Goal: Task Accomplishment & Management: Use online tool/utility

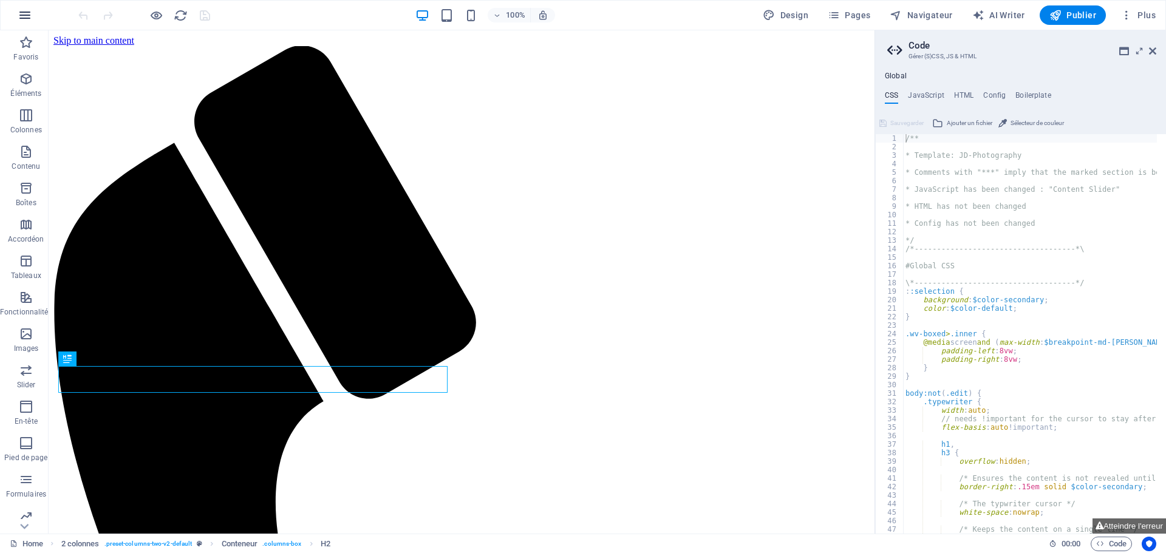
click at [30, 19] on icon "button" at bounding box center [25, 15] width 15 height 15
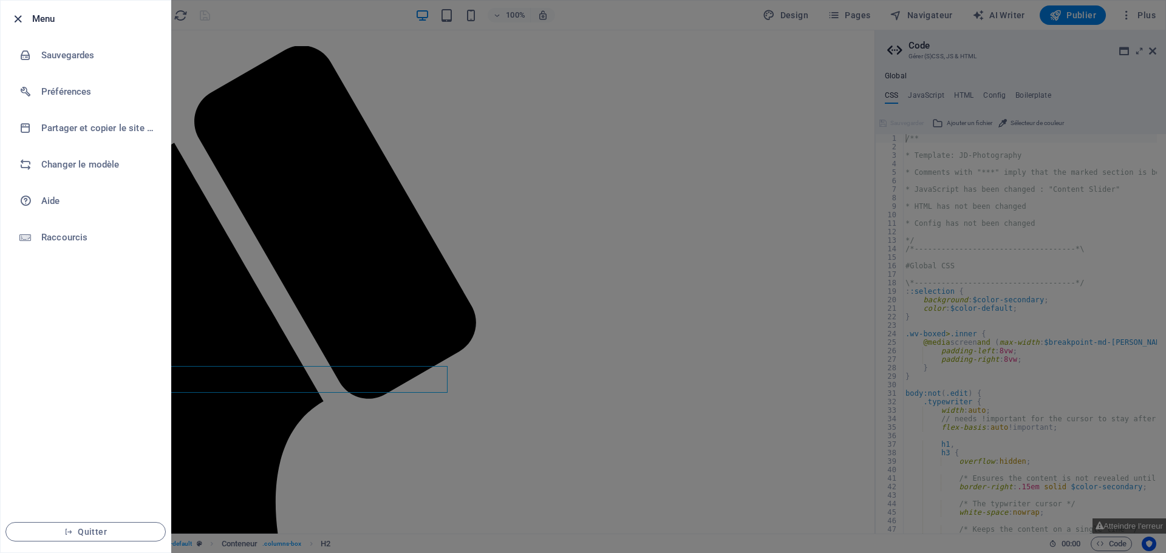
click at [19, 19] on icon "button" at bounding box center [18, 19] width 14 height 14
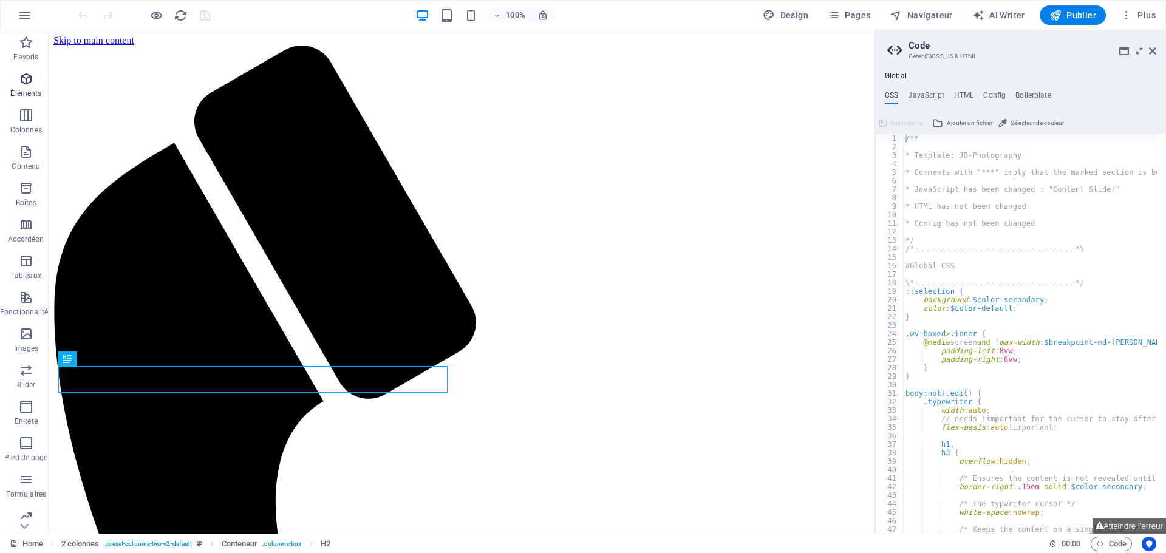
click at [29, 90] on p "Éléments" at bounding box center [25, 94] width 31 height 10
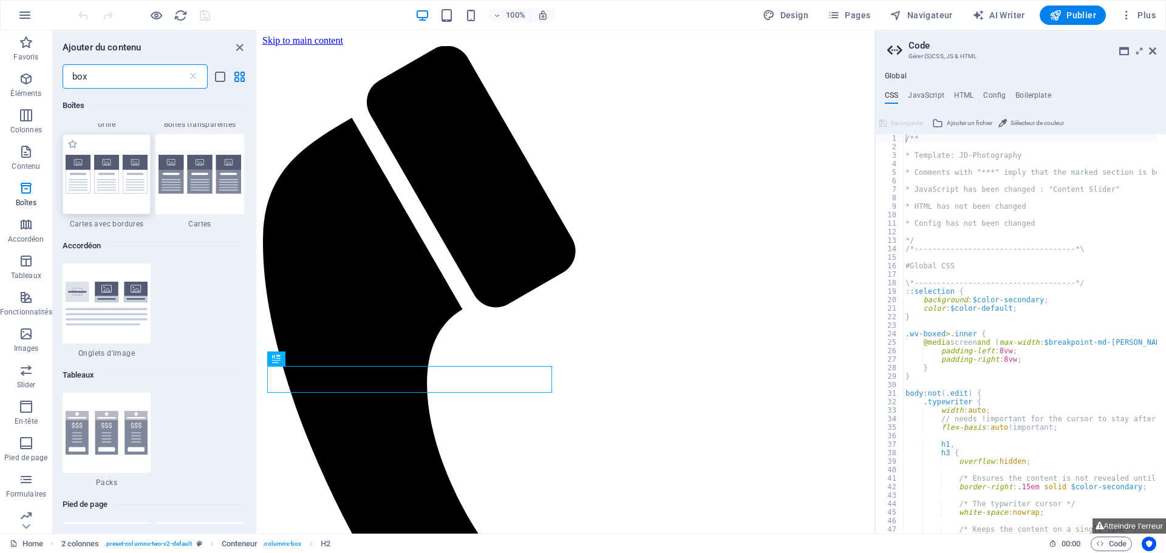
scroll to position [911, 0]
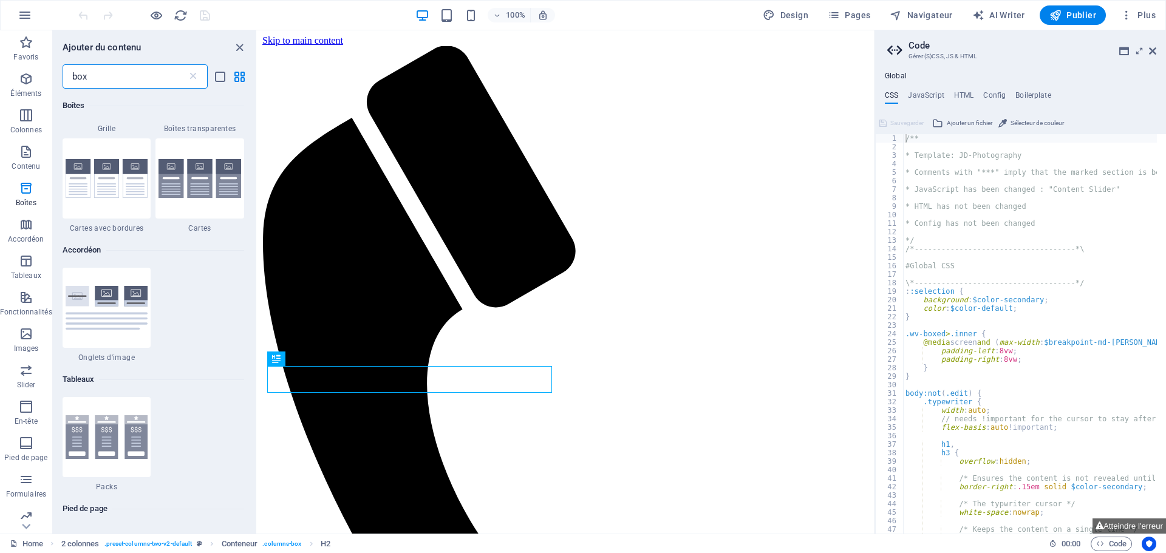
drag, startPoint x: 114, startPoint y: 73, endPoint x: 63, endPoint y: 72, distance: 50.4
click at [63, 72] on input "box" at bounding box center [125, 76] width 125 height 24
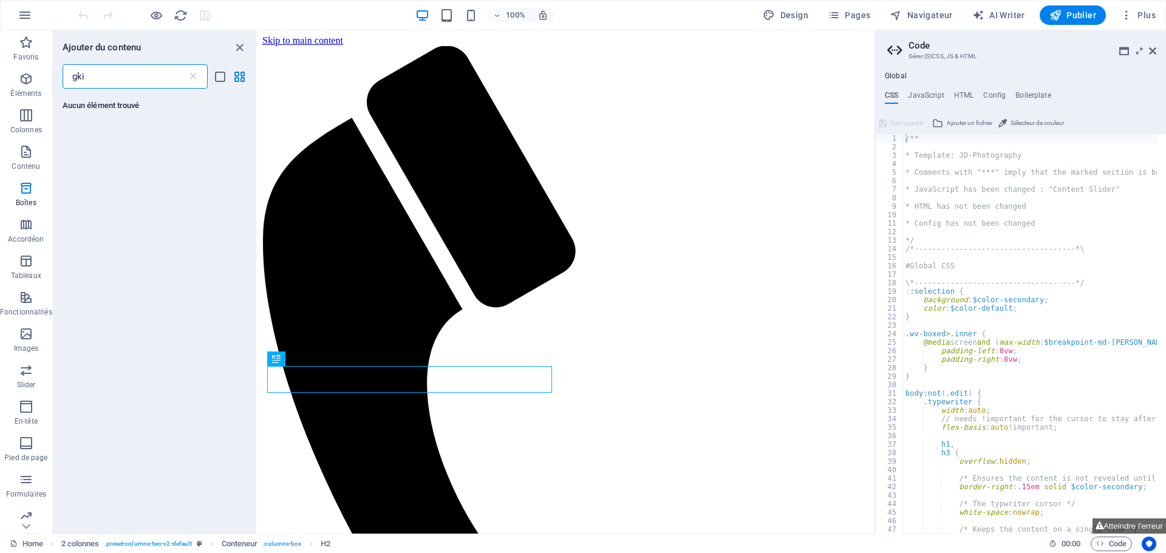
scroll to position [0, 0]
type input "g"
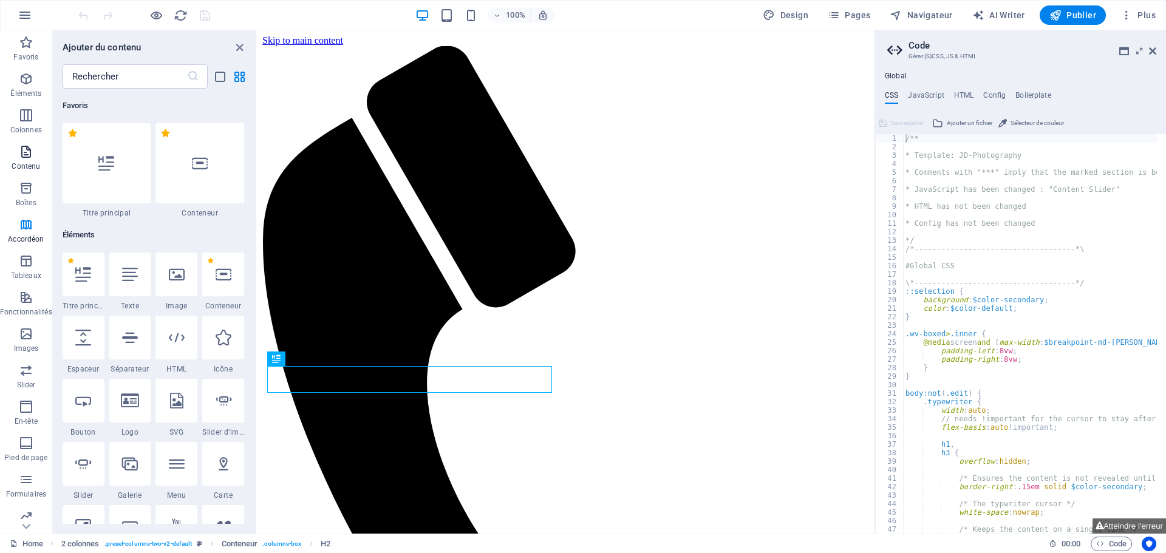
click at [37, 157] on span "Contenu" at bounding box center [26, 159] width 52 height 29
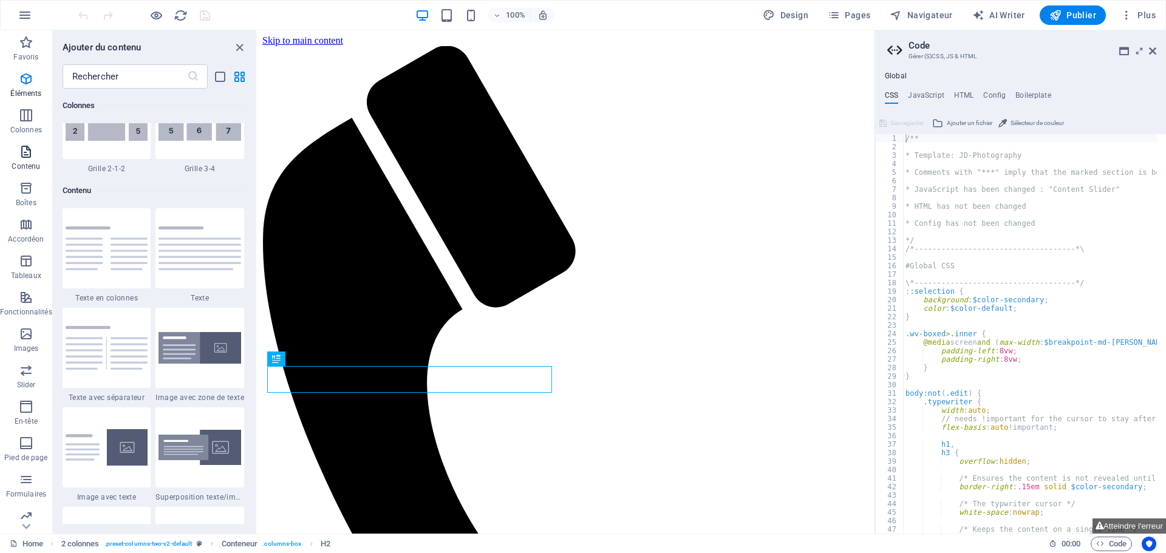
scroll to position [2125, 0]
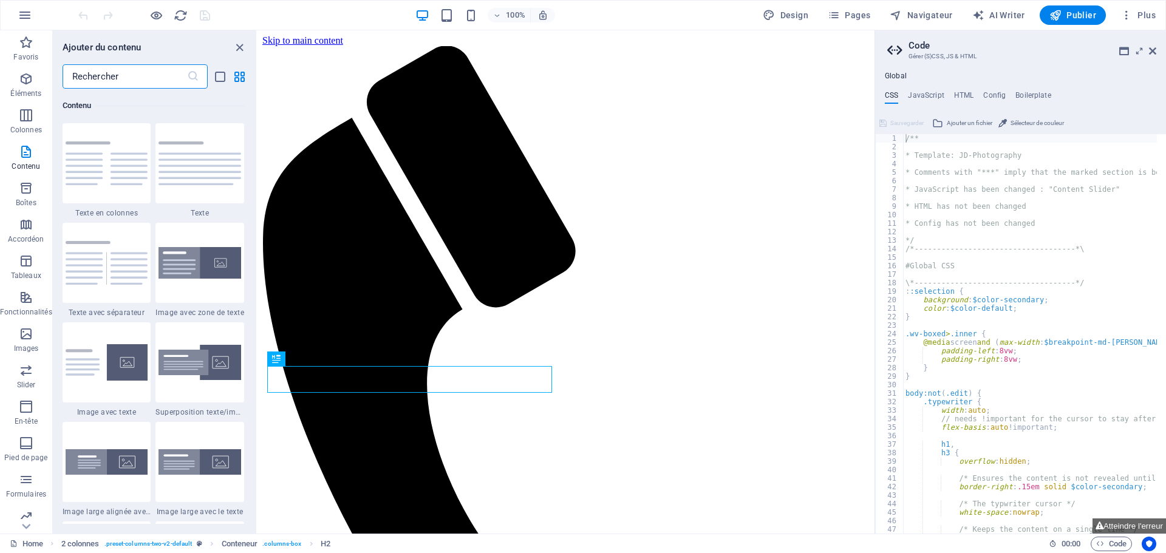
click at [144, 76] on input "text" at bounding box center [125, 76] width 125 height 24
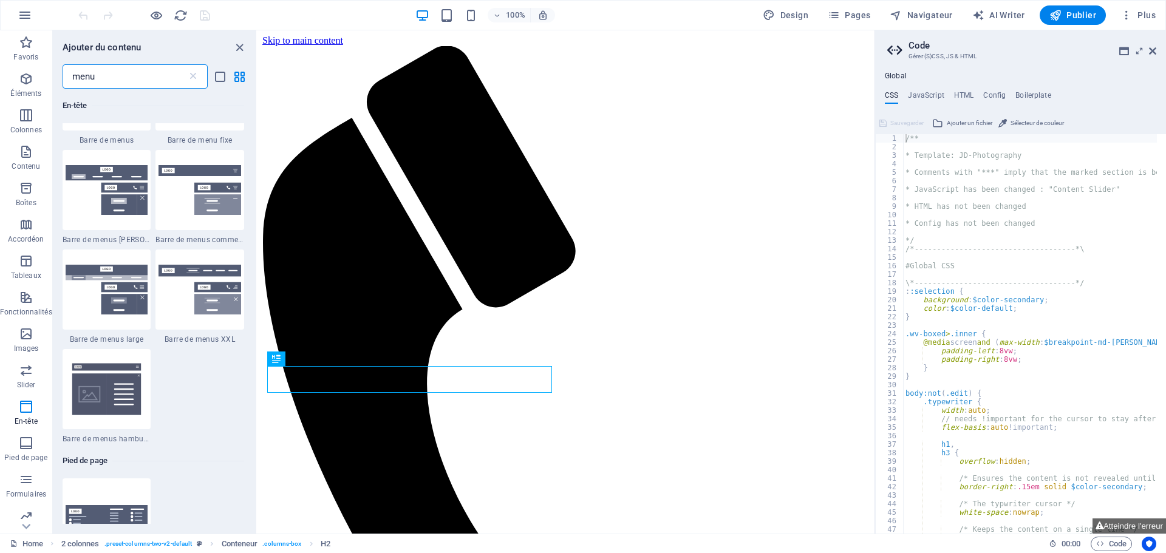
scroll to position [364, 0]
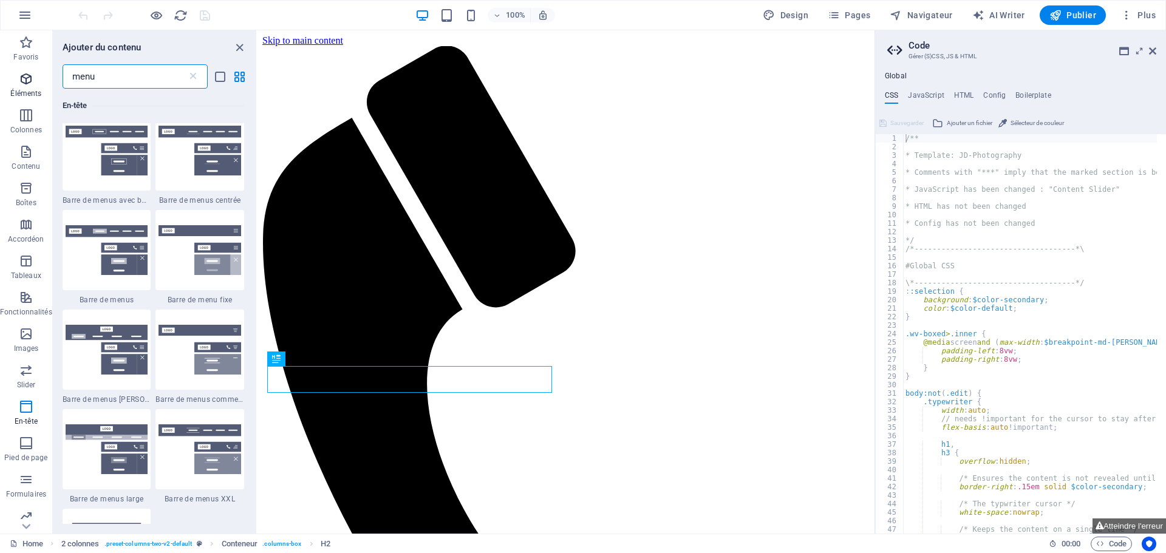
drag, startPoint x: 117, startPoint y: 76, endPoint x: 49, endPoint y: 78, distance: 67.5
click at [49, 78] on div "Favoris Éléments Colonnes Contenu Boîtes Accordéon Tableaux Fonctionnalités Ima…" at bounding box center [129, 281] width 258 height 503
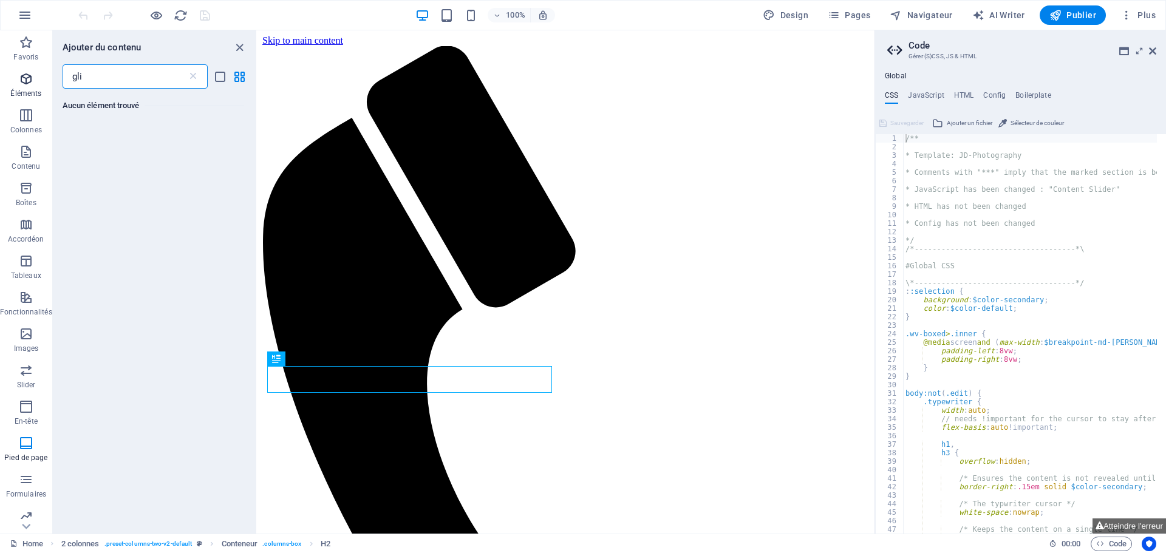
scroll to position [0, 0]
type input "glissant"
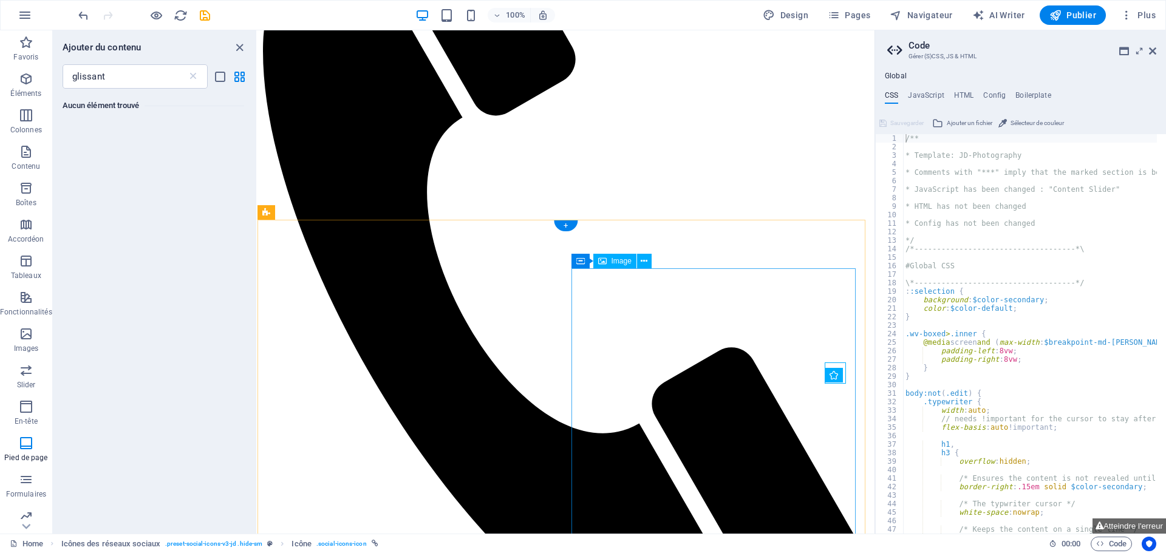
scroll to position [152, 0]
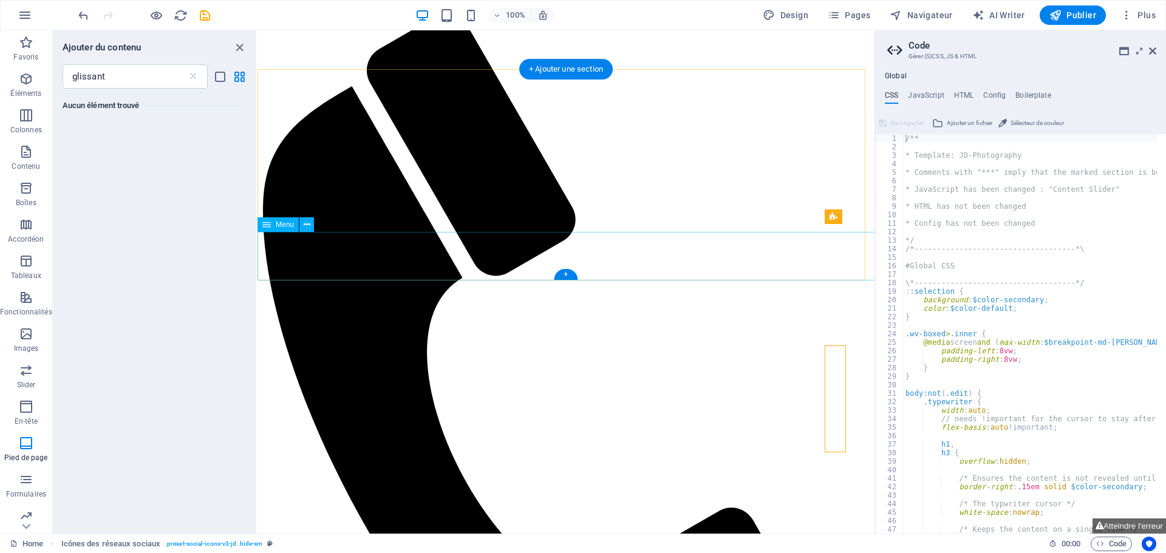
scroll to position [31, 0]
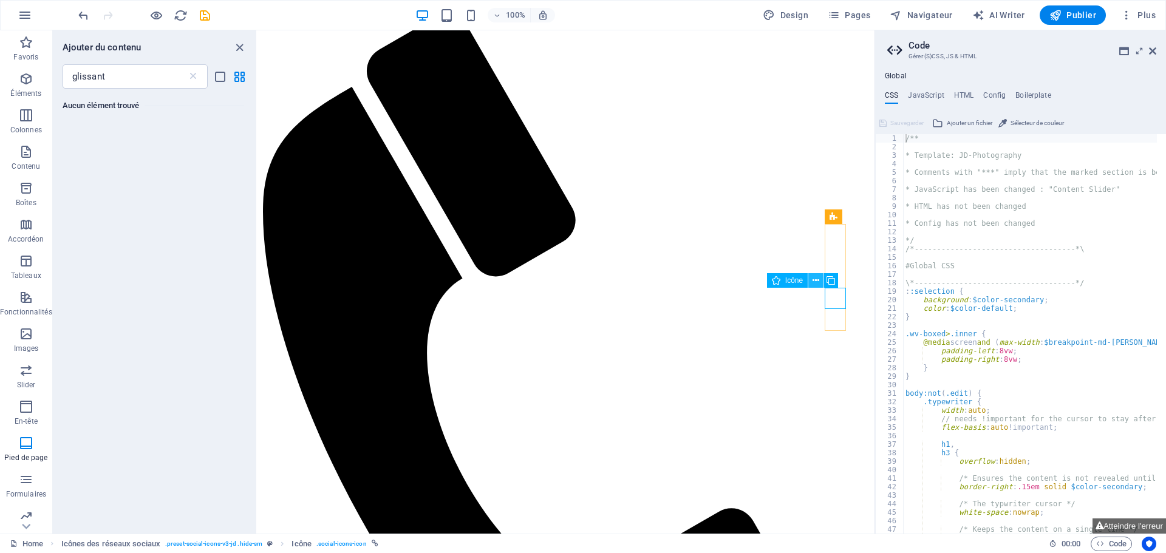
click at [816, 282] on icon at bounding box center [816, 281] width 7 height 13
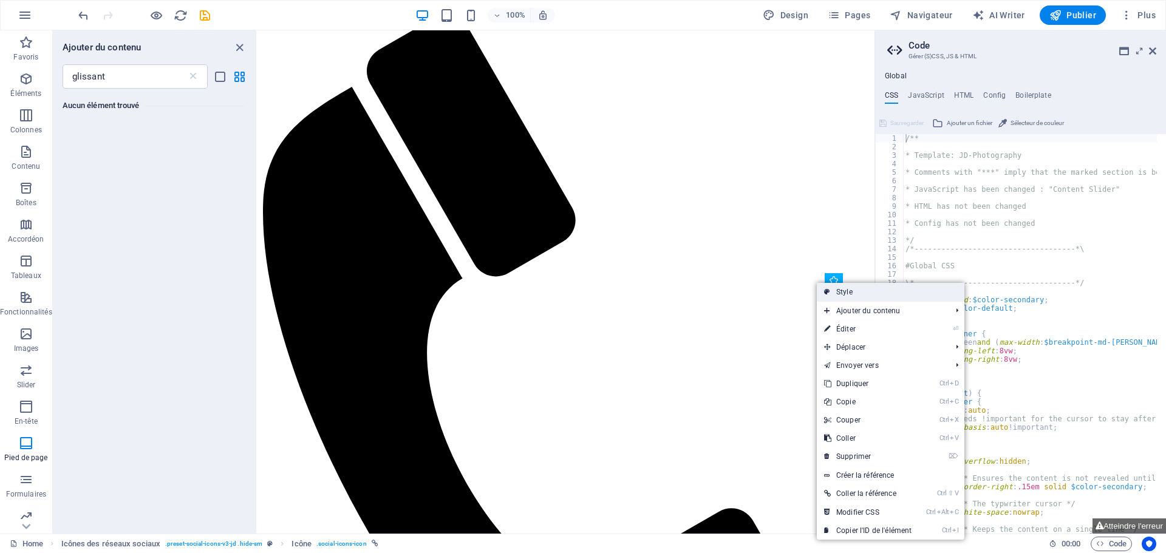
click at [832, 290] on link "Style" at bounding box center [891, 292] width 148 height 18
select select "rem"
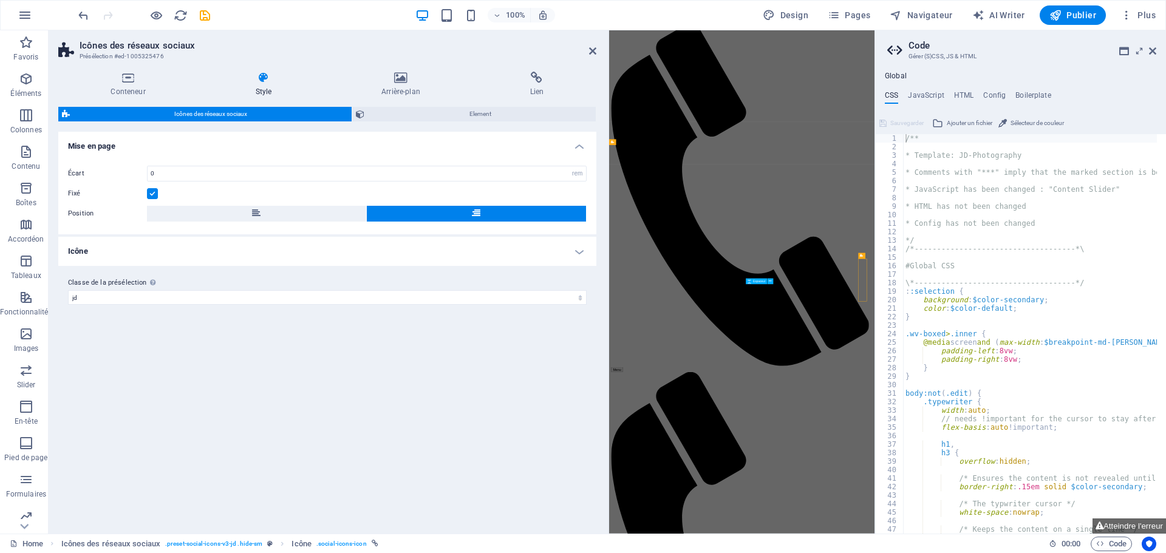
scroll to position [0, 0]
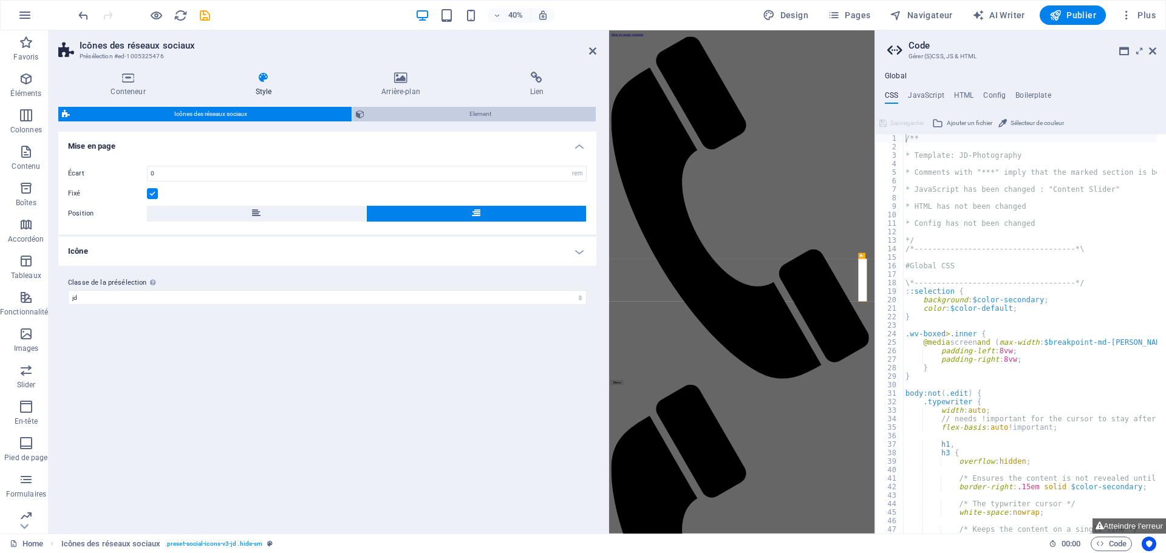
click at [497, 114] on span "Element" at bounding box center [479, 114] width 223 height 15
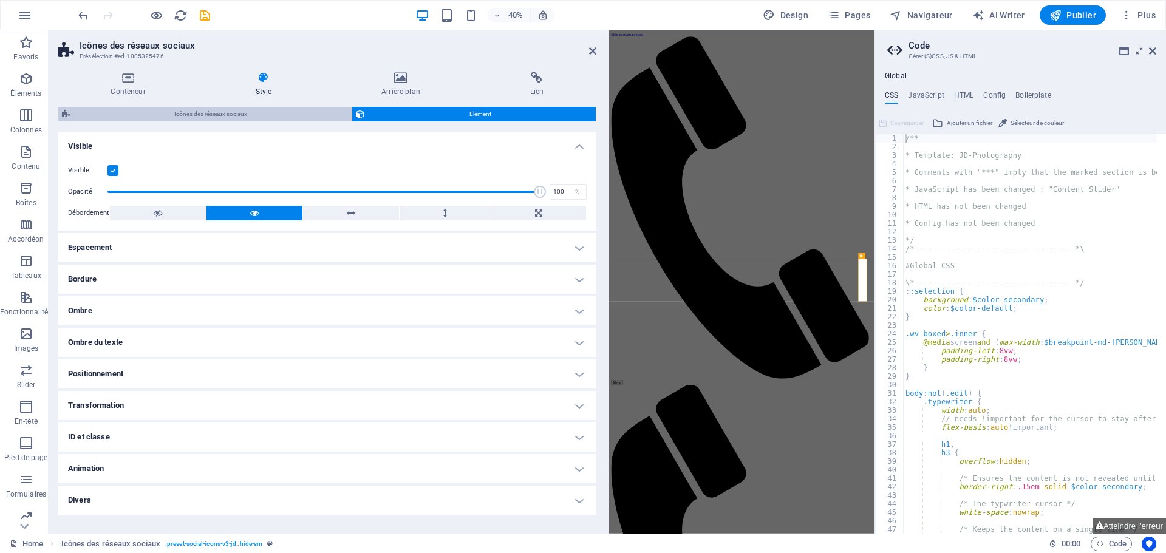
click at [256, 118] on span "Icônes des réseaux sociaux" at bounding box center [210, 114] width 275 height 15
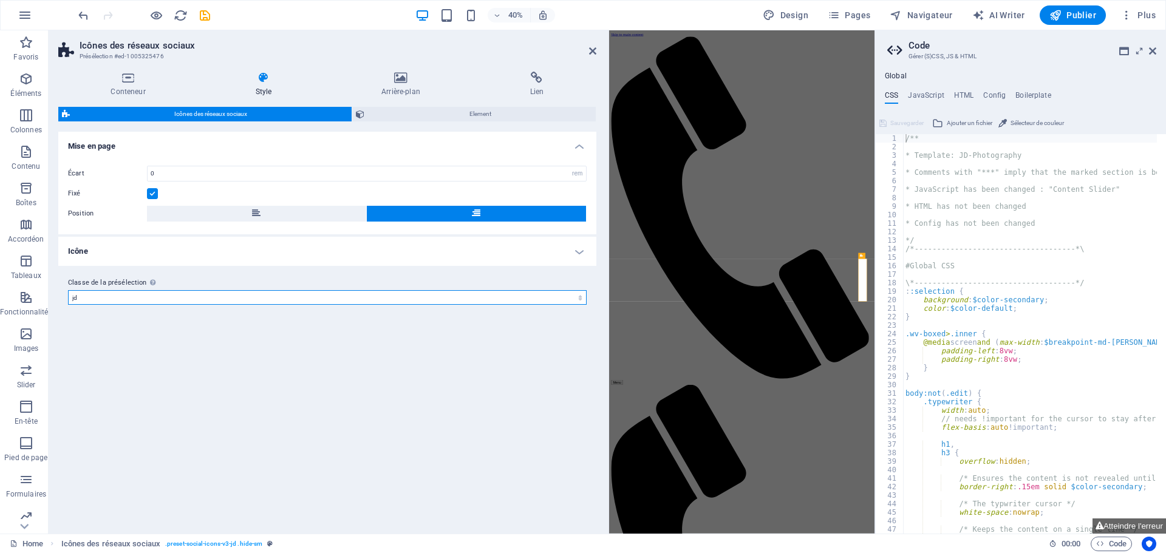
click at [578, 299] on select "jd footer-jd Ajouter la classe de la présélection" at bounding box center [327, 297] width 519 height 15
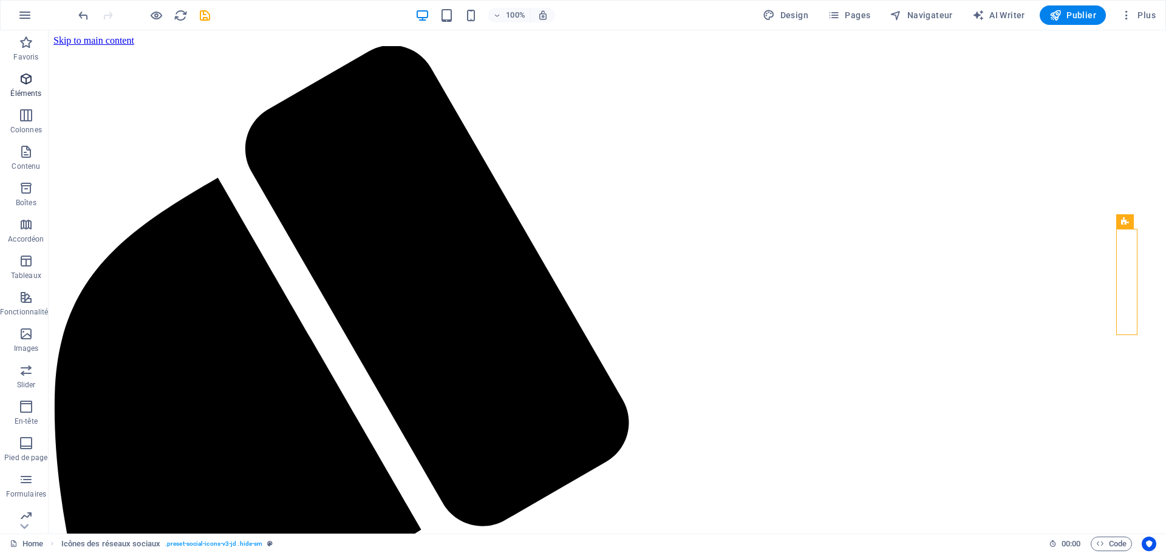
click at [21, 78] on icon "button" at bounding box center [26, 79] width 15 height 15
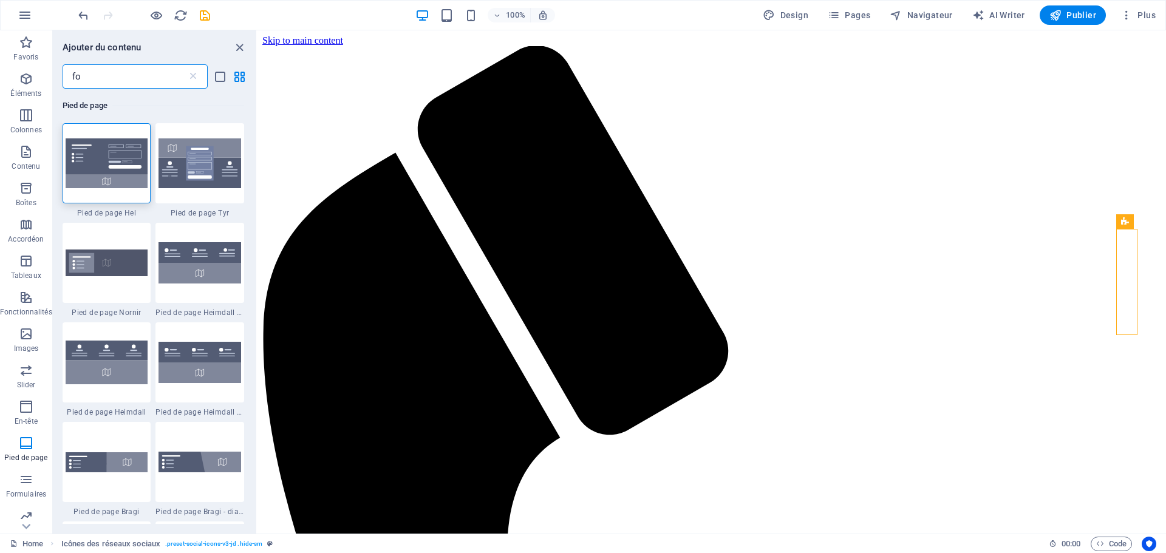
type input "f"
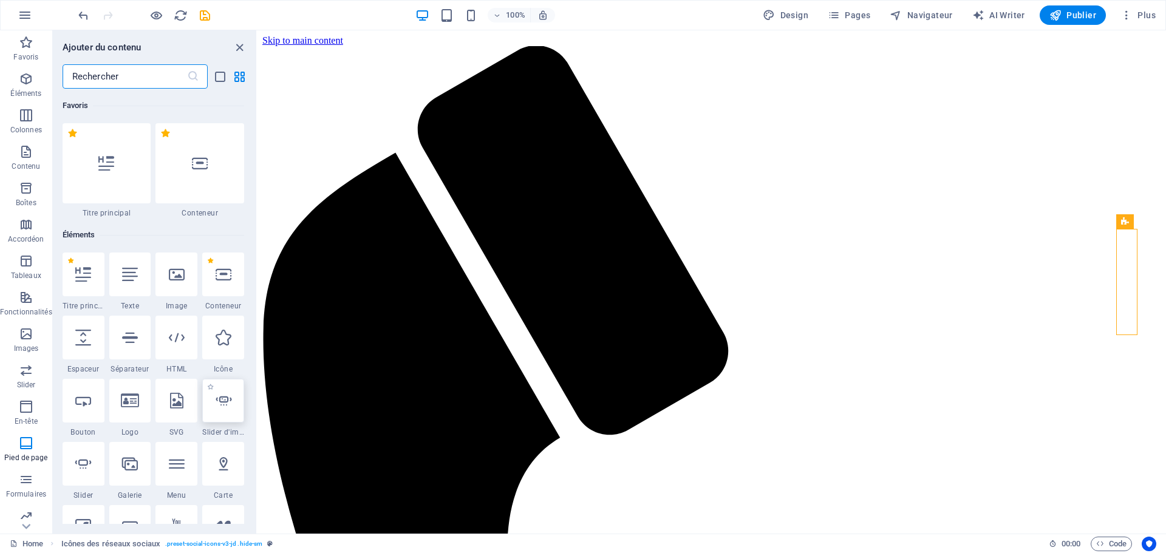
scroll to position [61, 0]
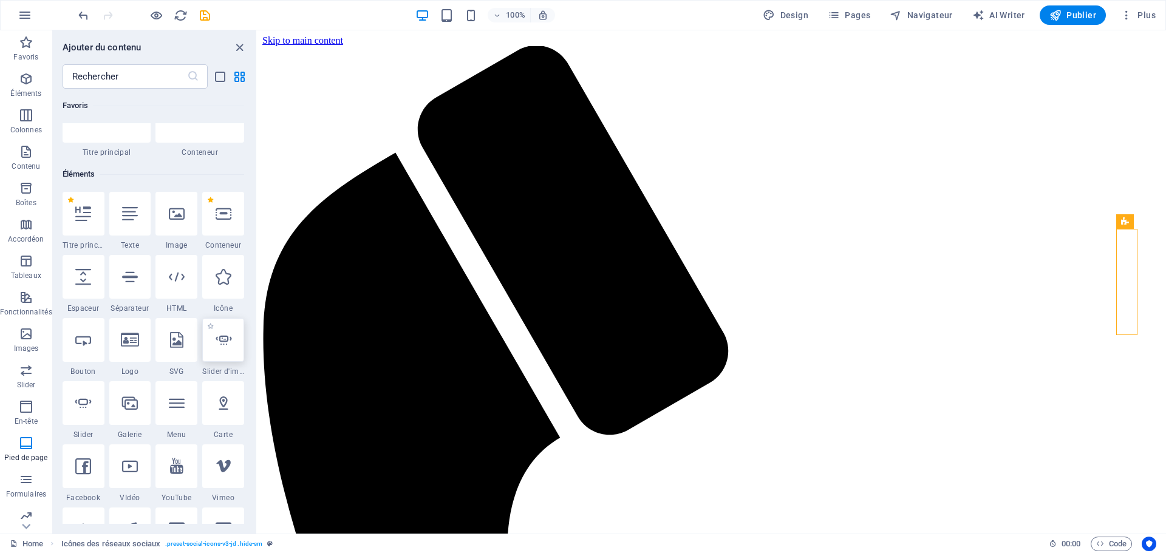
click at [220, 347] on icon at bounding box center [224, 340] width 16 height 16
select select "ms"
select select "s"
select select "progressive"
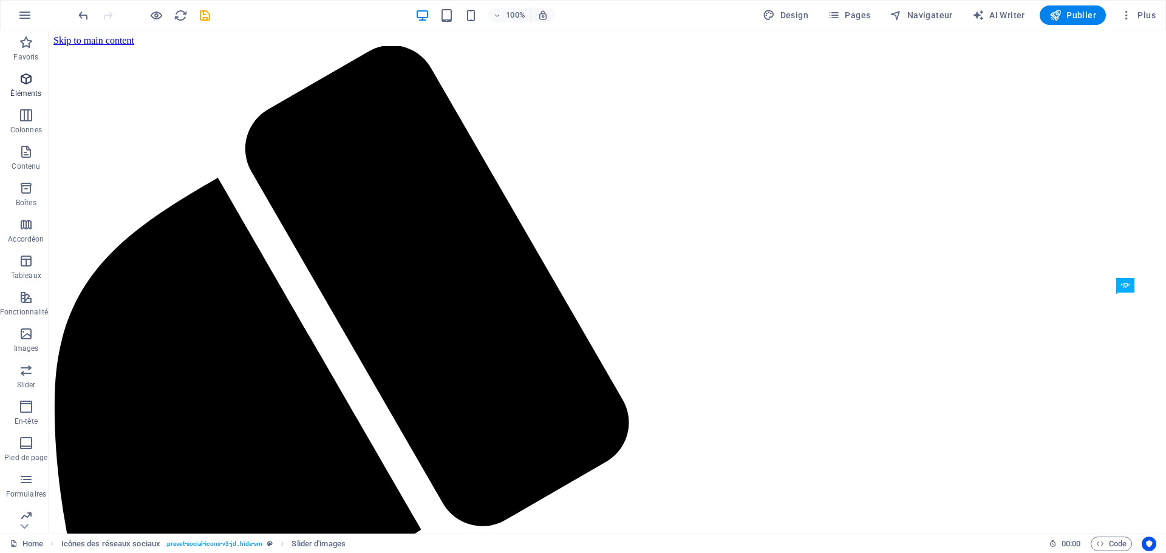
click at [26, 86] on span "Éléments" at bounding box center [26, 86] width 52 height 29
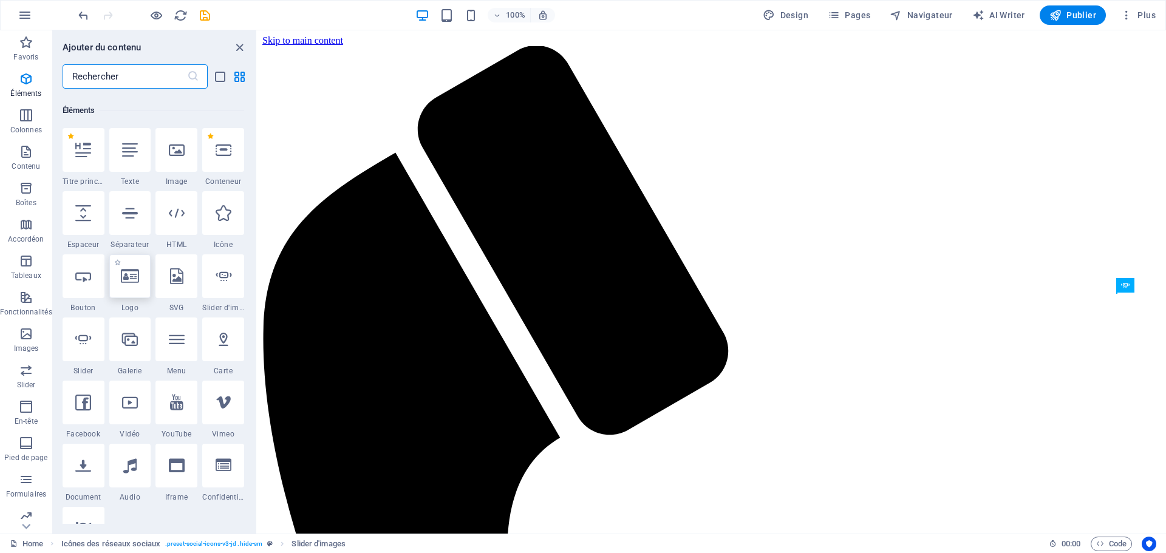
scroll to position [129, 0]
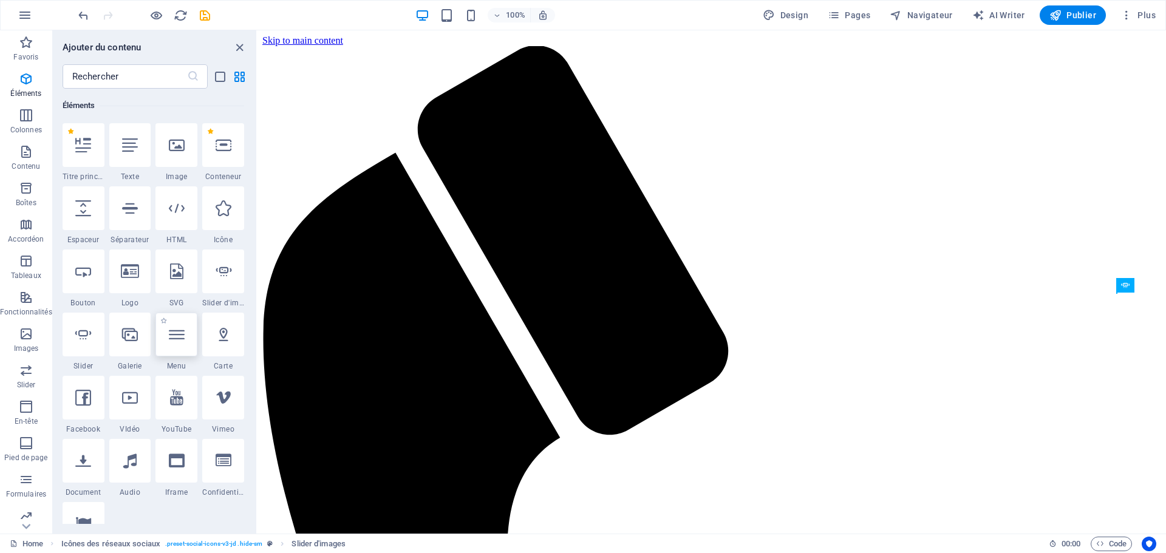
click at [170, 342] on icon at bounding box center [177, 335] width 16 height 16
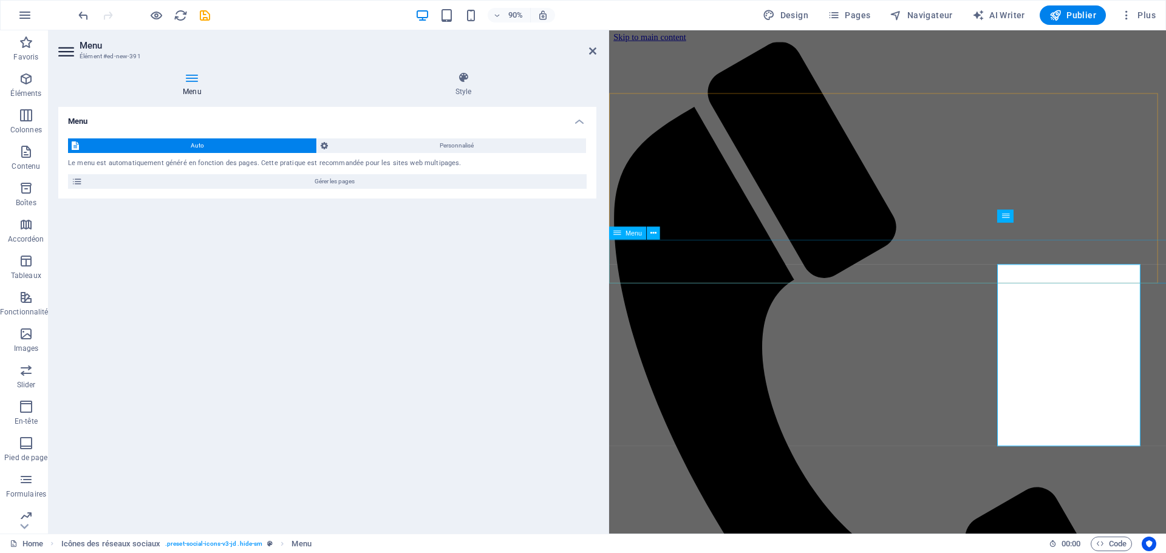
scroll to position [0, 0]
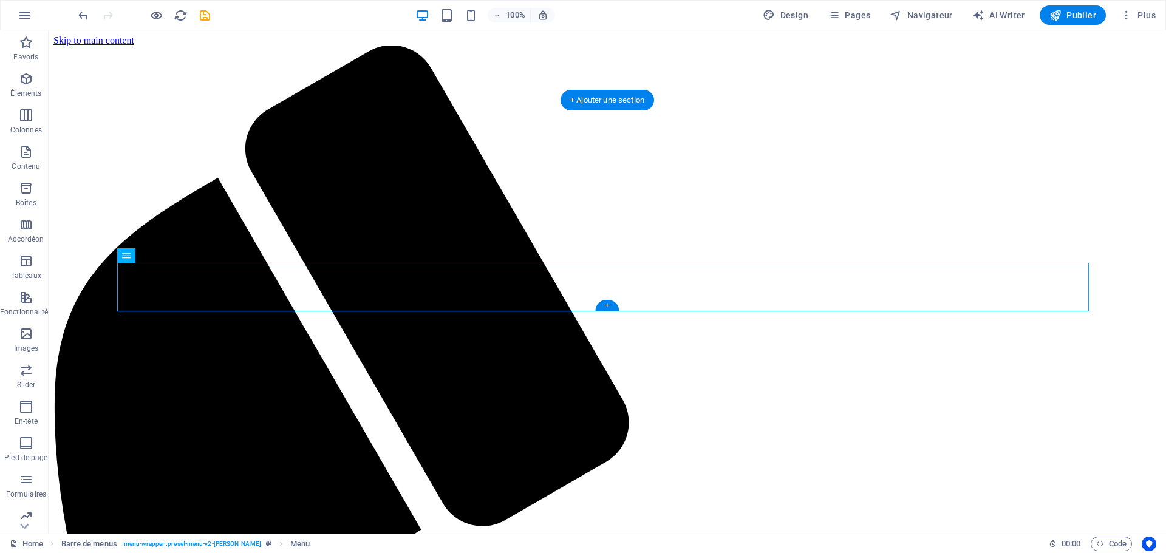
drag, startPoint x: 599, startPoint y: 296, endPoint x: 873, endPoint y: 293, distance: 274.5
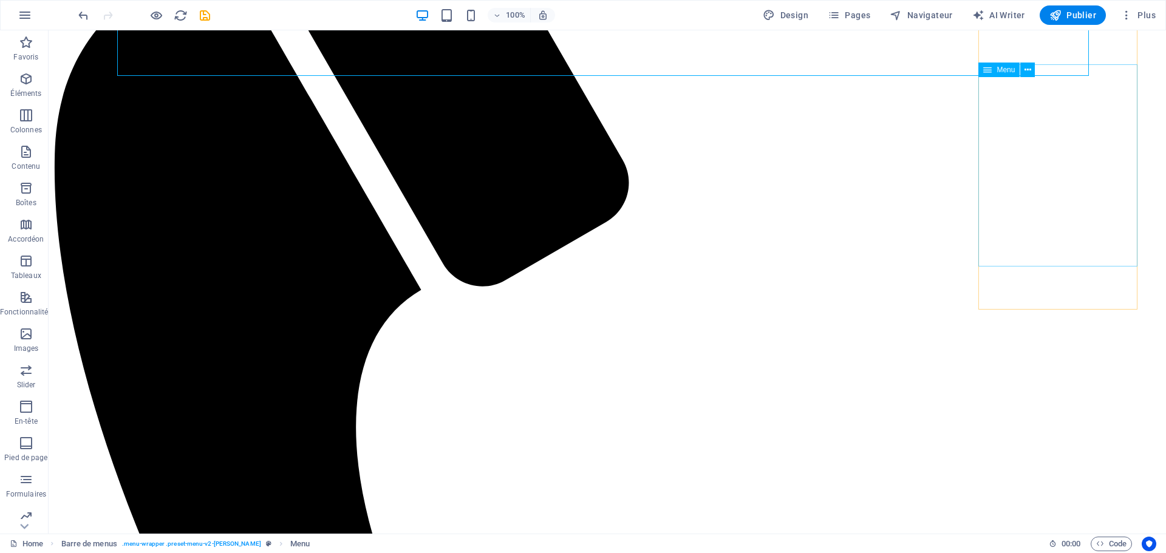
scroll to position [243, 0]
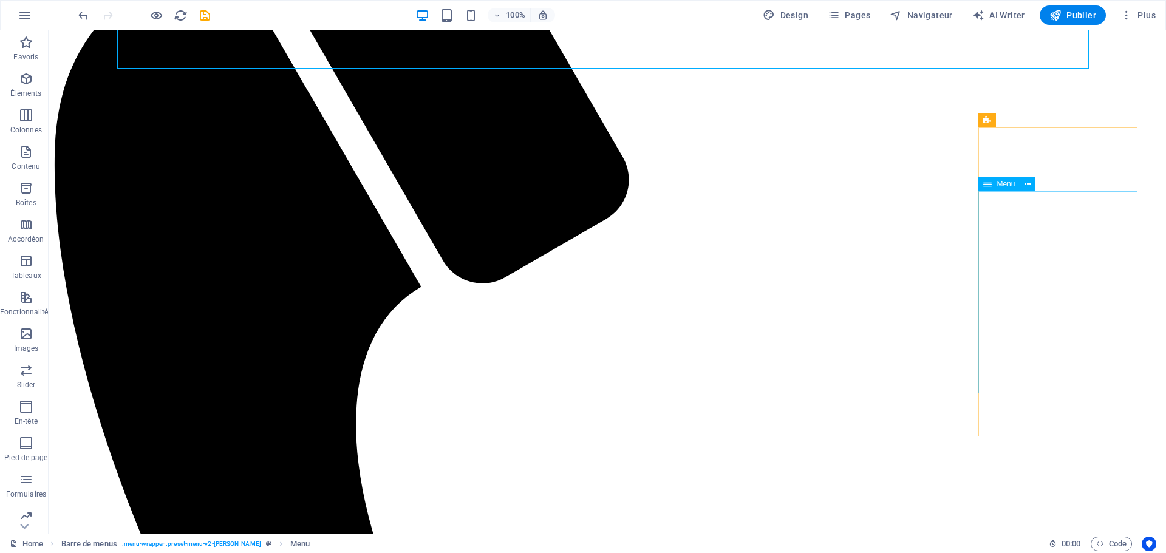
click at [989, 183] on icon at bounding box center [987, 184] width 9 height 15
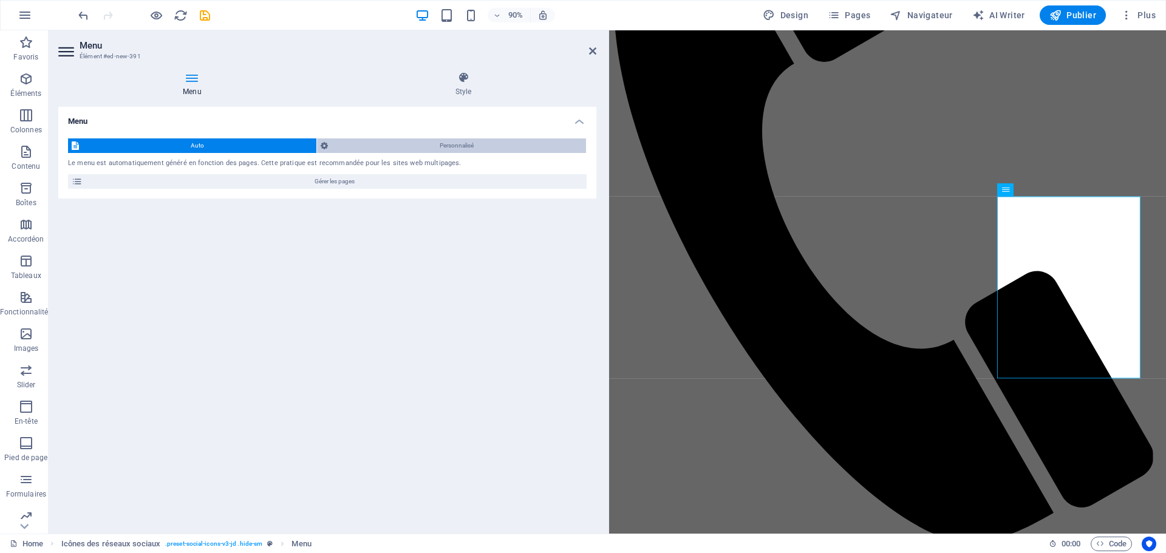
click at [468, 145] on span "Personnalisé" at bounding box center [457, 145] width 251 height 15
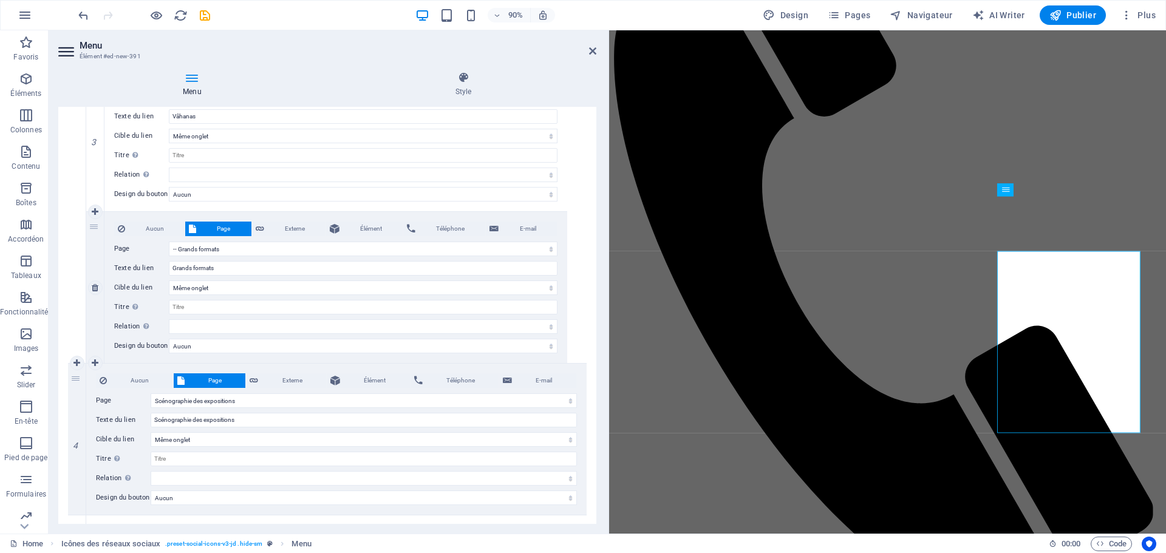
scroll to position [547, 0]
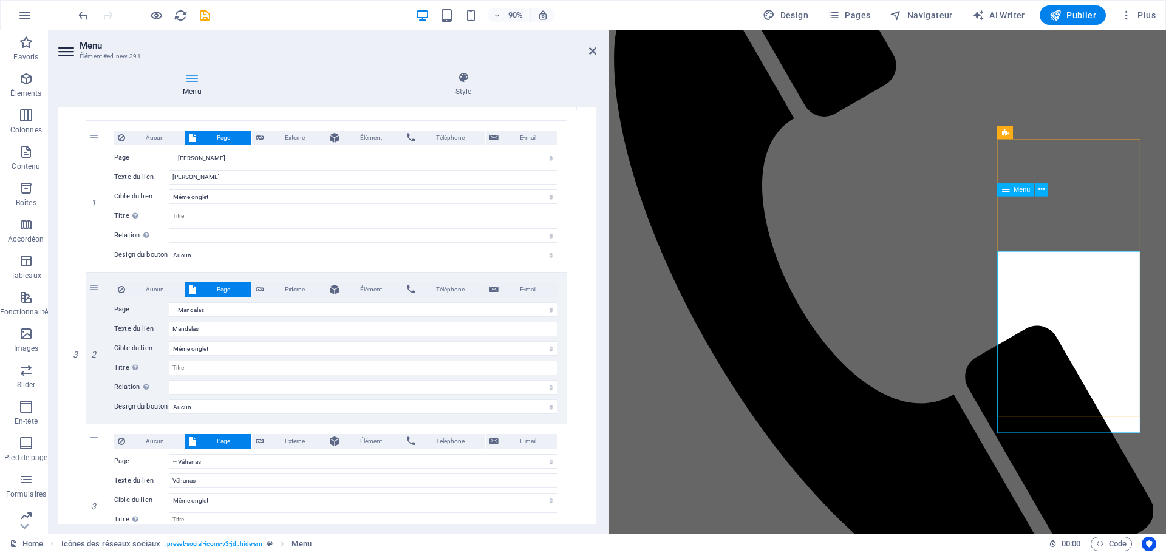
click at [476, 84] on h4 "Style" at bounding box center [463, 85] width 265 height 26
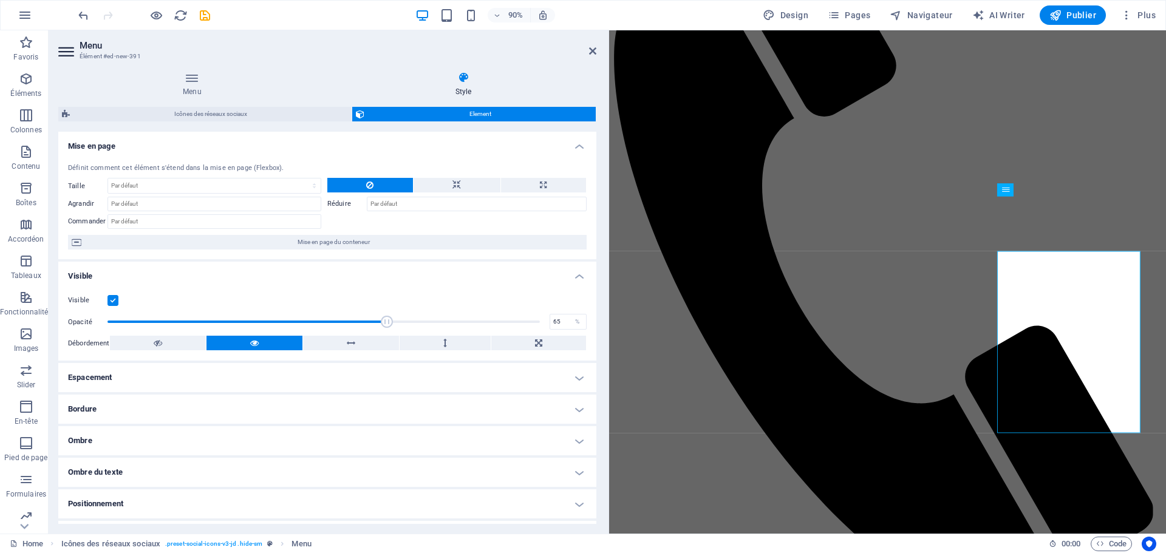
drag, startPoint x: 537, startPoint y: 318, endPoint x: 387, endPoint y: 332, distance: 150.7
click at [387, 332] on div "Visible Opacité 65 % Débordement" at bounding box center [327, 322] width 538 height 77
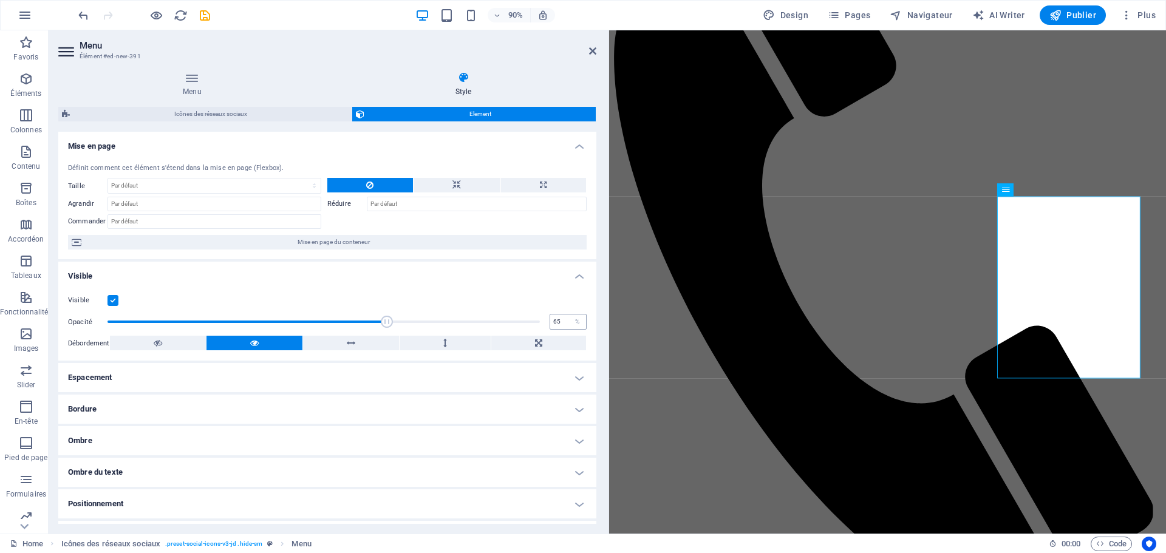
drag, startPoint x: 390, startPoint y: 332, endPoint x: 558, endPoint y: 329, distance: 167.7
click at [558, 329] on div "Visible Opacité 65 % Débordement" at bounding box center [327, 322] width 538 height 77
type input "100"
drag, startPoint x: 392, startPoint y: 323, endPoint x: 595, endPoint y: 315, distance: 203.6
click at [595, 315] on div "Mise en page Définit comment cet élément s'étend dans la mise en page (Flexbox)…" at bounding box center [327, 328] width 538 height 392
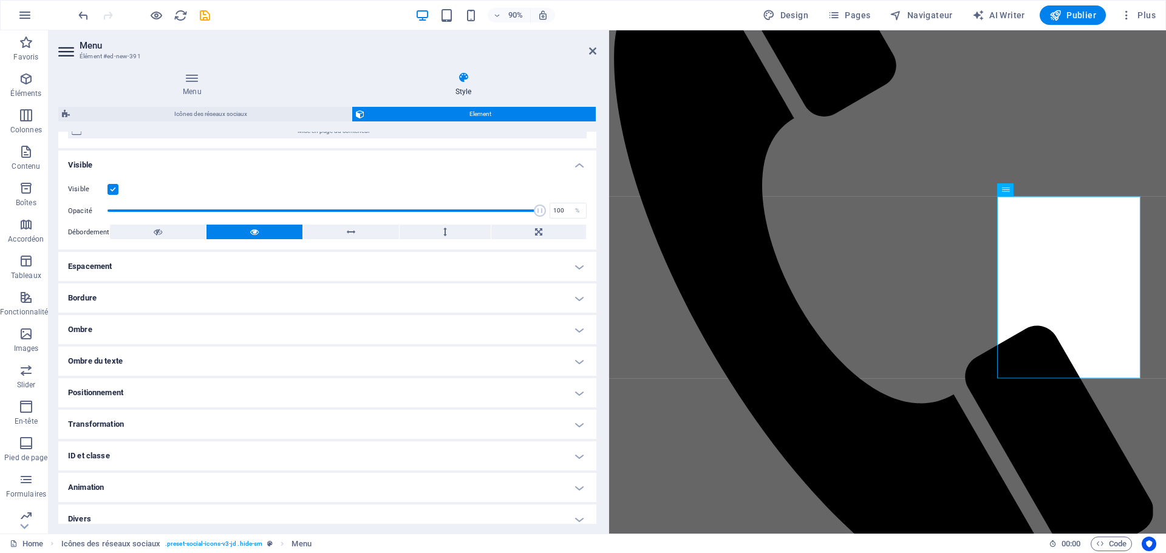
scroll to position [121, 0]
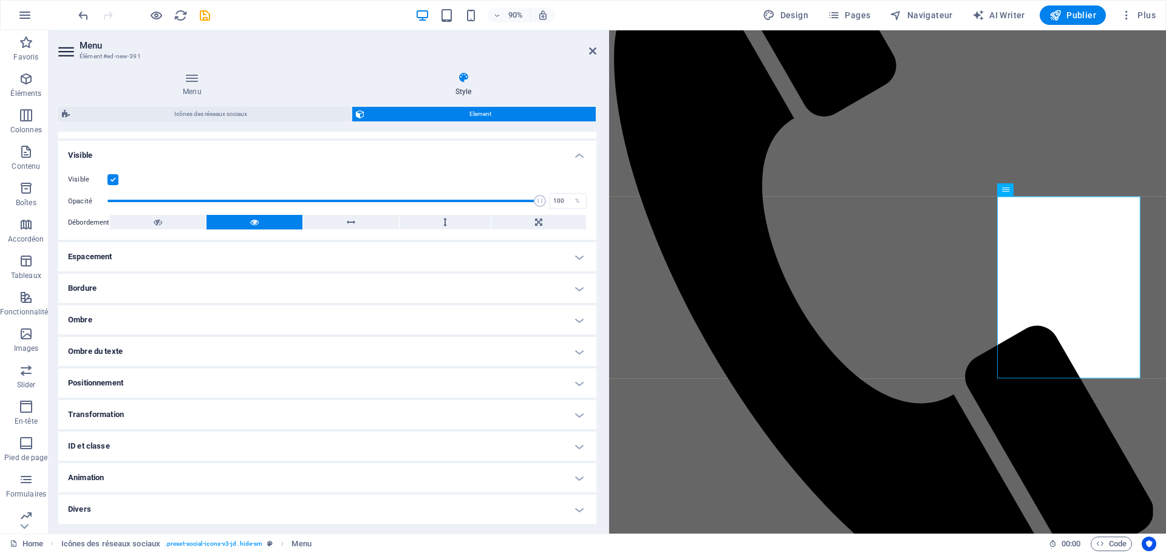
click at [168, 263] on h4 "Espacement" at bounding box center [327, 256] width 538 height 29
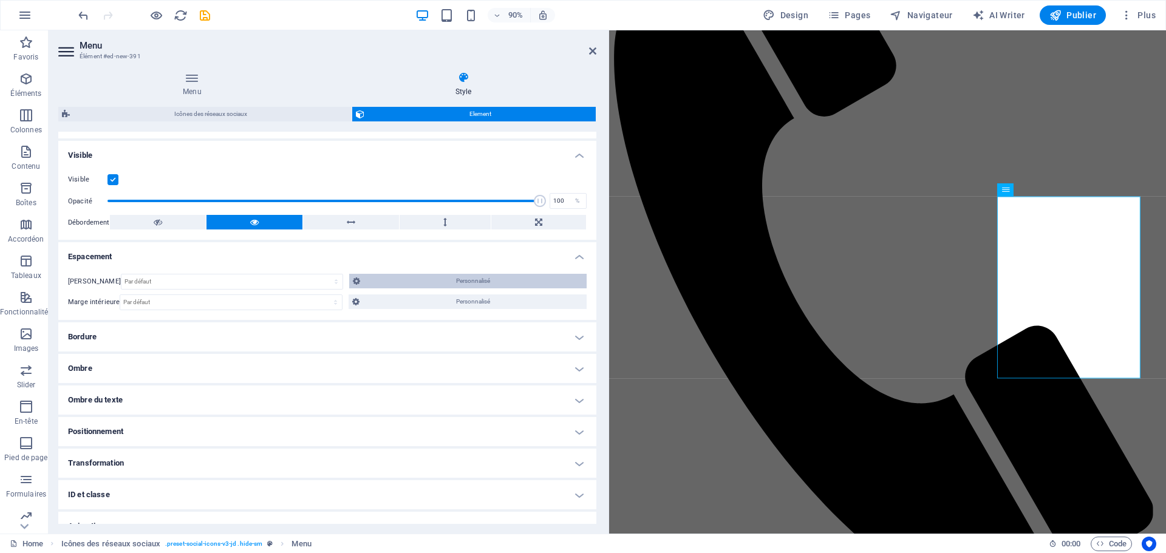
click at [455, 282] on span "Personnalisé" at bounding box center [473, 281] width 219 height 15
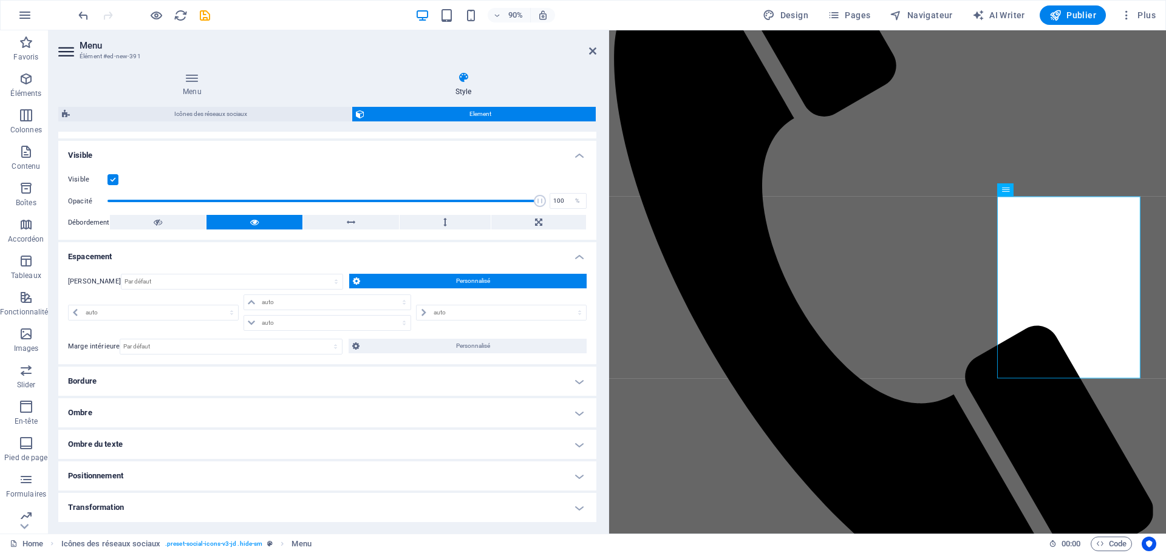
click at [109, 381] on h4 "Bordure" at bounding box center [327, 381] width 538 height 29
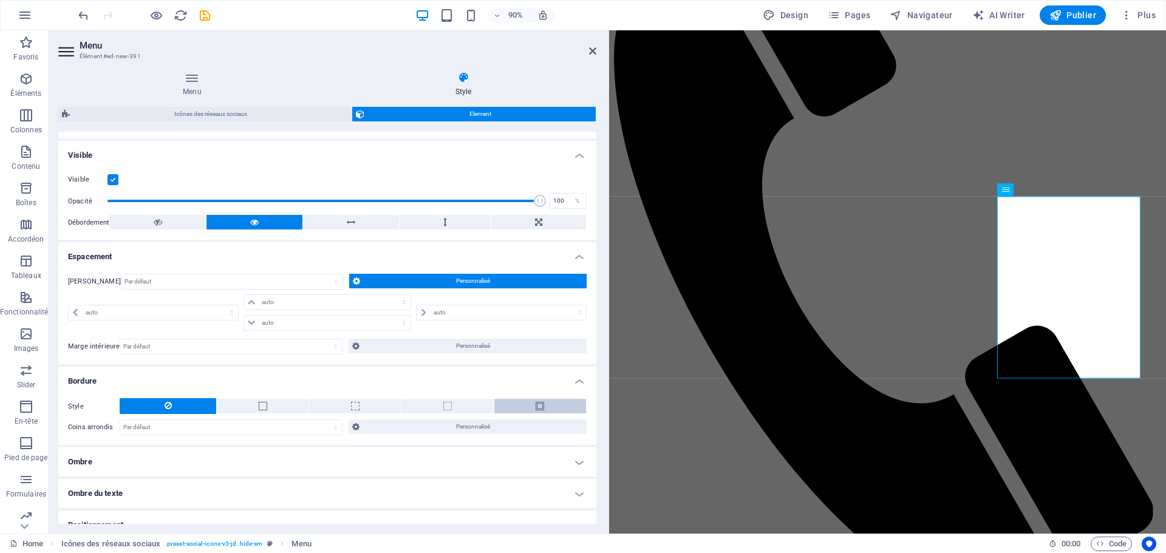
click at [554, 408] on button at bounding box center [540, 406] width 92 height 15
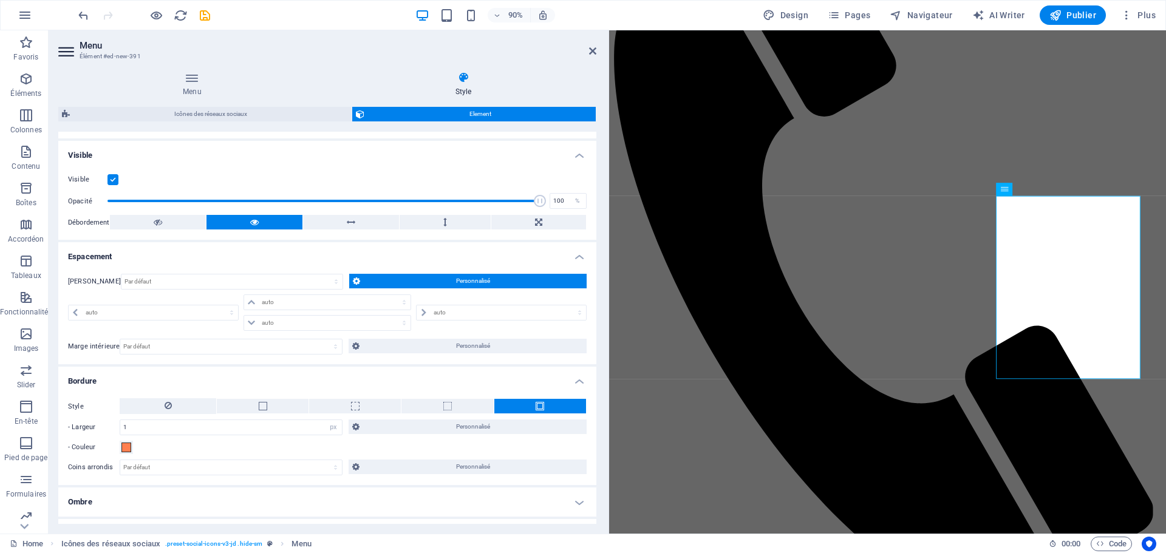
click at [554, 408] on button at bounding box center [540, 406] width 92 height 15
click at [380, 405] on button at bounding box center [355, 406] width 92 height 15
click at [182, 409] on button at bounding box center [168, 406] width 97 height 16
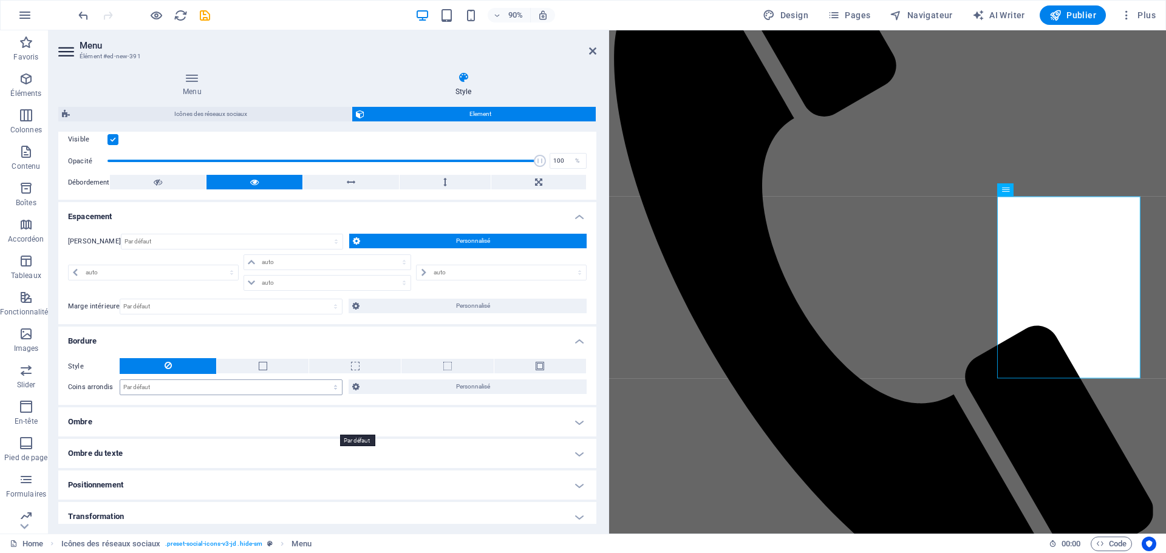
scroll to position [182, 0]
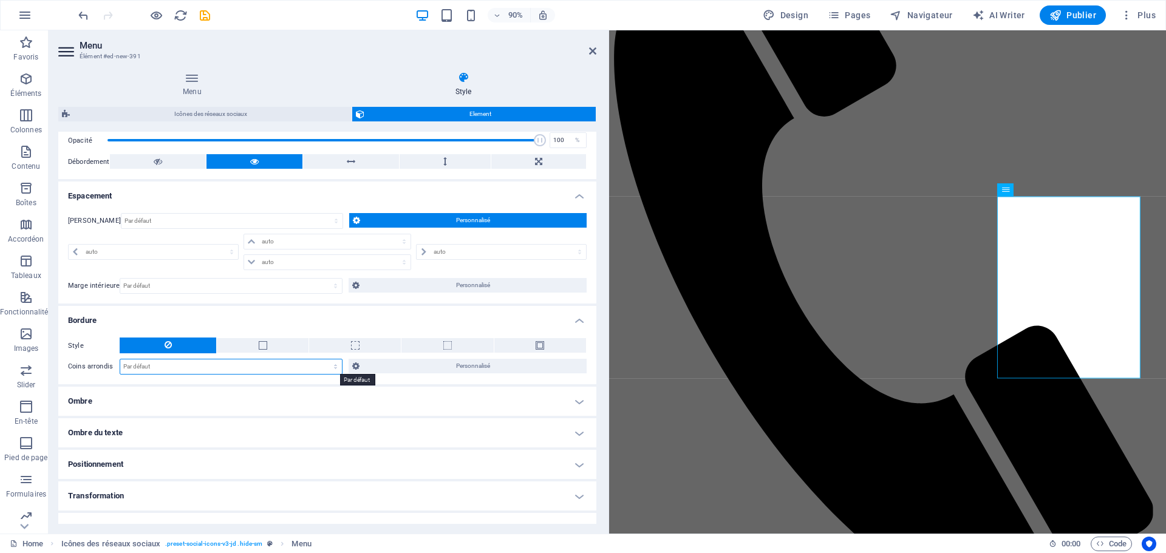
click at [265, 367] on select "Par défaut px rem % vh vw Personnalisé" at bounding box center [231, 367] width 222 height 15
click at [176, 404] on h4 "Ombre" at bounding box center [327, 401] width 538 height 29
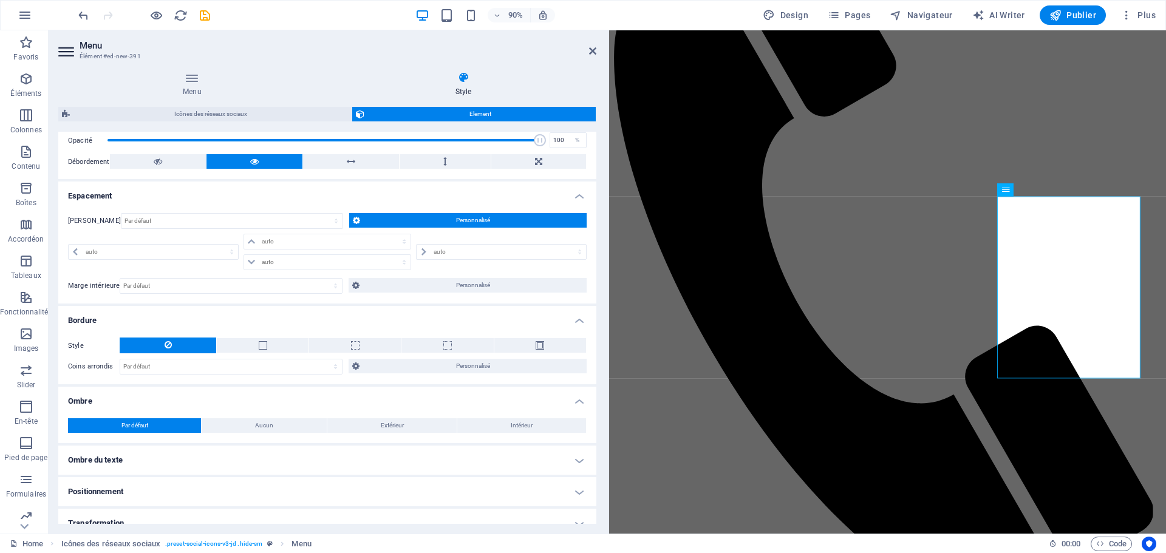
click at [176, 404] on h4 "Ombre" at bounding box center [327, 398] width 538 height 22
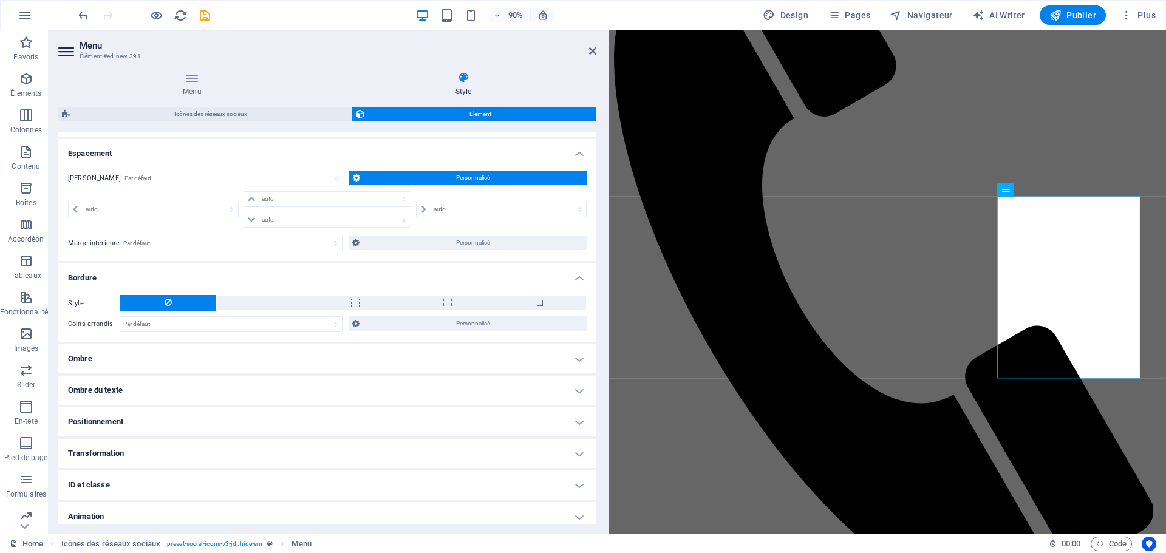
scroll to position [242, 0]
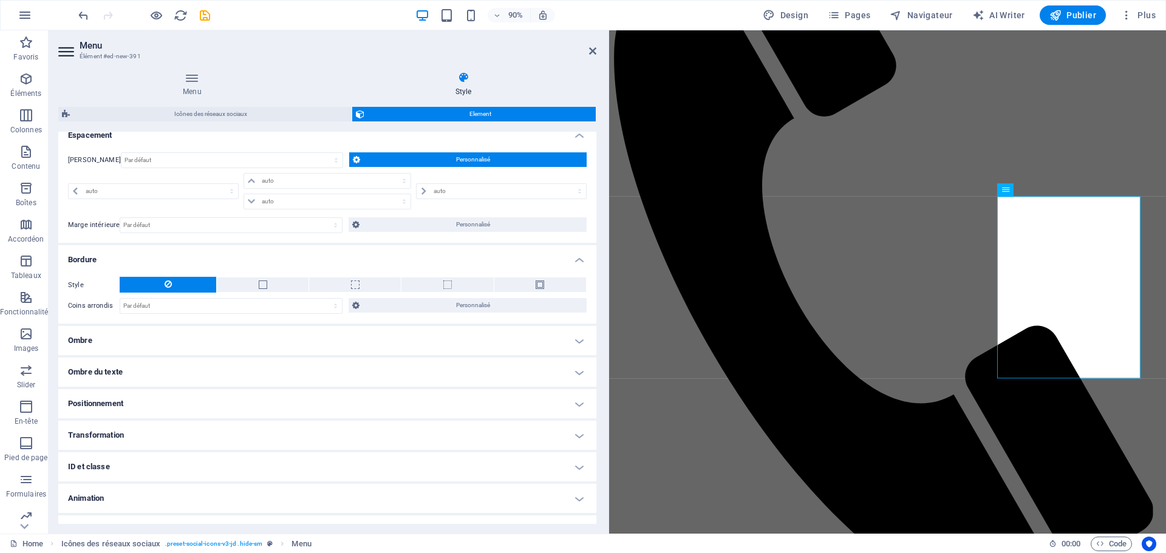
click at [206, 406] on h4 "Positionnement" at bounding box center [327, 403] width 538 height 29
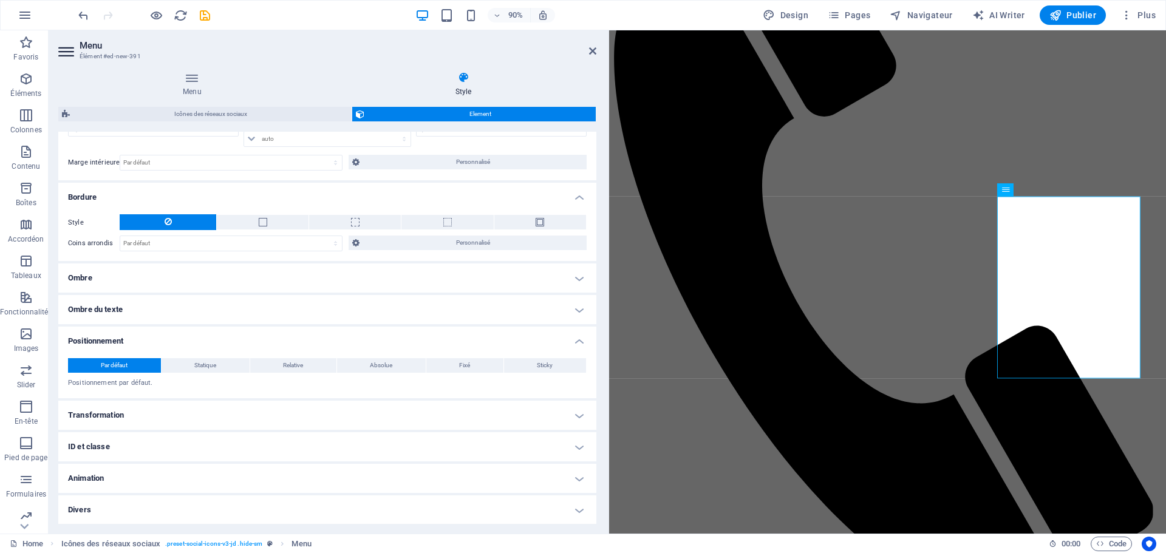
scroll to position [305, 0]
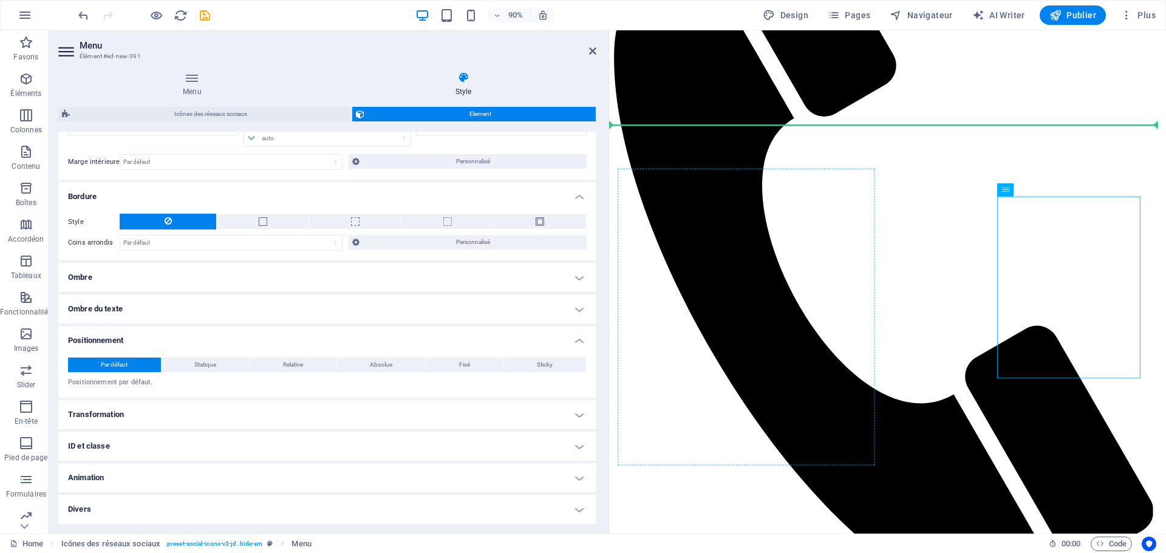
drag, startPoint x: 1133, startPoint y: 301, endPoint x: 821, endPoint y: 310, distance: 312.3
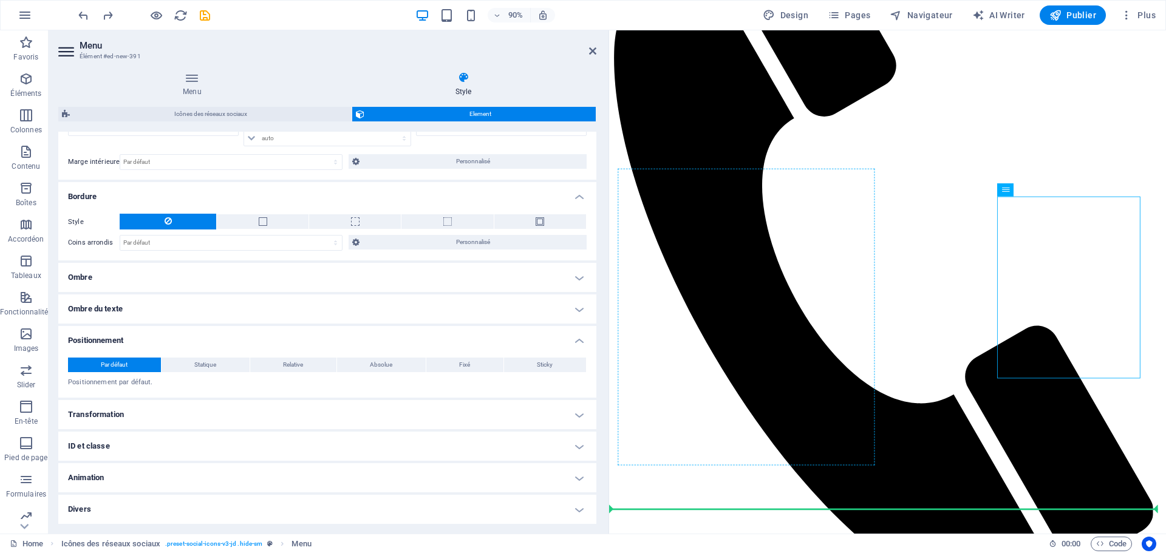
drag, startPoint x: 1150, startPoint y: 322, endPoint x: 628, endPoint y: 350, distance: 523.0
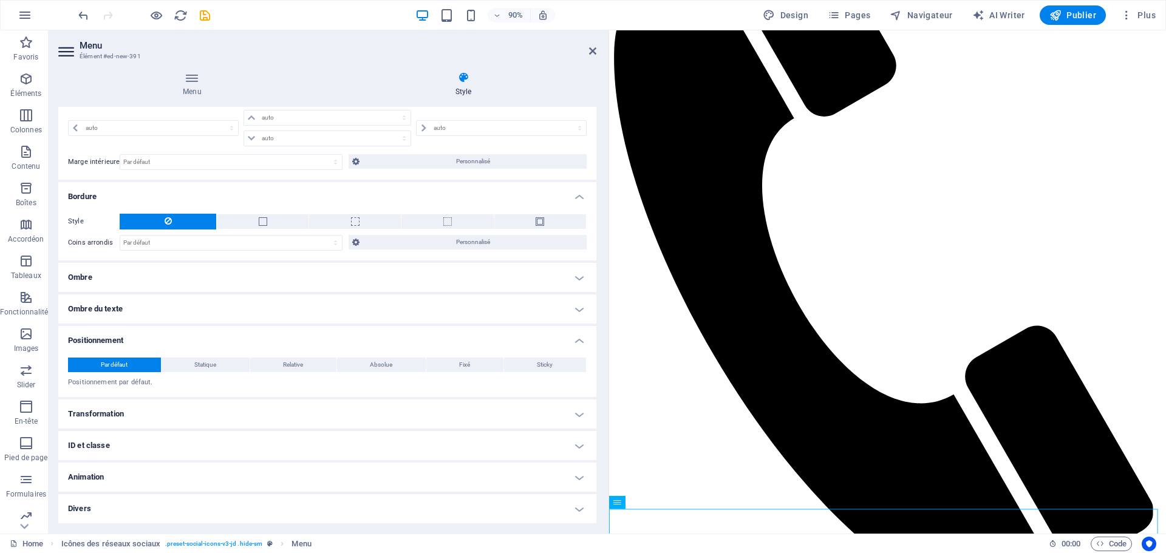
scroll to position [151, 0]
click at [592, 49] on icon at bounding box center [592, 51] width 7 height 10
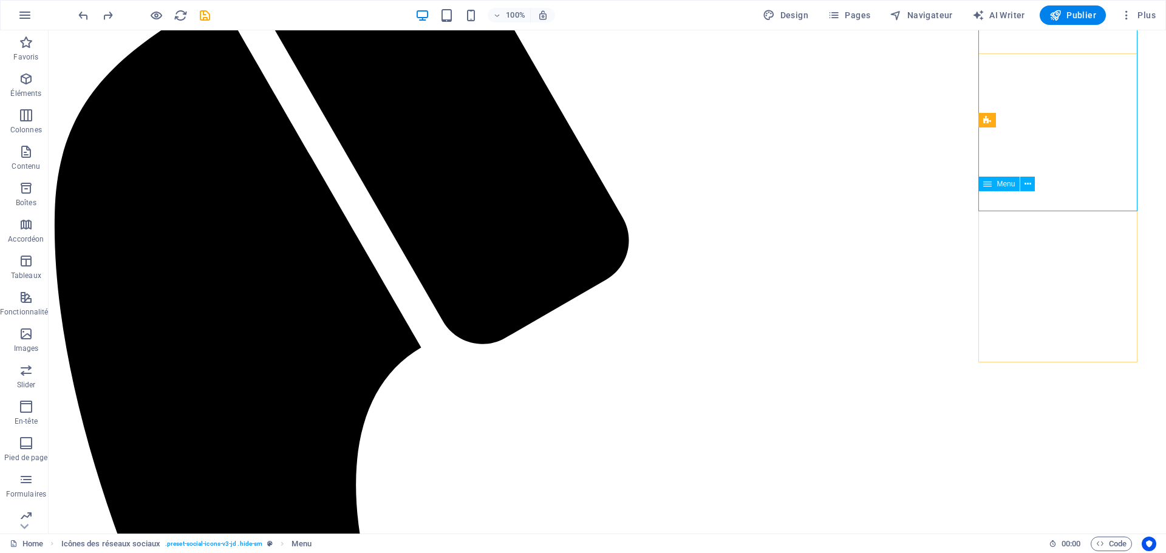
scroll to position [243, 0]
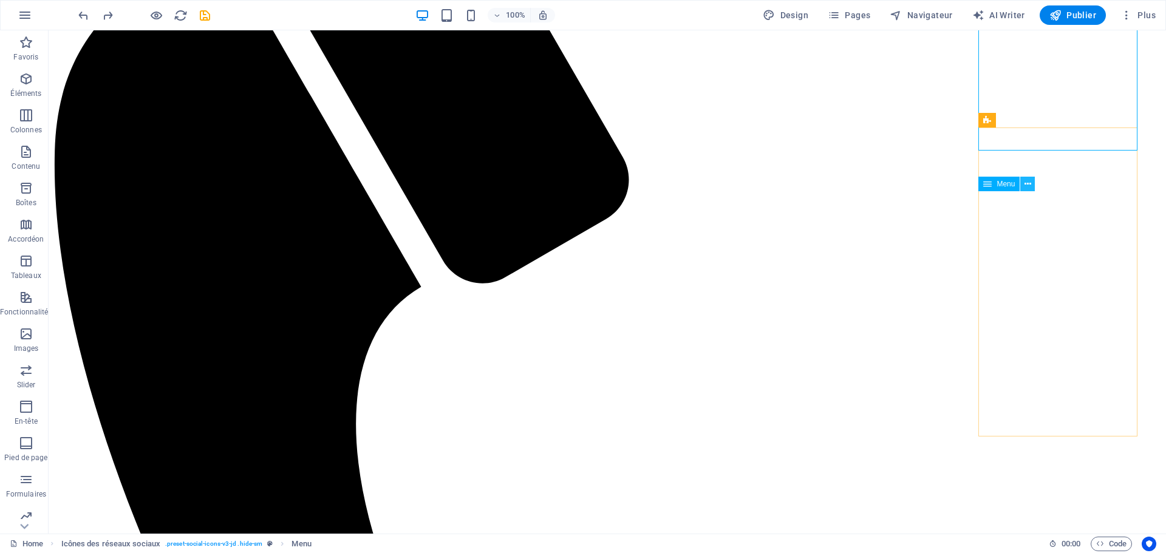
click at [1028, 183] on icon at bounding box center [1028, 184] width 7 height 13
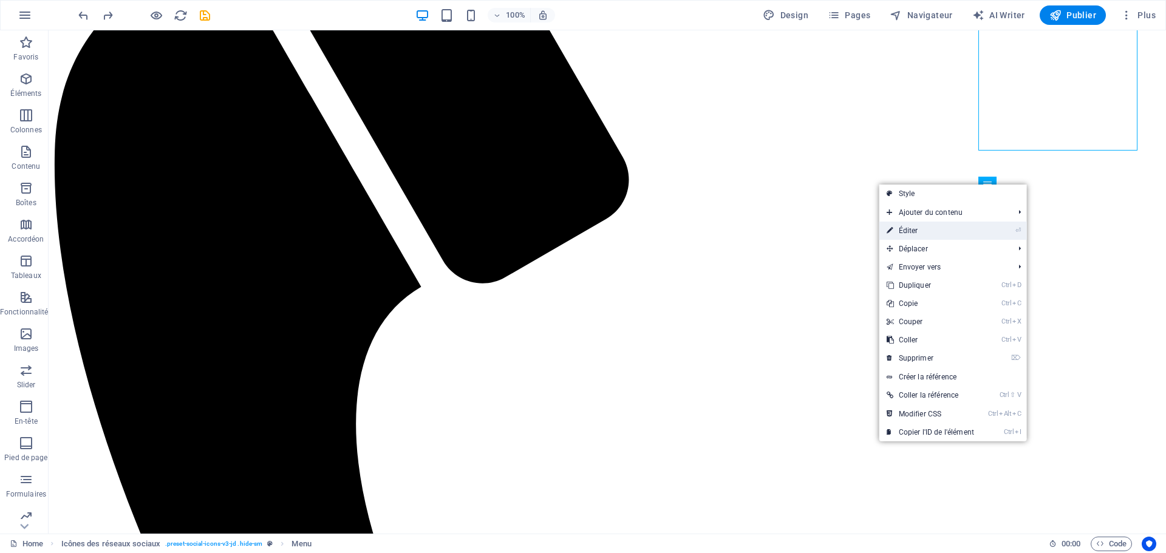
click at [1006, 230] on li "⏎ Éditer" at bounding box center [953, 231] width 148 height 18
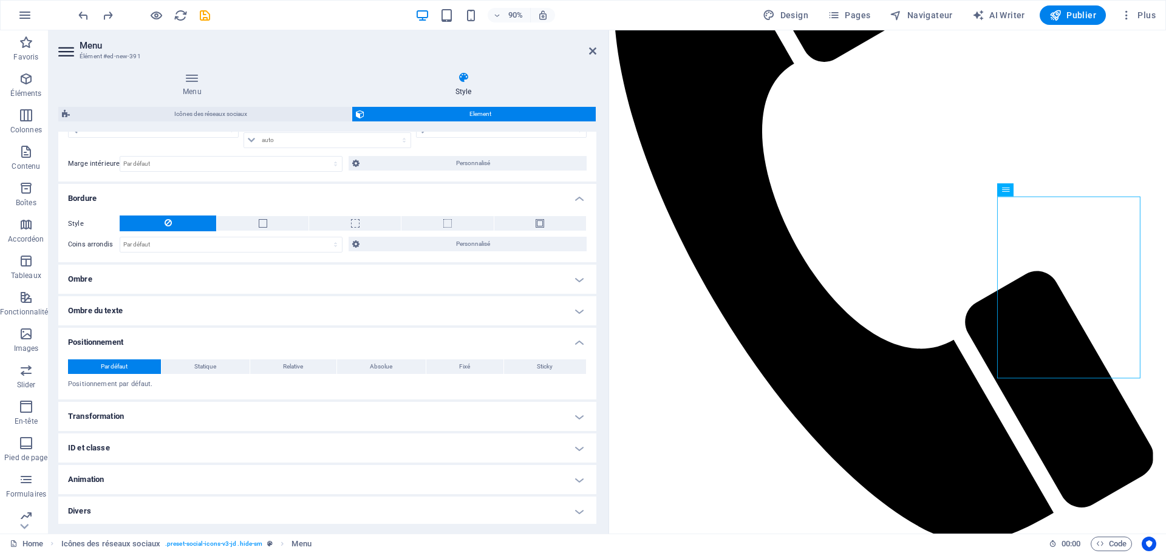
scroll to position [305, 0]
click at [290, 470] on h4 "Animation" at bounding box center [327, 477] width 538 height 29
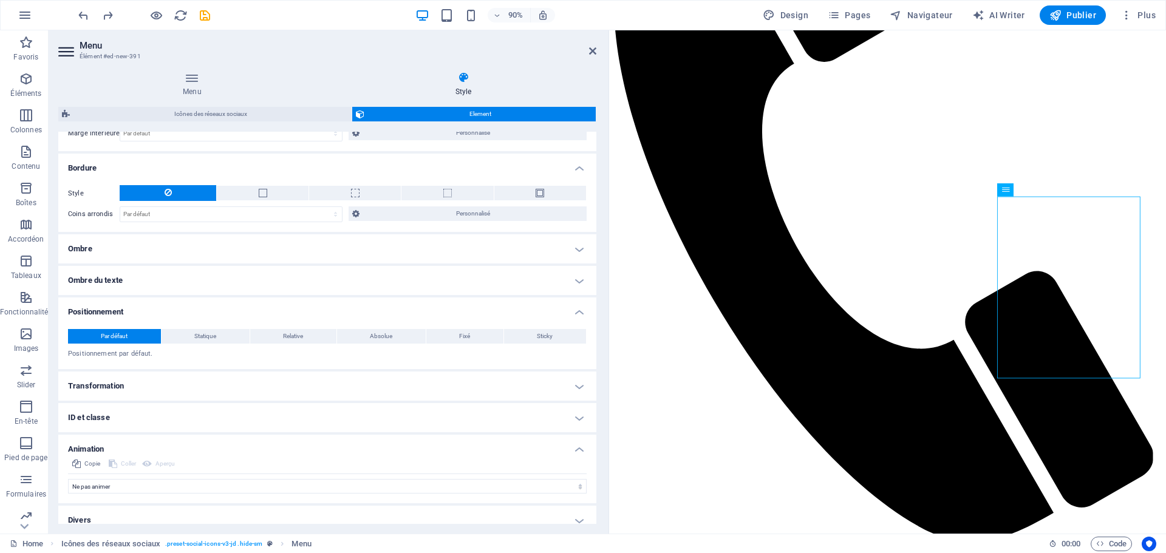
scroll to position [345, 0]
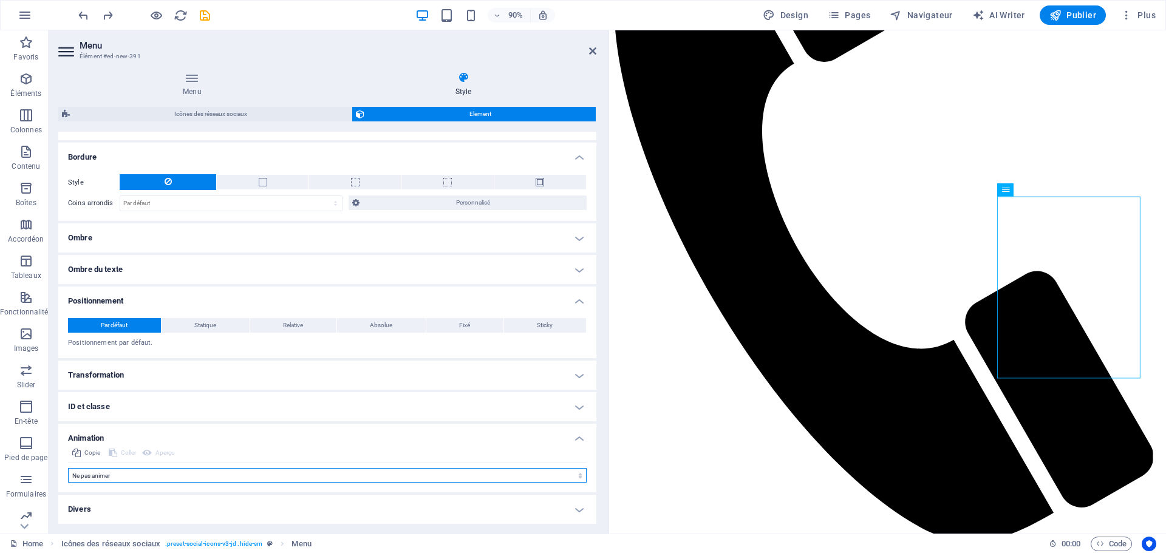
click at [240, 480] on select "Ne pas animer Afficher / Masquer Glisser vers le haut / le bas Zoomer/Dézoomer …" at bounding box center [327, 475] width 519 height 15
click at [242, 480] on select "Ne pas animer Afficher / Masquer Glisser vers le haut / le bas Zoomer/Dézoomer …" at bounding box center [327, 475] width 519 height 15
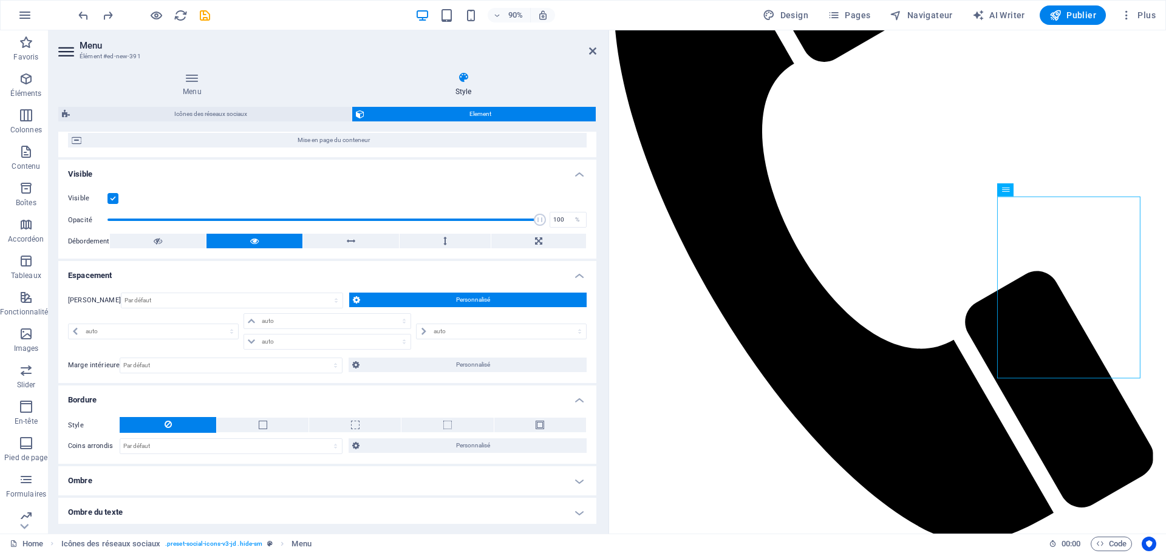
scroll to position [0, 0]
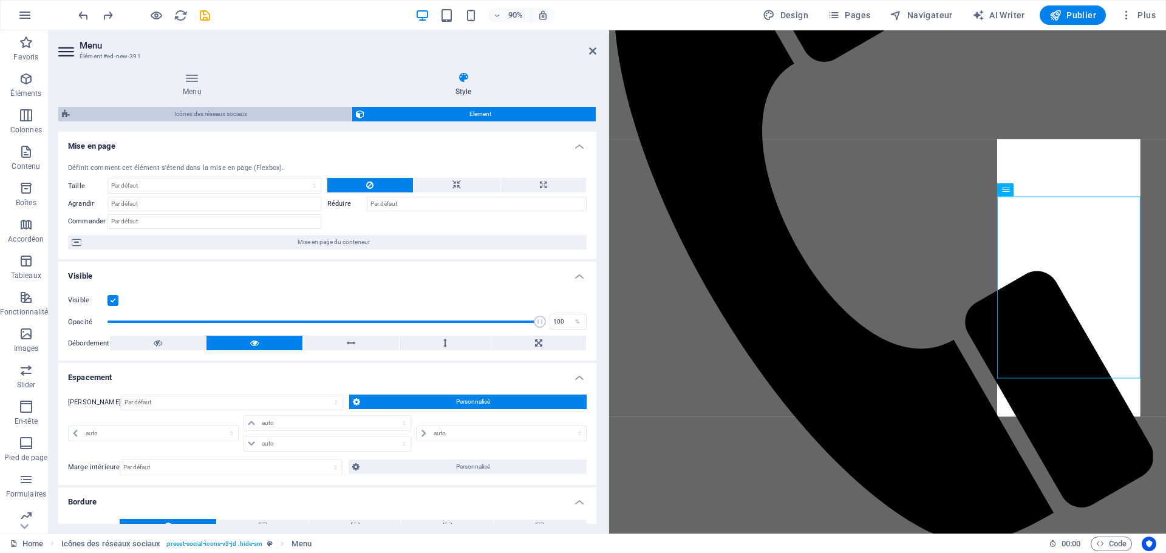
click at [254, 111] on span "Icônes des réseaux sociaux" at bounding box center [210, 114] width 275 height 15
select select "rem"
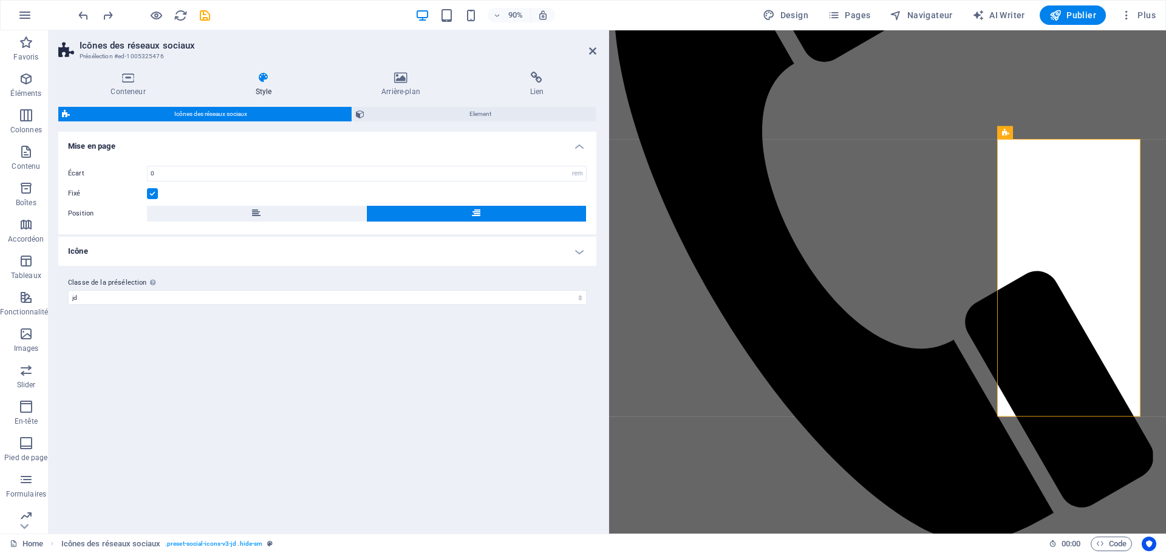
click at [435, 106] on div "Conteneur Style Arrière-plan Lien Taille Hauteur Par défaut px rem % vh vw Haut…" at bounding box center [327, 298] width 538 height 452
click at [445, 112] on span "Element" at bounding box center [479, 114] width 223 height 15
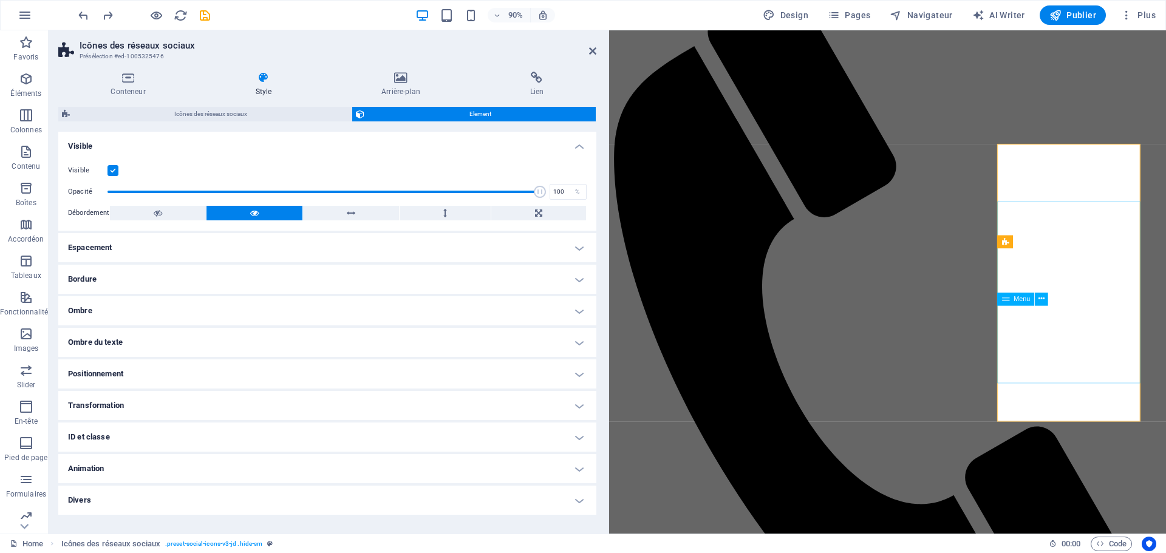
scroll to position [61, 0]
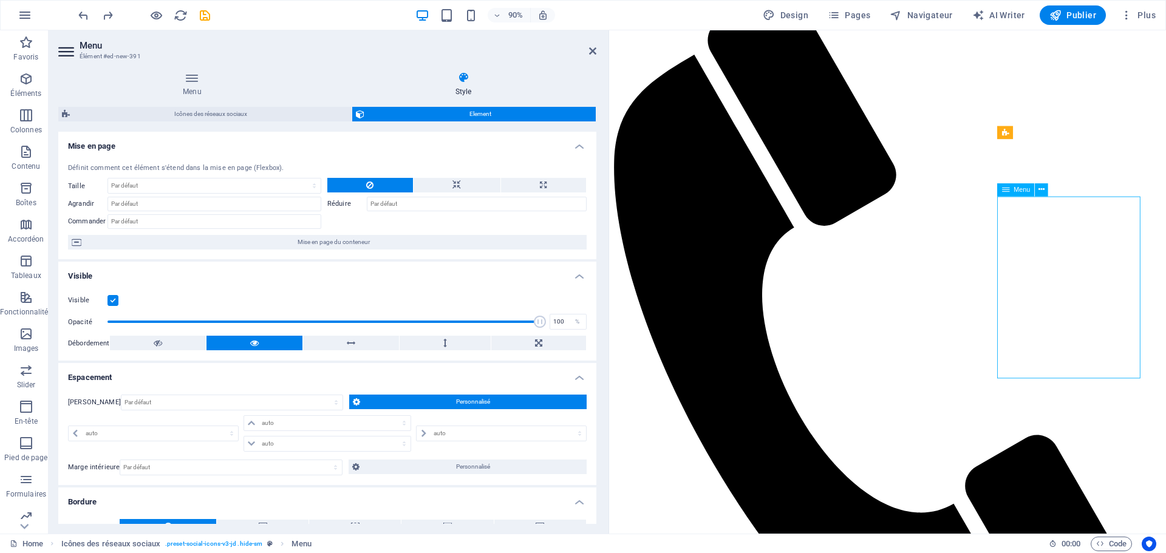
drag, startPoint x: 1138, startPoint y: 357, endPoint x: 1139, endPoint y: 330, distance: 26.7
drag, startPoint x: 1113, startPoint y: 355, endPoint x: 1181, endPoint y: 325, distance: 74.5
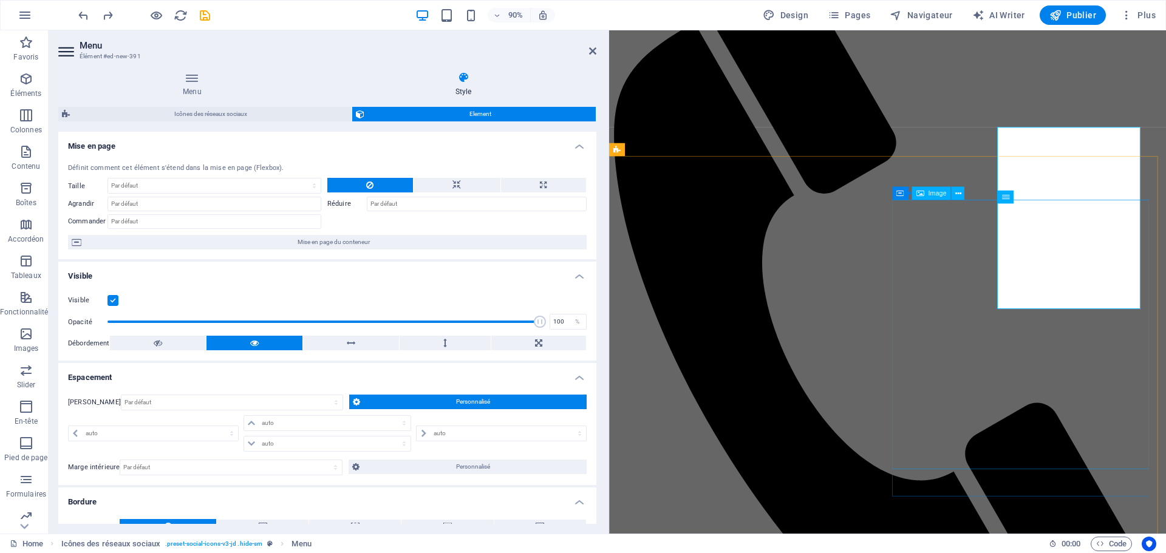
scroll to position [34, 0]
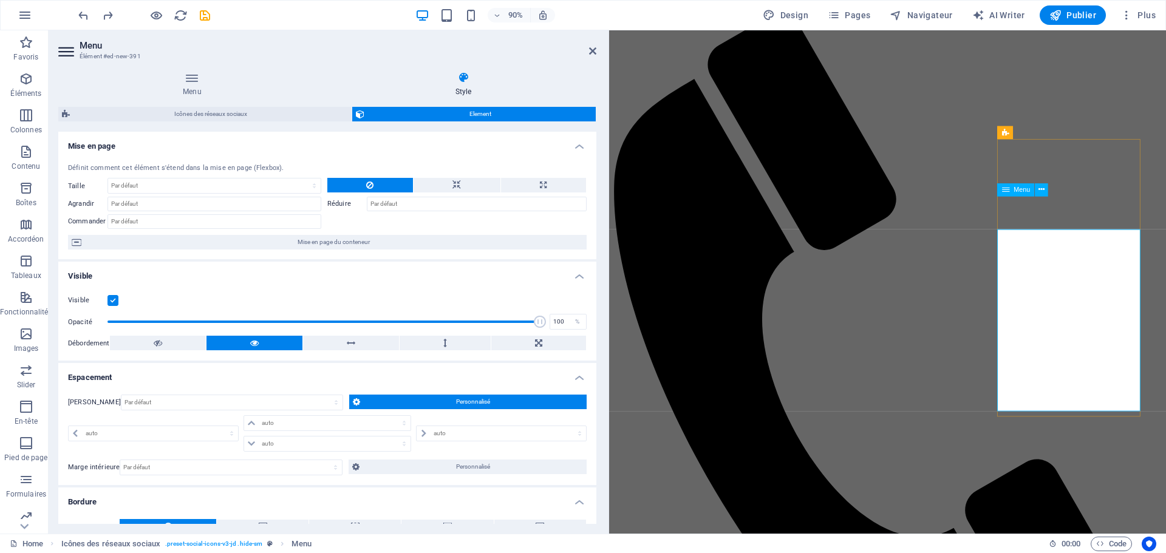
click at [404, 205] on input "Réduire" at bounding box center [477, 204] width 220 height 15
click at [177, 186] on select "Par défaut auto px % 1/1 1/2 1/3 1/4 1/5 1/6 1/7 1/8 1/9 1/10" at bounding box center [214, 186] width 213 height 15
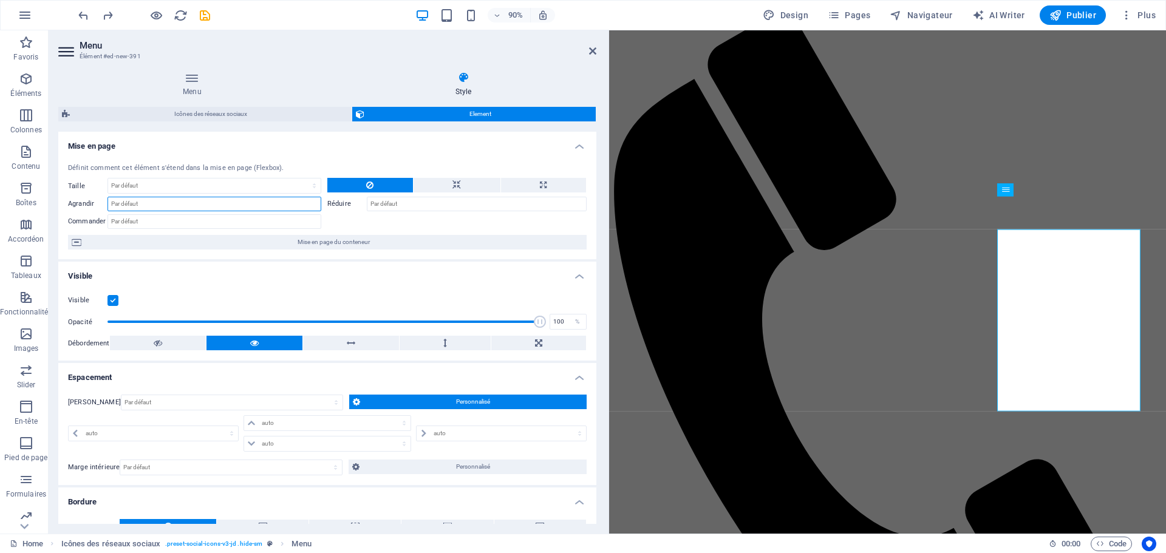
click at [155, 208] on input "Agrandir" at bounding box center [214, 204] width 214 height 15
click at [171, 201] on input "Agrandir" at bounding box center [214, 204] width 214 height 15
click at [154, 220] on input "Commander" at bounding box center [214, 221] width 214 height 15
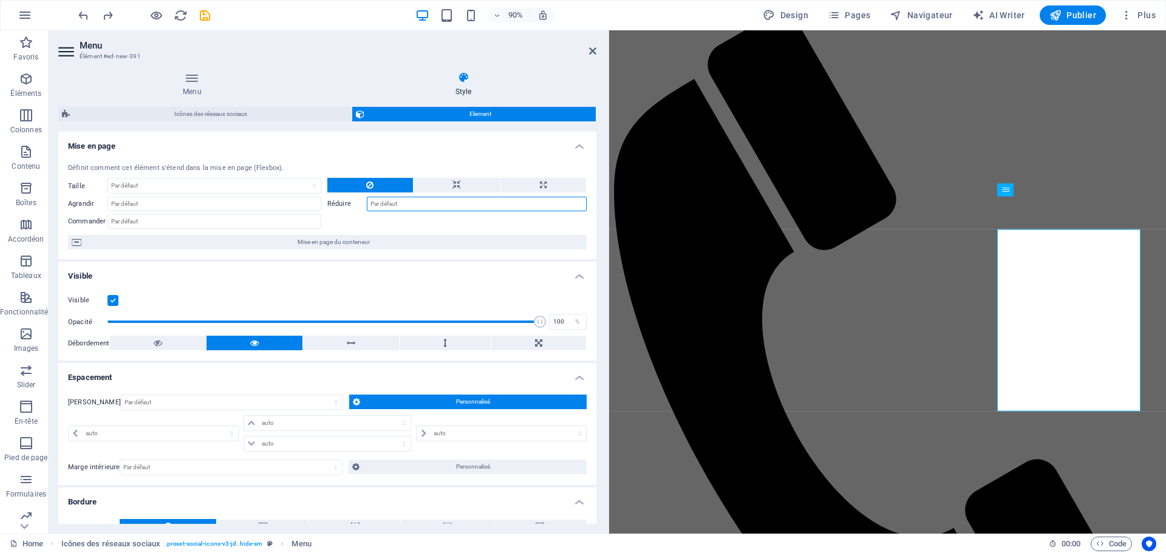
click at [419, 200] on input "Réduire" at bounding box center [477, 204] width 220 height 15
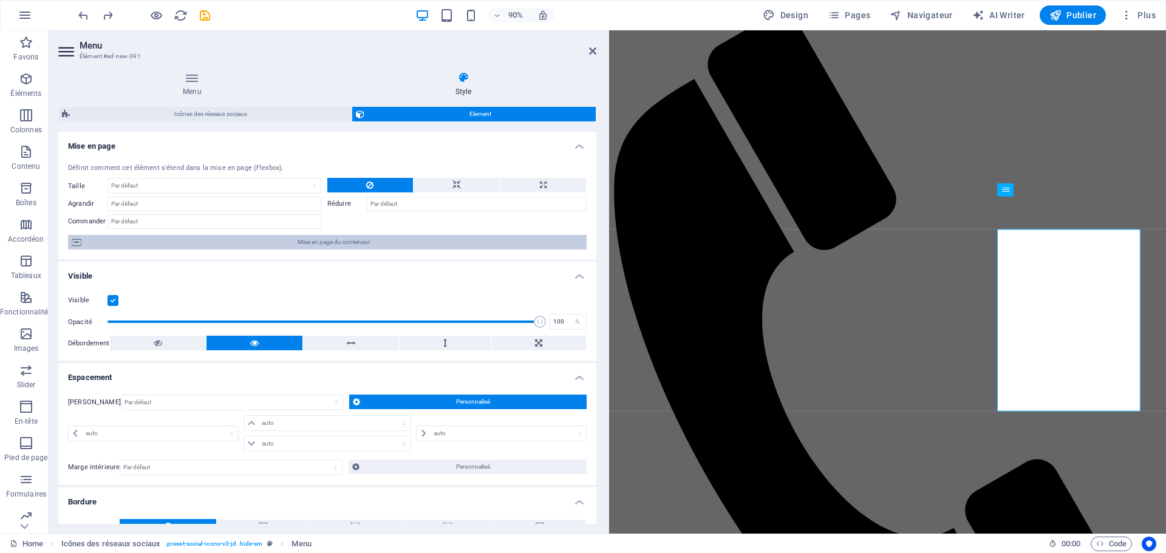
click at [239, 240] on span "Mise en page du conteneur" at bounding box center [334, 242] width 498 height 15
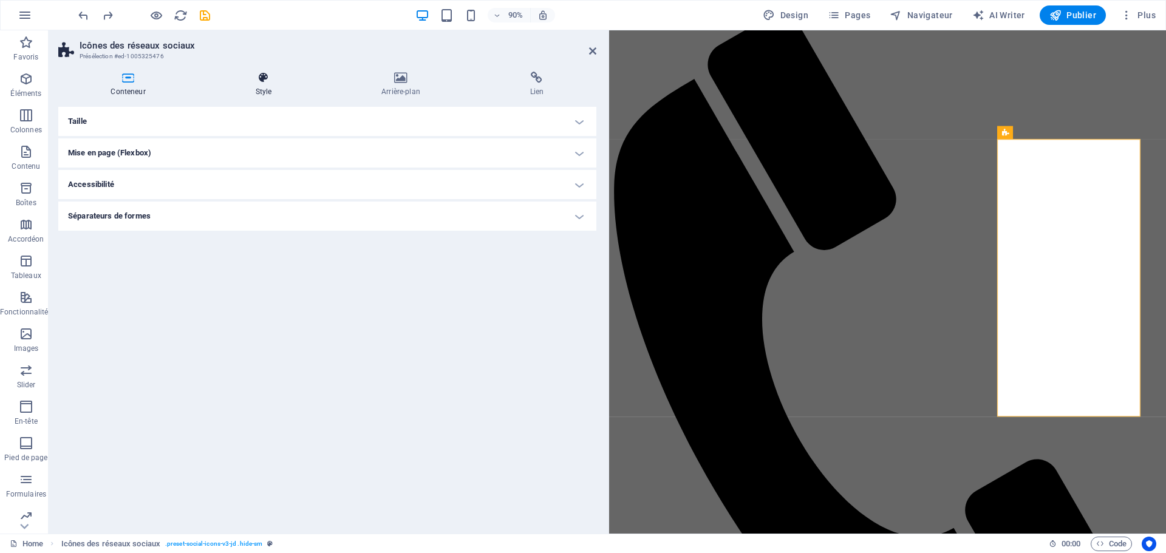
click at [267, 80] on icon at bounding box center [263, 78] width 121 height 12
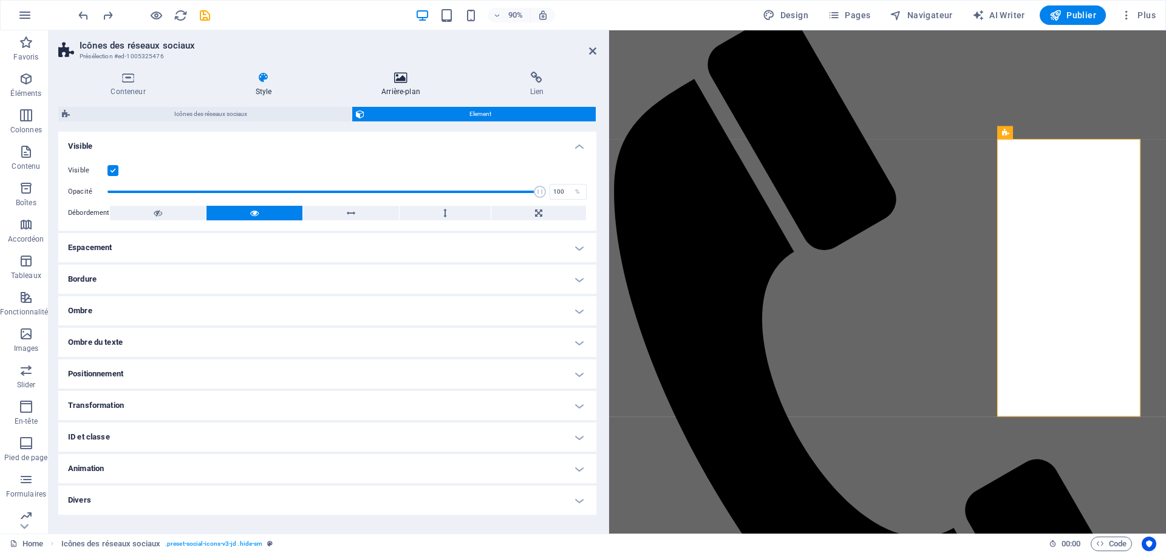
click at [400, 81] on icon at bounding box center [401, 78] width 144 height 12
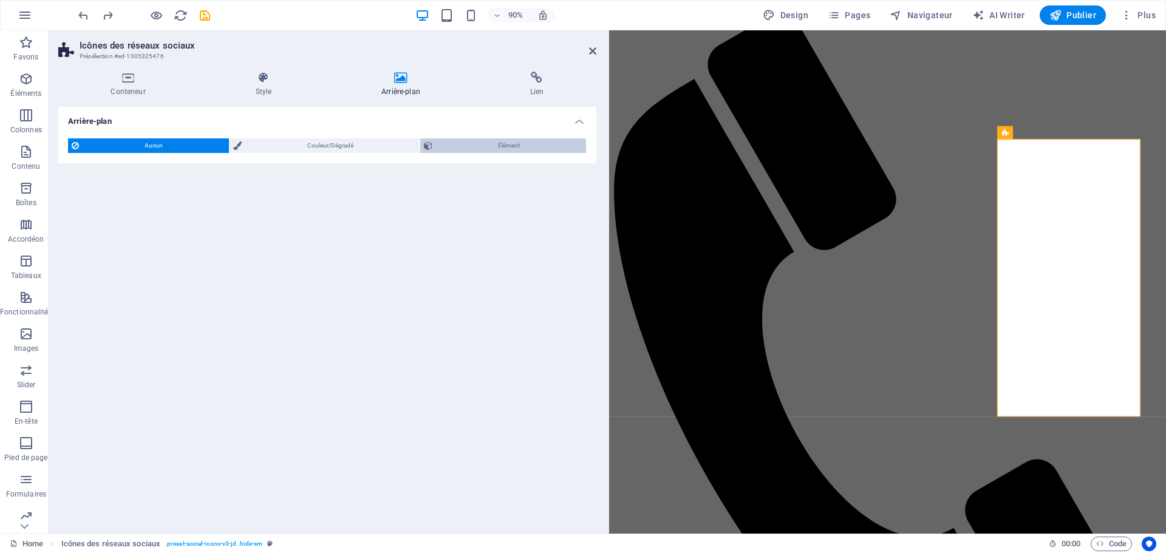
click at [522, 142] on span "Élément" at bounding box center [509, 145] width 146 height 15
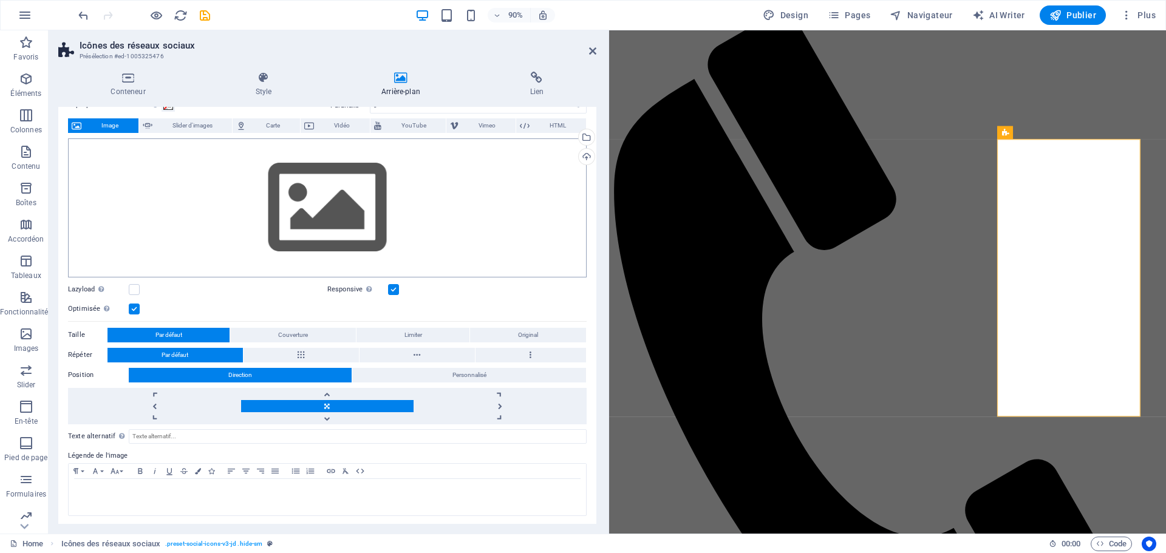
scroll to position [63, 0]
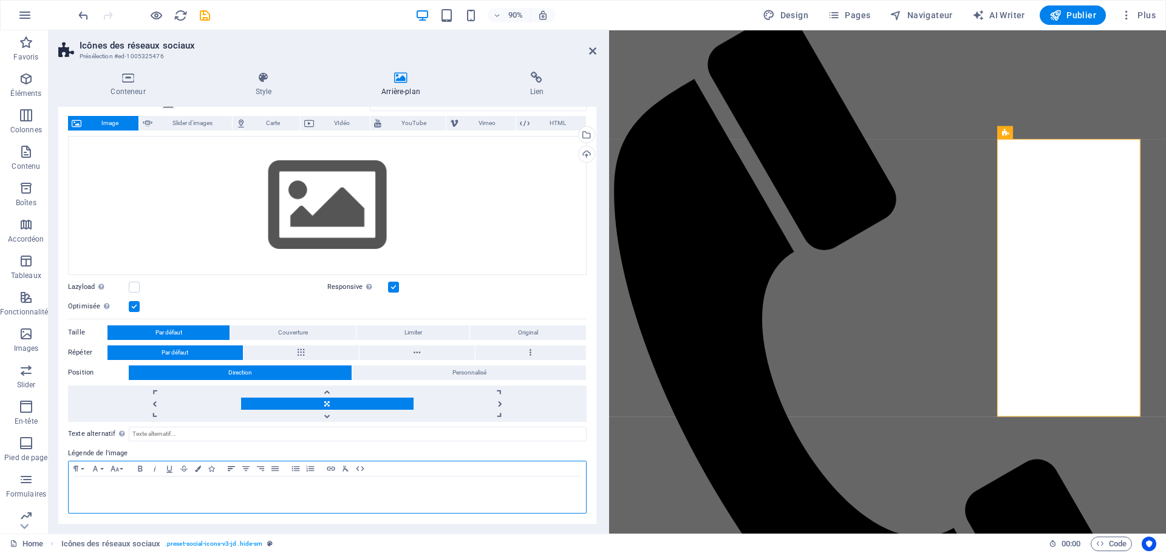
click at [233, 469] on icon "button" at bounding box center [231, 469] width 15 height 10
click at [236, 472] on icon "button" at bounding box center [231, 469] width 15 height 10
click at [251, 469] on icon "button" at bounding box center [246, 469] width 15 height 10
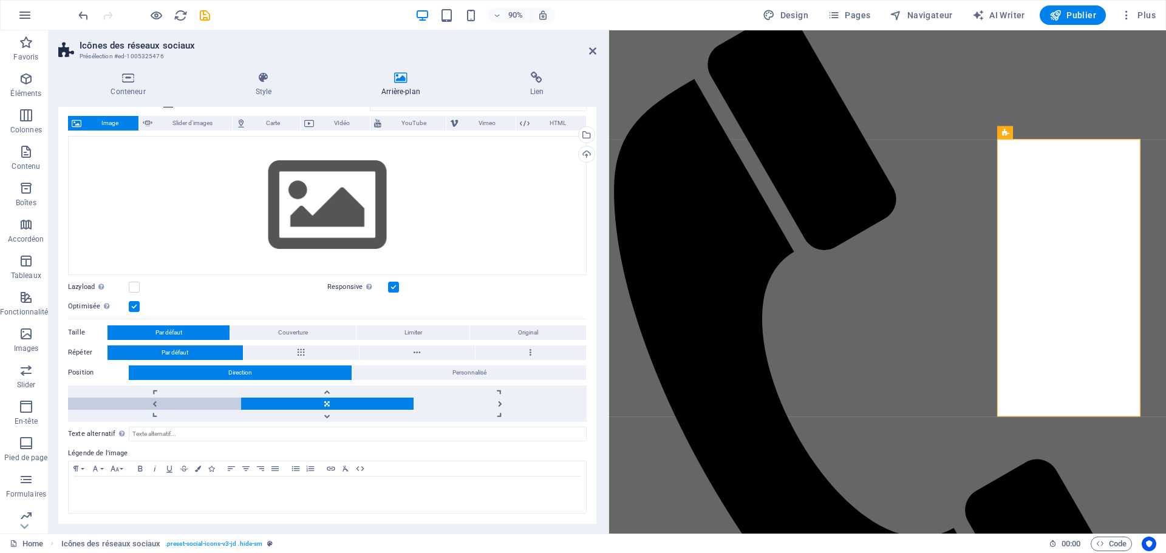
click at [182, 404] on link at bounding box center [154, 404] width 173 height 12
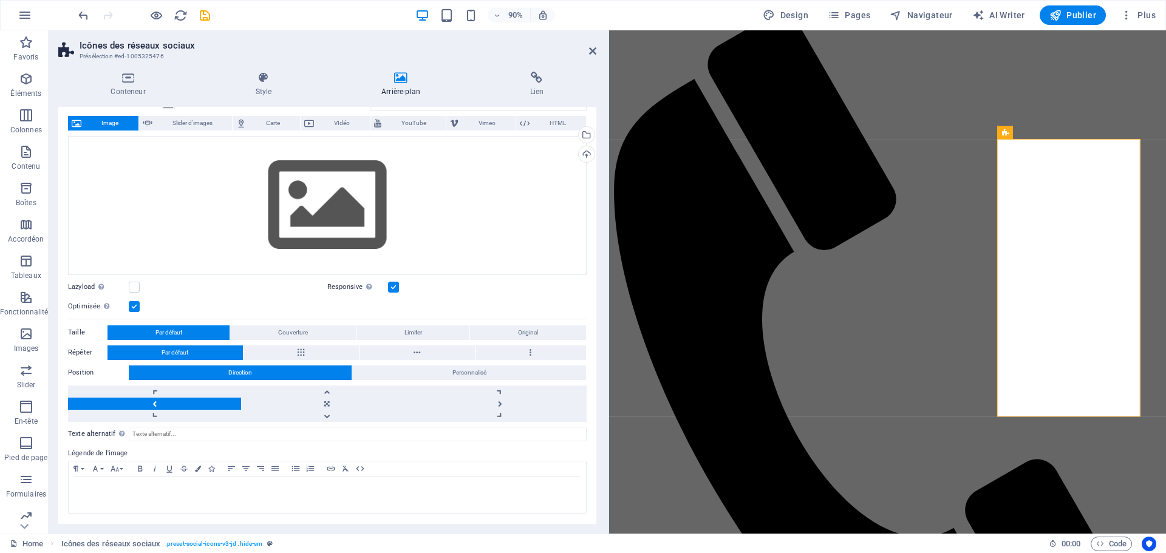
click at [172, 409] on link at bounding box center [154, 404] width 173 height 12
click at [136, 305] on label at bounding box center [134, 306] width 11 height 11
click at [0, 0] on input "Optimisée Les images sont compressées pour améliorer la vitesse de la page." at bounding box center [0, 0] width 0 height 0
click at [136, 305] on label at bounding box center [134, 306] width 11 height 11
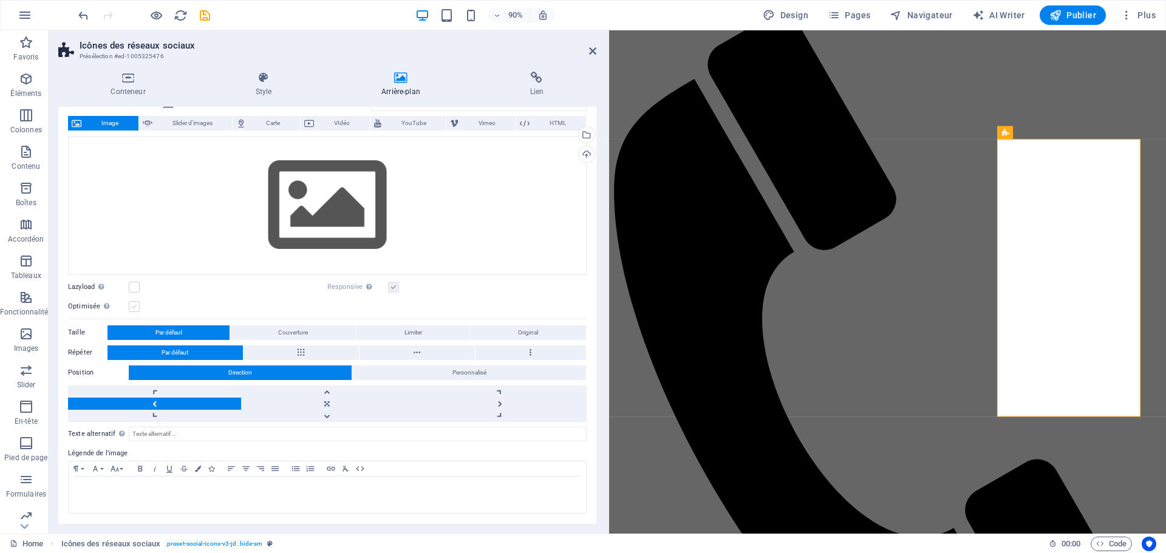
click at [0, 0] on input "Optimisée Les images sont compressées pour améliorer la vitesse de la page." at bounding box center [0, 0] width 0 height 0
click at [353, 403] on link at bounding box center [327, 404] width 173 height 12
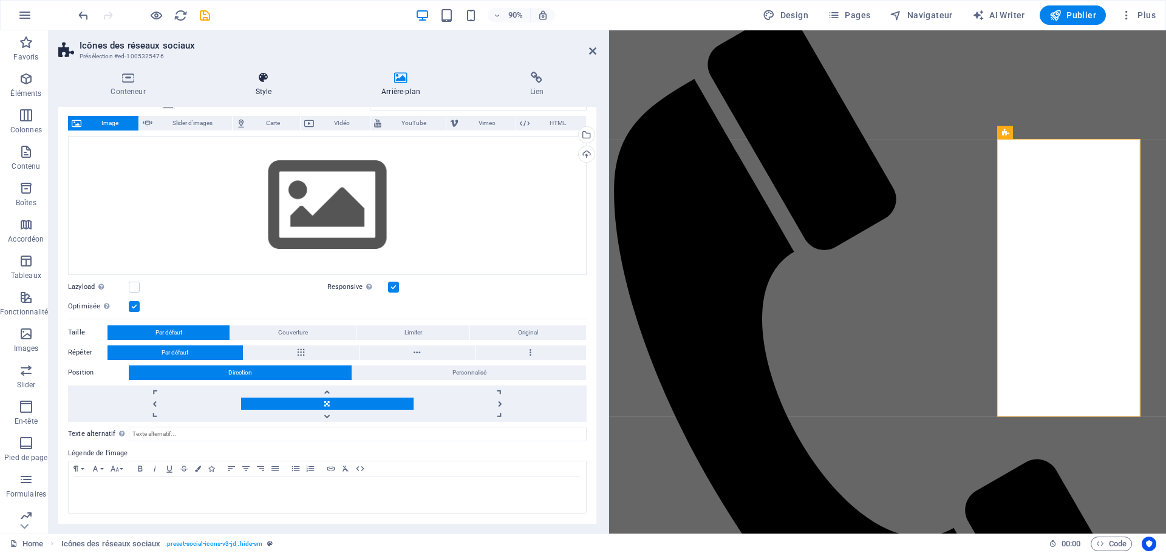
click at [254, 84] on h4 "Style" at bounding box center [266, 85] width 126 height 26
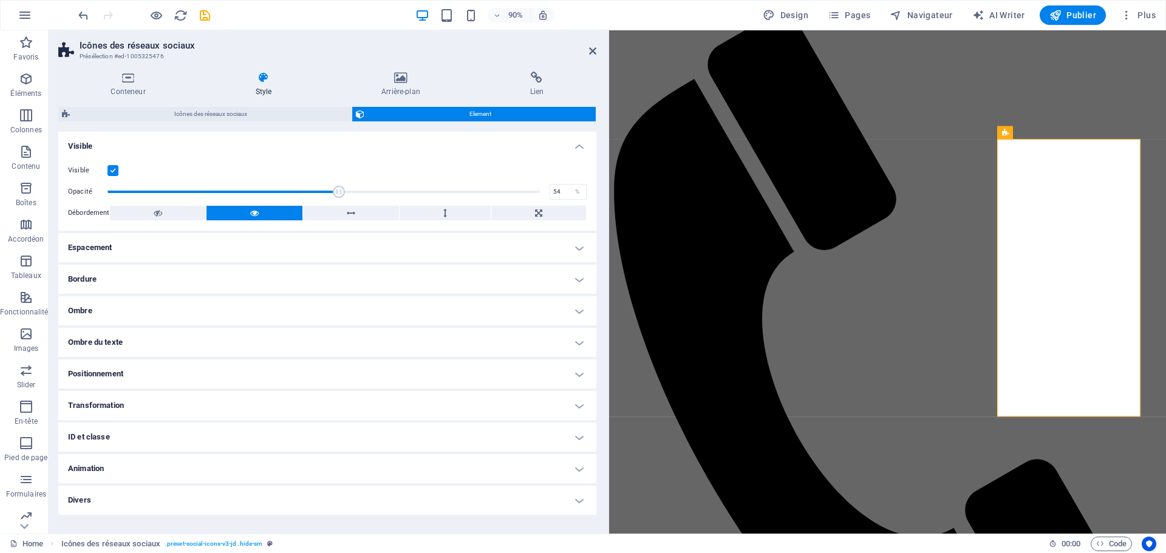
drag, startPoint x: 531, startPoint y: 189, endPoint x: 341, endPoint y: 196, distance: 190.2
click at [341, 196] on span at bounding box center [323, 192] width 432 height 18
type input "96"
drag, startPoint x: 341, startPoint y: 196, endPoint x: 520, endPoint y: 217, distance: 180.9
click at [520, 217] on div "Visible Opacité 96 % Débordement" at bounding box center [327, 192] width 538 height 77
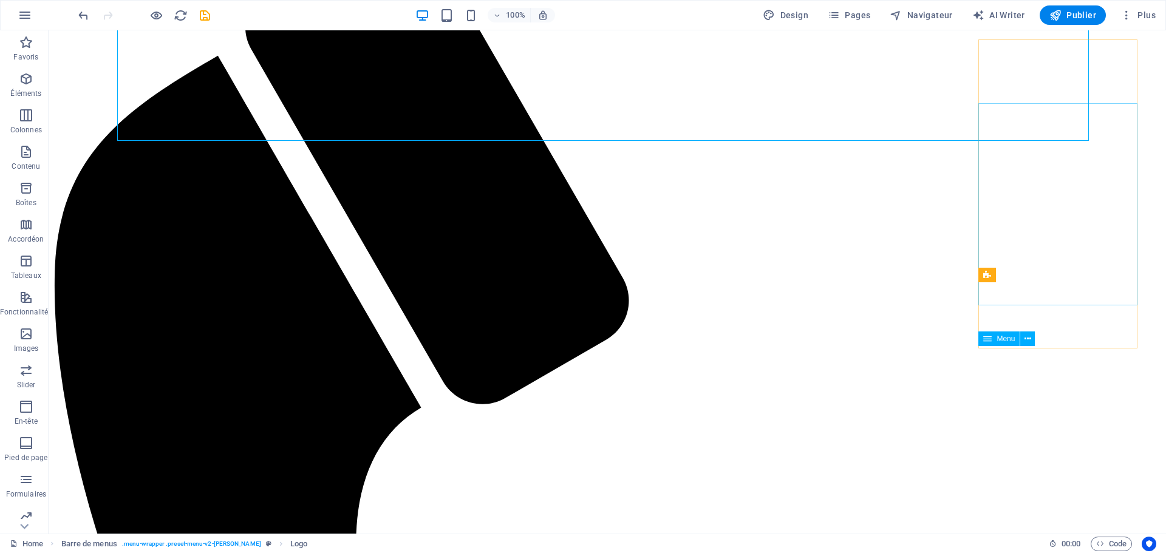
scroll to position [95, 0]
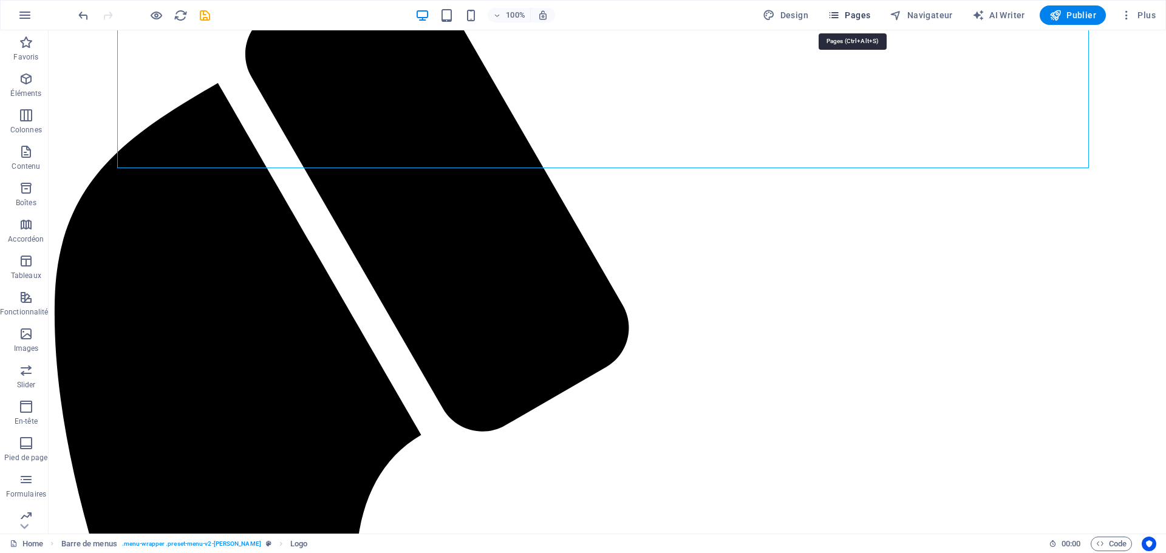
click at [852, 16] on span "Pages" at bounding box center [849, 15] width 43 height 12
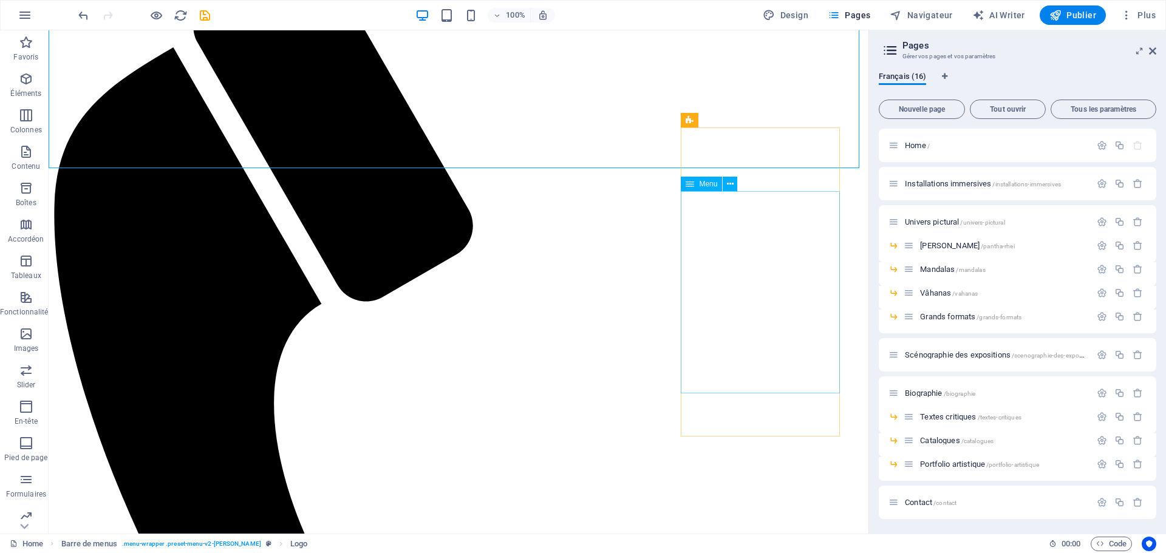
click at [922, 15] on span "Navigateur" at bounding box center [921, 15] width 63 height 12
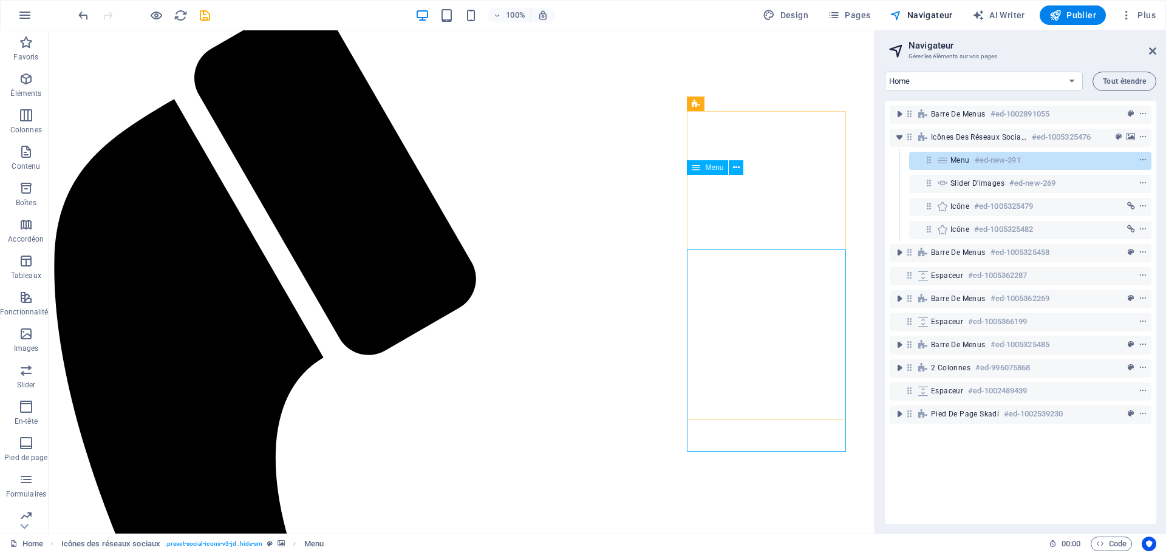
scroll to position [61, 0]
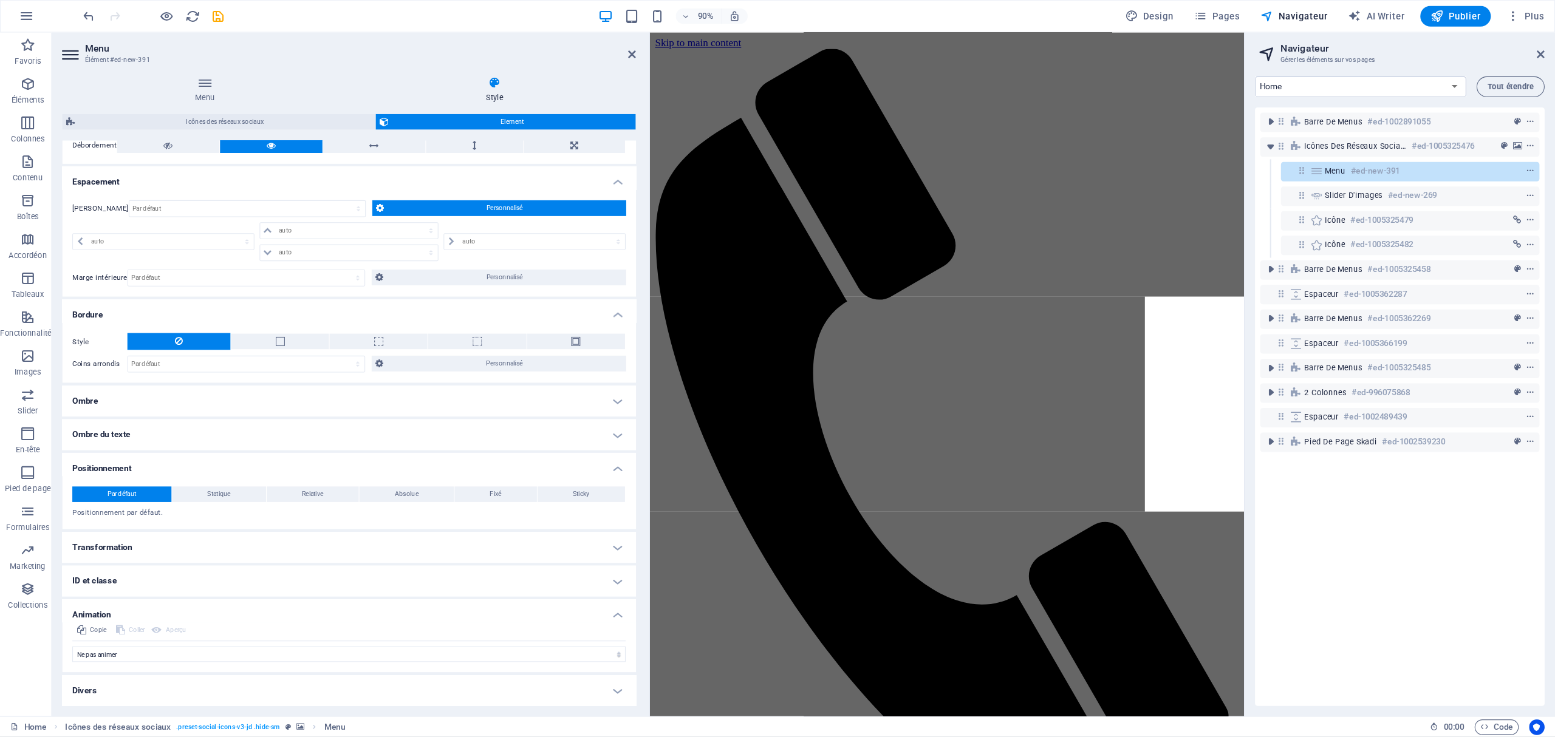
scroll to position [0, 0]
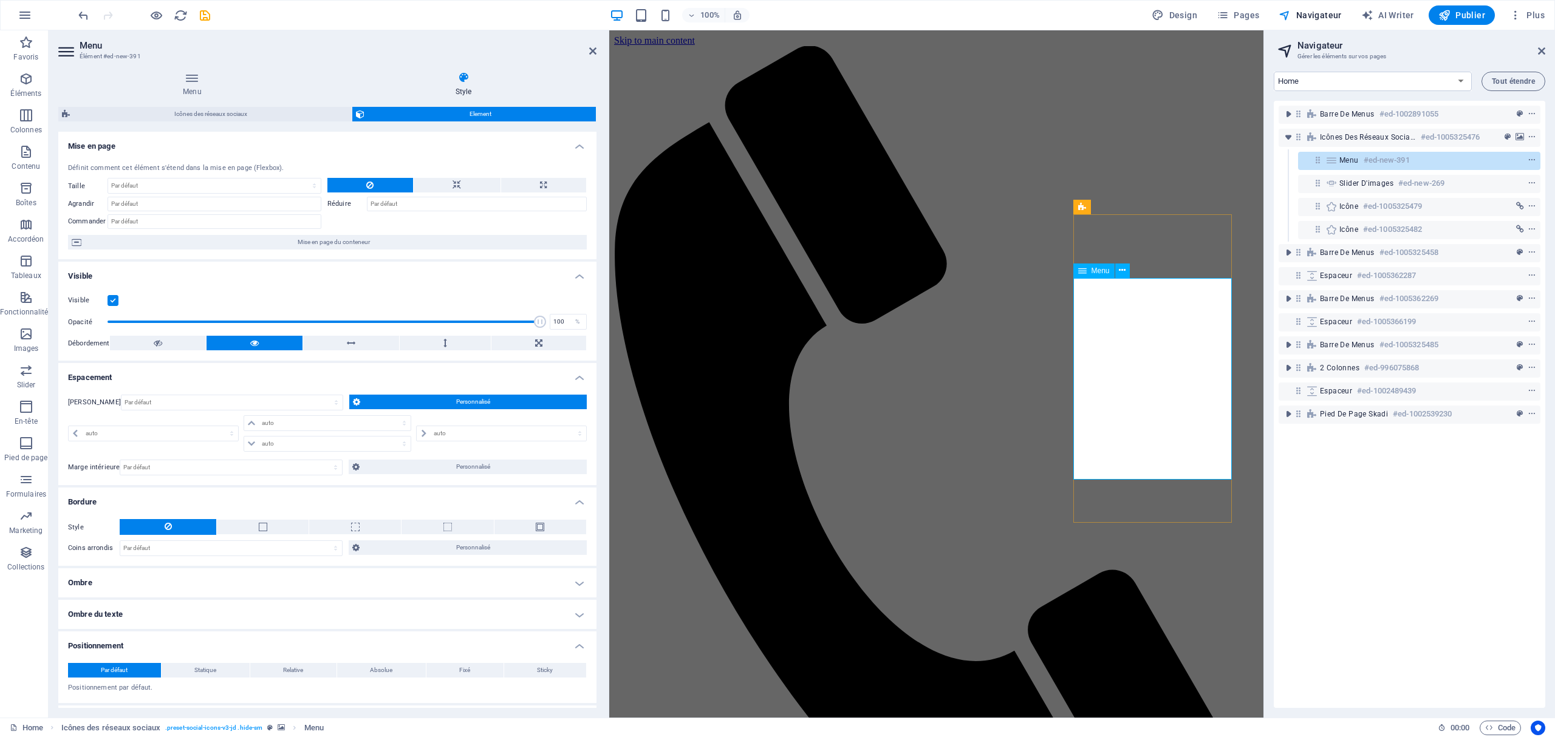
click at [193, 83] on icon at bounding box center [192, 78] width 268 height 12
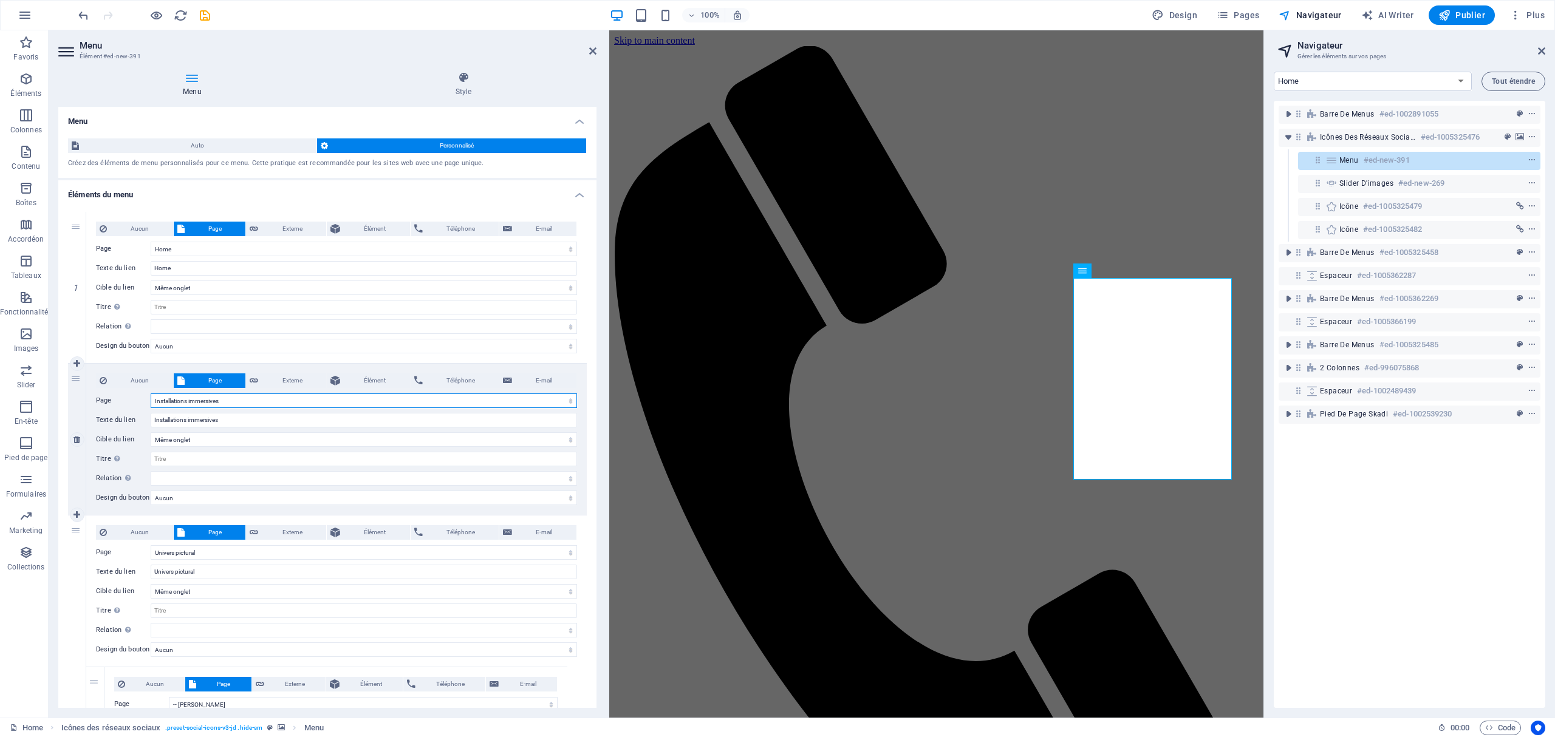
drag, startPoint x: 237, startPoint y: 402, endPoint x: 214, endPoint y: 401, distance: 23.1
click at [214, 401] on select "Home Installations immersives Univers pictural -- Pantha Rhei -- Mandalas -- Vâ…" at bounding box center [364, 401] width 426 height 15
click at [112, 380] on span "Aucun" at bounding box center [140, 381] width 59 height 15
select select
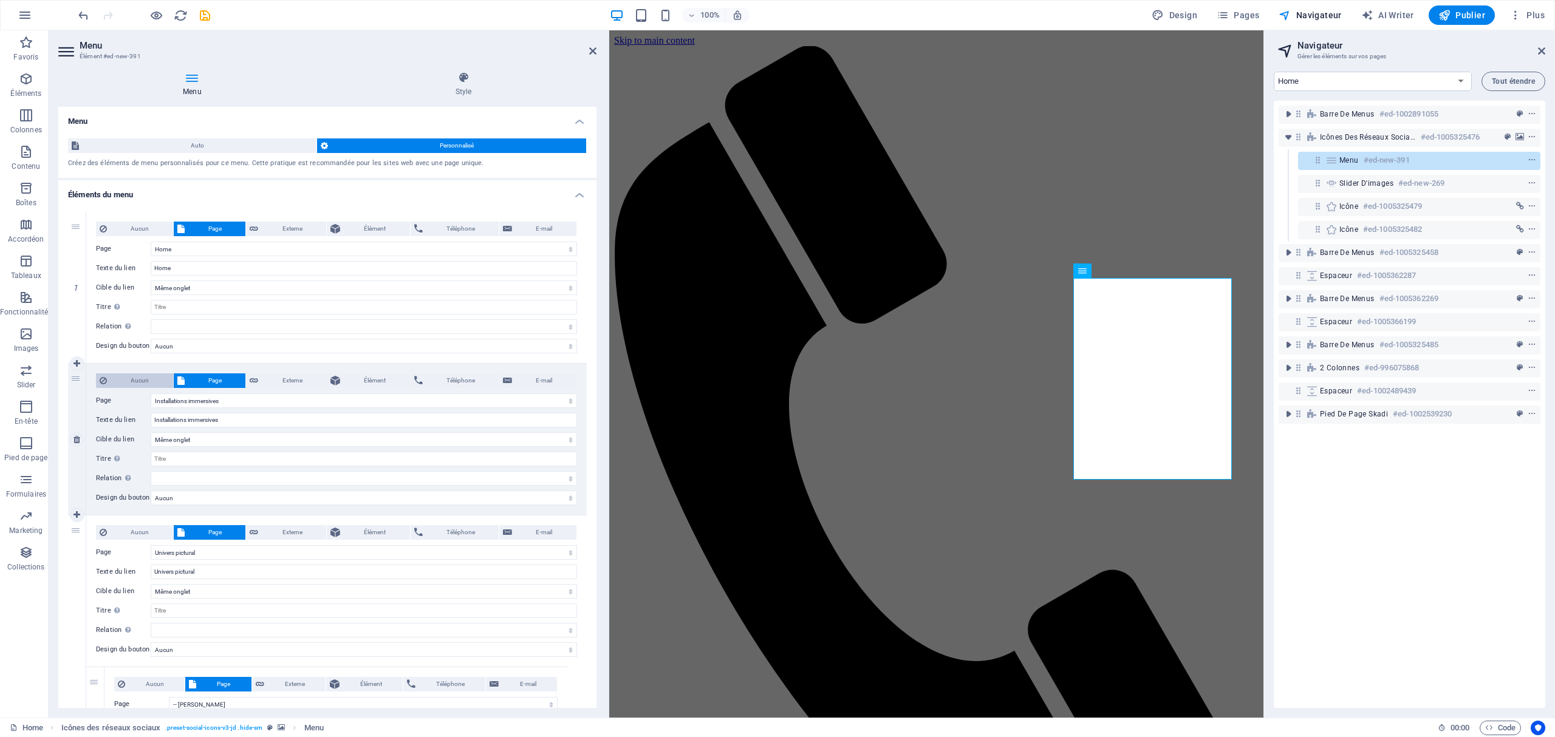
select select
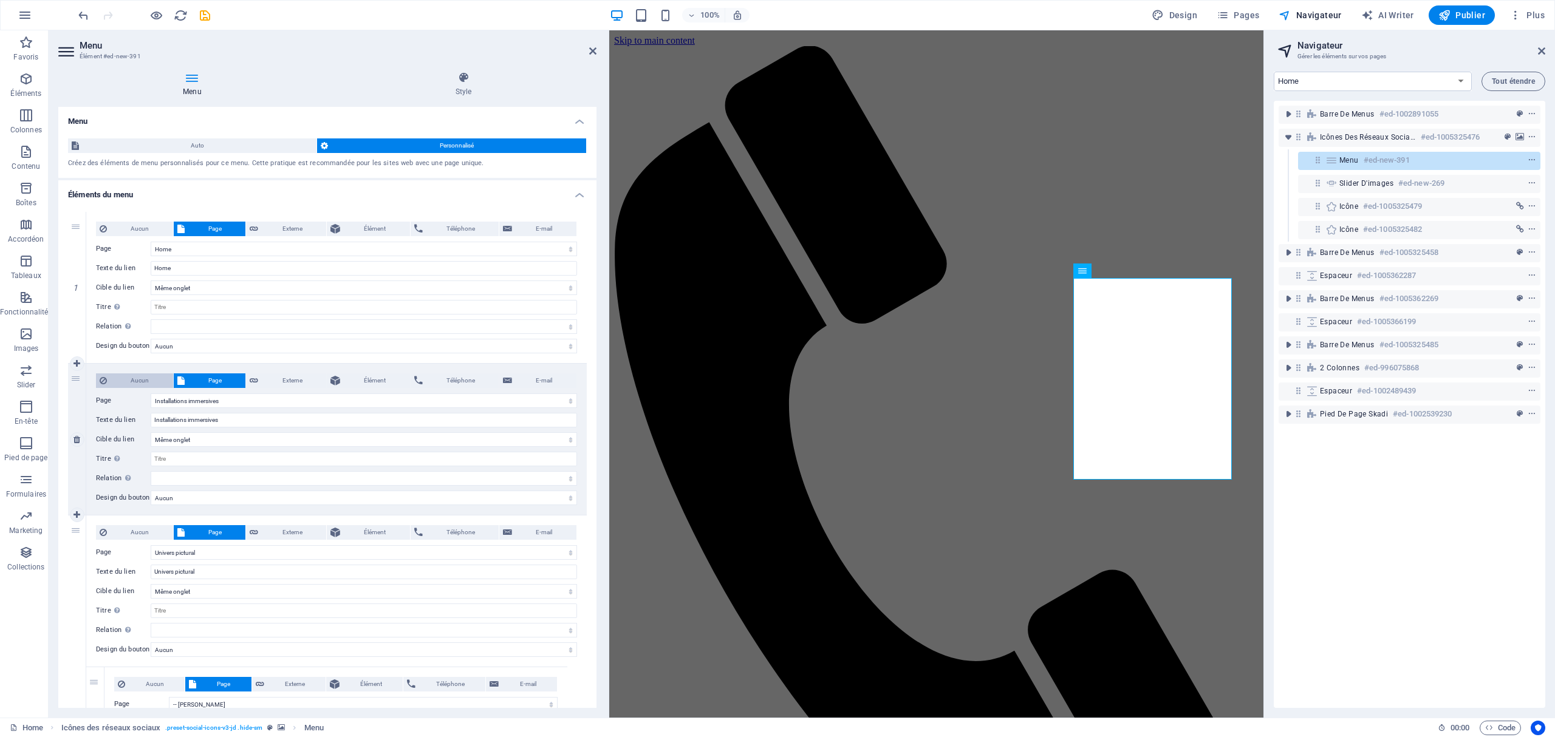
select select
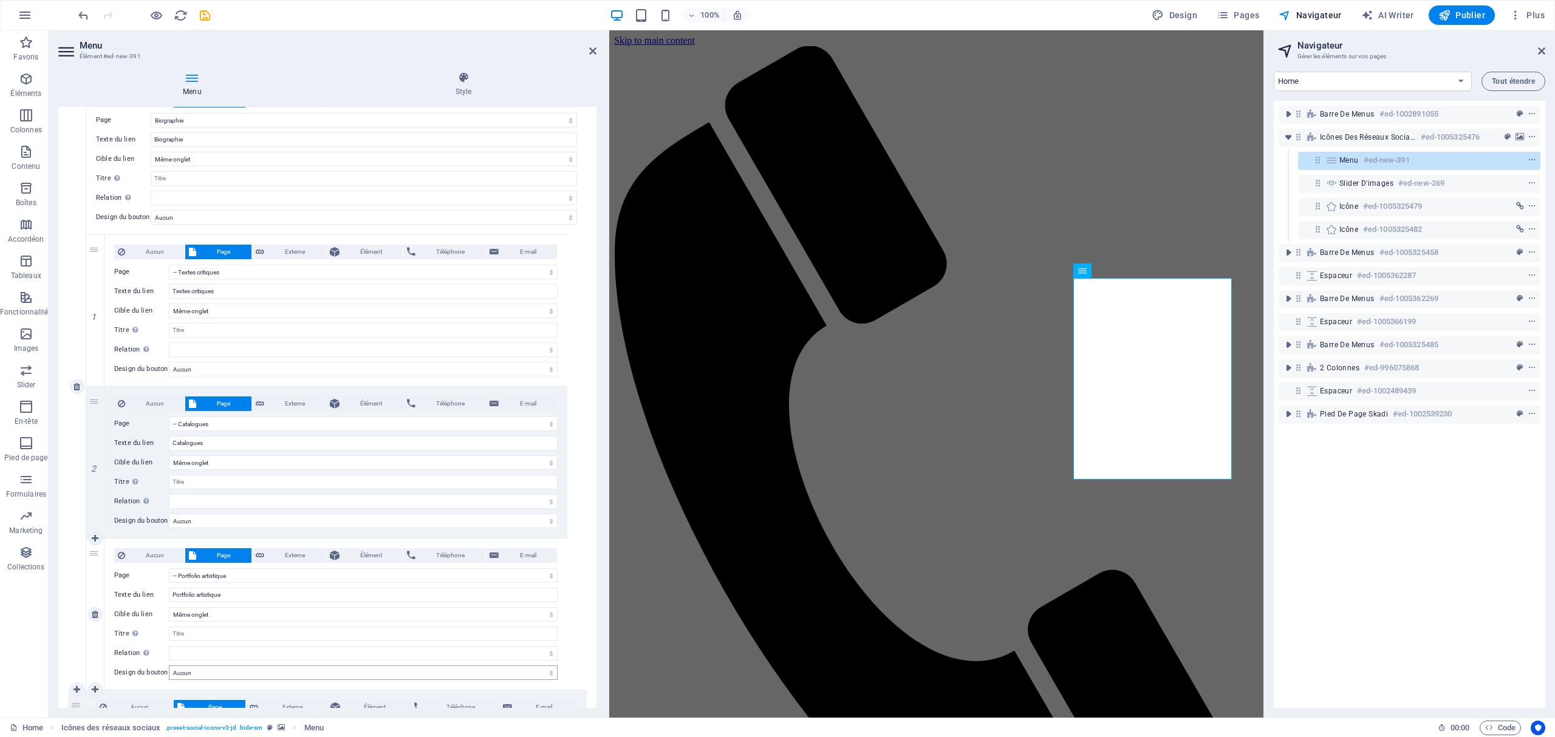
scroll to position [1445, 0]
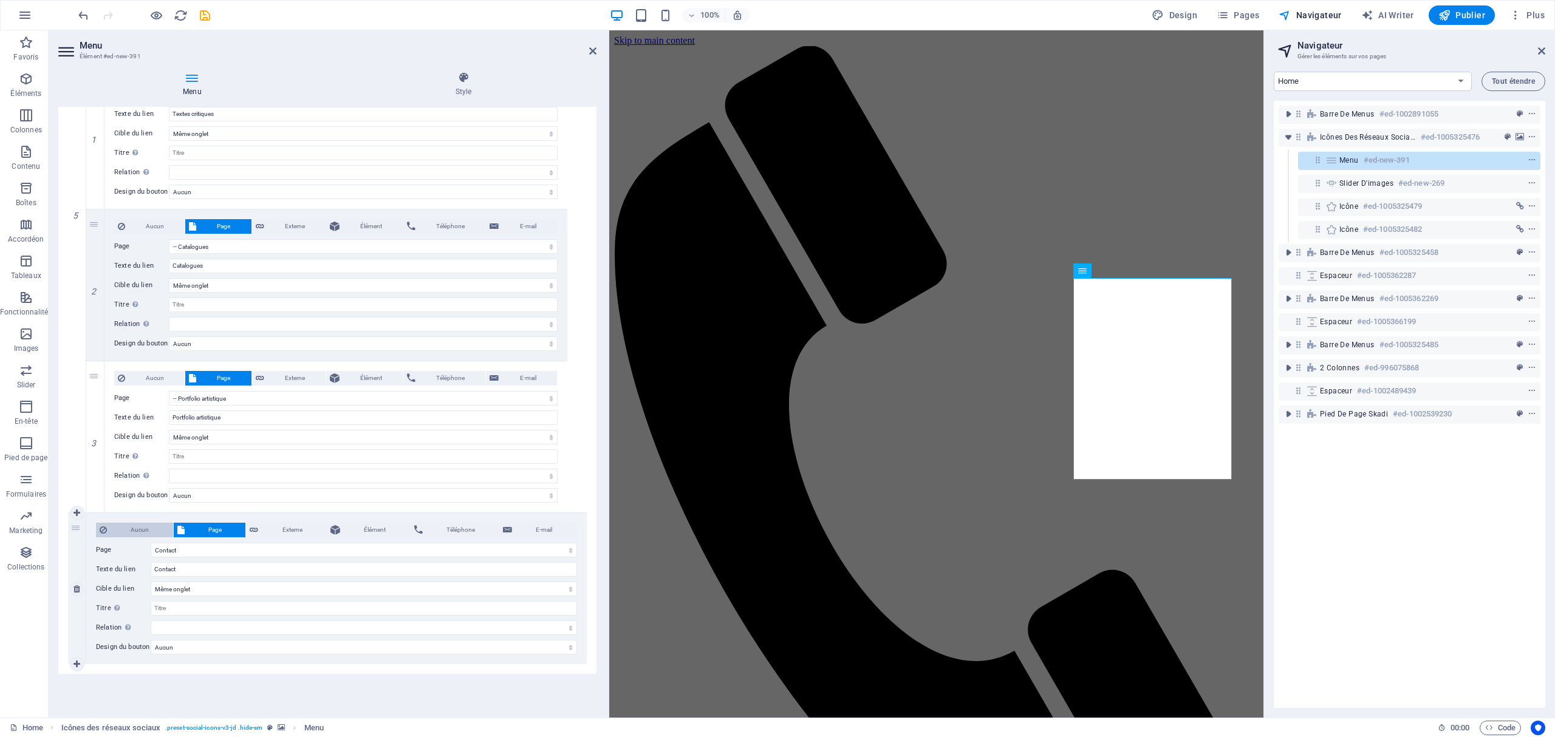
click at [137, 533] on span "Aucun" at bounding box center [140, 530] width 59 height 15
select select
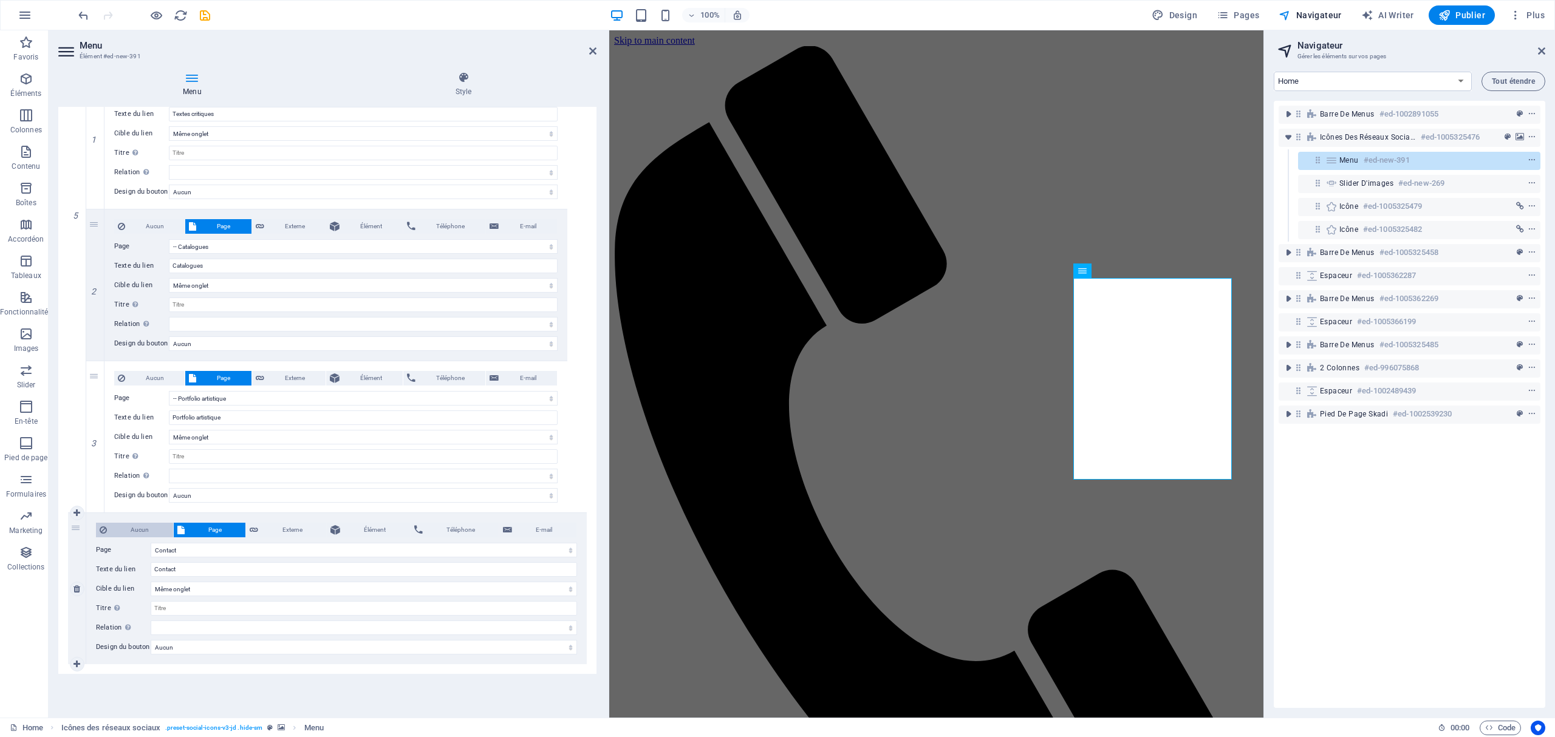
select select
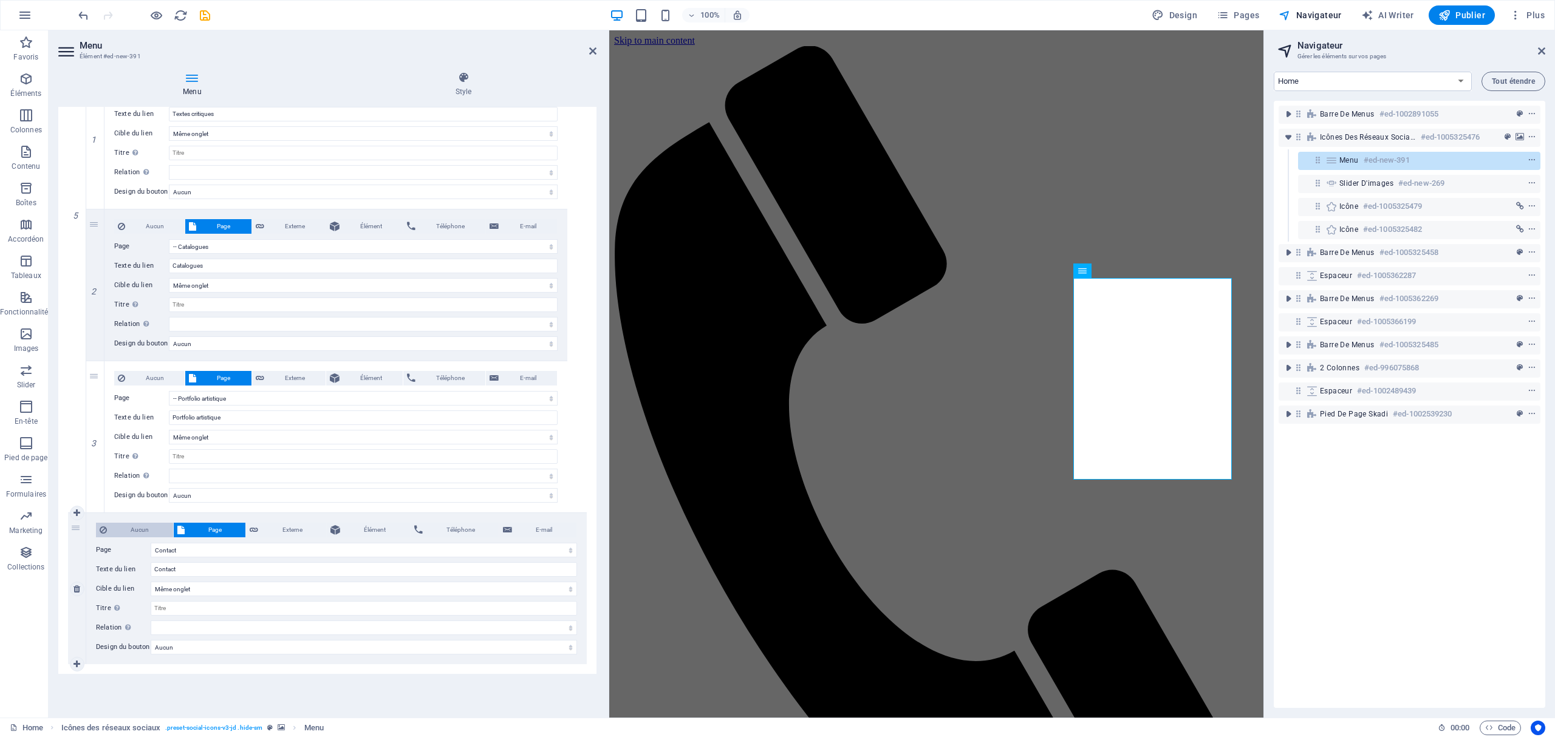
select select
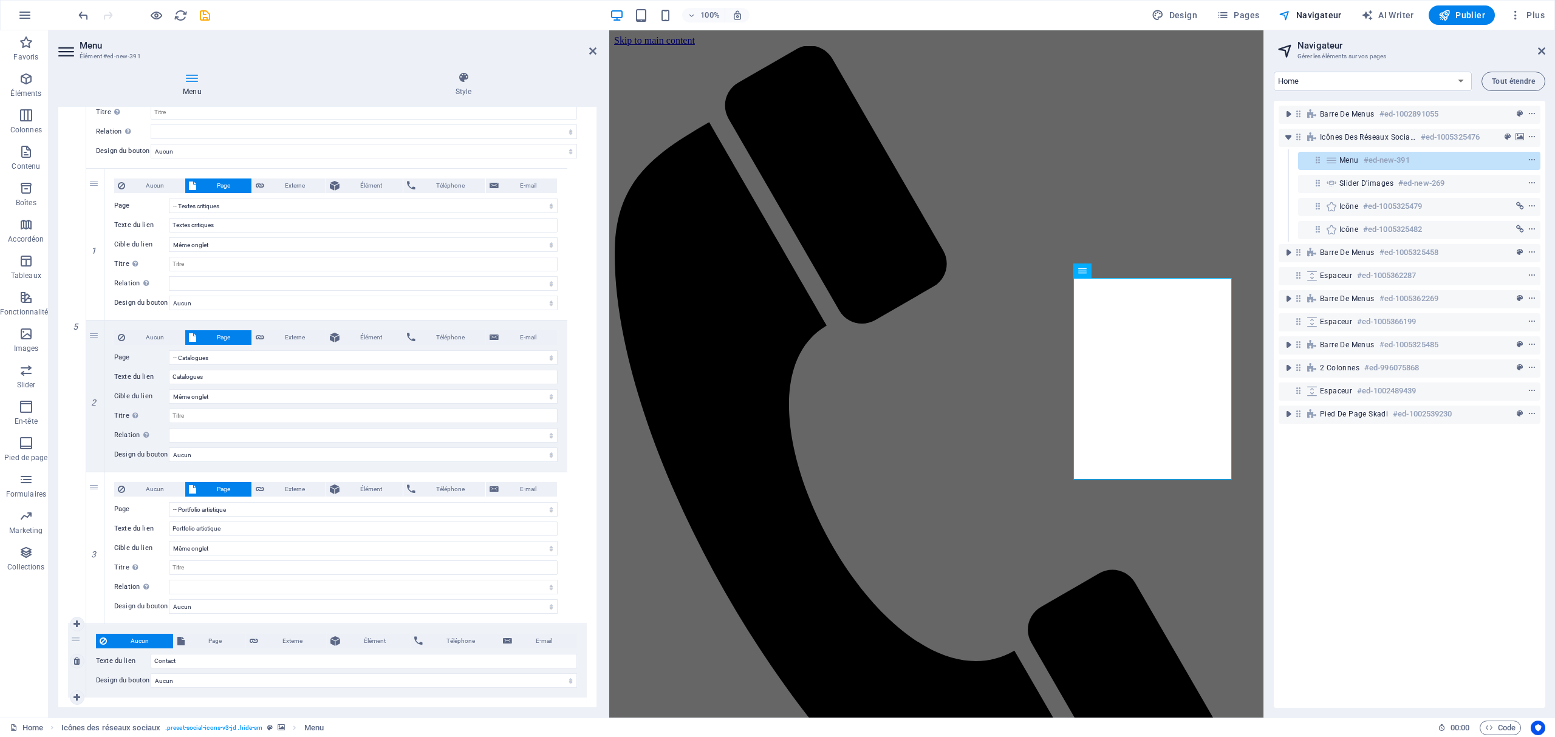
scroll to position [1334, 0]
click at [153, 486] on span "Aucun" at bounding box center [155, 489] width 52 height 15
select select
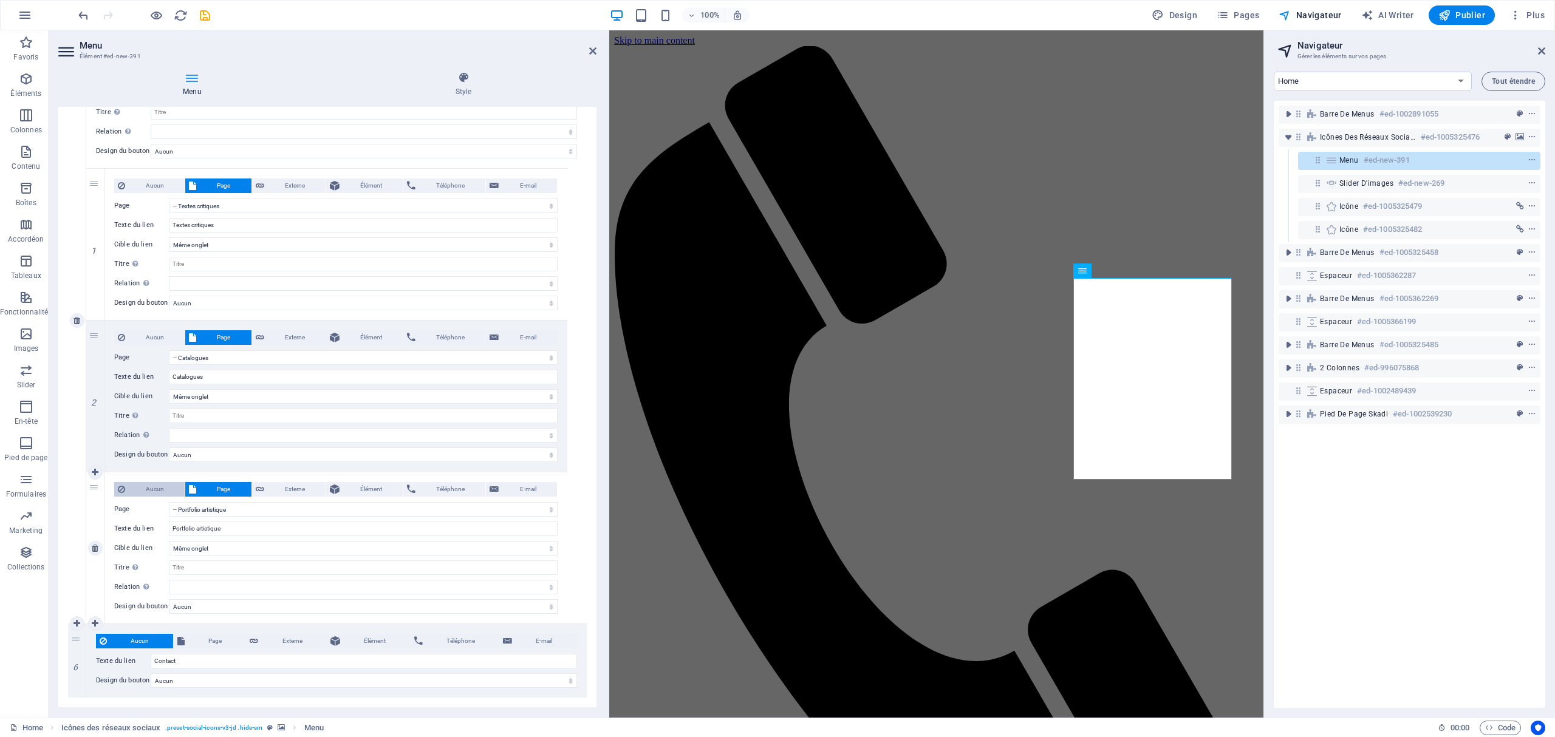
select select
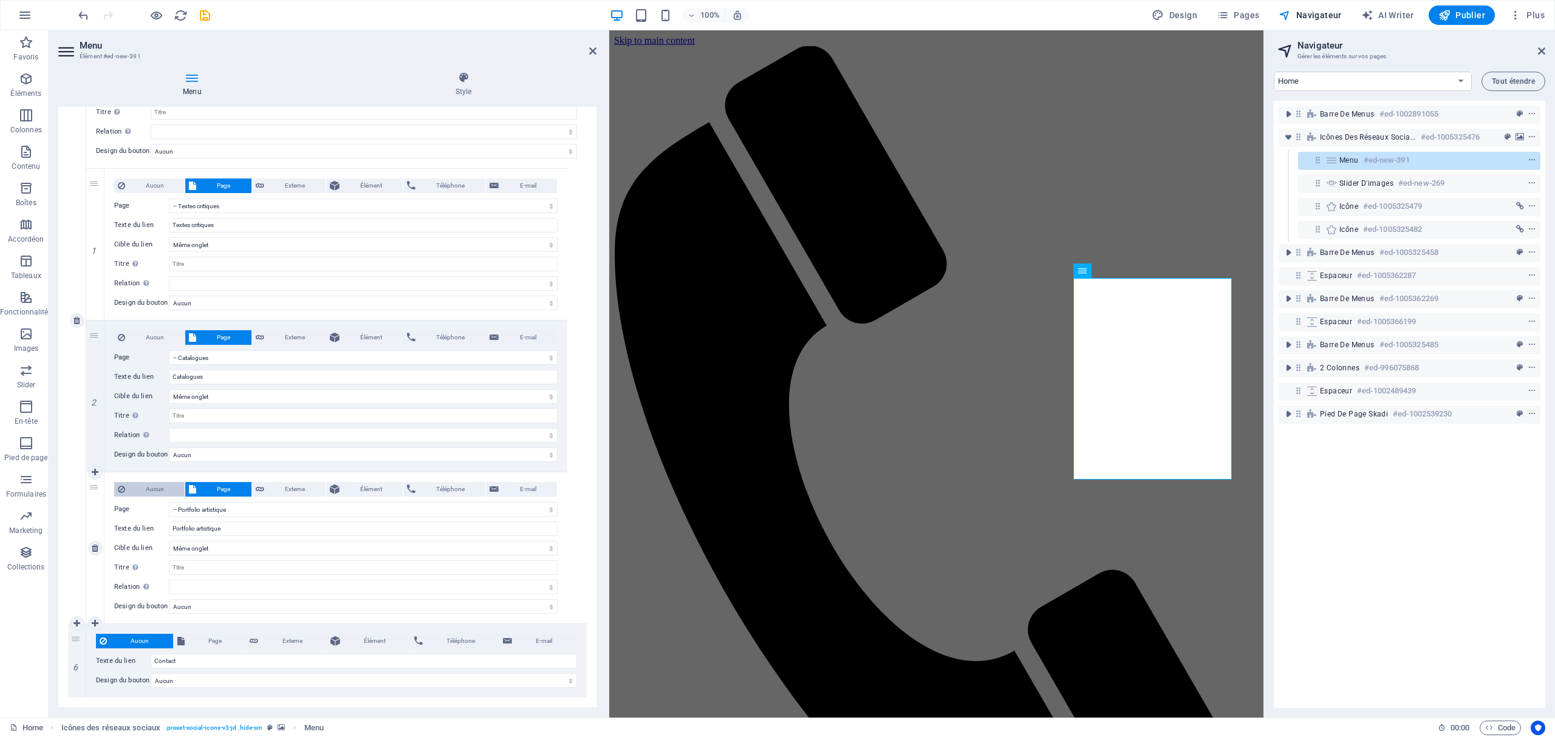
select select
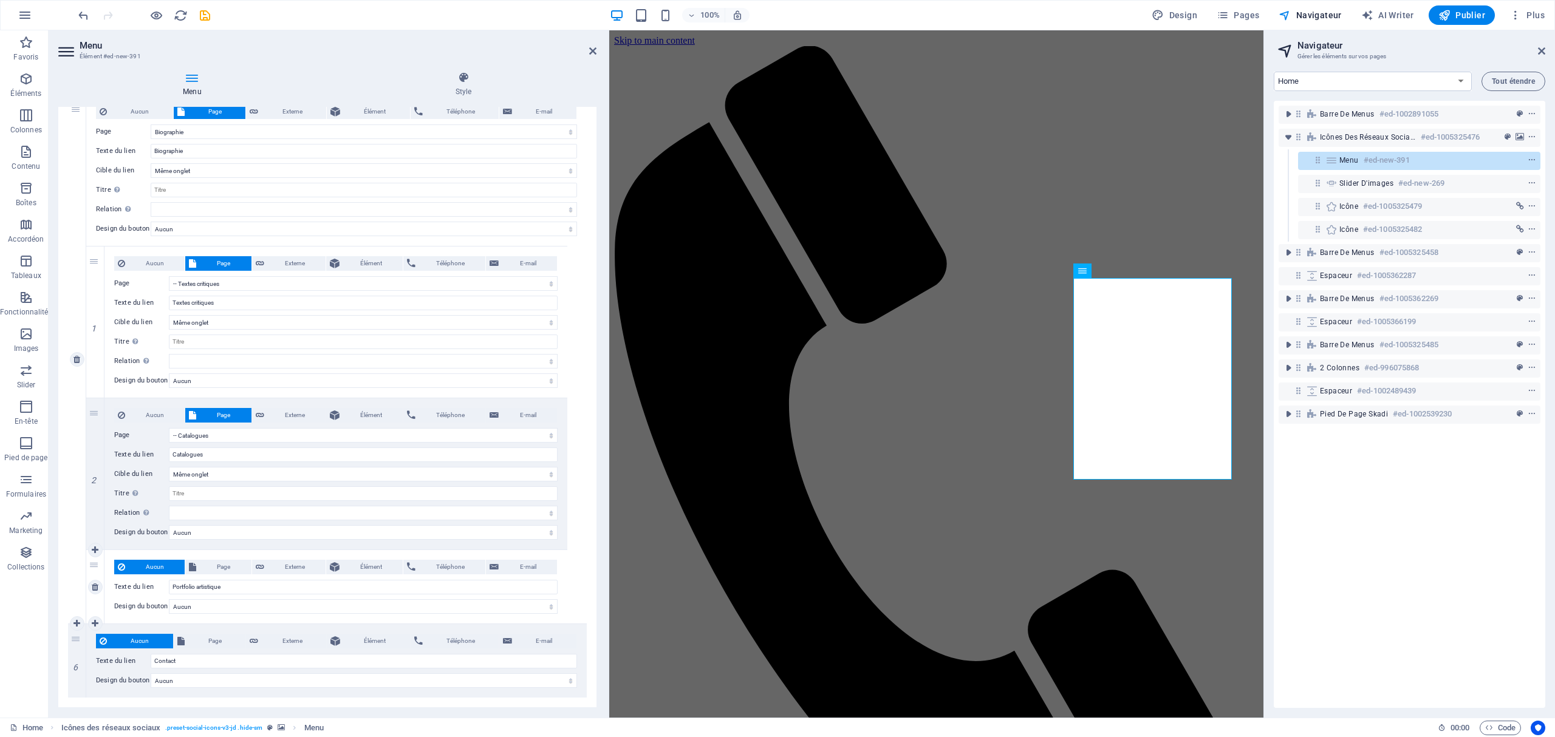
scroll to position [1256, 0]
click at [145, 411] on span "Aucun" at bounding box center [155, 415] width 52 height 15
select select
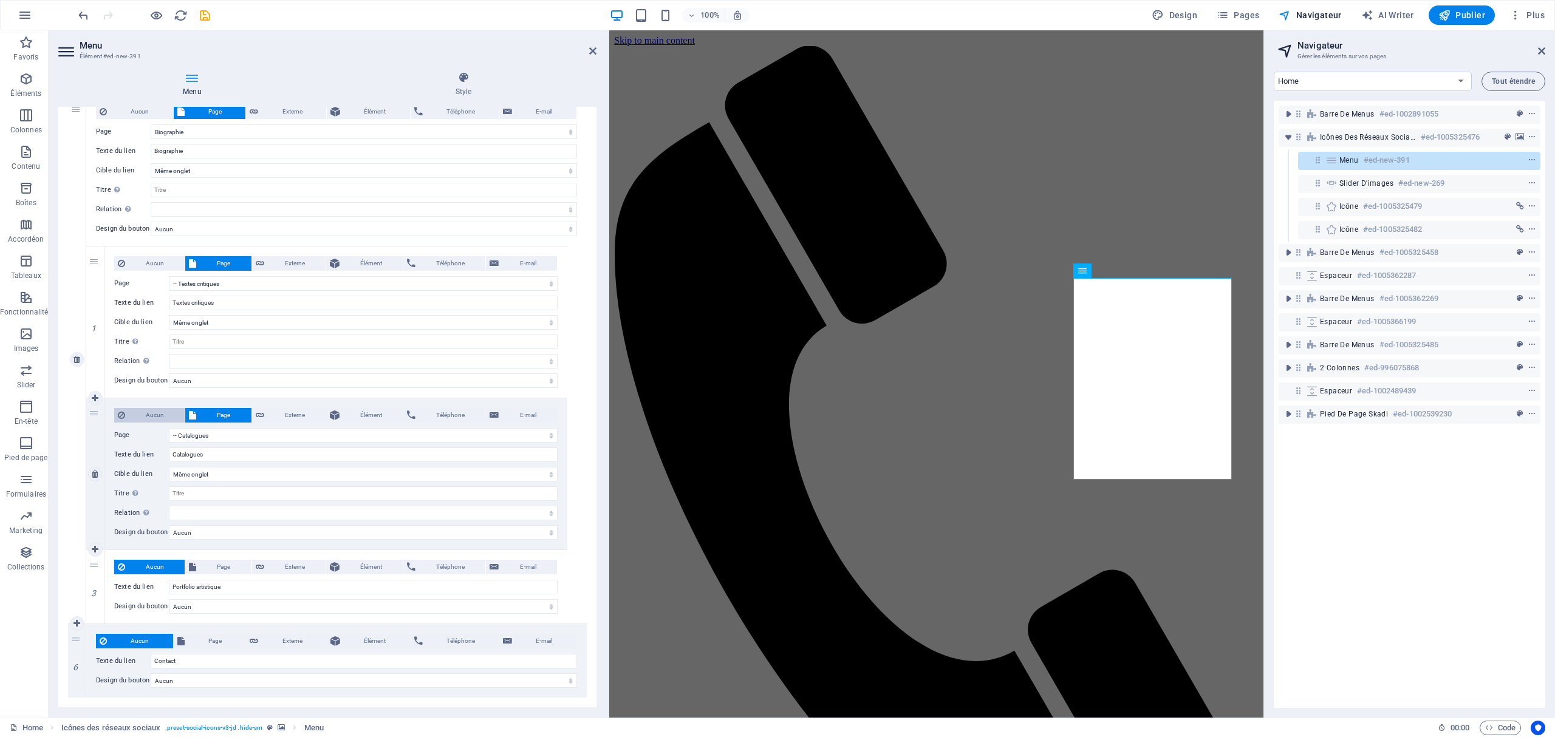
select select
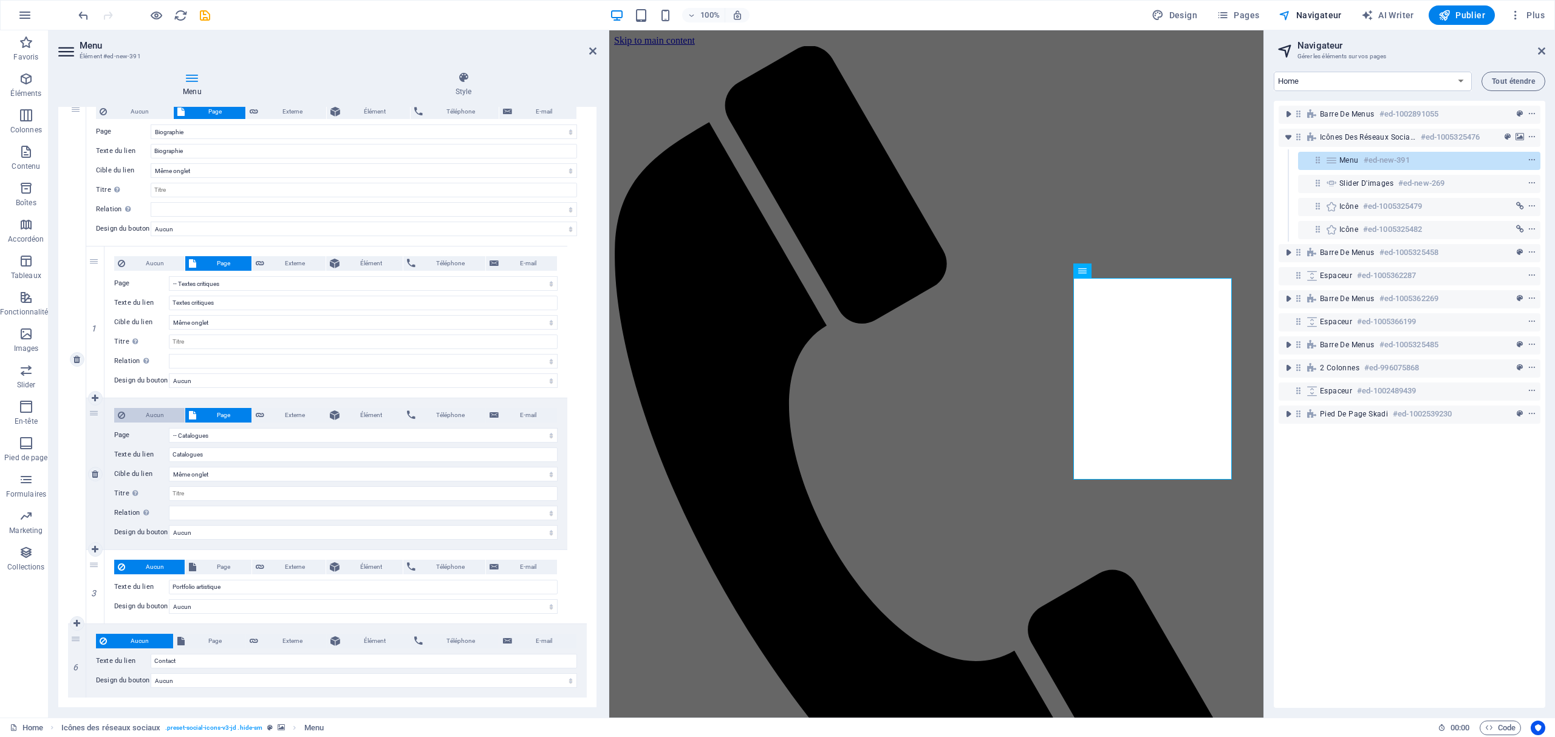
select select
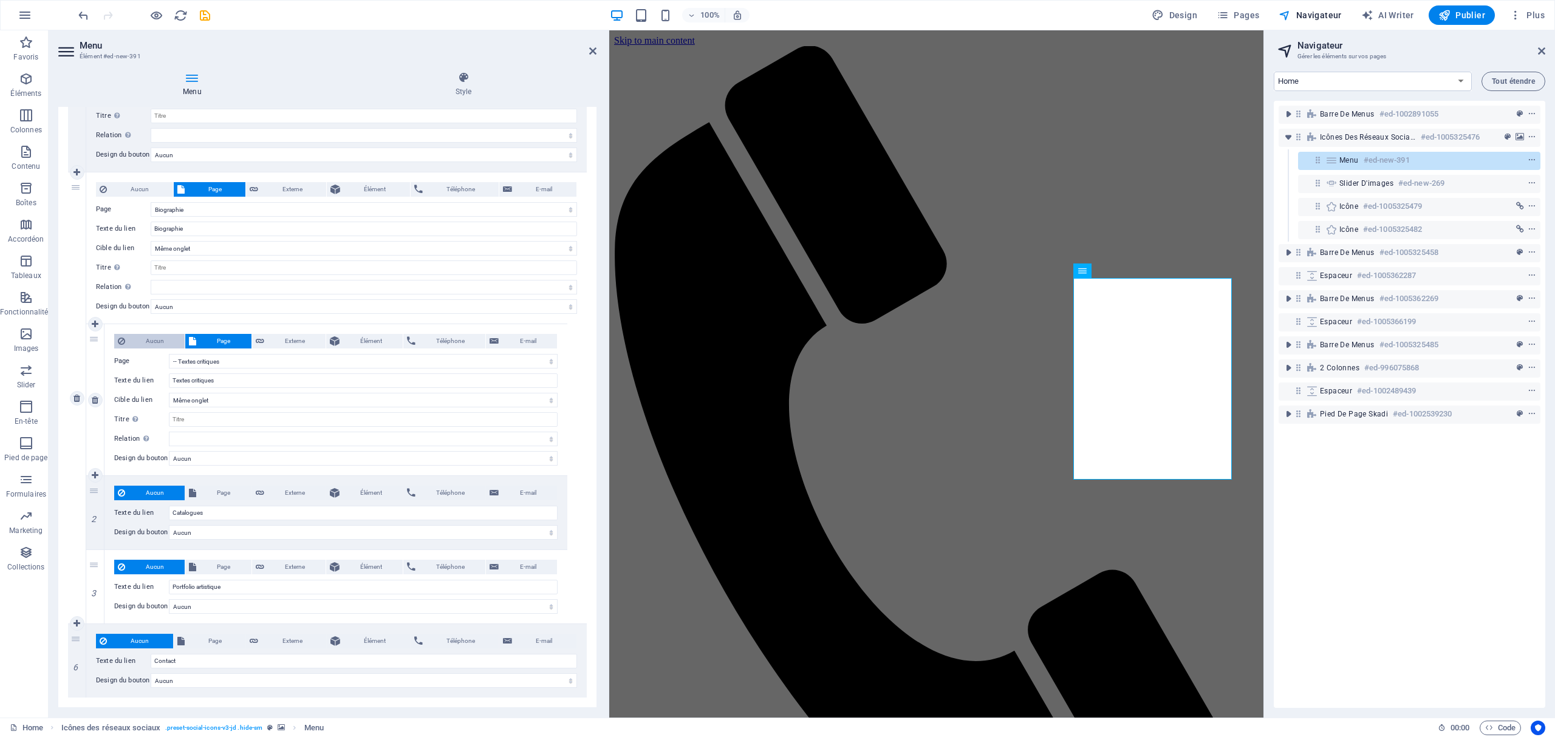
click at [142, 343] on span "Aucun" at bounding box center [155, 341] width 52 height 15
select select
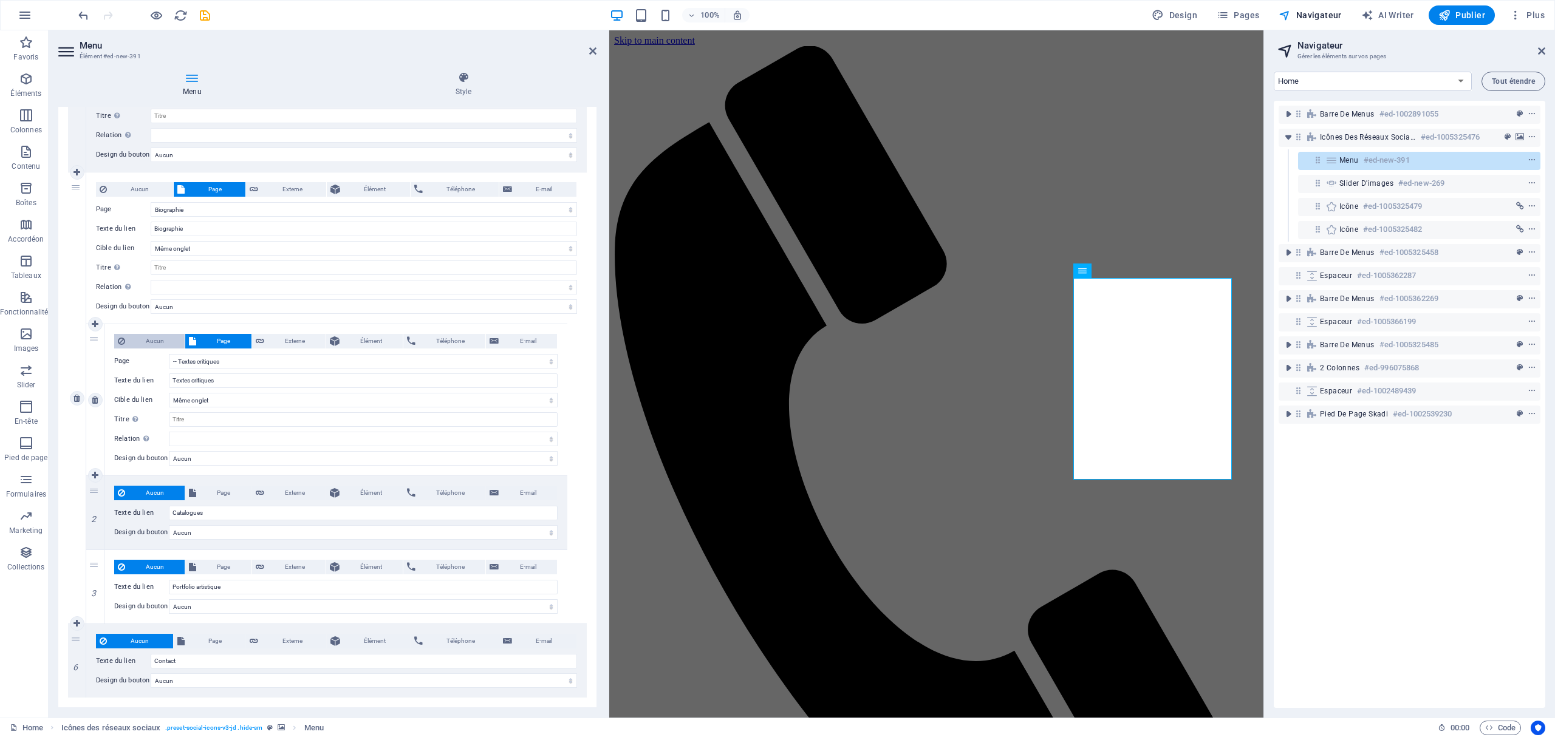
select select
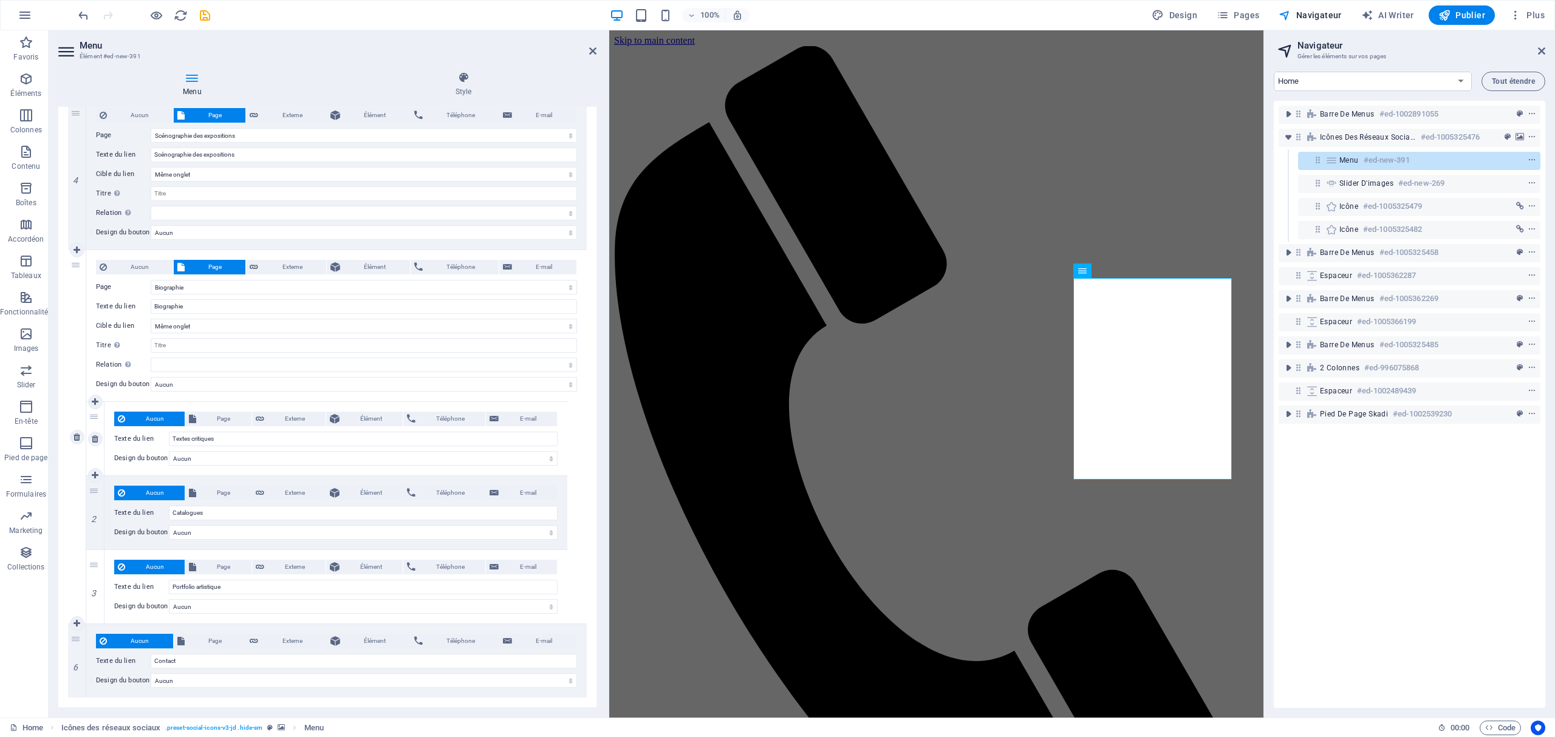
scroll to position [1100, 0]
click at [138, 261] on span "Aucun" at bounding box center [140, 267] width 59 height 15
select select
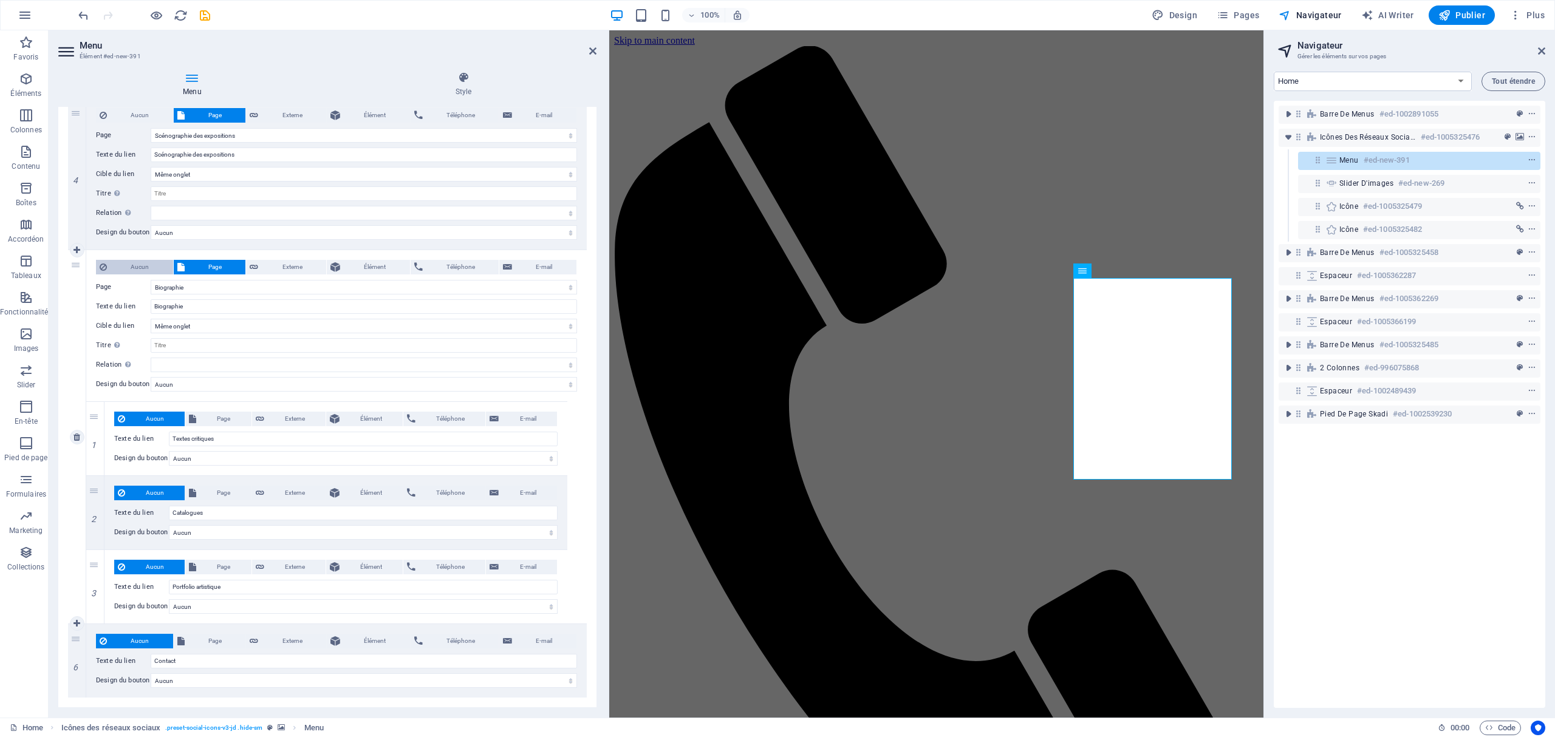
select select
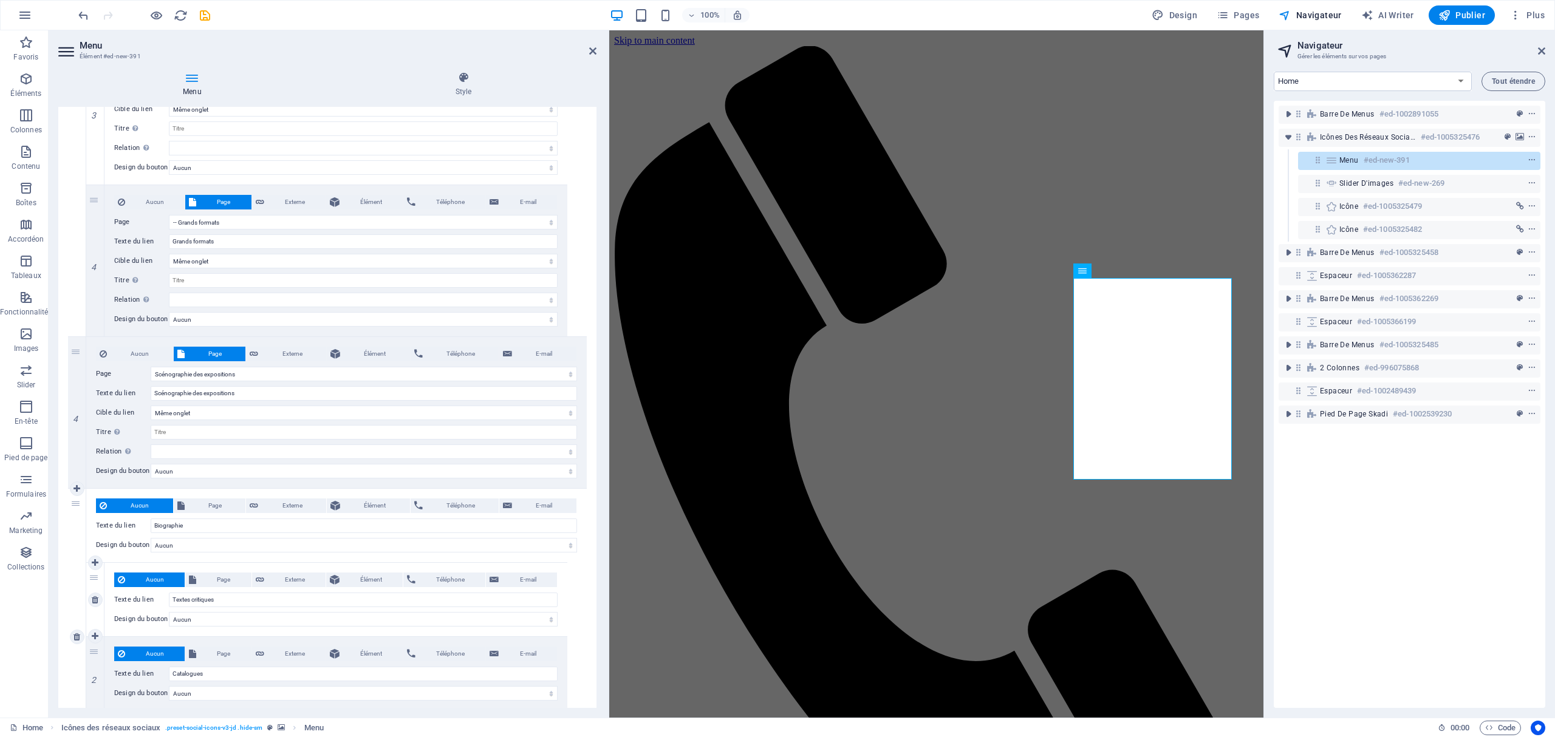
scroll to position [618, 0]
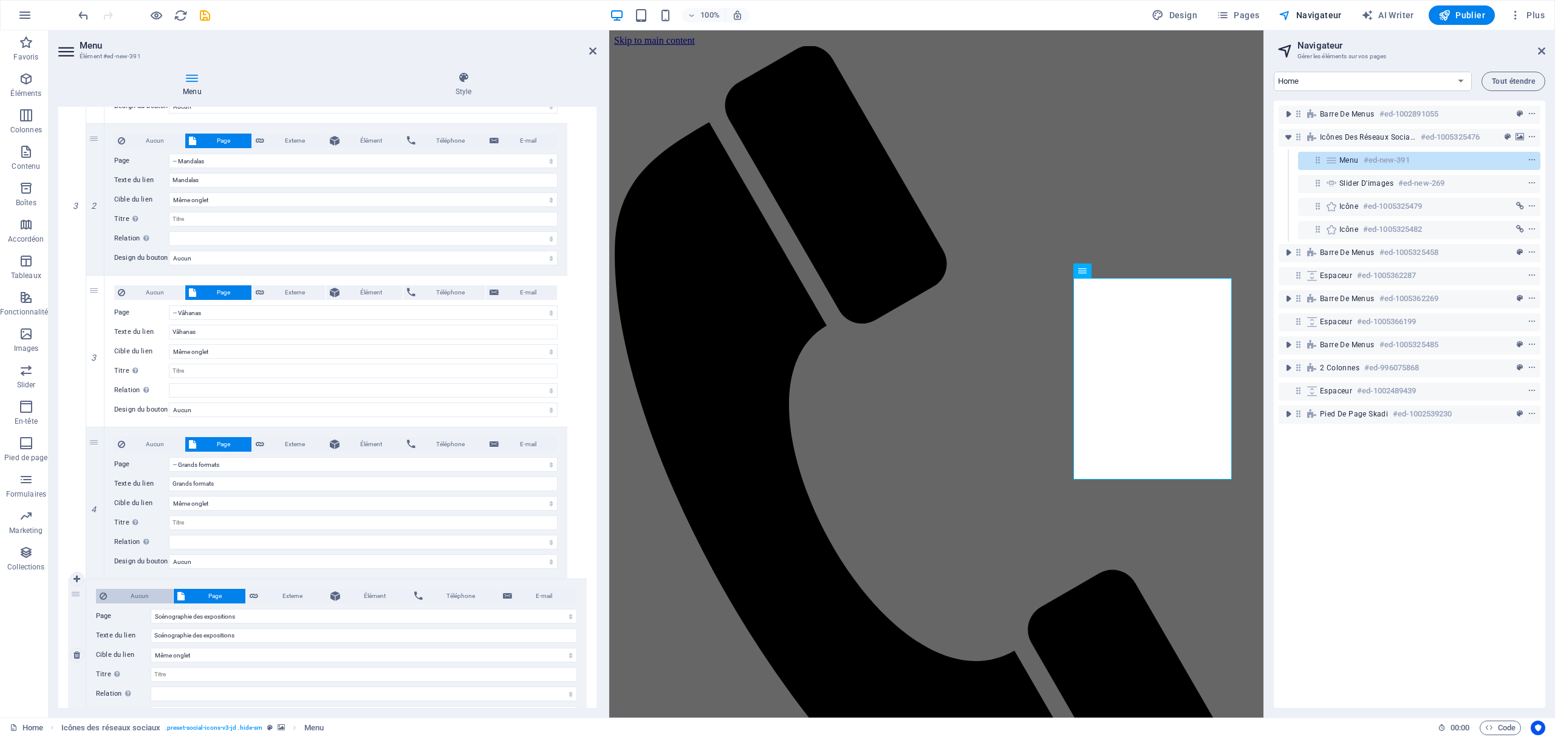
click at [141, 553] on span "Aucun" at bounding box center [140, 596] width 59 height 15
select select
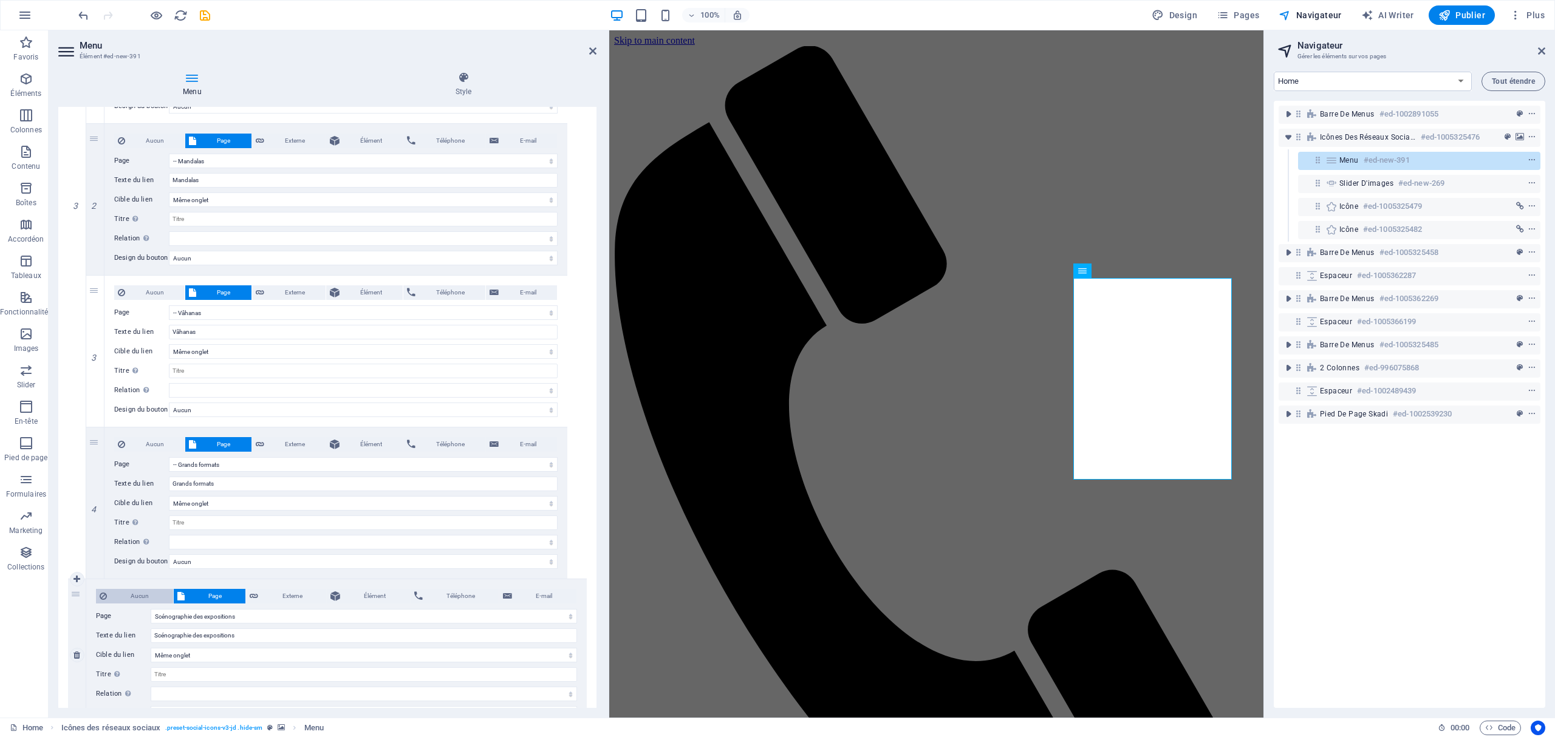
select select
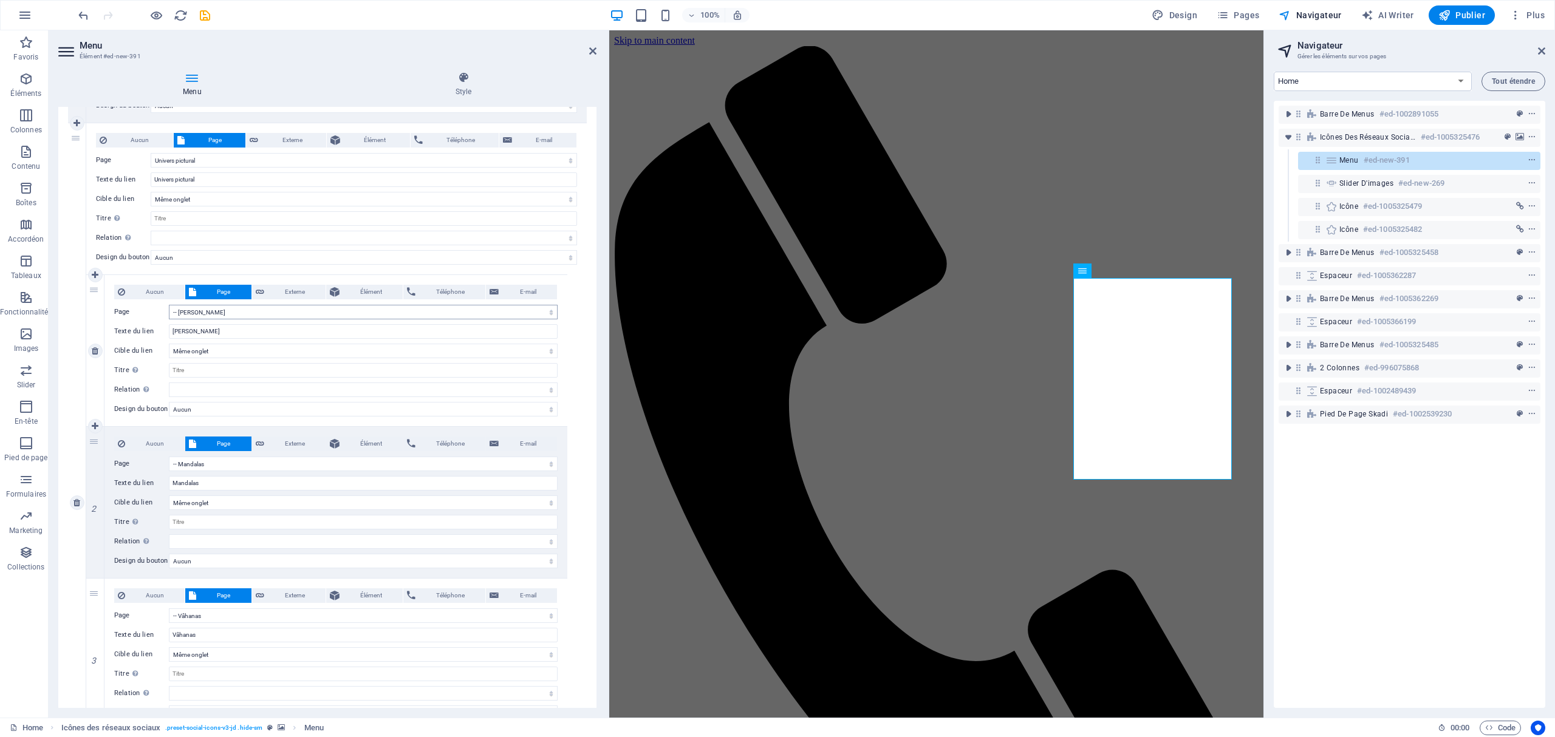
scroll to position [294, 0]
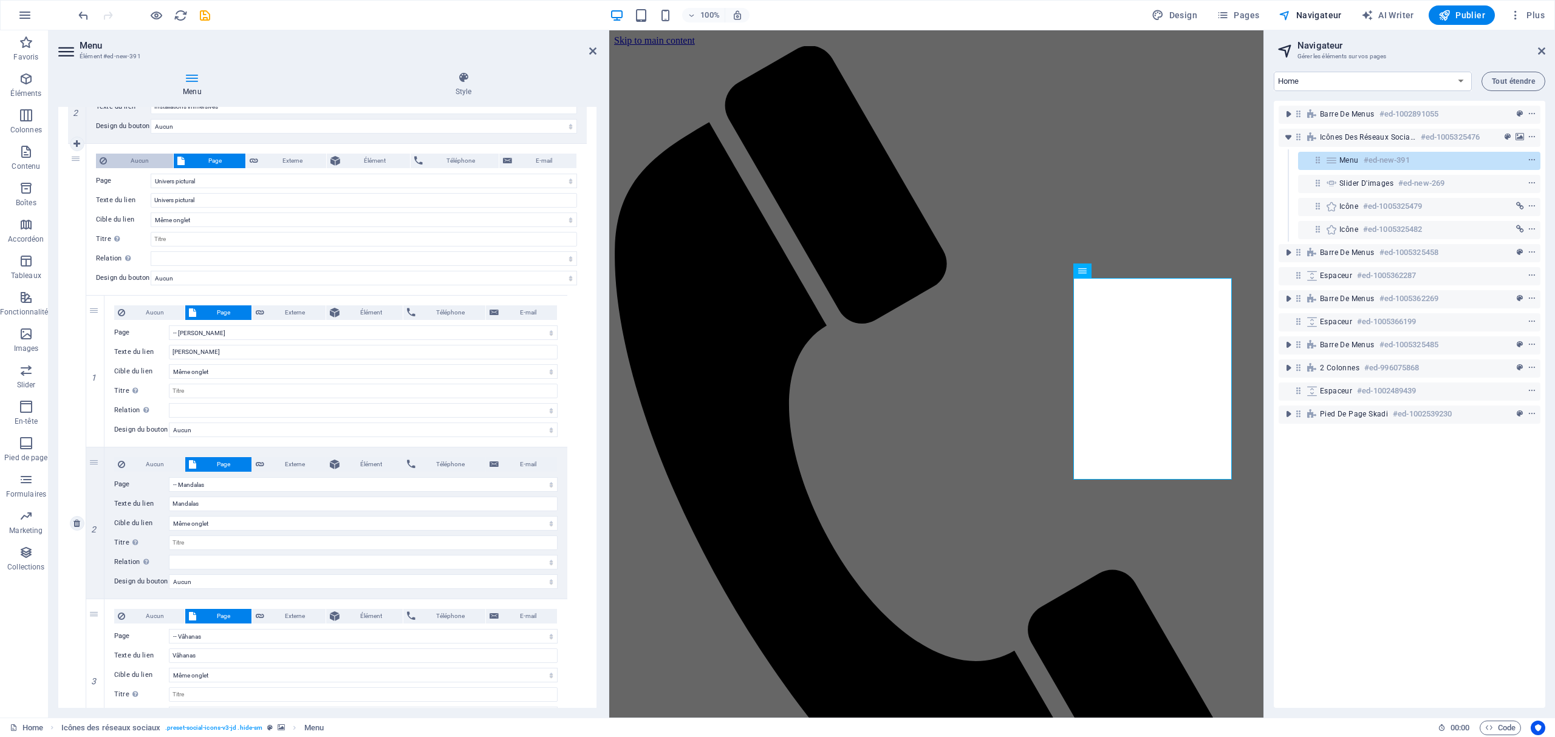
click at [151, 157] on span "Aucun" at bounding box center [140, 161] width 59 height 15
select select
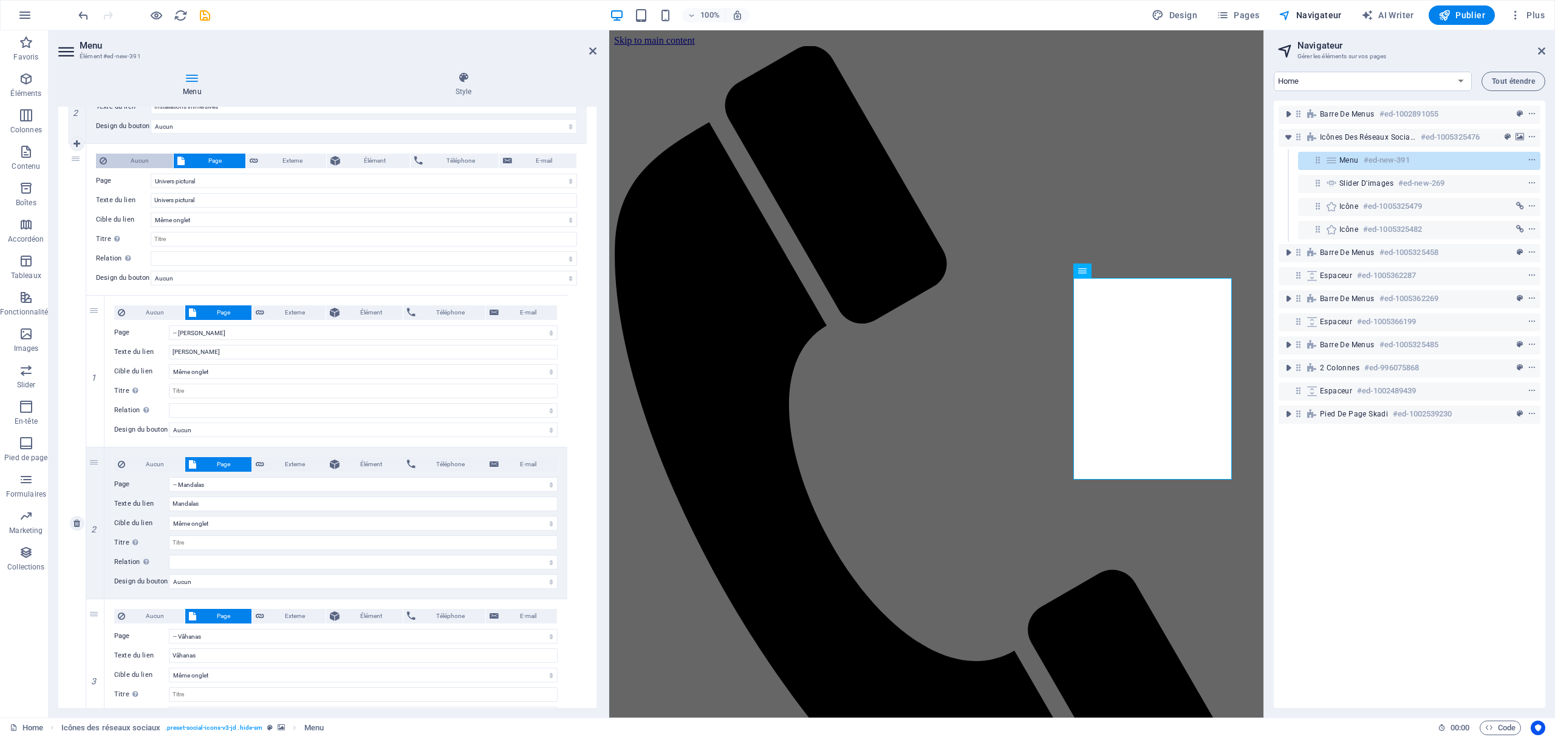
select select
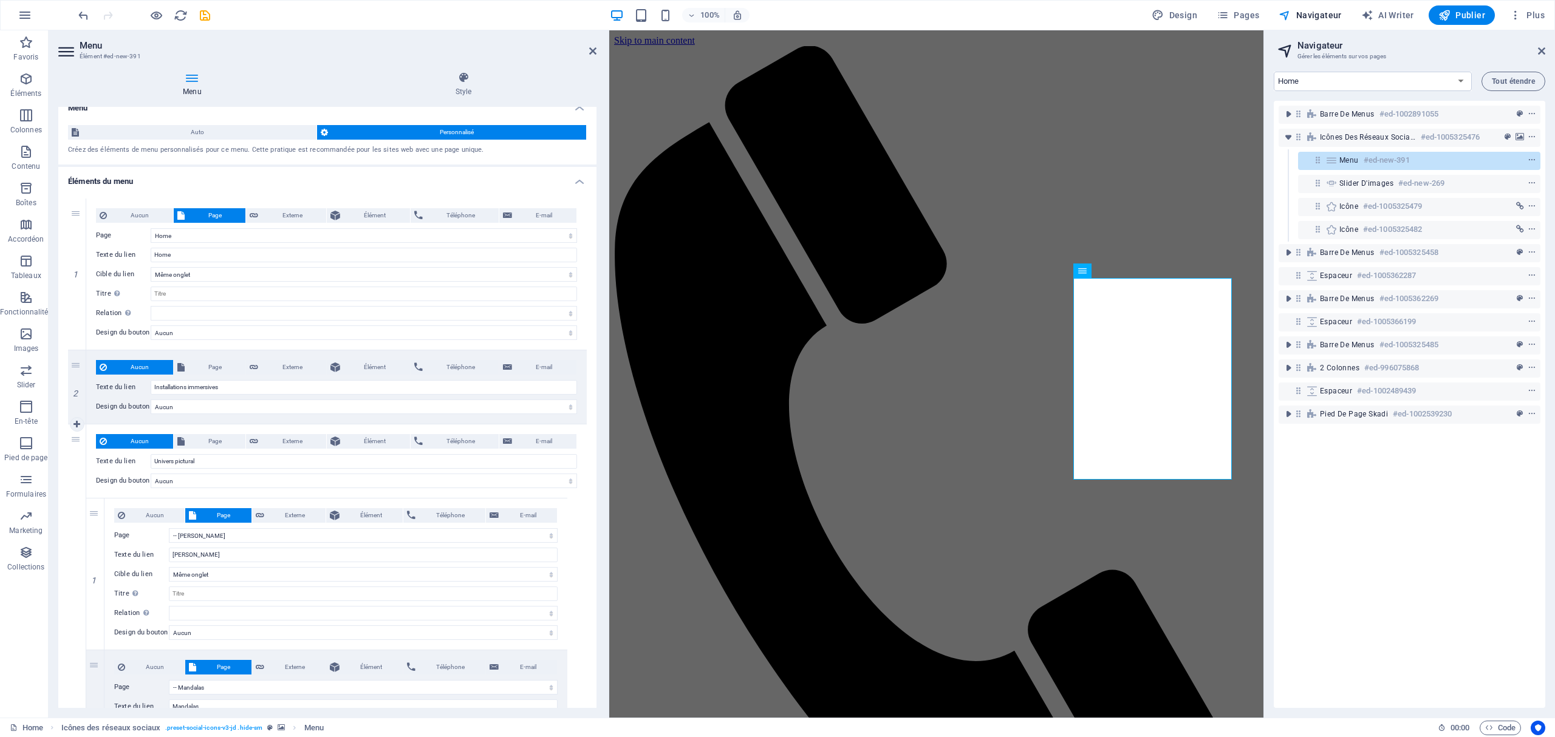
scroll to position [0, 0]
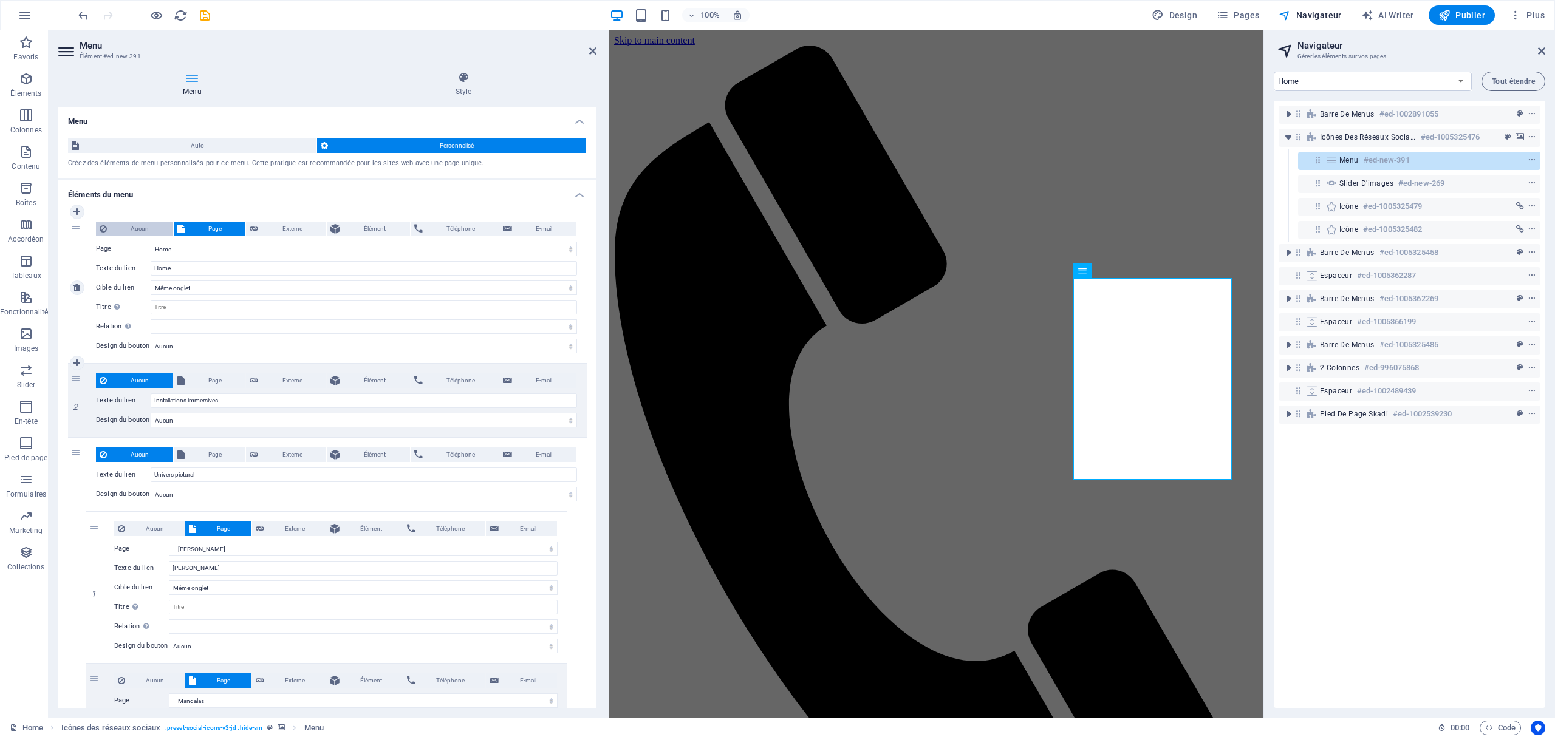
click at [146, 222] on span "Aucun" at bounding box center [140, 229] width 59 height 15
select select
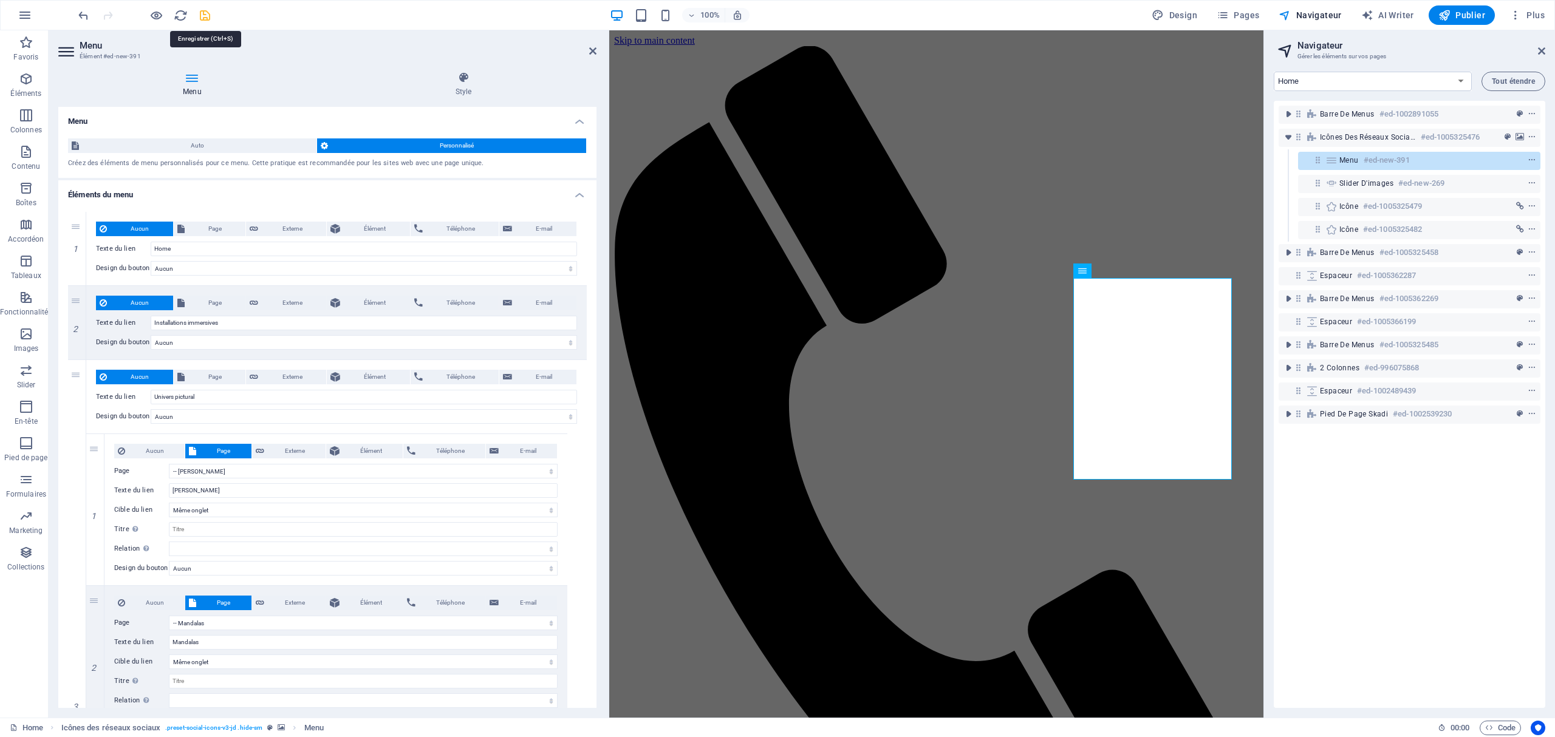
click at [202, 13] on icon "save" at bounding box center [205, 16] width 14 height 14
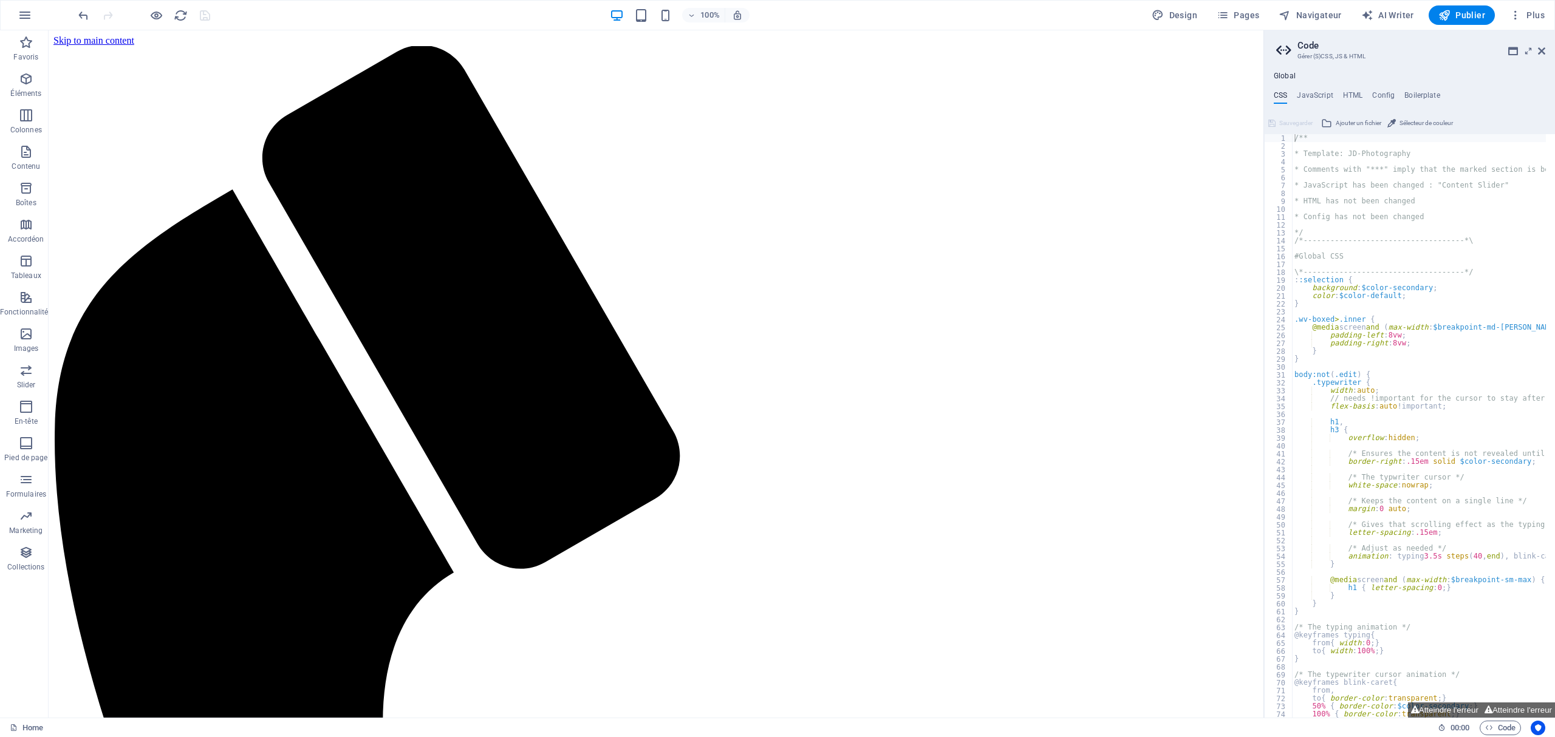
click at [1165, 51] on aside "Code Gérer (S)CSS, JS & HTML Global CSS JavaScript HTML Config Boilerplate /** …" at bounding box center [1409, 373] width 292 height 687
select select "3"
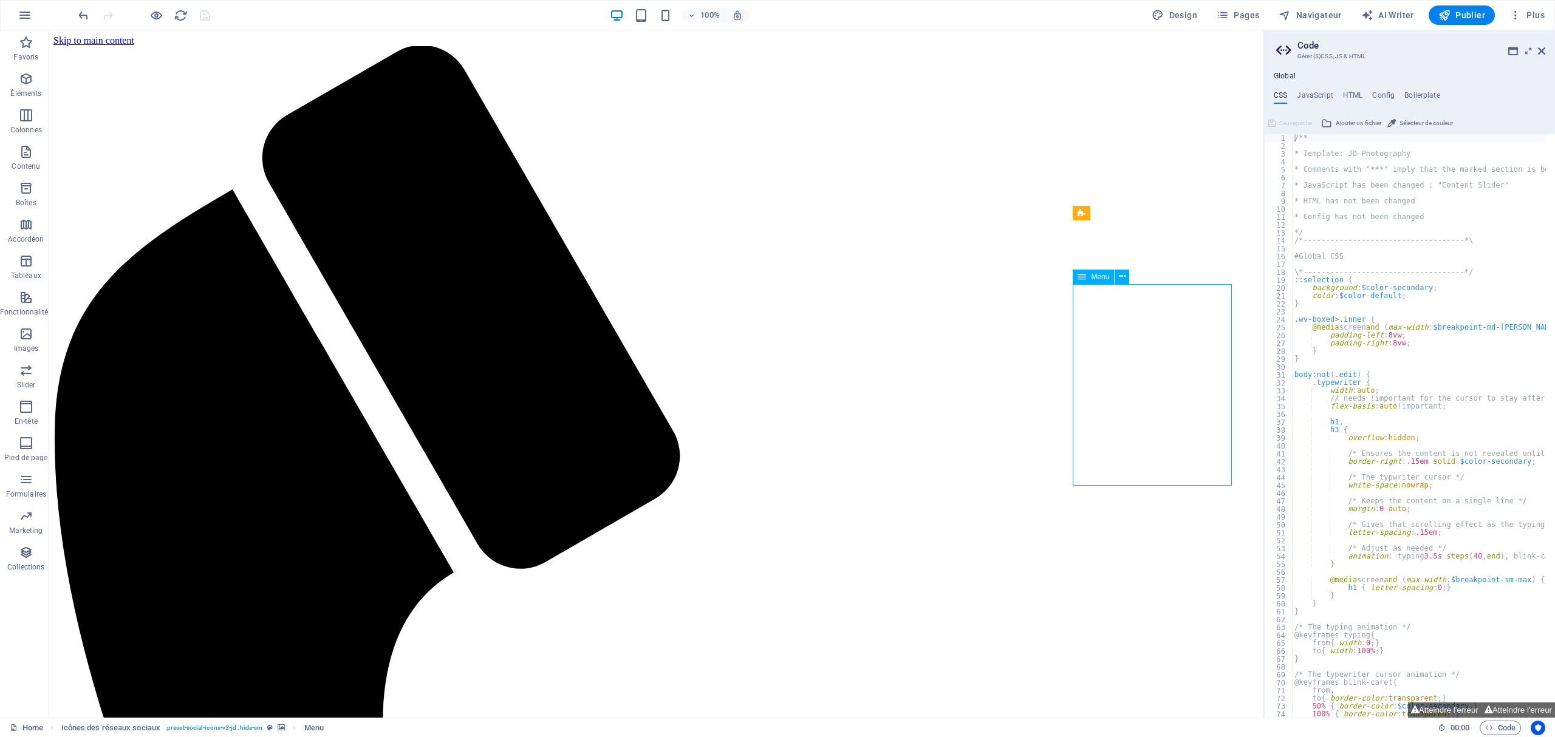
select select
select select "4"
select select
select select "5"
select select
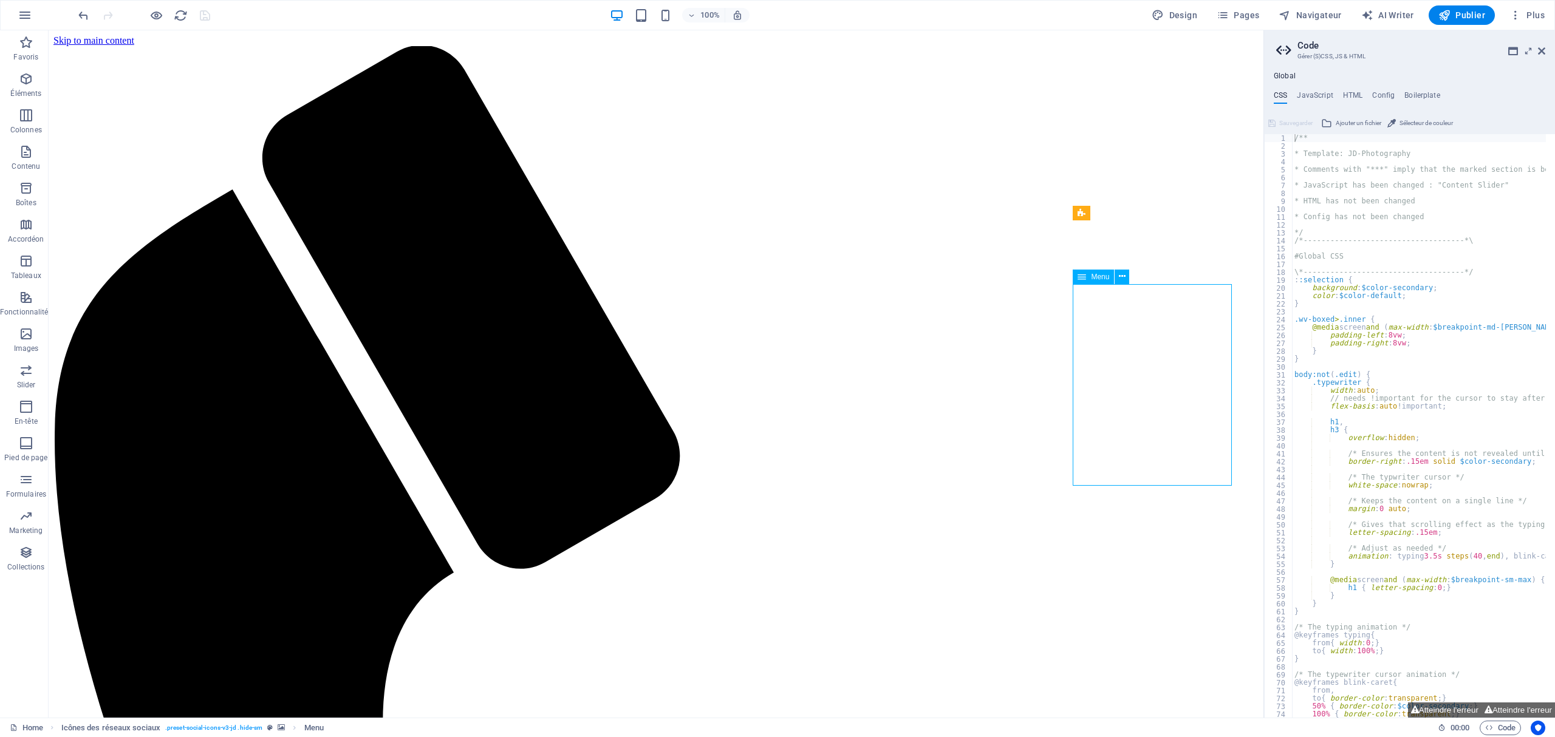
select select "6"
select select
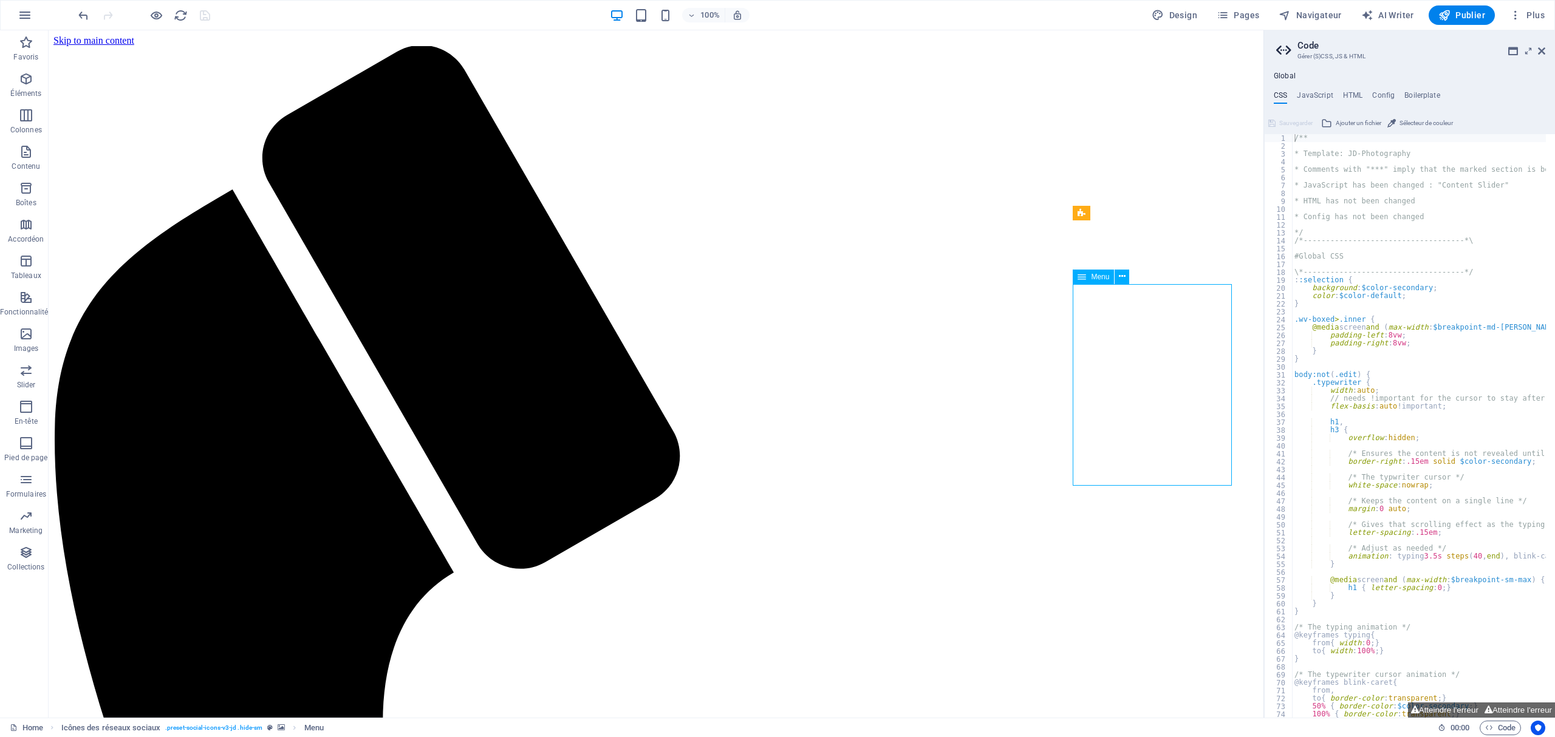
drag, startPoint x: 1178, startPoint y: 363, endPoint x: 618, endPoint y: 363, distance: 560.0
select select "3"
select select
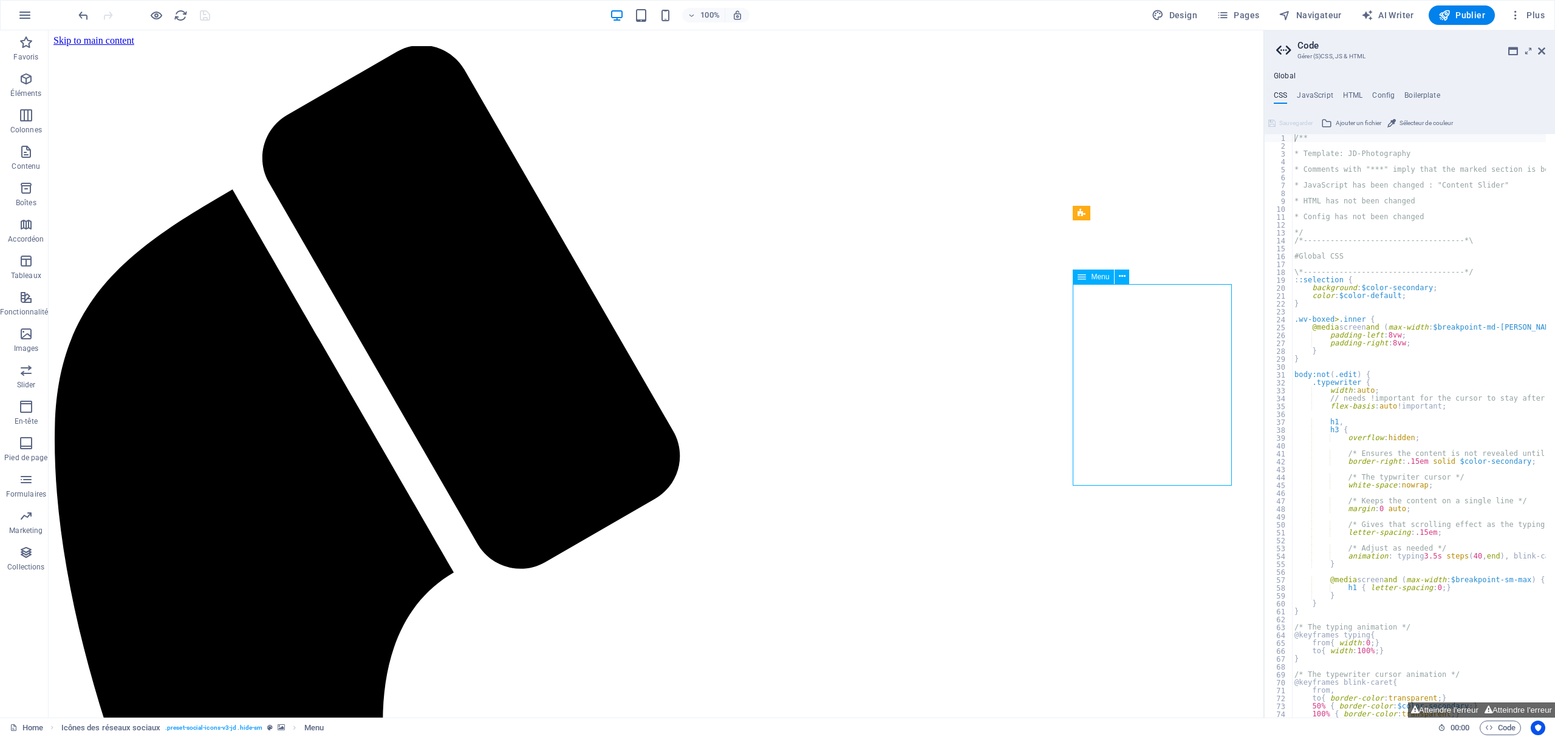
select select "4"
select select
select select "5"
select select
select select "6"
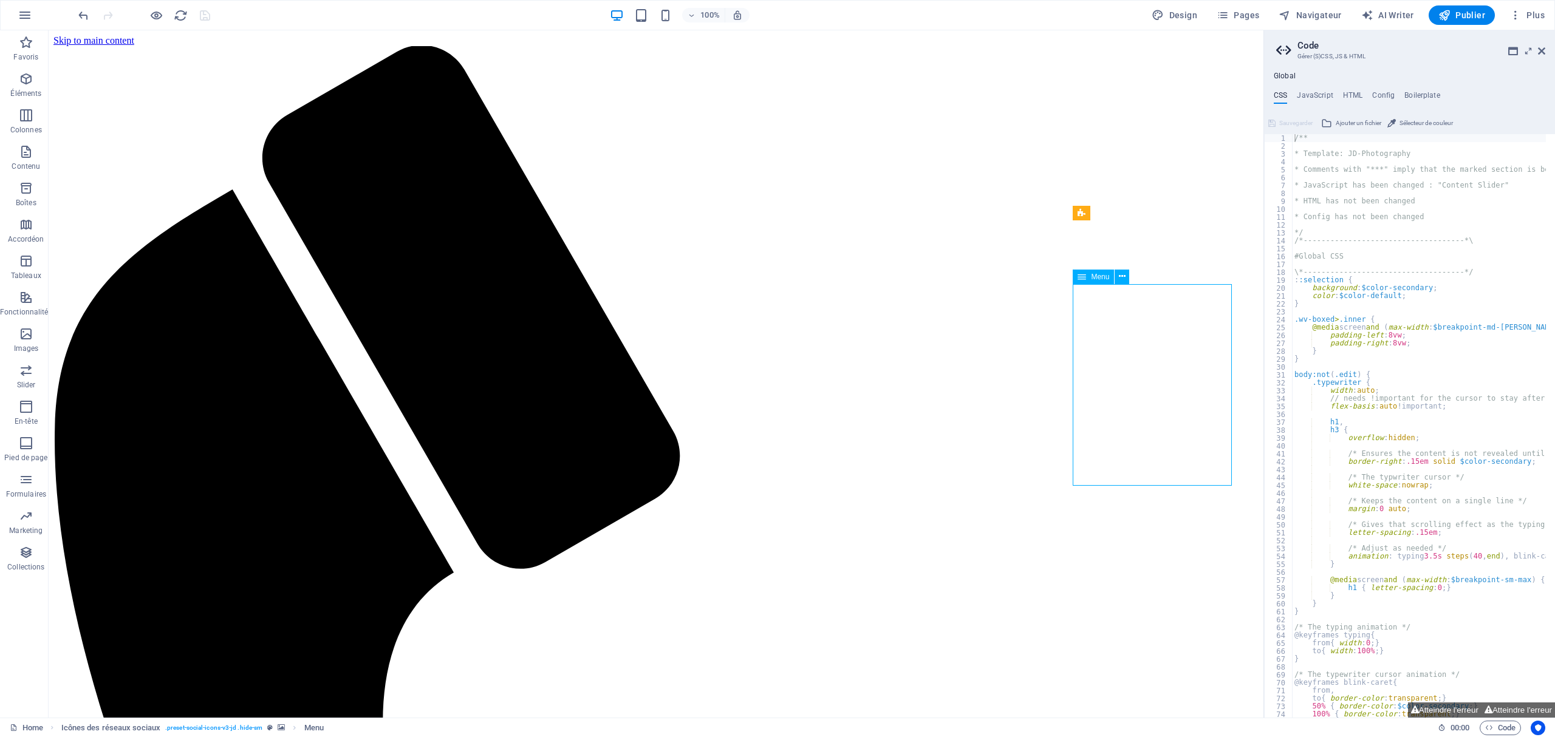
select select
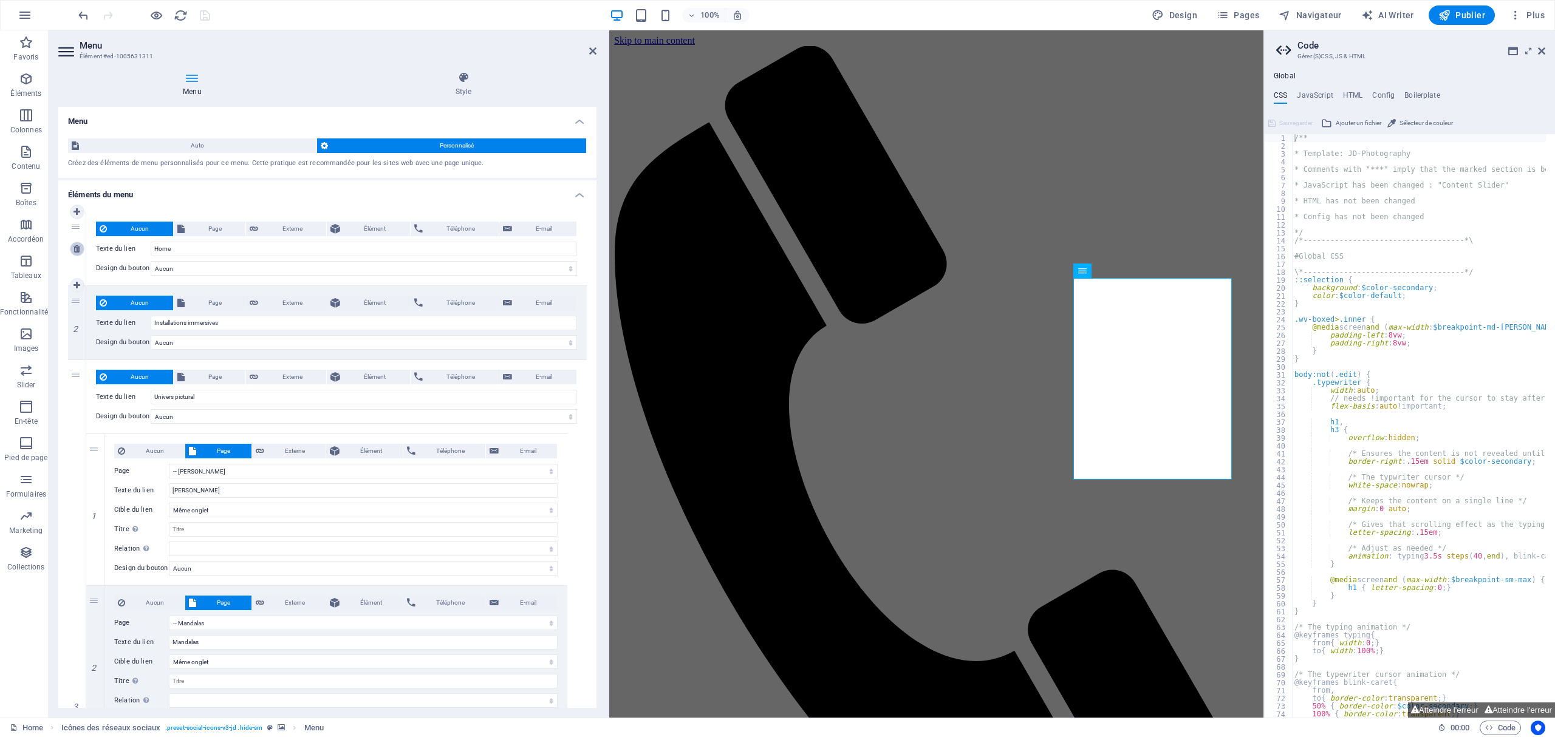
click at [76, 249] on icon at bounding box center [76, 249] width 7 height 9
type input "Installations immersives"
type input "Univers pictural"
type input "Scénographie des expositions"
type input "Biographie"
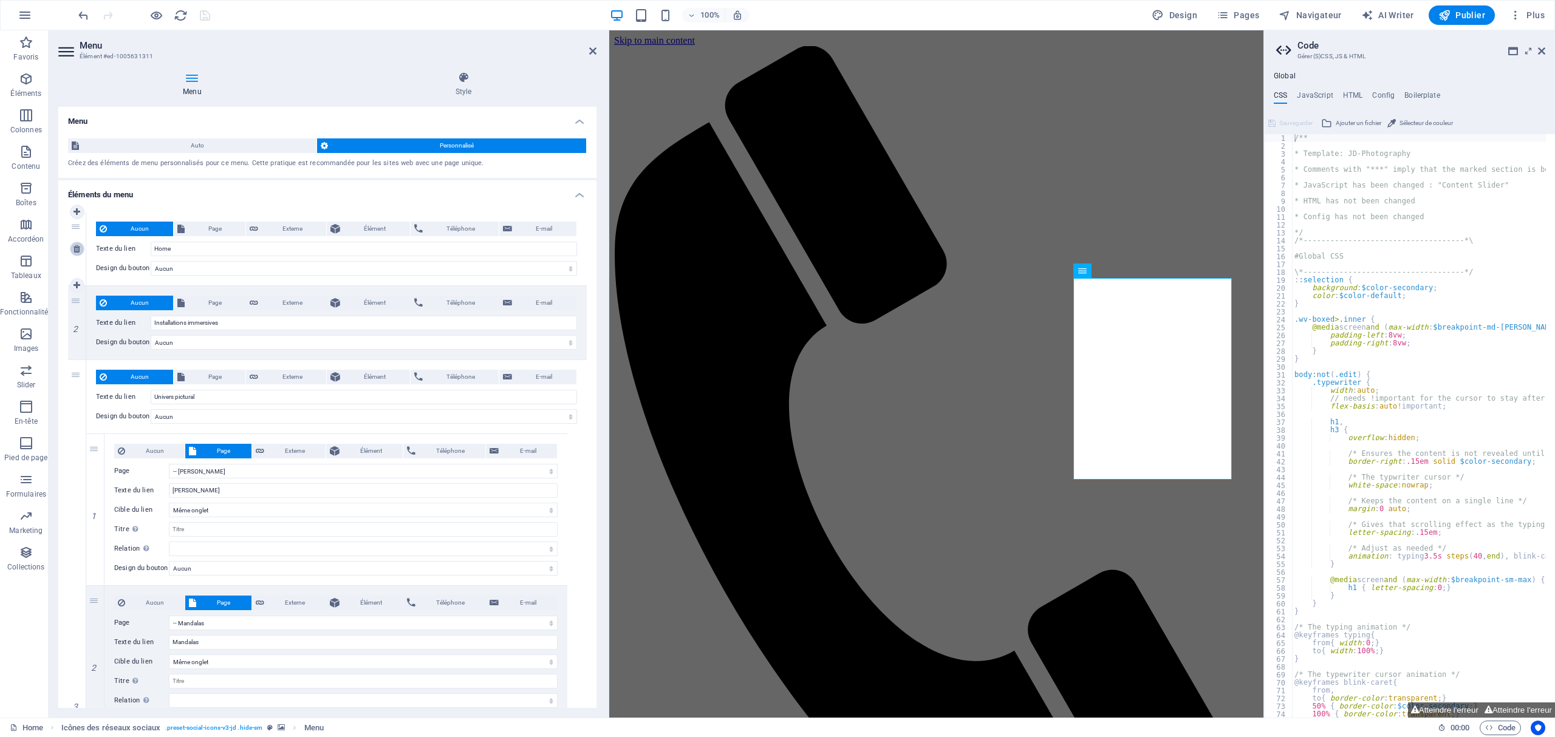
type input "Contact"
select select "3"
select select
select select "4"
select select
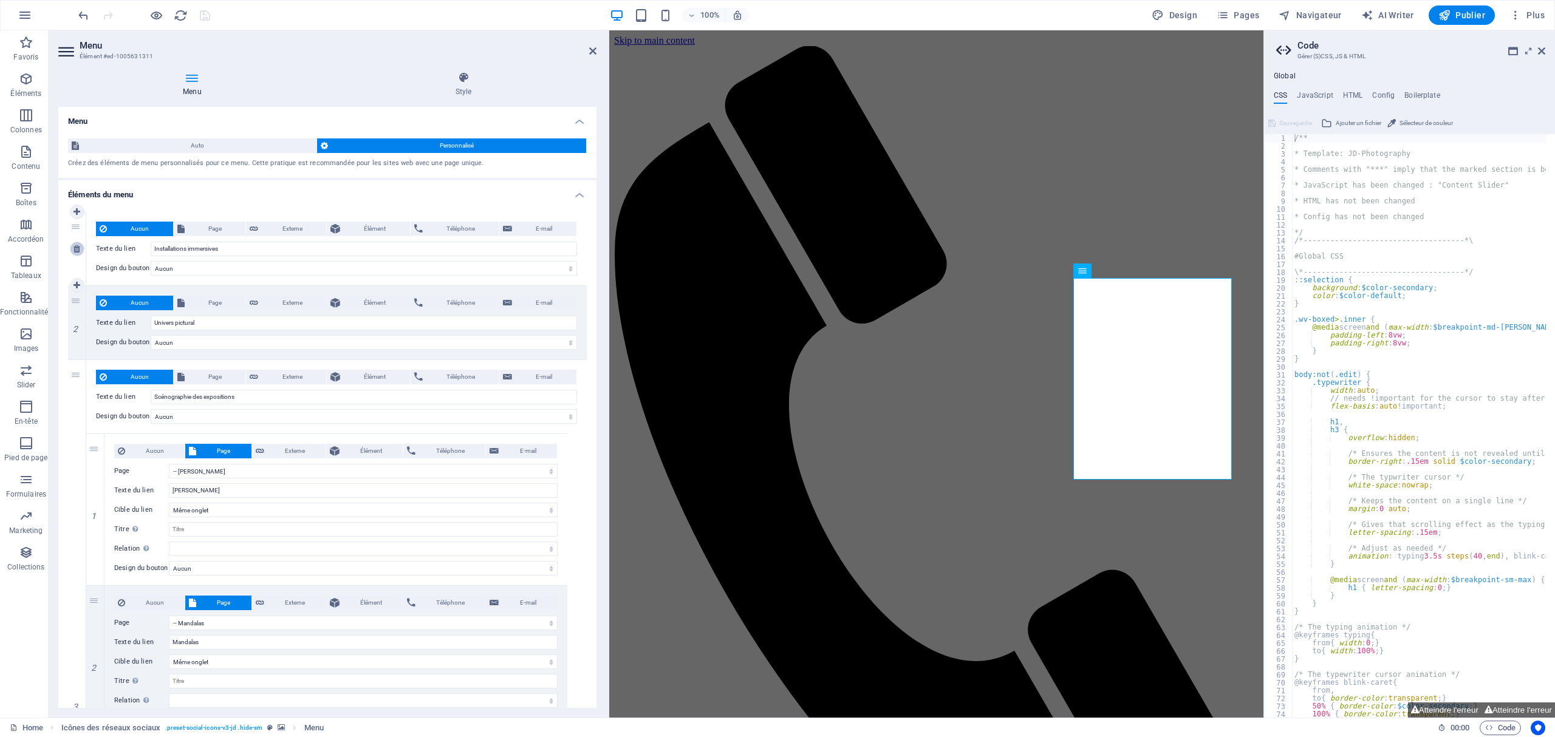
select select "5"
select select
select select "6"
select select
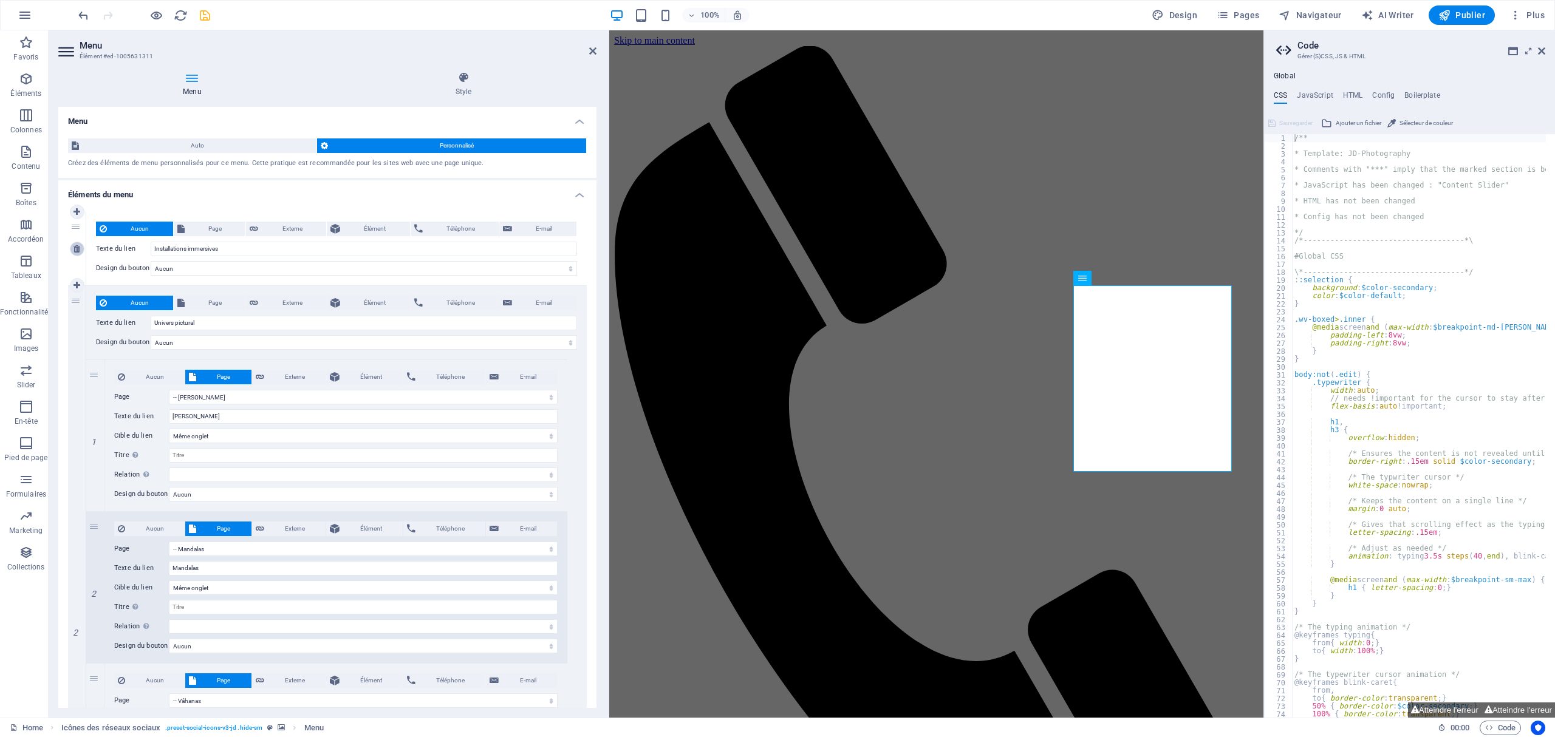
click at [75, 249] on icon at bounding box center [76, 249] width 7 height 9
type input "Univers pictural"
type input "Scénographie des expositions"
type input "Biographie"
type input "Contact"
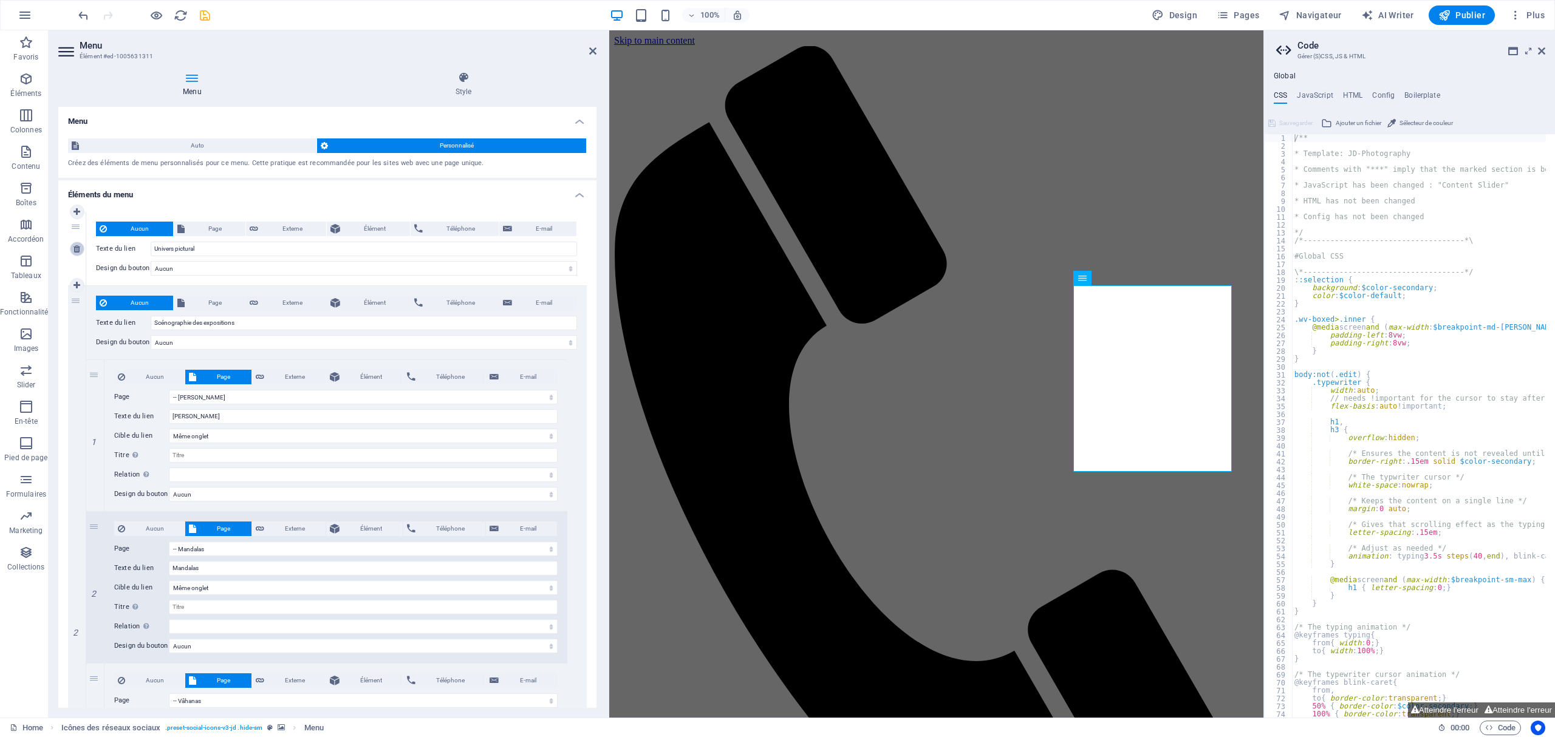
select select "3"
select select
select select "4"
select select
select select "5"
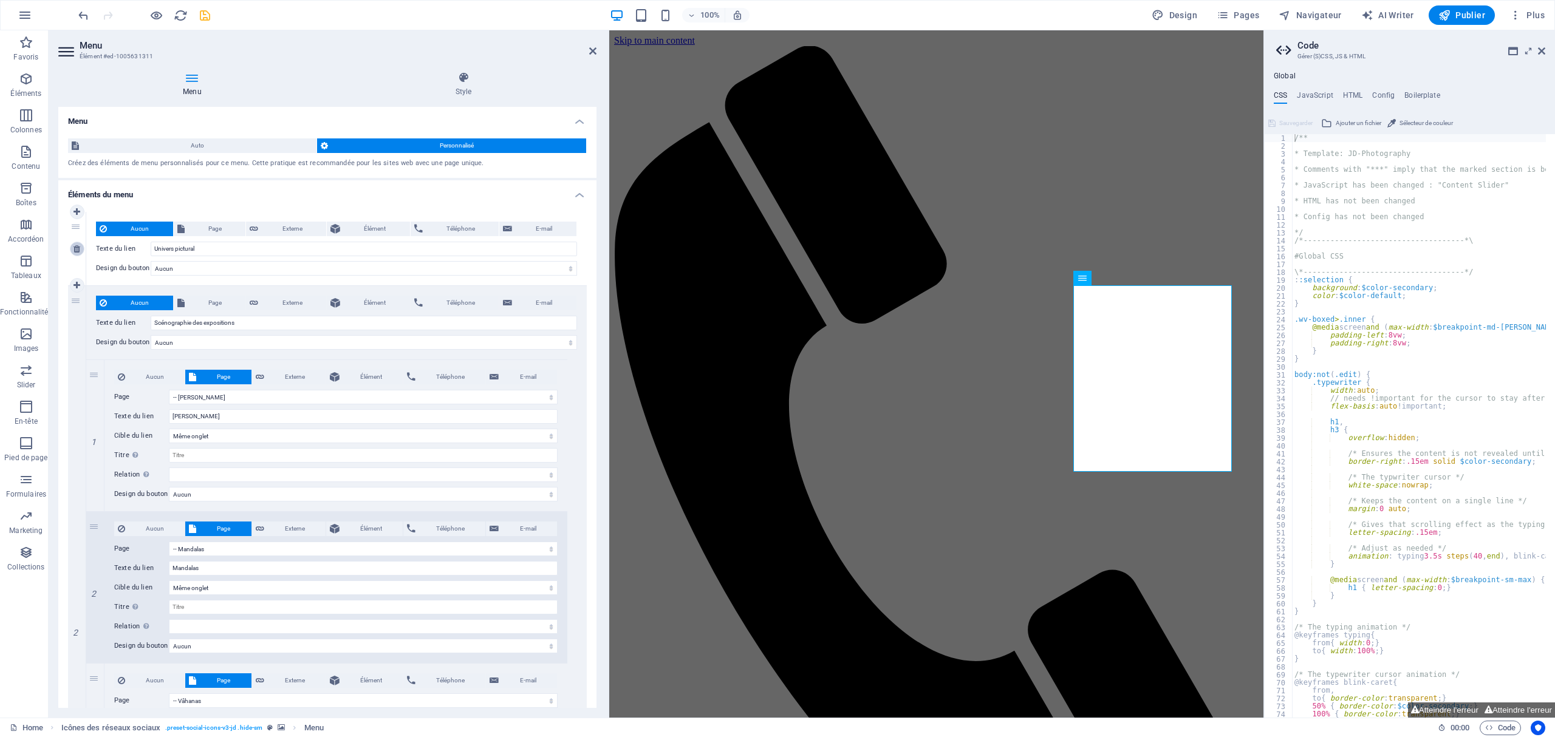
select select
select select "6"
select select
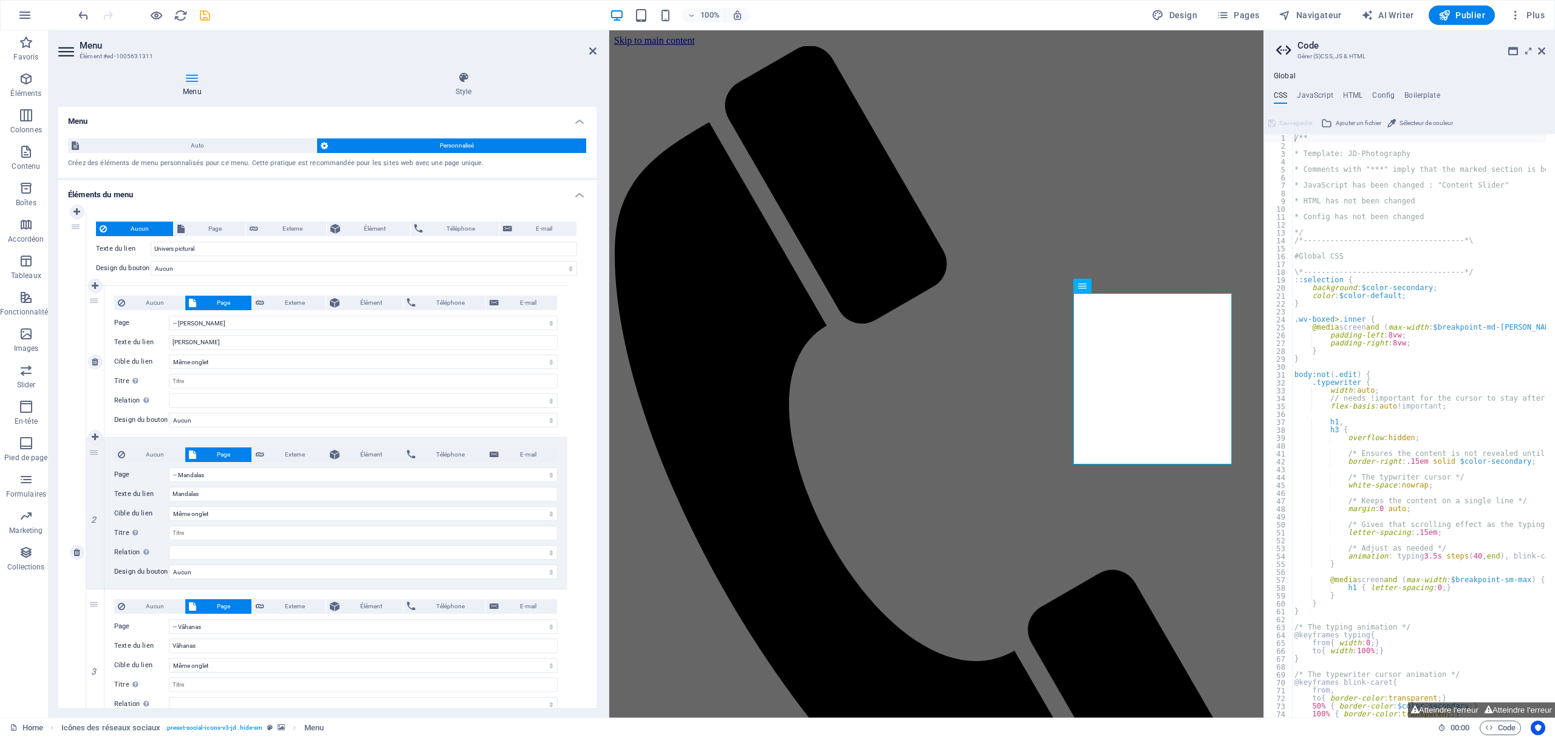
click at [92, 334] on div "1" at bounding box center [95, 361] width 18 height 151
drag, startPoint x: 92, startPoint y: 334, endPoint x: 91, endPoint y: 318, distance: 15.8
select select "3"
type input "[PERSON_NAME]"
select select
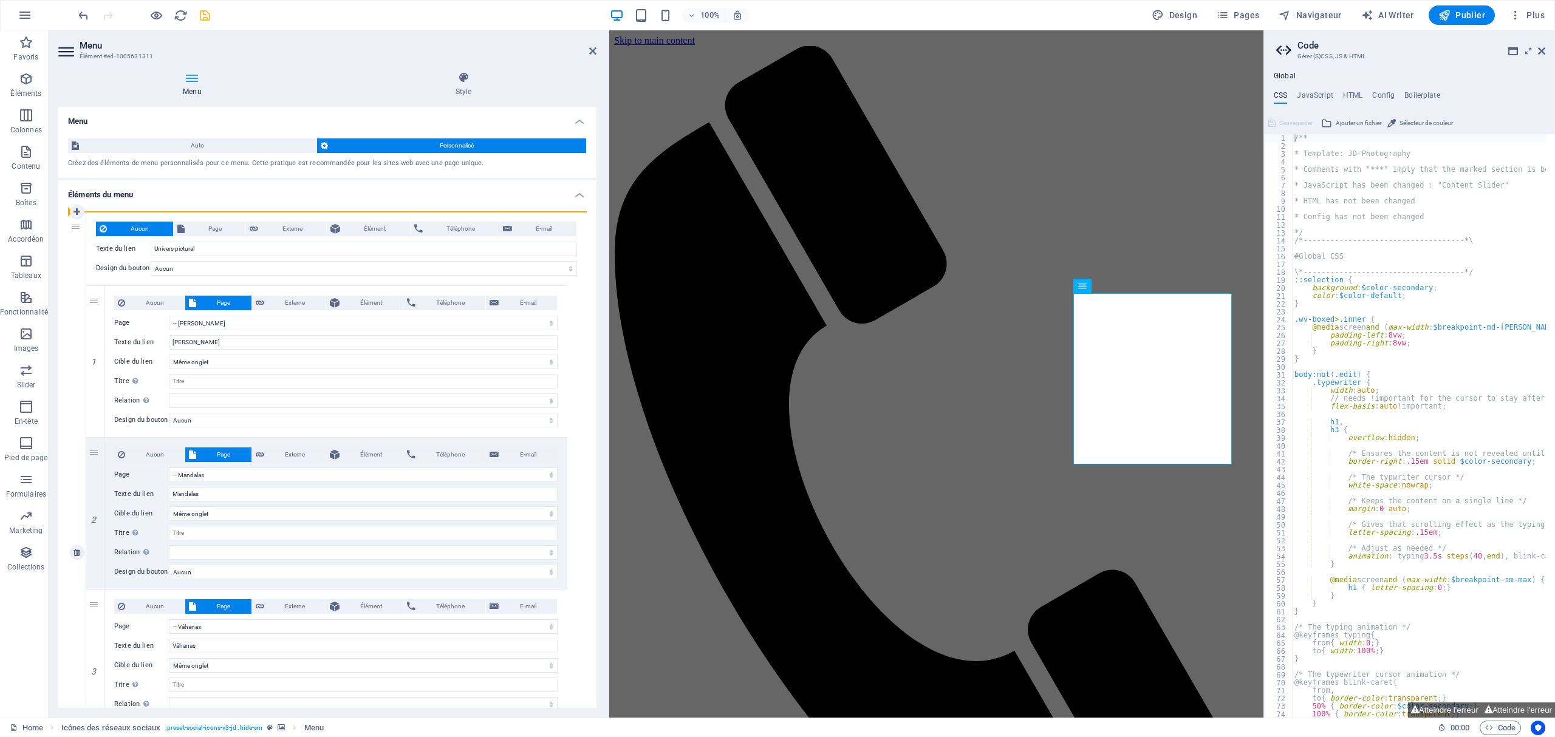
type input "Univers pictural"
type input "Scénographie des expositions"
type input "Biographie"
select select "4"
select select
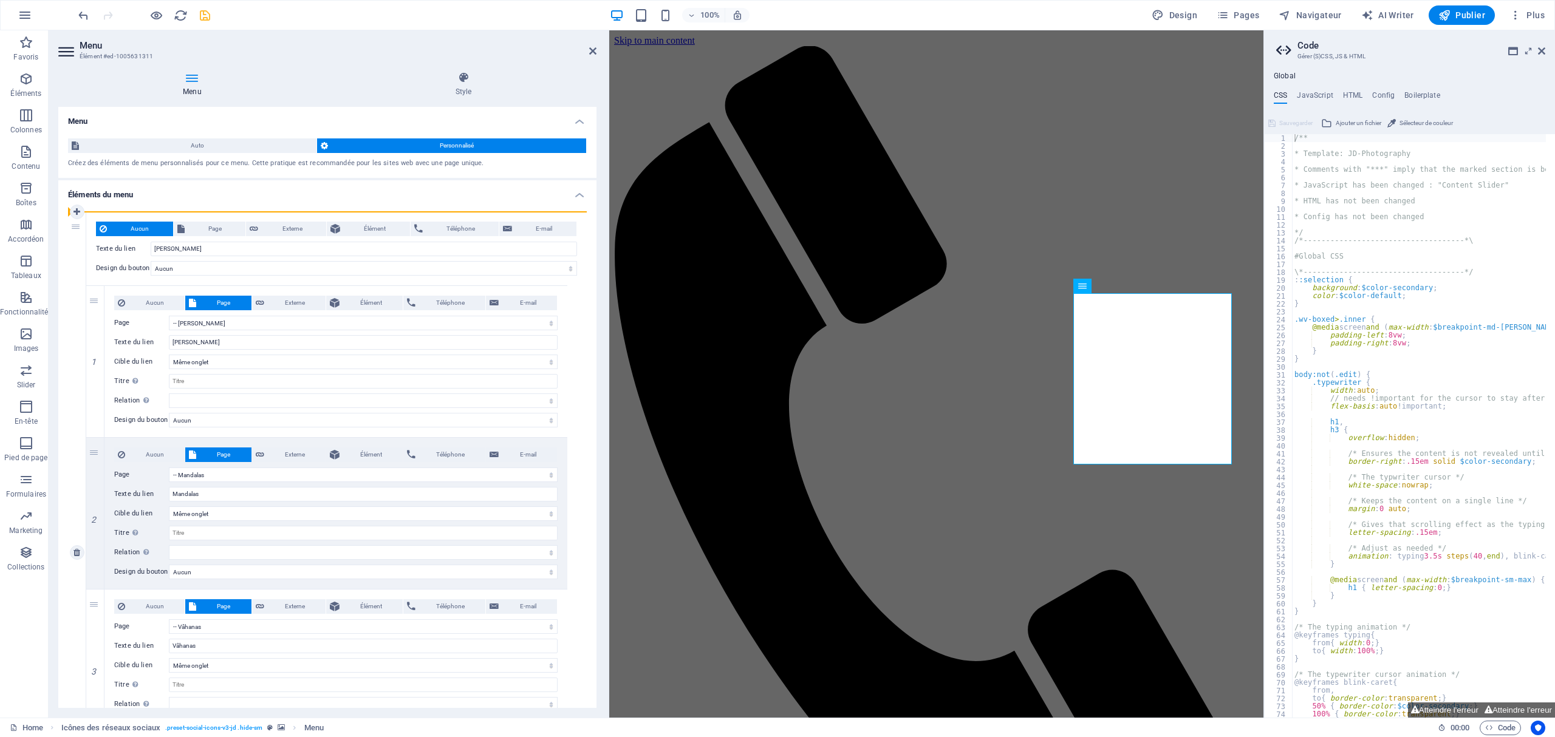
select select "5"
select select
select select "6"
select select
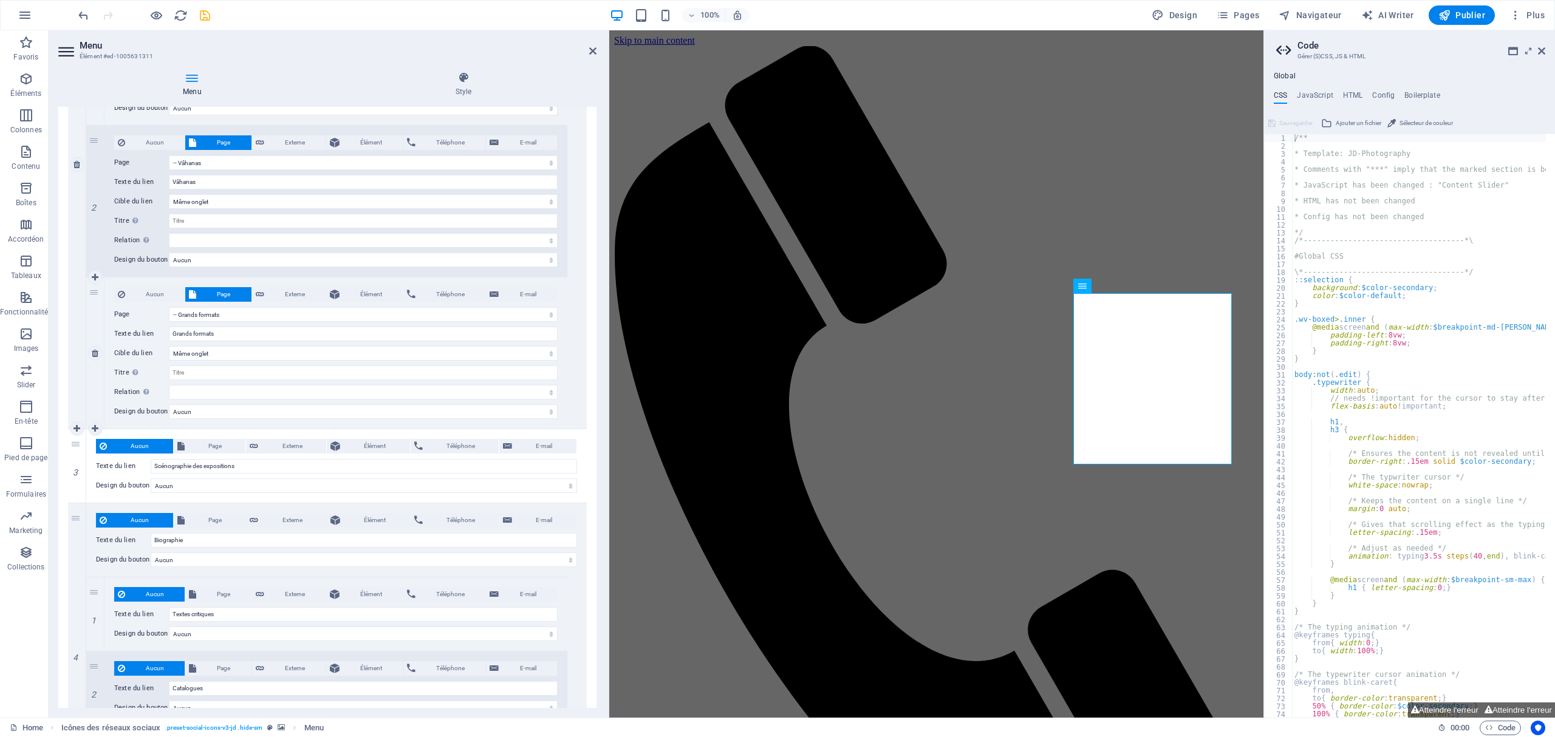
scroll to position [486, 0]
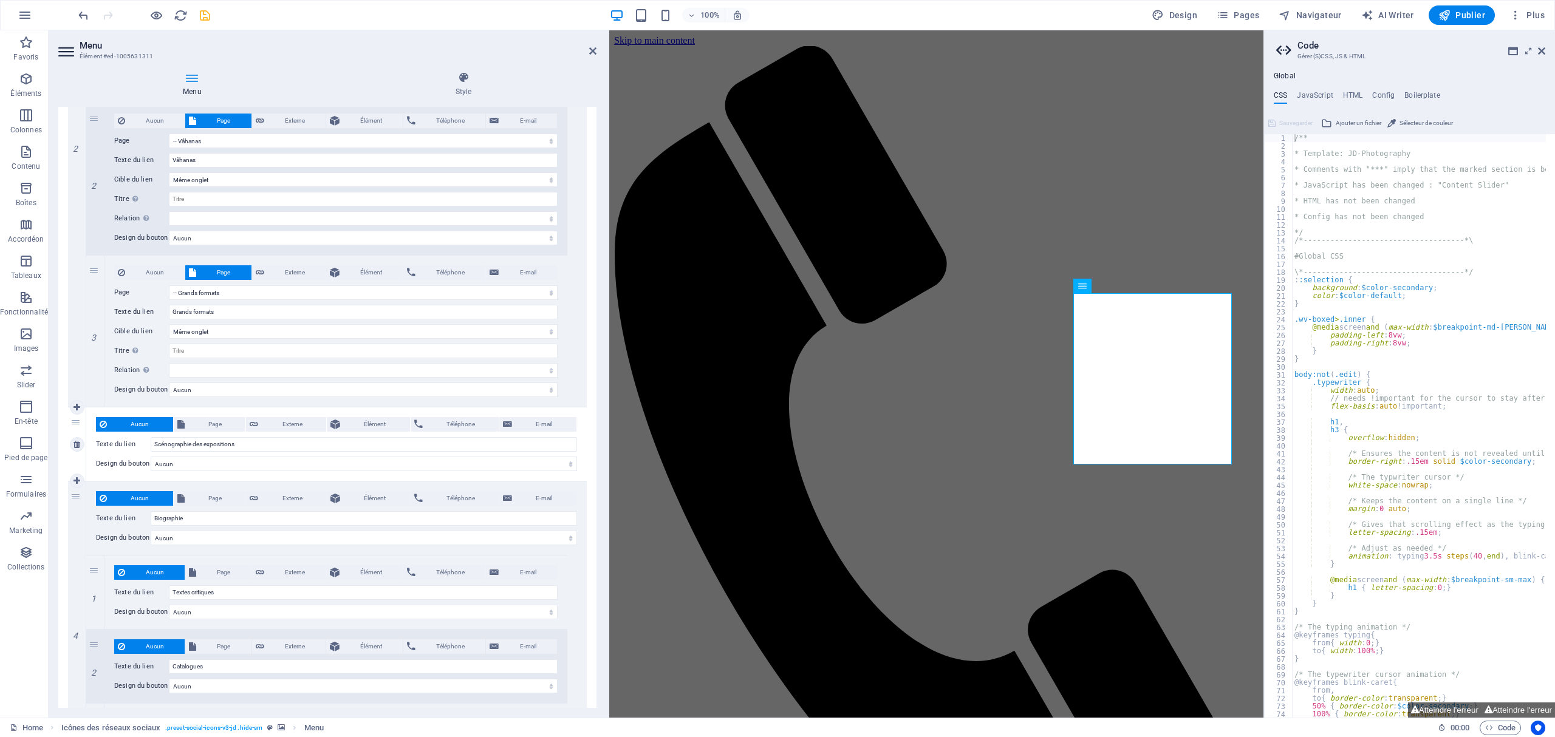
click at [78, 449] on icon at bounding box center [76, 444] width 7 height 9
select select
type input "Biographie"
type input "Contact"
select select
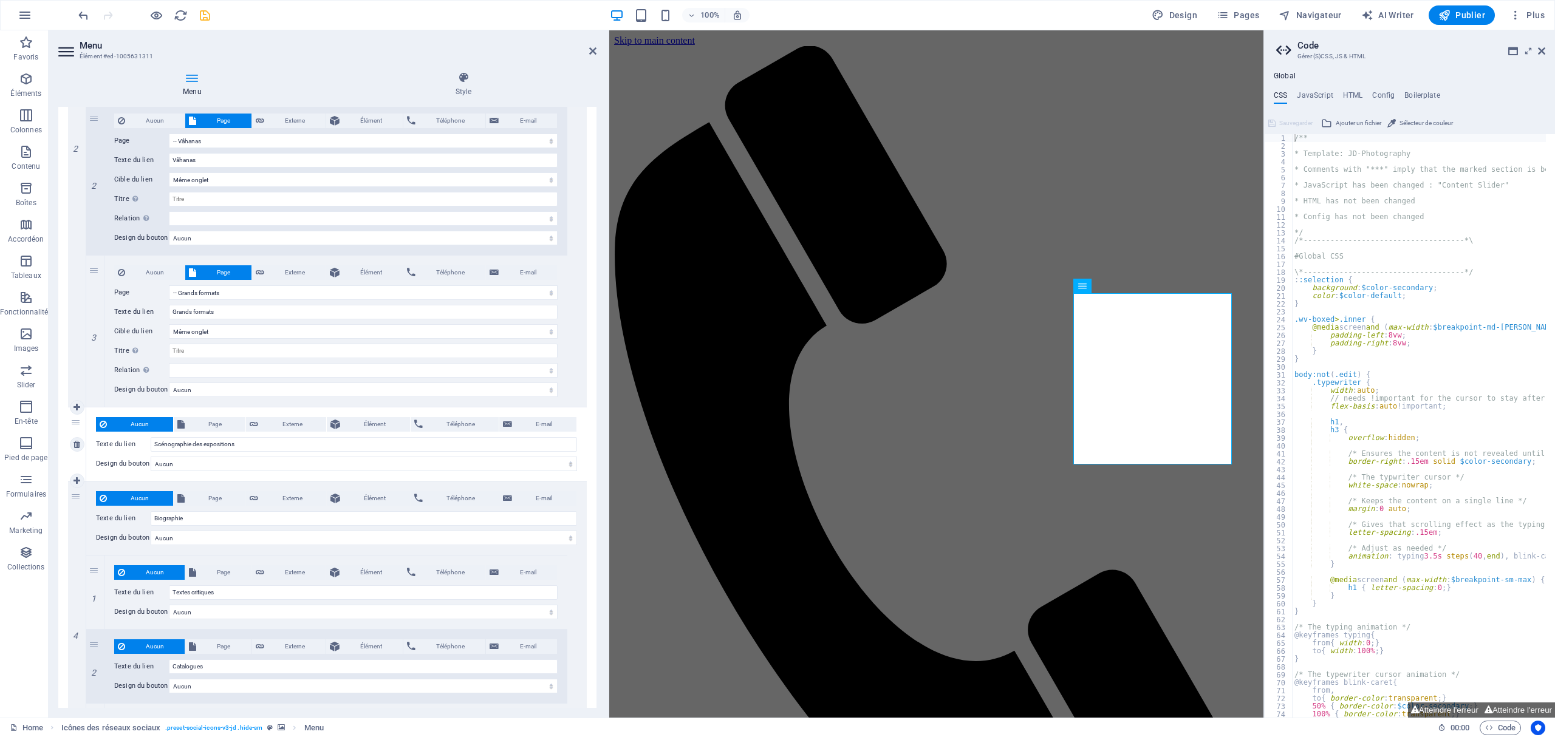
select select
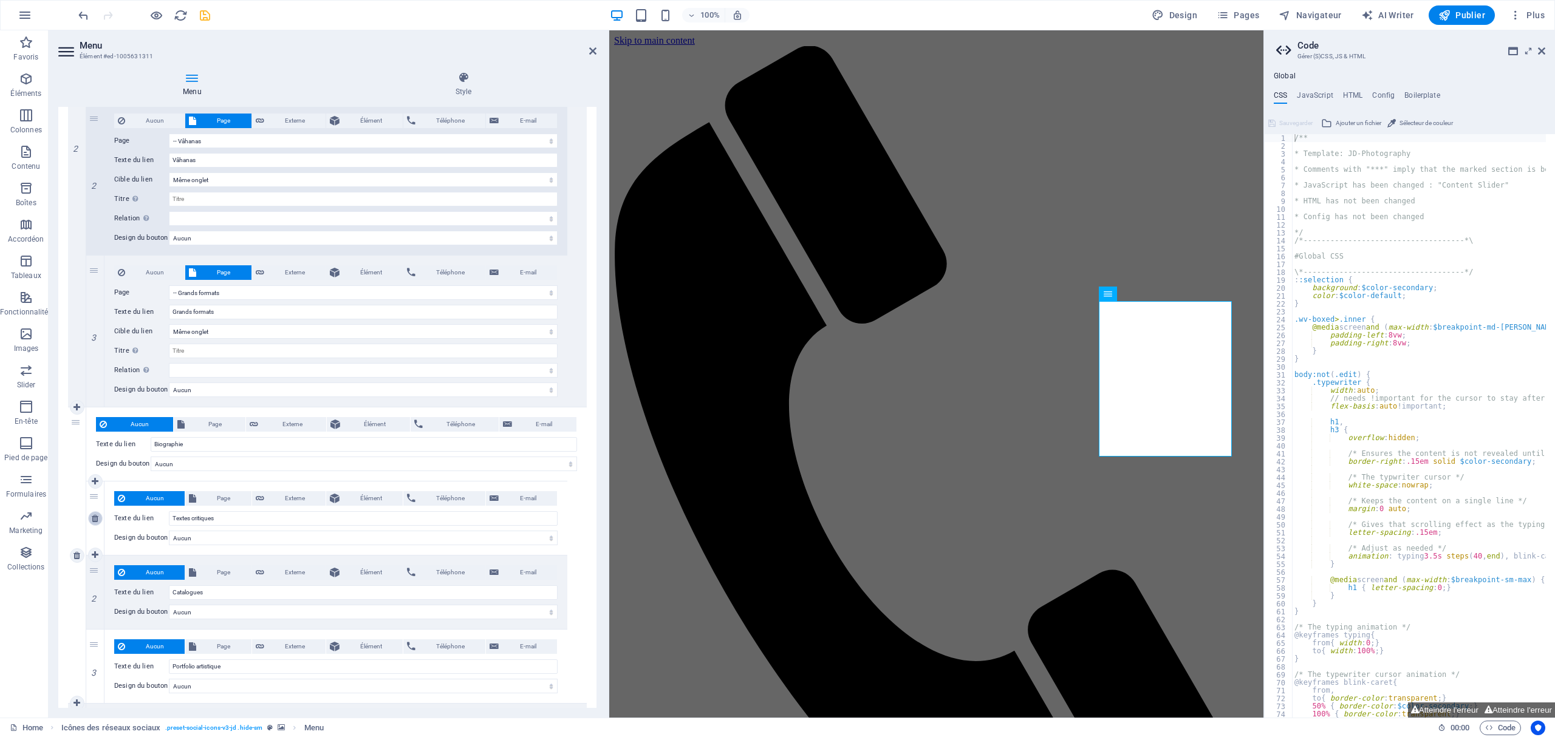
click at [95, 515] on icon at bounding box center [95, 518] width 7 height 9
select select
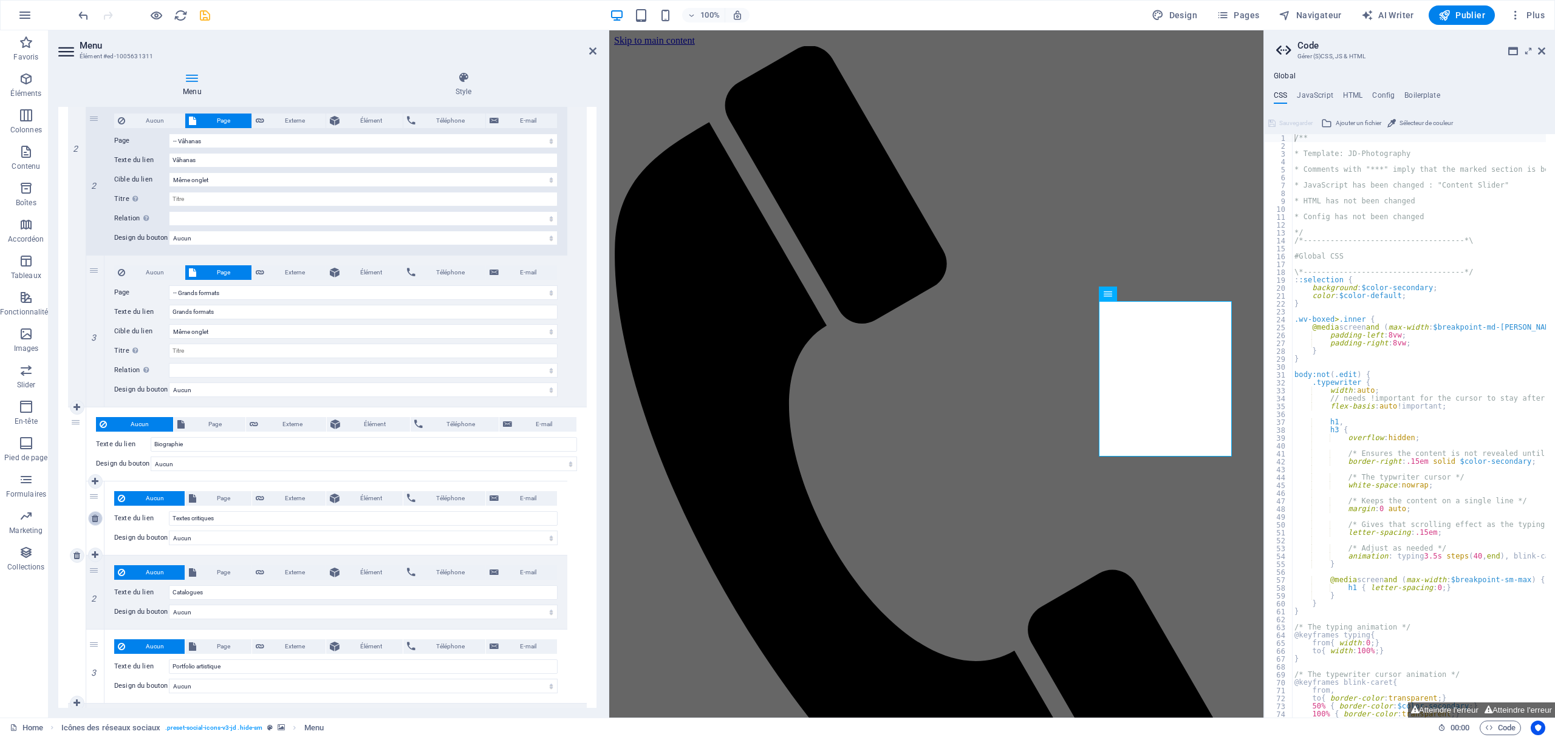
type input "Catalogues"
type input "Portfolio artistique"
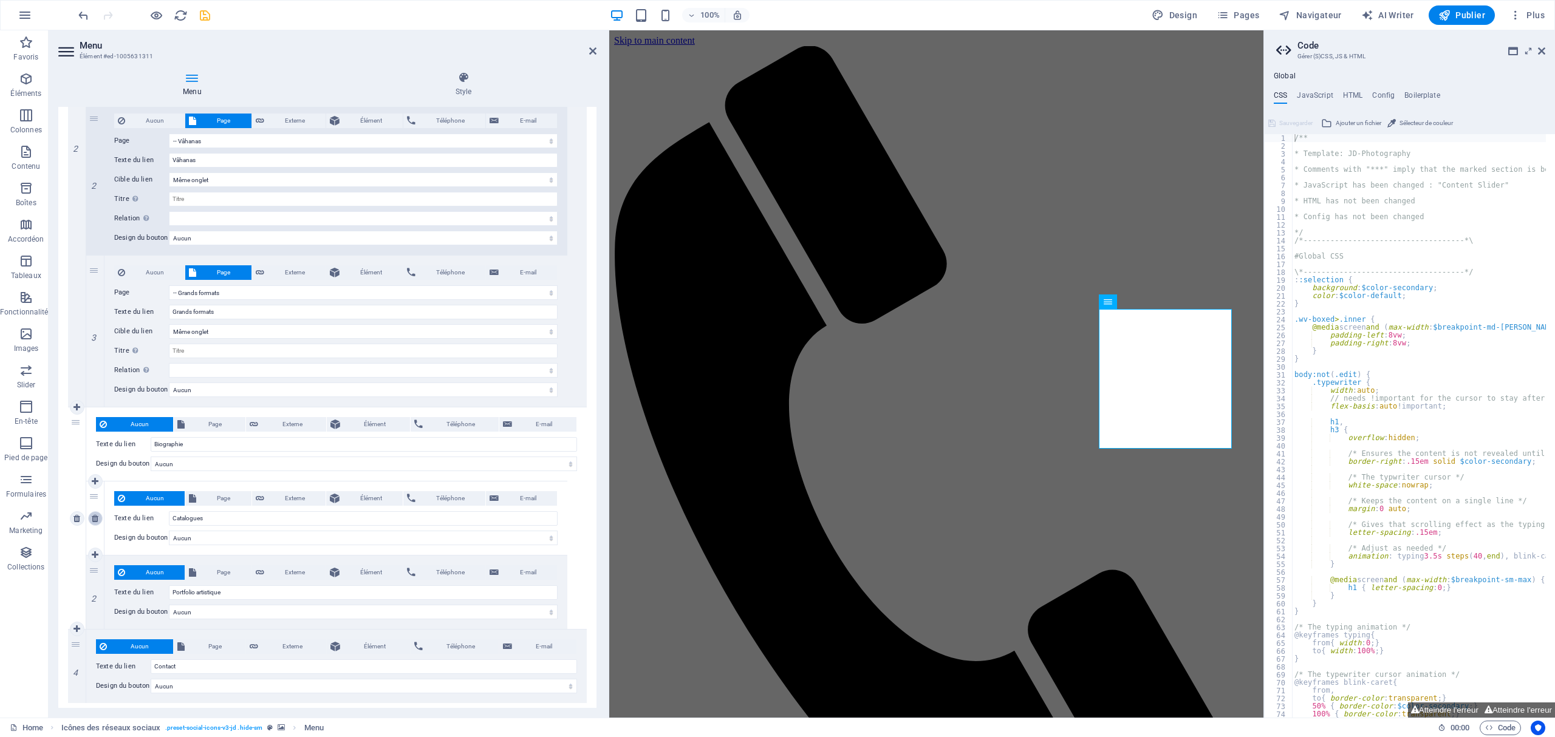
click at [95, 520] on icon at bounding box center [95, 518] width 7 height 9
select select
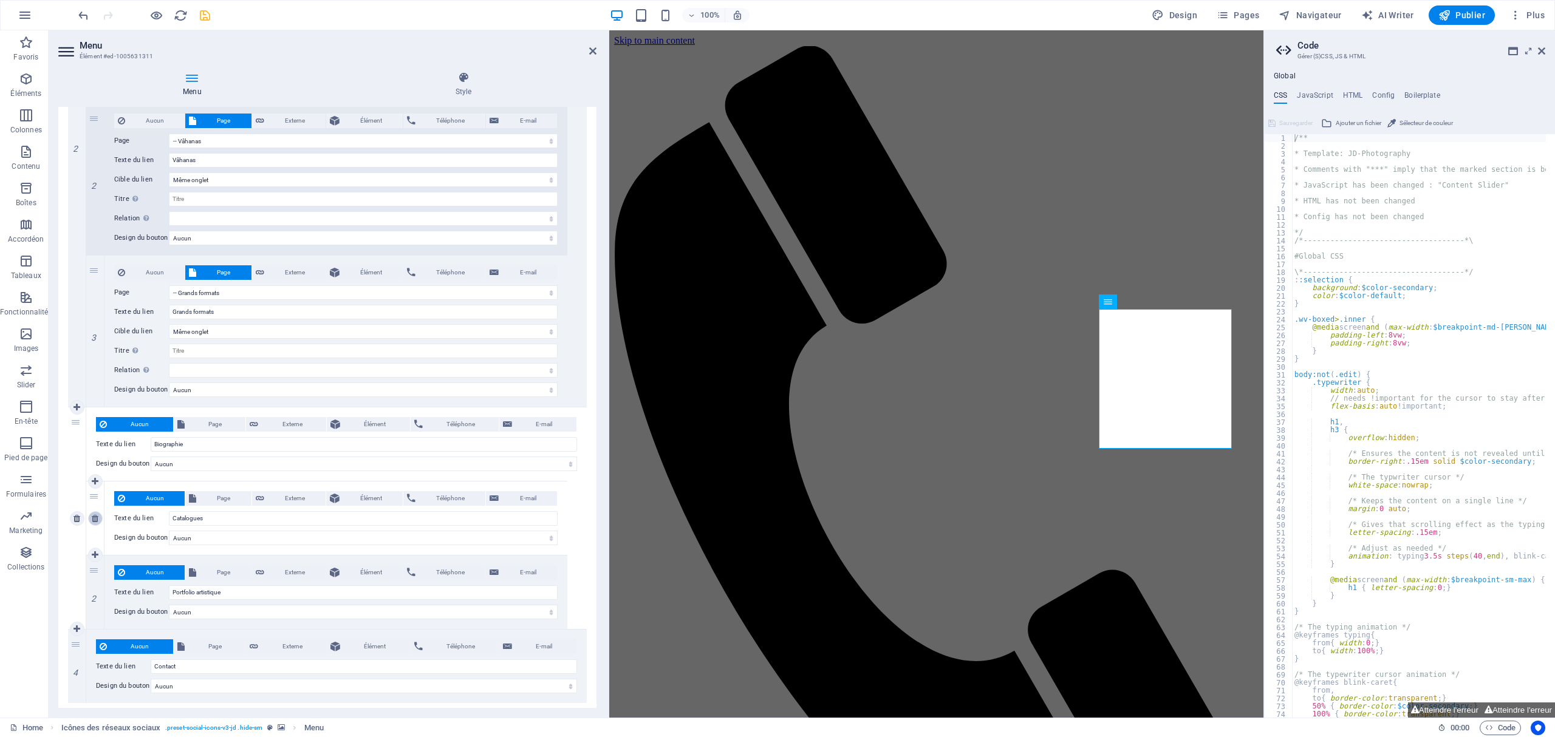
type input "Portfolio artistique"
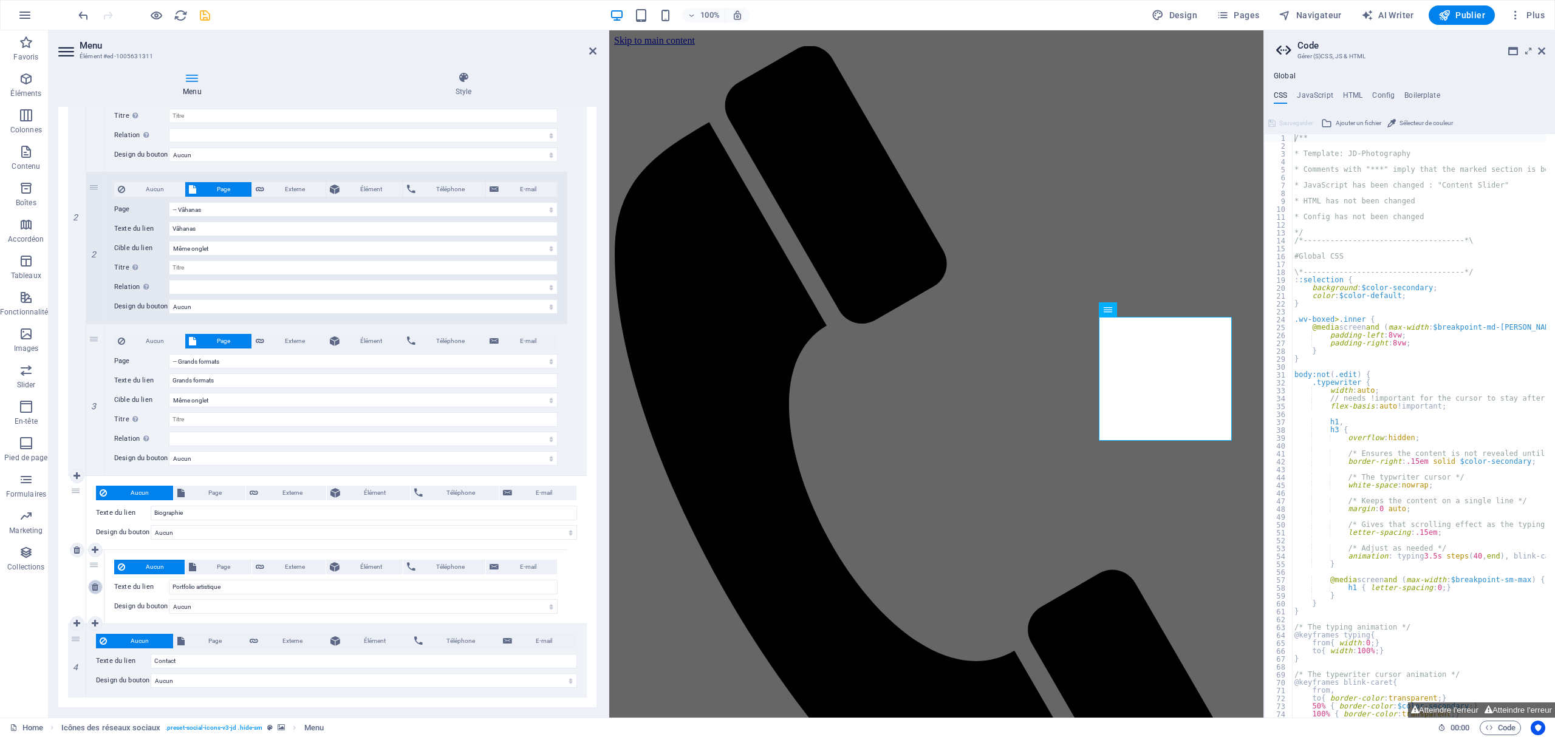
click at [95, 553] on icon at bounding box center [95, 587] width 7 height 9
select select
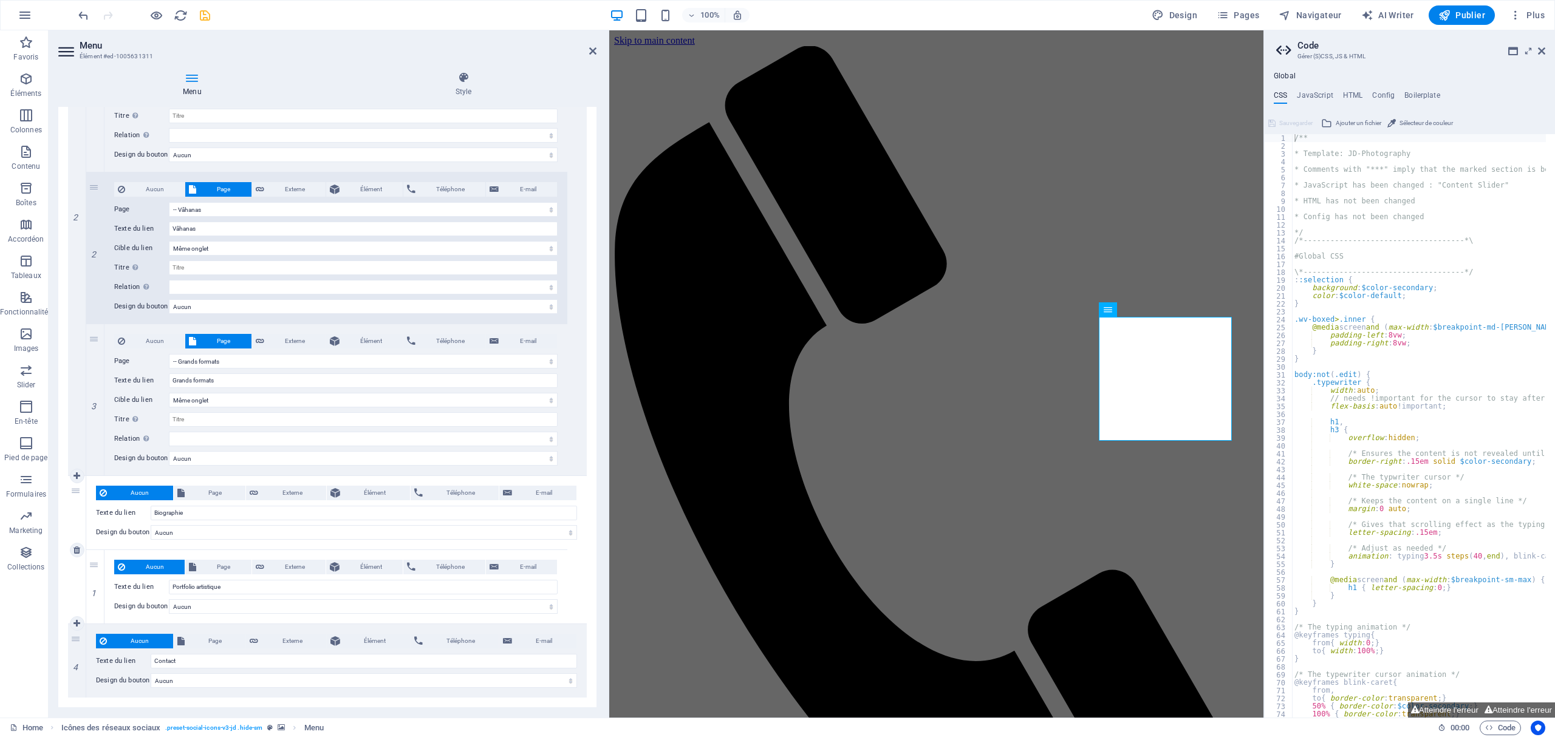
scroll to position [343, 0]
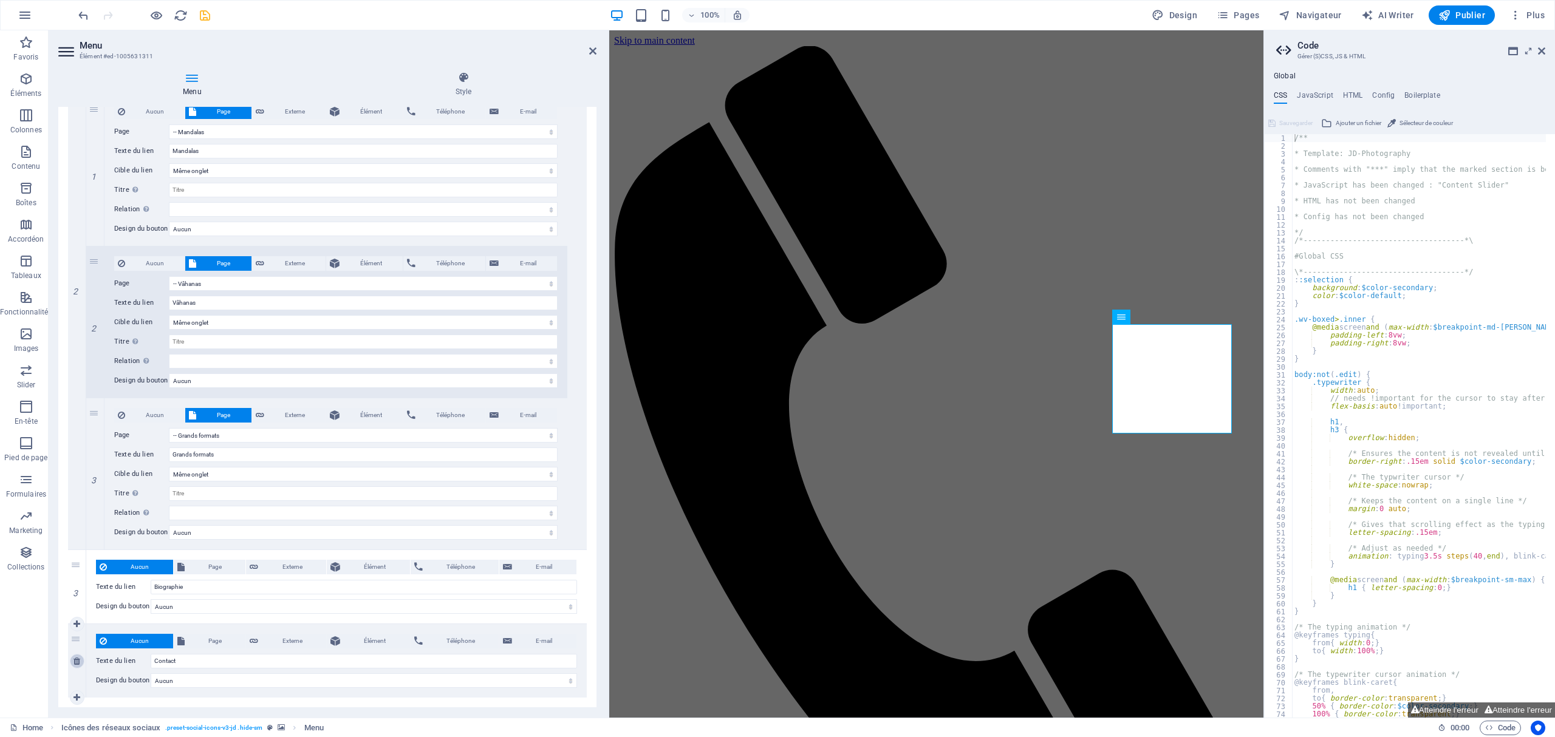
click at [78, 553] on icon at bounding box center [76, 661] width 7 height 9
select select
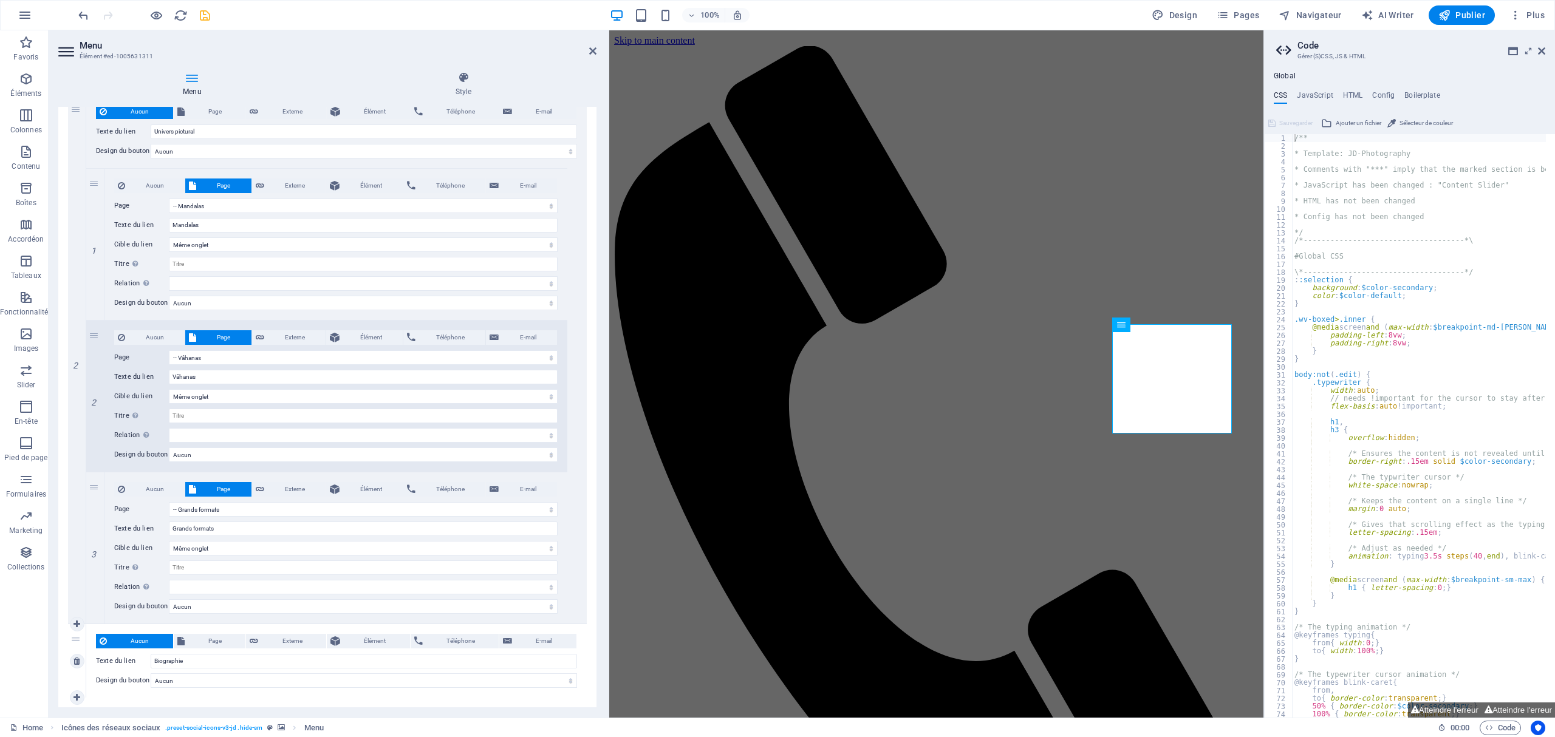
scroll to position [270, 0]
click at [0, 0] on link at bounding box center [0, 0] width 0 height 0
select select
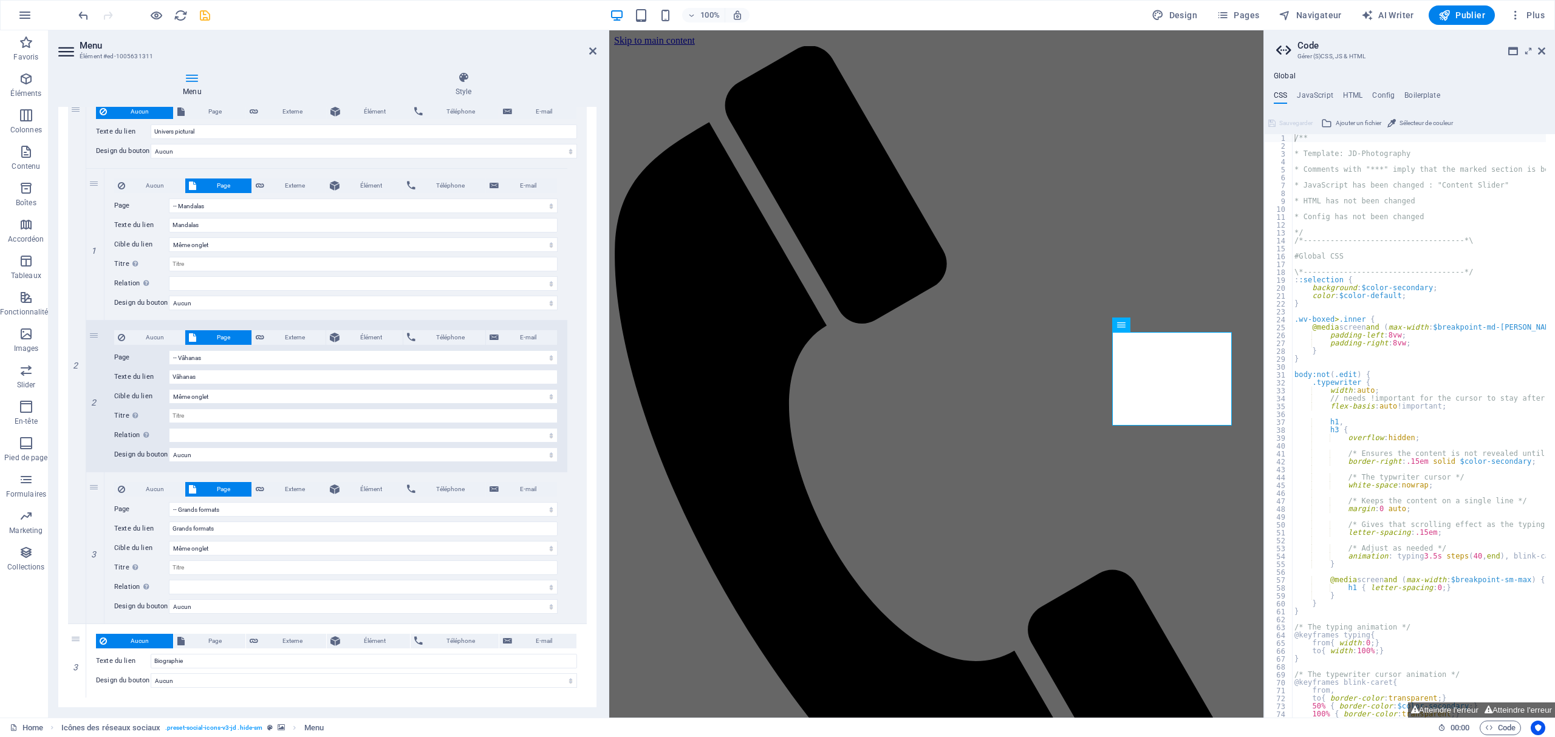
select select
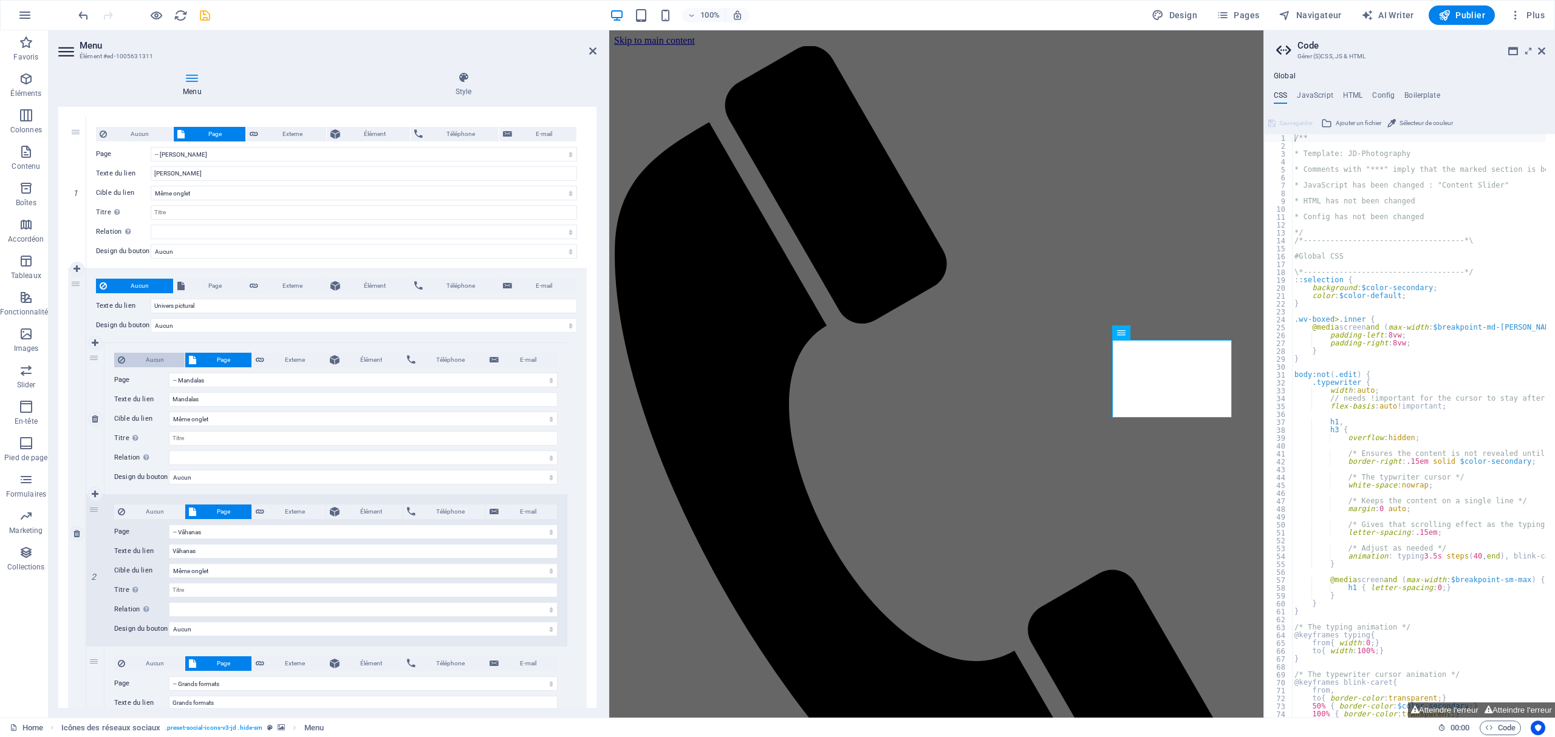
scroll to position [67, 0]
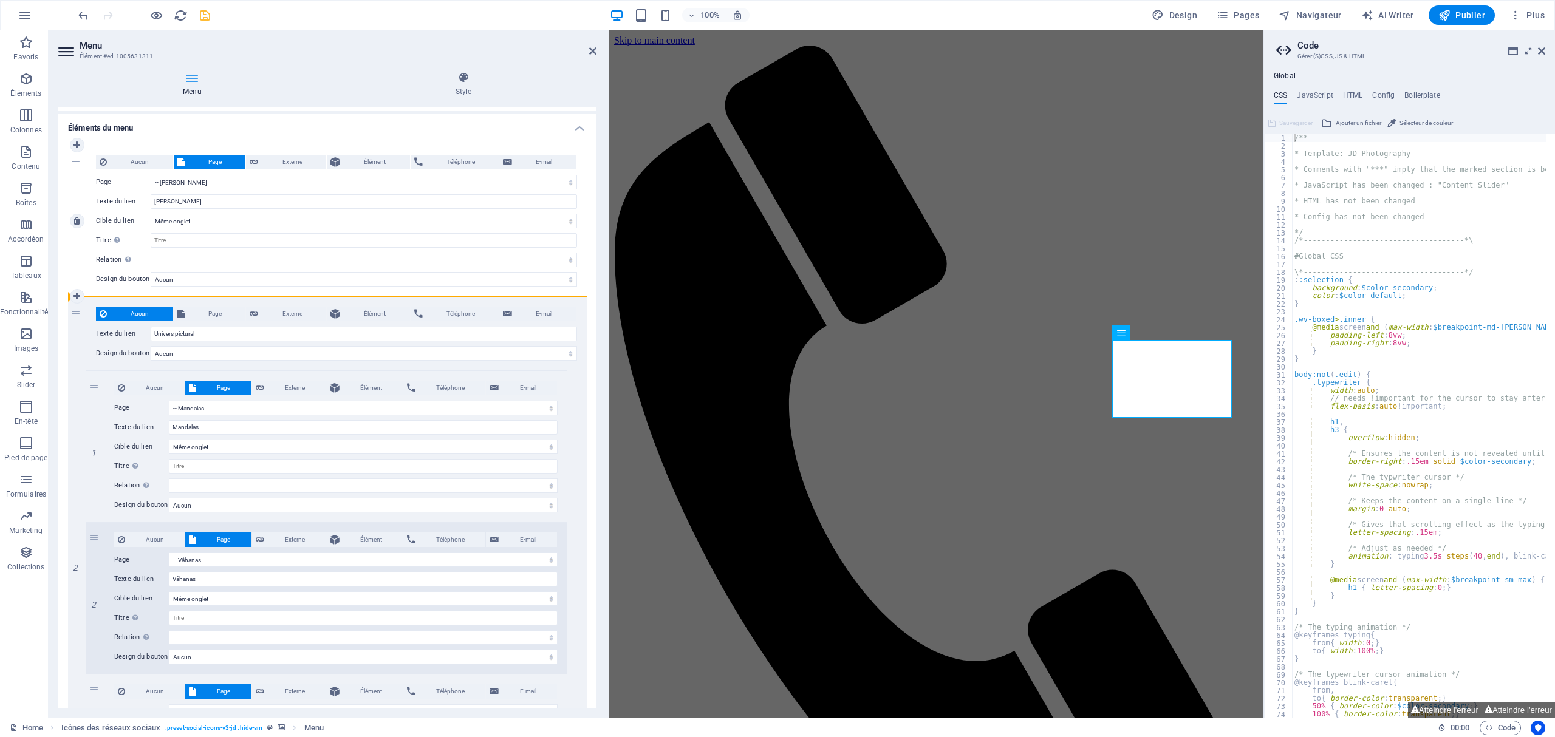
drag, startPoint x: 73, startPoint y: 190, endPoint x: 78, endPoint y: 241, distance: 51.2
click at [78, 241] on div "1" at bounding box center [77, 220] width 18 height 151
select select
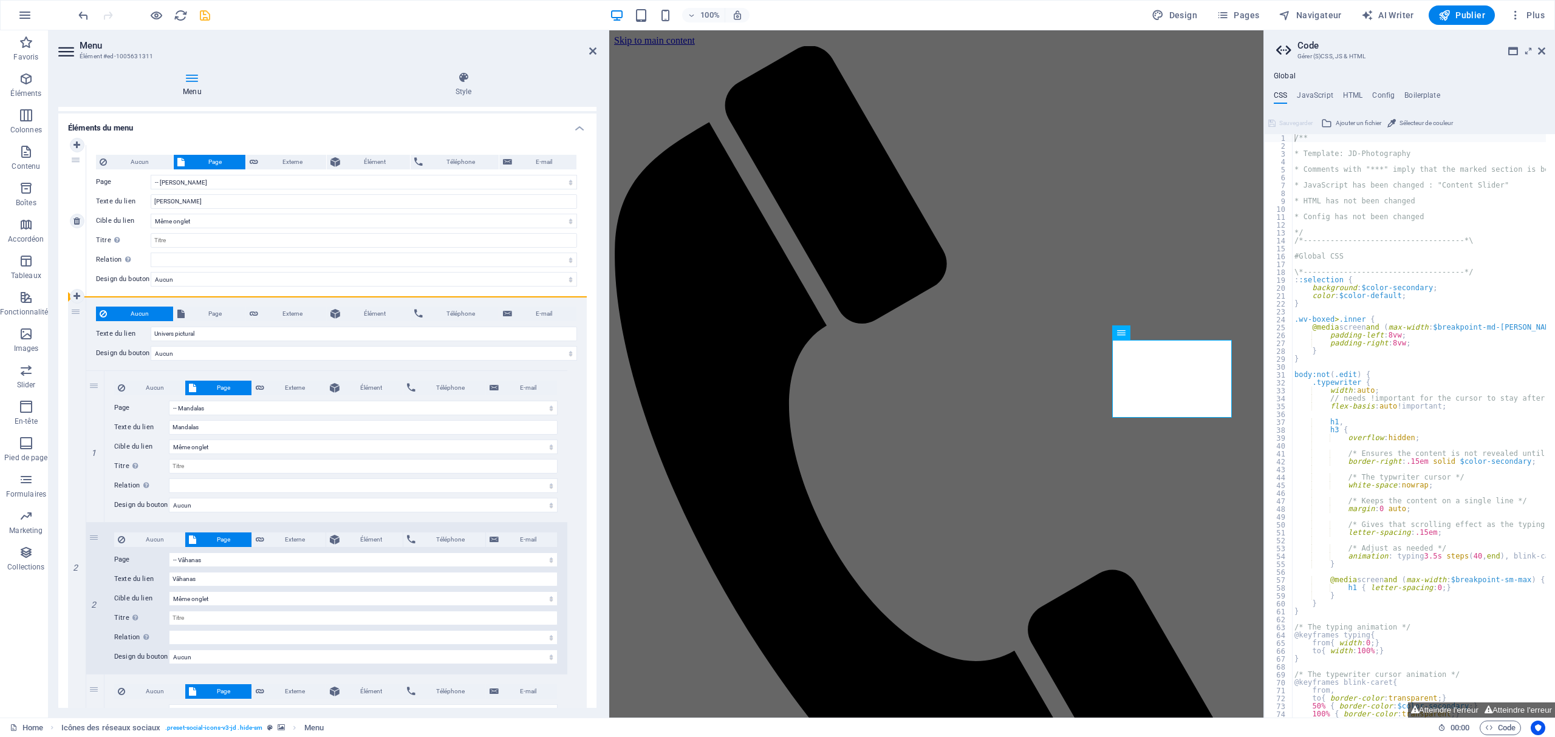
select select
drag, startPoint x: 117, startPoint y: 344, endPoint x: 120, endPoint y: 329, distance: 14.9
click at [120, 329] on div "Aucun Page Externe Élément Téléphone E-mail Page Home Installations immersives …" at bounding box center [336, 561] width 500 height 529
drag, startPoint x: 73, startPoint y: 189, endPoint x: 110, endPoint y: 389, distance: 203.1
type input "Univers pictural"
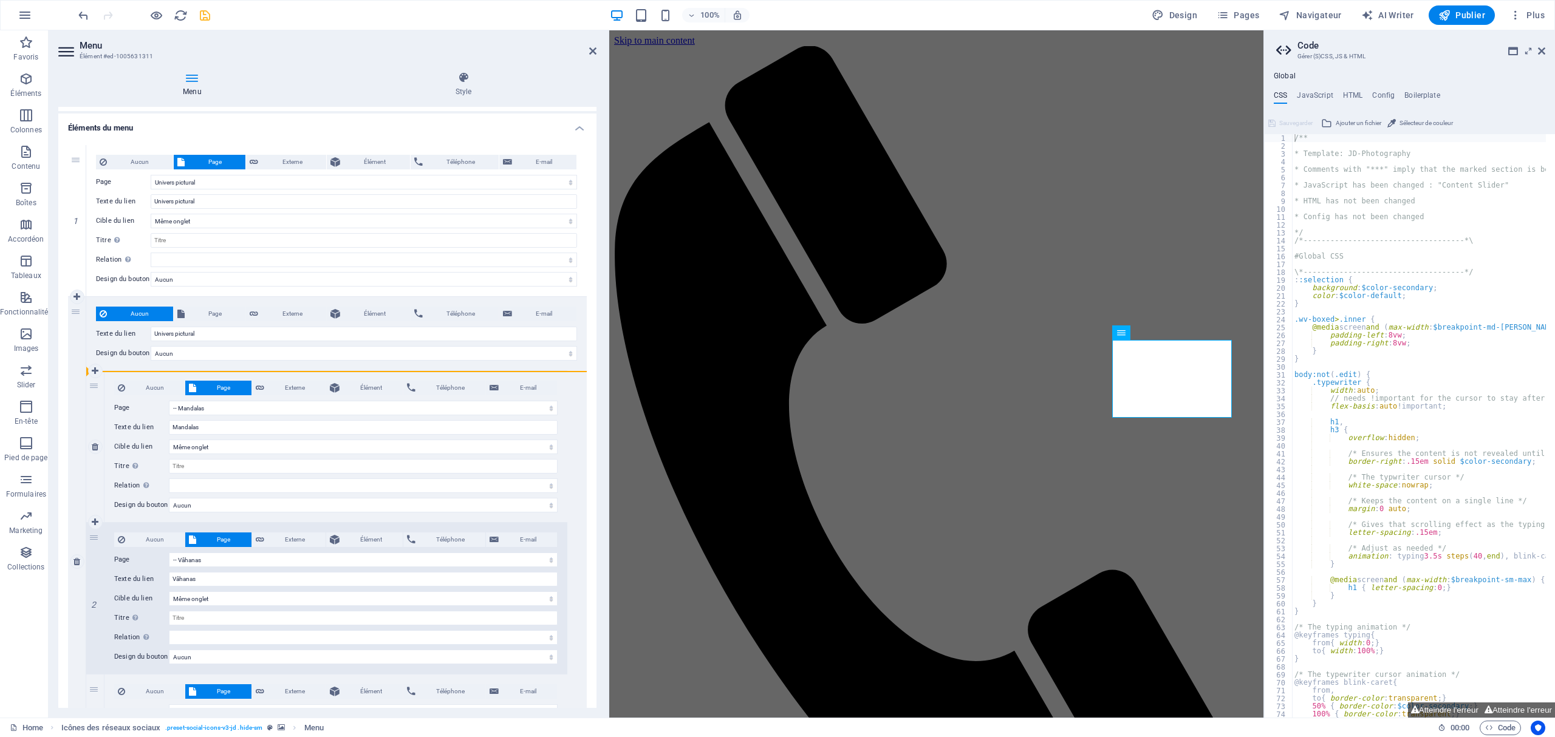
select select "3"
select select
select select "4"
select select
select select "5"
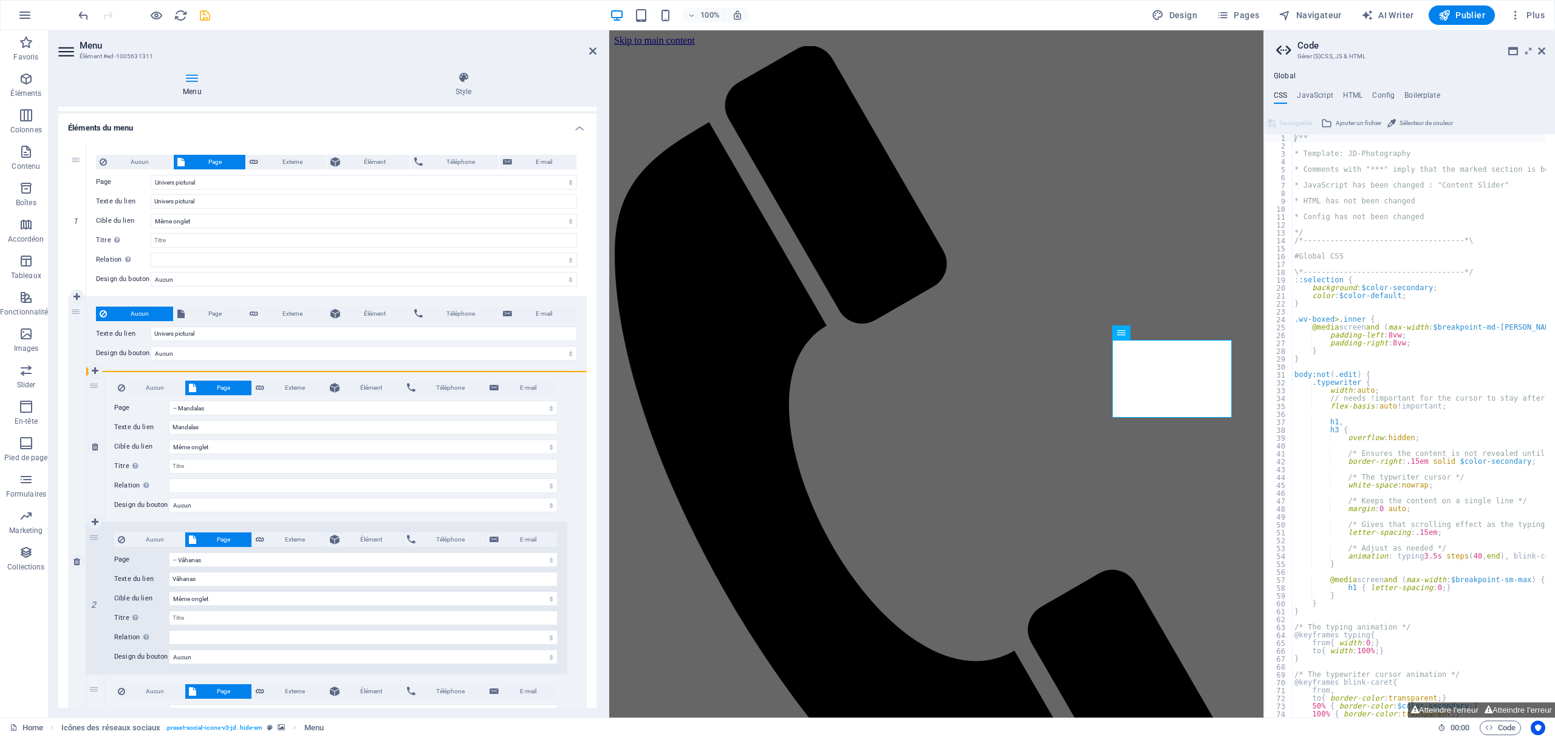
select select
select select "6"
select select
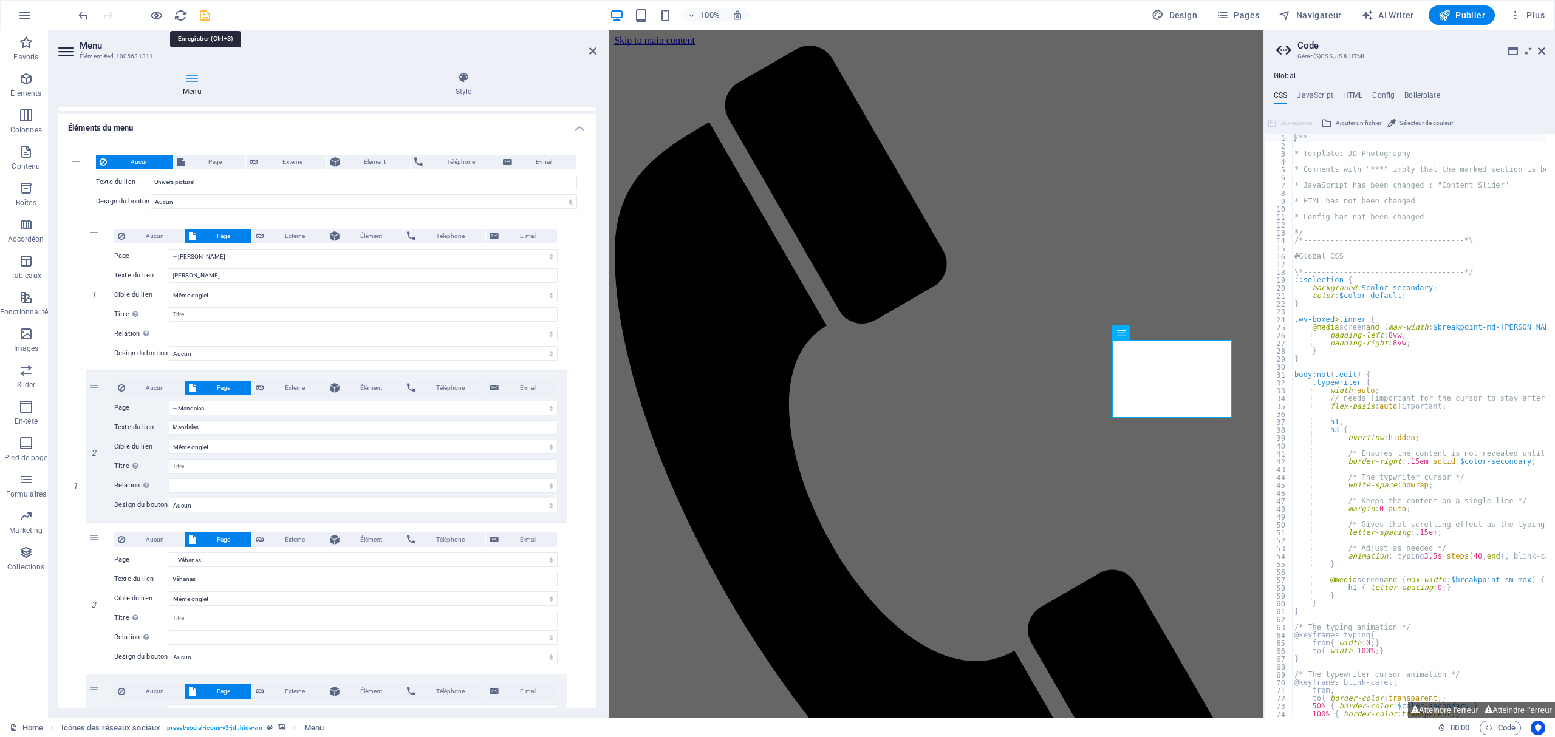
click at [206, 13] on icon "save" at bounding box center [205, 16] width 14 height 14
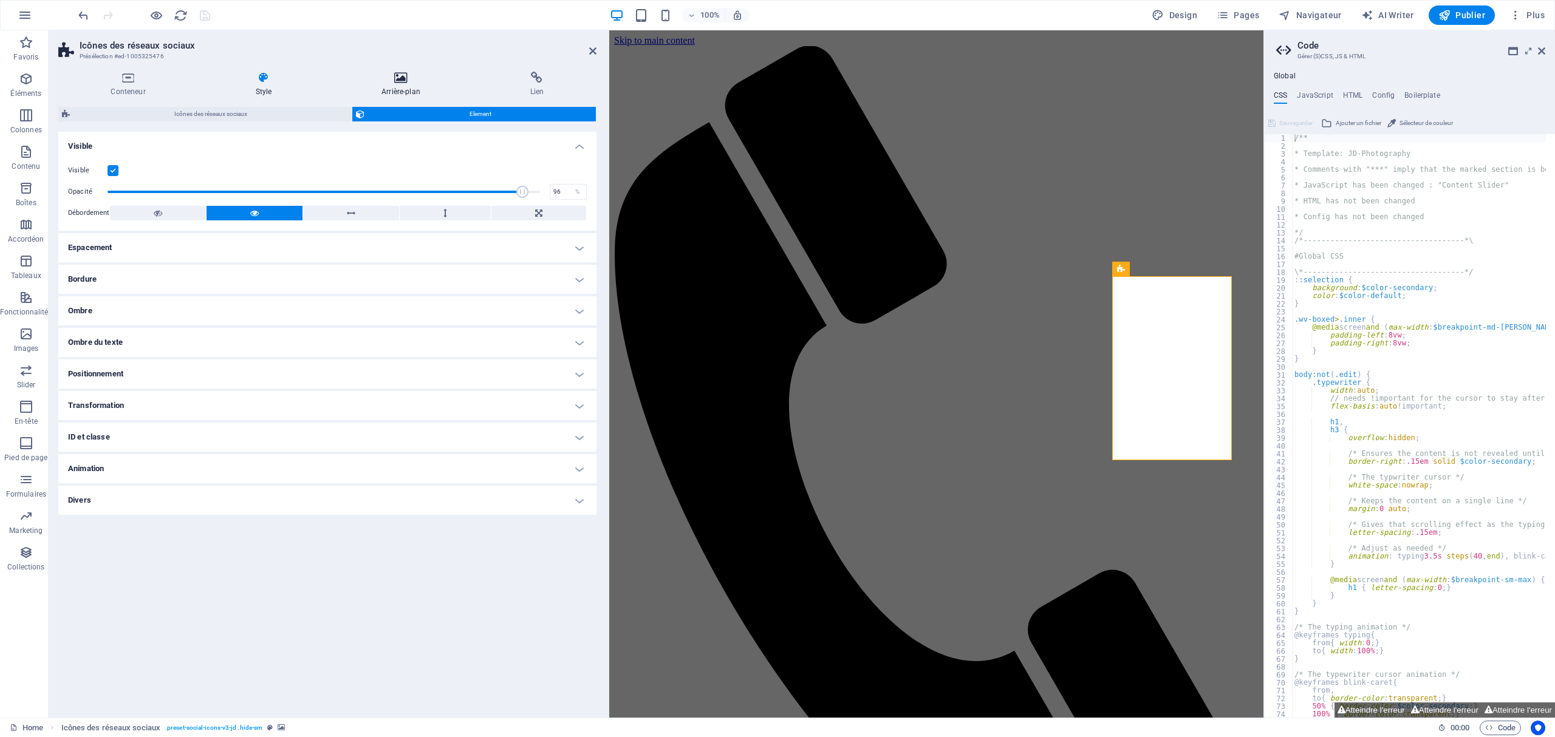
click at [390, 87] on h4 "Arrière-plan" at bounding box center [403, 85] width 149 height 26
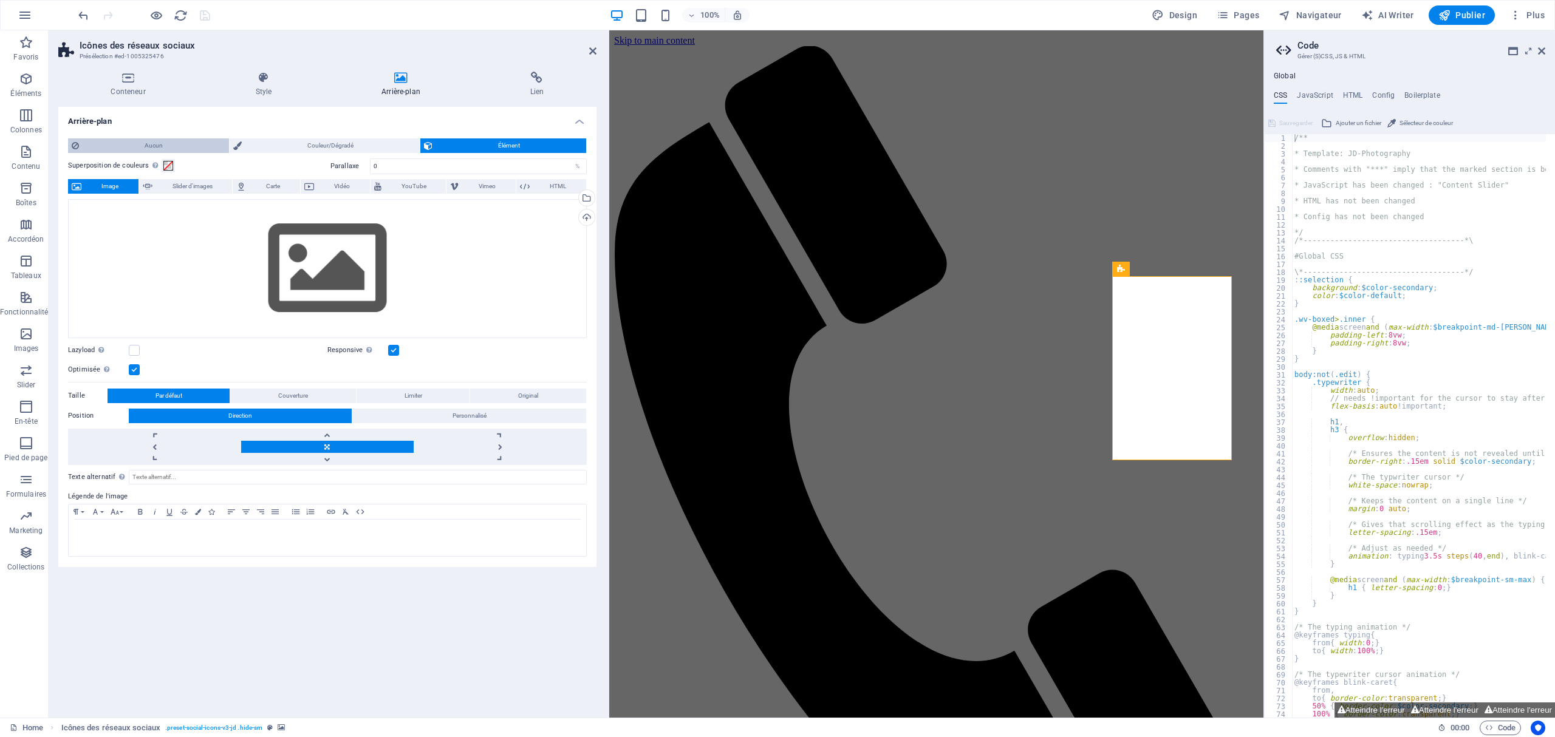
click at [114, 142] on span "Aucun" at bounding box center [154, 145] width 143 height 15
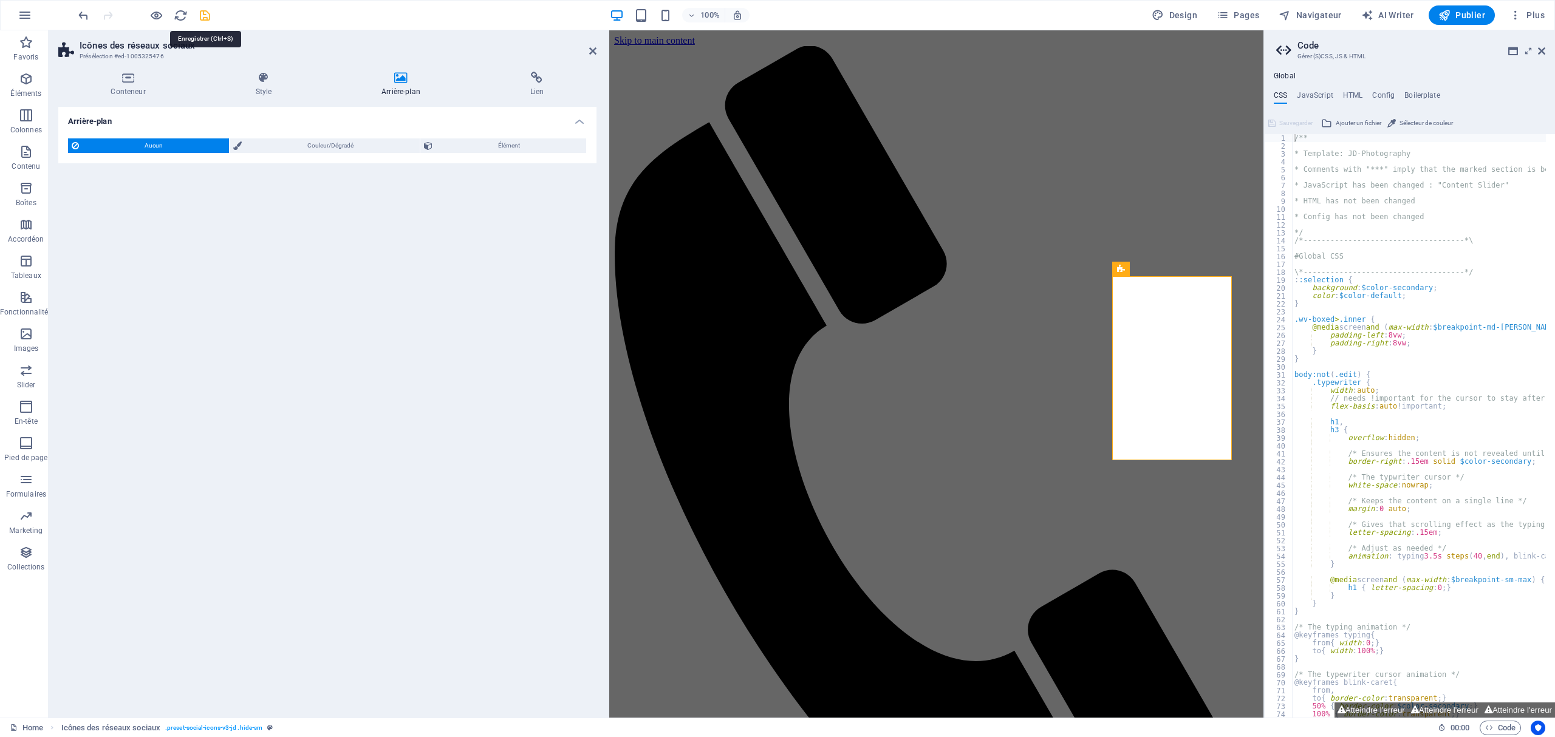
click at [210, 13] on icon "save" at bounding box center [205, 16] width 14 height 14
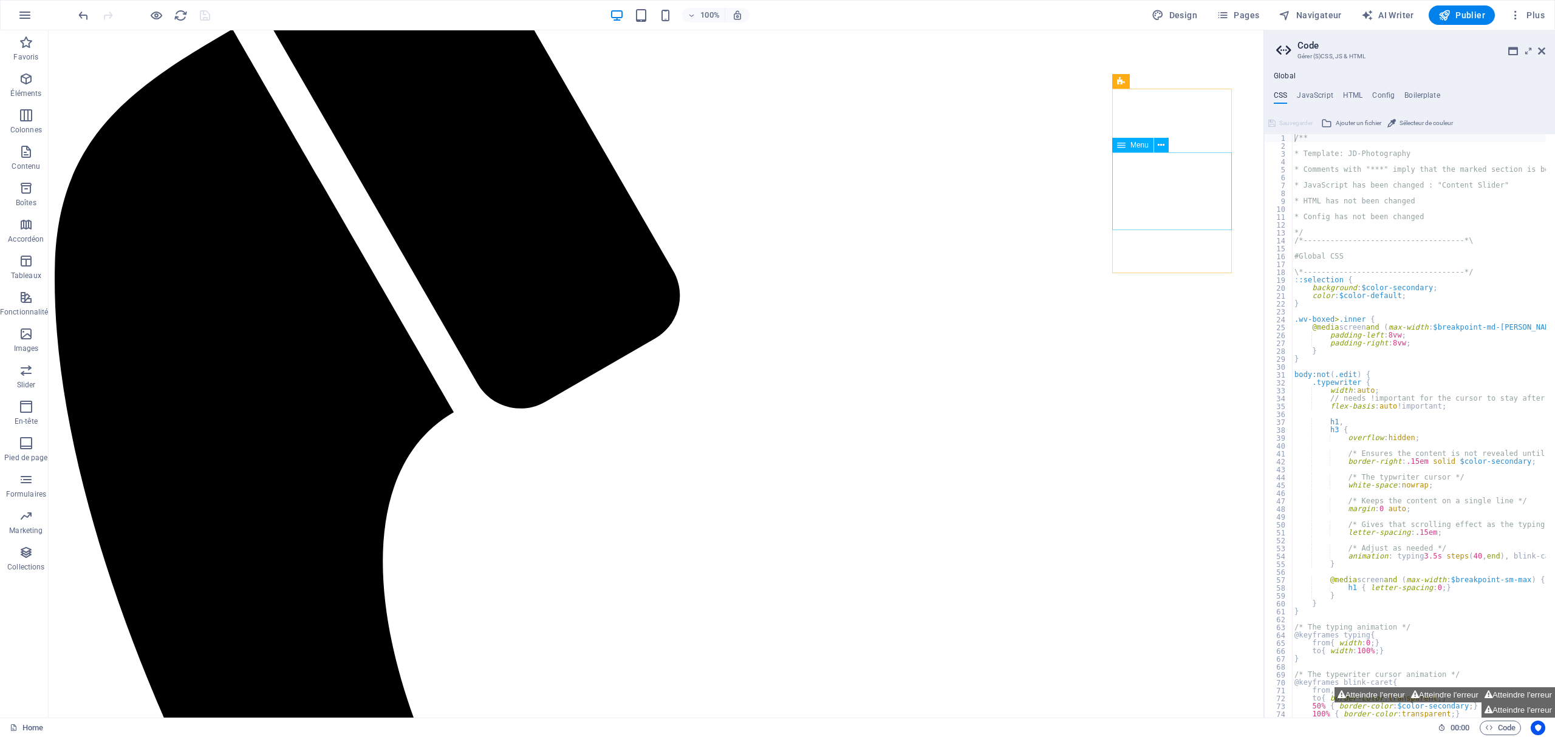
scroll to position [193, 0]
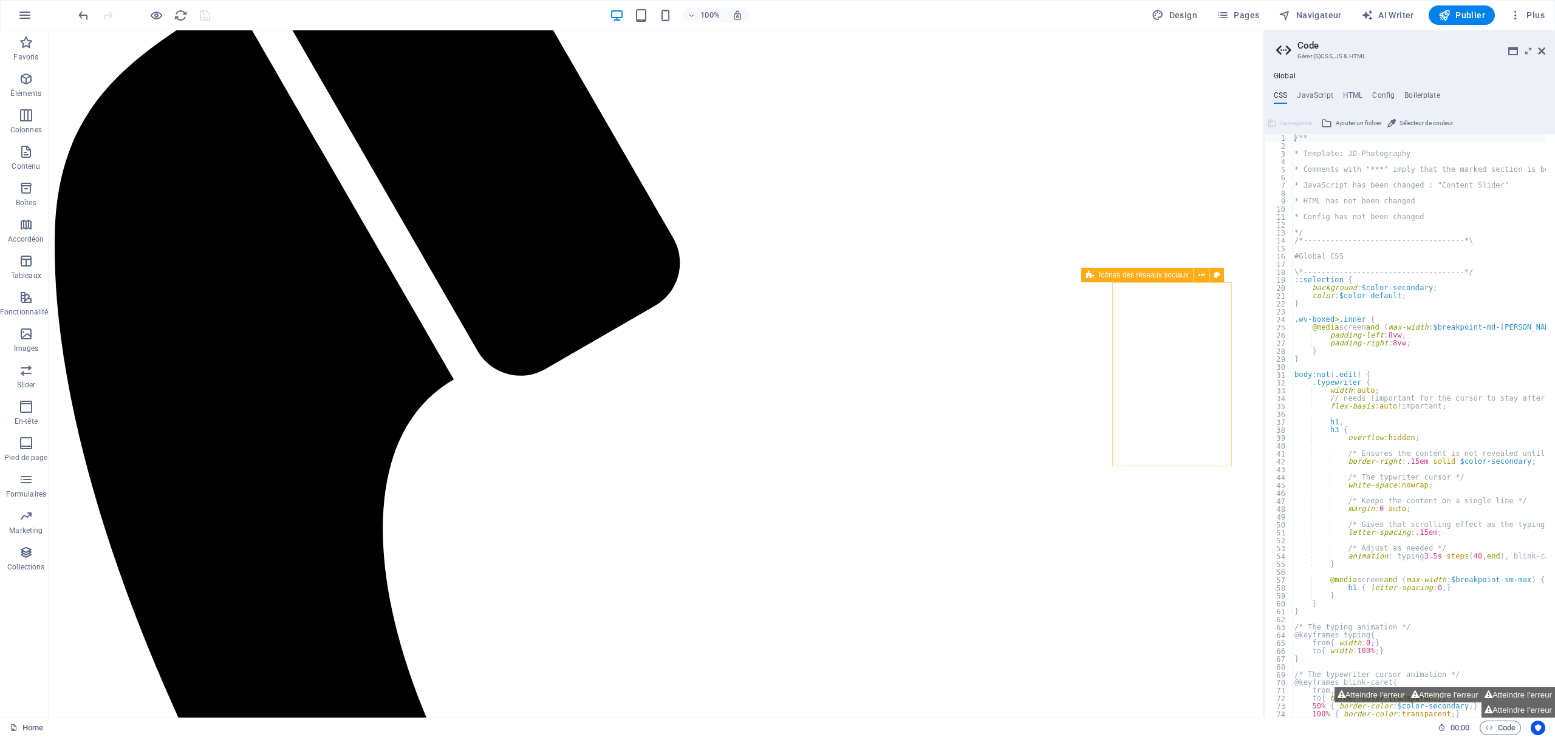
select select "3"
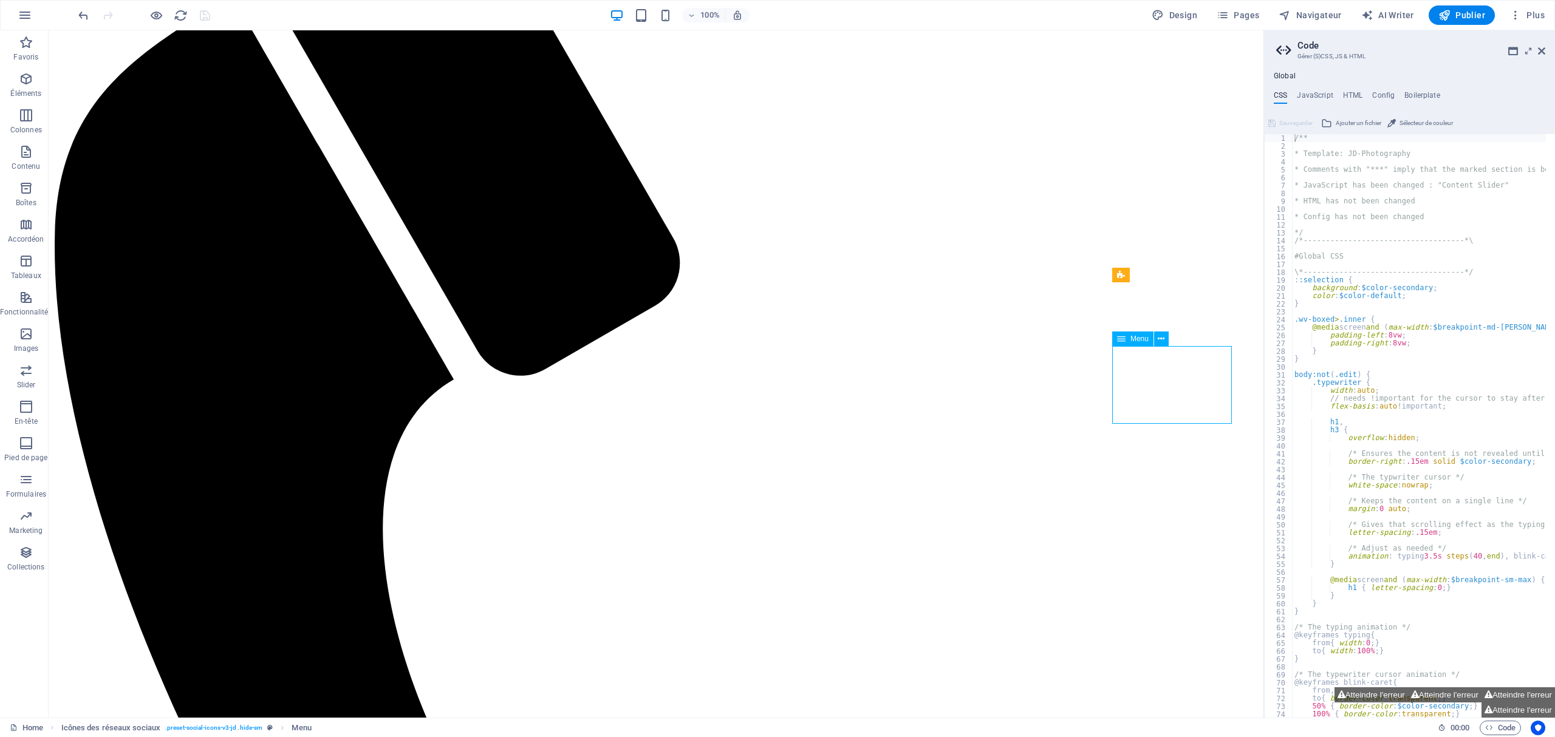
select select
select select "4"
select select
select select "5"
select select
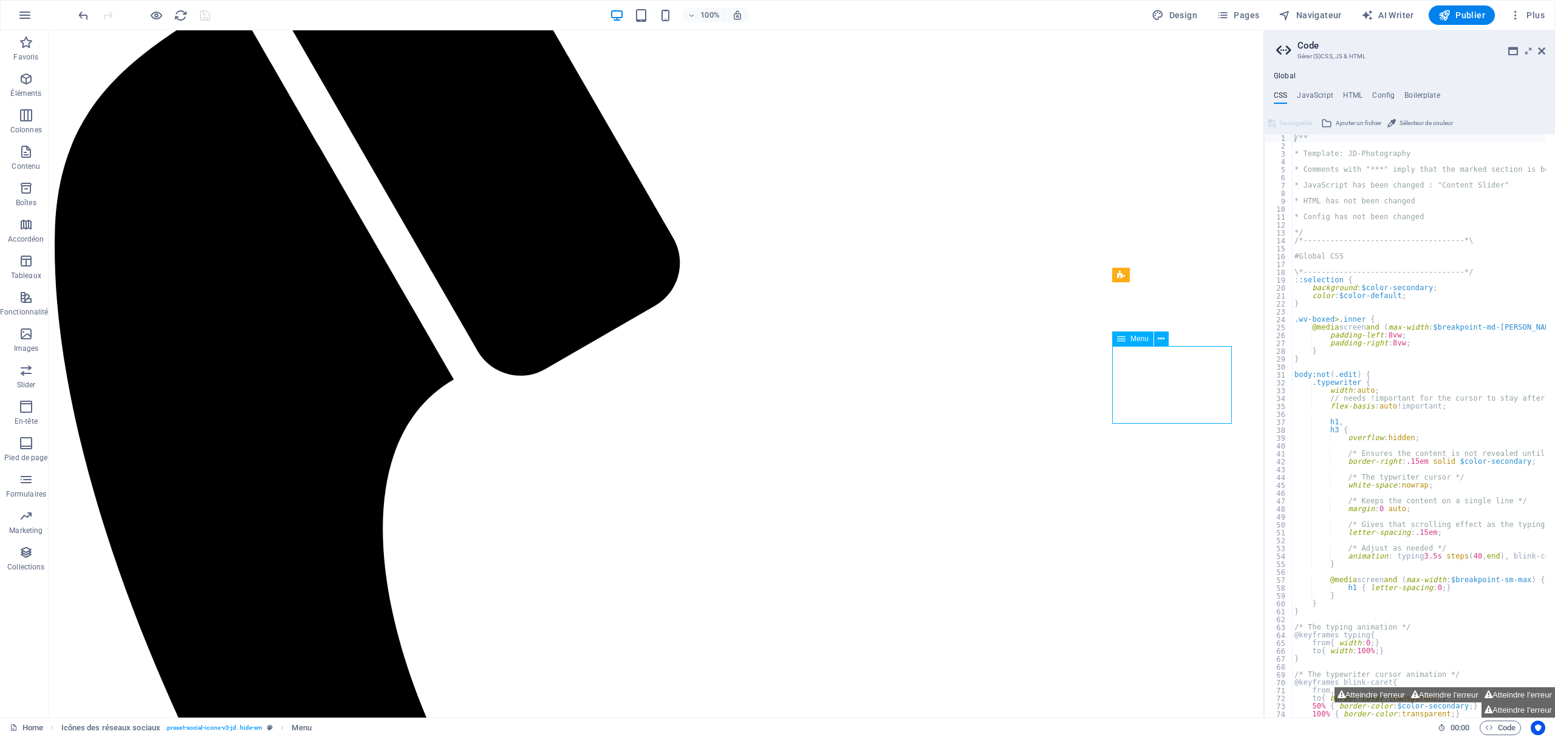
select select "6"
select select
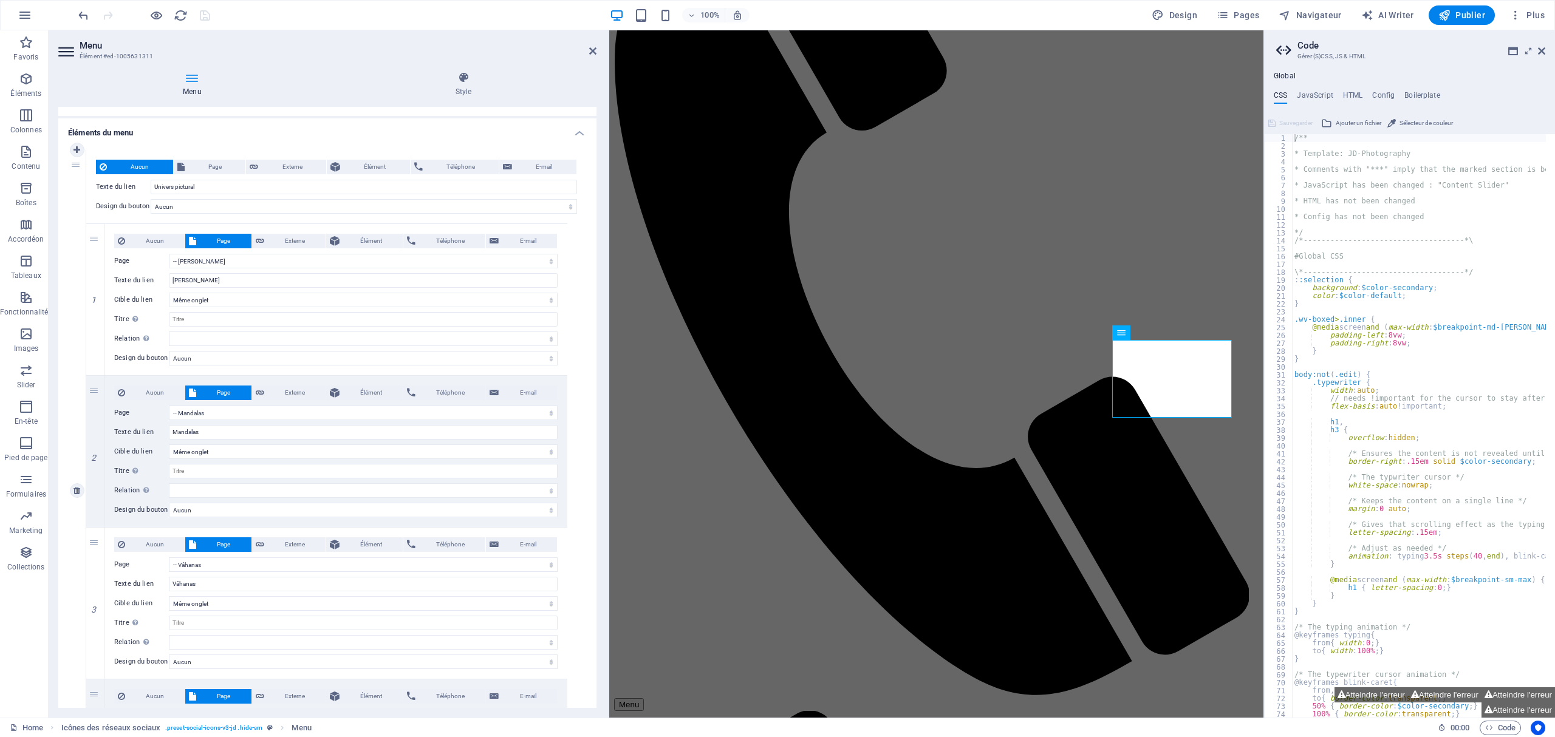
scroll to position [0, 0]
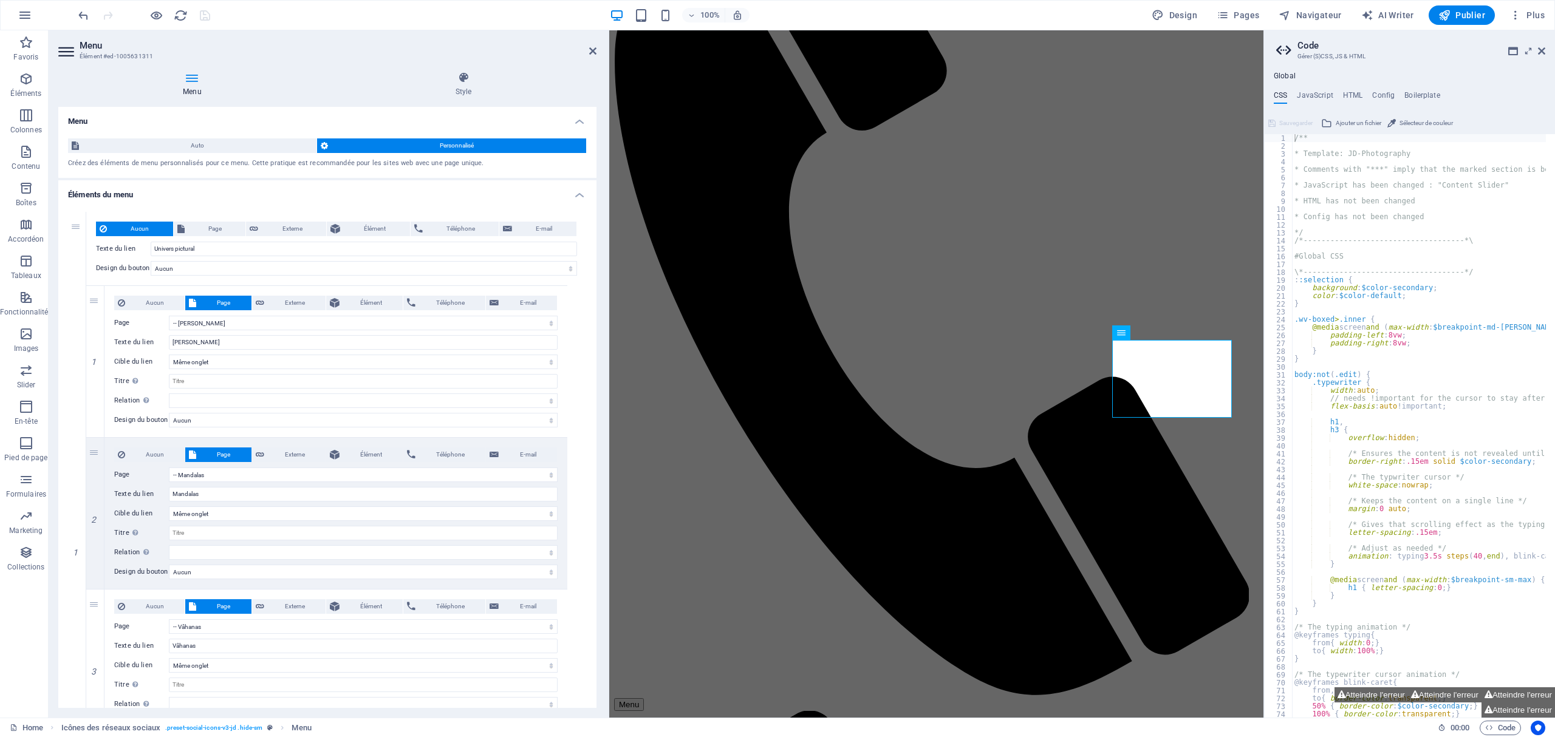
click at [206, 79] on icon at bounding box center [192, 78] width 268 height 12
click at [467, 83] on icon at bounding box center [463, 78] width 265 height 12
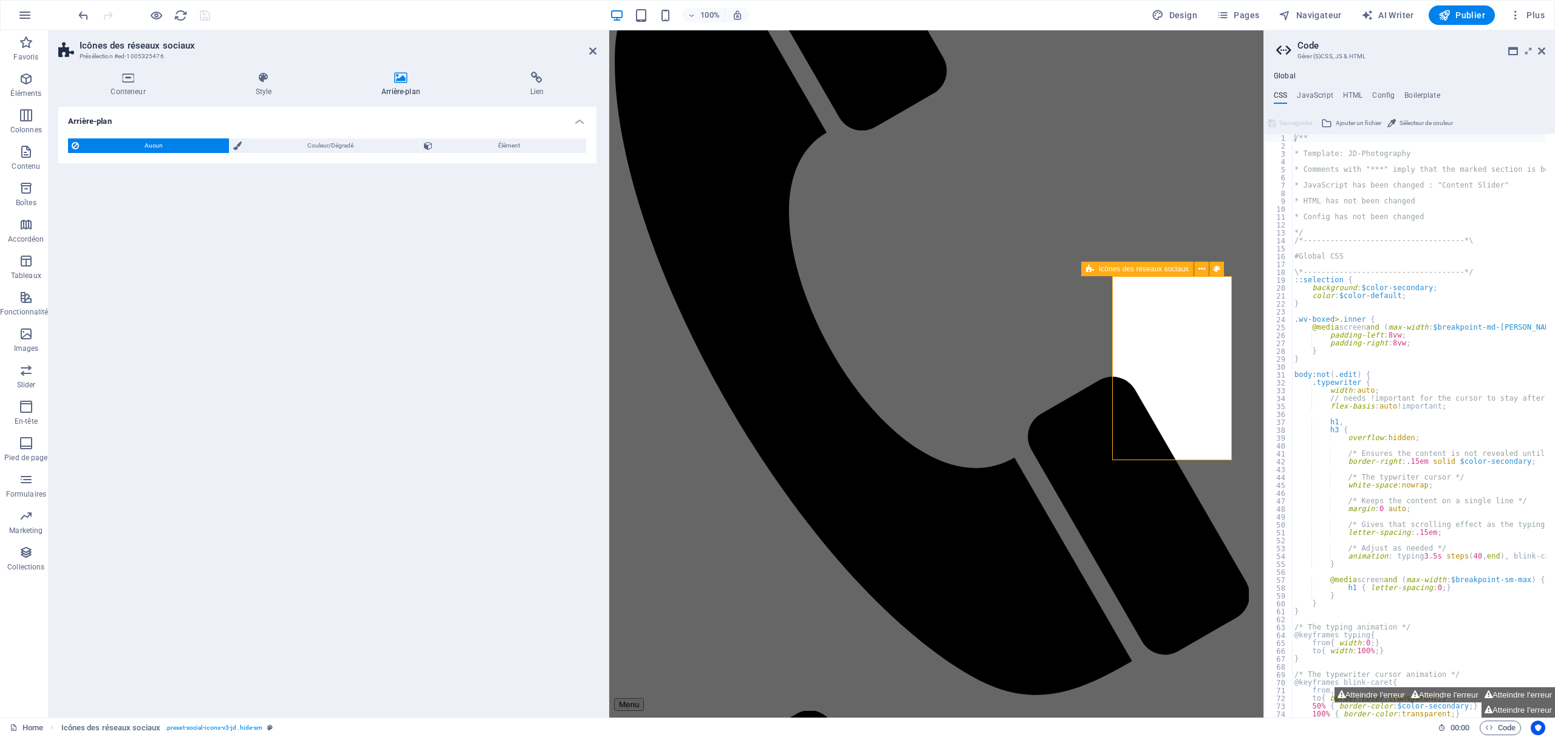
click at [1165, 18] on span "Navigateur" at bounding box center [1309, 15] width 63 height 12
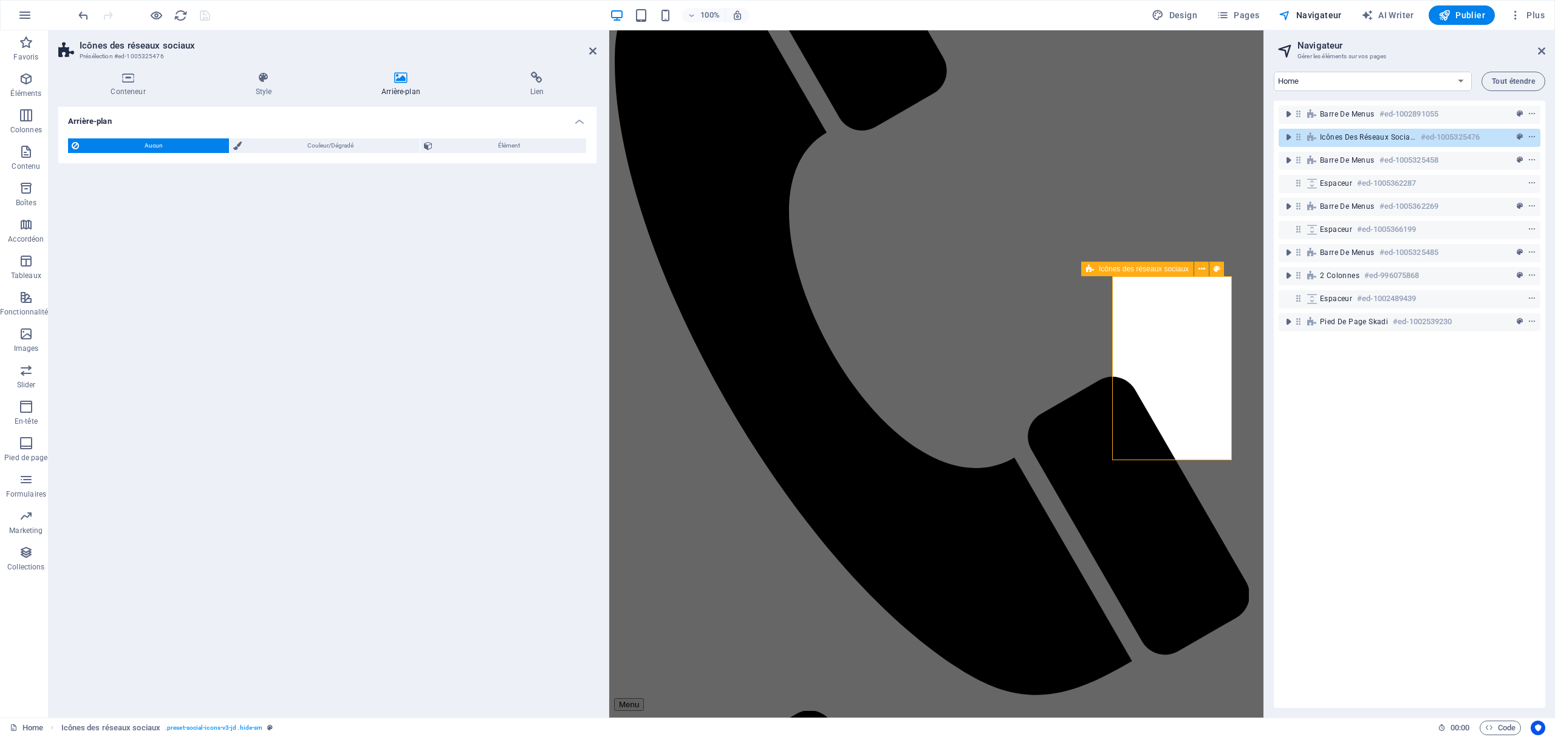
click at [1165, 134] on h6 "#ed-1005325476" at bounding box center [1450, 137] width 59 height 15
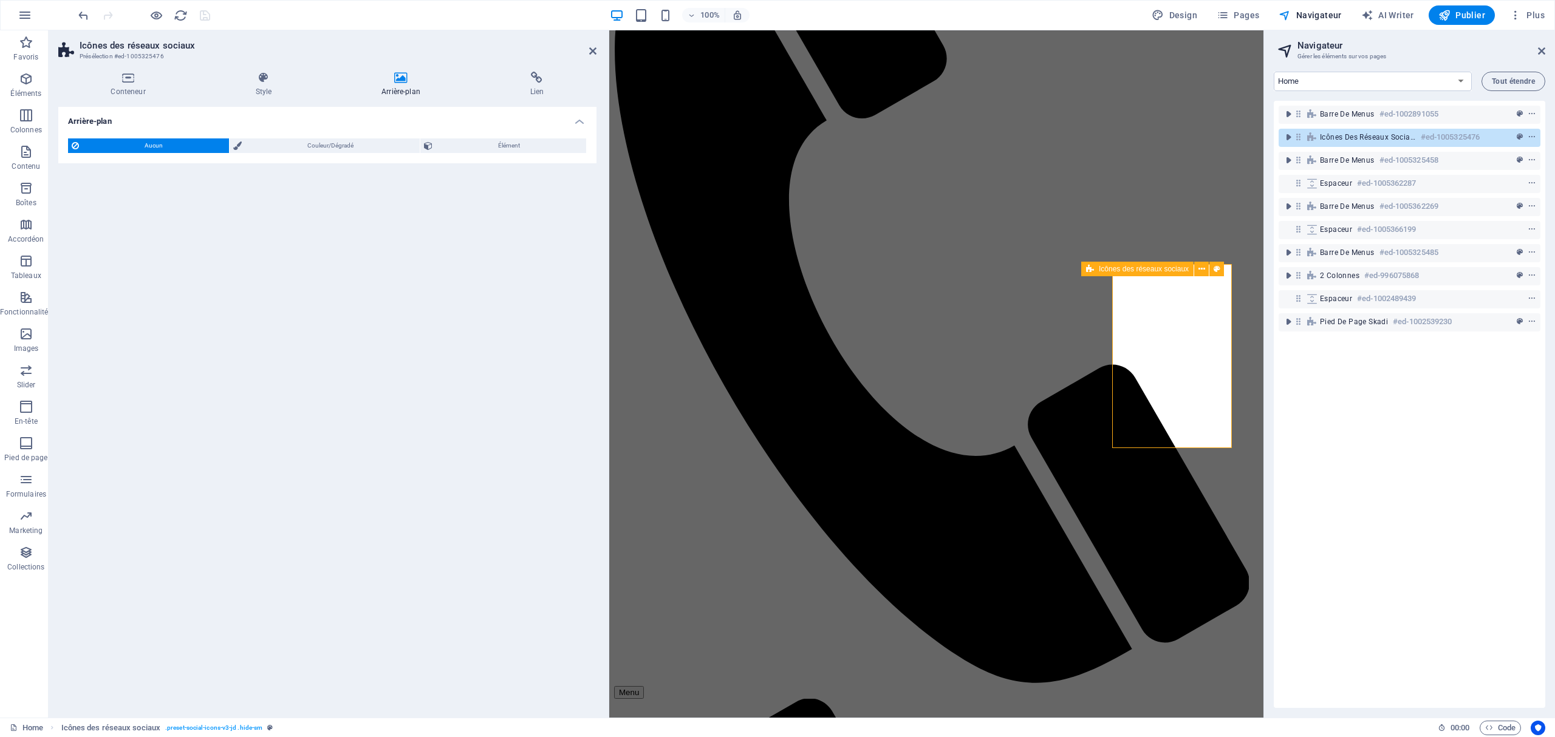
click at [1165, 134] on h6 "#ed-1005325476" at bounding box center [1450, 137] width 59 height 15
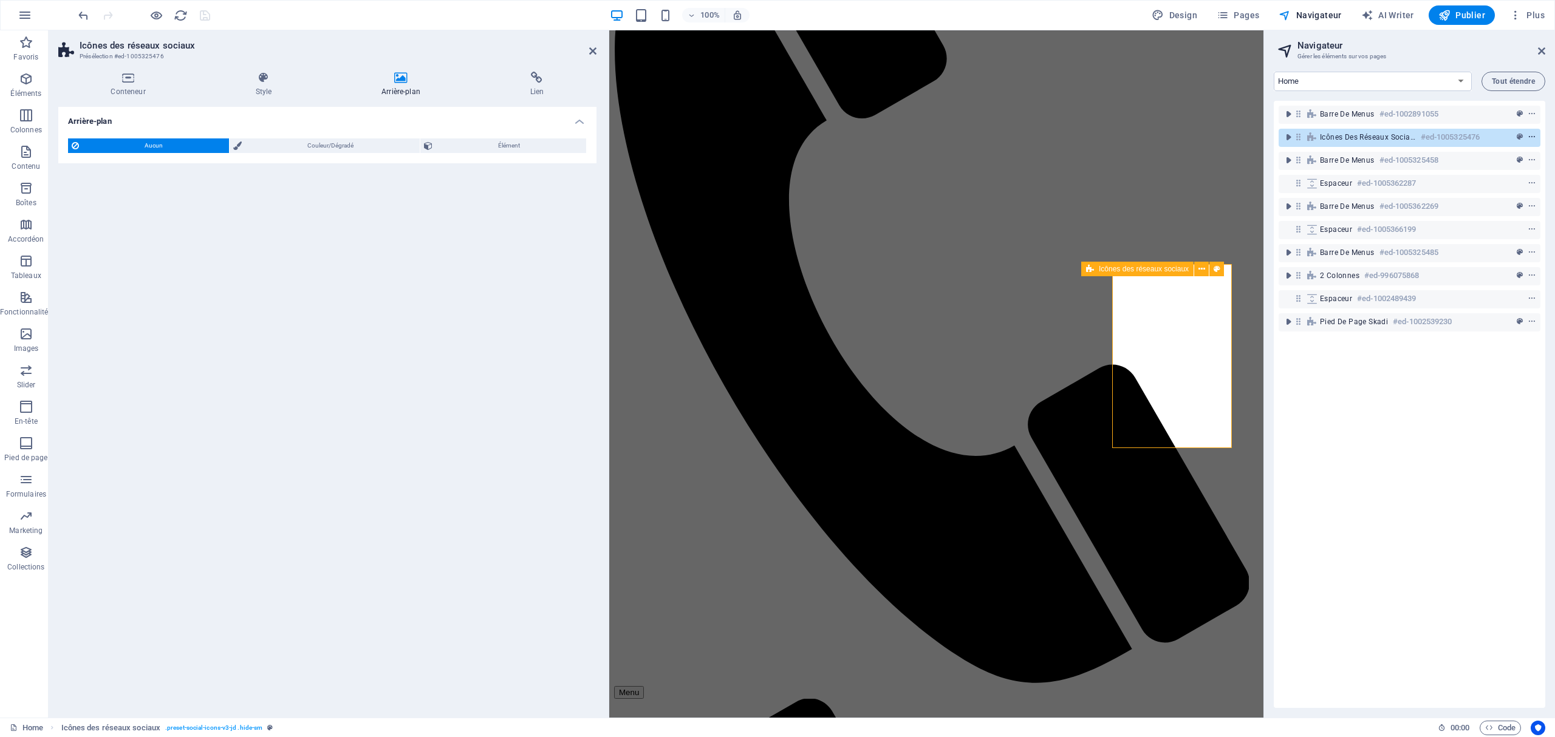
click at [1165, 137] on icon "context-menu" at bounding box center [1531, 137] width 9 height 9
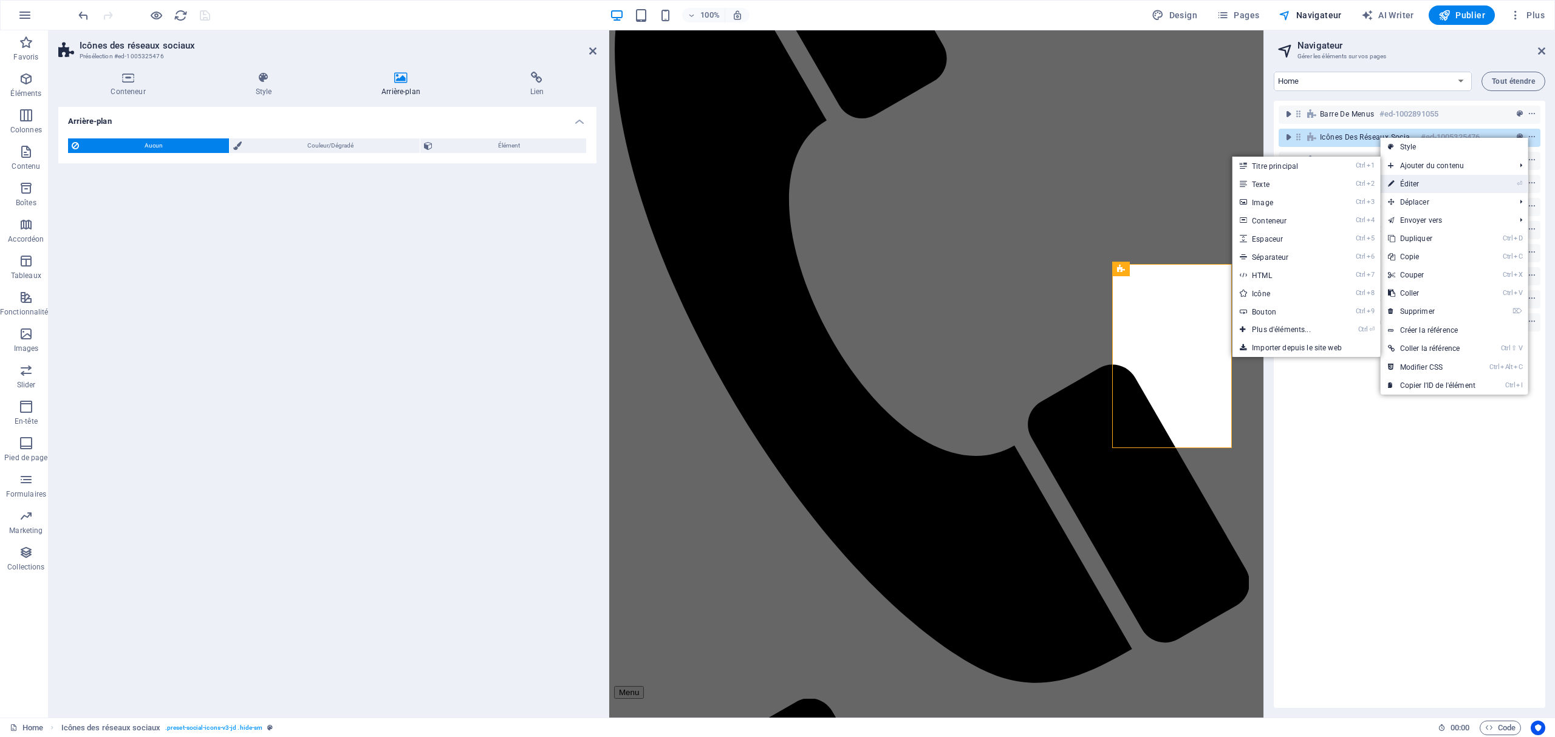
click at [1165, 182] on li "⏎ Éditer" at bounding box center [1454, 184] width 148 height 18
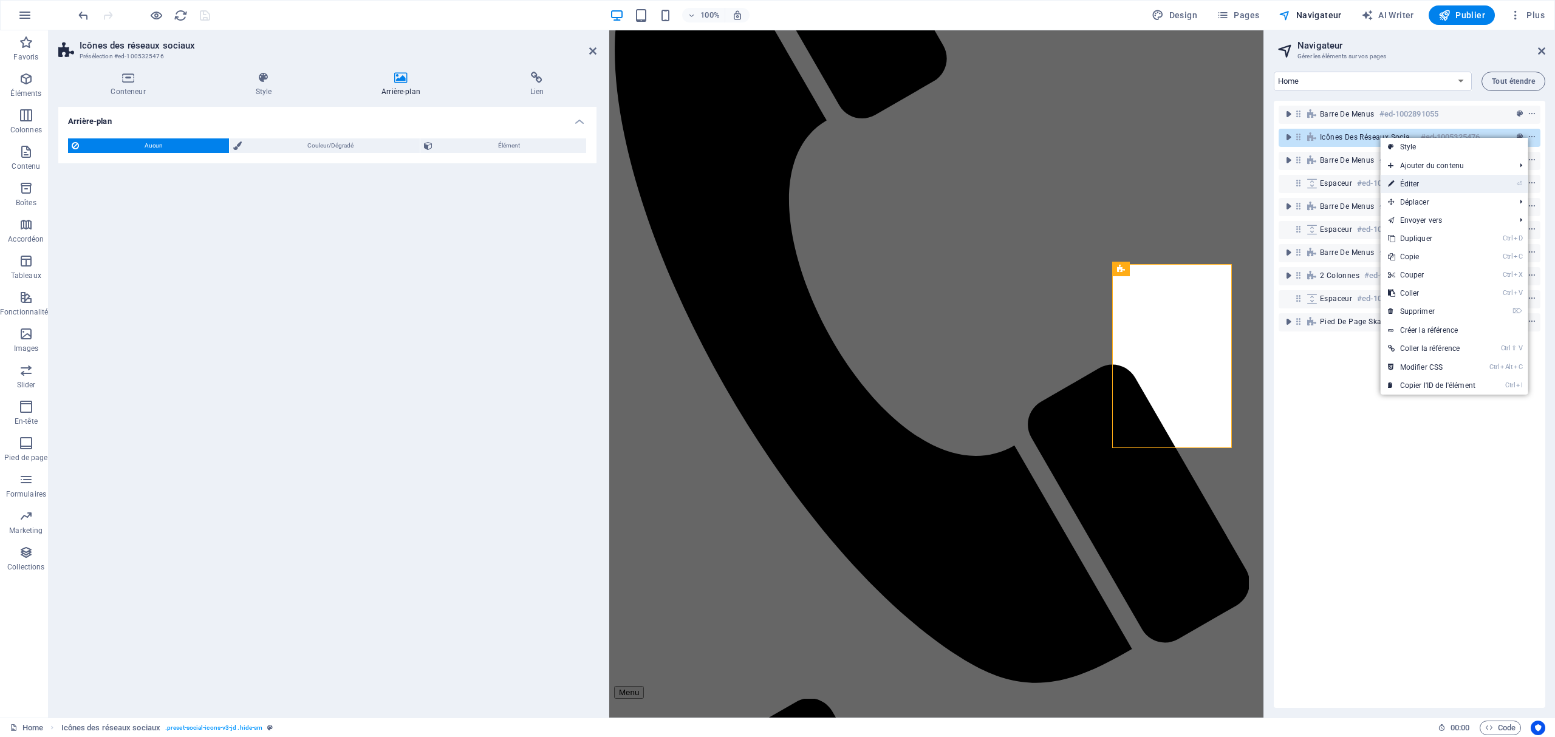
click at [1165, 185] on icon at bounding box center [1391, 184] width 6 height 18
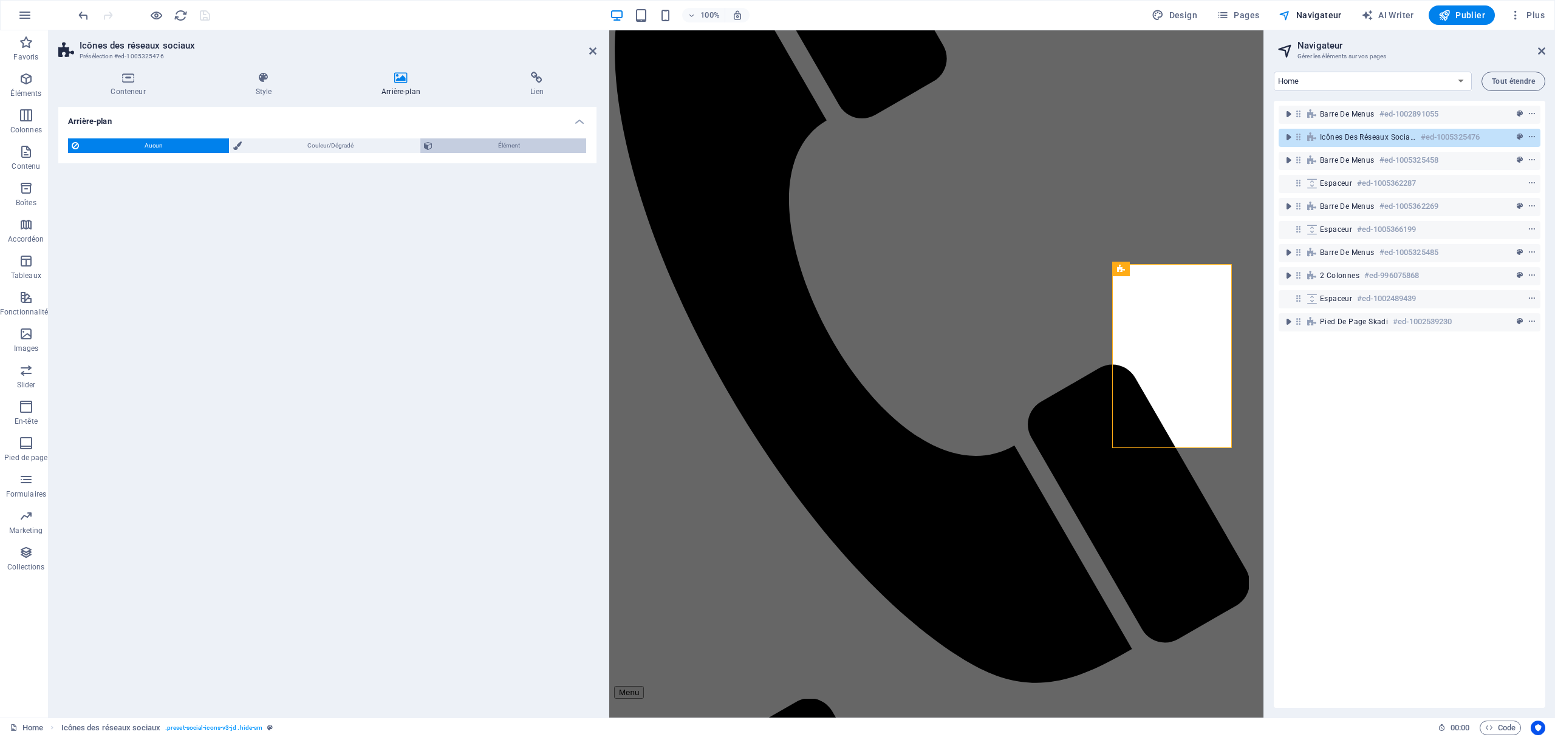
click at [520, 149] on span "Élément" at bounding box center [509, 145] width 146 height 15
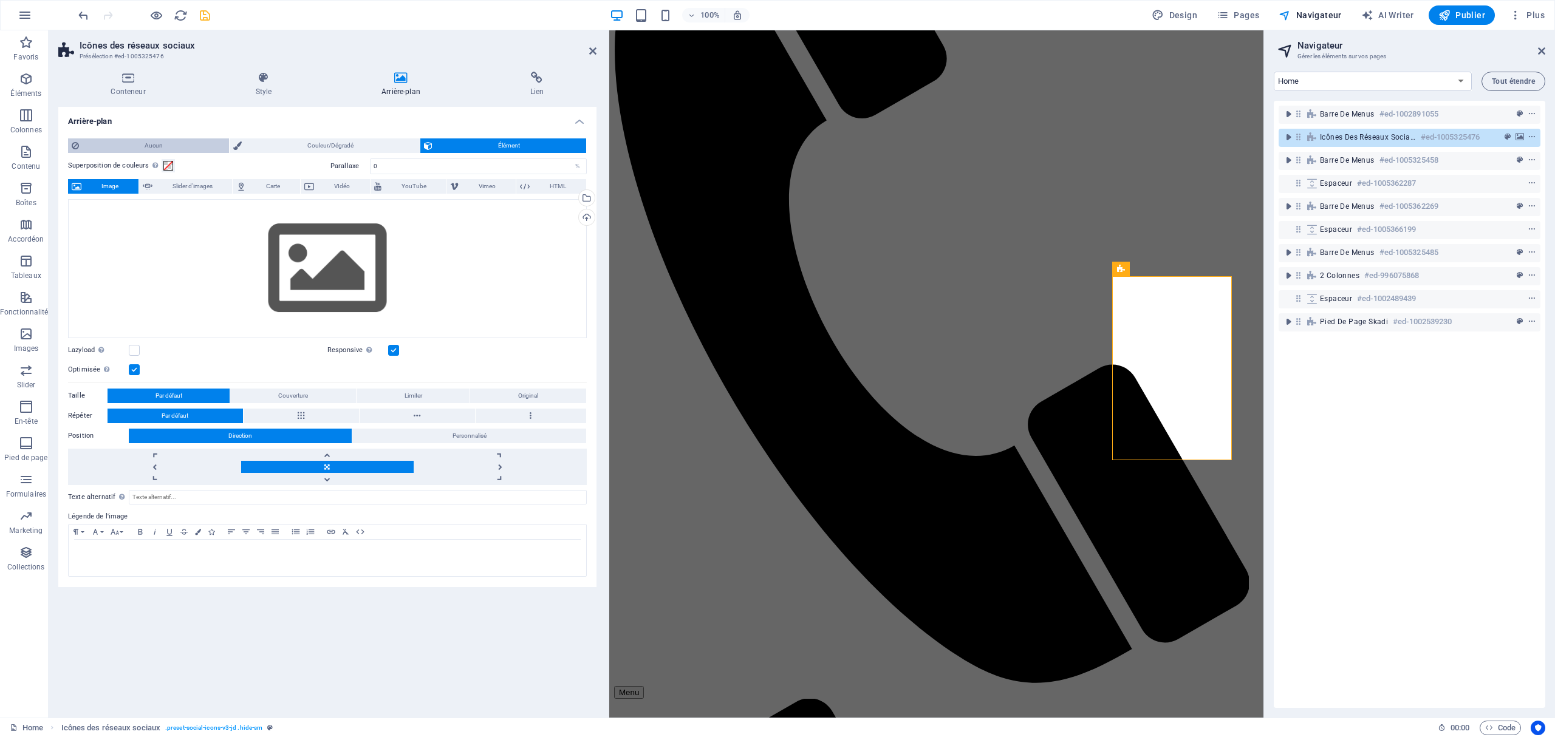
click at [160, 148] on span "Aucun" at bounding box center [154, 145] width 143 height 15
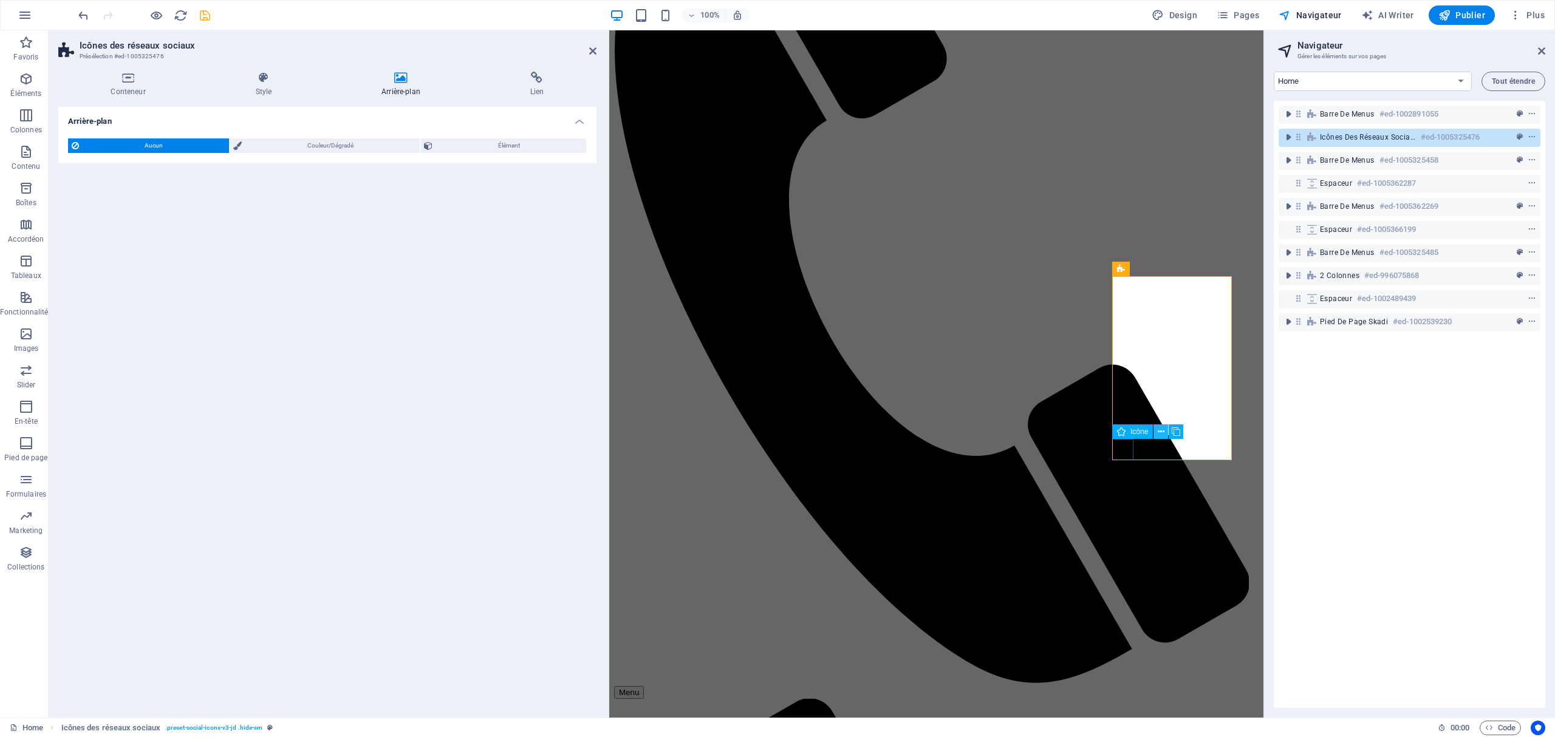
click at [1164, 431] on button at bounding box center [1160, 432] width 15 height 15
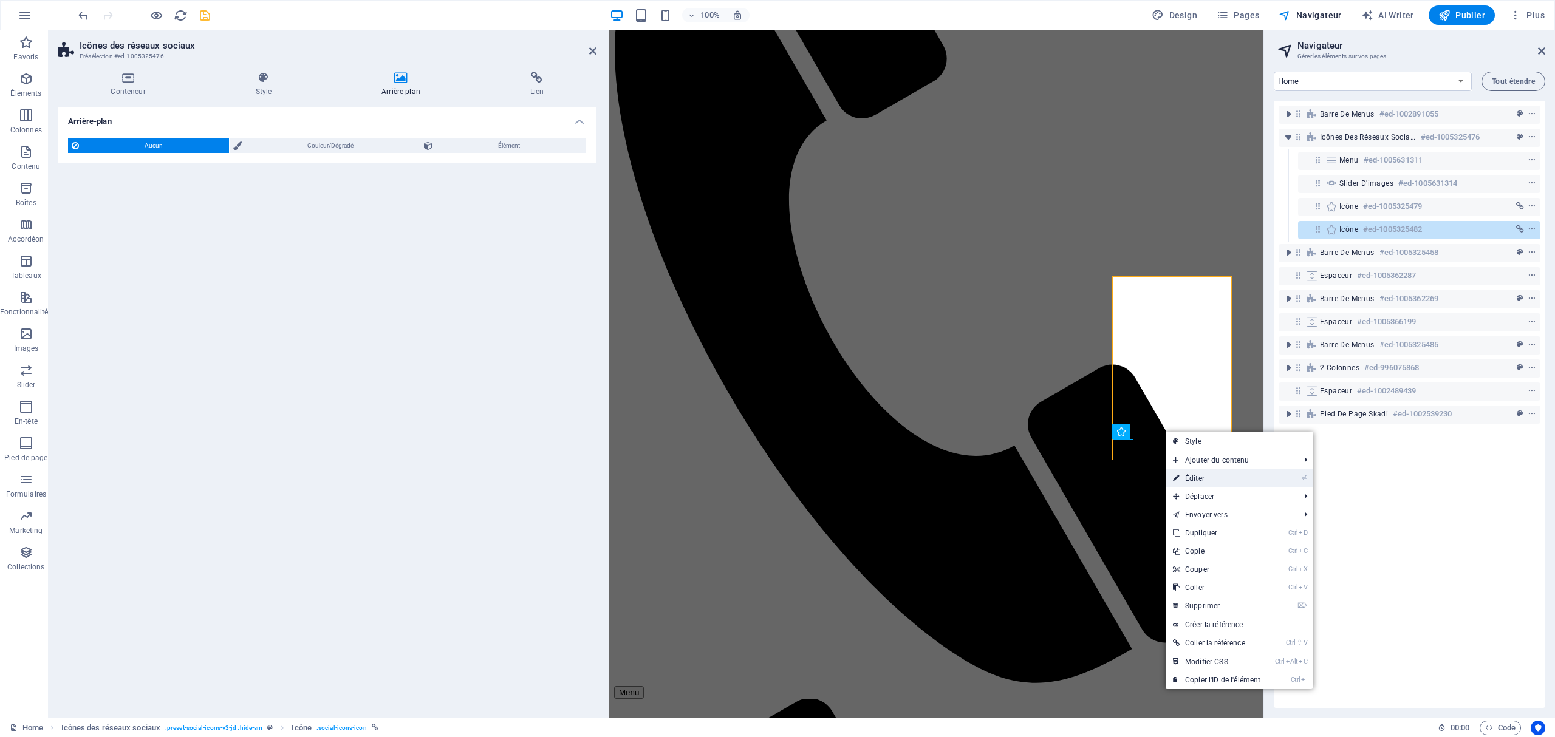
click at [1165, 476] on link "⏎ Éditer" at bounding box center [1216, 478] width 102 height 18
select select "xMidYMid"
select select "px"
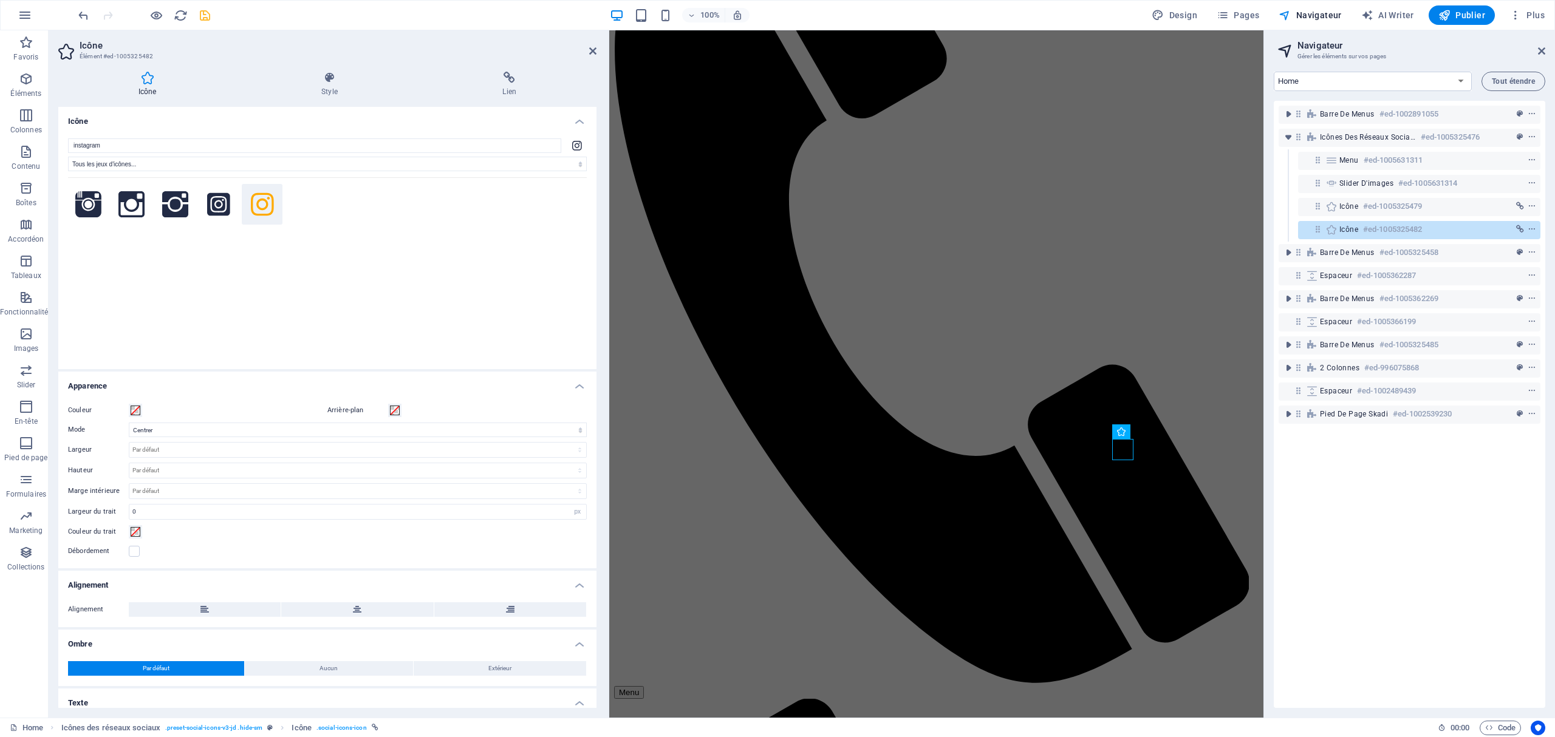
scroll to position [37, 0]
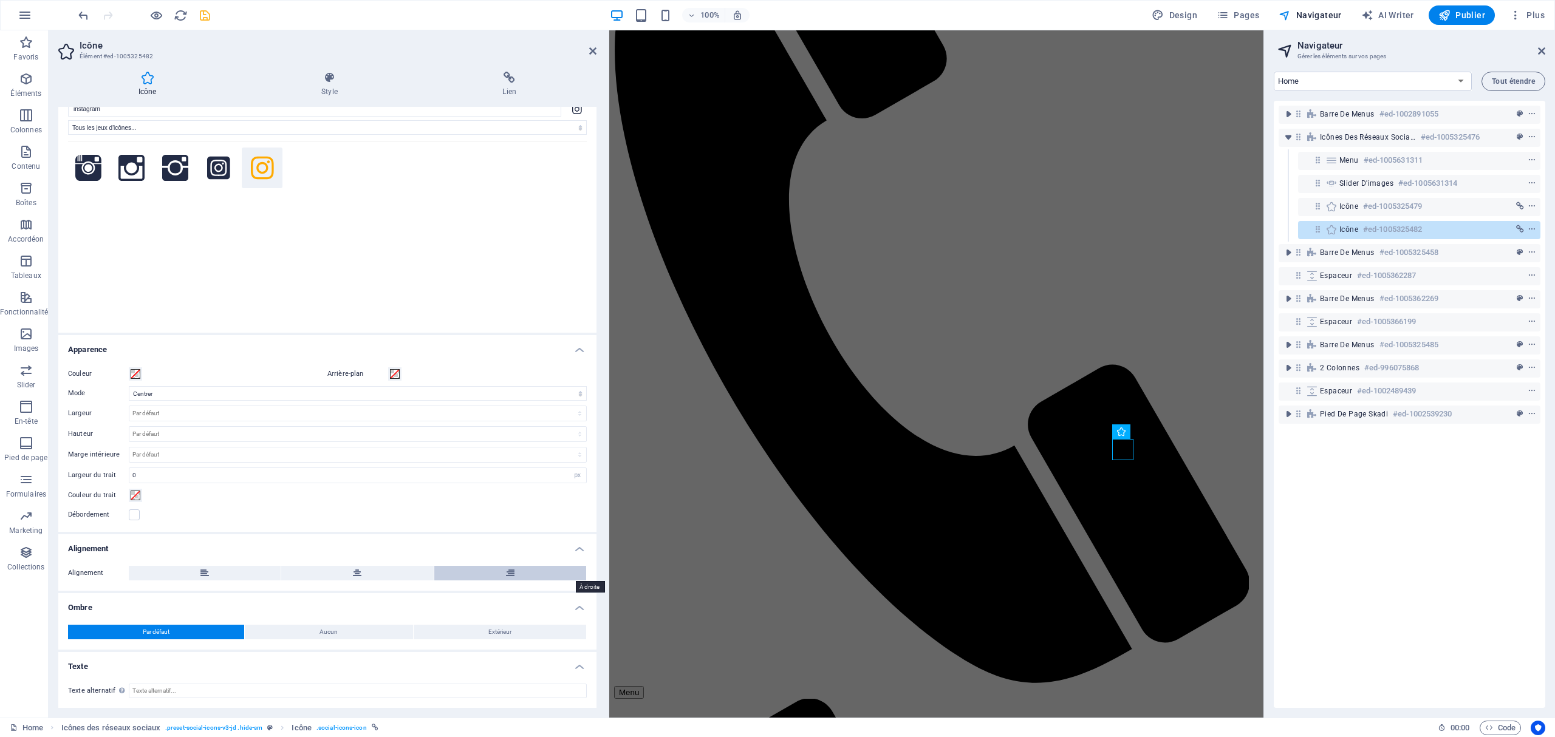
click at [515, 553] on button at bounding box center [510, 573] width 152 height 15
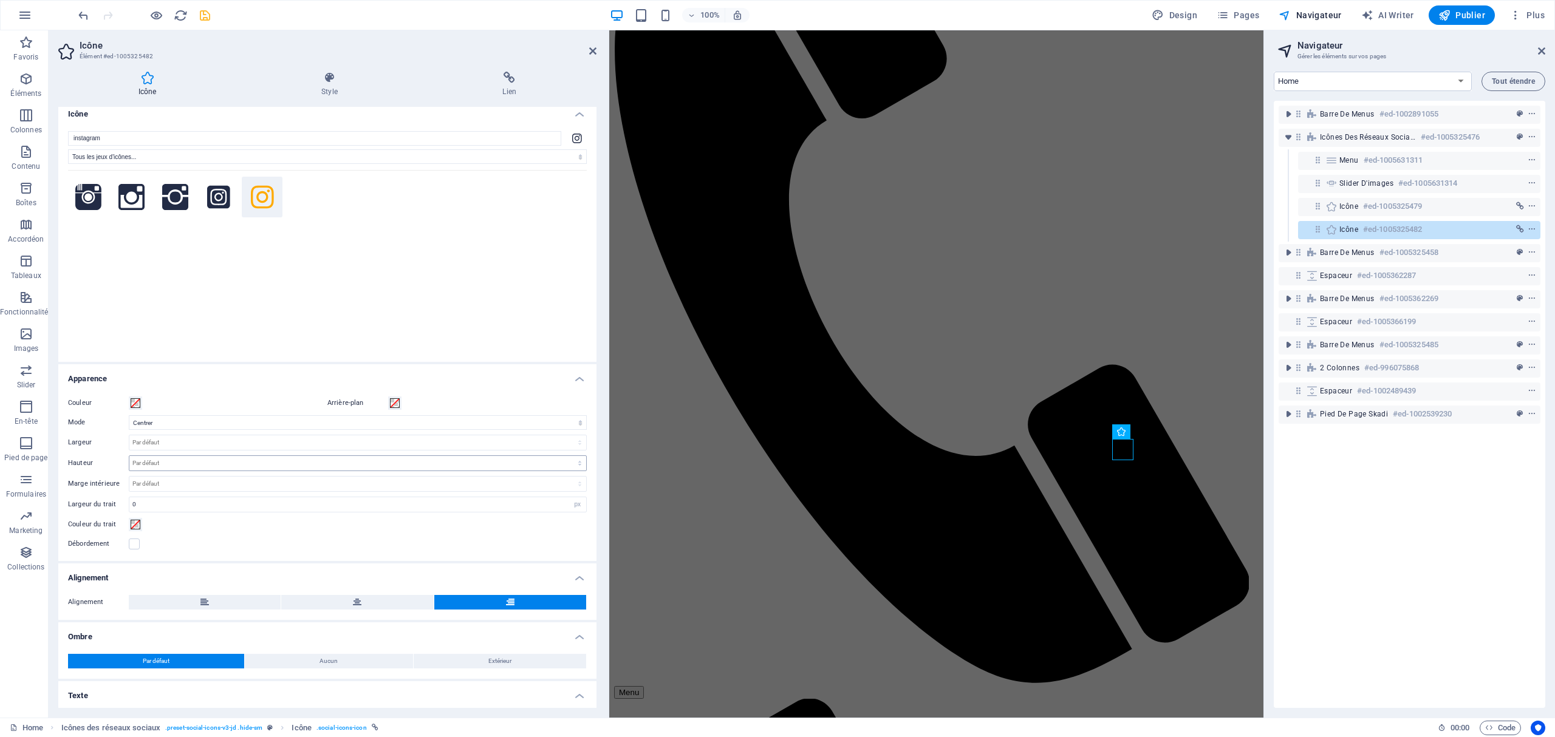
scroll to position [0, 0]
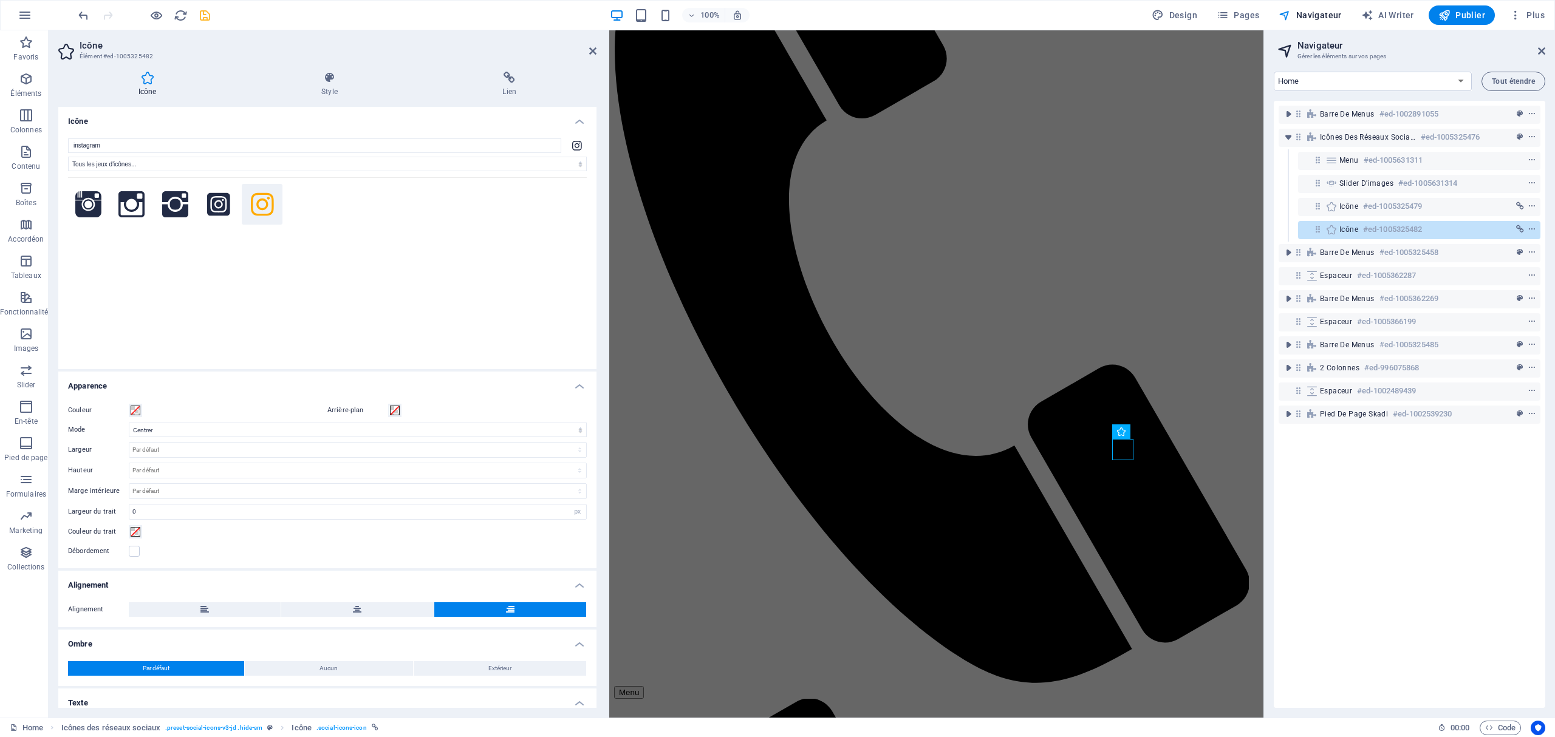
click at [270, 205] on icon at bounding box center [262, 204] width 23 height 26
click at [501, 553] on button at bounding box center [510, 609] width 152 height 15
click at [395, 162] on select "Tous les jeux d'icônes... IcoFont Ionicons FontAwesome Brands FontAwesome Duoto…" at bounding box center [327, 164] width 519 height 15
click at [68, 157] on select "Tous les jeux d'icônes... IcoFont Ionicons FontAwesome Brands FontAwesome Duoto…" at bounding box center [327, 164] width 519 height 15
click at [256, 200] on icon at bounding box center [262, 204] width 23 height 26
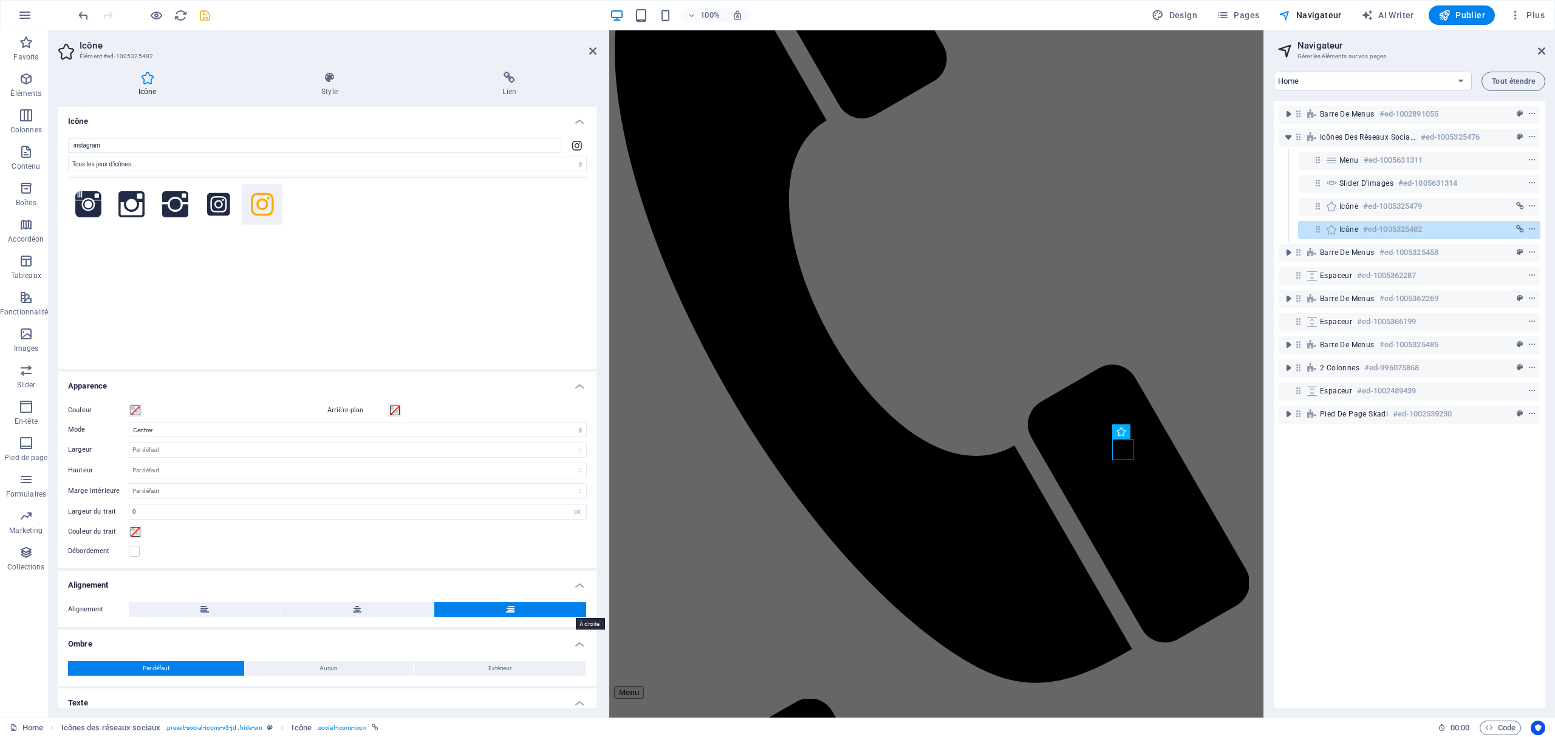
click at [516, 553] on button at bounding box center [510, 609] width 152 height 15
click at [516, 146] on input "instagram" at bounding box center [314, 145] width 493 height 15
click at [268, 203] on icon at bounding box center [262, 204] width 23 height 26
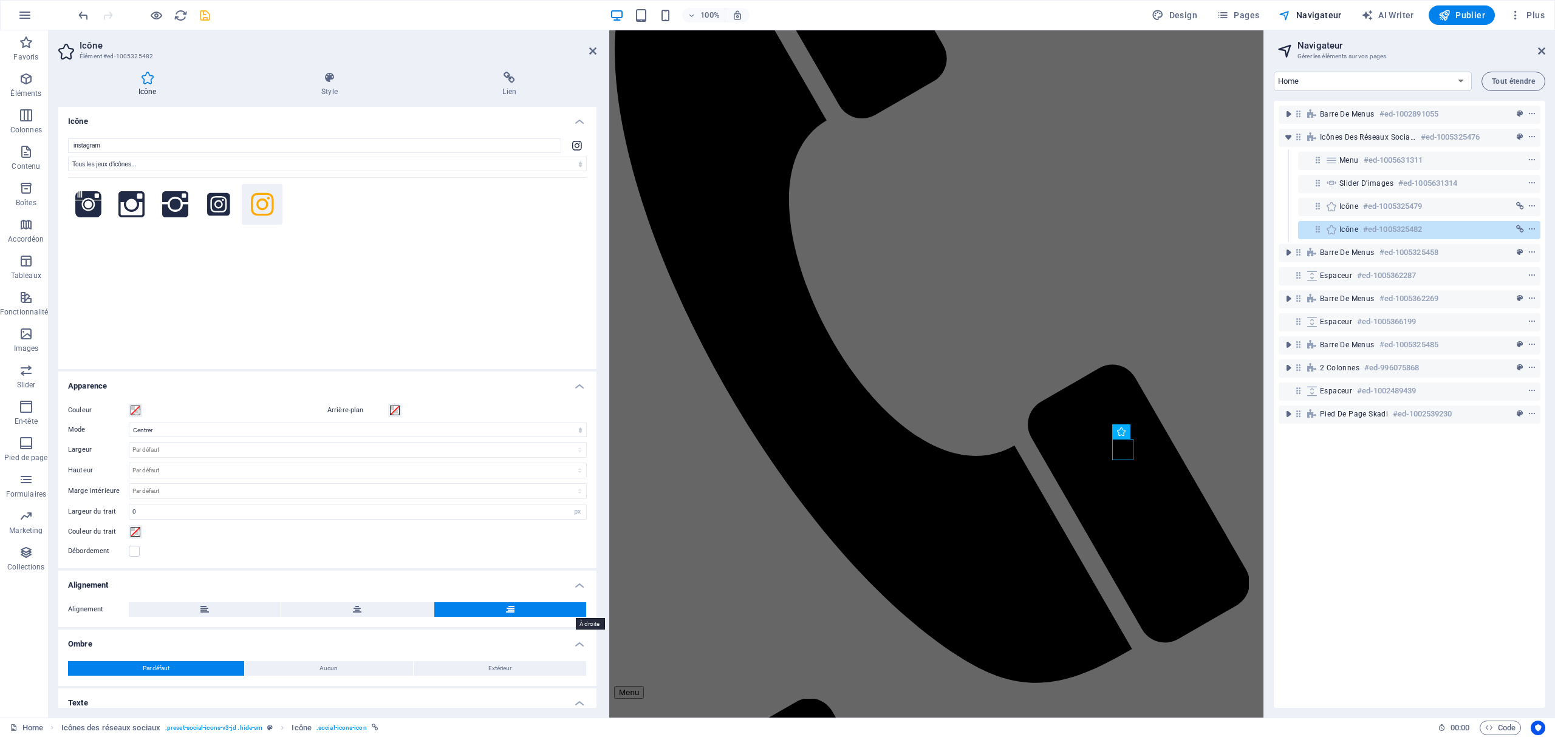
click at [513, 553] on button at bounding box center [510, 609] width 152 height 15
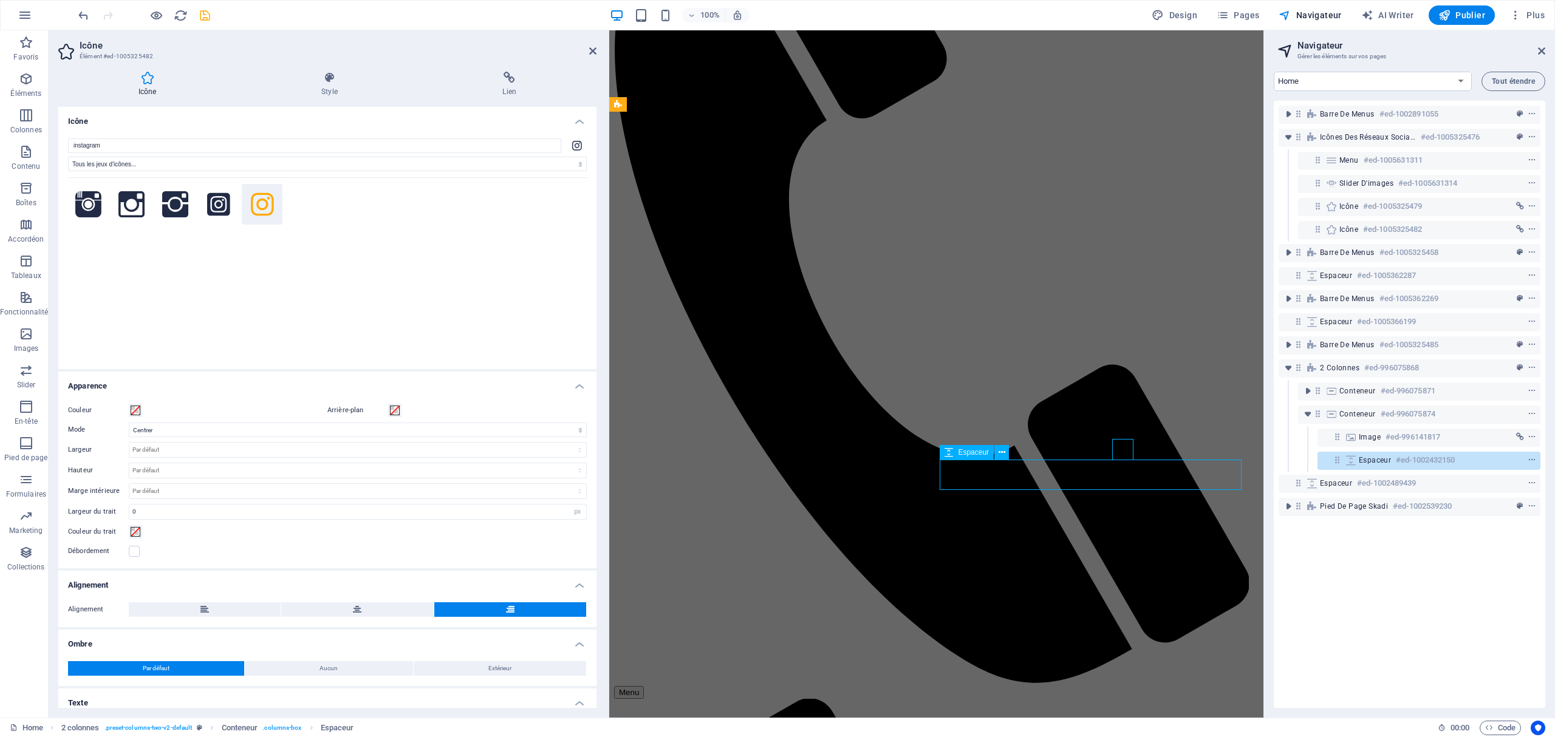
scroll to position [193, 0]
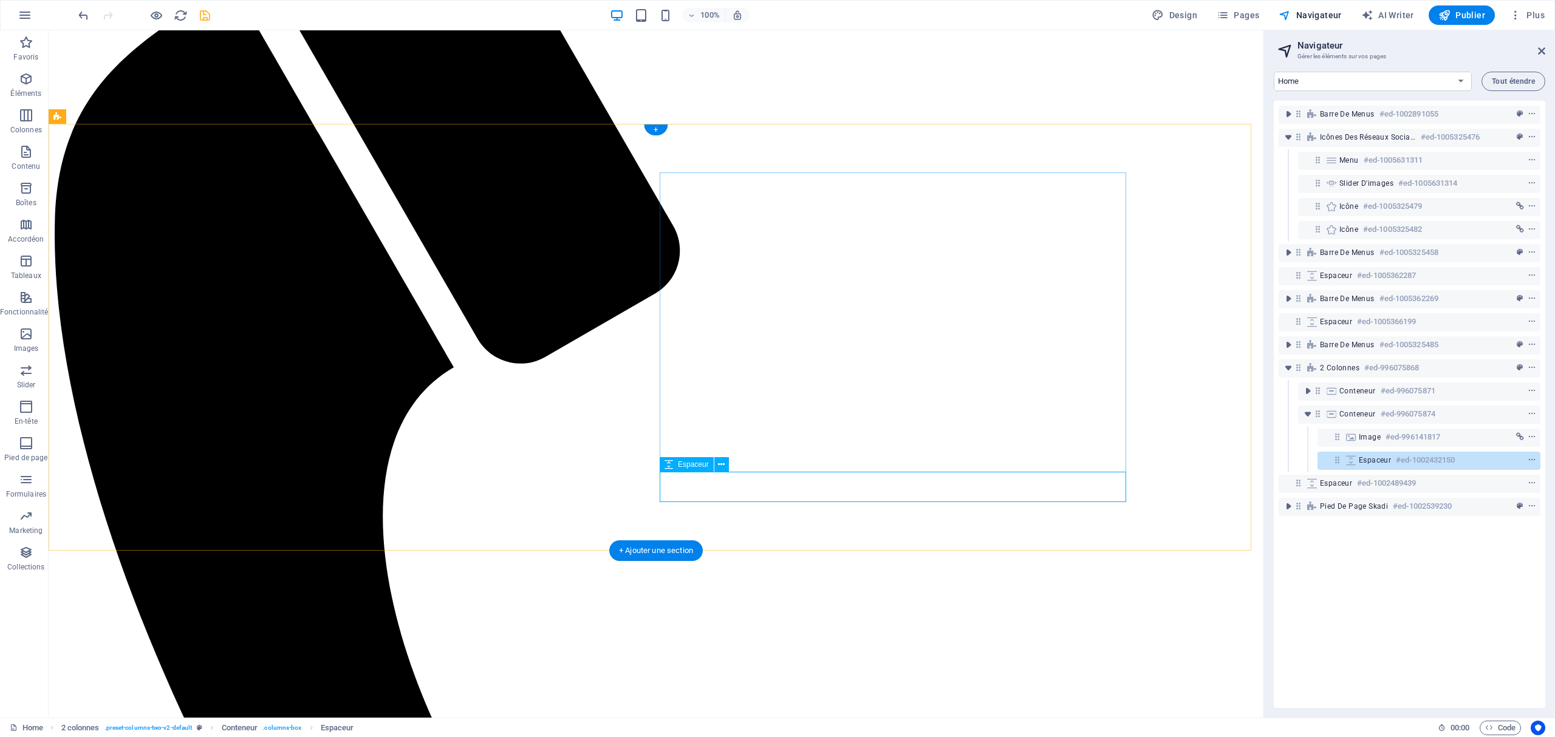
select select "px"
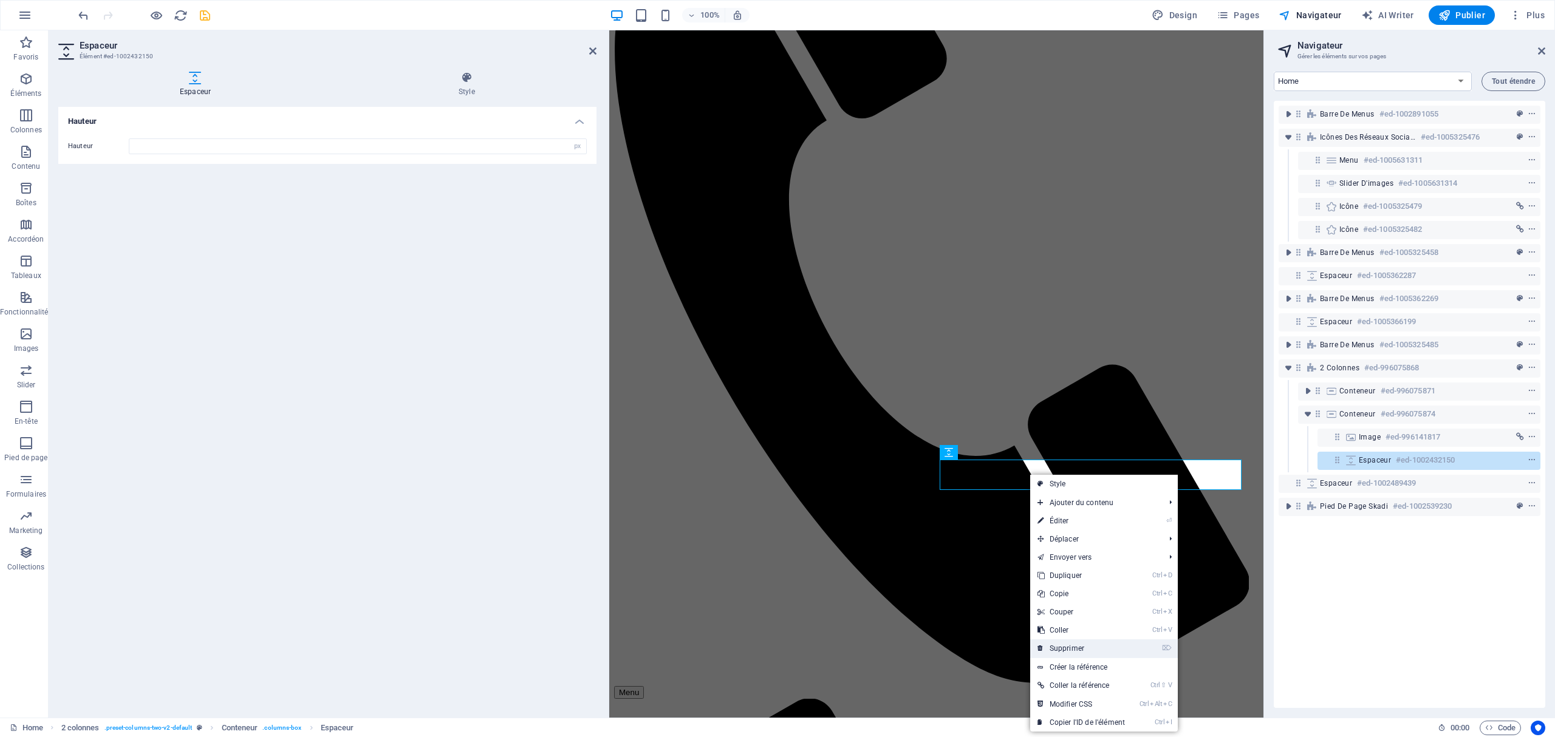
click at [1075, 553] on link "⌦ Supprimer" at bounding box center [1081, 649] width 102 height 18
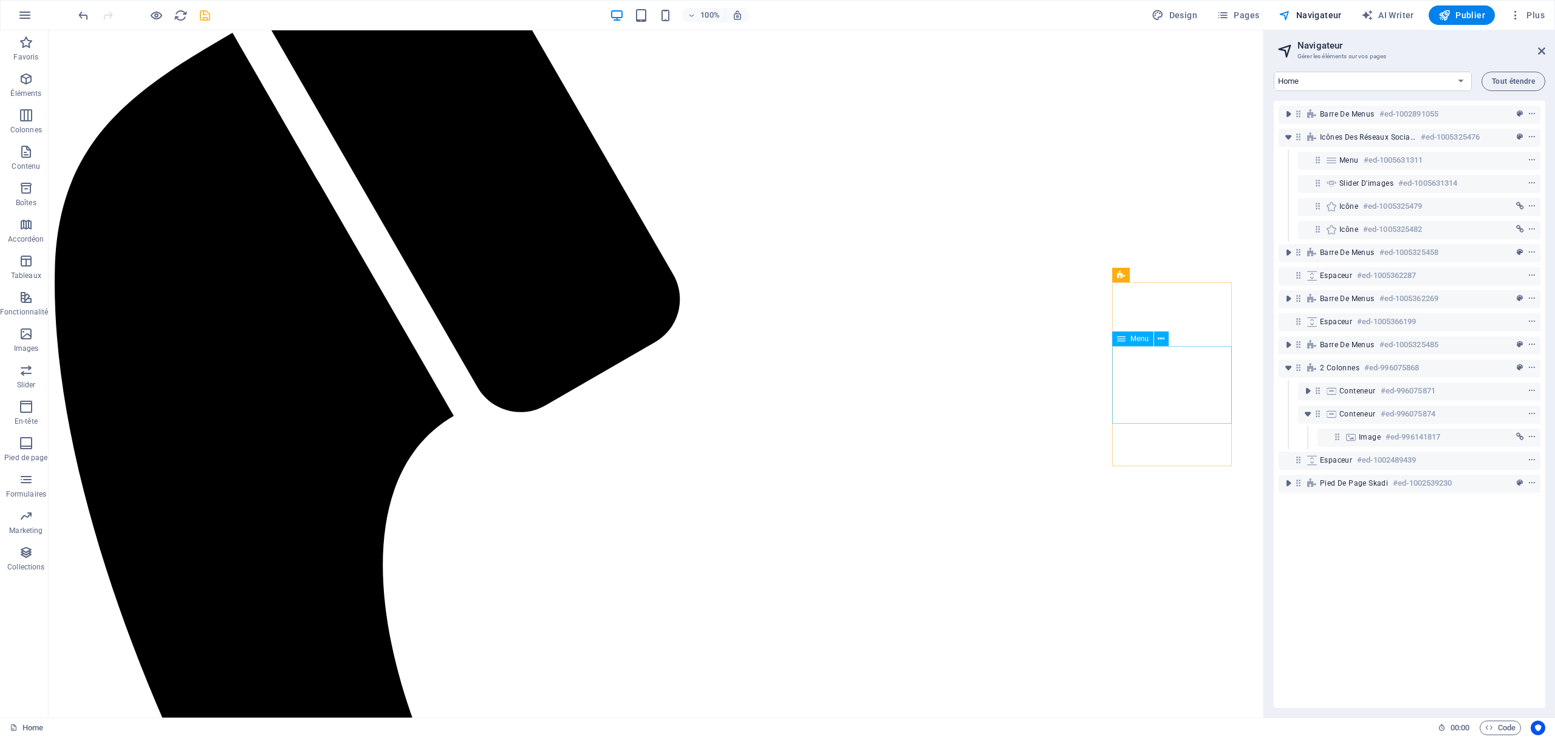
scroll to position [163, 0]
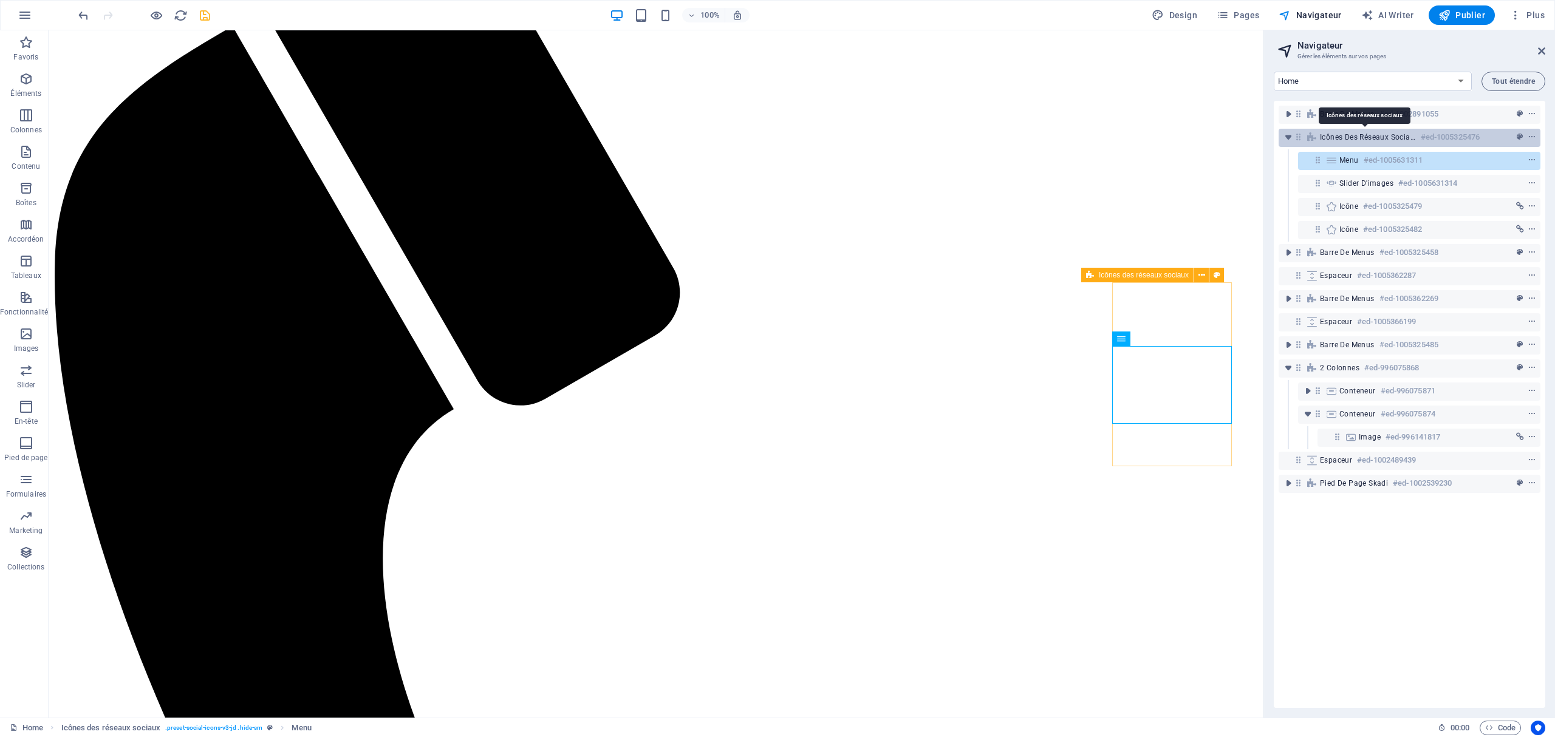
click at [1165, 139] on span "Icônes des réseaux sociaux" at bounding box center [1368, 137] width 96 height 10
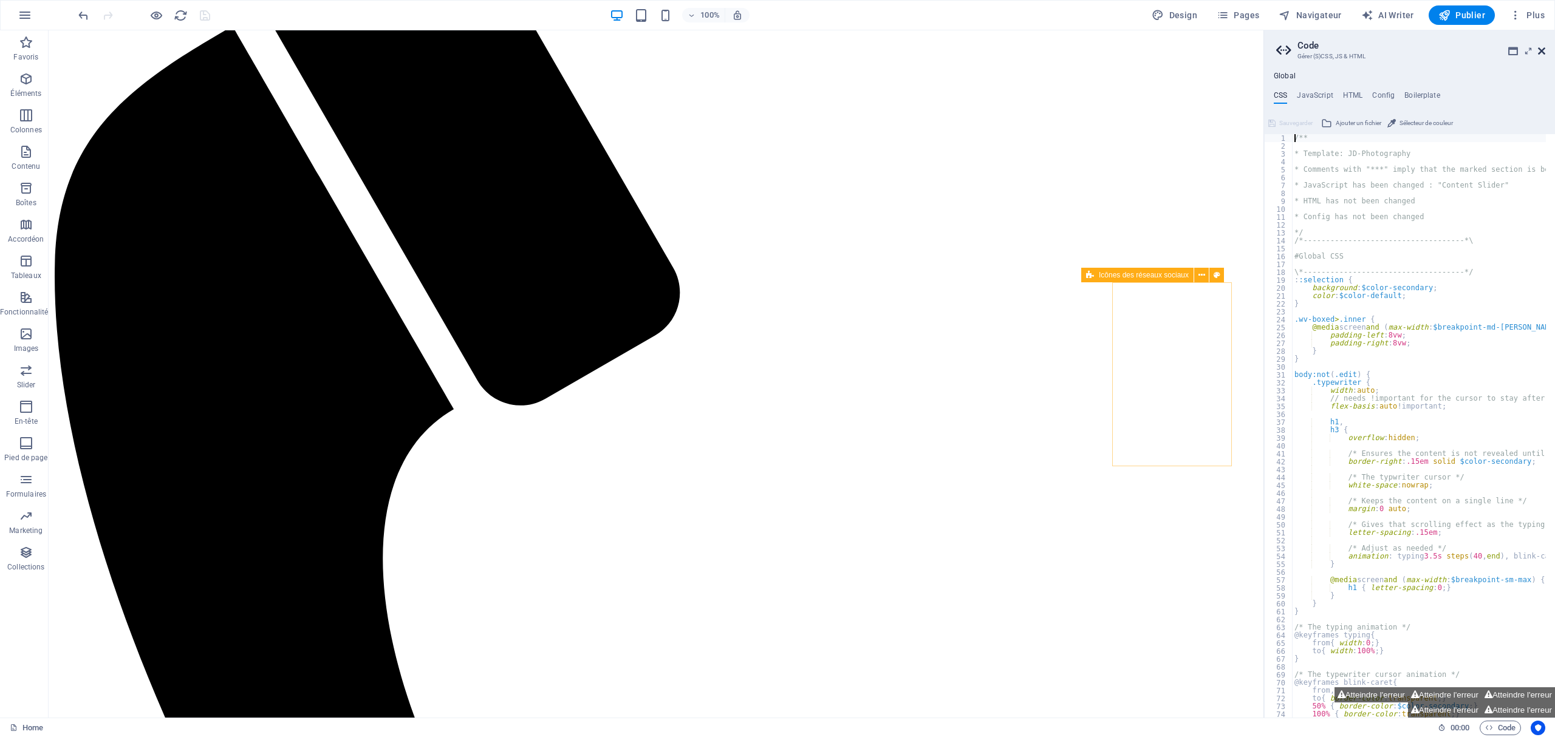
click at [1165, 47] on icon at bounding box center [1541, 51] width 7 height 10
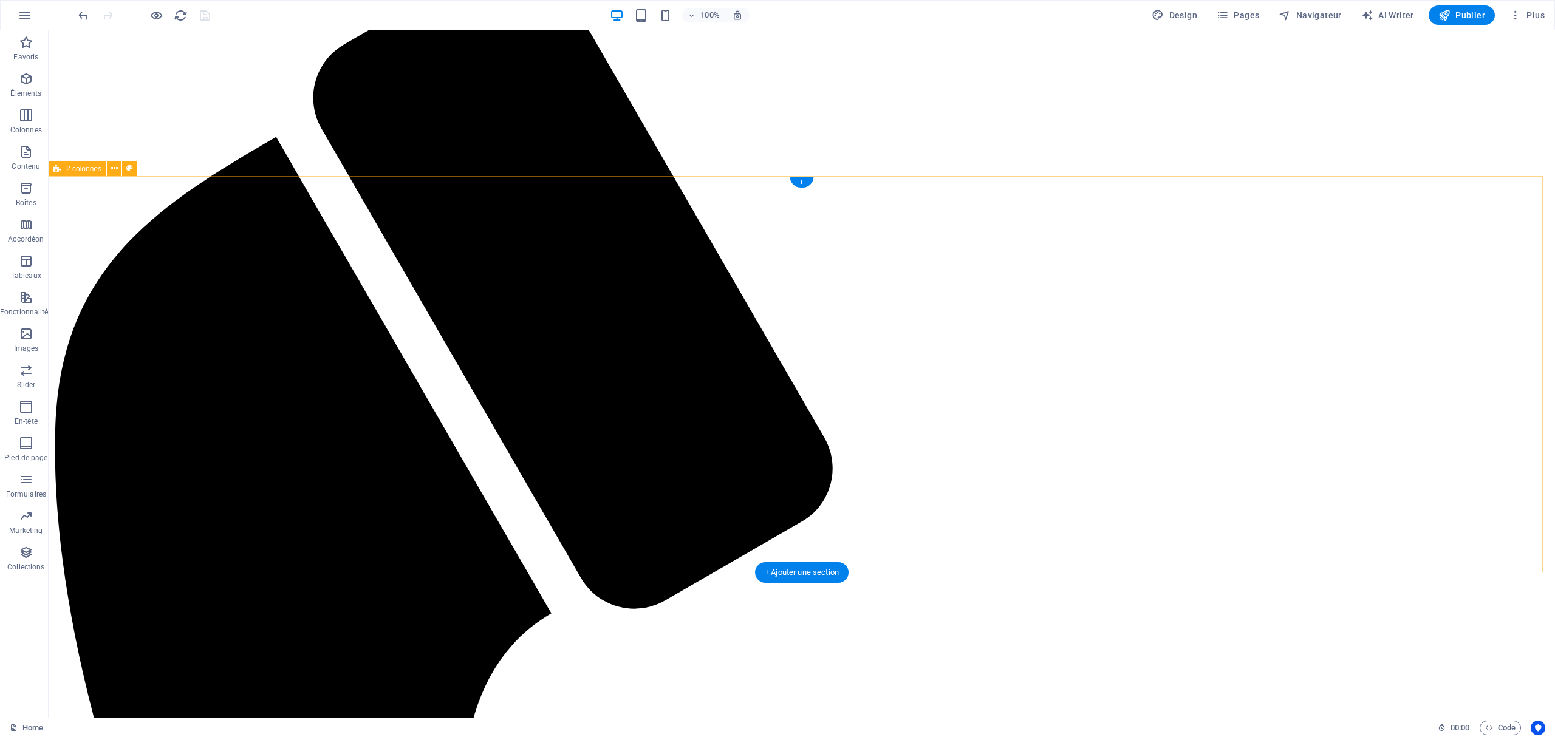
scroll to position [1, 0]
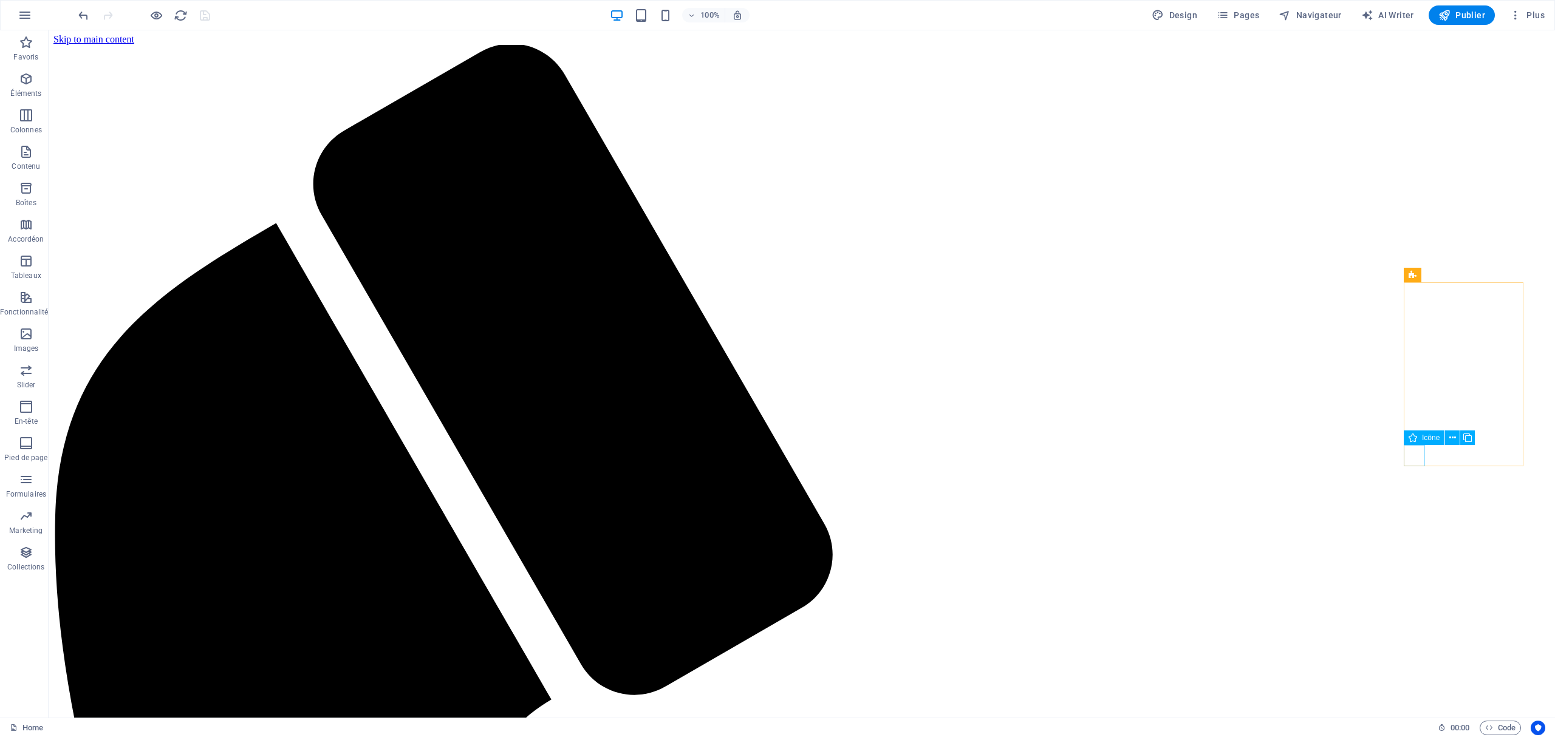
click at [1165, 440] on icon at bounding box center [1412, 438] width 9 height 15
select select "xMidYMid"
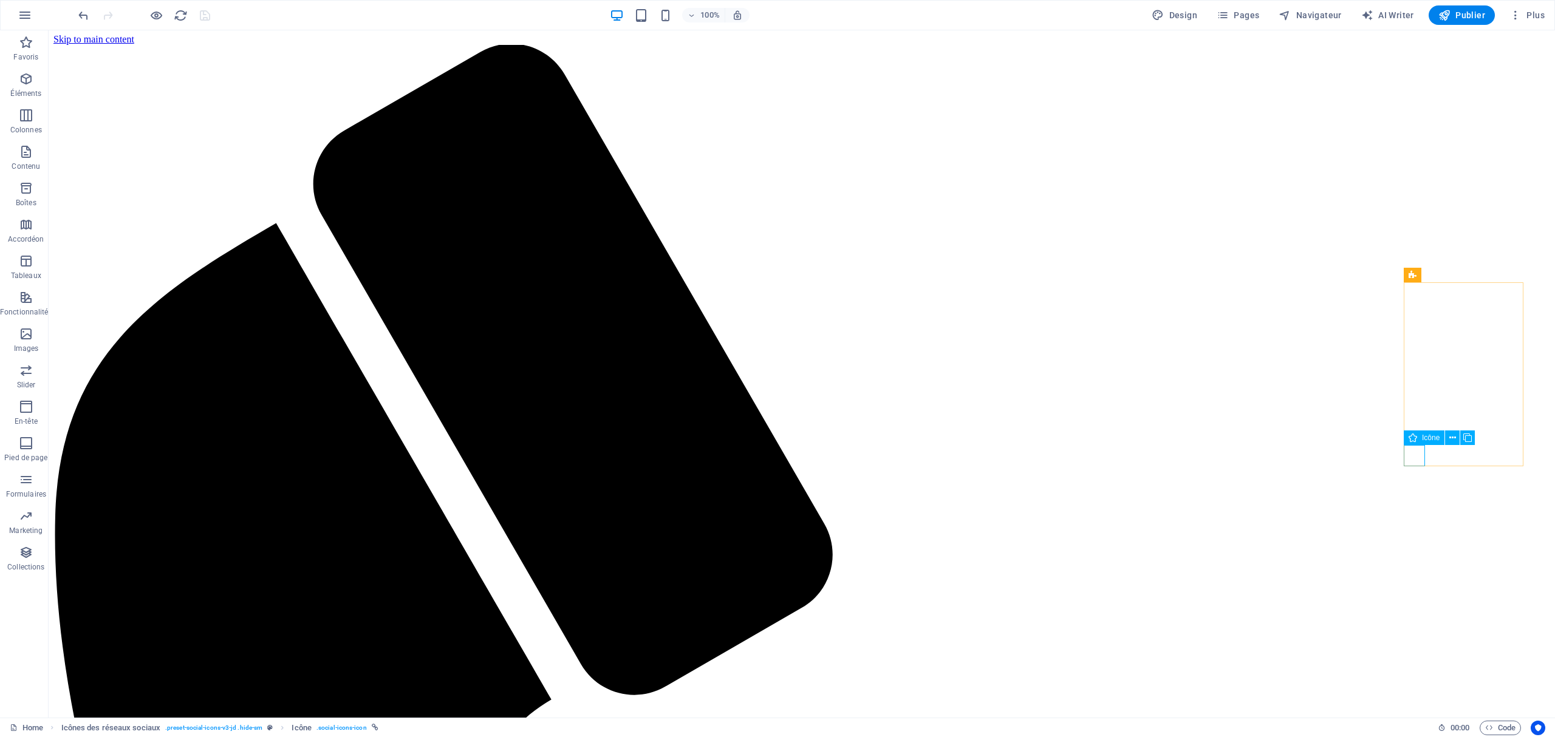
select select "px"
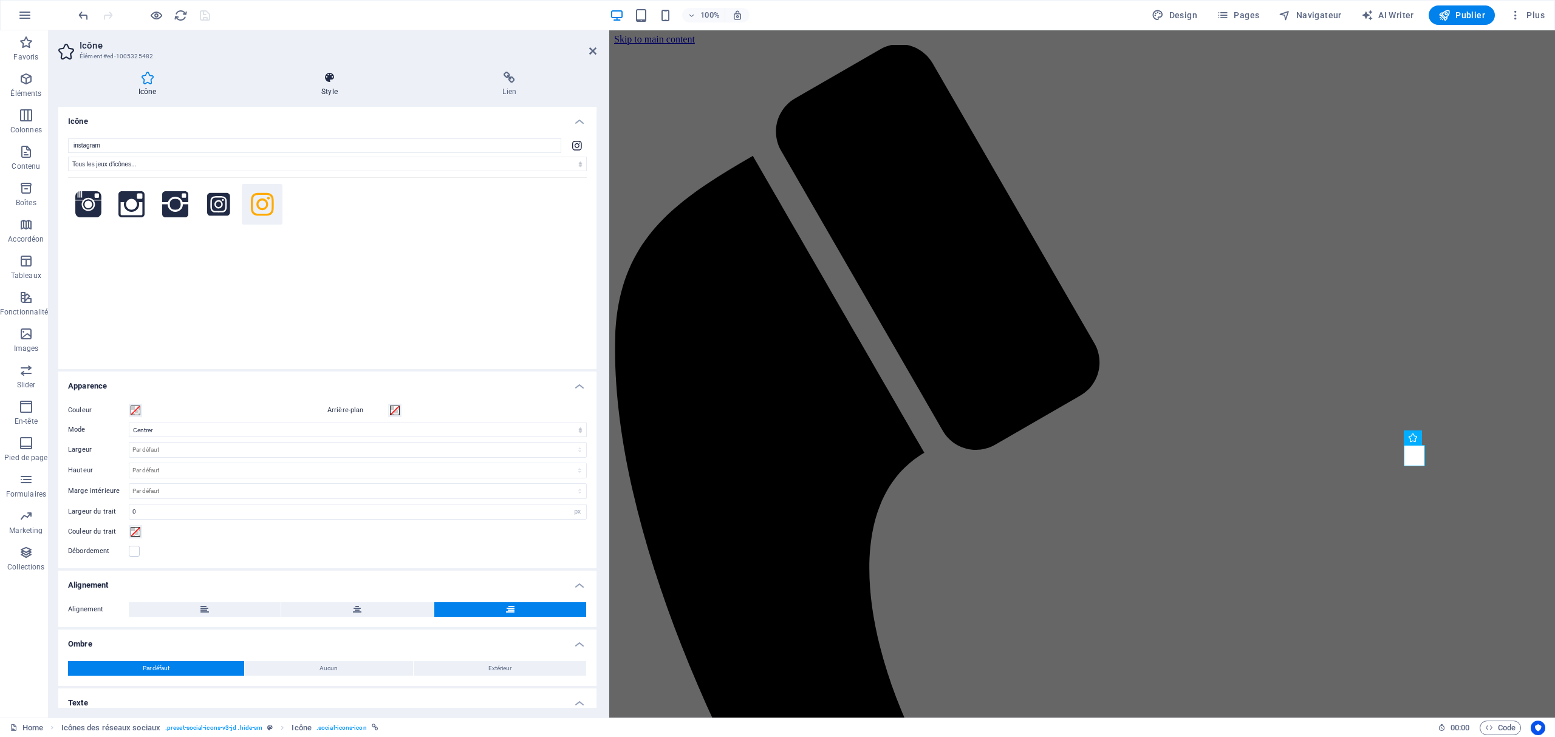
click at [321, 84] on h4 "Style" at bounding box center [331, 85] width 181 height 26
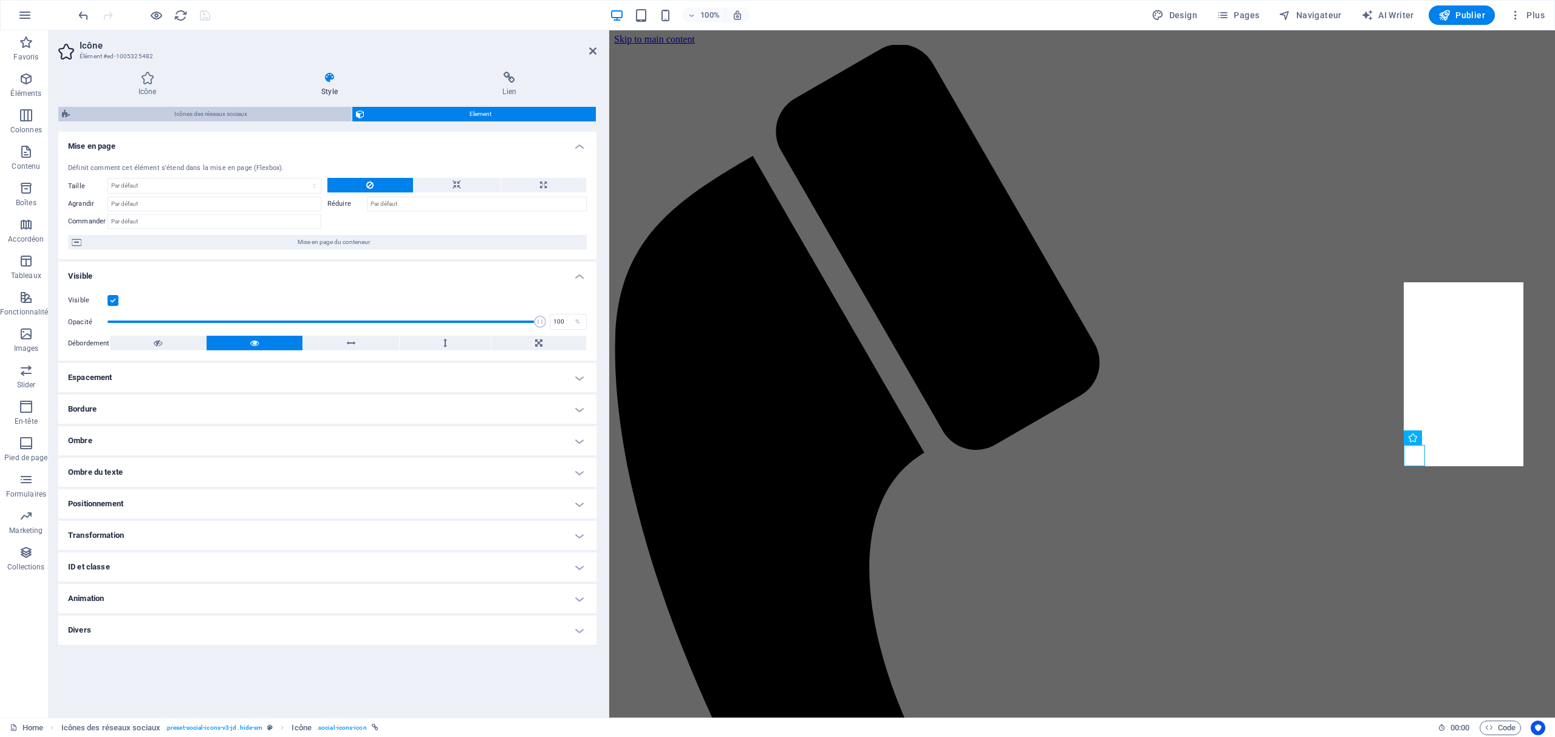
click at [214, 115] on span "Icônes des réseaux sociaux" at bounding box center [210, 114] width 275 height 15
select select "rem"
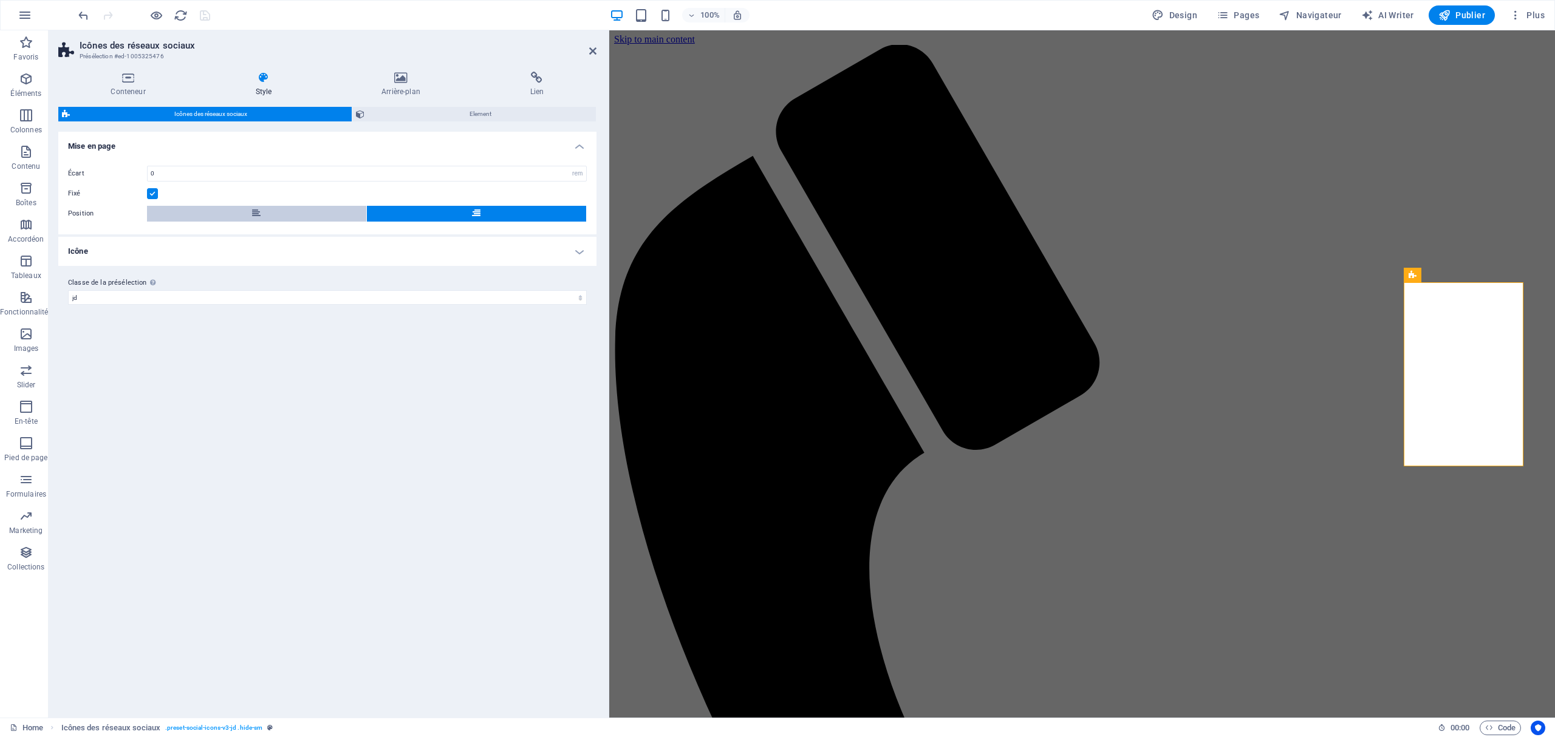
click at [287, 214] on button at bounding box center [256, 214] width 219 height 16
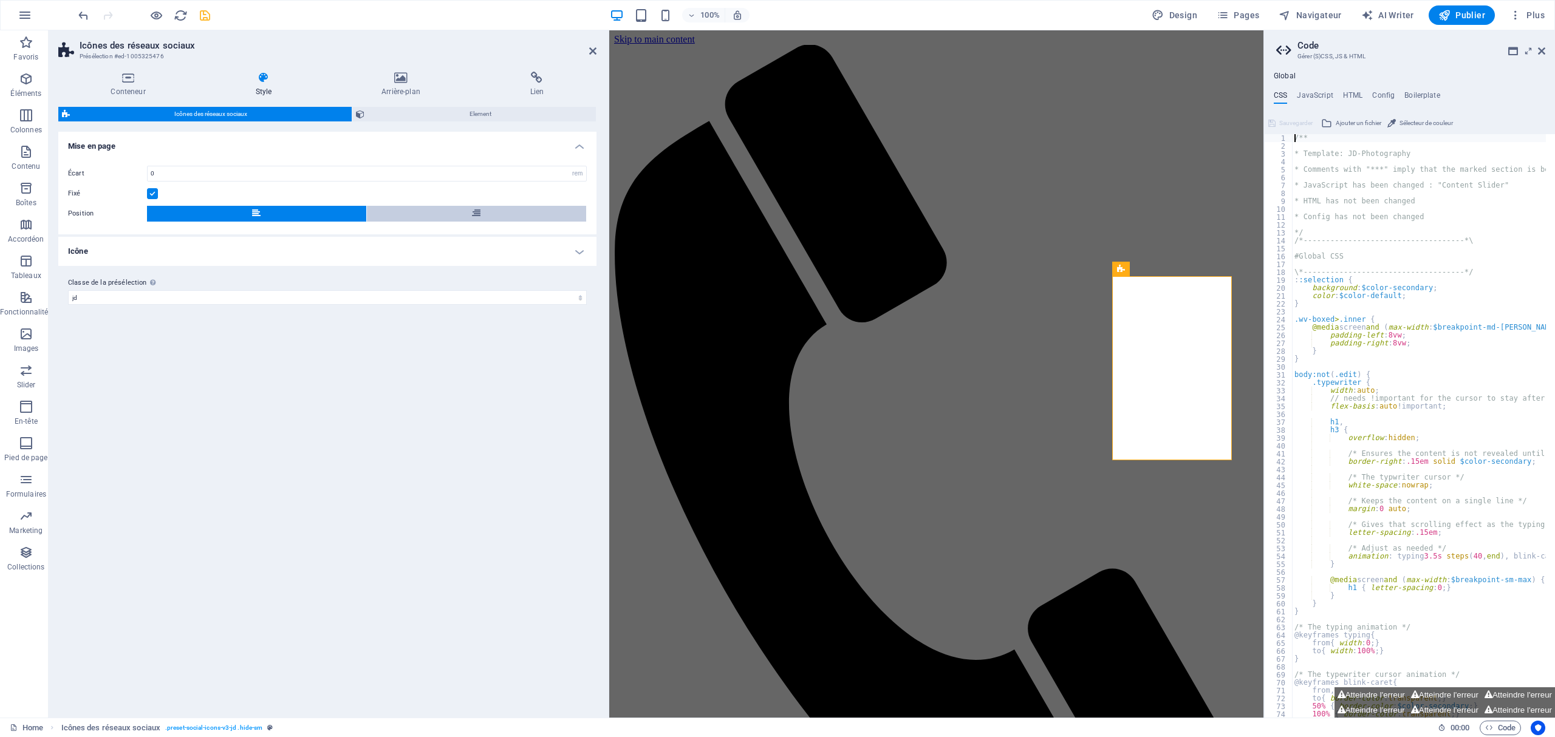
click at [432, 216] on button at bounding box center [476, 214] width 219 height 16
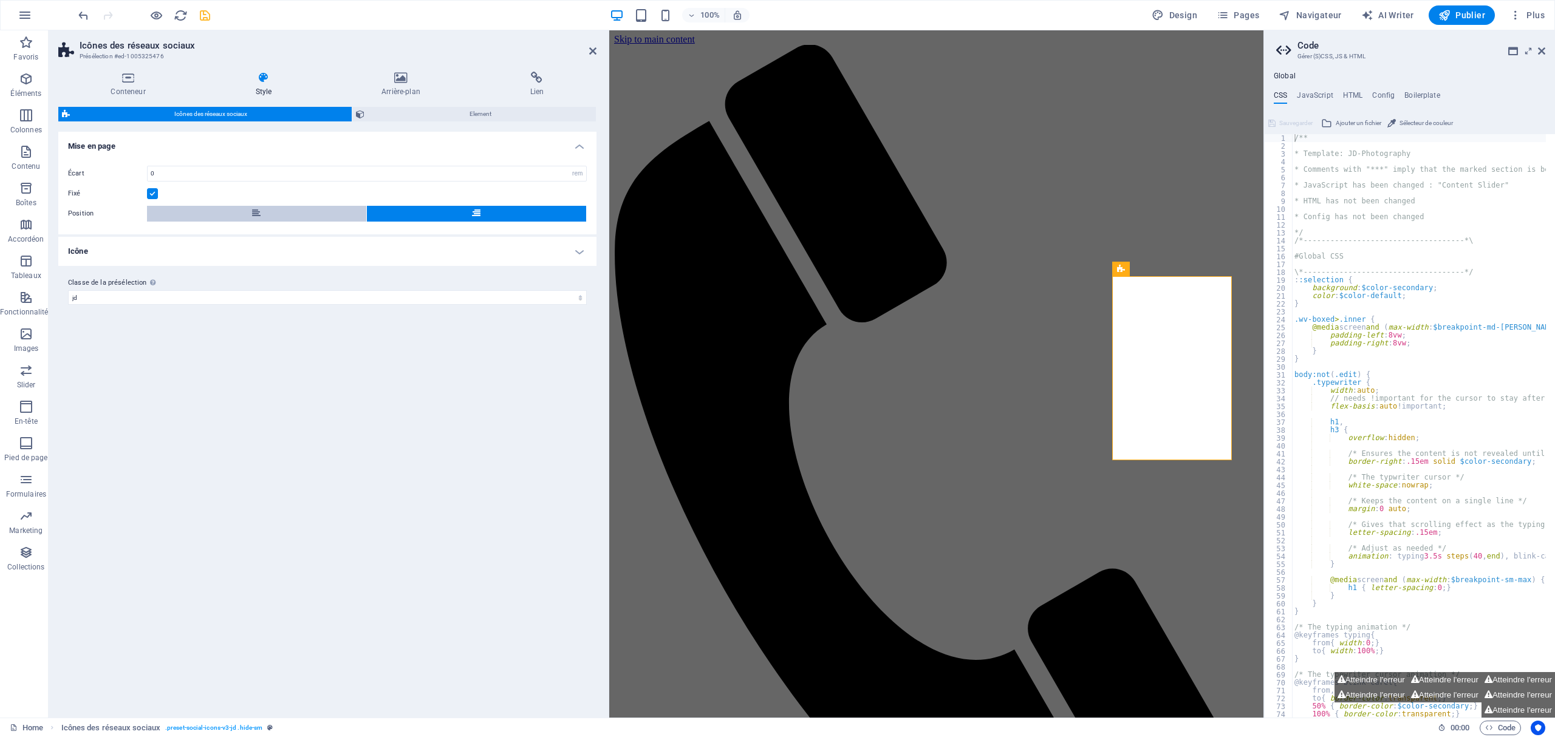
click at [316, 216] on button at bounding box center [256, 214] width 219 height 16
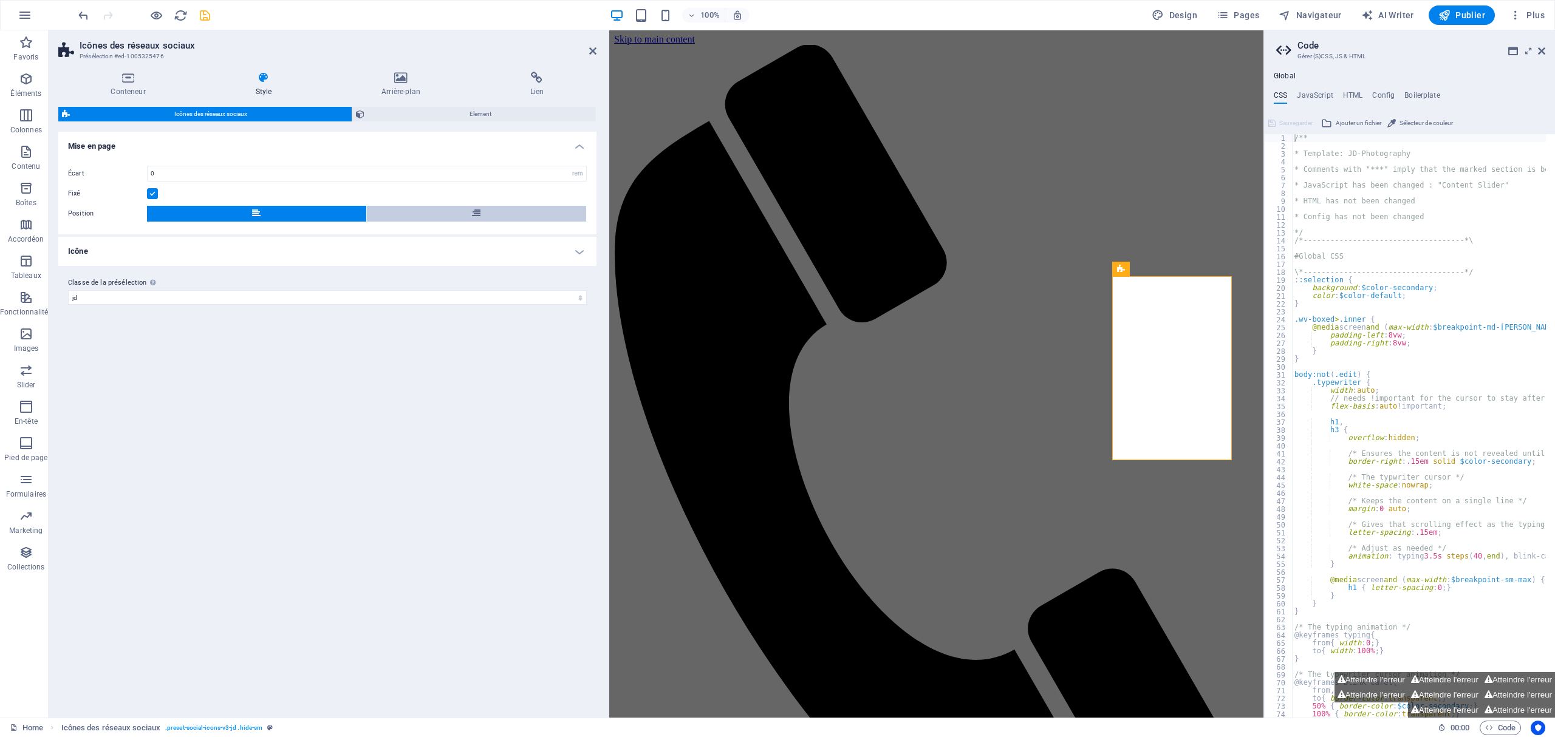
click at [426, 216] on button at bounding box center [476, 214] width 219 height 16
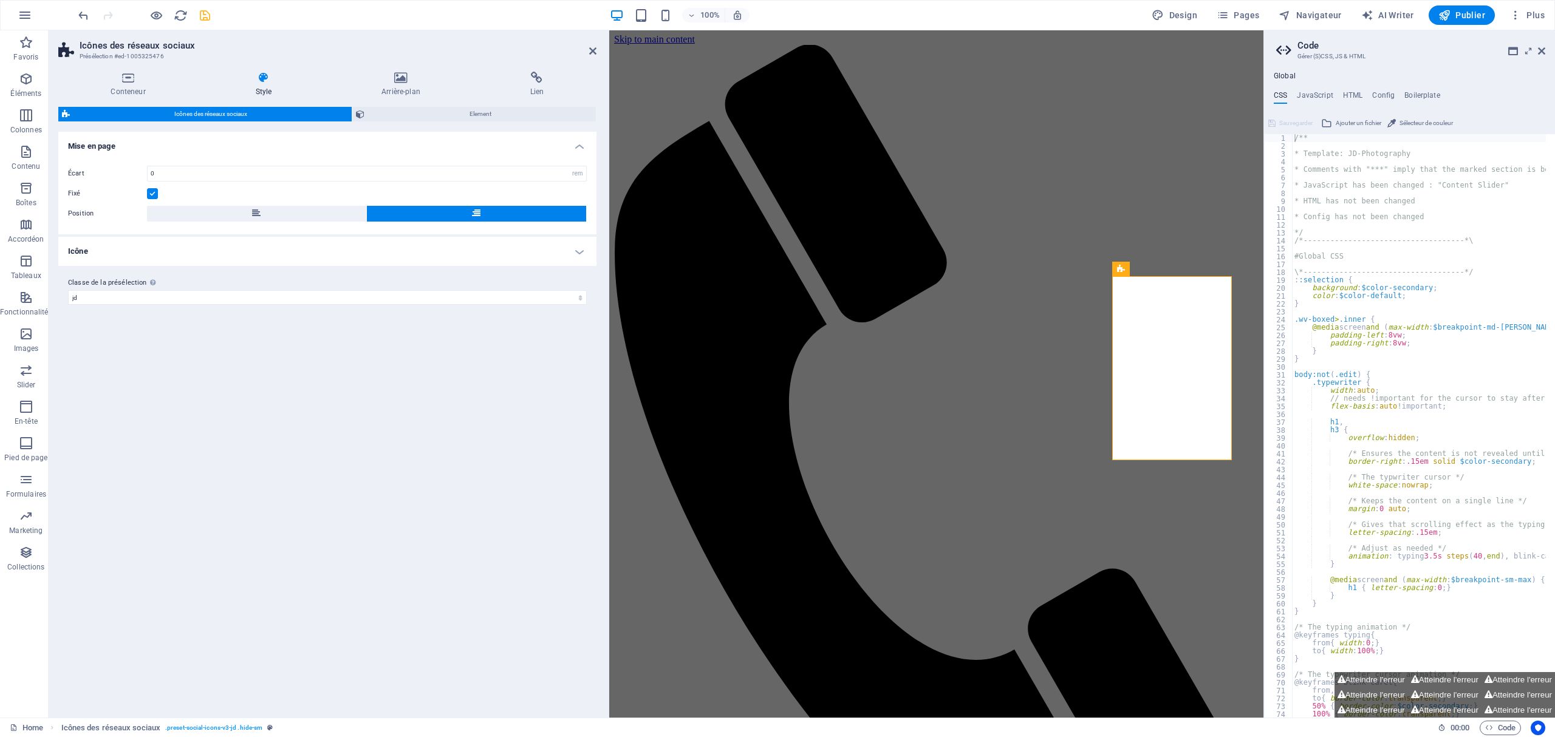
click at [152, 193] on label at bounding box center [152, 193] width 11 height 11
click at [0, 0] on input "Fixé" at bounding box center [0, 0] width 0 height 0
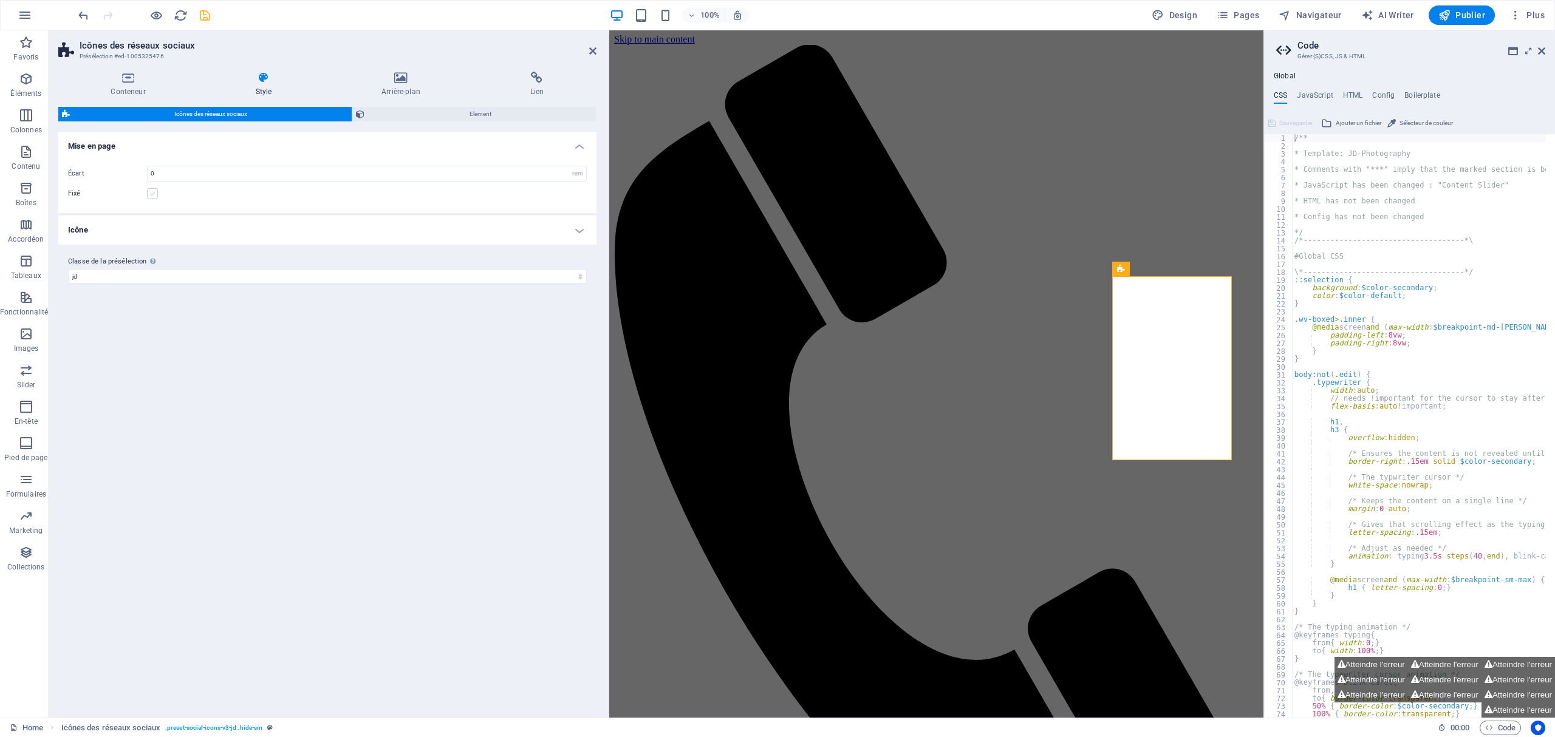
click at [148, 192] on label at bounding box center [152, 193] width 11 height 11
click at [0, 0] on input "Fixé" at bounding box center [0, 0] width 0 height 0
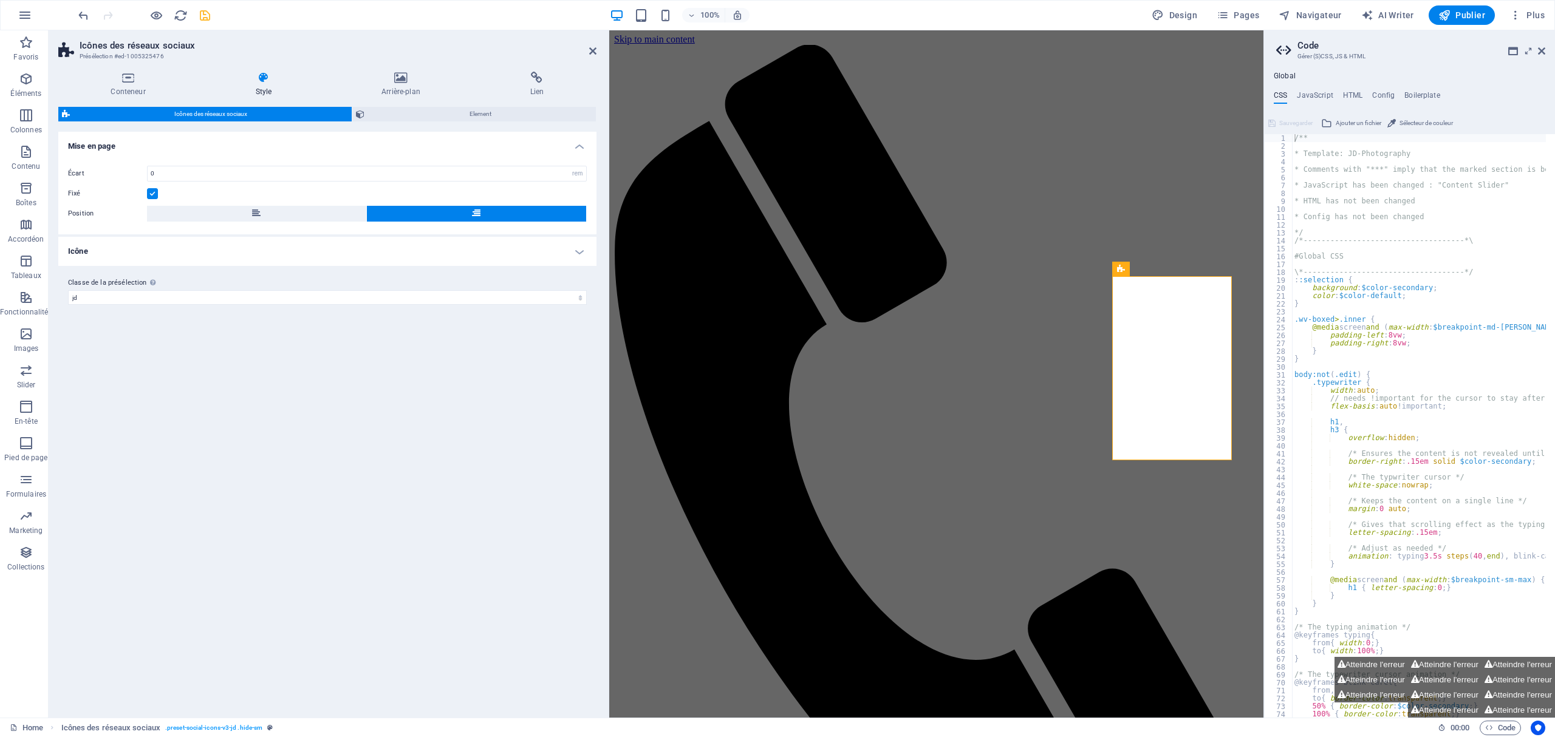
click at [146, 249] on h4 "Icône" at bounding box center [327, 251] width 538 height 29
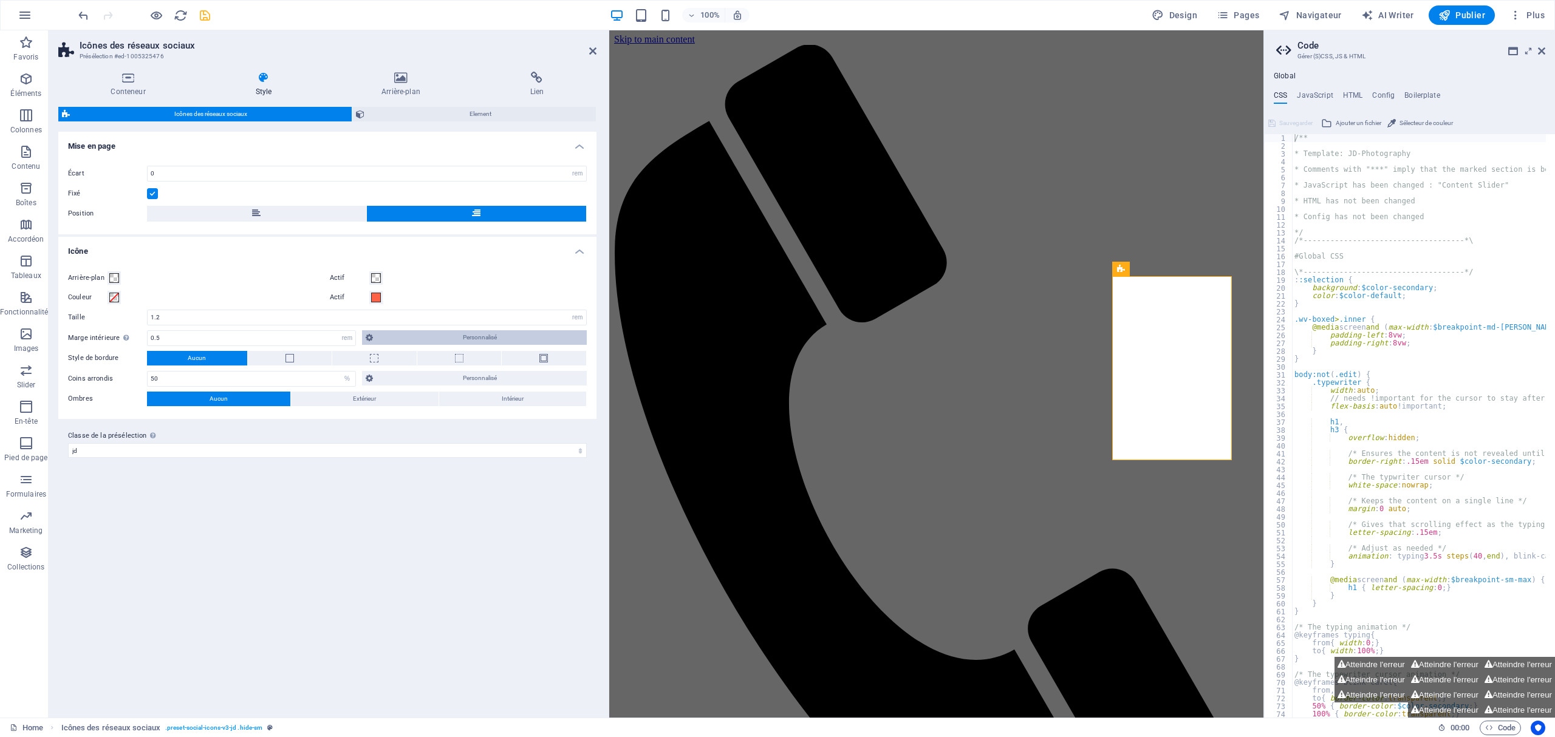
click at [392, 336] on span "Personnalisé" at bounding box center [480, 337] width 206 height 15
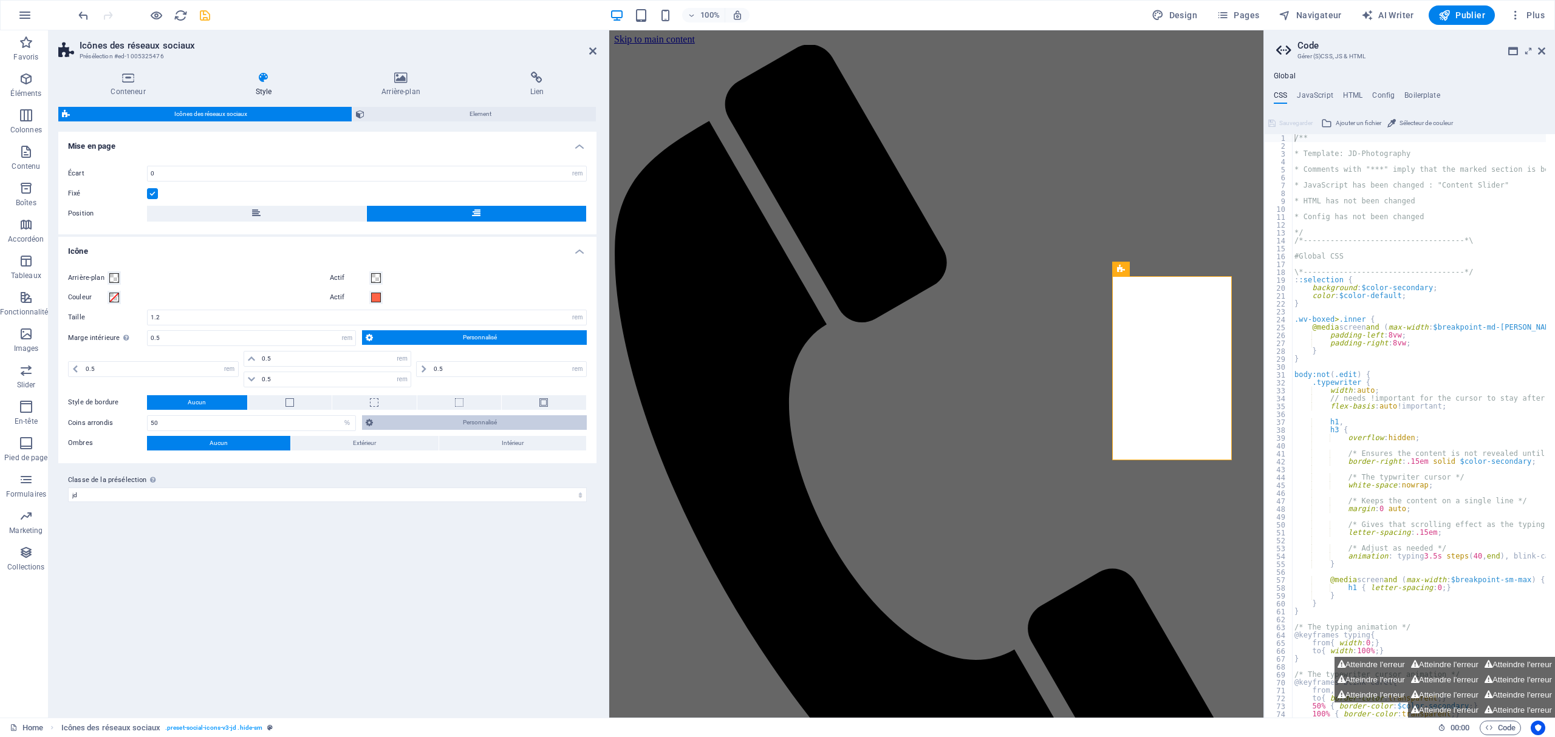
click at [431, 418] on span "Personnalisé" at bounding box center [480, 422] width 206 height 15
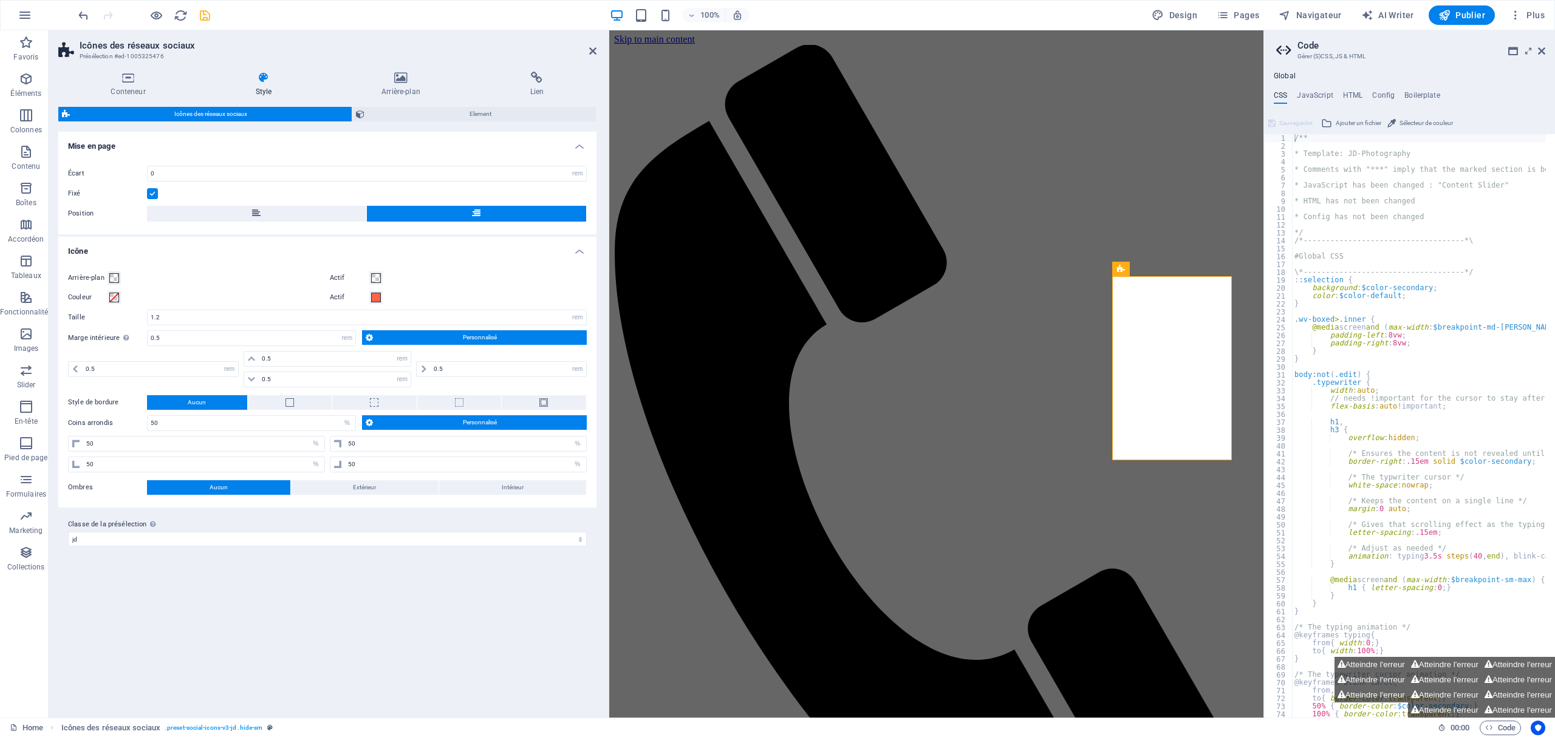
click at [421, 553] on div "Variantes Par défaut Mise en page Écart 0 px rem % vh vw Fixé Position Icône Ar…" at bounding box center [327, 420] width 538 height 576
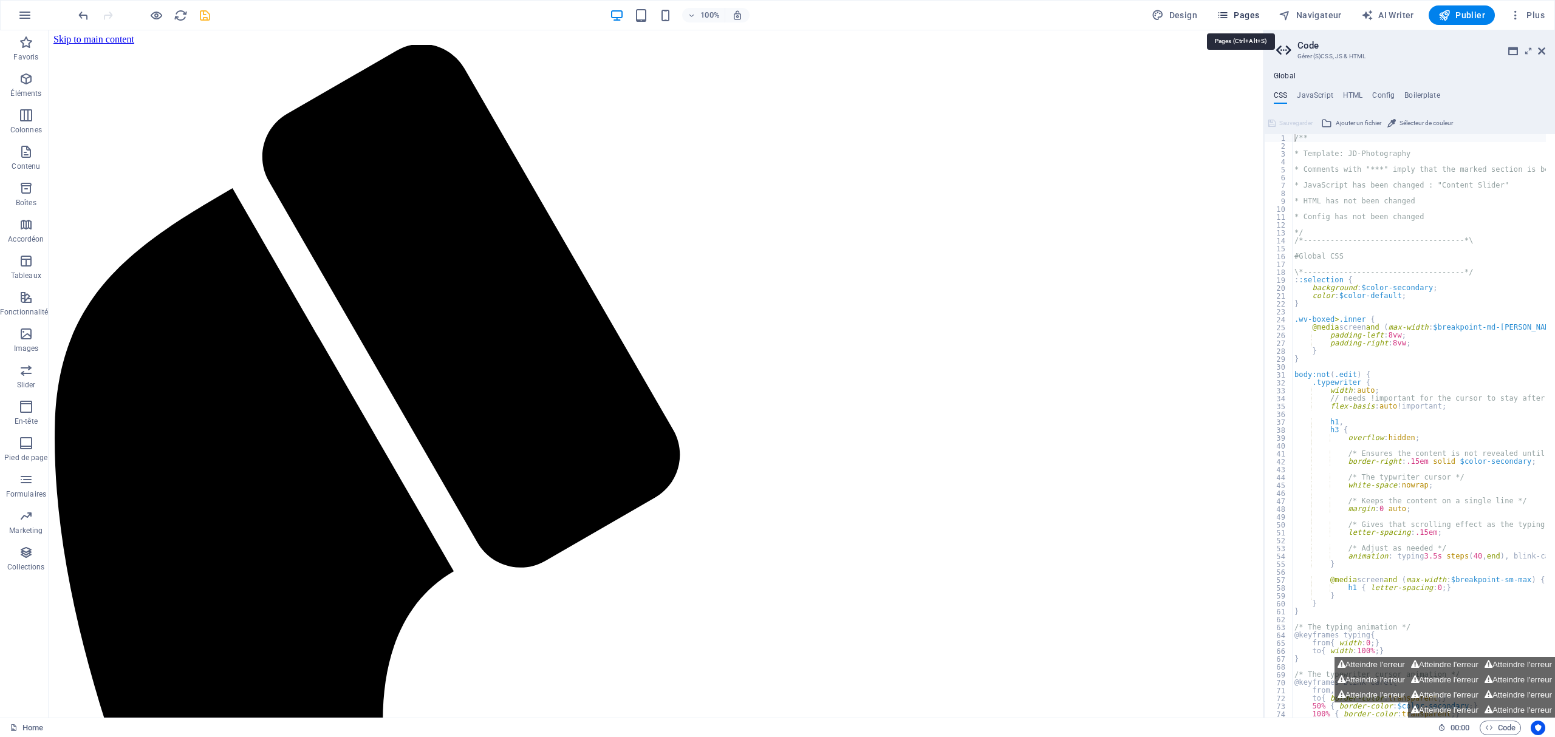
click at [1165, 17] on icon "button" at bounding box center [1222, 15] width 12 height 12
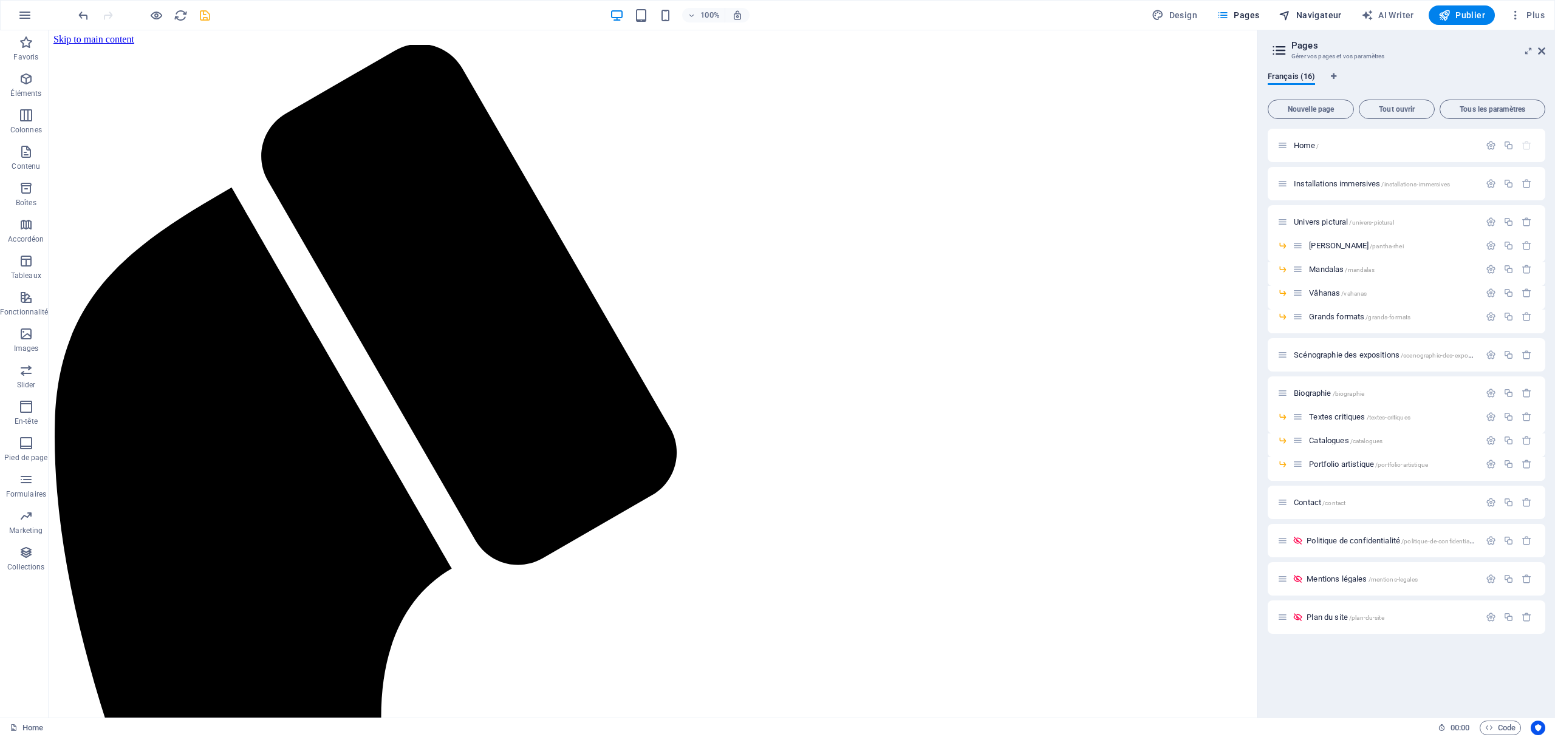
click at [1165, 13] on span "Navigateur" at bounding box center [1309, 15] width 63 height 12
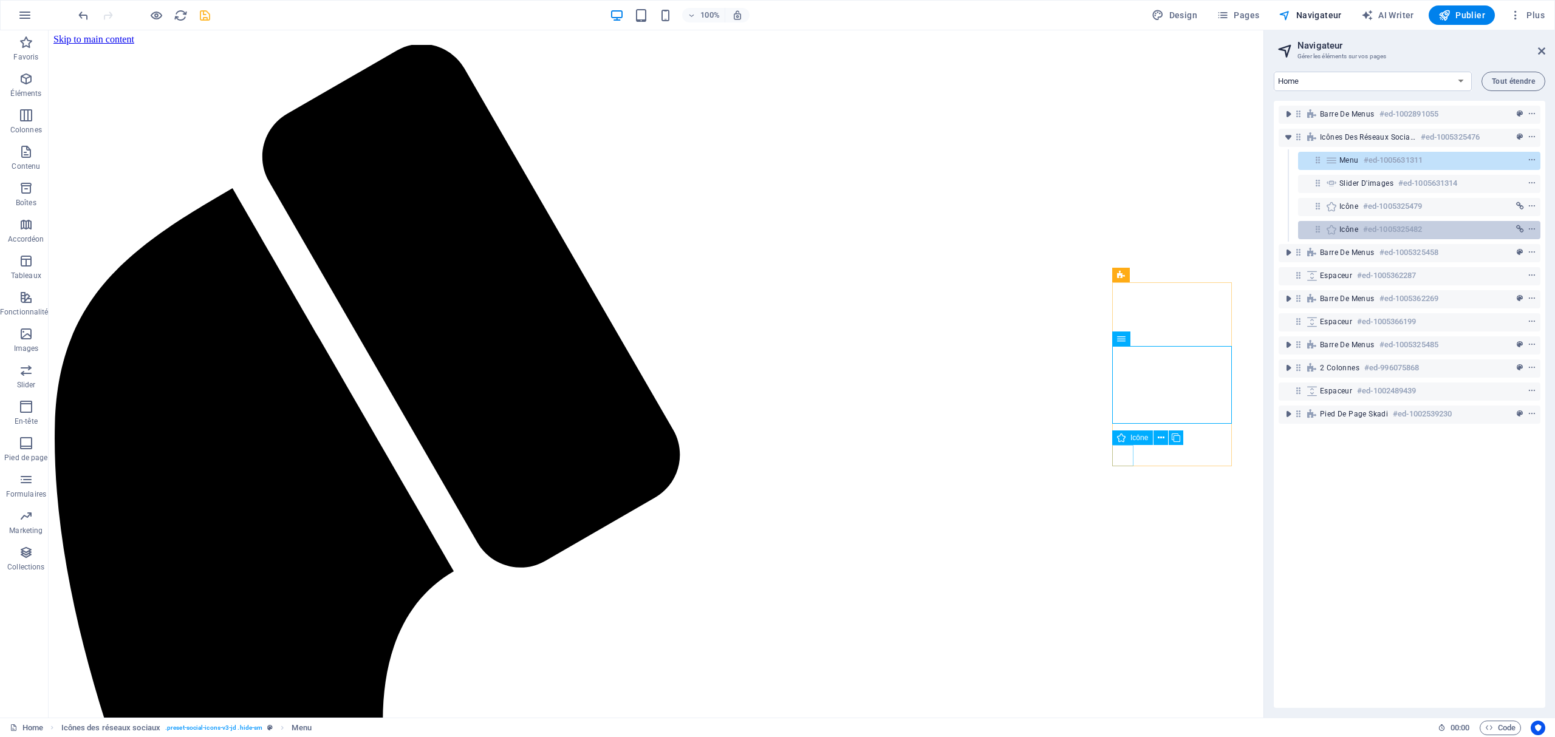
click at [1165, 233] on div "Icône #ed-1005325482" at bounding box center [1409, 229] width 140 height 15
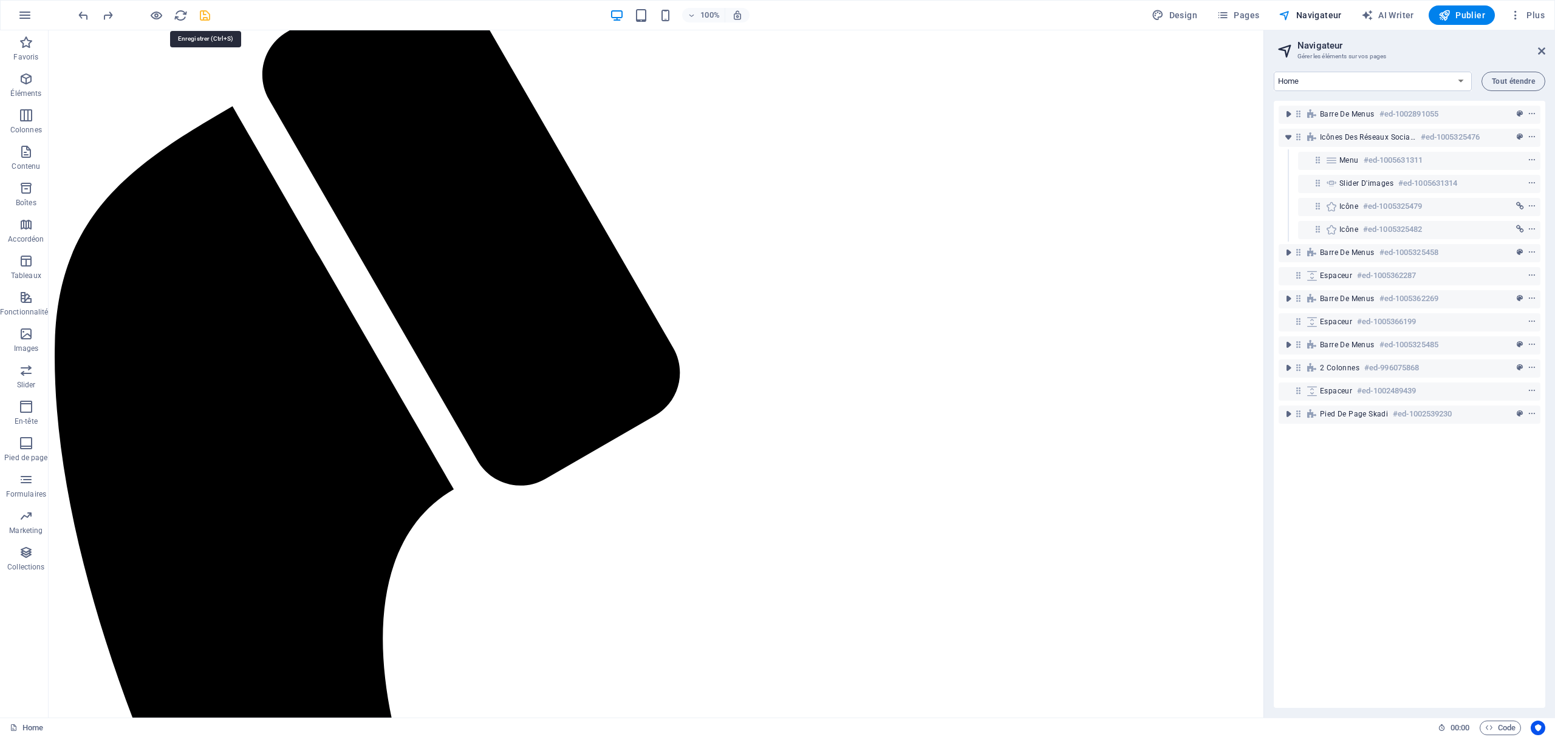
click at [205, 10] on icon "save" at bounding box center [205, 16] width 14 height 14
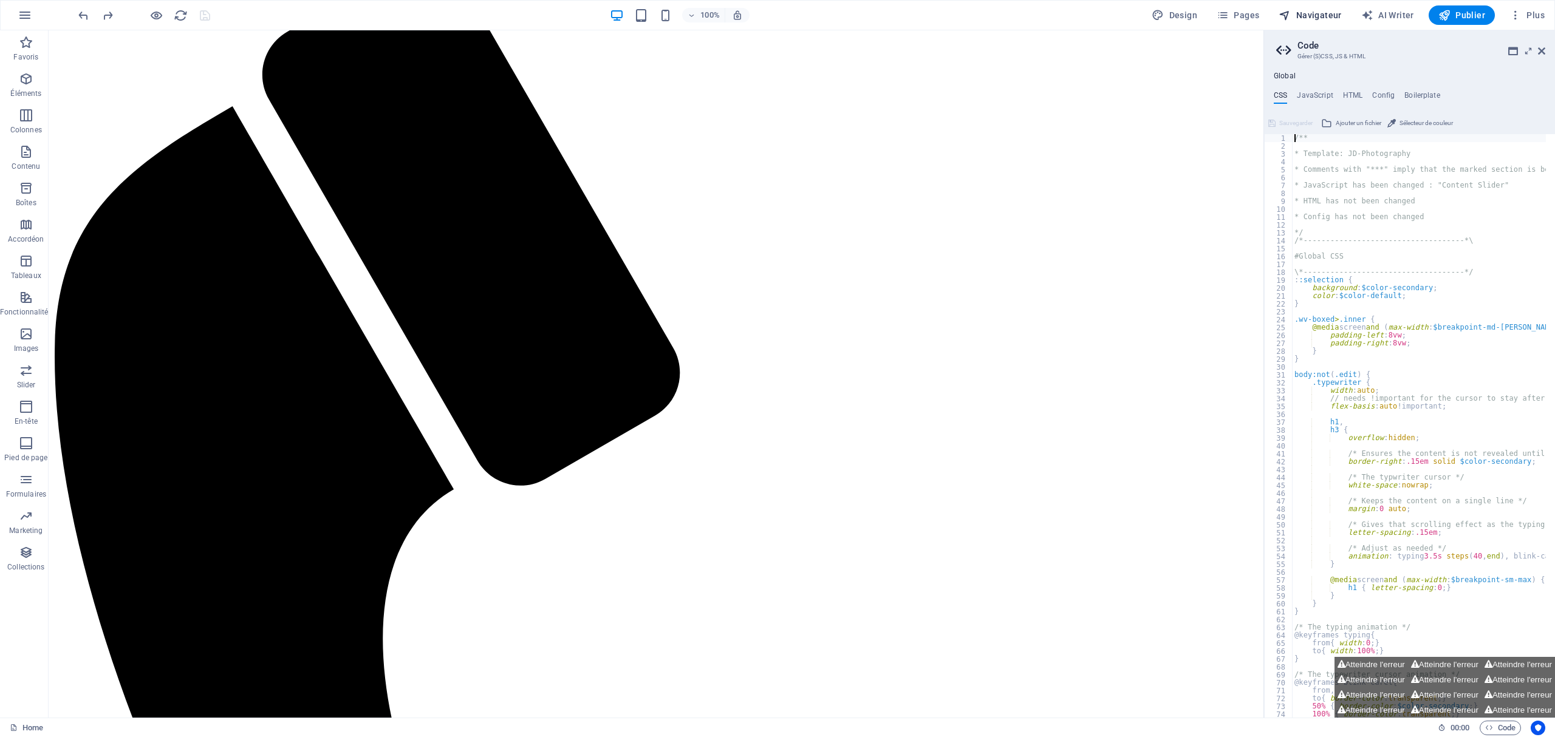
click at [1165, 13] on span "Navigateur" at bounding box center [1309, 15] width 63 height 12
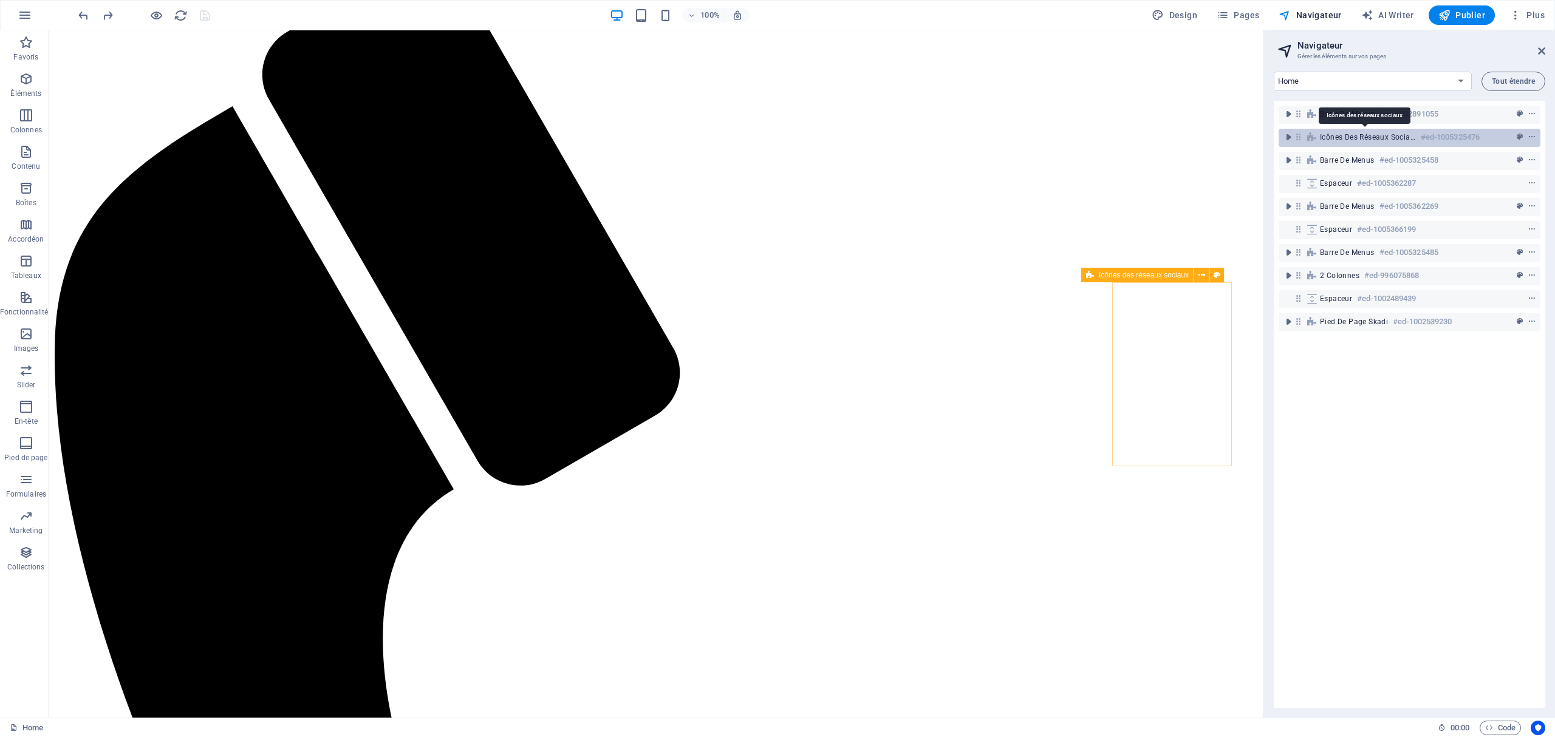
click at [1165, 138] on span "Icônes des réseaux sociaux" at bounding box center [1368, 137] width 96 height 10
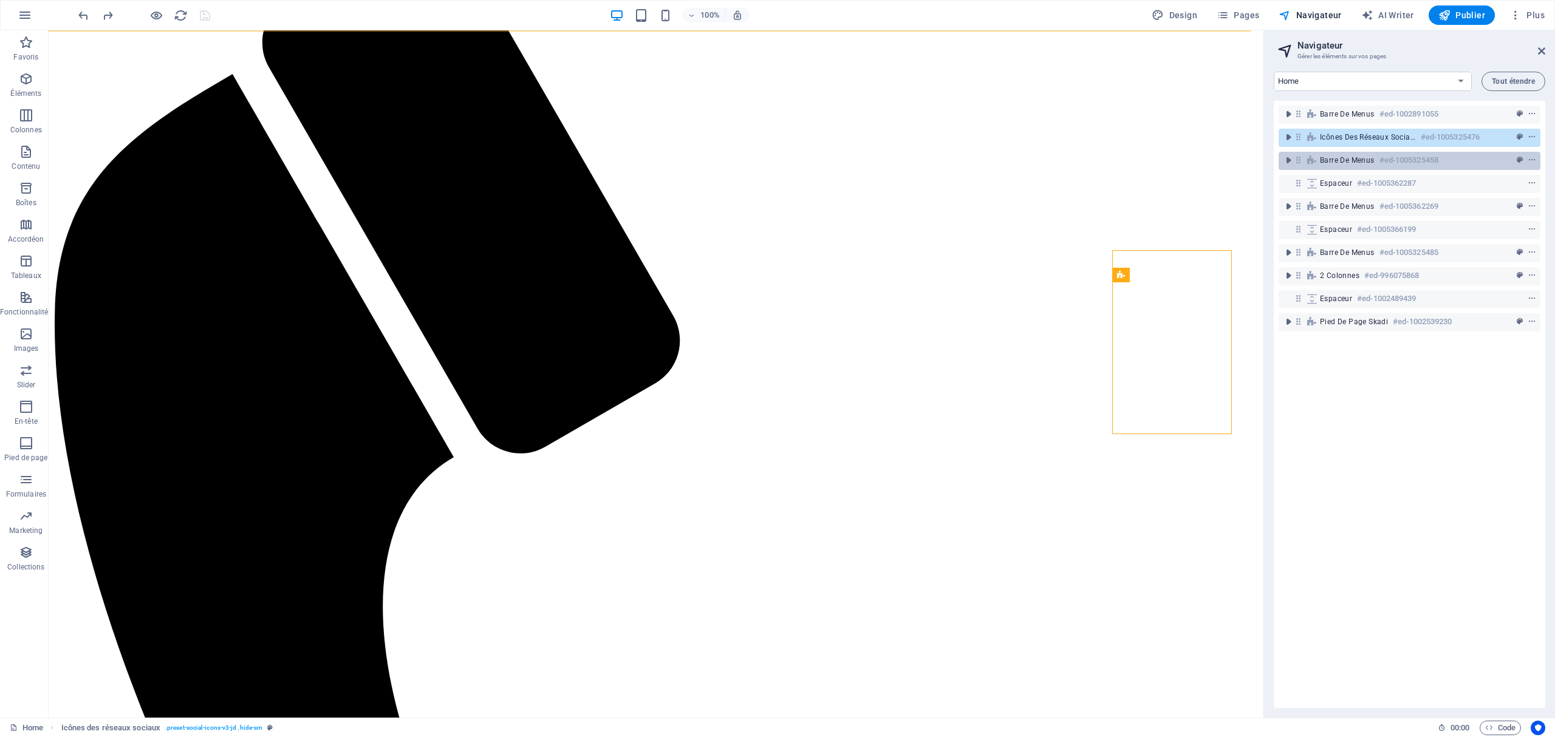
click at [1165, 159] on span "Barre de menus" at bounding box center [1347, 160] width 55 height 10
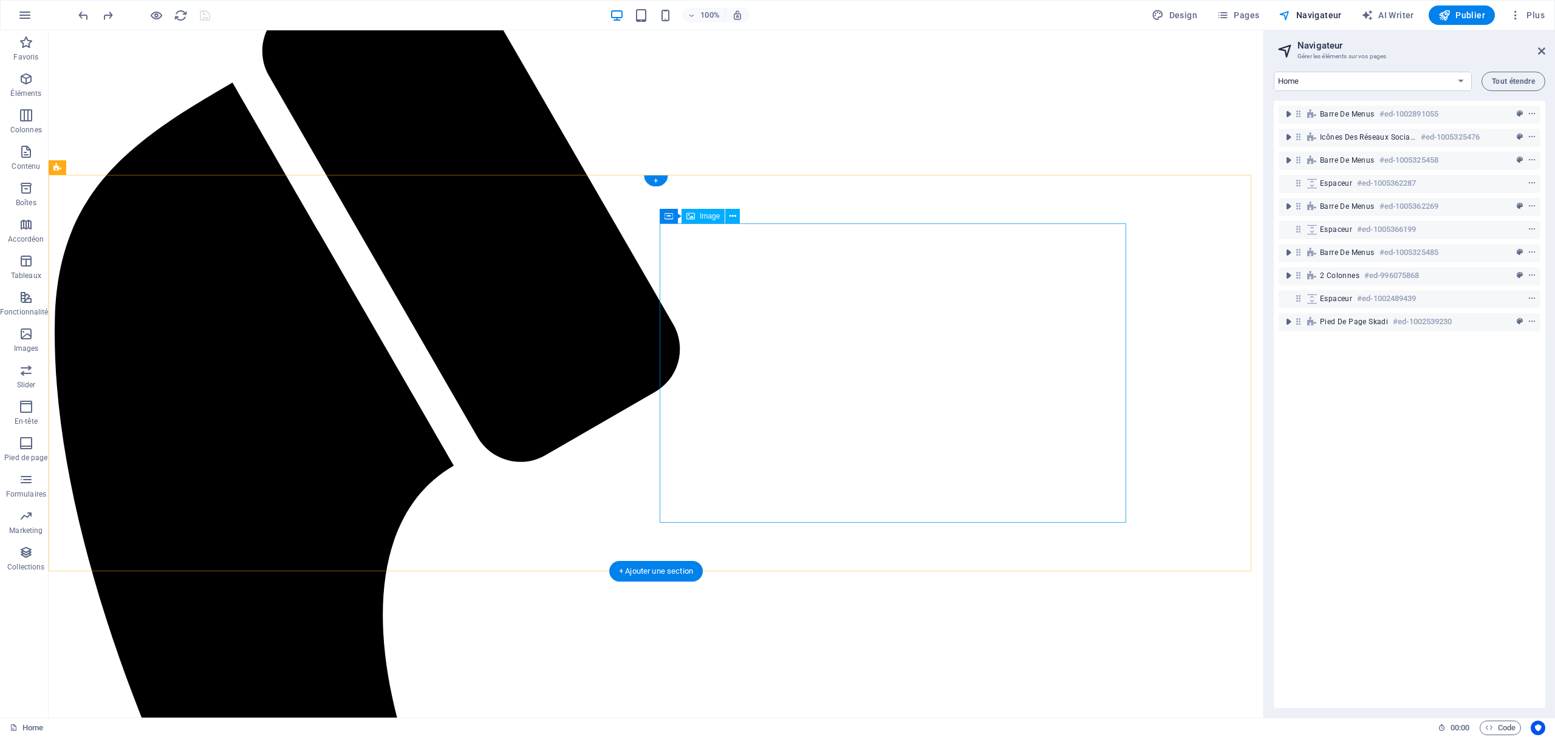
scroll to position [83, 0]
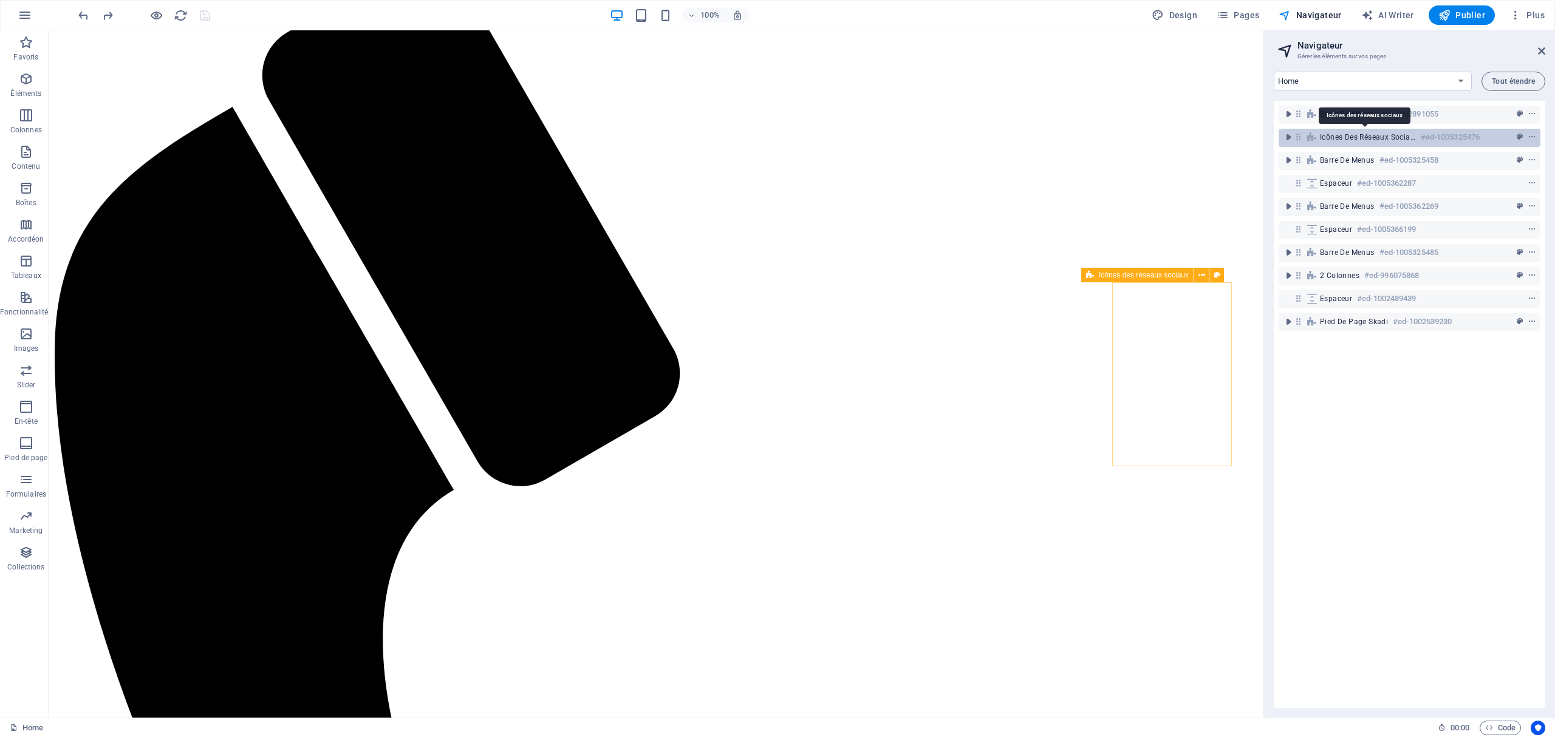
click at [1165, 137] on span "Icônes des réseaux sociaux" at bounding box center [1368, 137] width 96 height 10
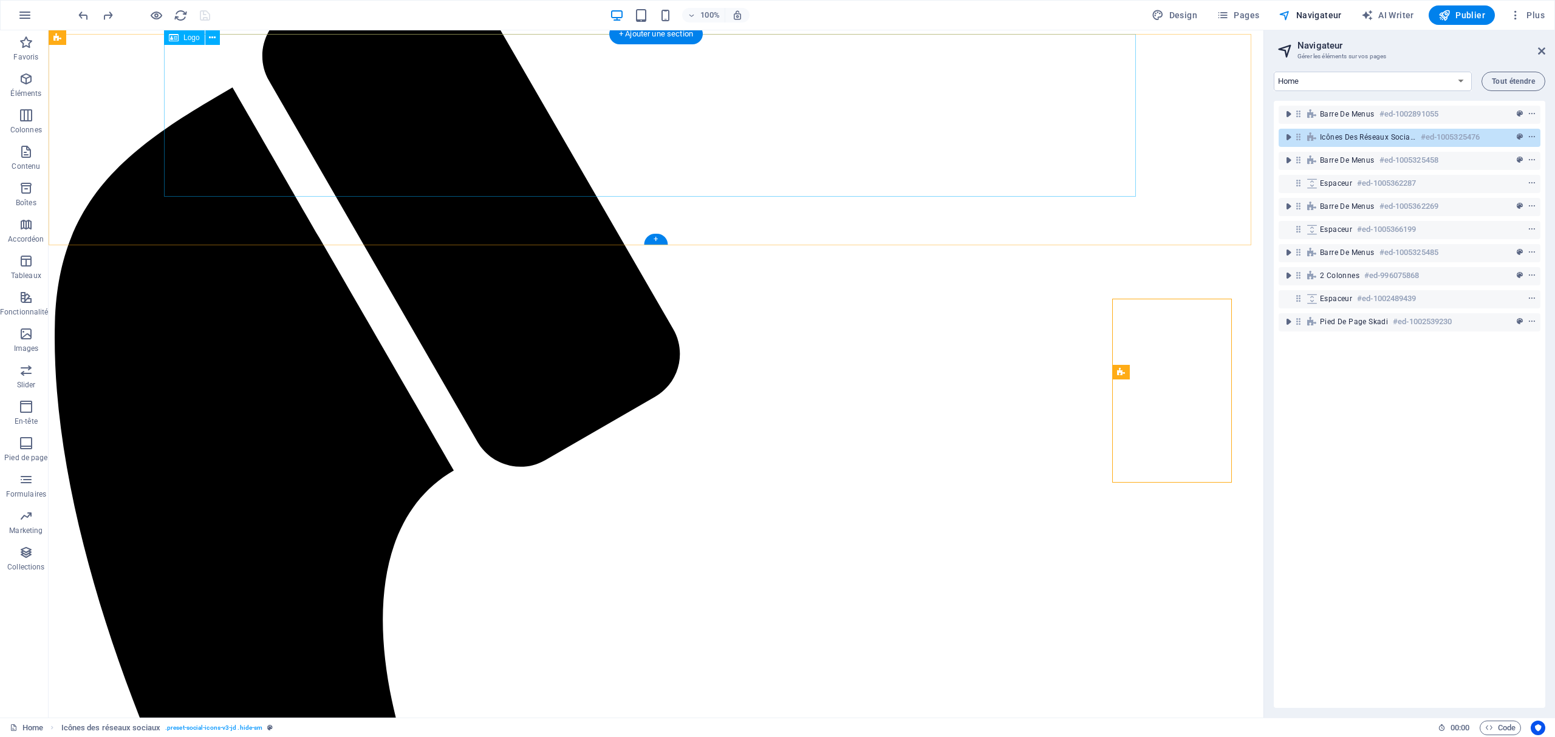
scroll to position [1, 0]
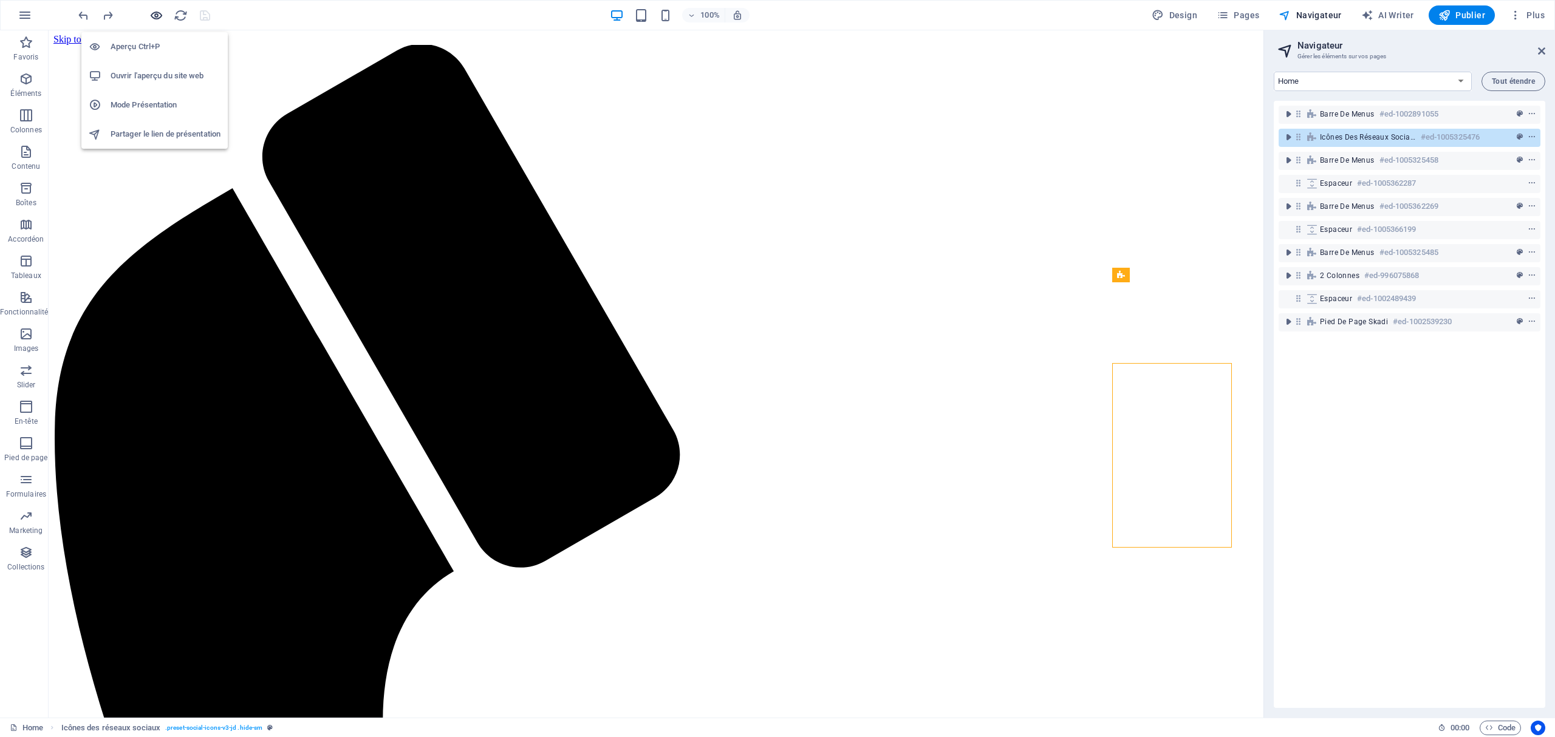
click at [154, 13] on icon "button" at bounding box center [156, 16] width 14 height 14
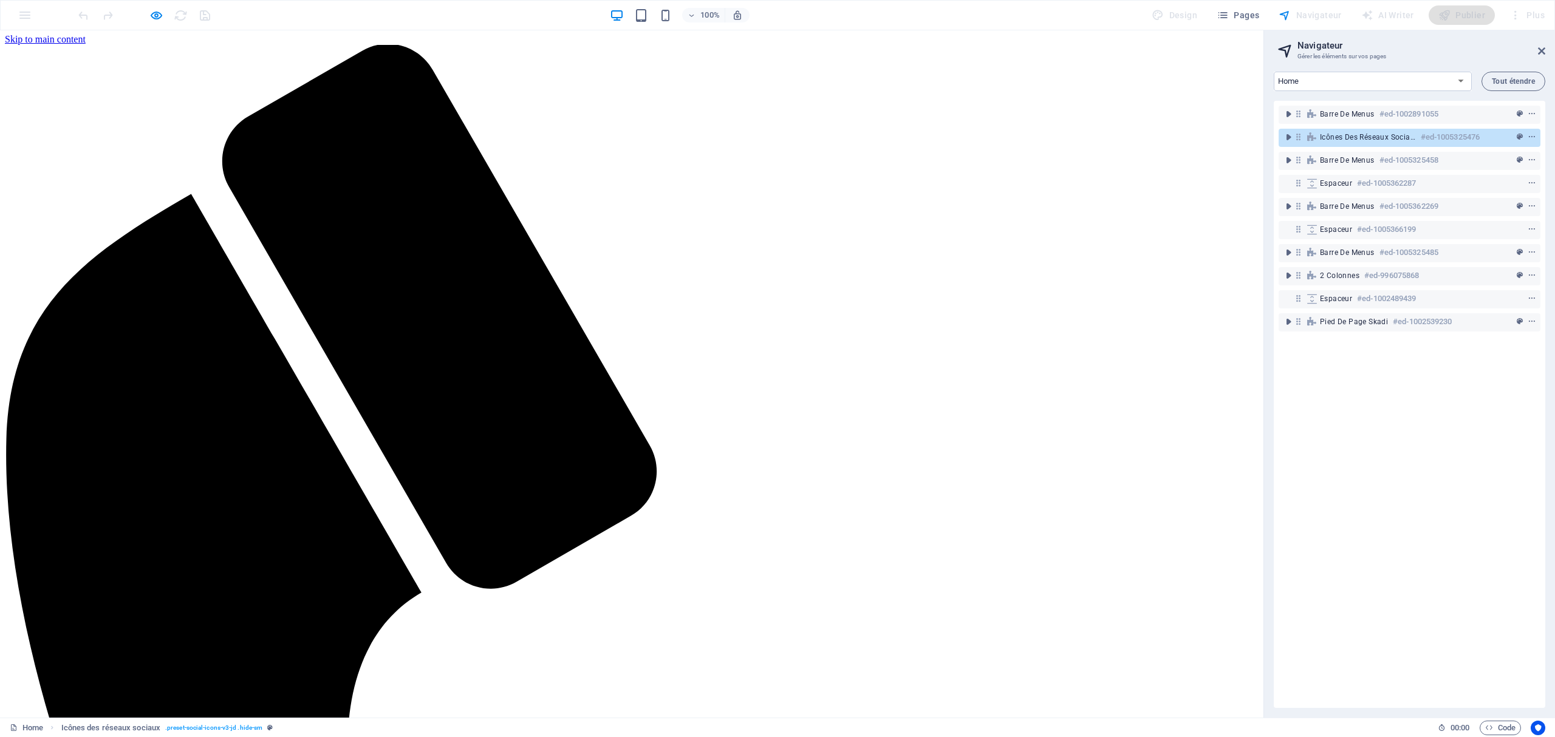
select select "17990206-fr"
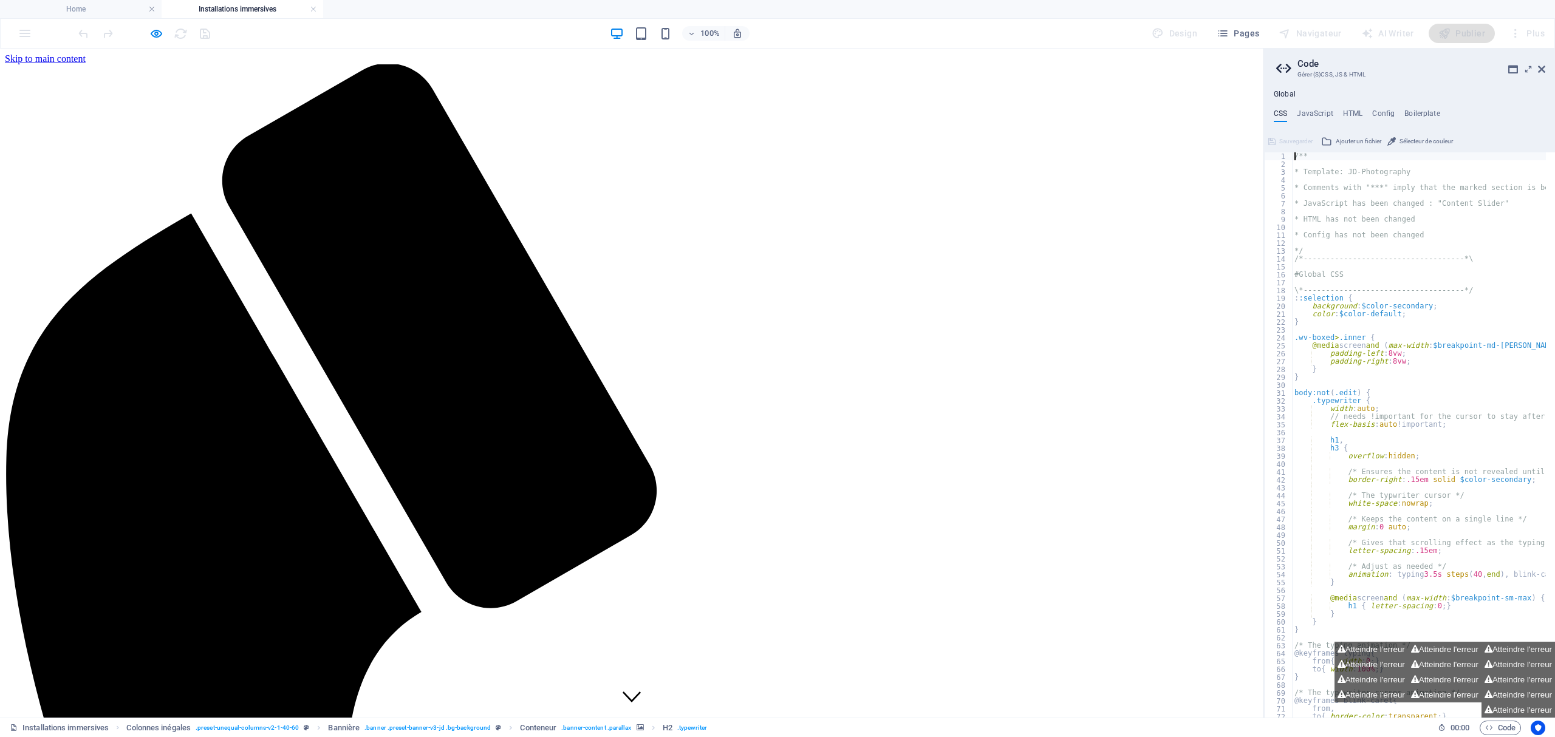
scroll to position [0, 0]
click at [162, 32] on icon "button" at bounding box center [156, 34] width 14 height 14
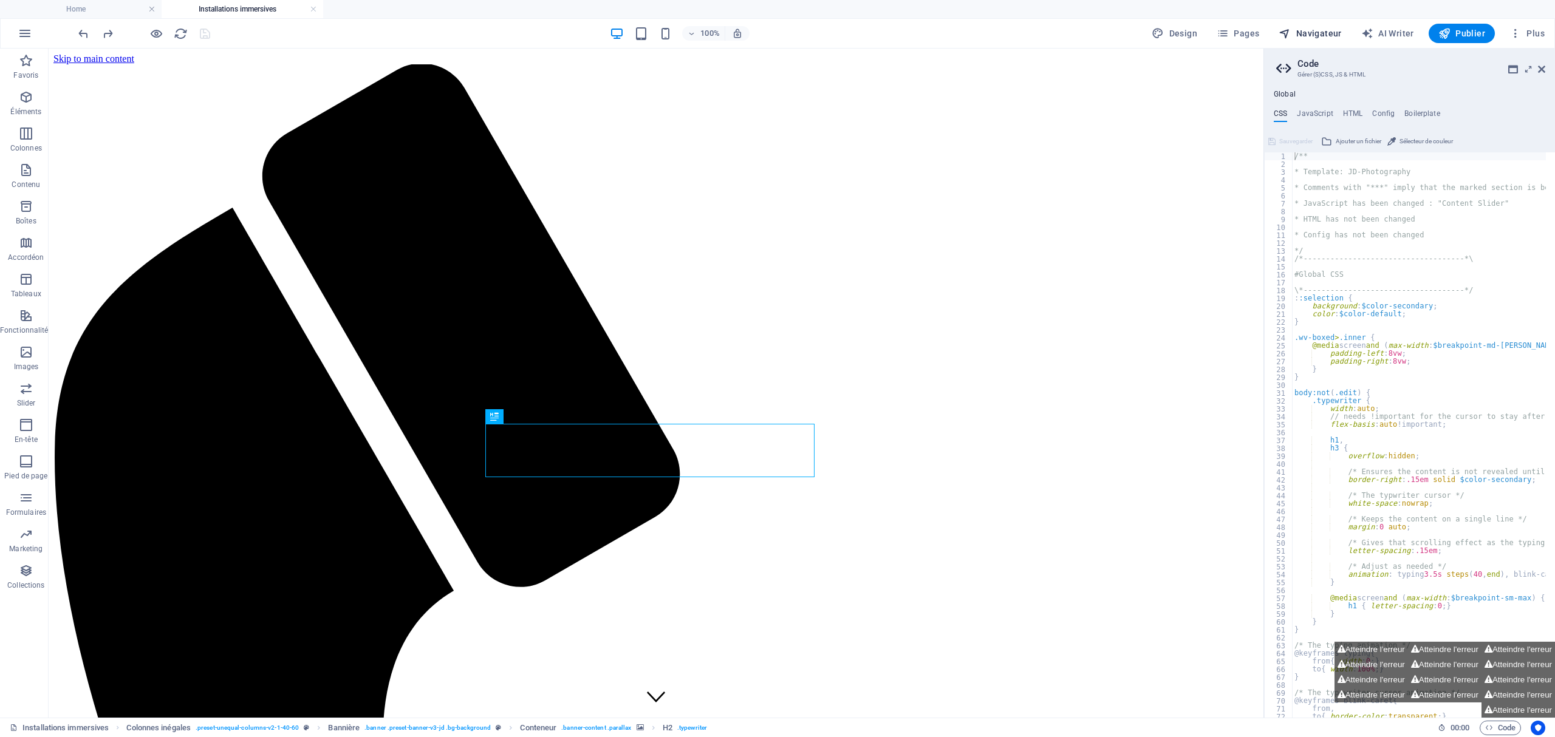
click at [1165, 35] on span "Navigateur" at bounding box center [1309, 33] width 63 height 12
select select "17990206-fr"
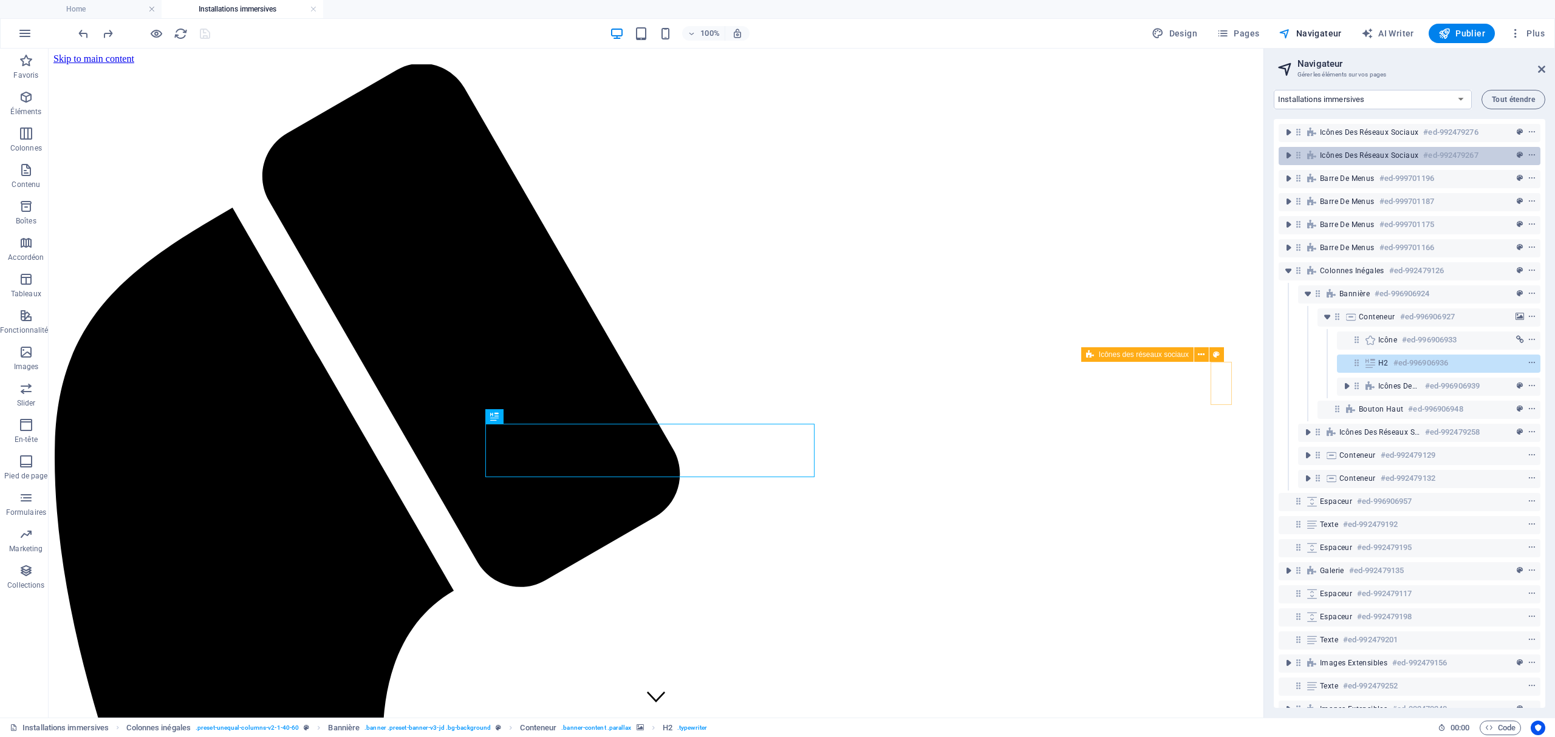
click at [1165, 158] on span "Icônes des réseaux sociaux" at bounding box center [1369, 156] width 98 height 10
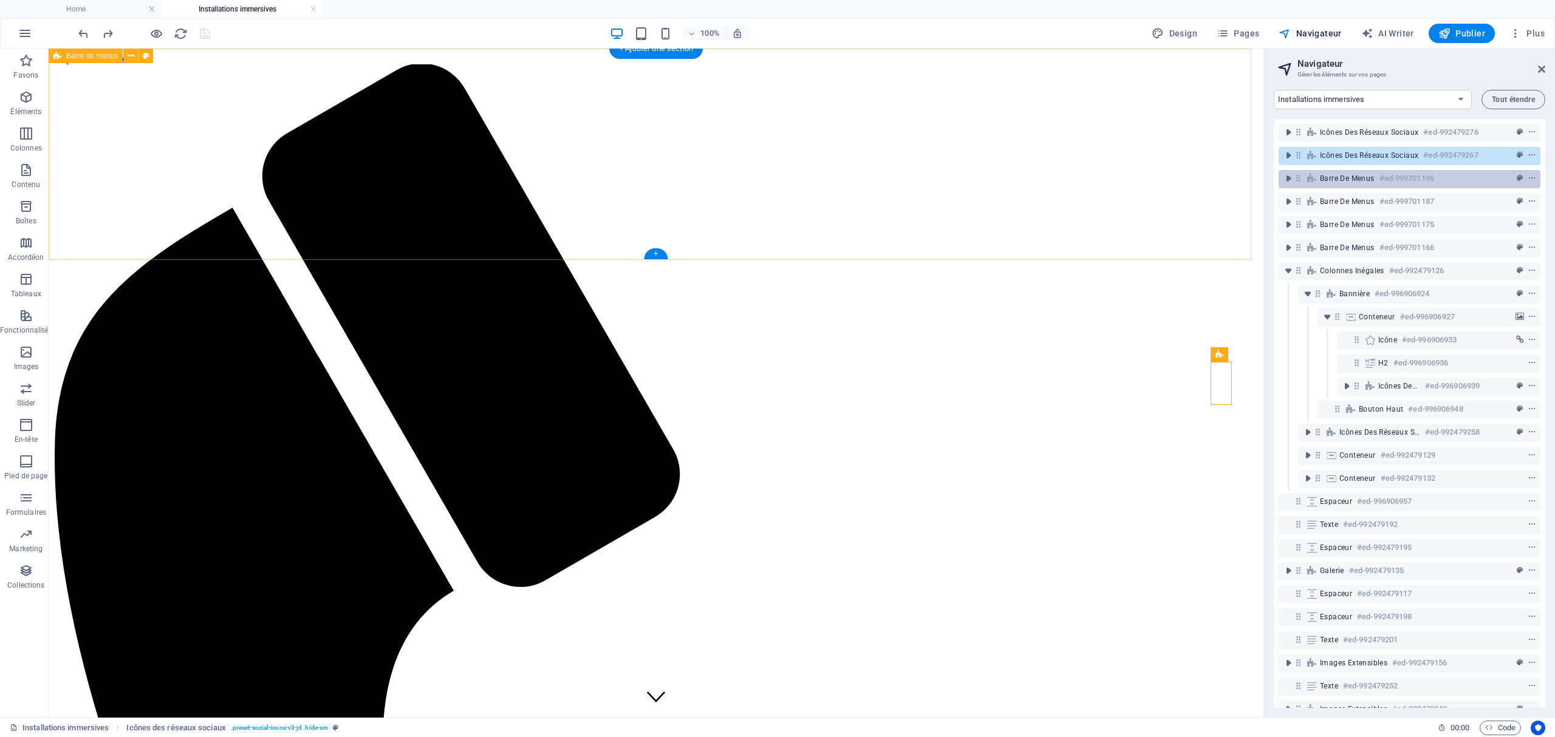
click at [1165, 183] on h6 "#ed-999701196" at bounding box center [1406, 178] width 55 height 15
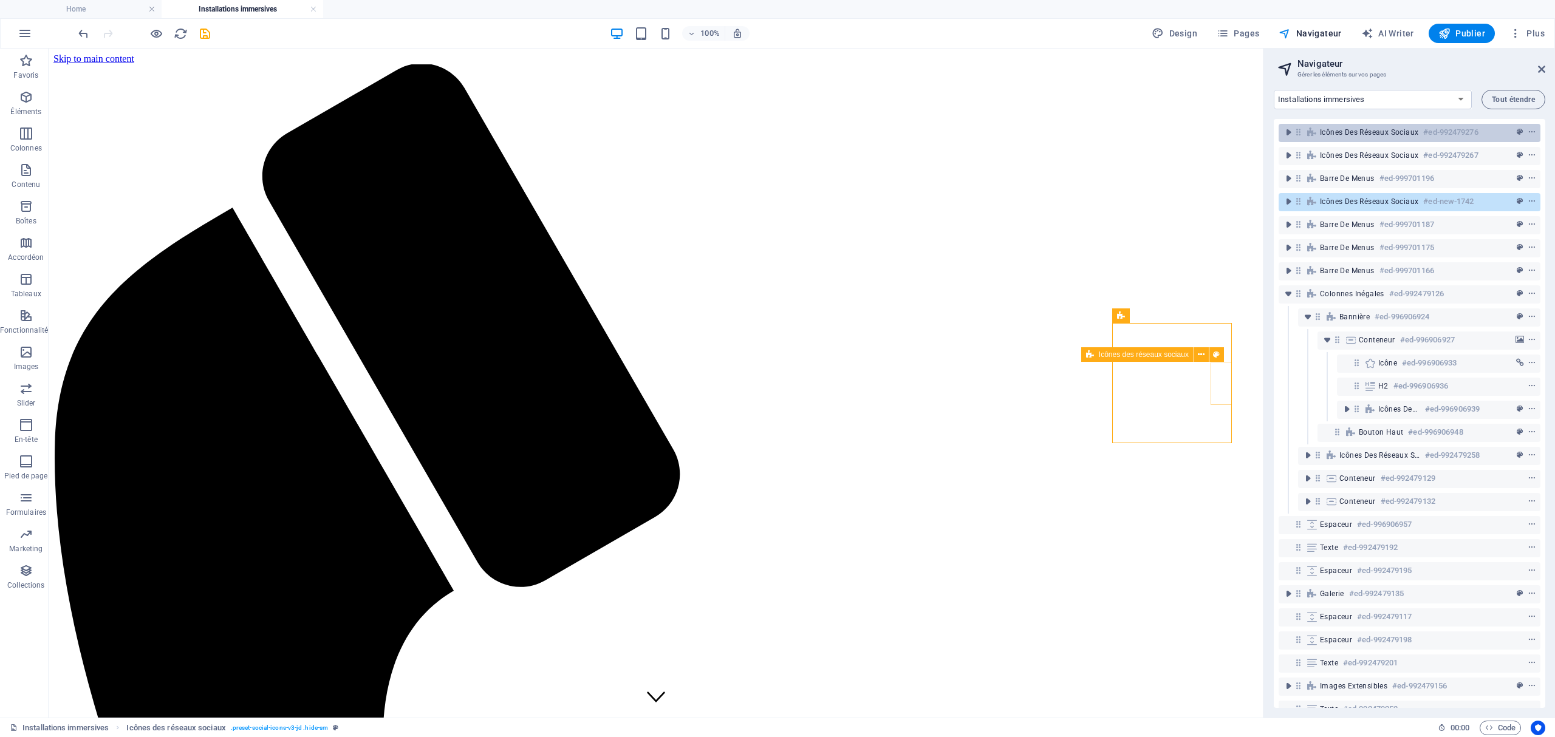
click at [1165, 137] on span "Icônes des réseaux sociaux" at bounding box center [1369, 133] width 98 height 10
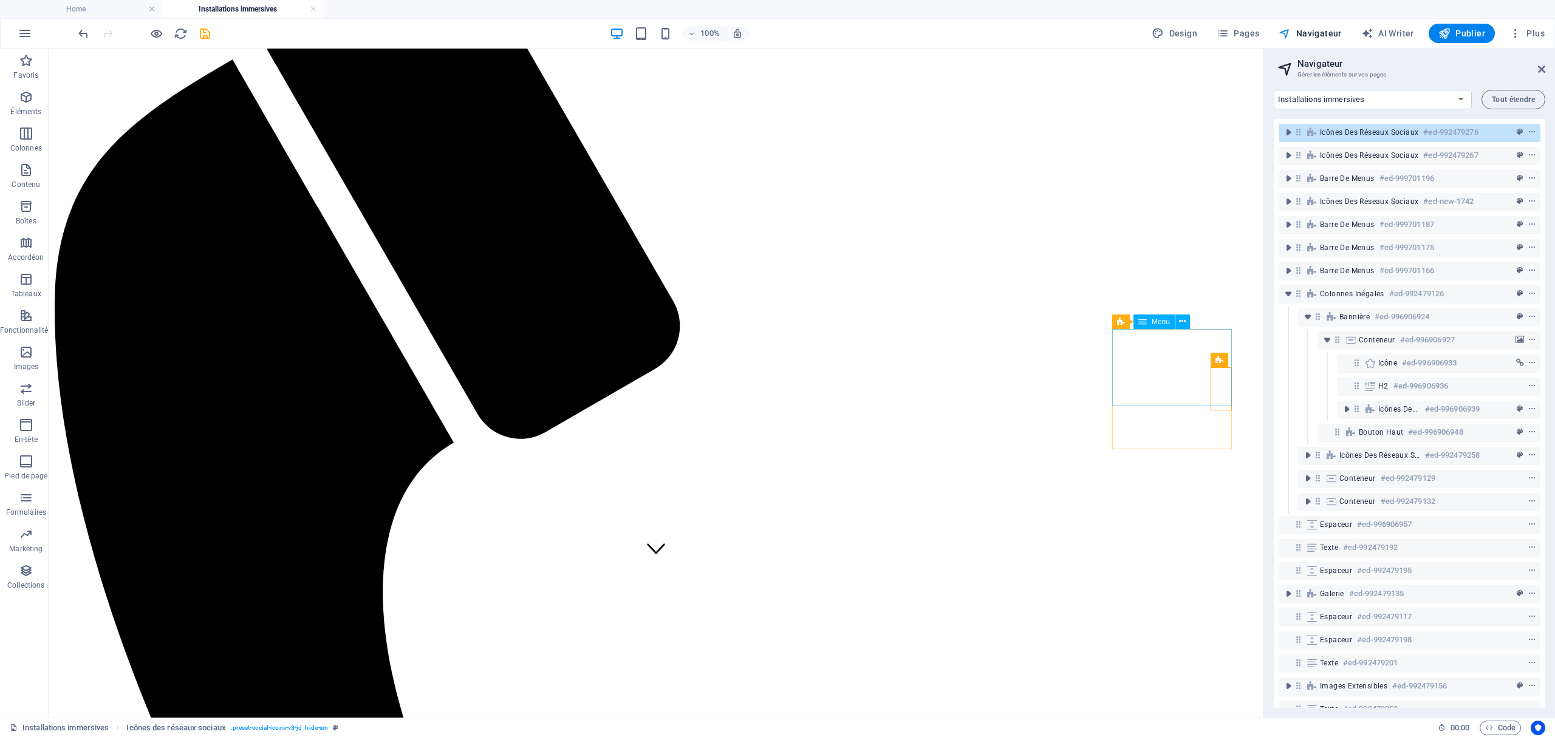
scroll to position [81, 0]
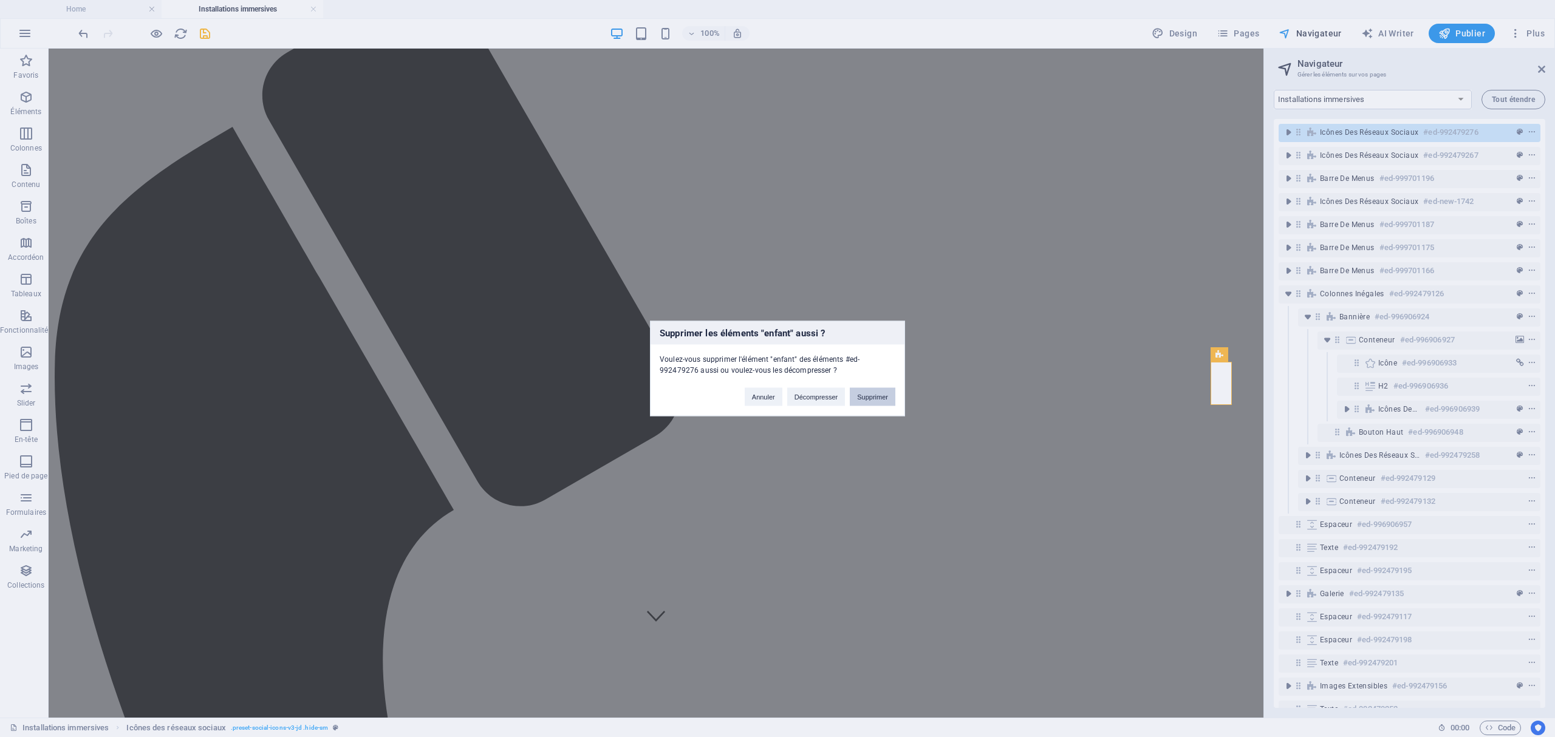
click at [887, 398] on button "Supprimer" at bounding box center [873, 397] width 46 height 18
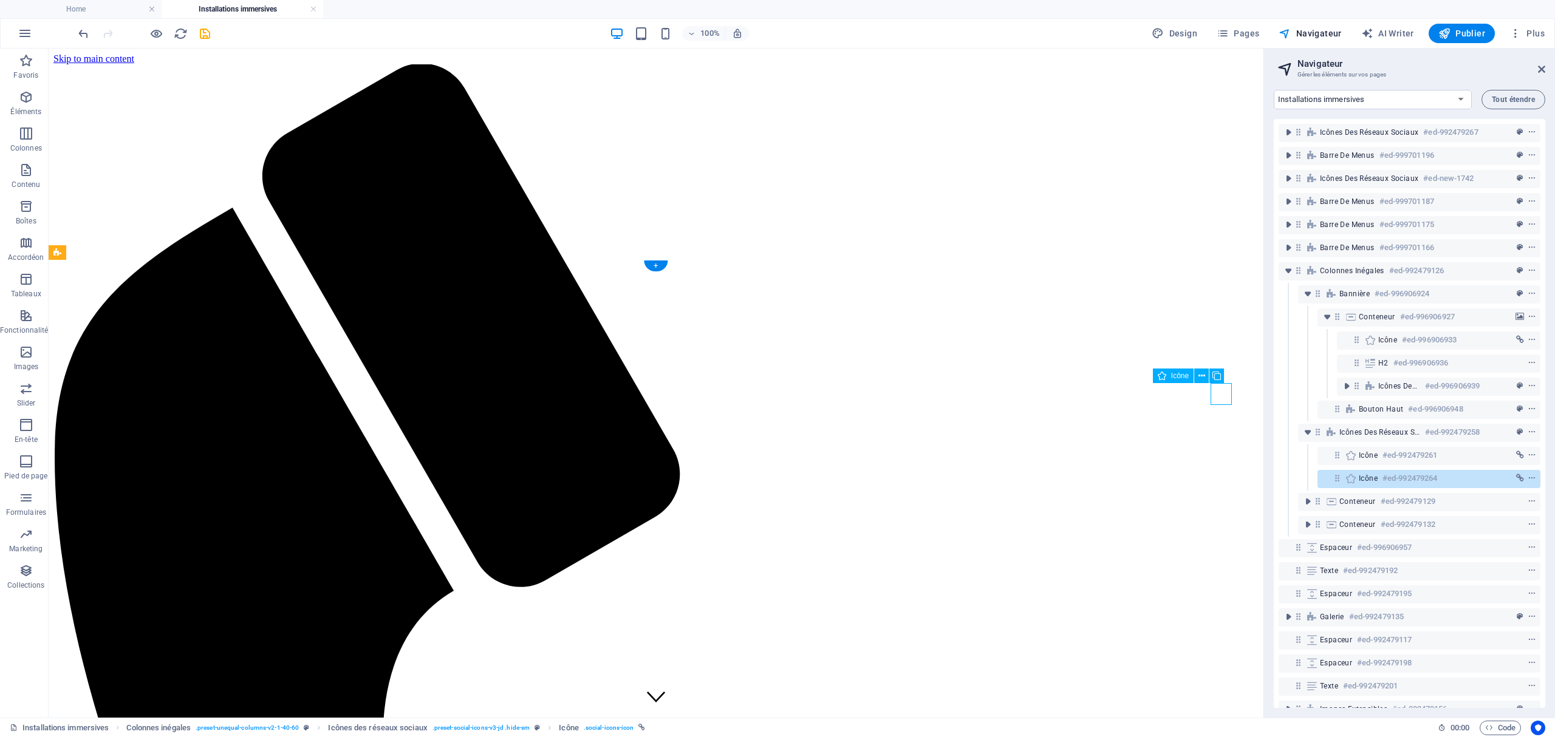
select select "xMidYMid"
select select "px"
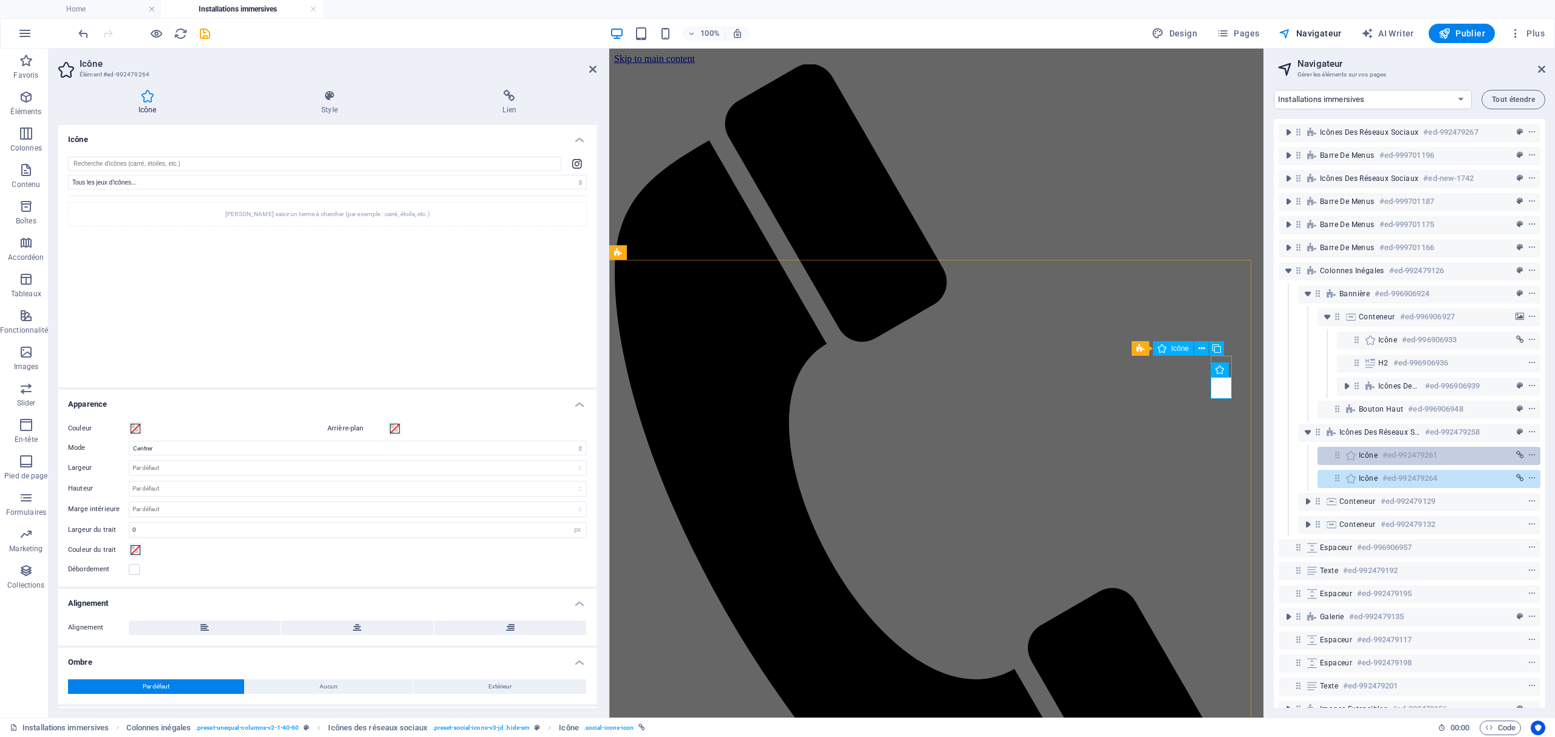
click at [1165, 455] on h6 "#ed-992479261" at bounding box center [1409, 455] width 55 height 15
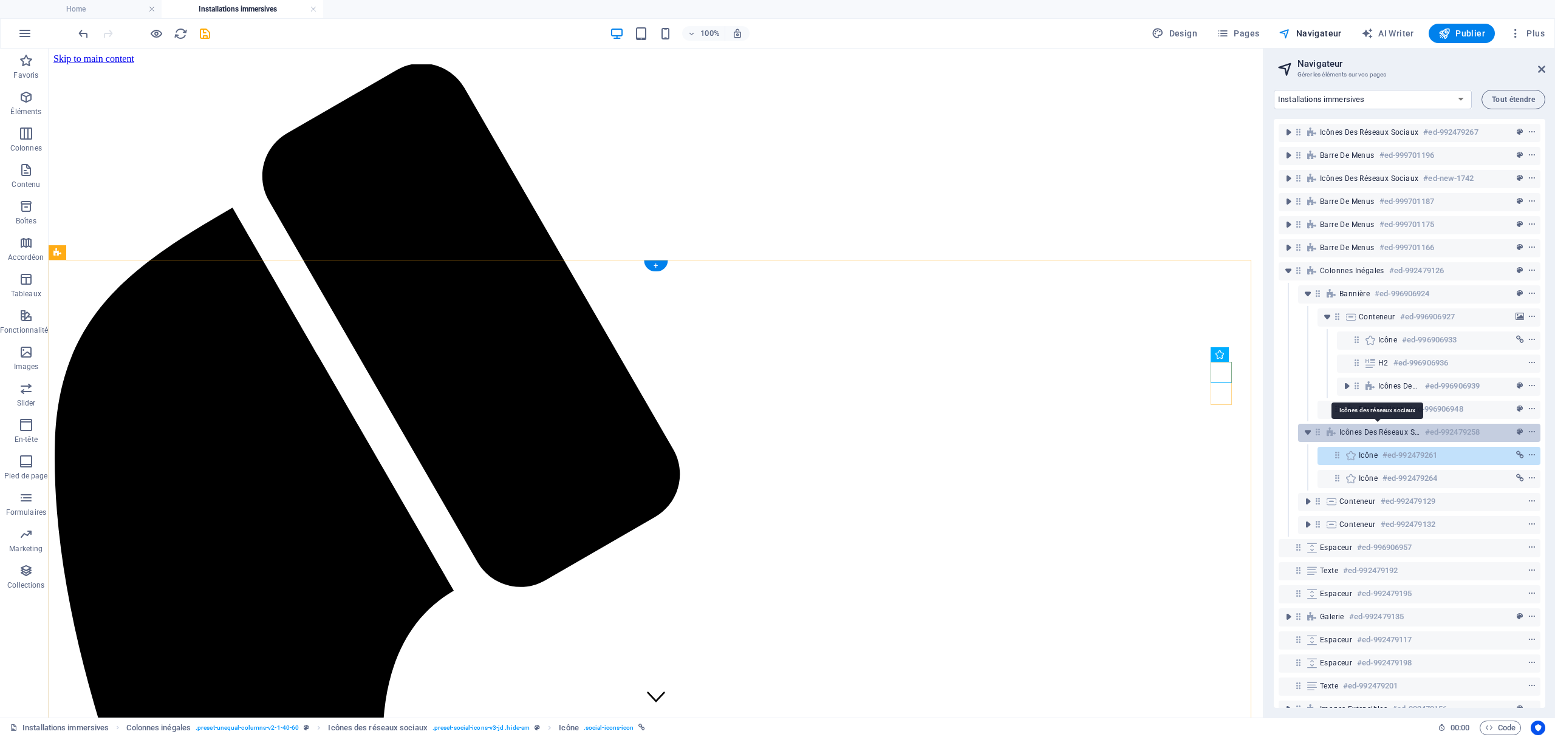
click at [1165, 431] on span "Icônes des réseaux sociaux" at bounding box center [1379, 433] width 81 height 10
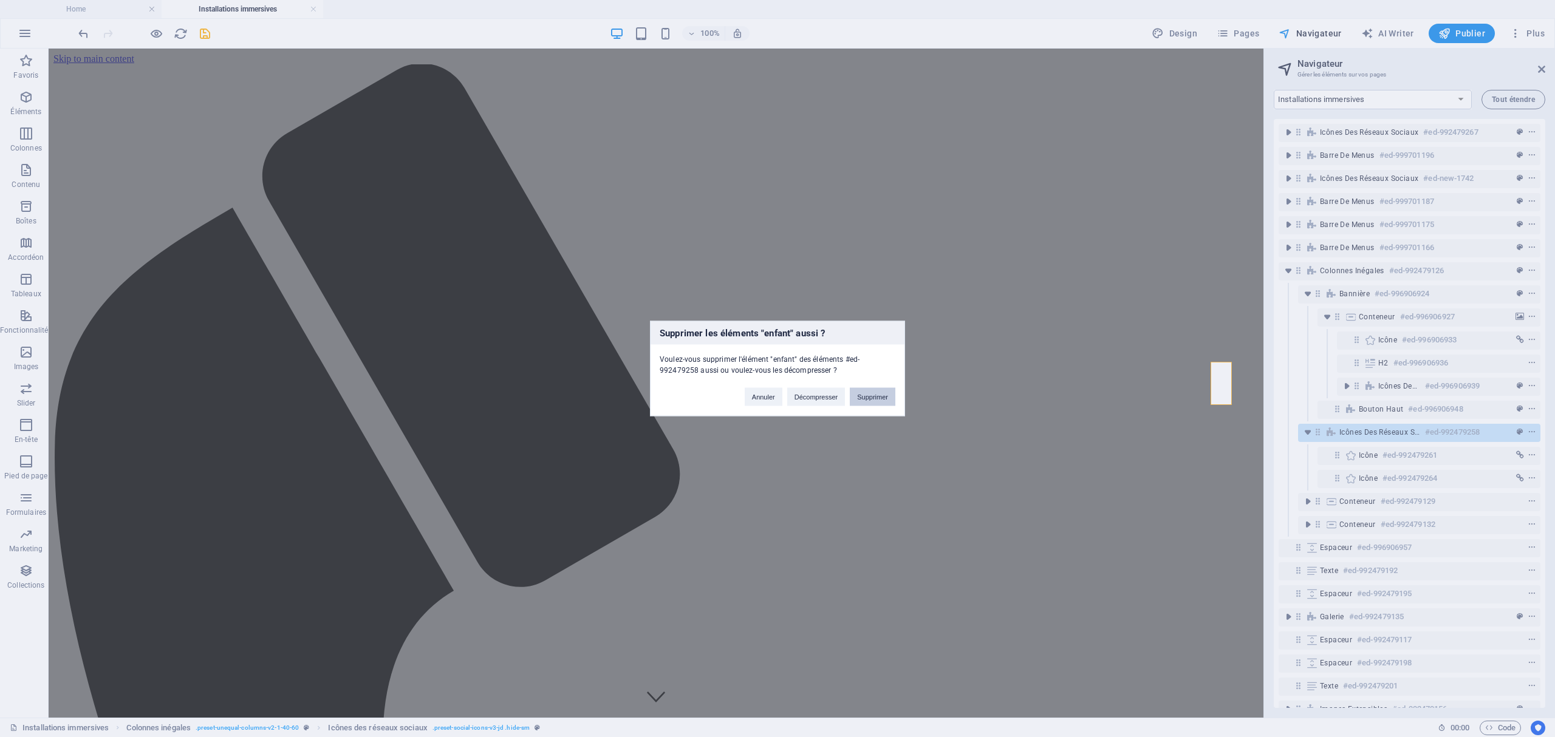
click at [876, 398] on button "Supprimer" at bounding box center [873, 397] width 46 height 18
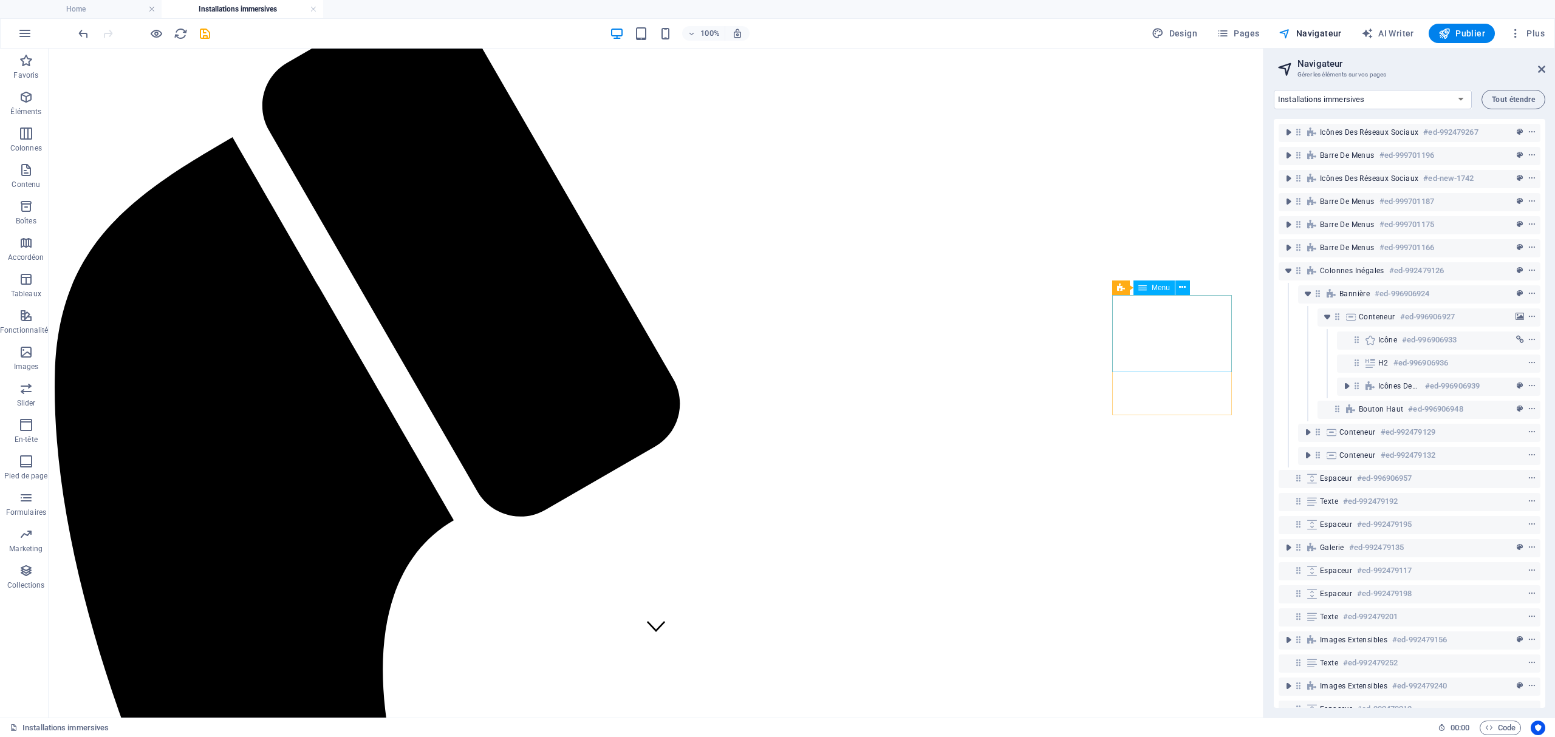
scroll to position [162, 0]
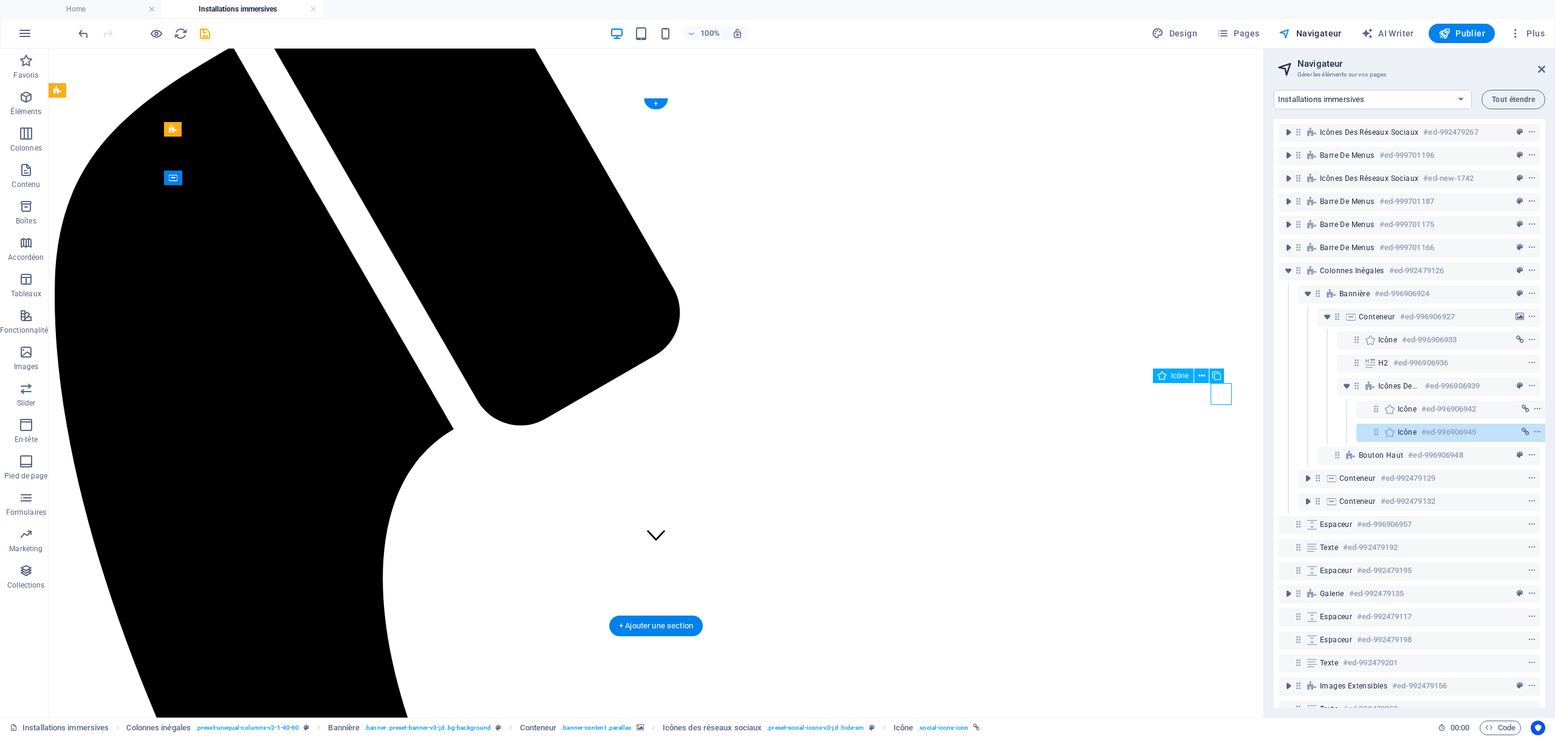
scroll to position [25, 3]
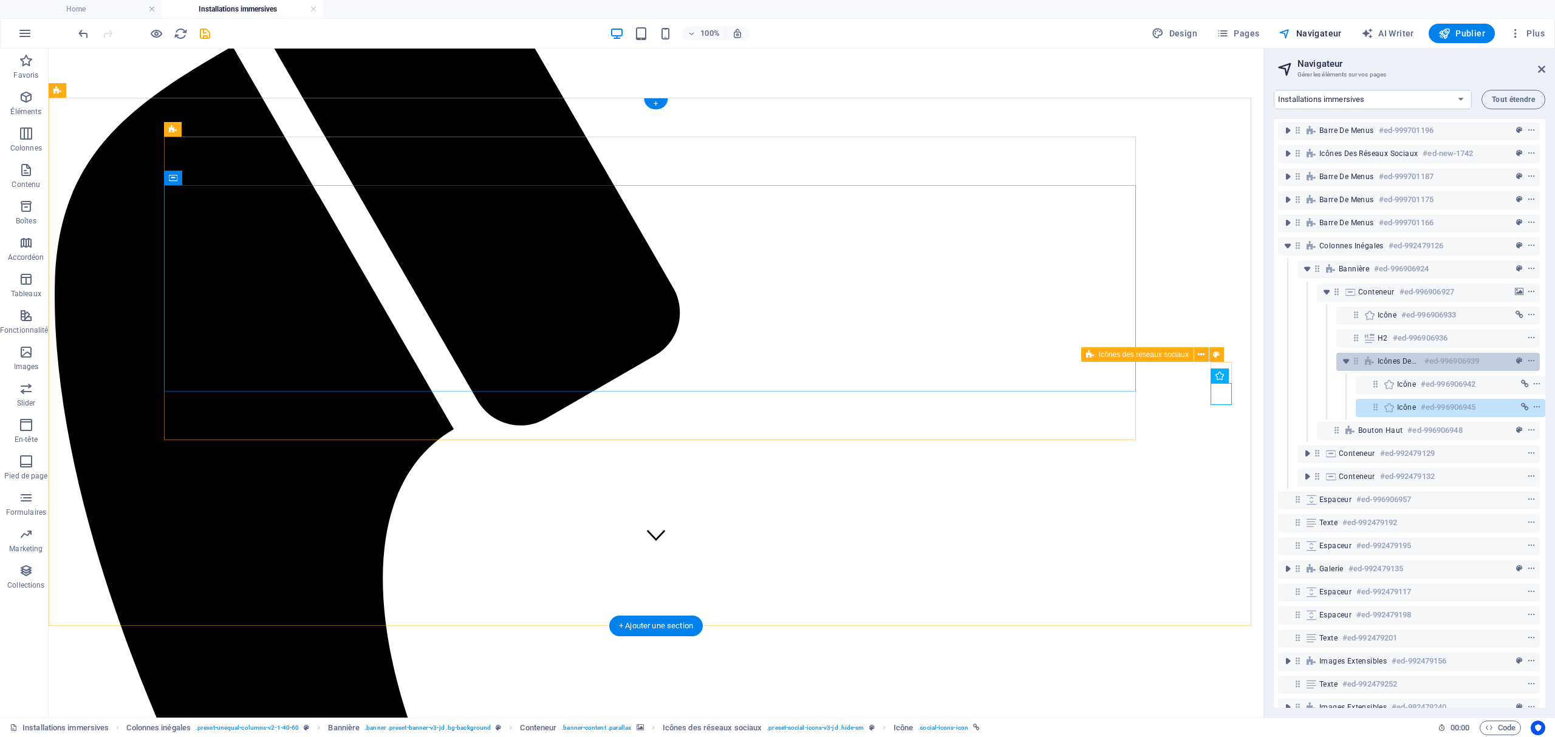
click at [1165, 364] on icon at bounding box center [1369, 361] width 13 height 10
click at [1165, 358] on icon "context-menu" at bounding box center [1531, 361] width 9 height 9
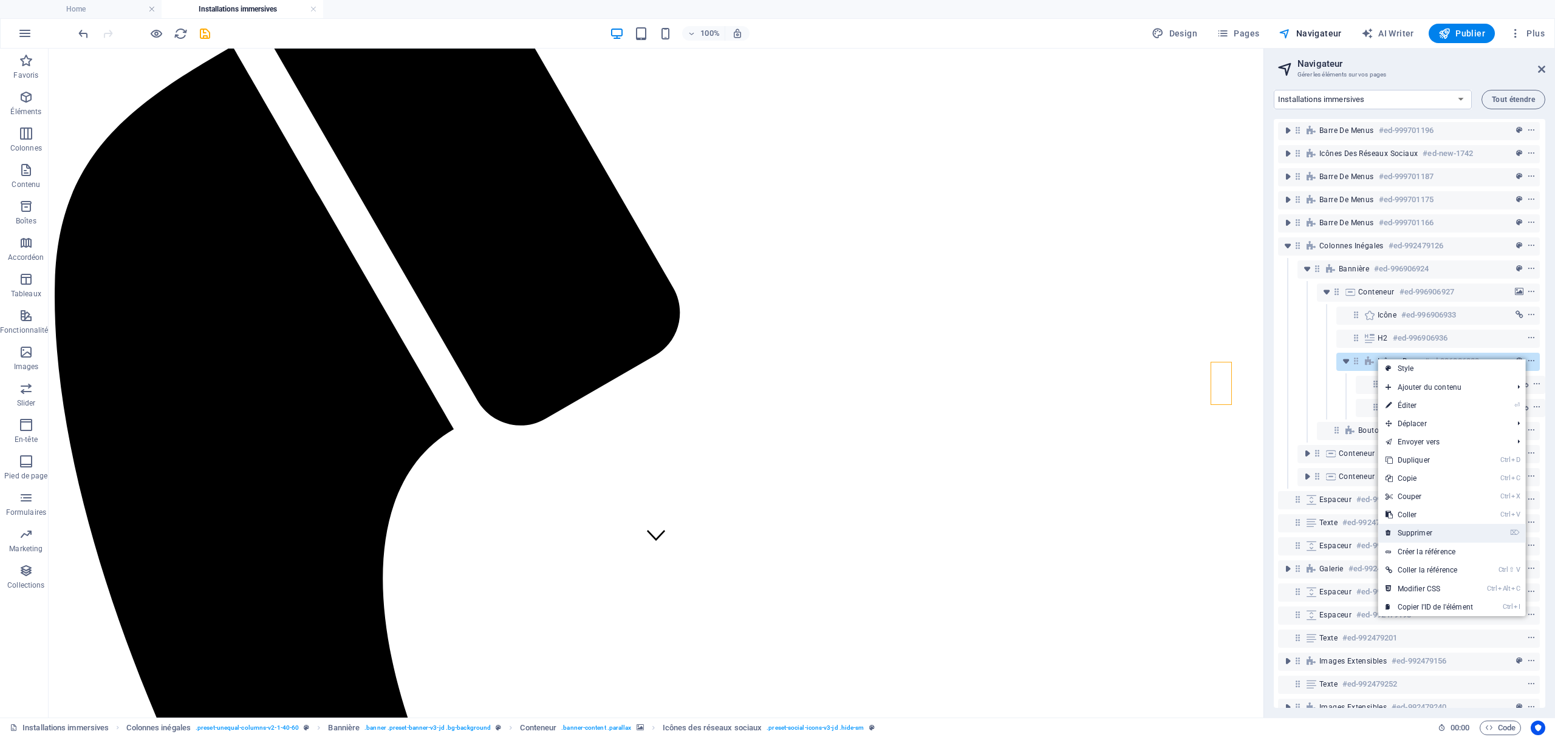
click at [1165, 533] on li "⌦ Supprimer" at bounding box center [1452, 533] width 148 height 19
click at [1165, 537] on link "⌦ Supprimer" at bounding box center [1429, 533] width 102 height 18
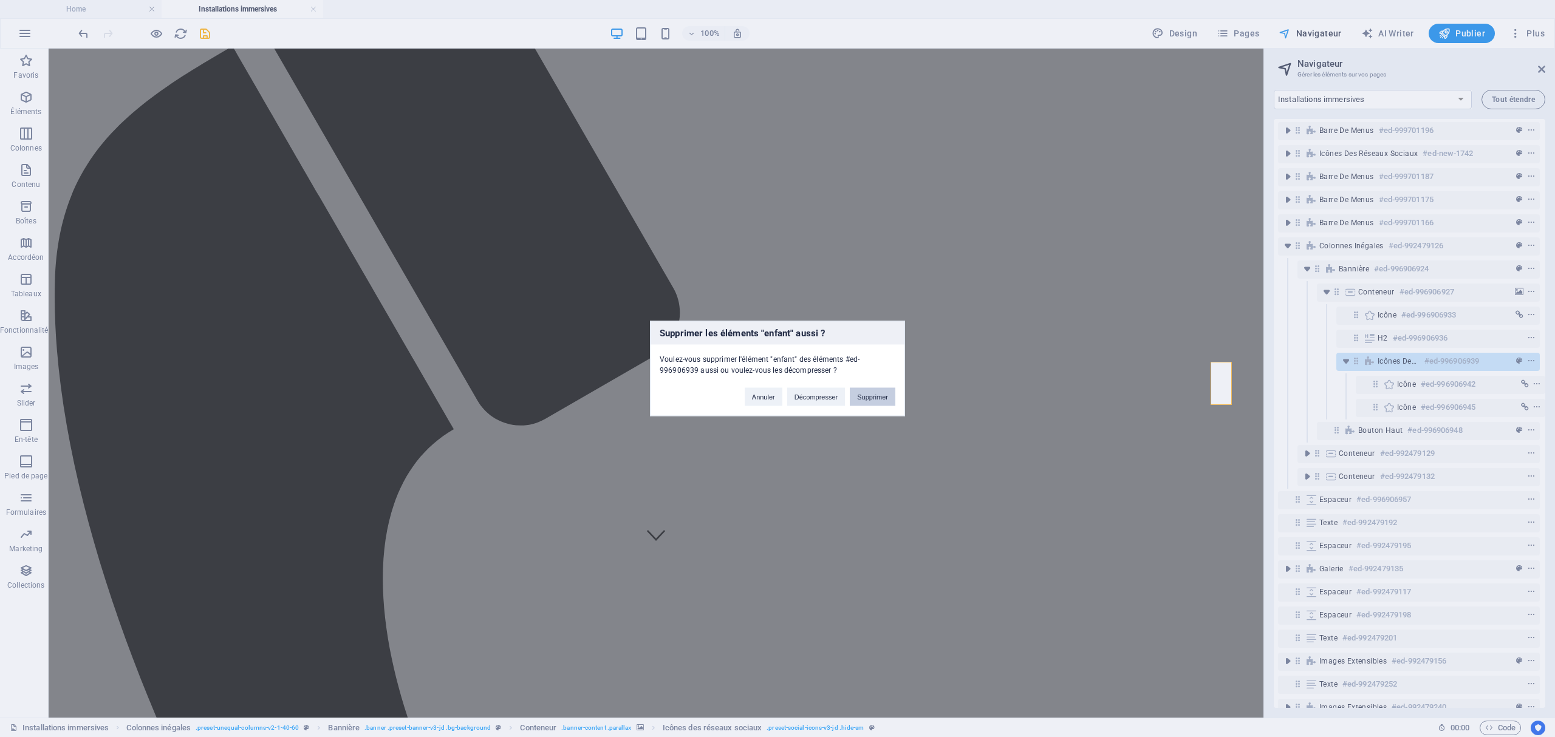
click at [866, 392] on button "Supprimer" at bounding box center [873, 397] width 46 height 18
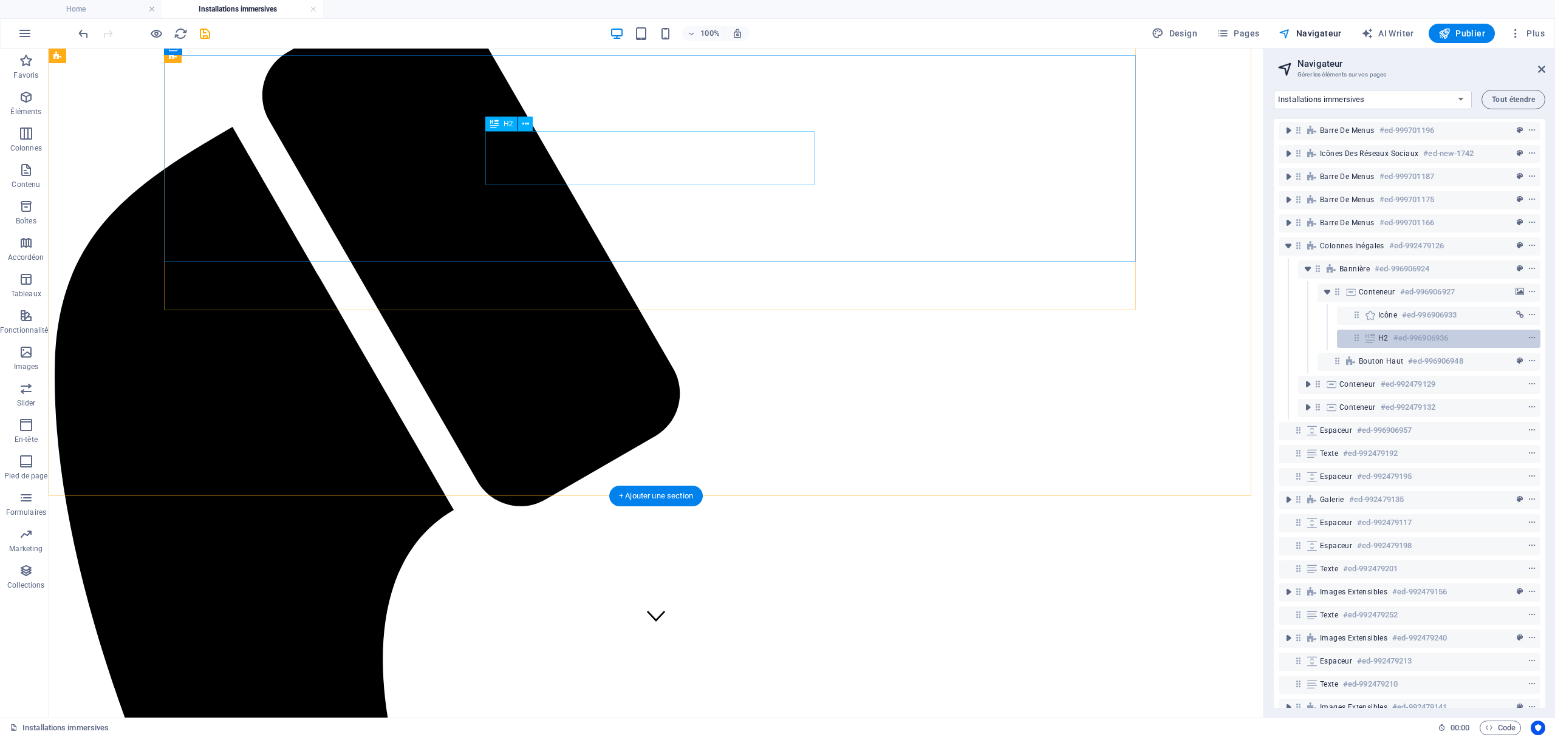
scroll to position [0, 0]
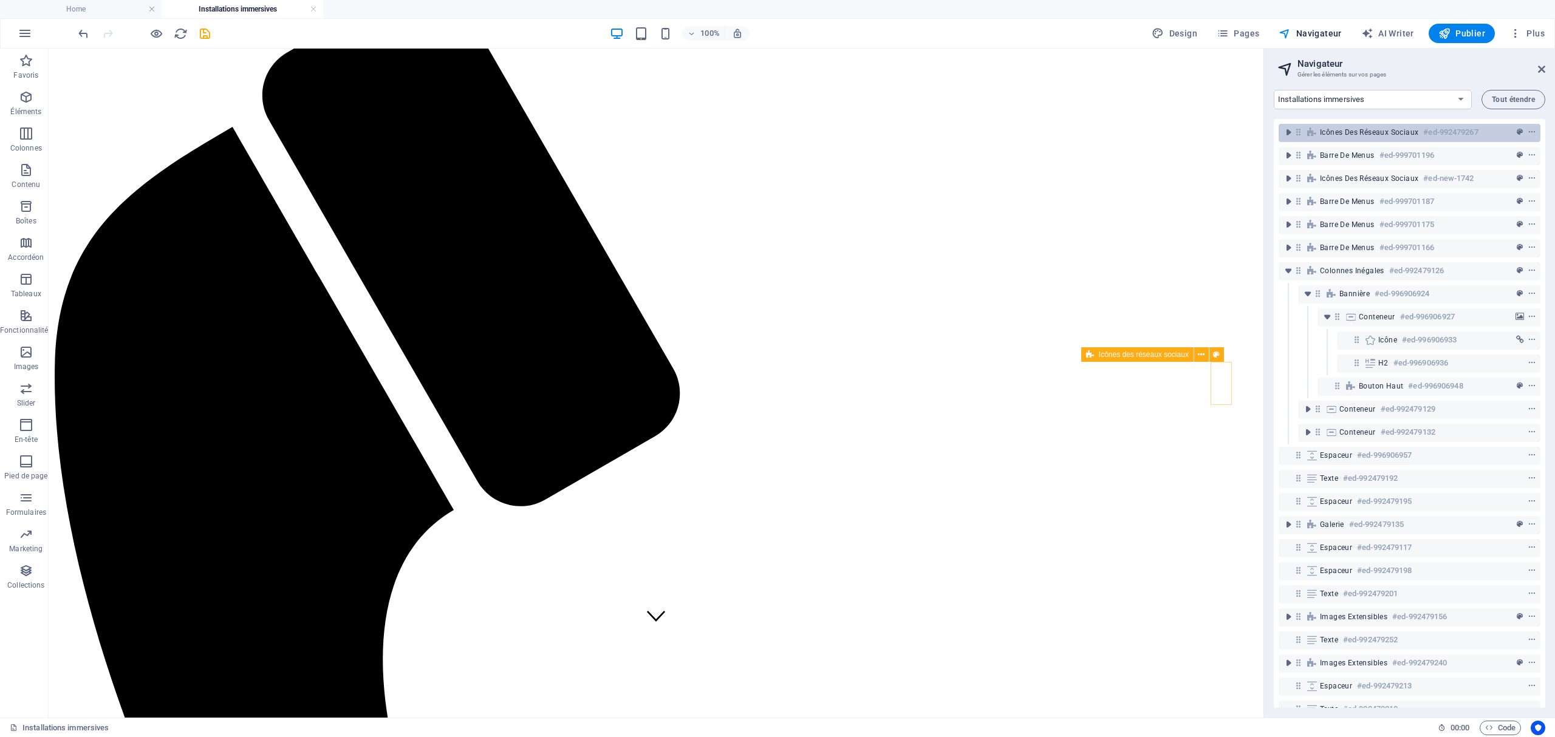
click at [1165, 131] on span "Icônes des réseaux sociaux" at bounding box center [1369, 133] width 98 height 10
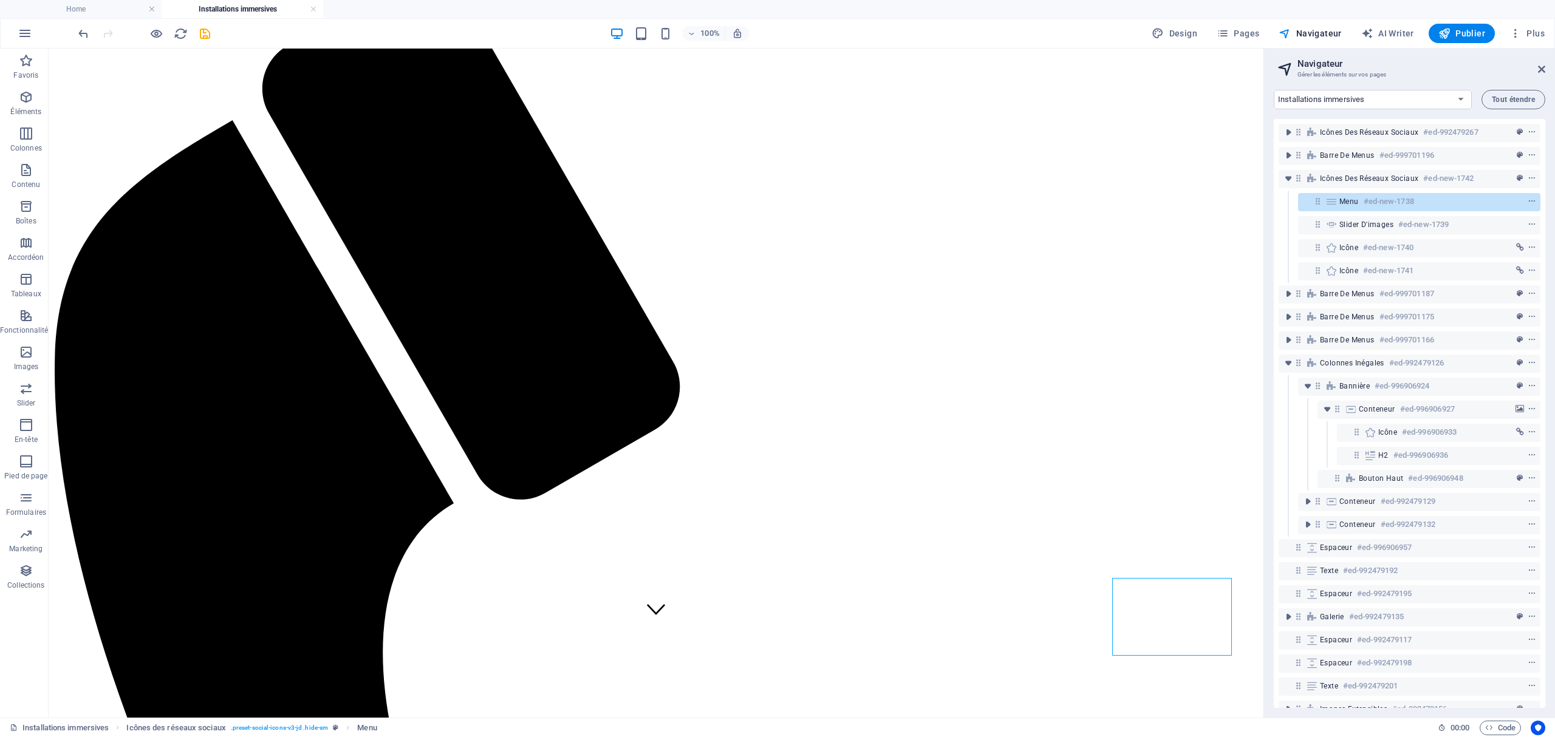
scroll to position [81, 0]
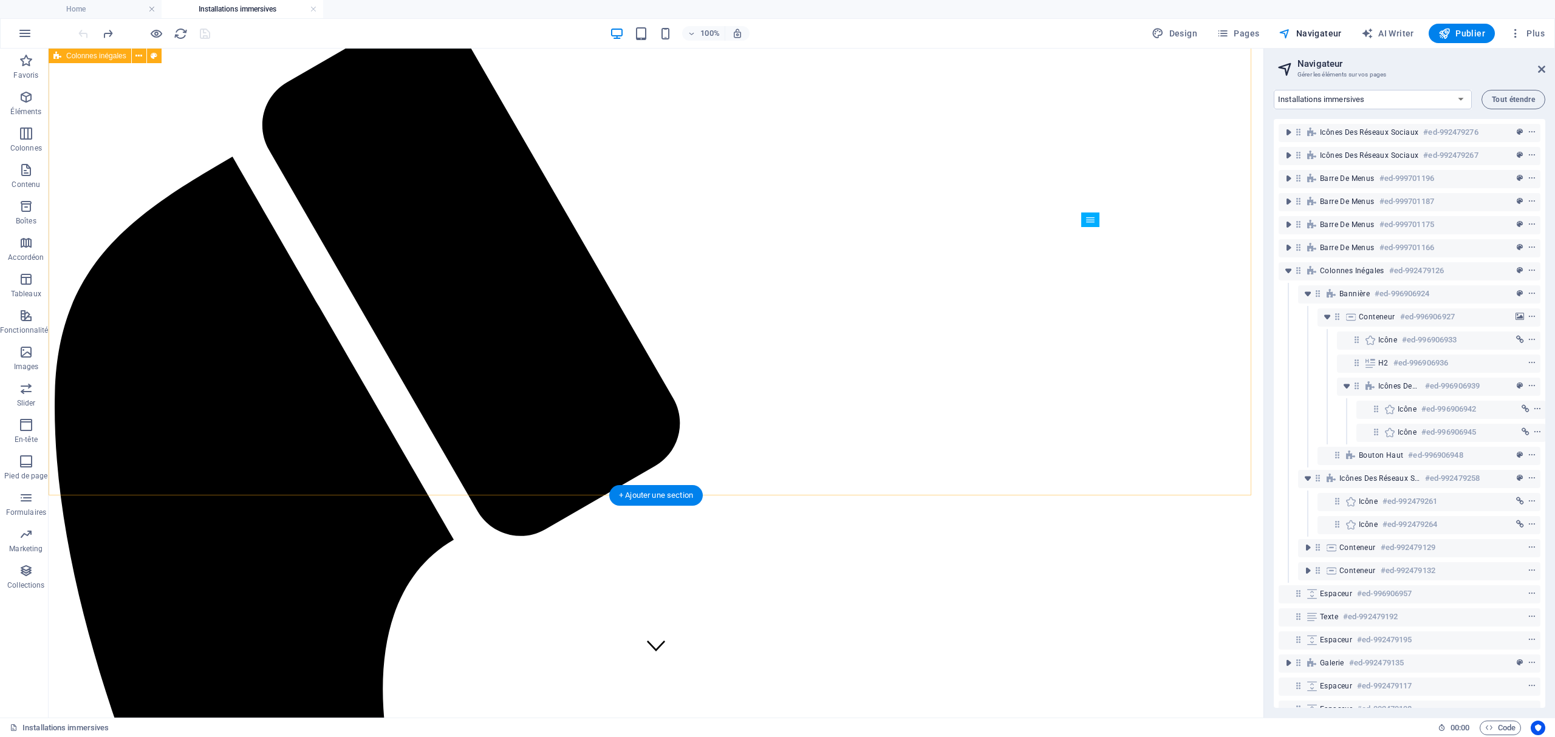
scroll to position [0, 0]
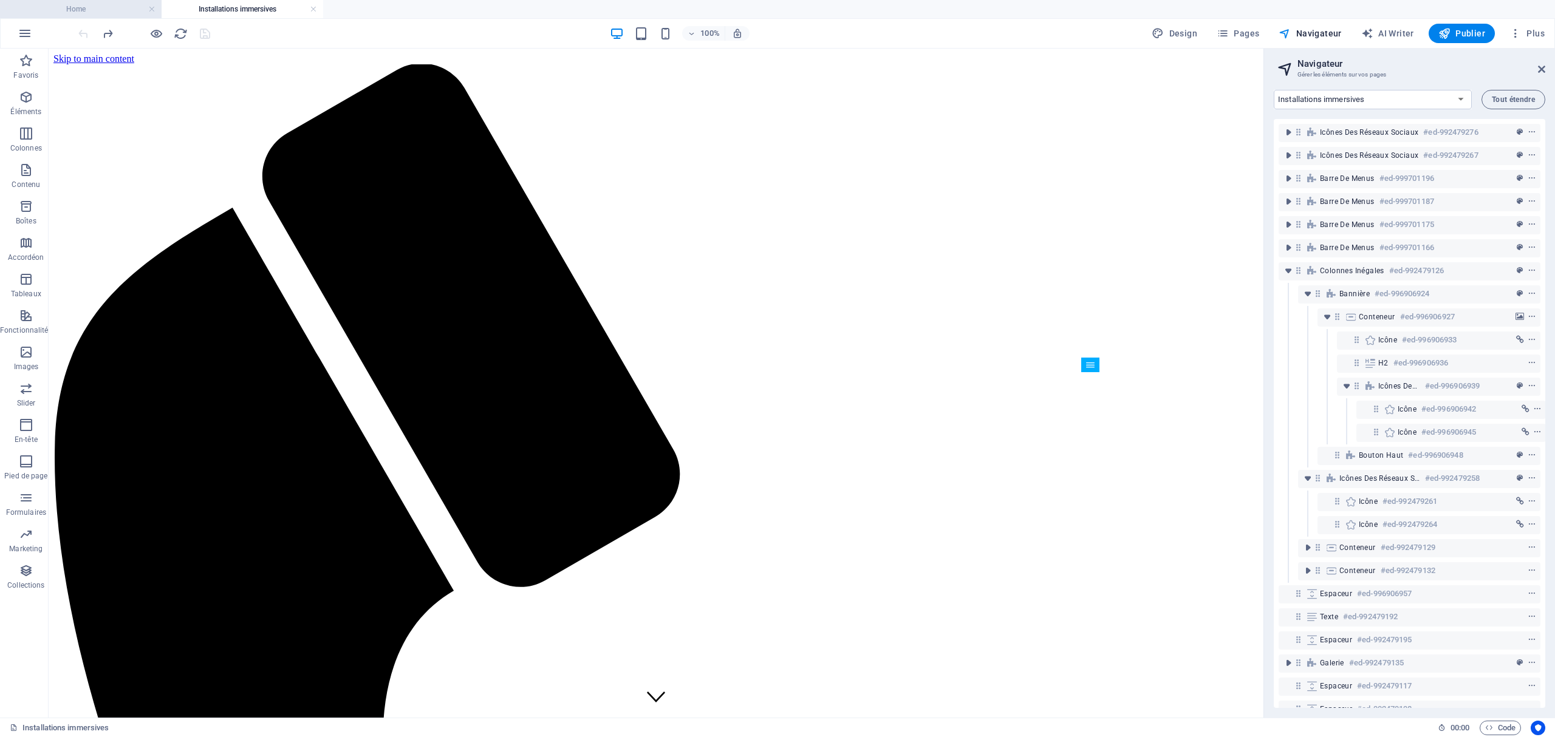
click at [120, 9] on h4 "Home" at bounding box center [81, 8] width 162 height 13
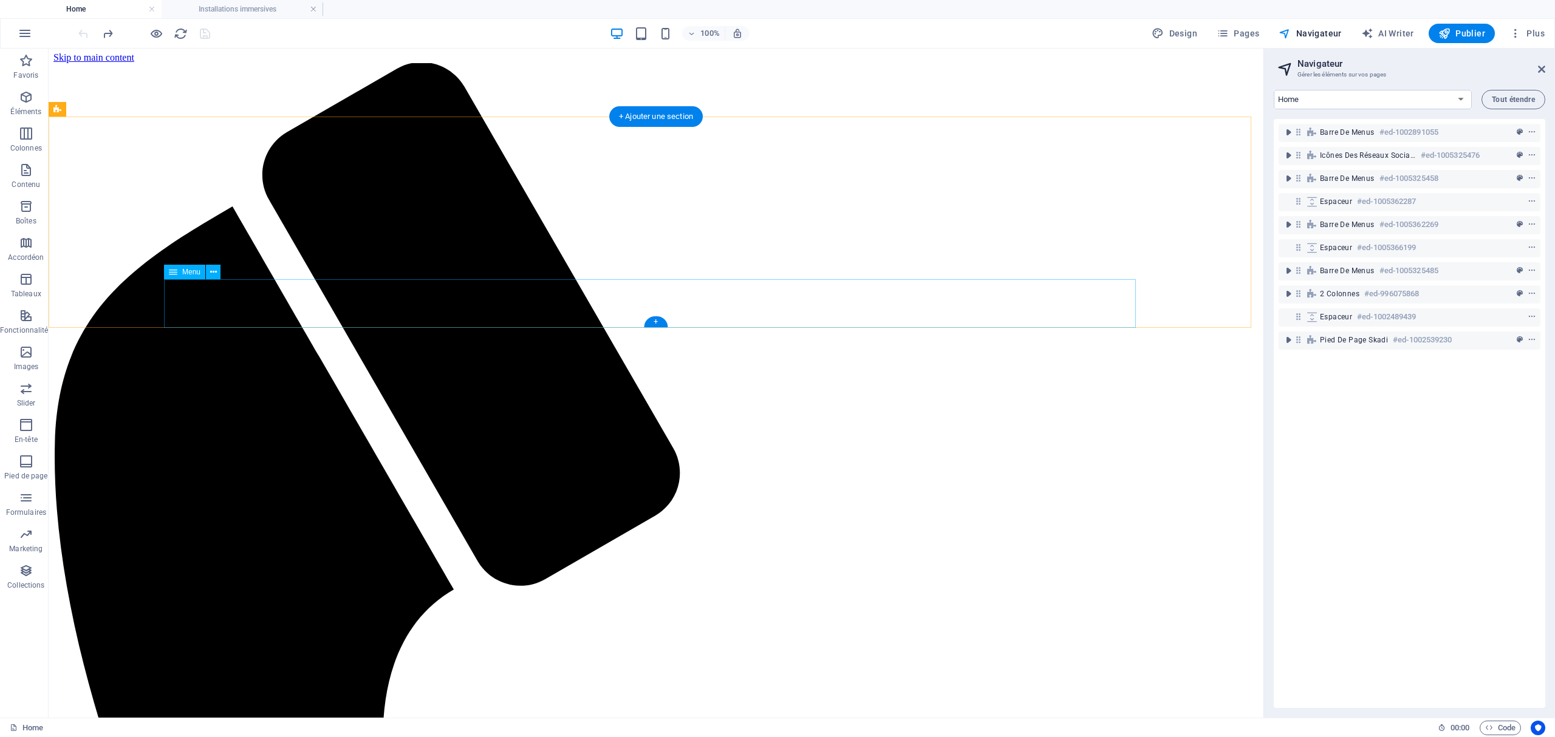
scroll to position [182, 0]
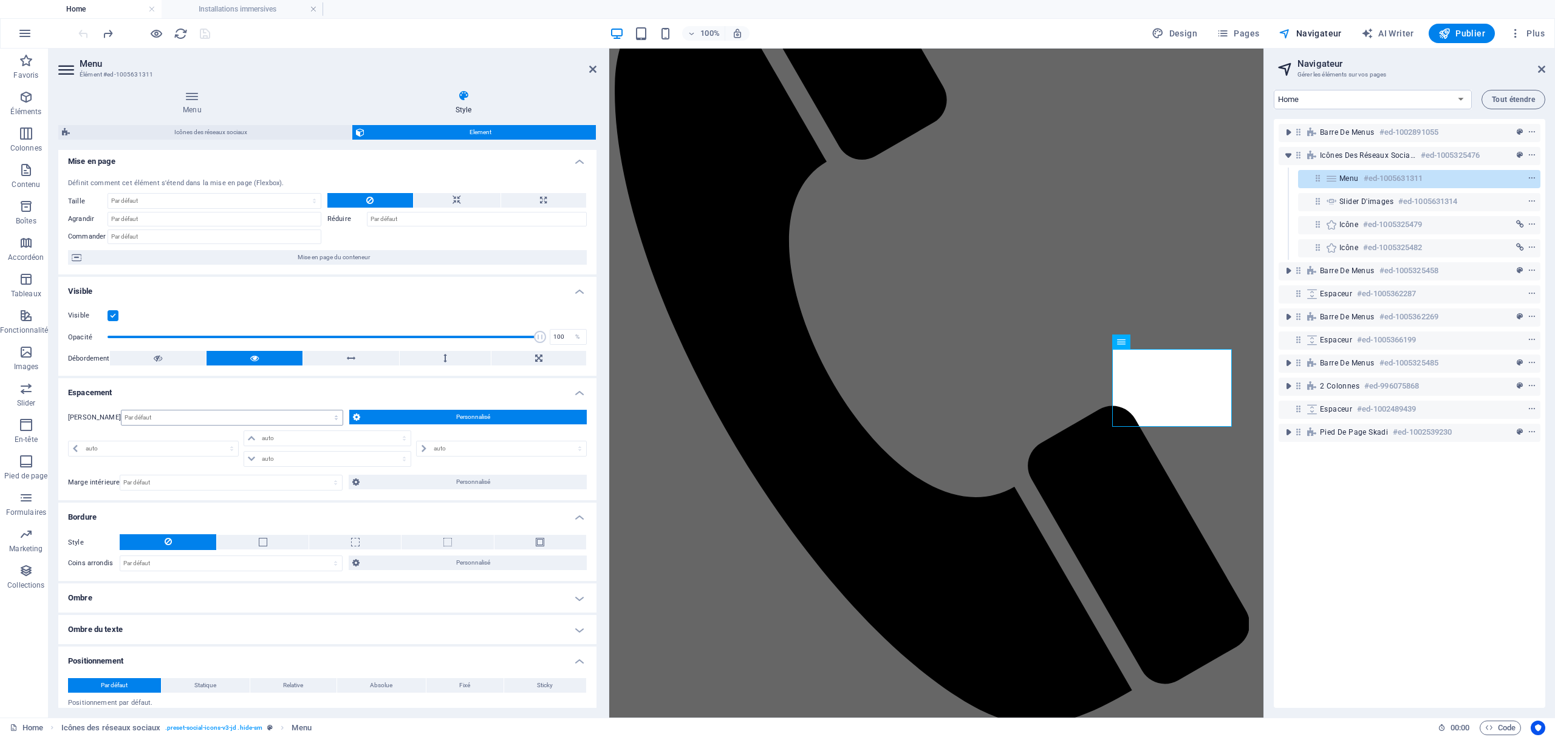
scroll to position [0, 0]
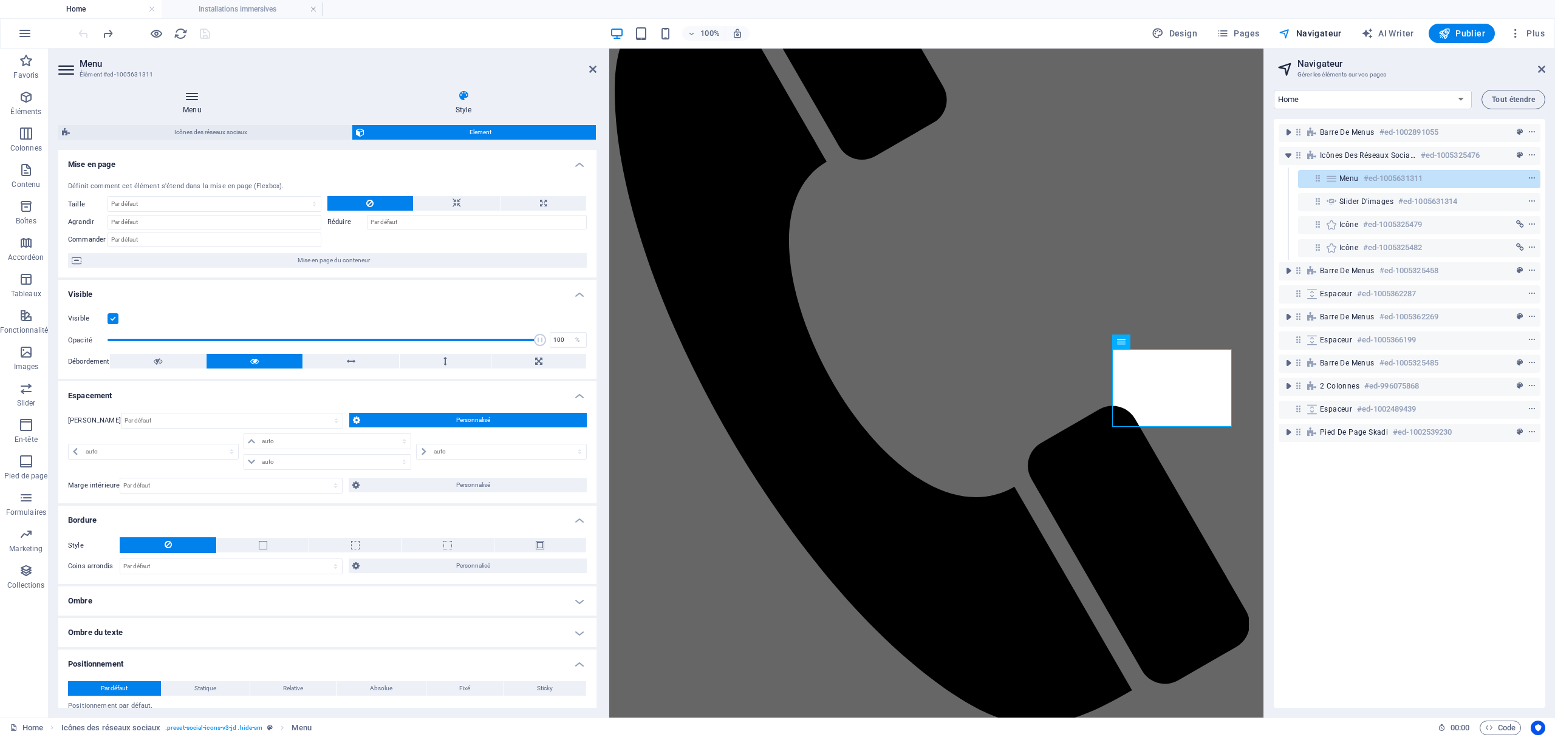
click at [198, 101] on icon at bounding box center [192, 96] width 268 height 12
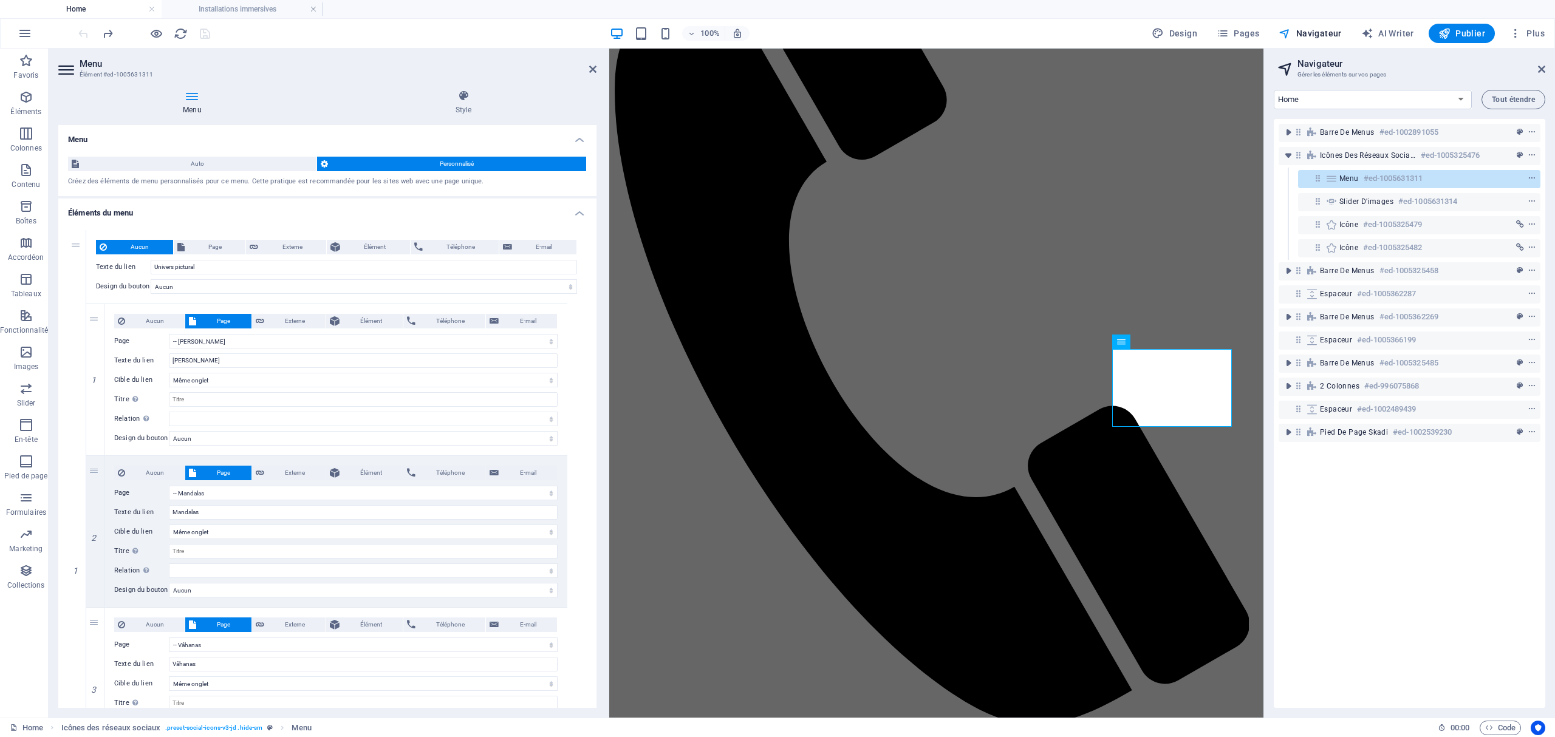
click at [507, 44] on div "100% Design Pages Navigateur AI Writer Publier Plus" at bounding box center [778, 33] width 1554 height 29
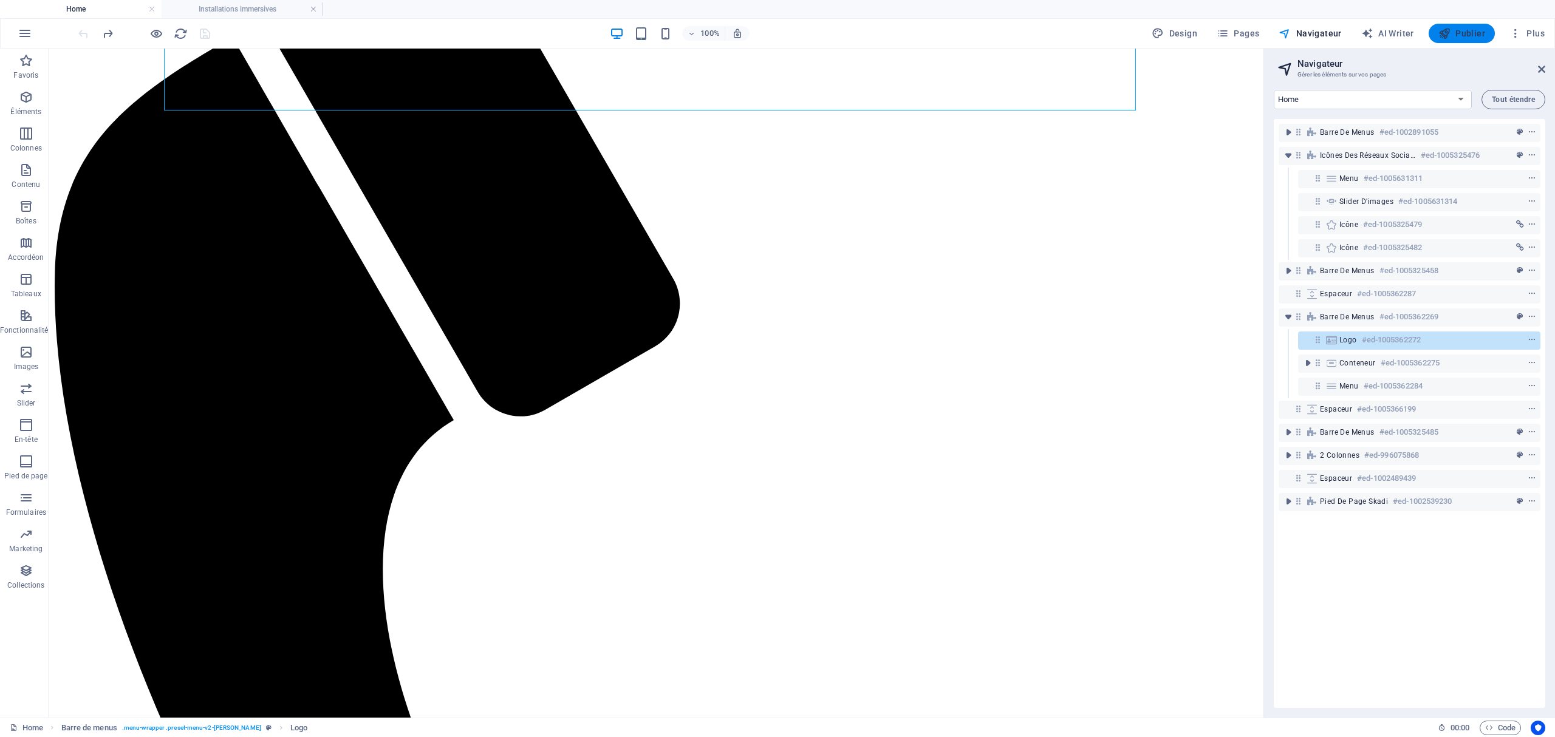
click at [1165, 30] on span "Publier" at bounding box center [1461, 33] width 47 height 12
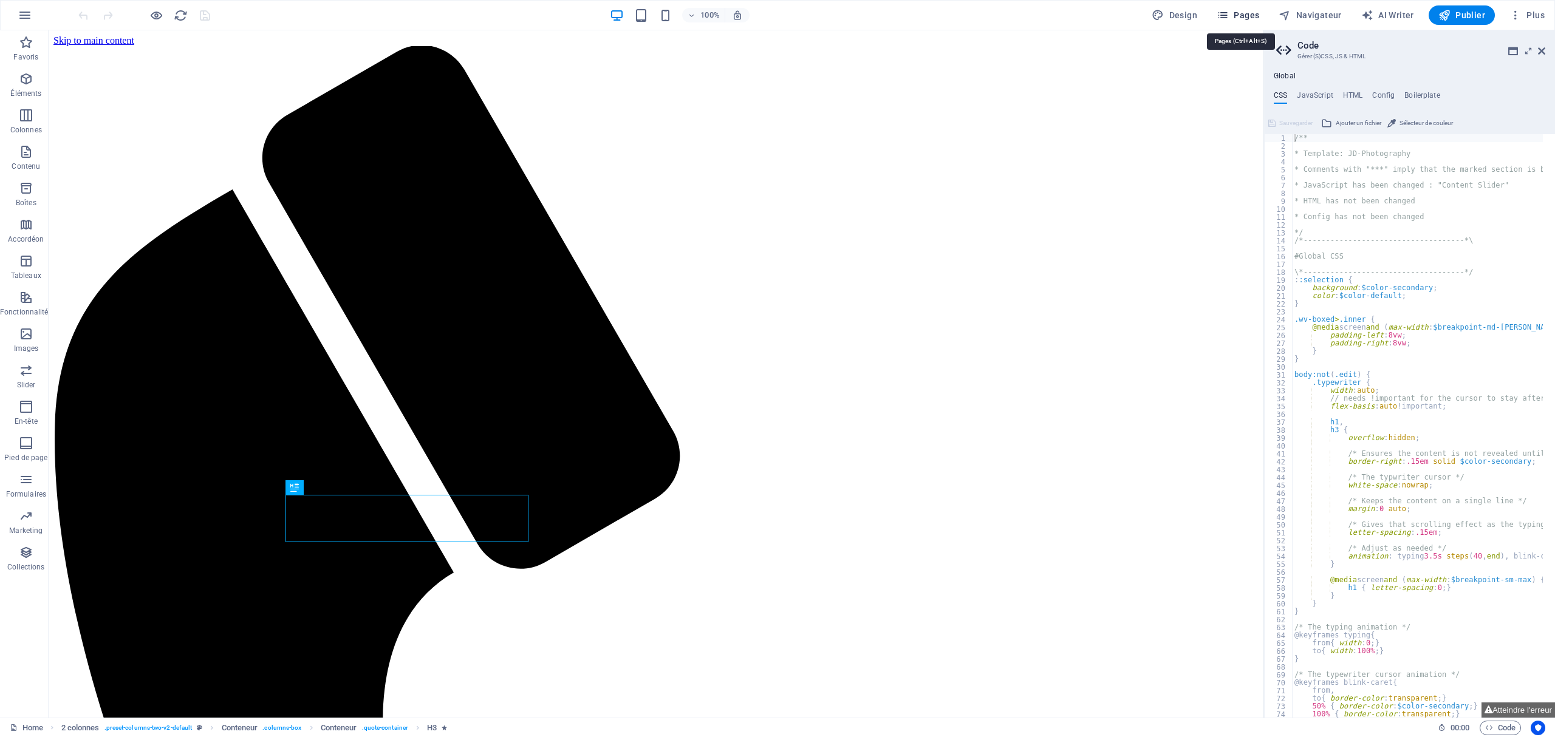
click at [1241, 16] on span "Pages" at bounding box center [1237, 15] width 43 height 12
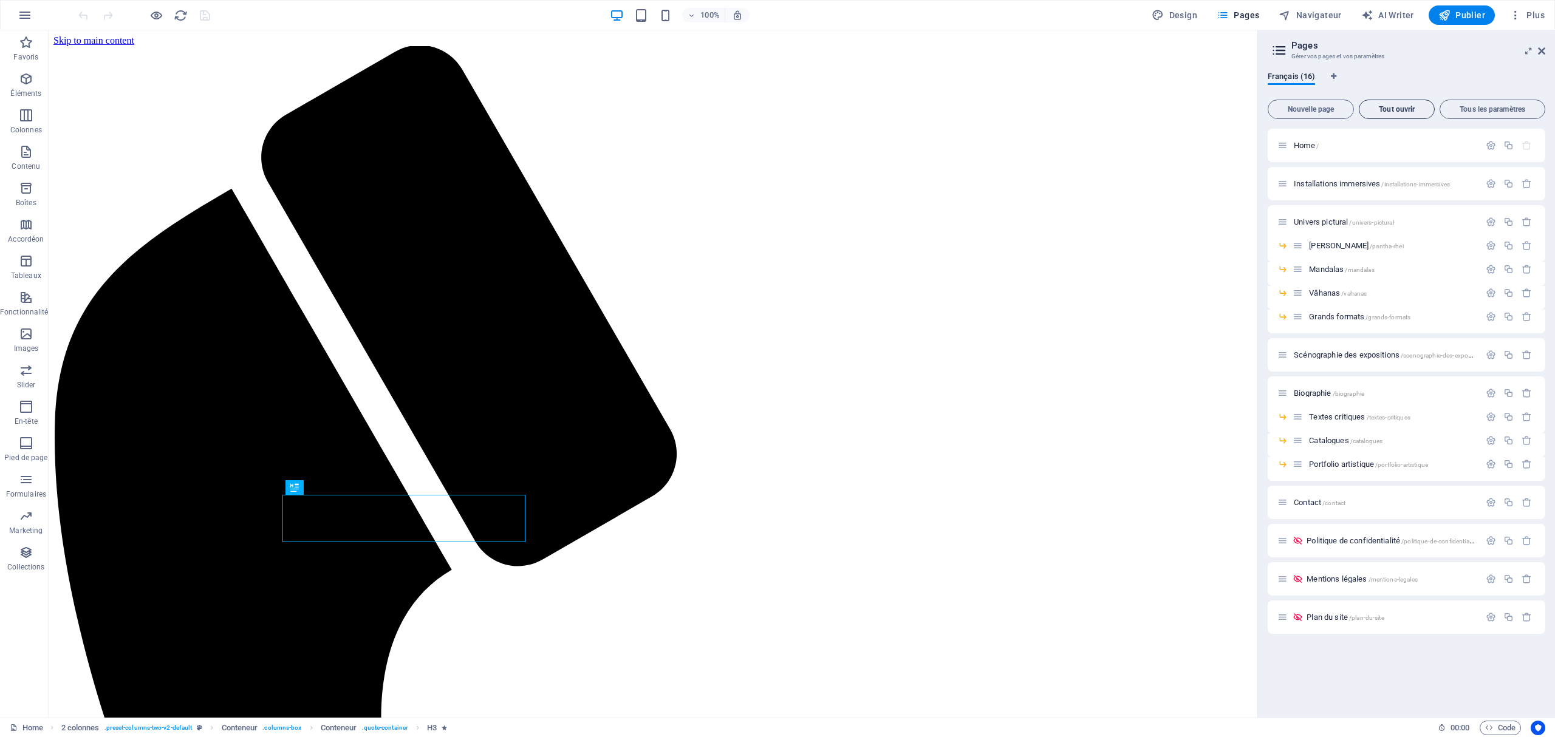
click at [1410, 106] on span "Tout ouvrir" at bounding box center [1396, 109] width 65 height 7
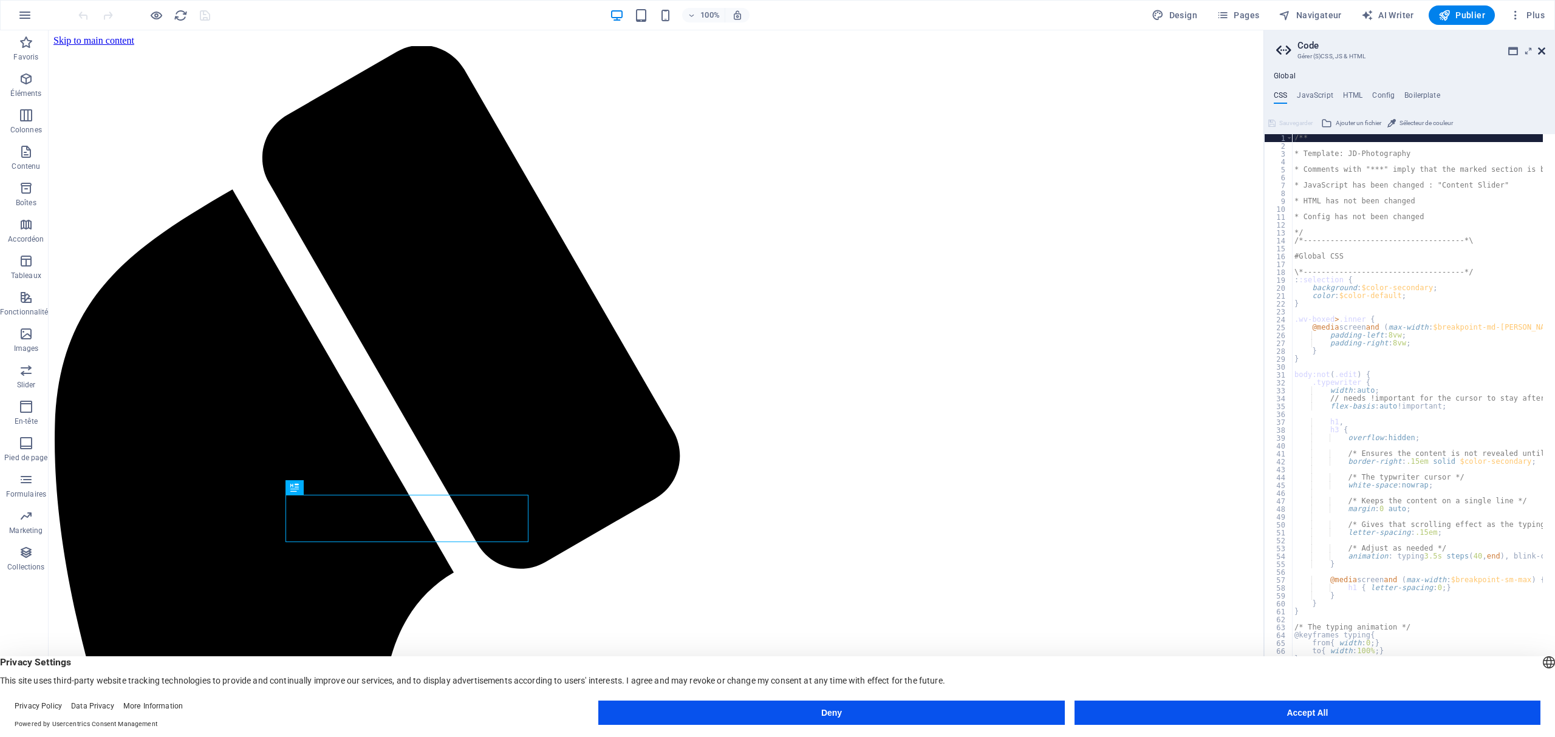
click at [1544, 50] on icon at bounding box center [1541, 51] width 7 height 10
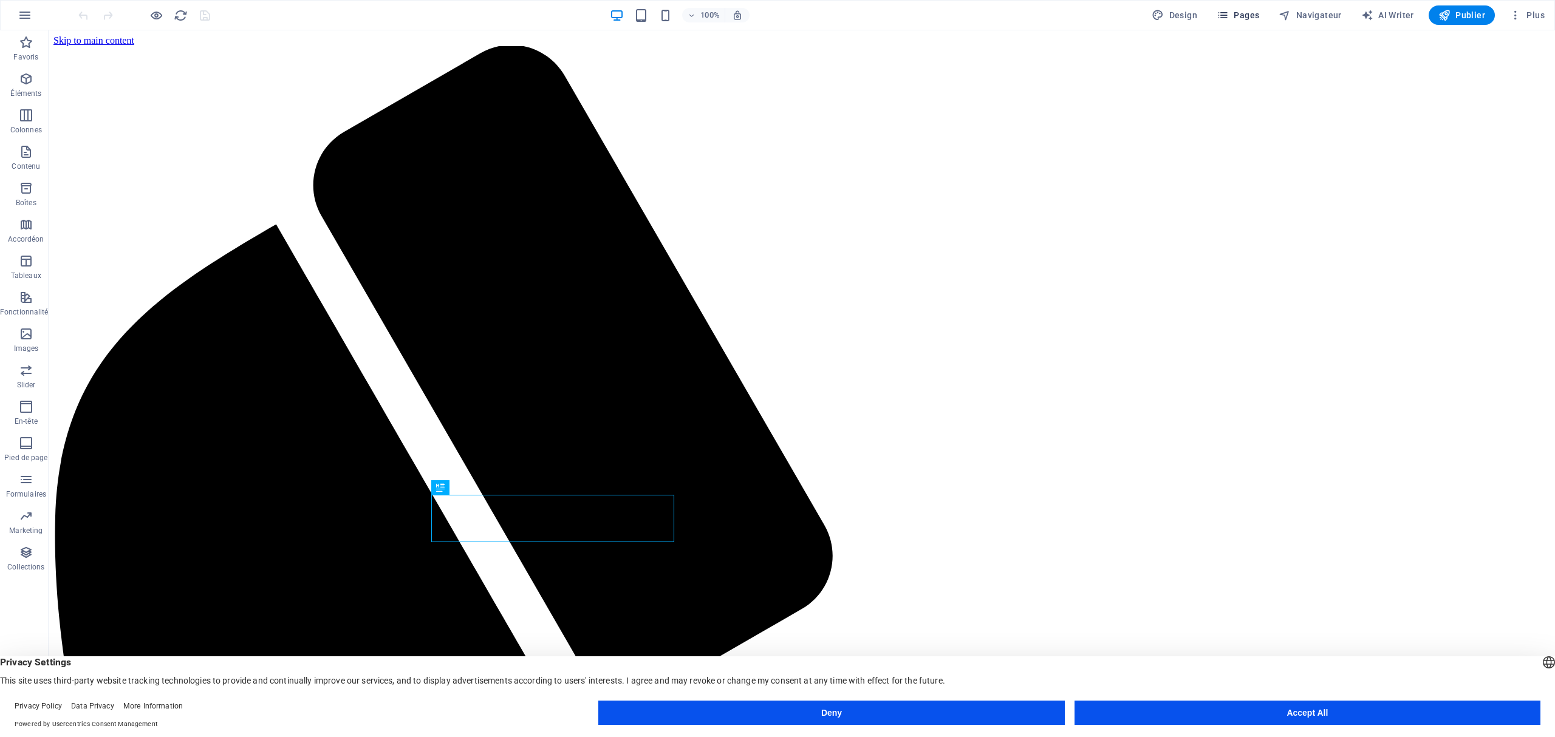
click at [1250, 12] on span "Pages" at bounding box center [1237, 15] width 43 height 12
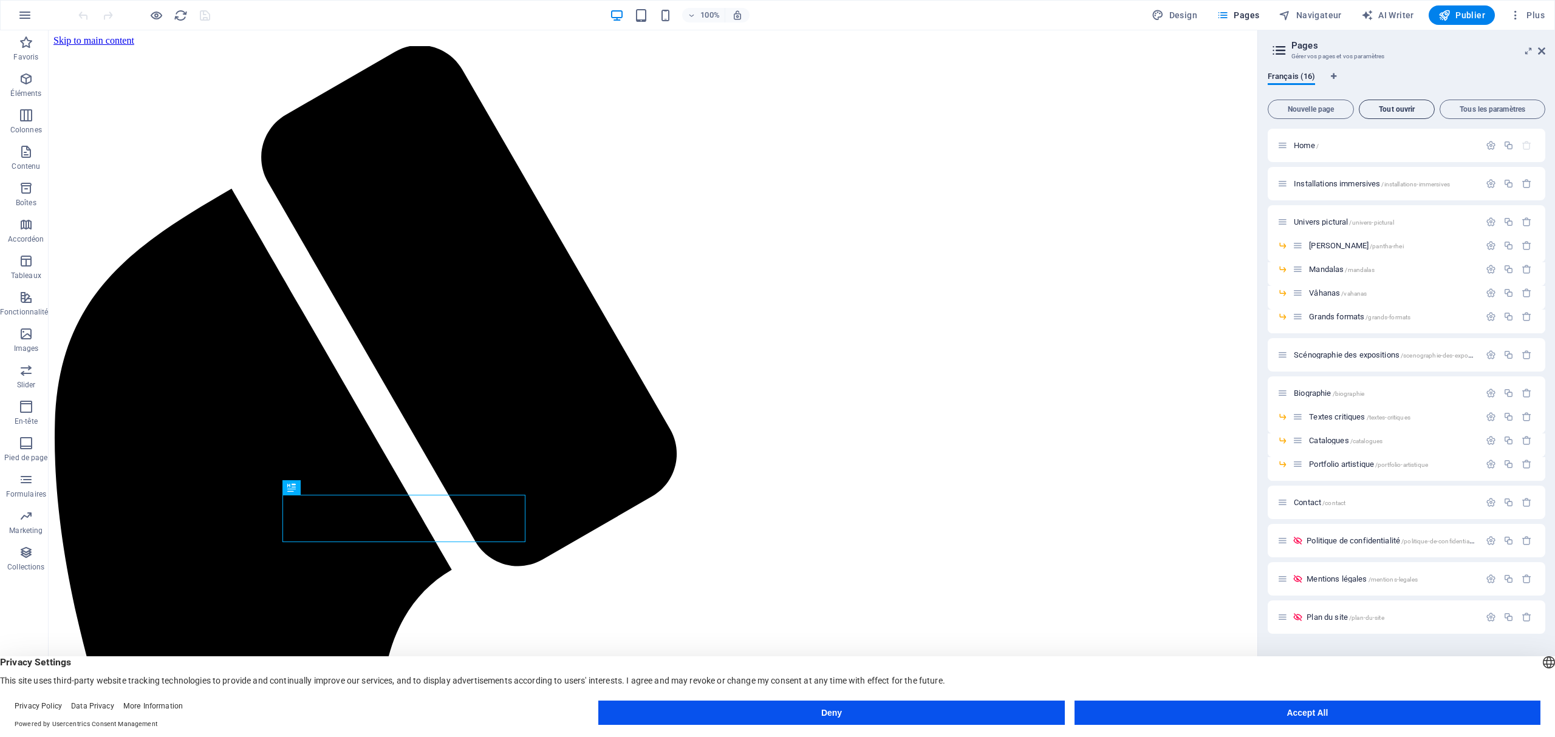
click at [1392, 115] on button "Tout ouvrir" at bounding box center [1397, 109] width 76 height 19
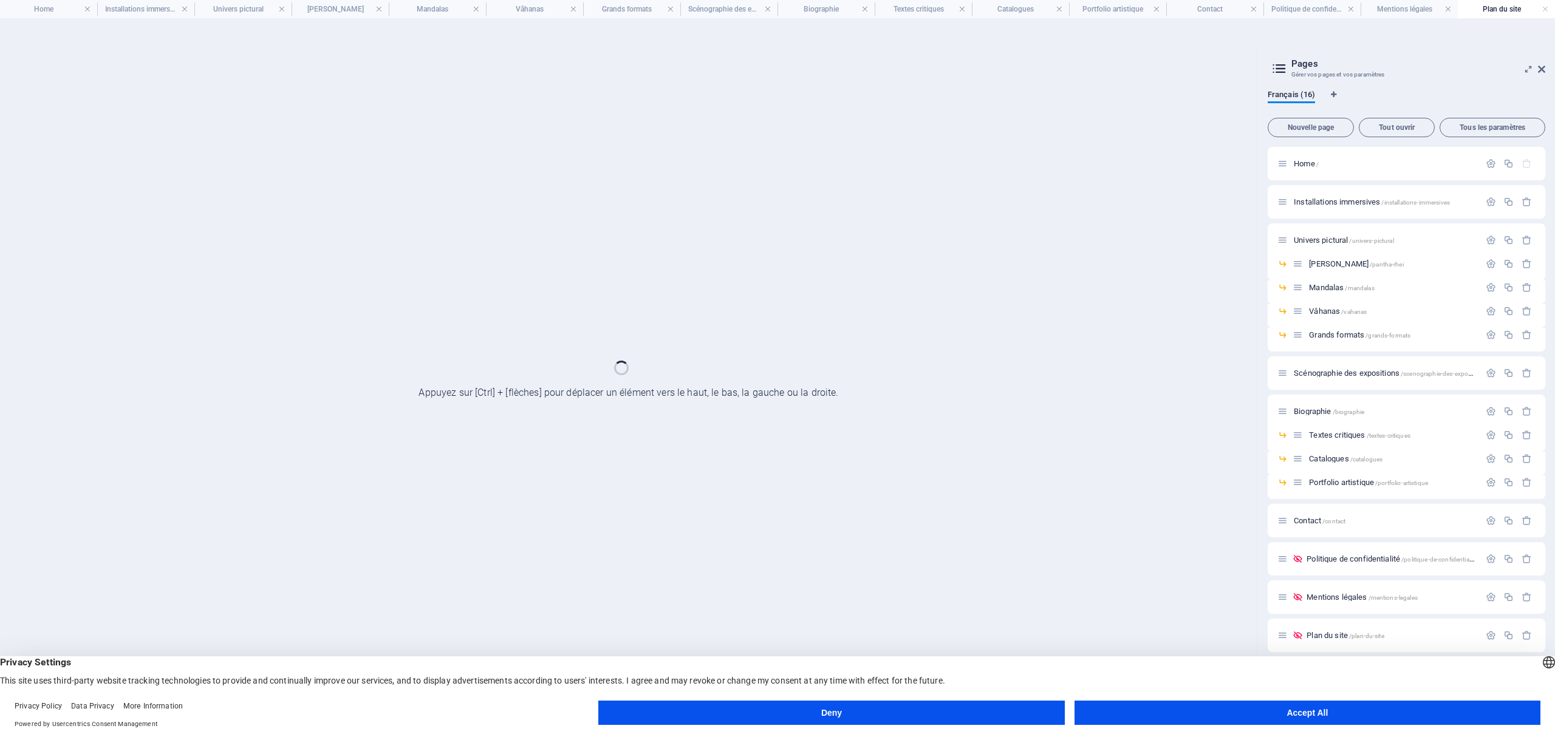
click at [1345, 712] on button "Accept All" at bounding box center [1307, 713] width 466 height 24
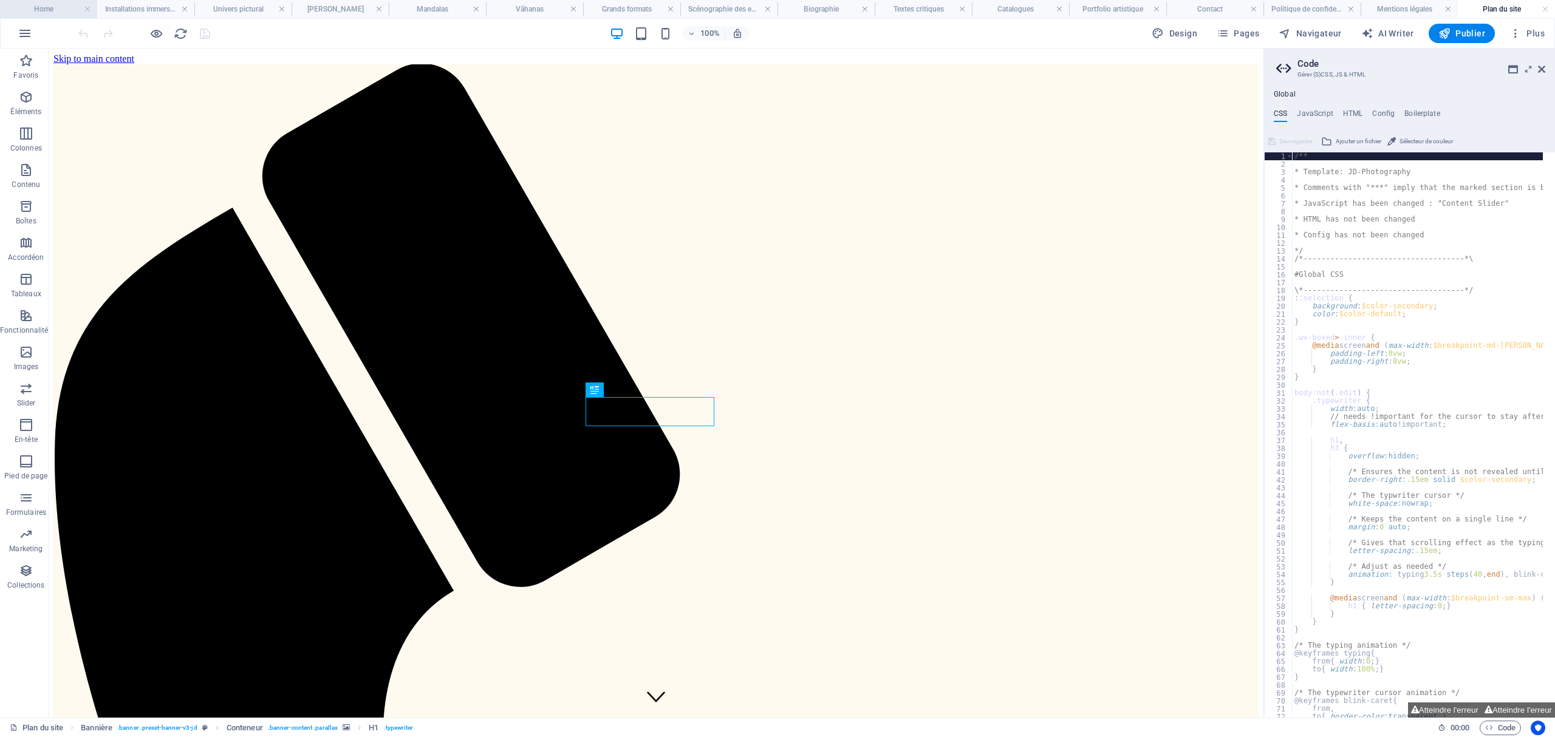
click at [47, 13] on h4 "Home" at bounding box center [48, 8] width 97 height 13
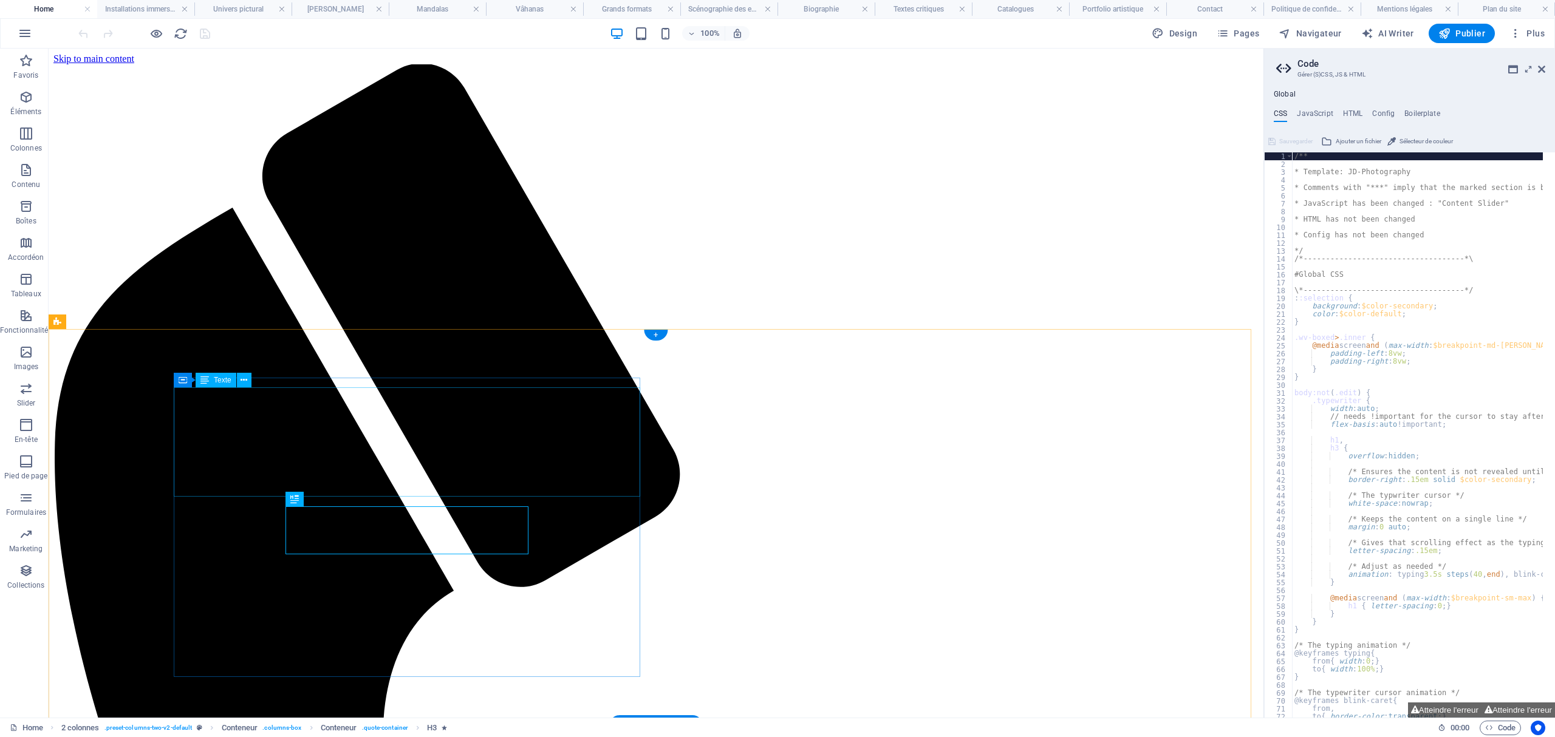
scroll to position [182, 0]
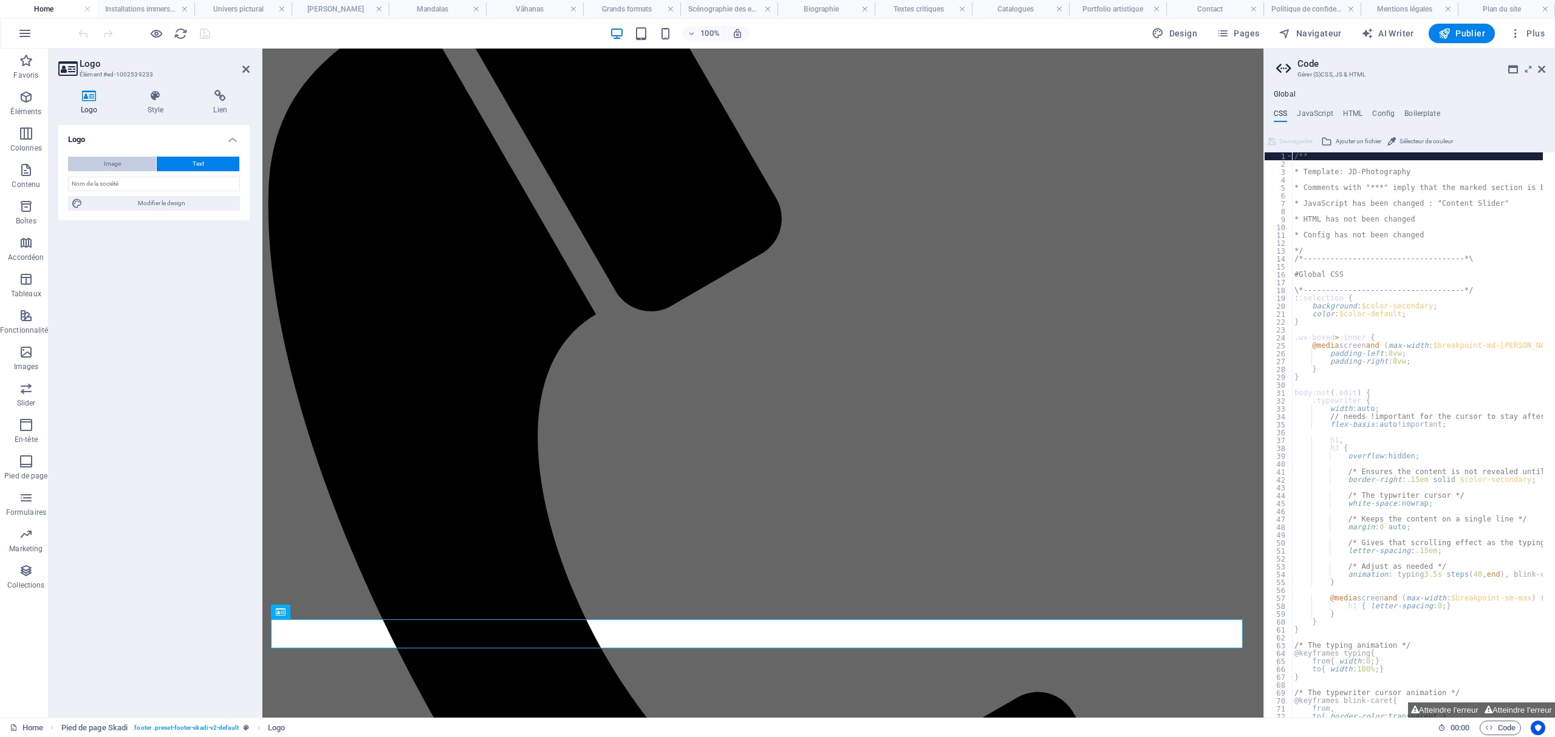
click at [120, 164] on button "Image" at bounding box center [112, 164] width 88 height 15
select select "DISABLED_OPTION_VALUE"
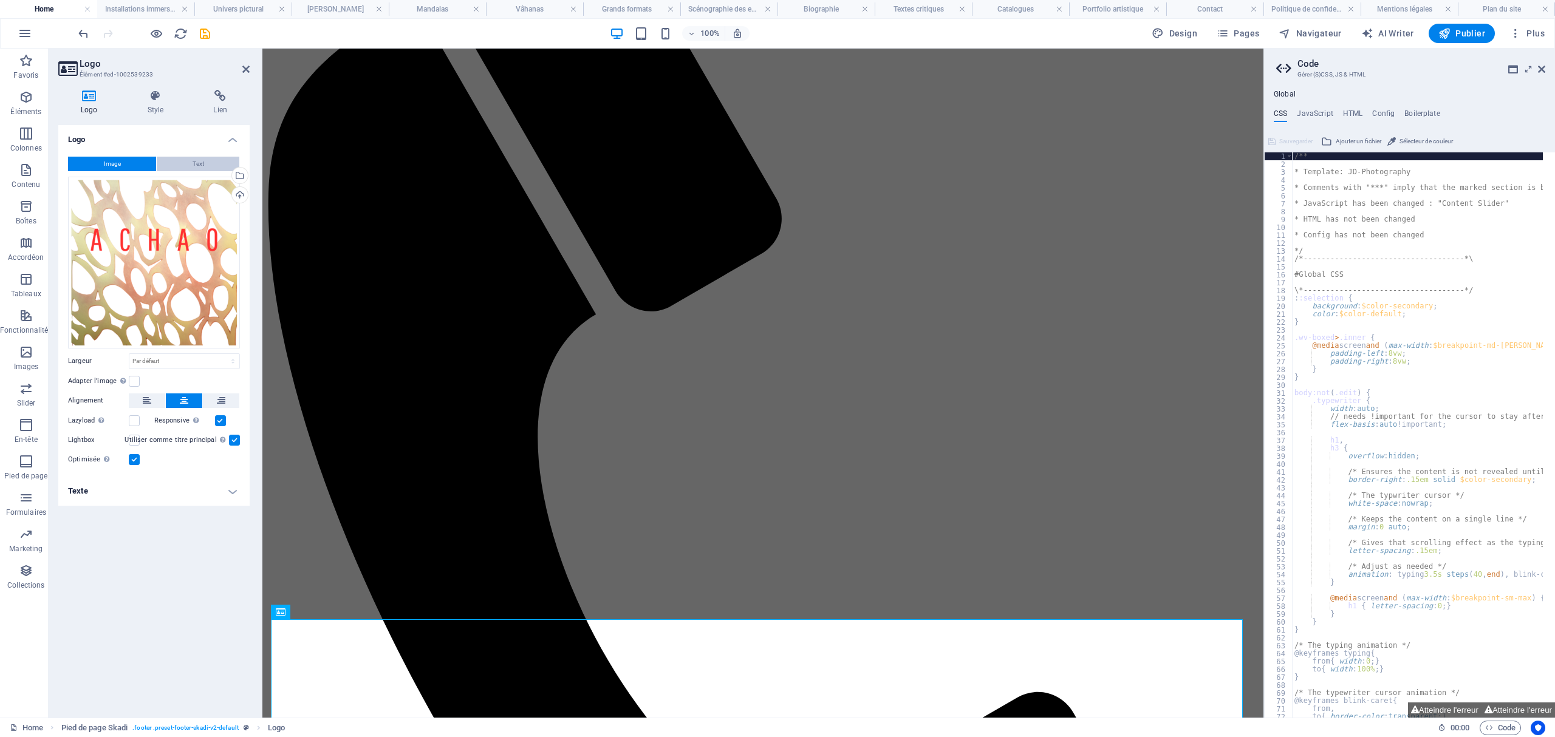
click at [210, 159] on button "Text" at bounding box center [198, 164] width 83 height 15
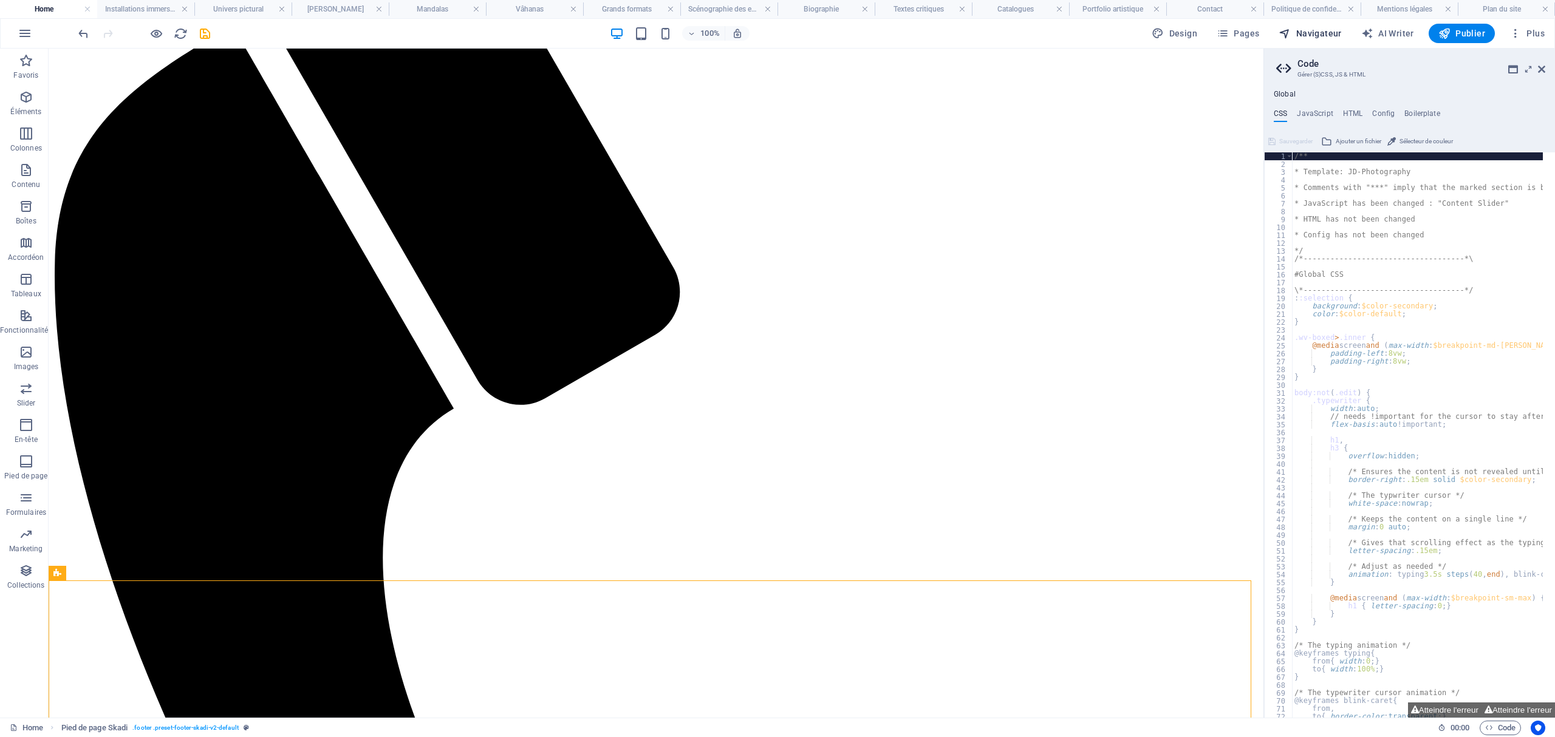
click at [1314, 30] on span "Navigateur" at bounding box center [1309, 33] width 63 height 12
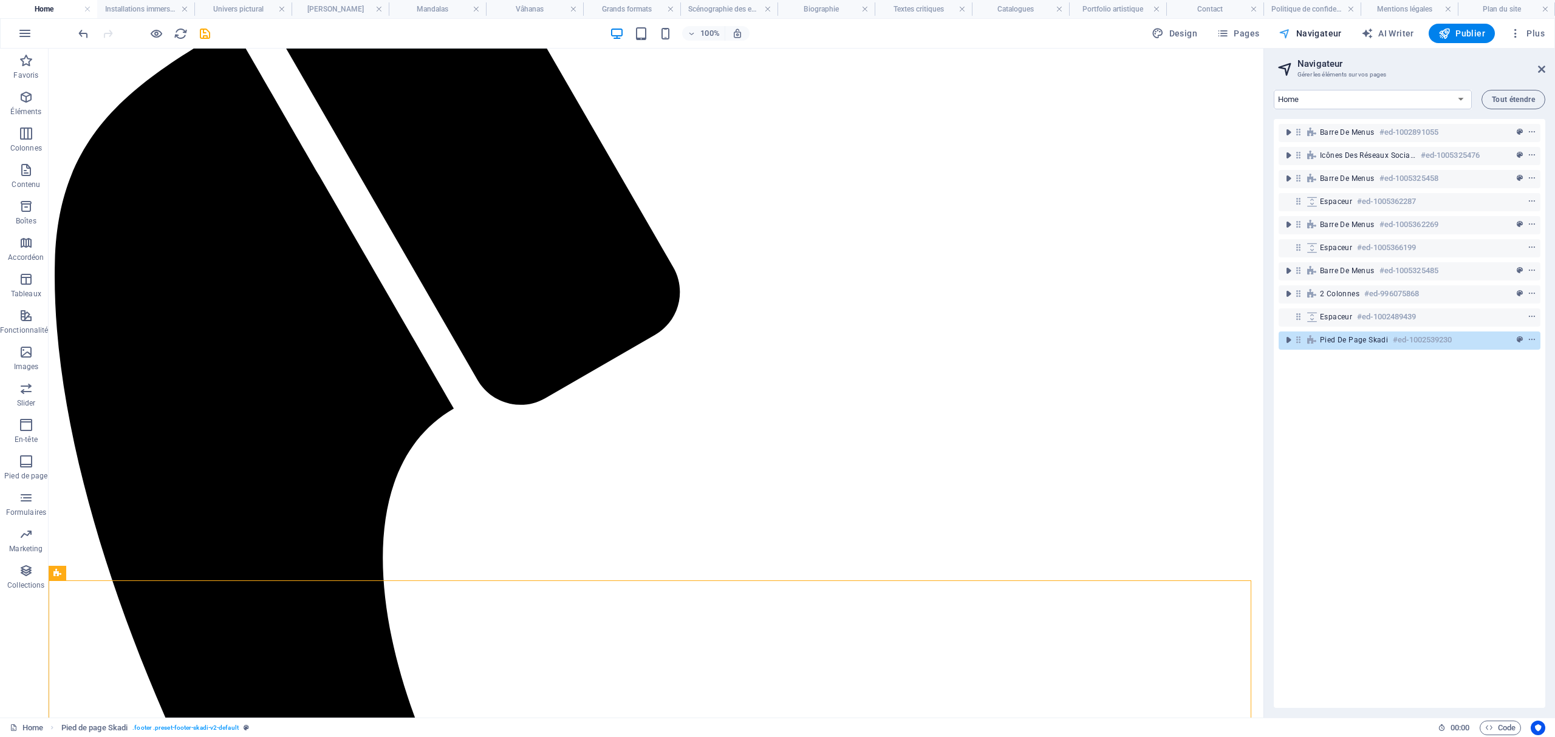
click at [1320, 30] on span "Navigateur" at bounding box center [1309, 33] width 63 height 12
click at [1356, 334] on div "Pied de page Skadi #ed-1002539230" at bounding box center [1400, 340] width 160 height 15
click at [139, 5] on h4 "Installations immersives" at bounding box center [145, 8] width 97 height 13
select select "17990206-fr"
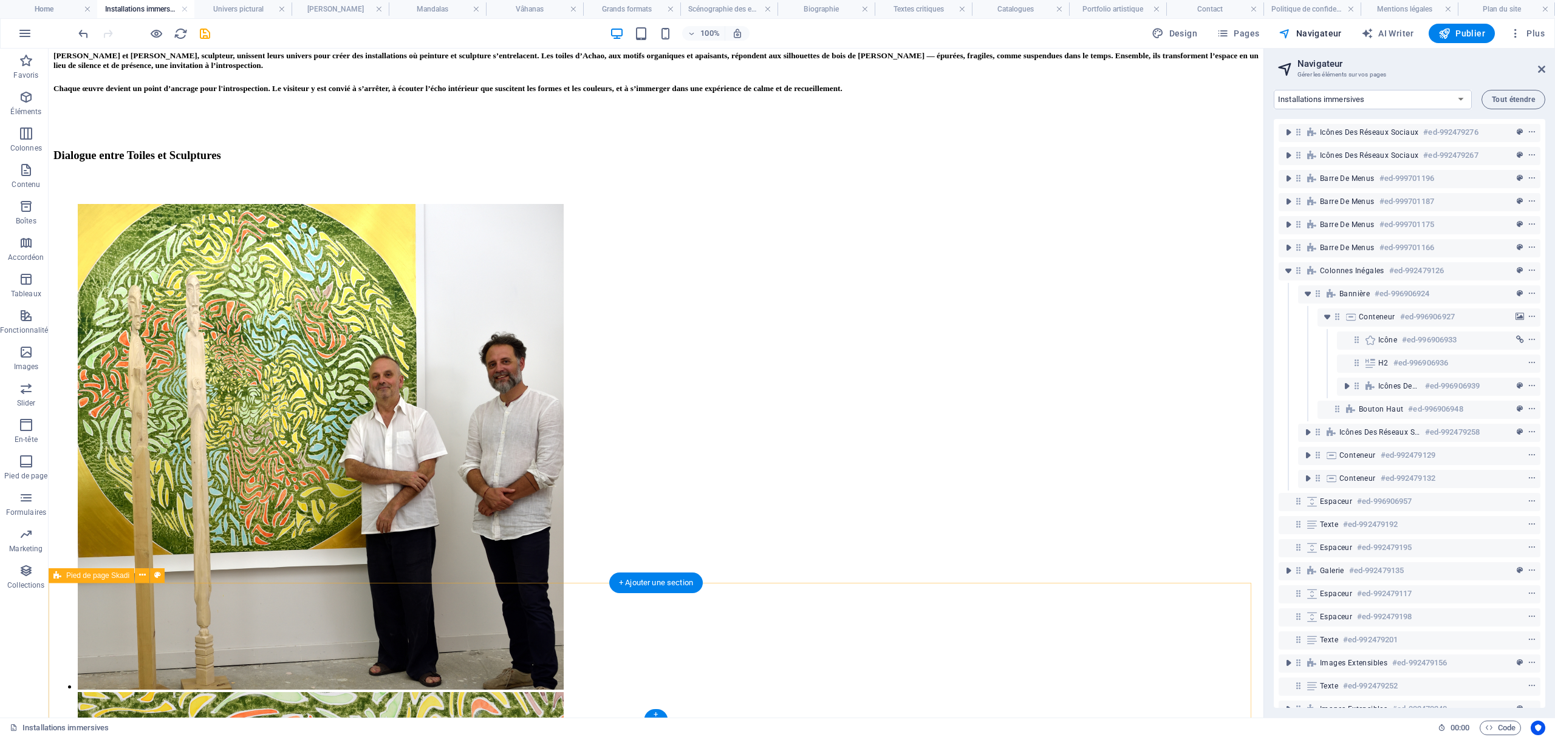
scroll to position [4320, 0]
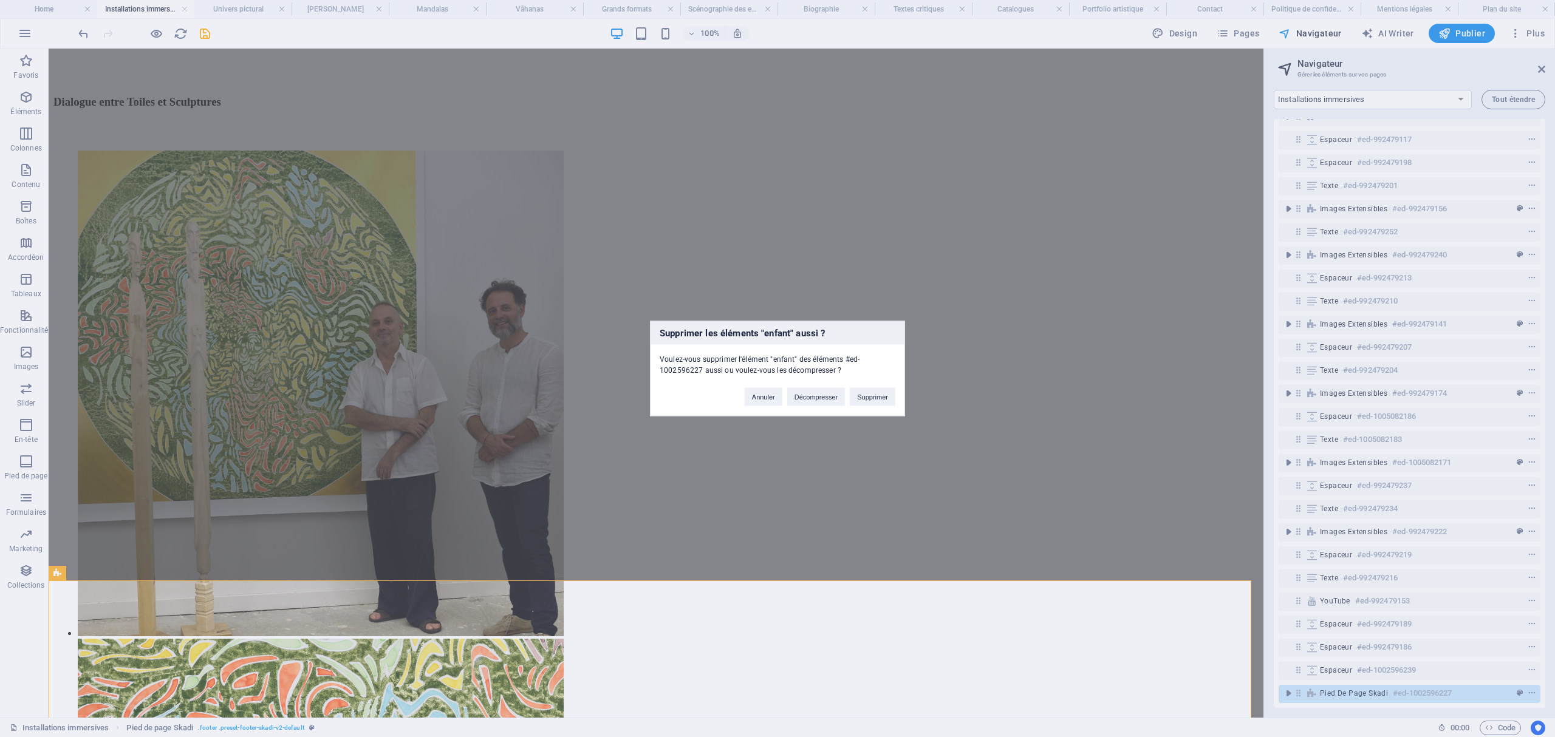
scroll to position [4183, 0]
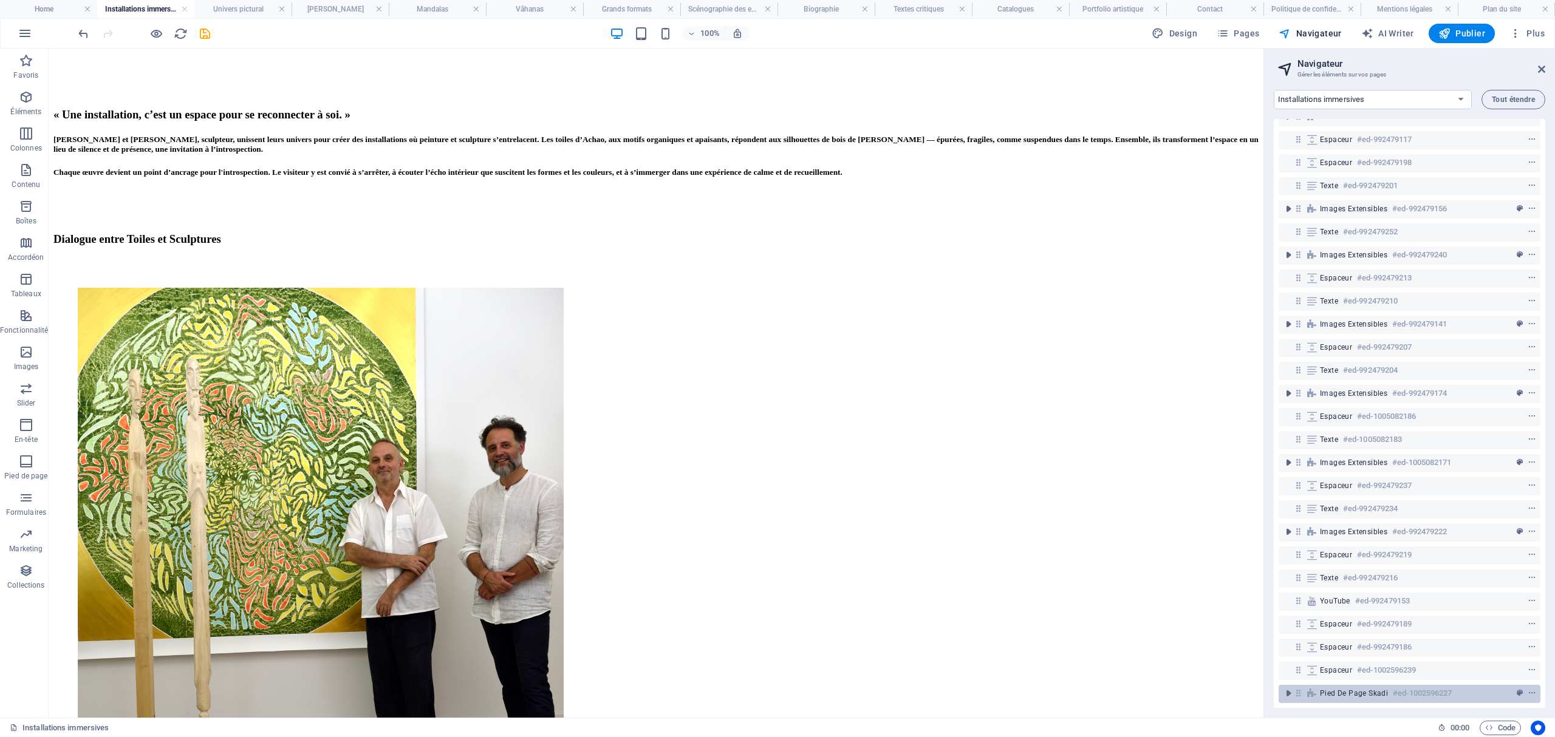
click at [1410, 689] on div "Pied de page Skadi #ed-1002596227" at bounding box center [1409, 694] width 262 height 18
click at [53, 12] on h4 "Home" at bounding box center [48, 8] width 97 height 13
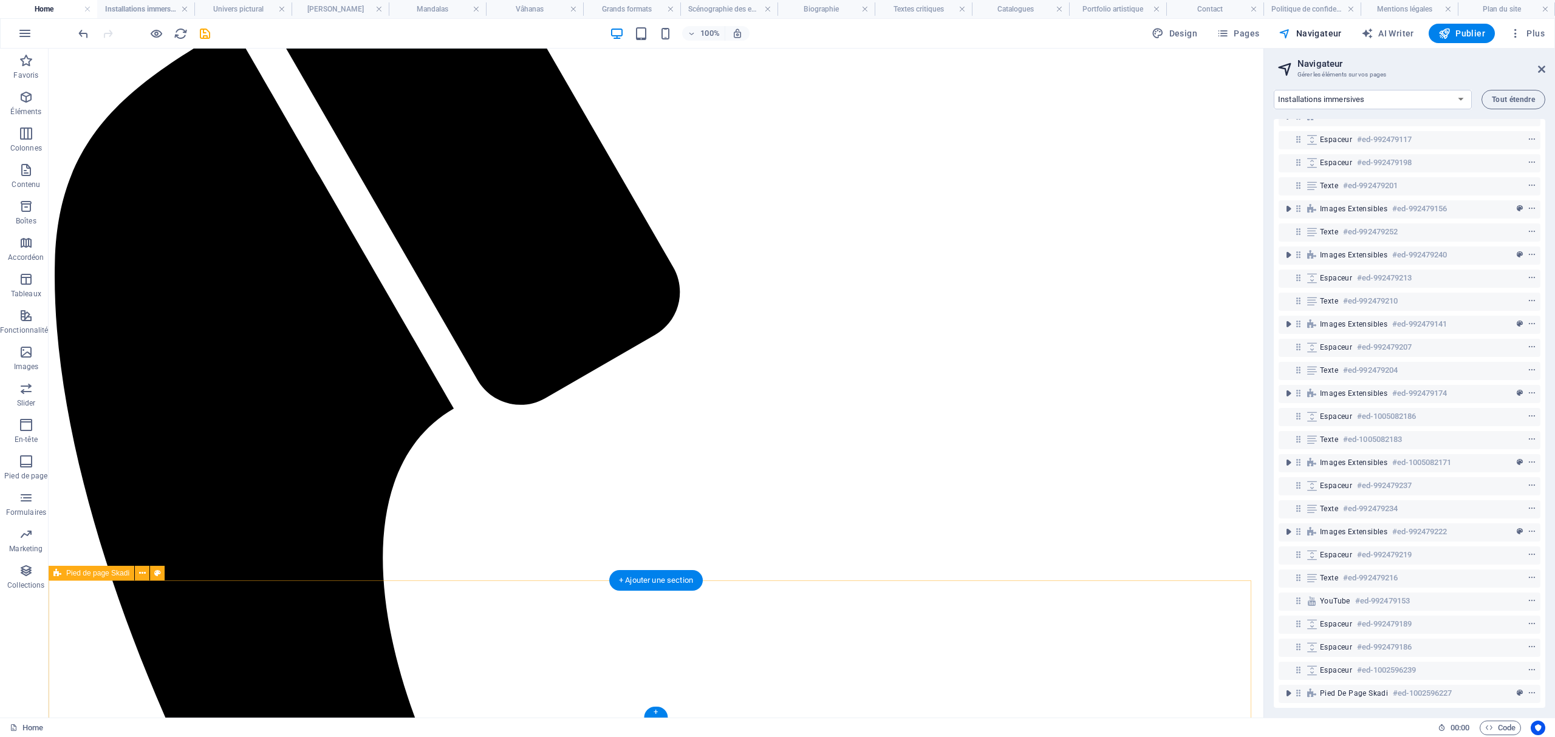
click at [151, 13] on h4 "Installations immersives" at bounding box center [145, 8] width 97 height 13
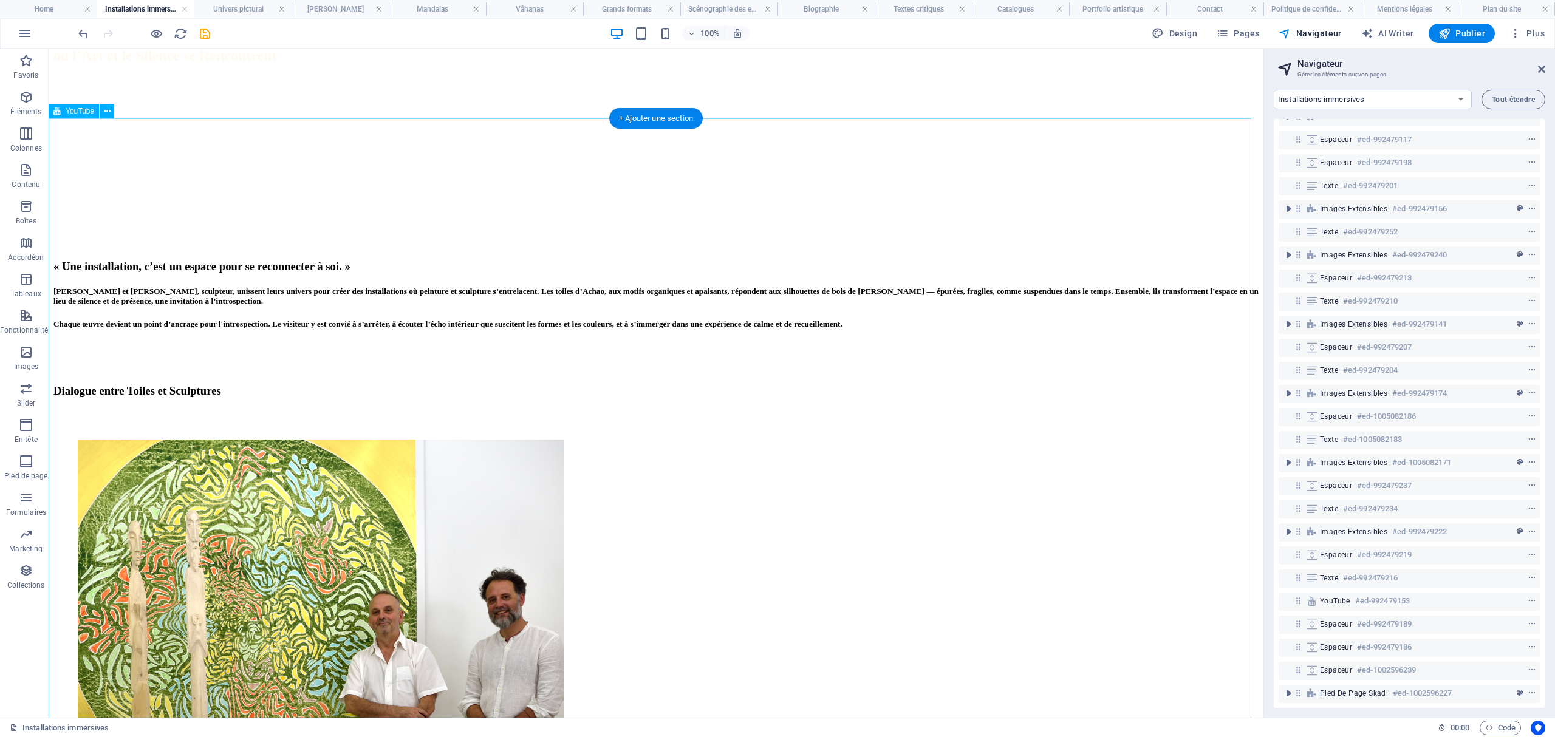
scroll to position [4135, 0]
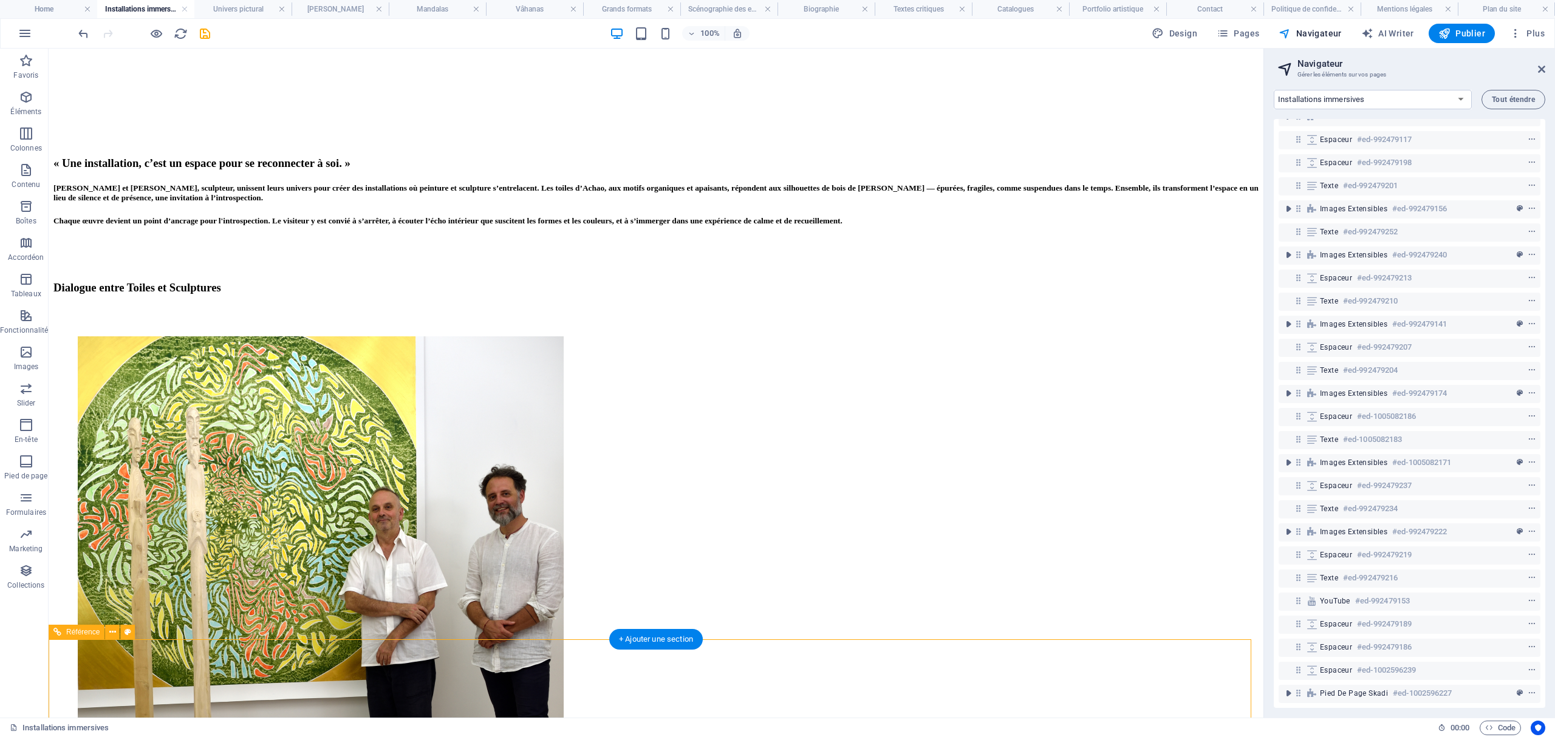
scroll to position [4410, 0]
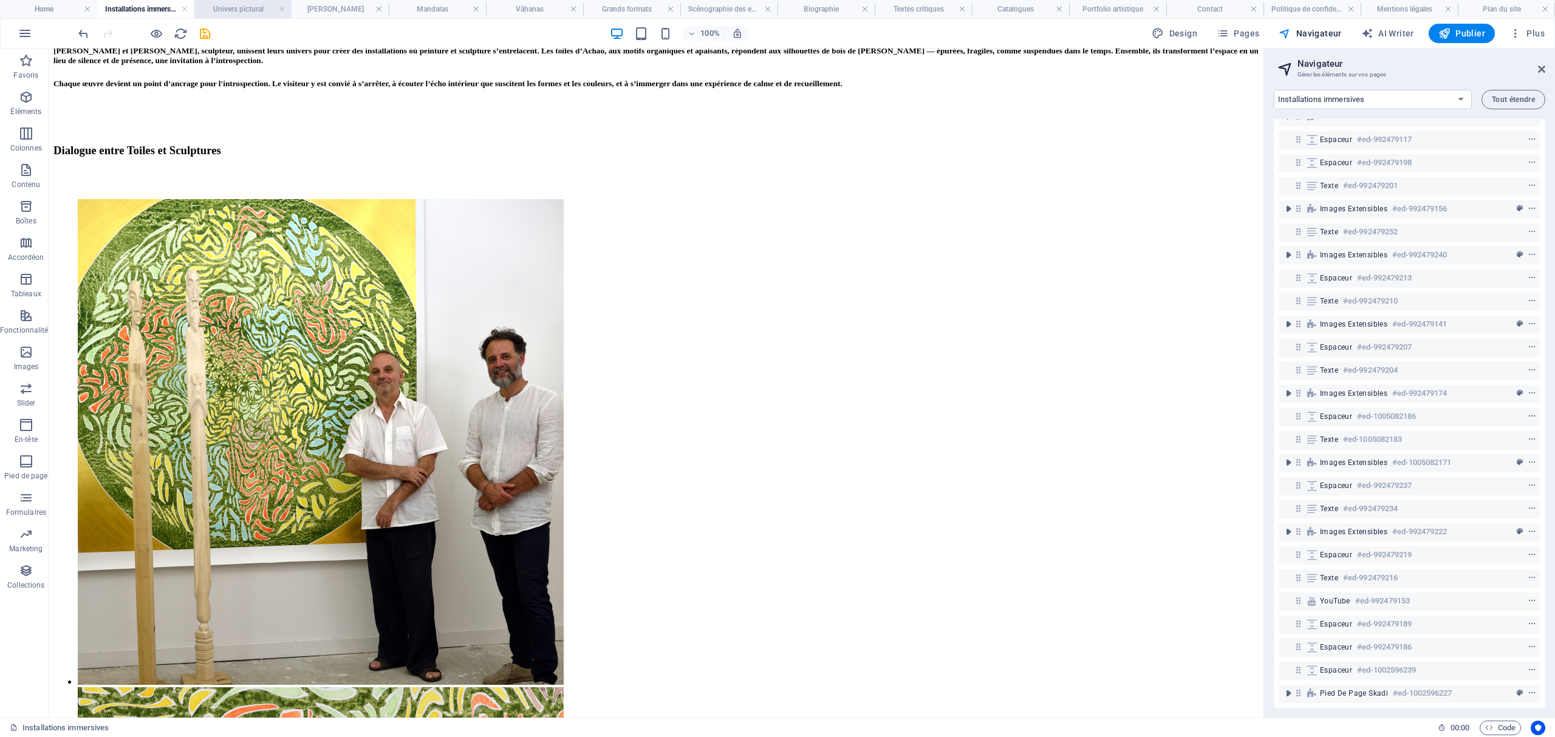
click at [254, 10] on h4 "Univers pictural" at bounding box center [242, 8] width 97 height 13
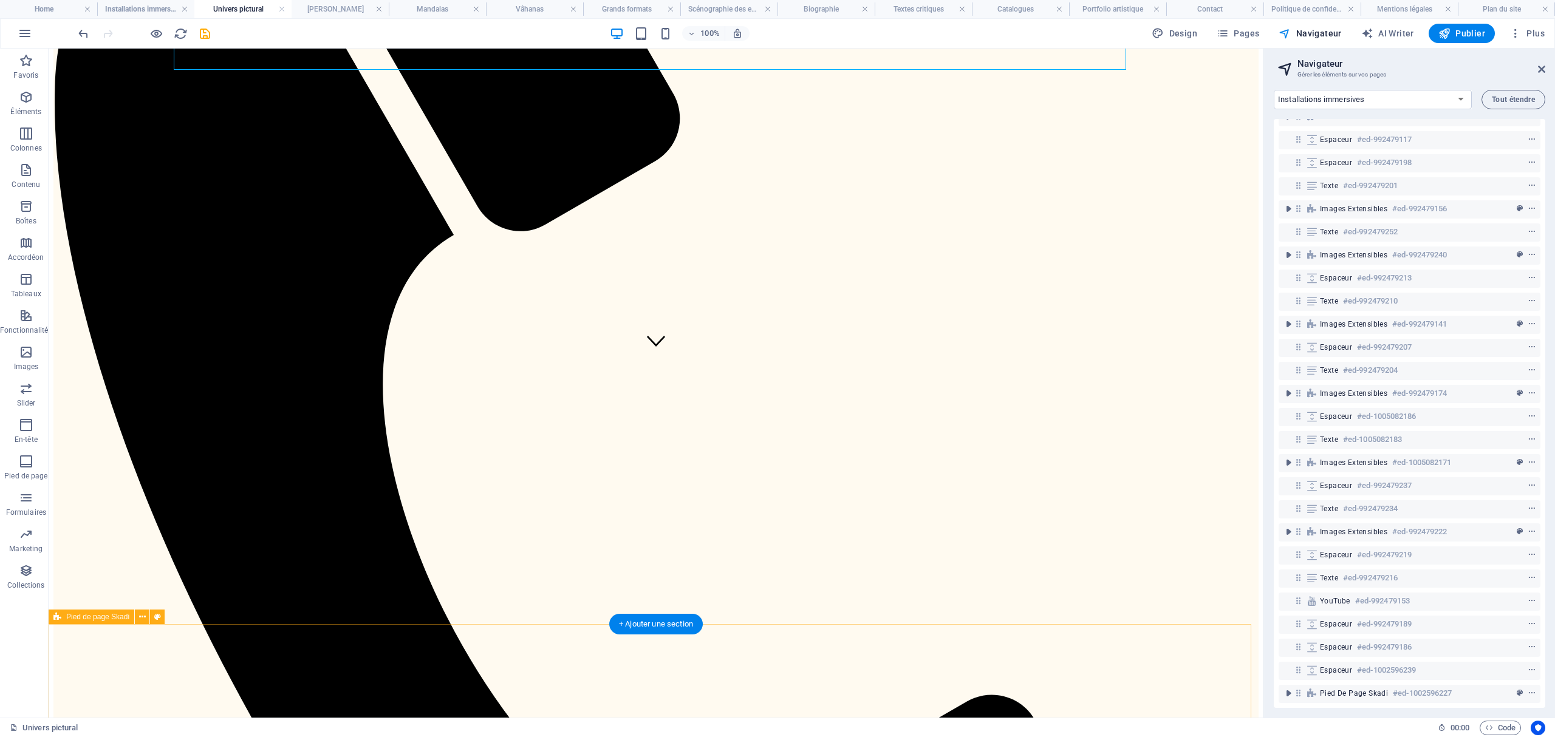
scroll to position [400, 0]
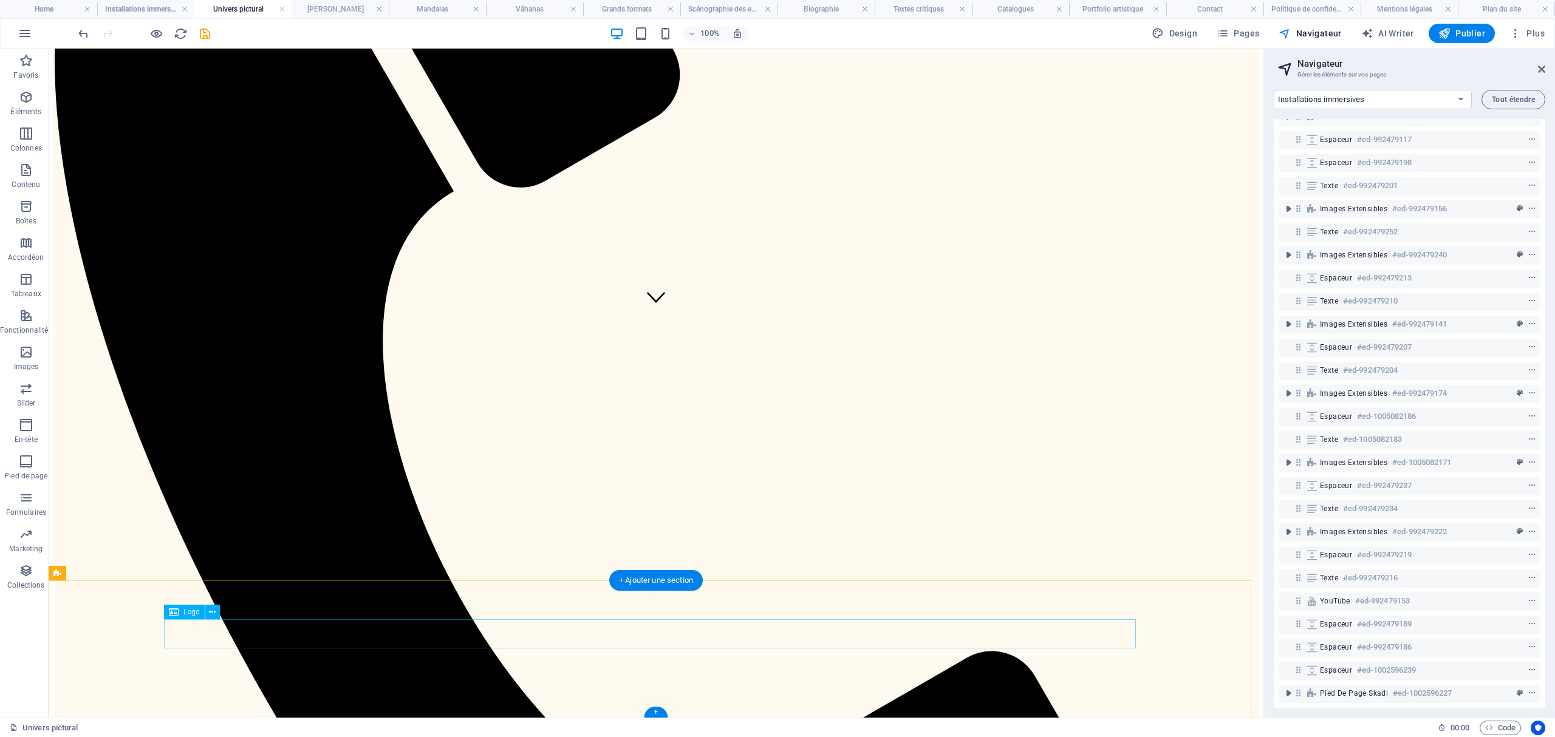
click at [349, 4] on h4 "[PERSON_NAME]" at bounding box center [340, 8] width 97 height 13
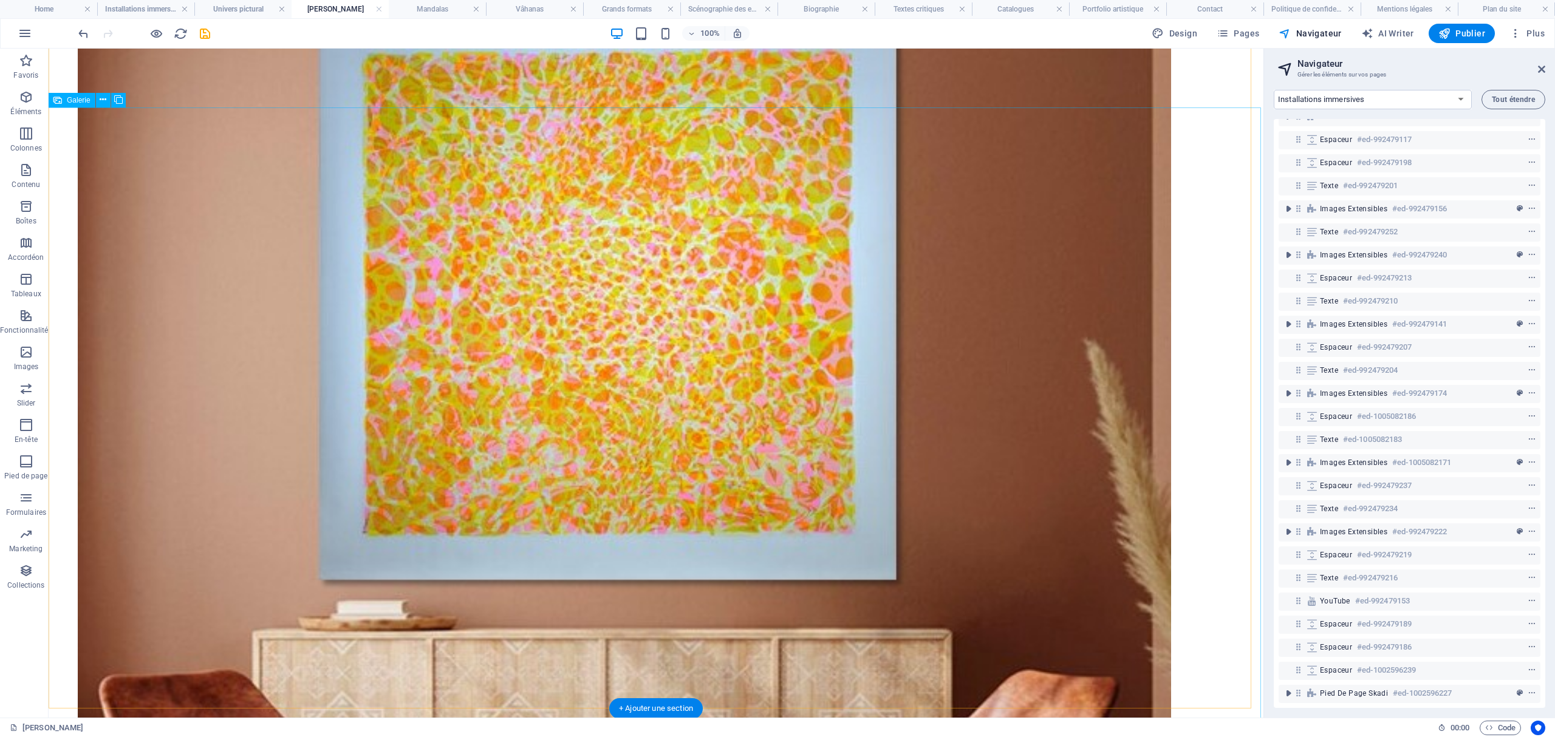
scroll to position [3167, 0]
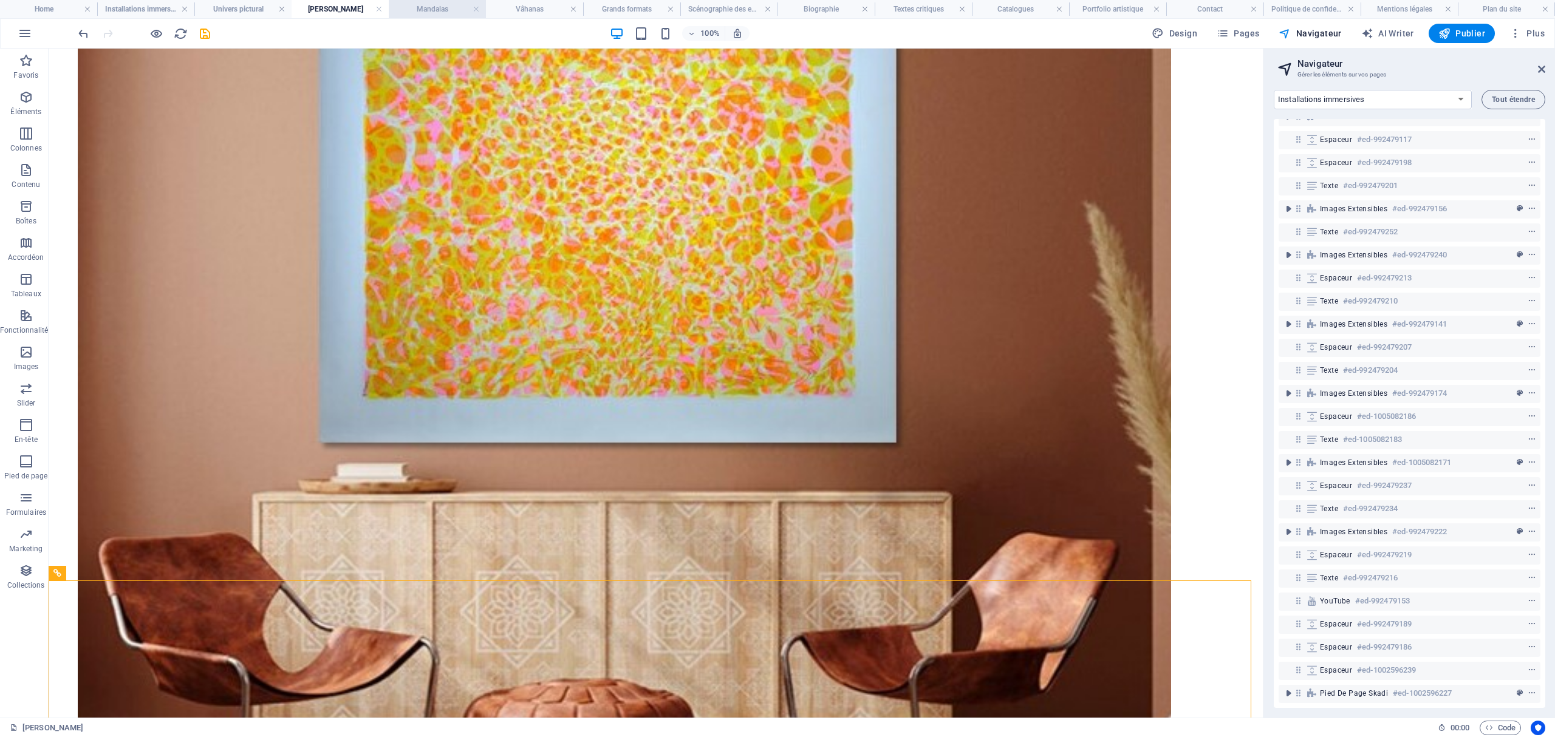
click at [435, 8] on h4 "Mandalas" at bounding box center [437, 8] width 97 height 13
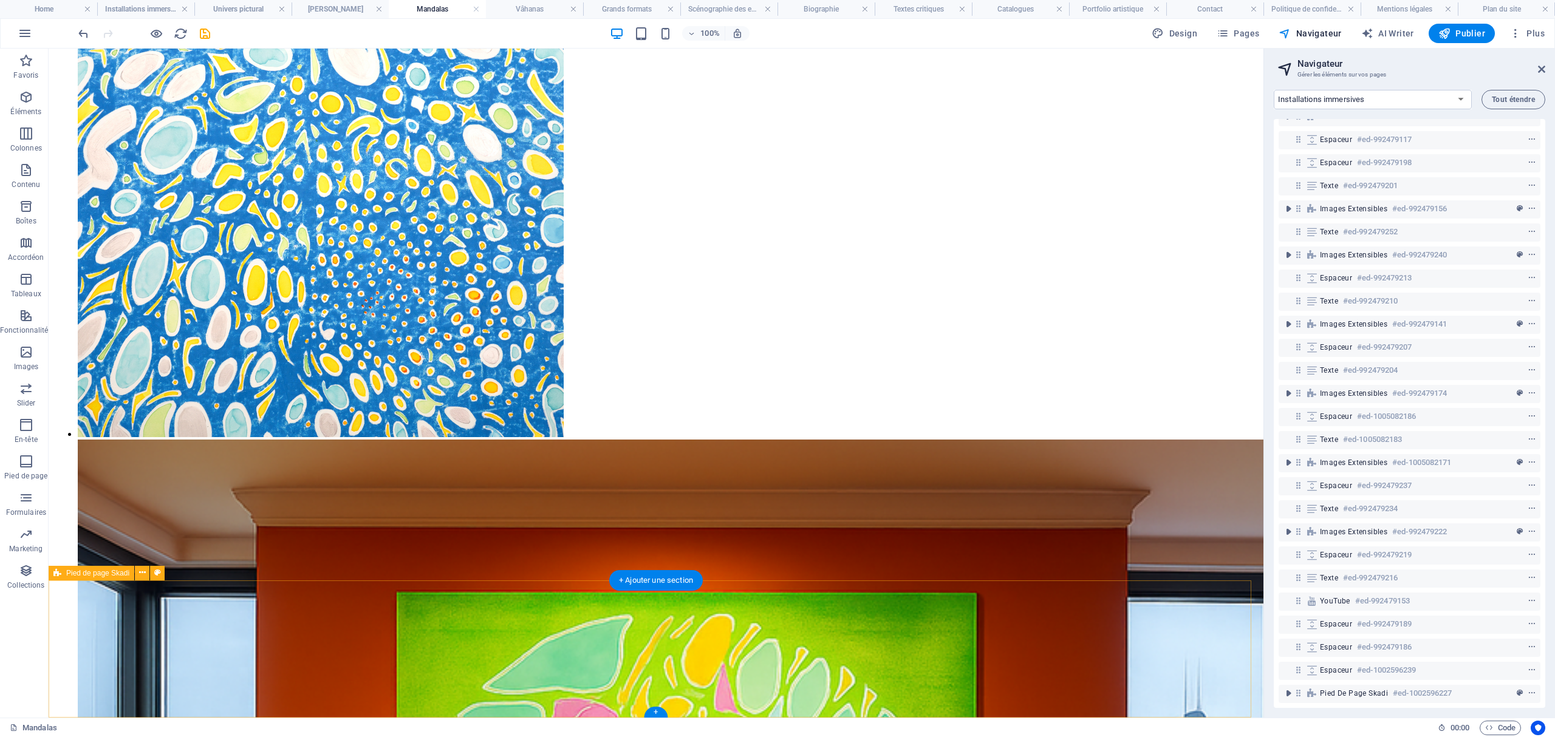
scroll to position [2652, 0]
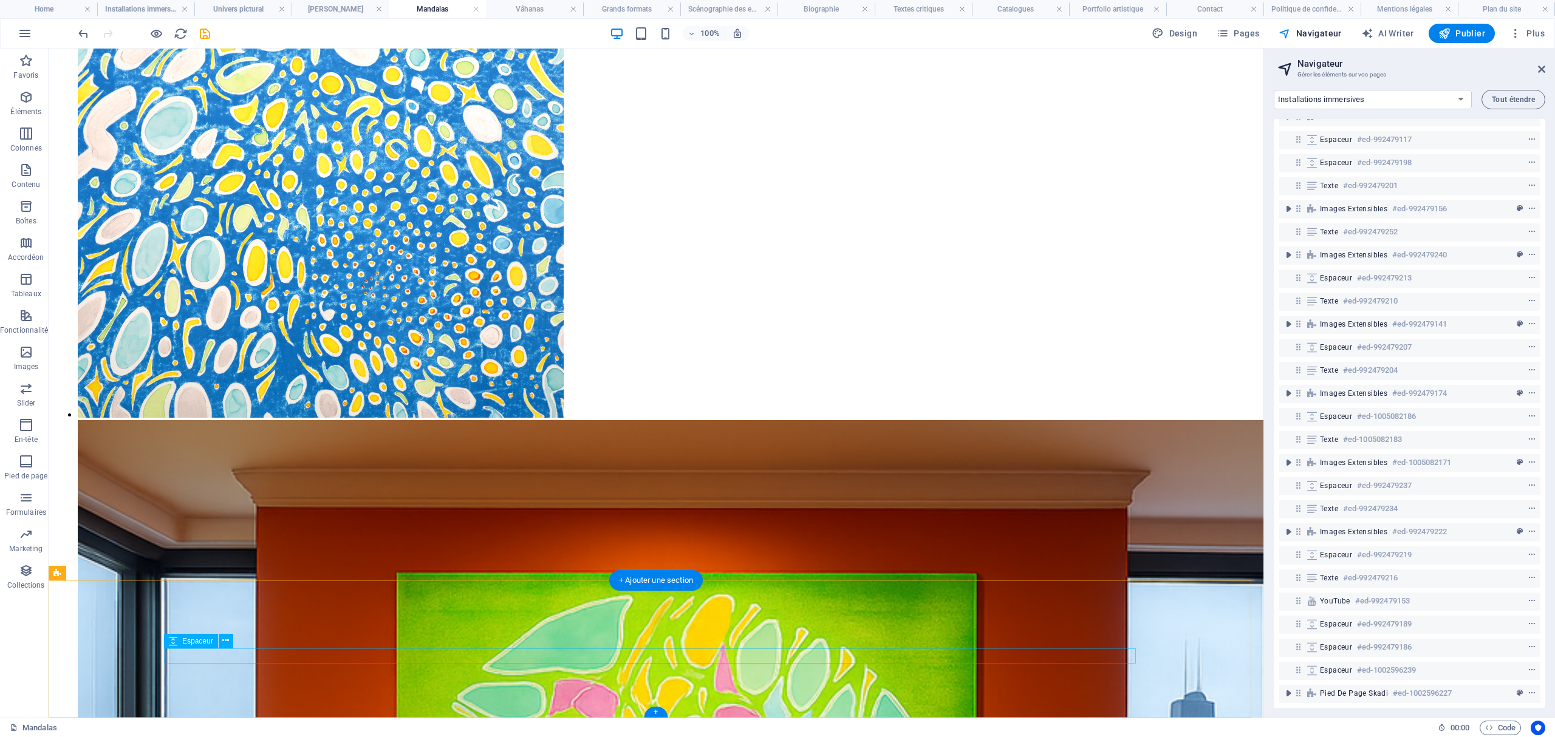
click at [551, 9] on h4 "Vâhanas" at bounding box center [534, 8] width 97 height 13
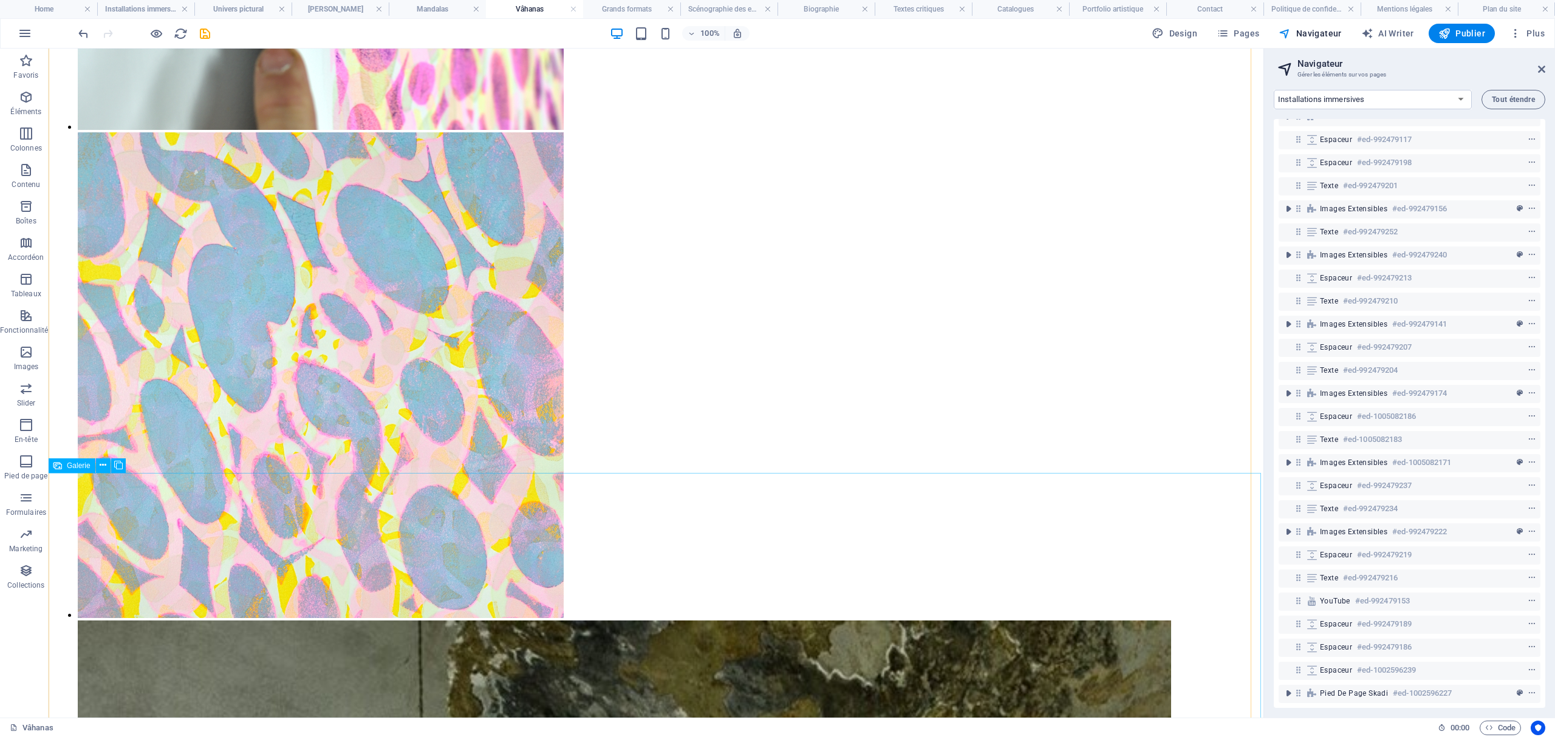
scroll to position [3227, 0]
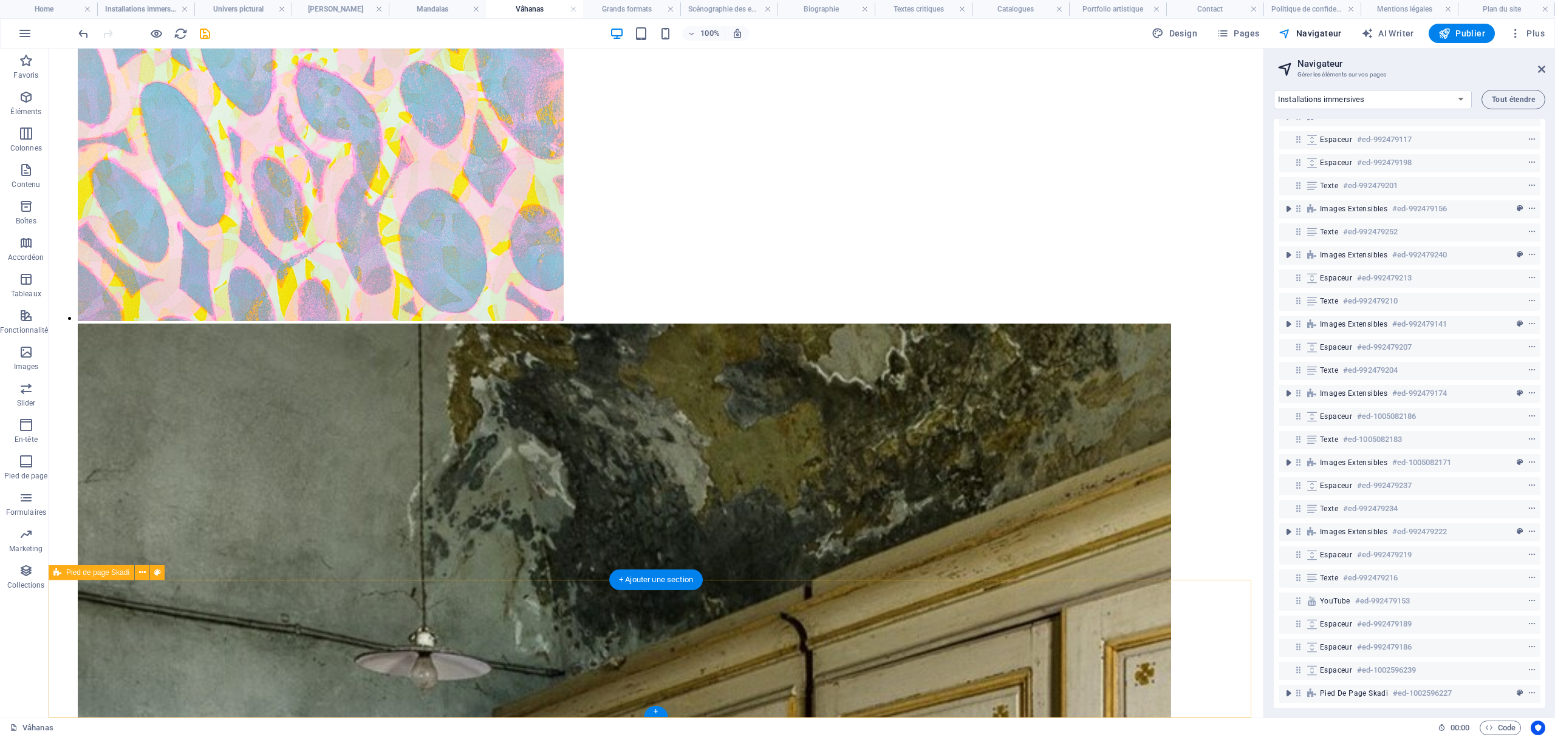
click at [644, 10] on h4 "Grands formats" at bounding box center [631, 8] width 97 height 13
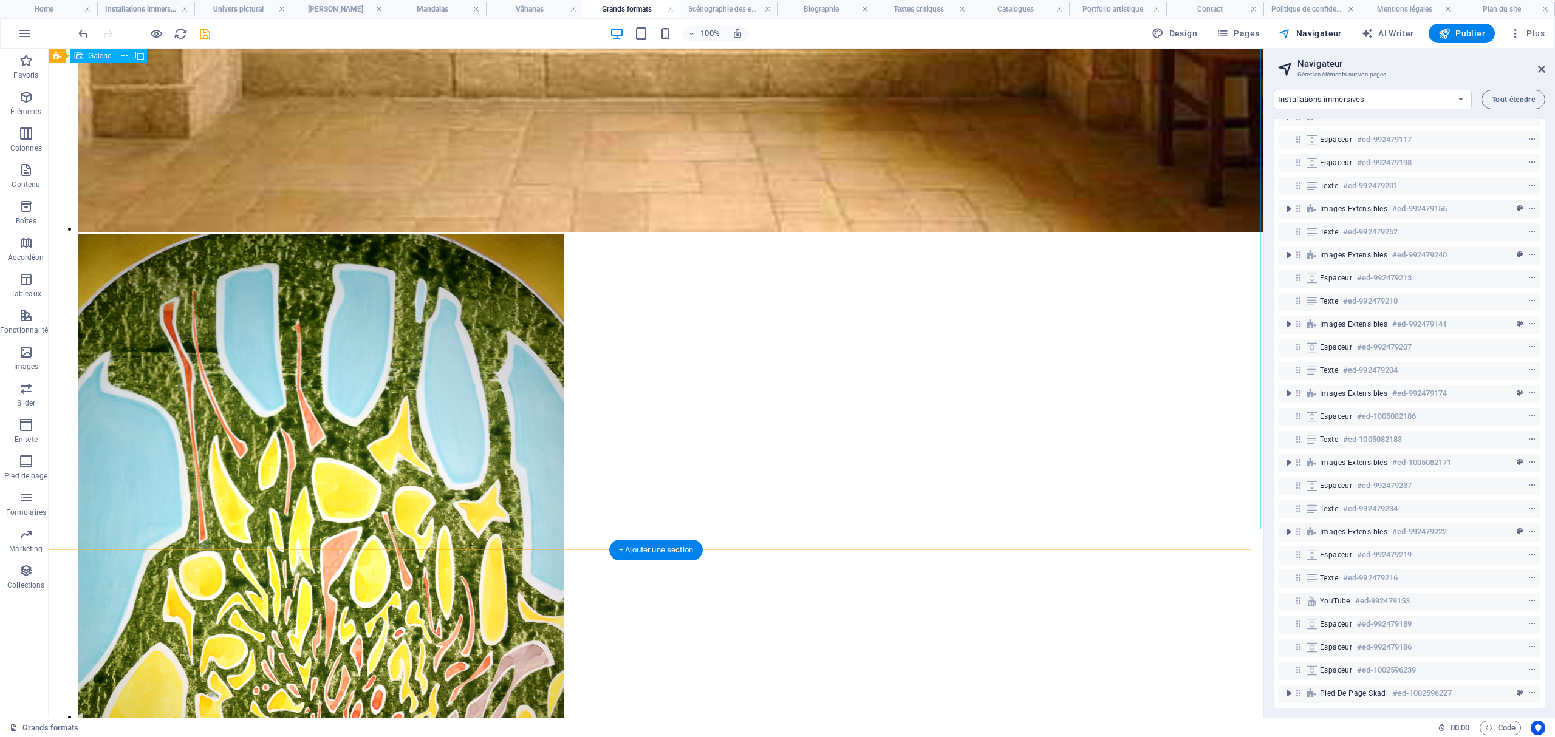
scroll to position [3926, 0]
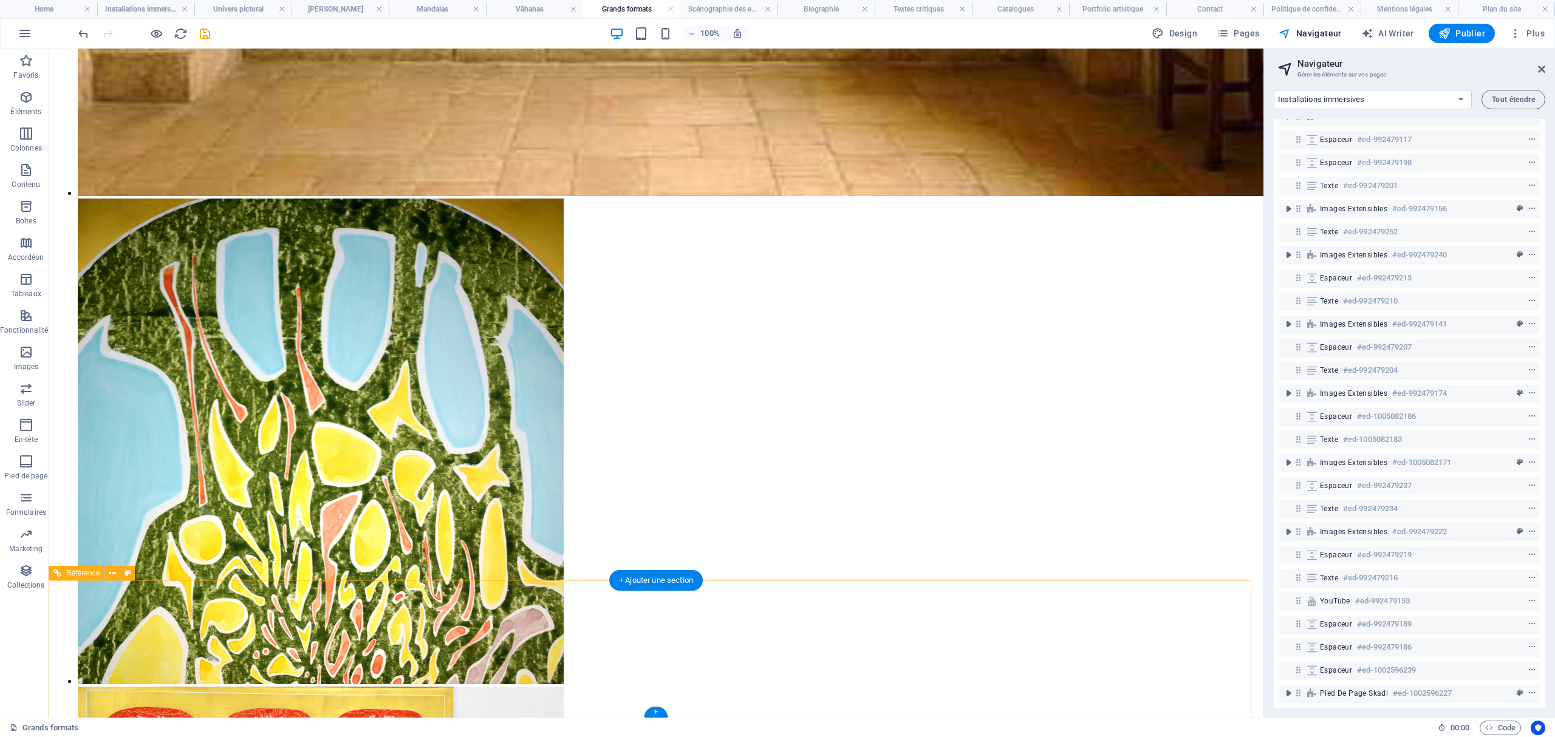
click at [204, 30] on icon "save" at bounding box center [205, 34] width 14 height 14
click at [203, 32] on icon "save" at bounding box center [205, 34] width 14 height 14
click at [209, 35] on icon "save" at bounding box center [205, 34] width 14 height 14
click at [208, 30] on icon "save" at bounding box center [205, 34] width 14 height 14
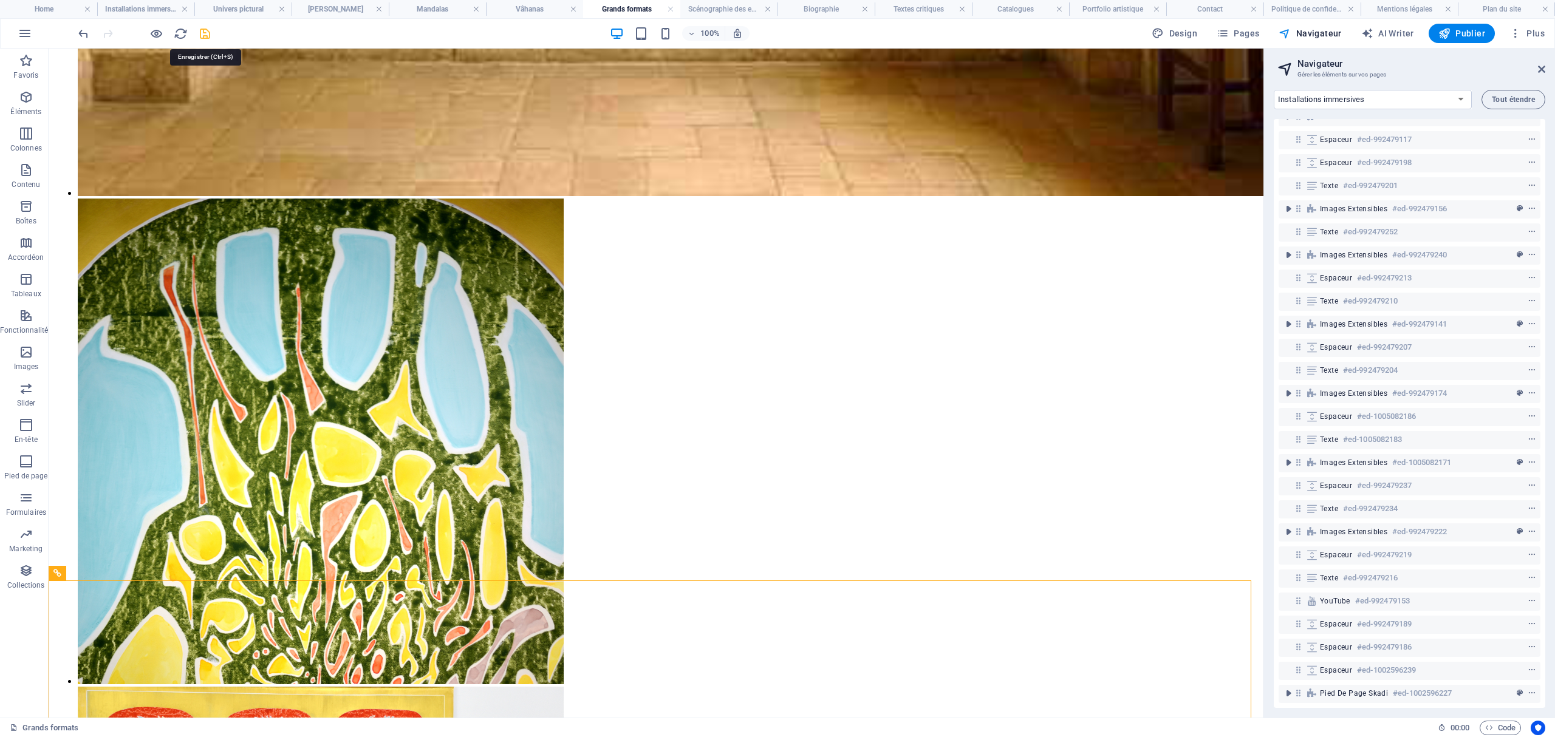
click at [208, 30] on icon "save" at bounding box center [205, 34] width 14 height 14
click at [198, 32] on icon "save" at bounding box center [205, 34] width 14 height 14
click at [202, 35] on icon "save" at bounding box center [205, 34] width 14 height 14
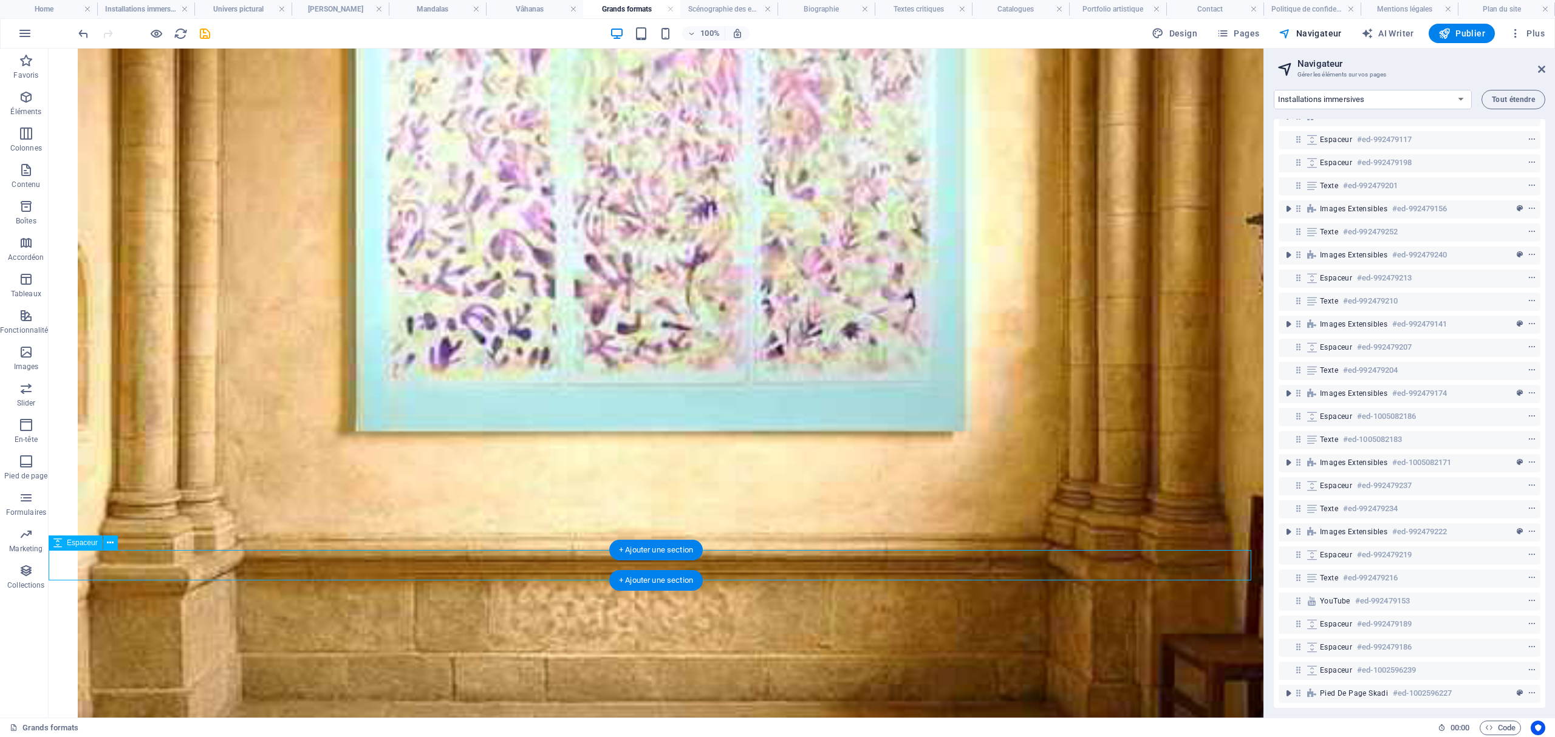
select select "px"
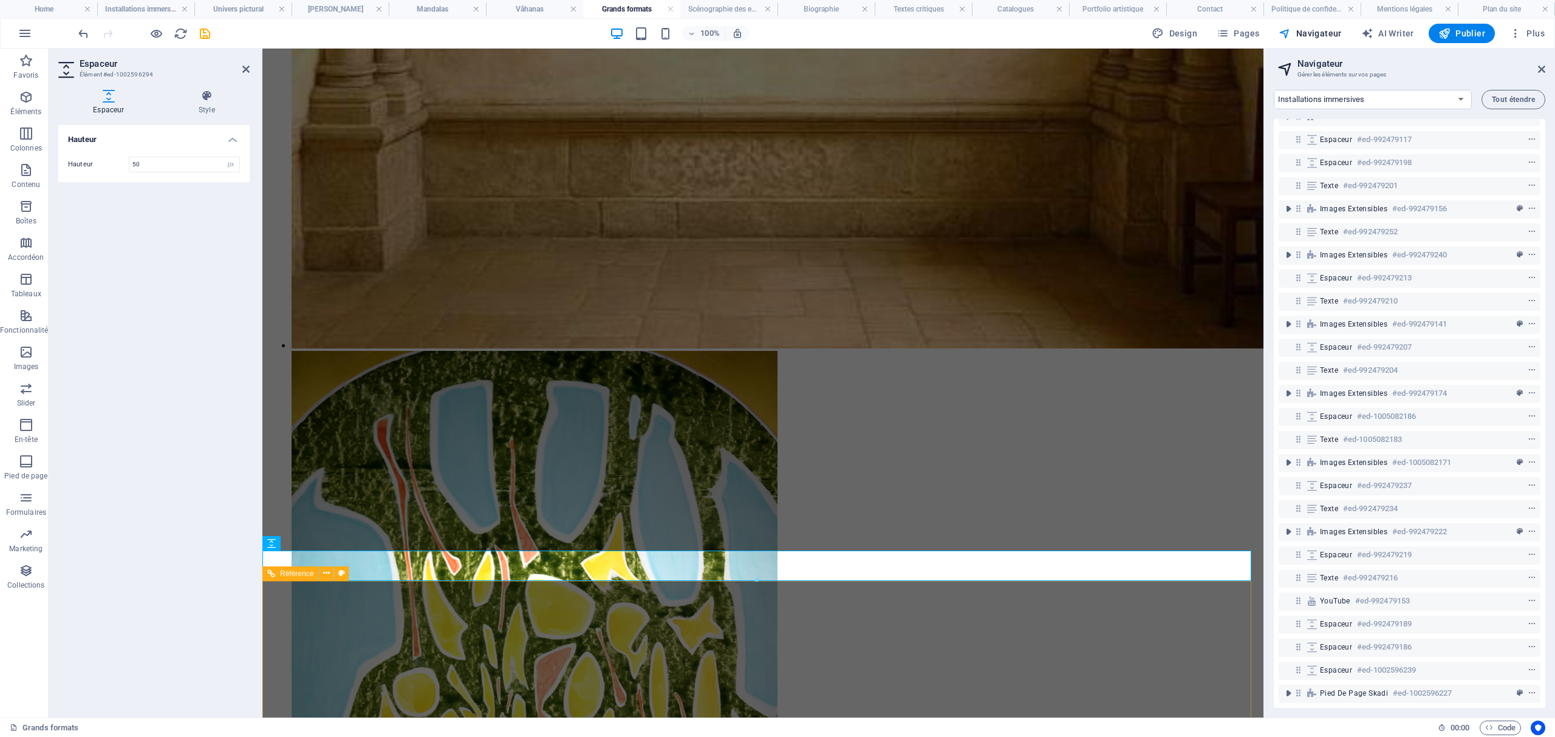
drag, startPoint x: 691, startPoint y: 627, endPoint x: 505, endPoint y: 620, distance: 186.0
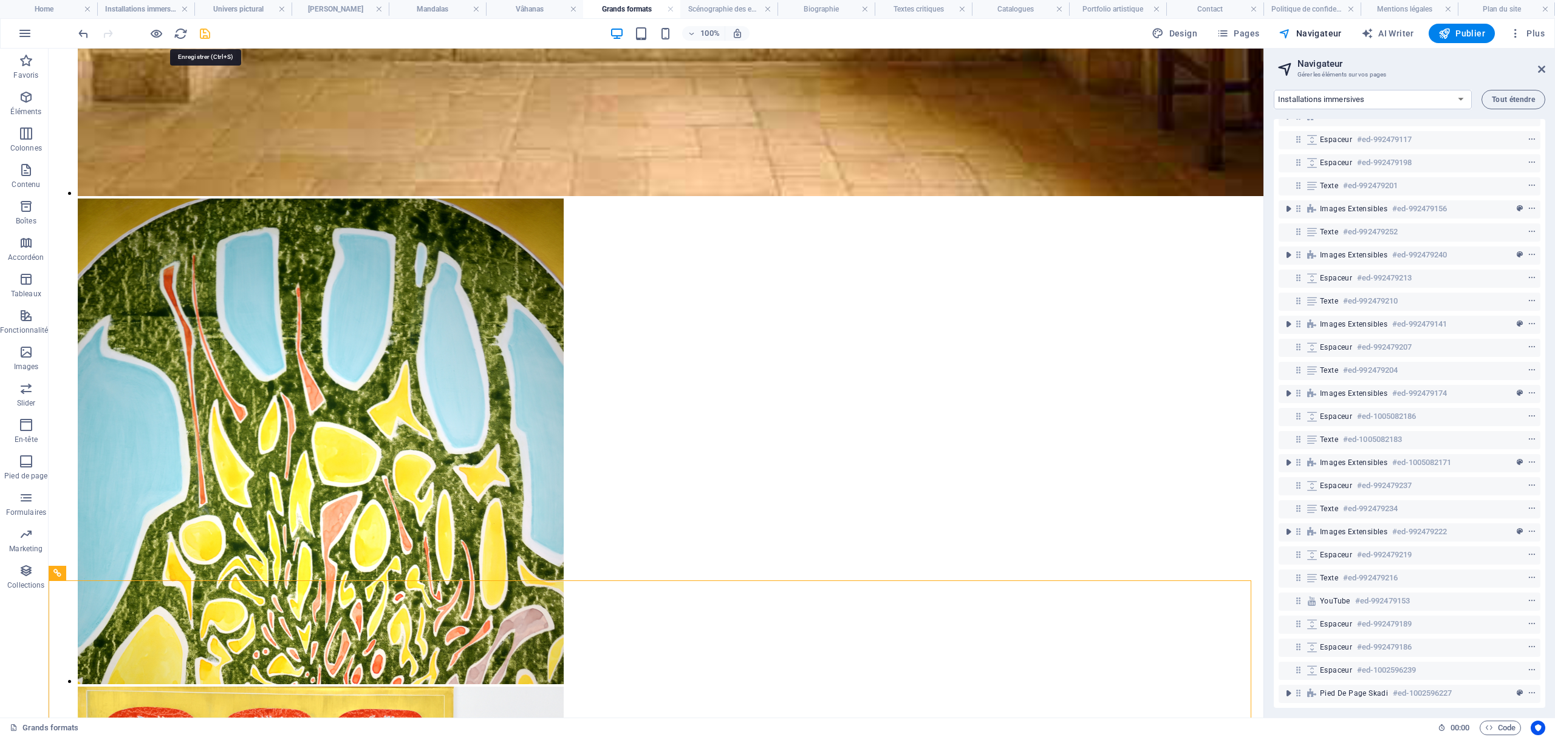
click at [208, 32] on icon "save" at bounding box center [205, 34] width 14 height 14
click at [1444, 35] on icon "button" at bounding box center [1444, 33] width 12 height 12
click at [1268, 27] on div "Design Pages Navigateur AI Writer Publier Plus" at bounding box center [1348, 33] width 403 height 19
click at [1243, 34] on span "Pages" at bounding box center [1237, 33] width 43 height 12
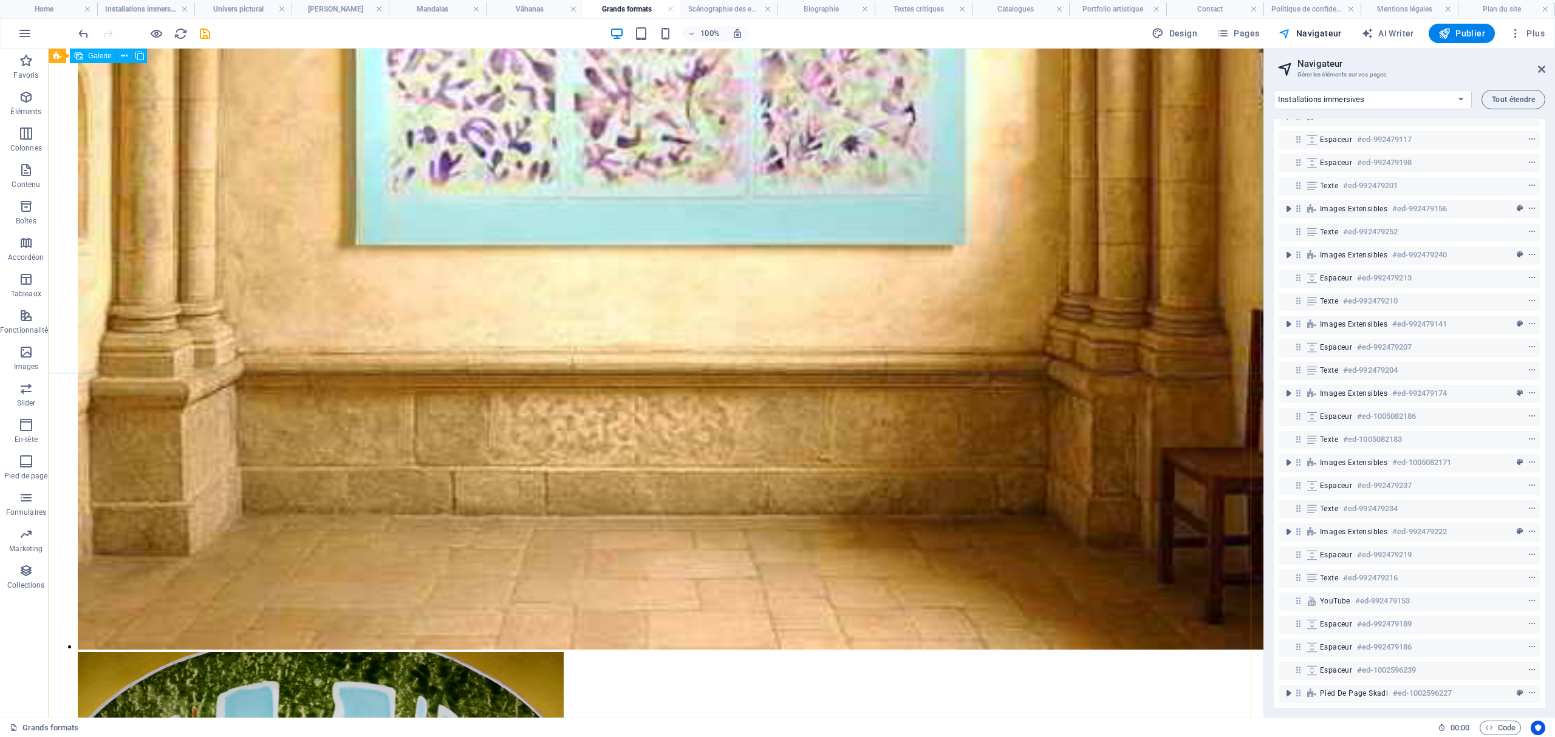
scroll to position [3440, 0]
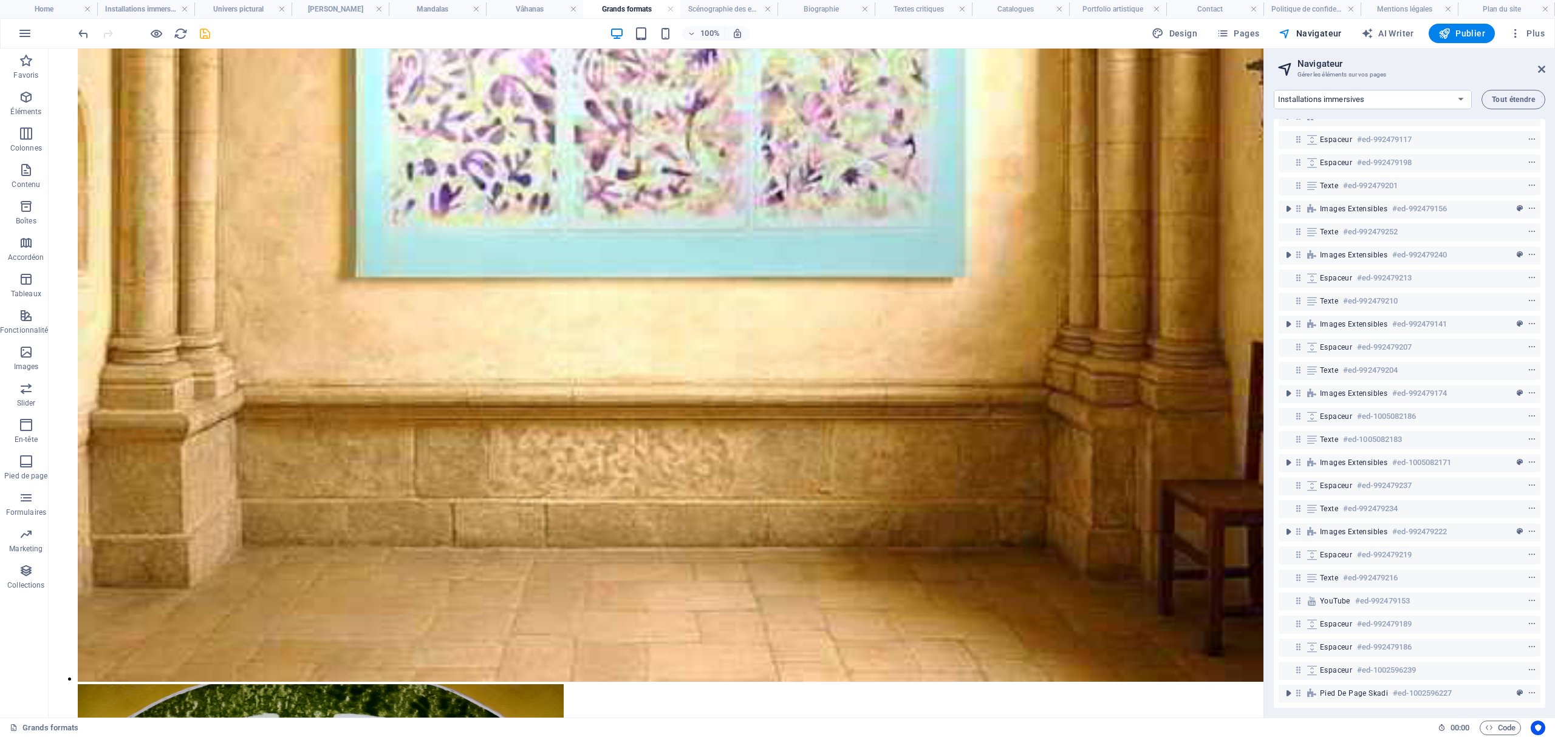
click at [198, 30] on icon "save" at bounding box center [205, 34] width 14 height 14
click at [200, 32] on icon "save" at bounding box center [205, 34] width 14 height 14
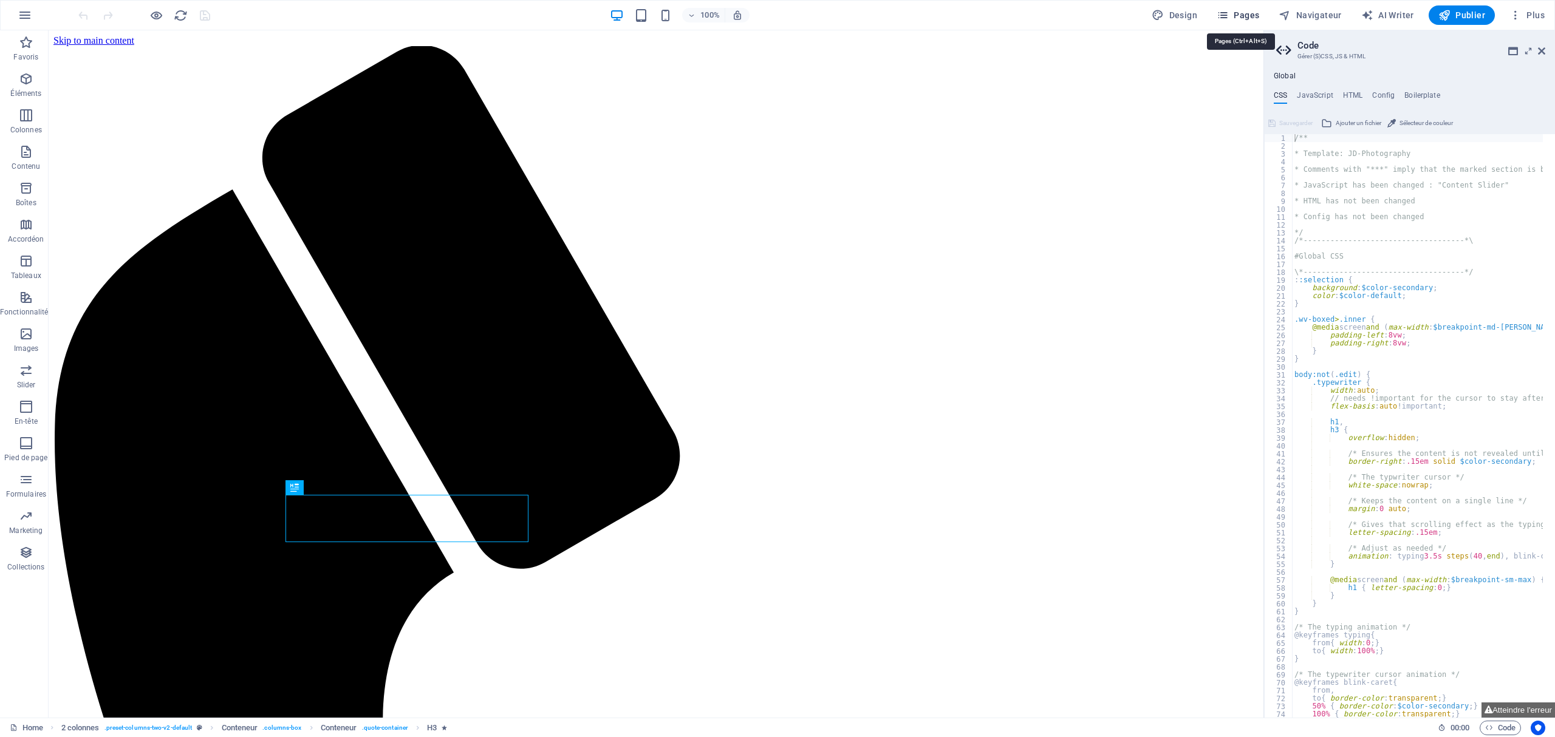
click at [1247, 18] on span "Pages" at bounding box center [1237, 15] width 43 height 12
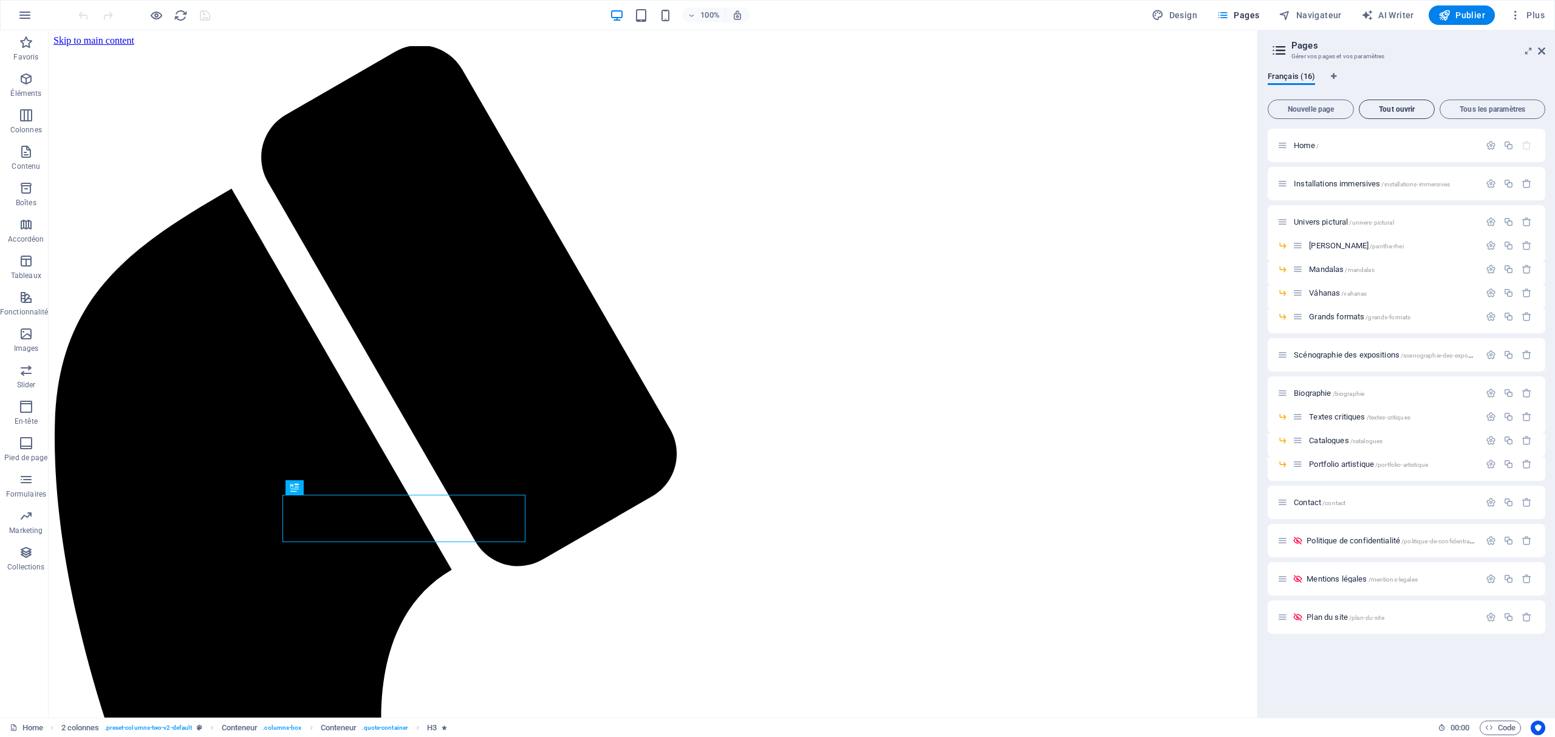
click at [1397, 108] on span "Tout ouvrir" at bounding box center [1396, 109] width 65 height 7
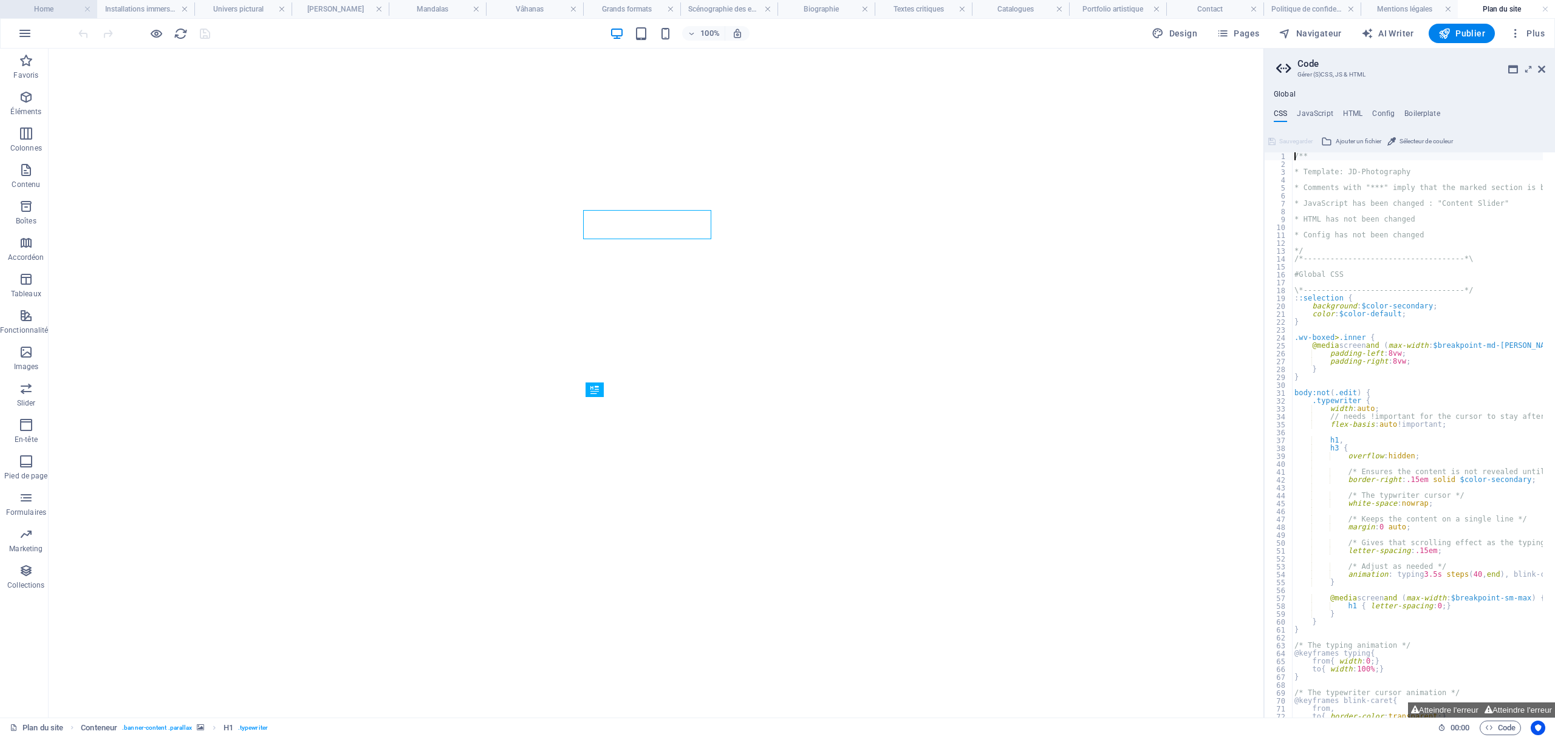
click at [35, 3] on h4 "Home" at bounding box center [48, 8] width 97 height 13
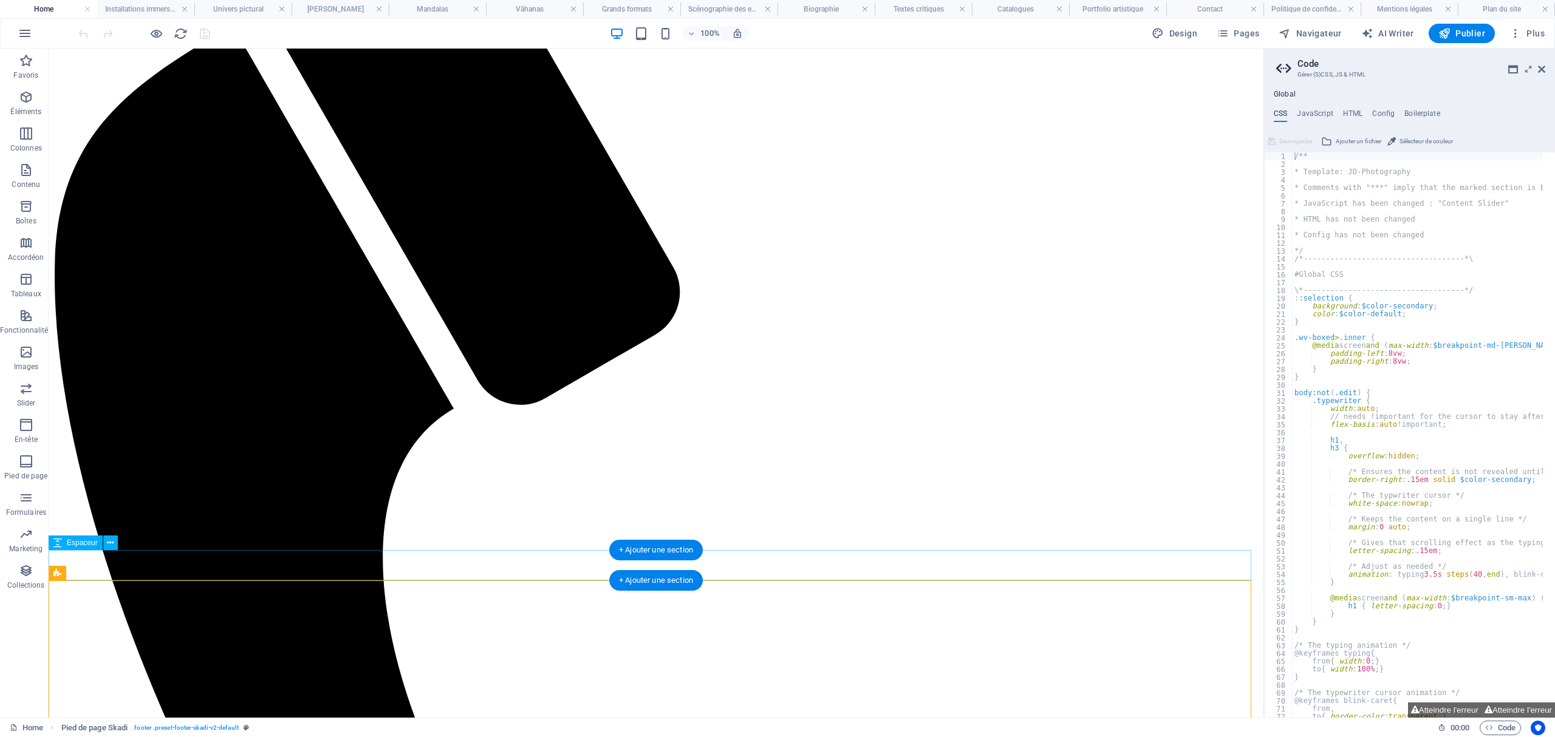
click at [131, 16] on li "Installations immersives" at bounding box center [145, 9] width 97 height 18
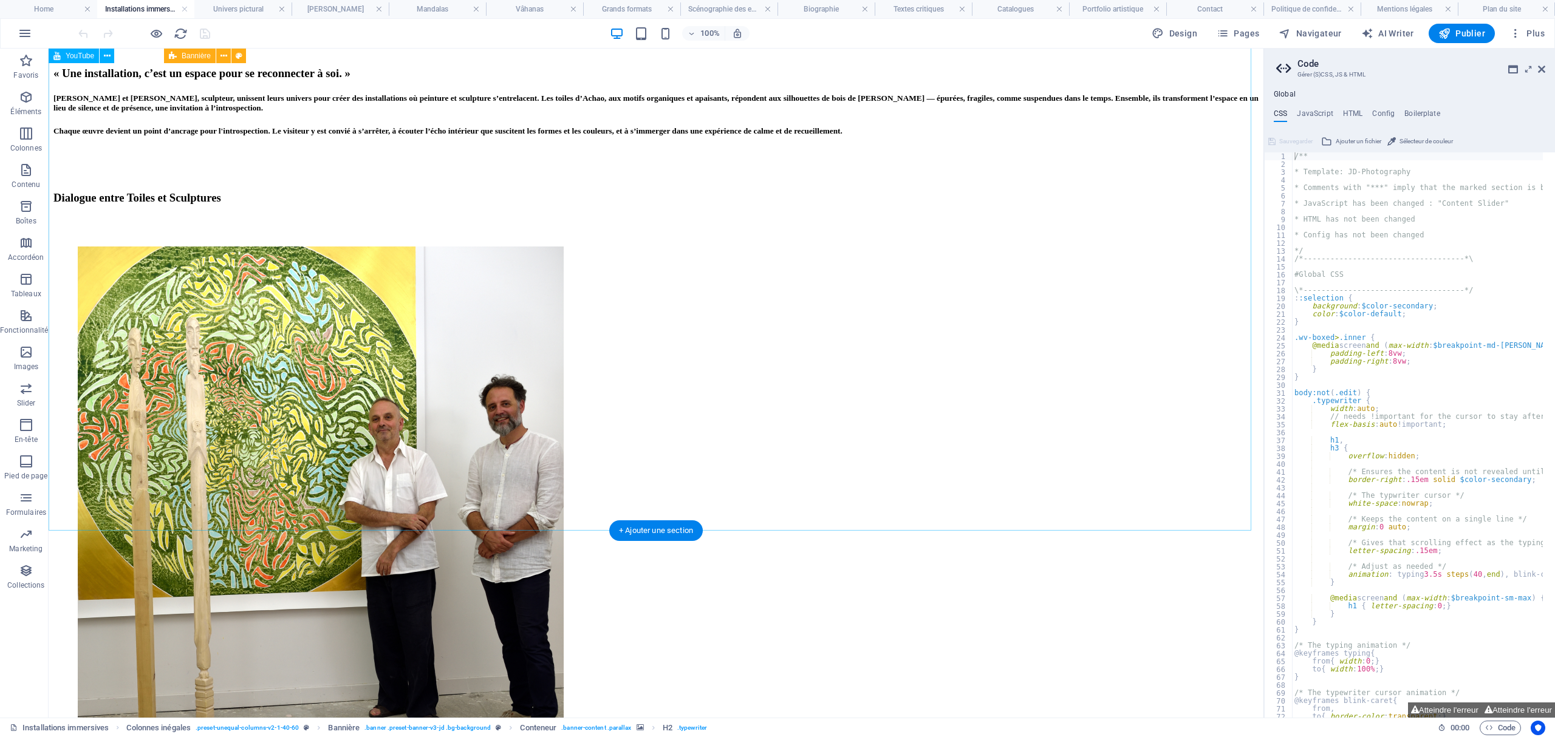
scroll to position [4320, 0]
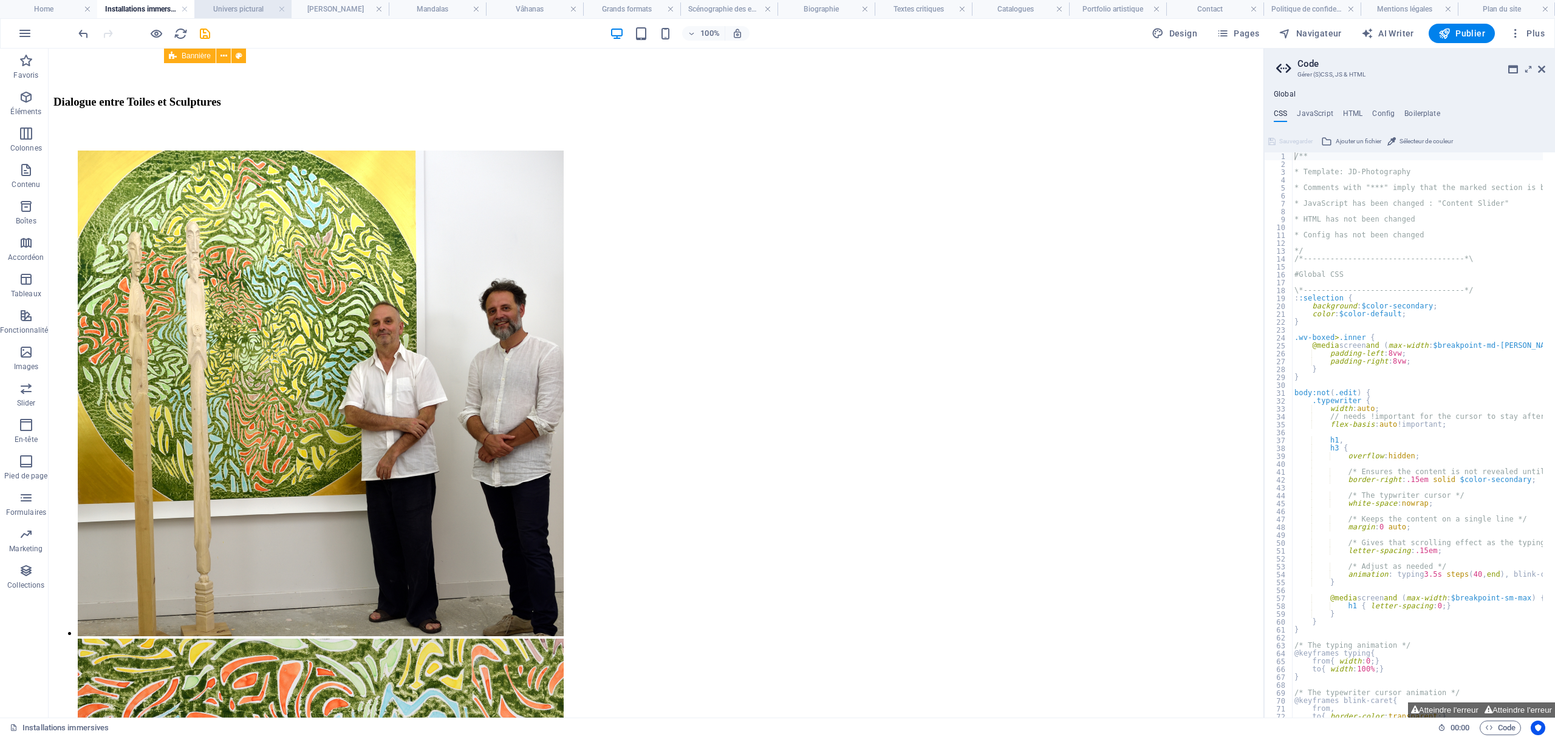
click at [233, 4] on h4 "Univers pictural" at bounding box center [242, 8] width 97 height 13
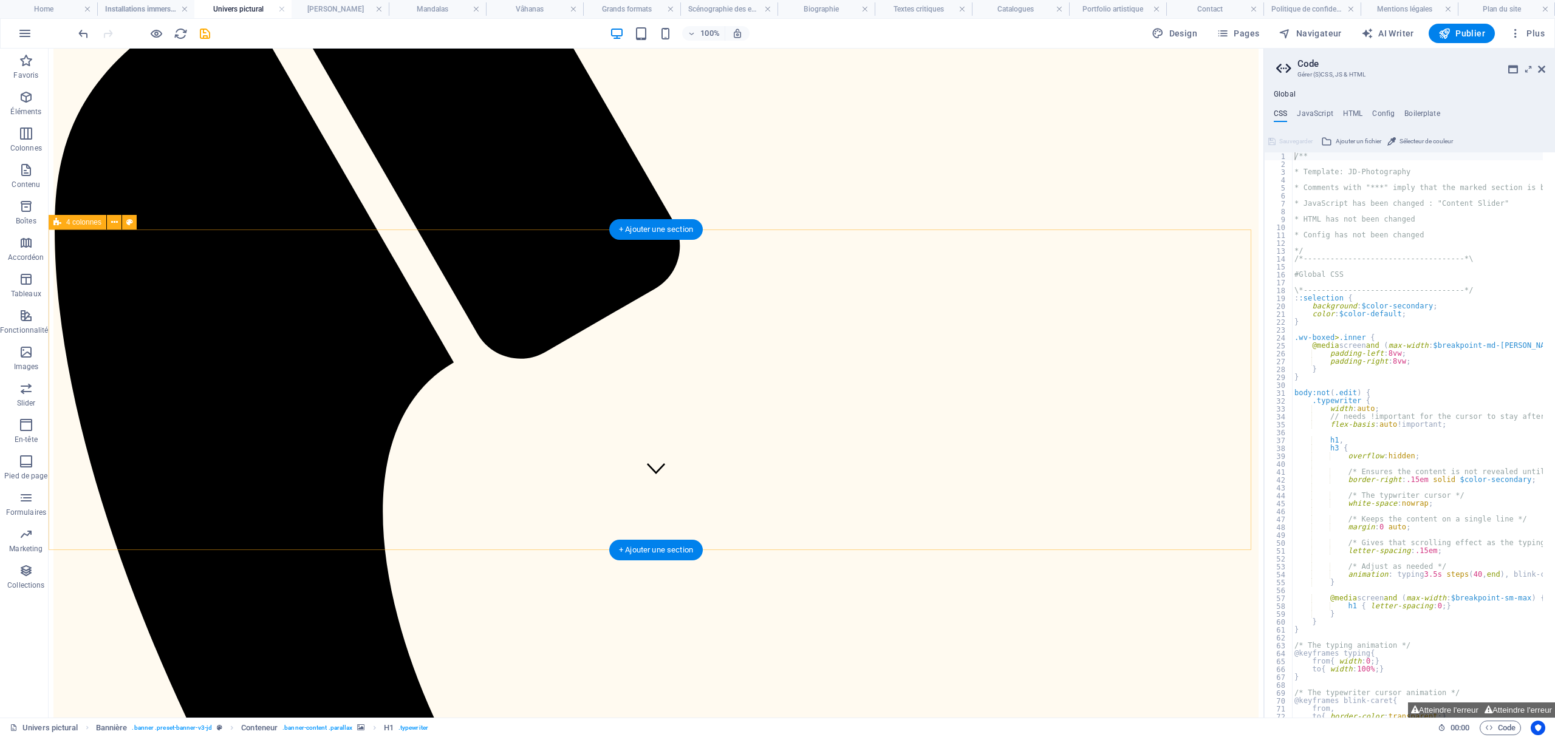
scroll to position [400, 0]
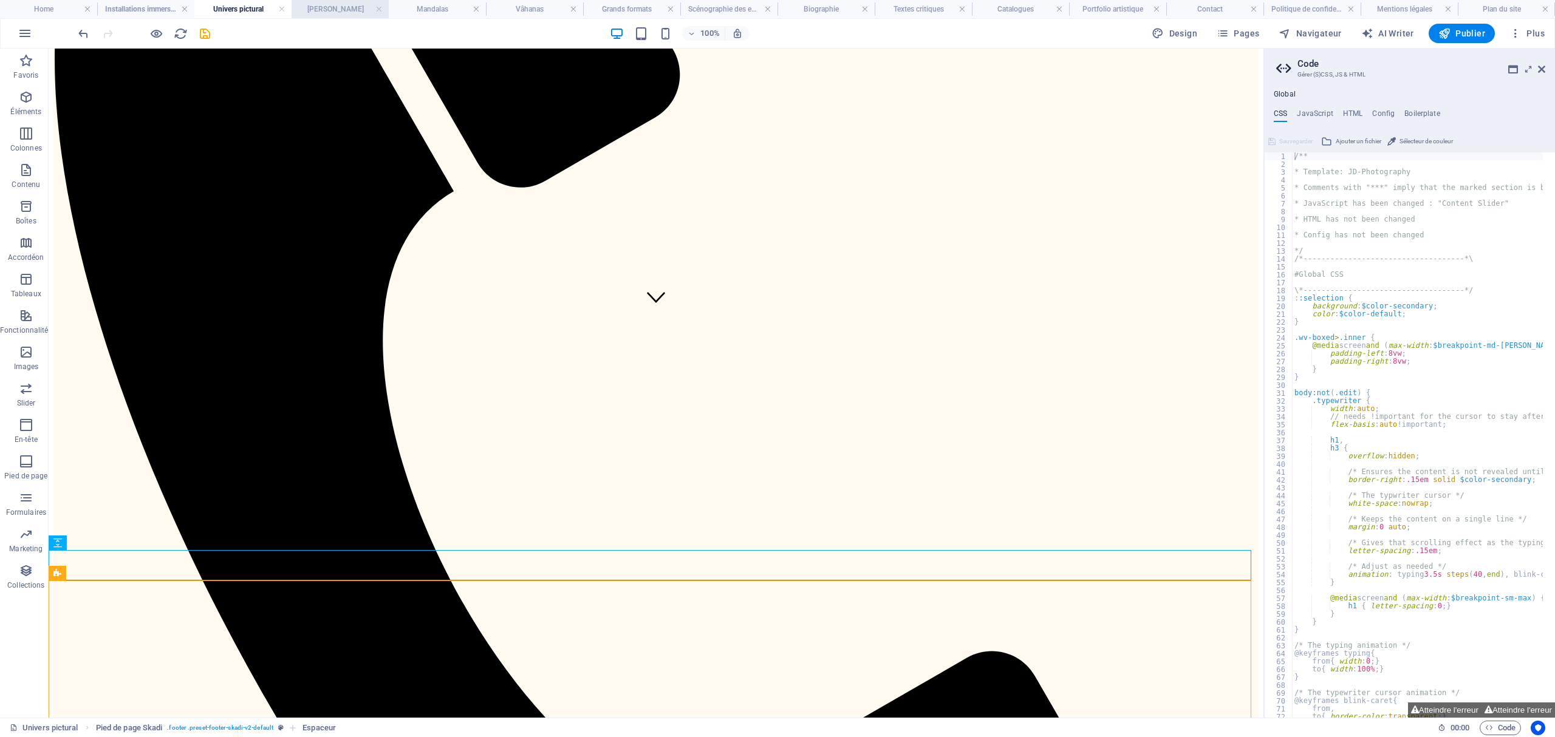
click at [344, 13] on h4 "[PERSON_NAME]" at bounding box center [340, 8] width 97 height 13
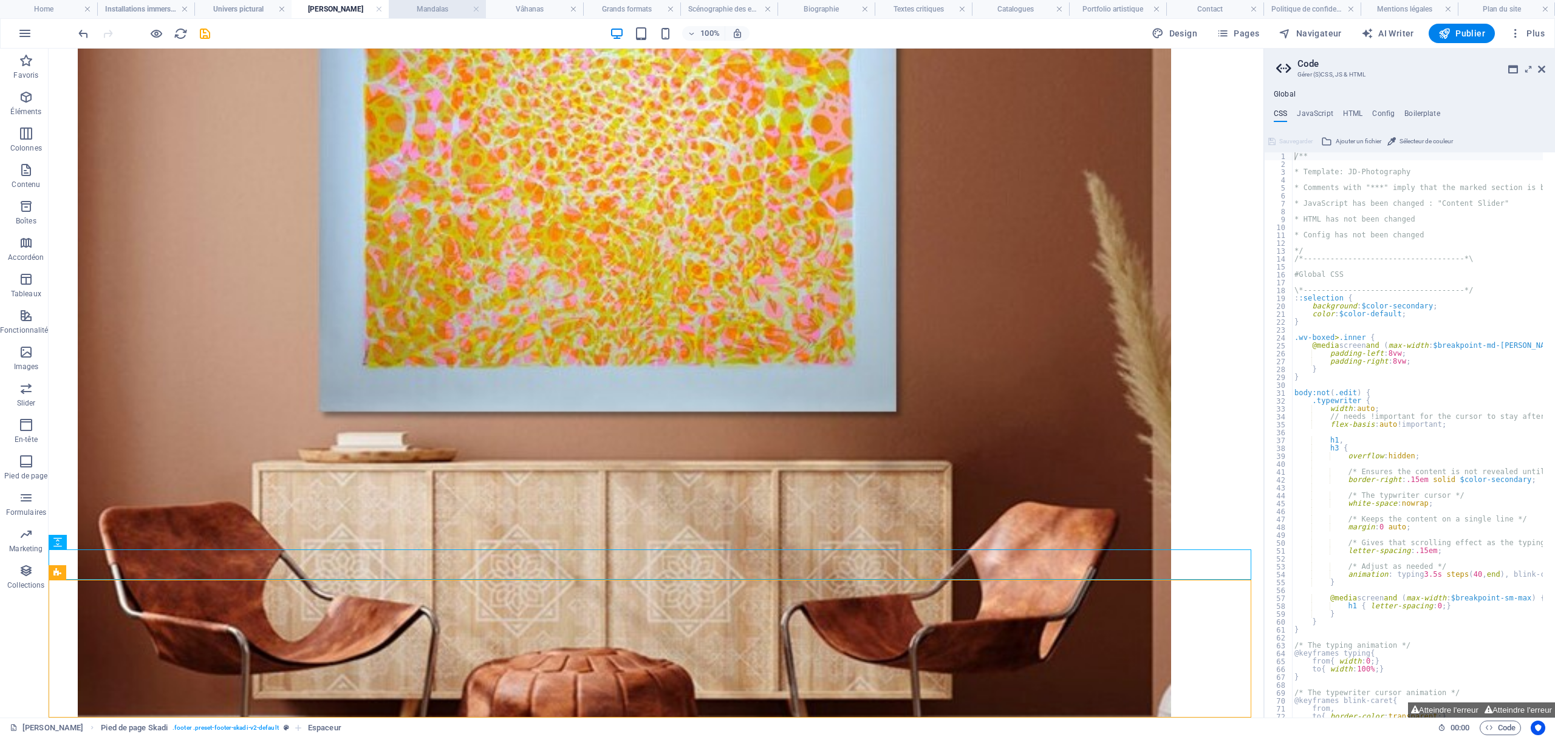
click at [442, 9] on h4 "Mandalas" at bounding box center [437, 8] width 97 height 13
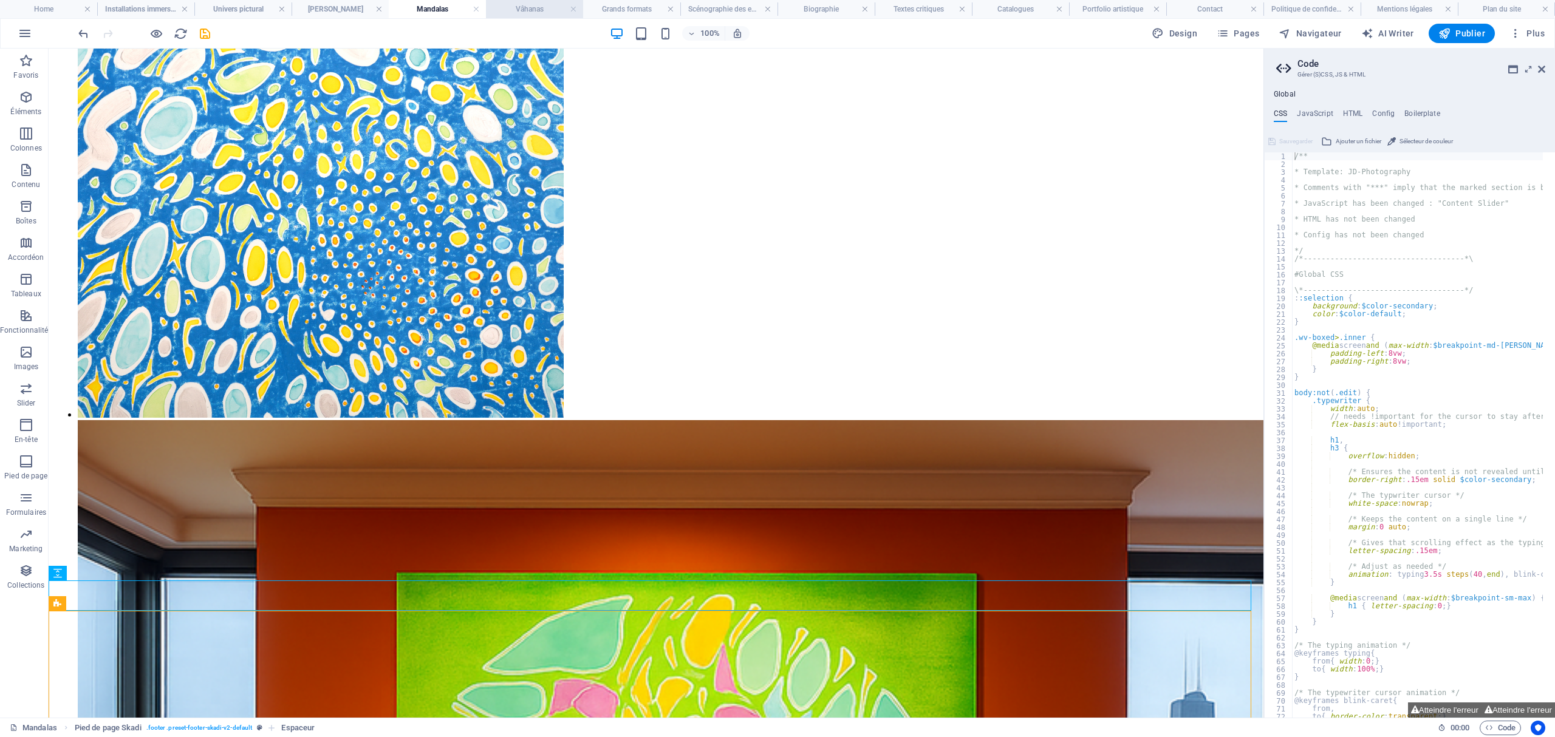
click at [550, 11] on h4 "Vâhanas" at bounding box center [534, 8] width 97 height 13
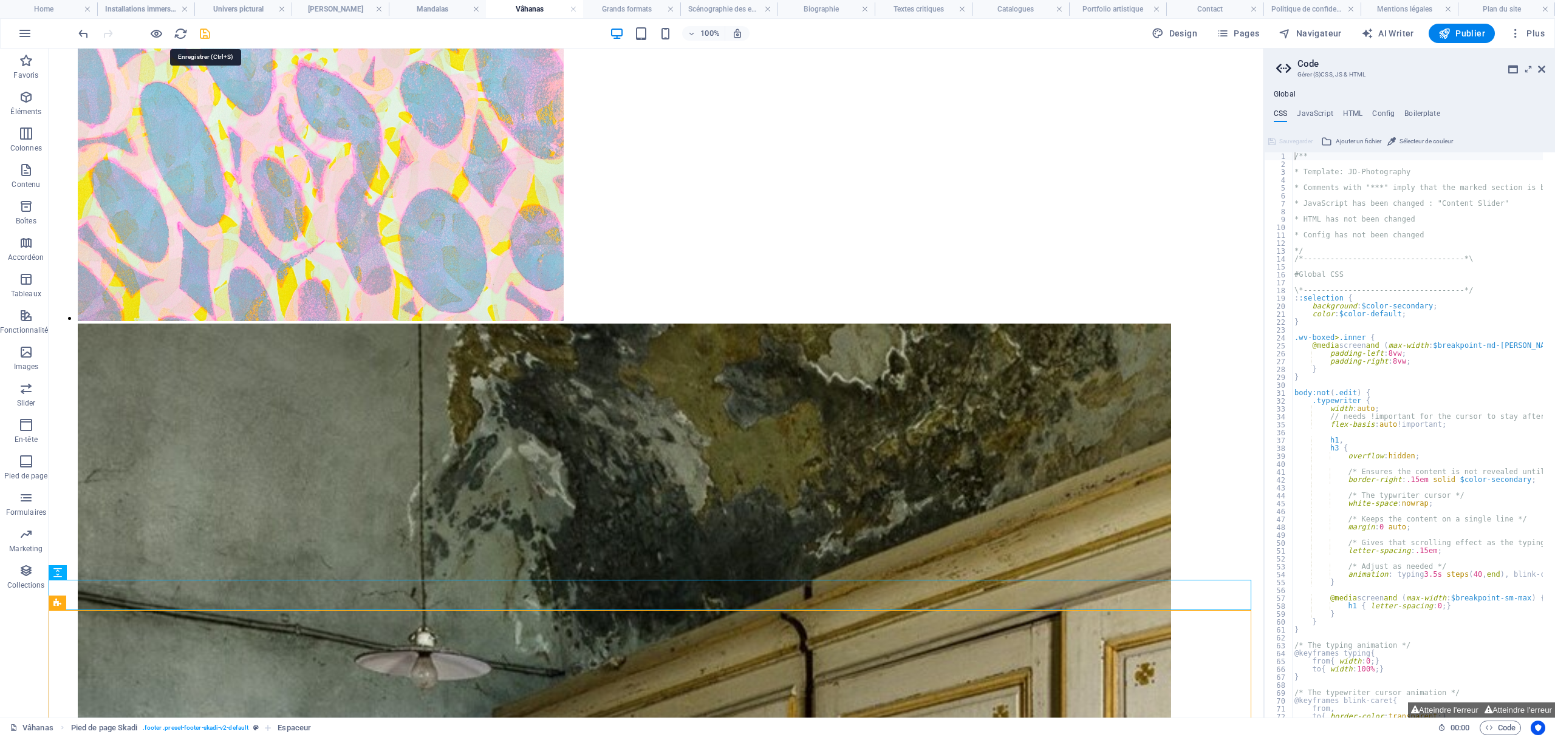
click at [207, 34] on icon "save" at bounding box center [205, 34] width 14 height 14
click at [197, 36] on div at bounding box center [144, 33] width 136 height 19
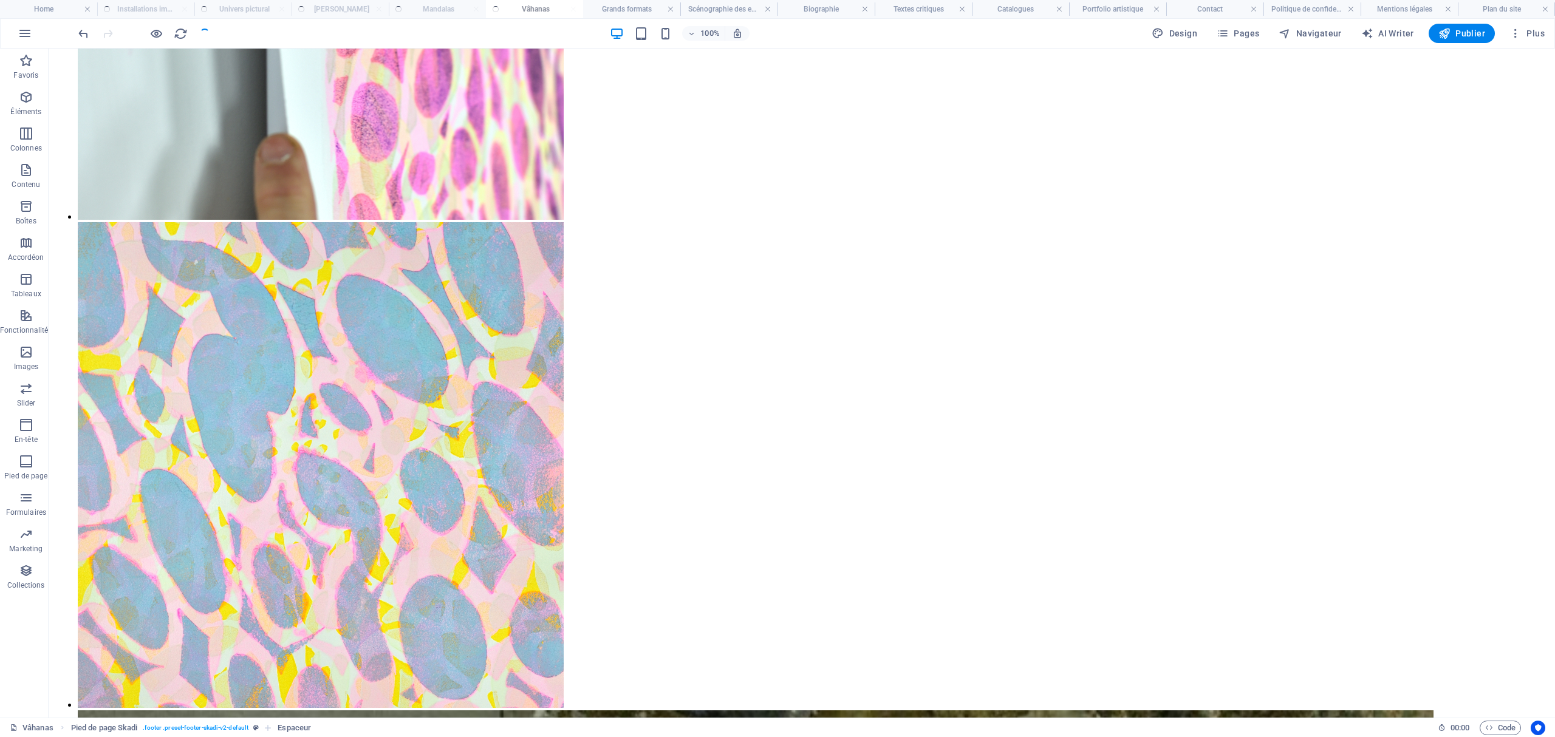
scroll to position [3983, 0]
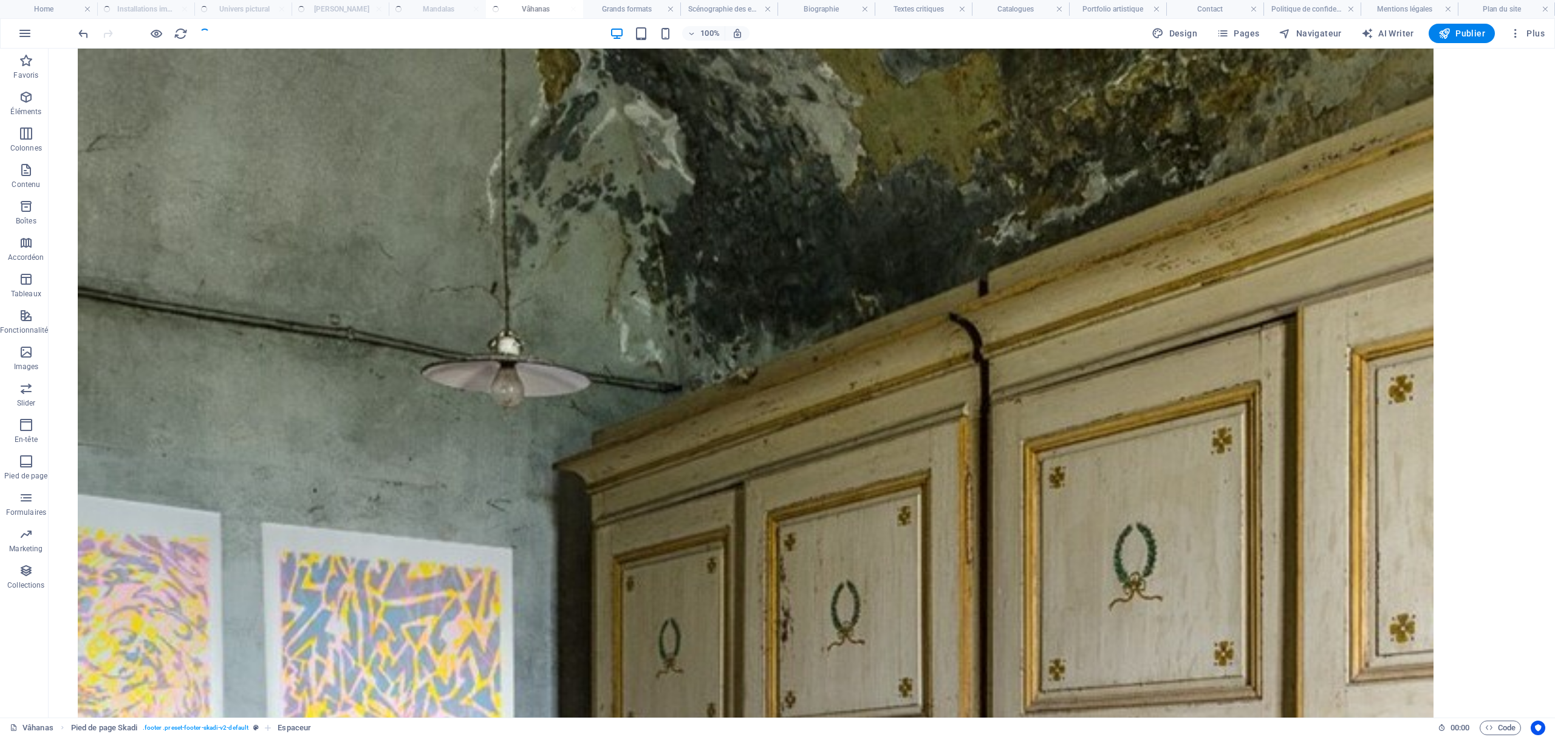
click at [204, 32] on div at bounding box center [144, 33] width 136 height 19
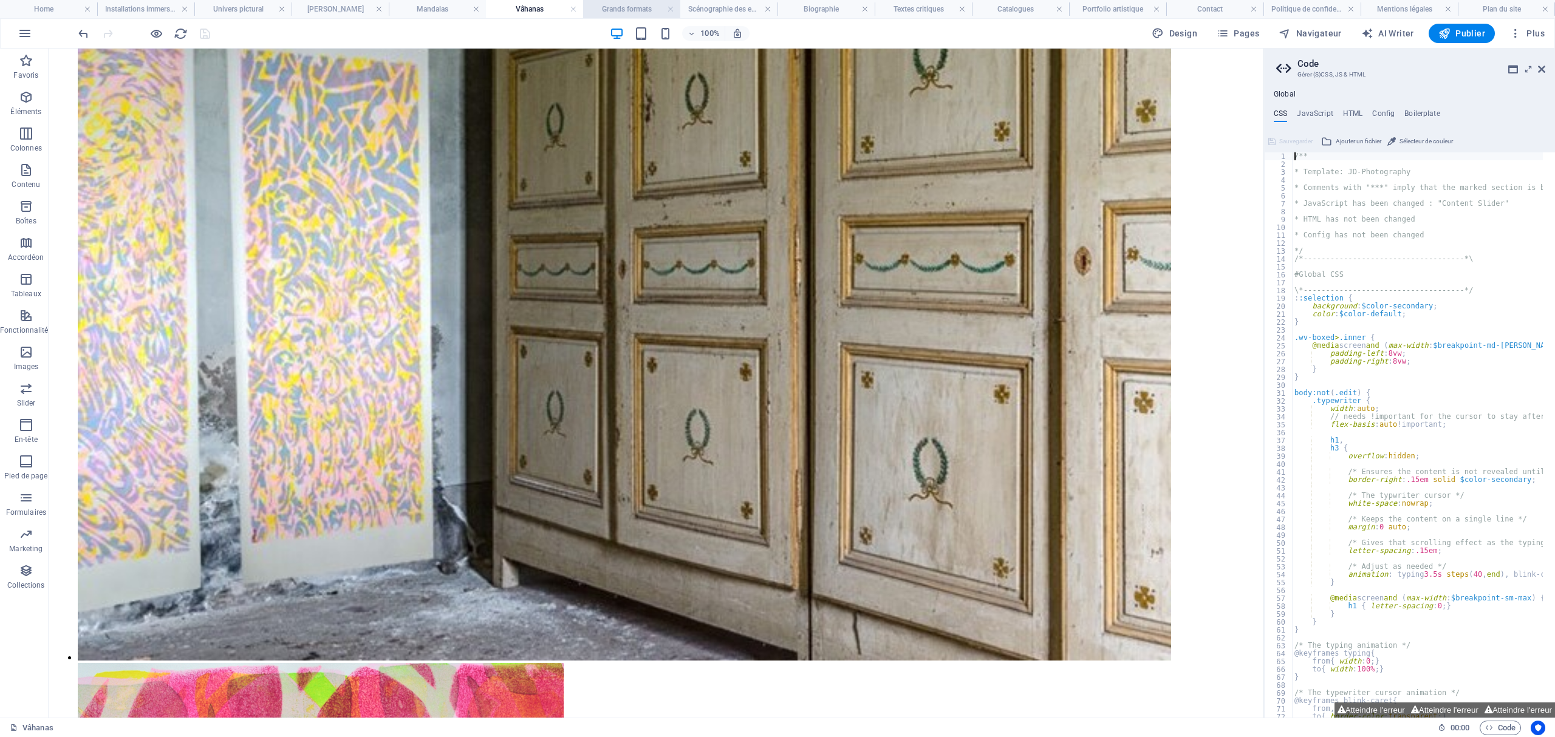
scroll to position [3256, 0]
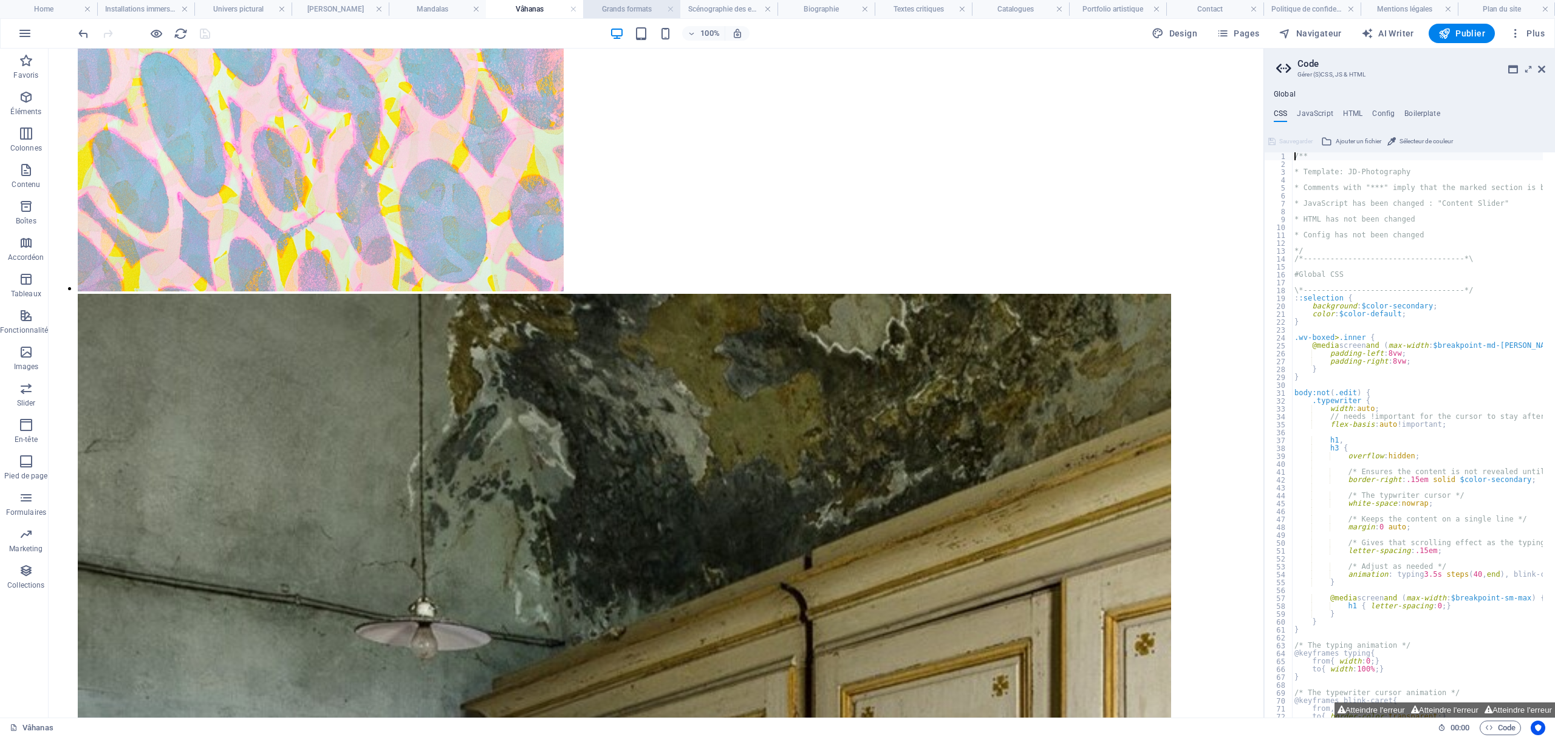
click at [616, 10] on h4 "Grands formats" at bounding box center [631, 8] width 97 height 13
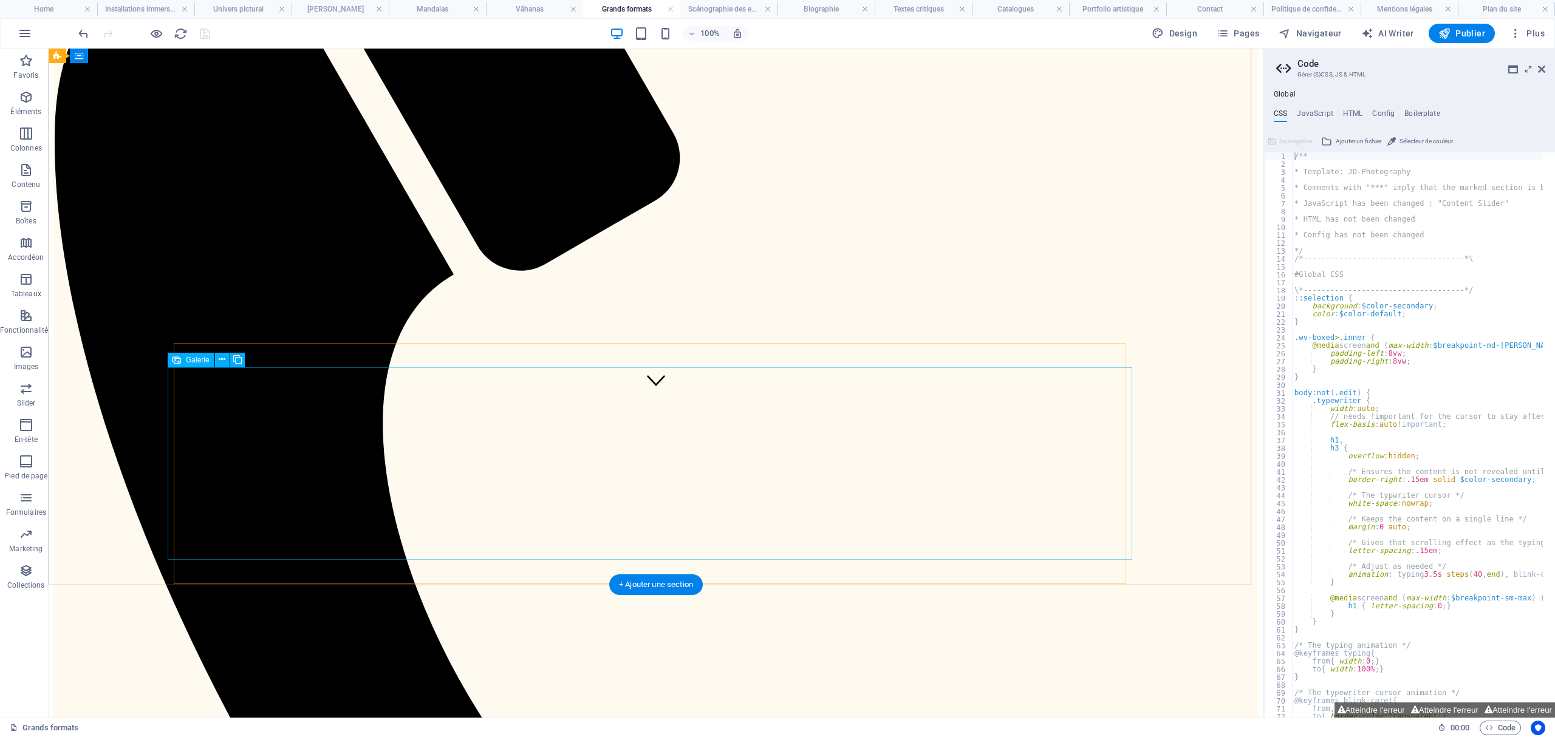
scroll to position [0, 0]
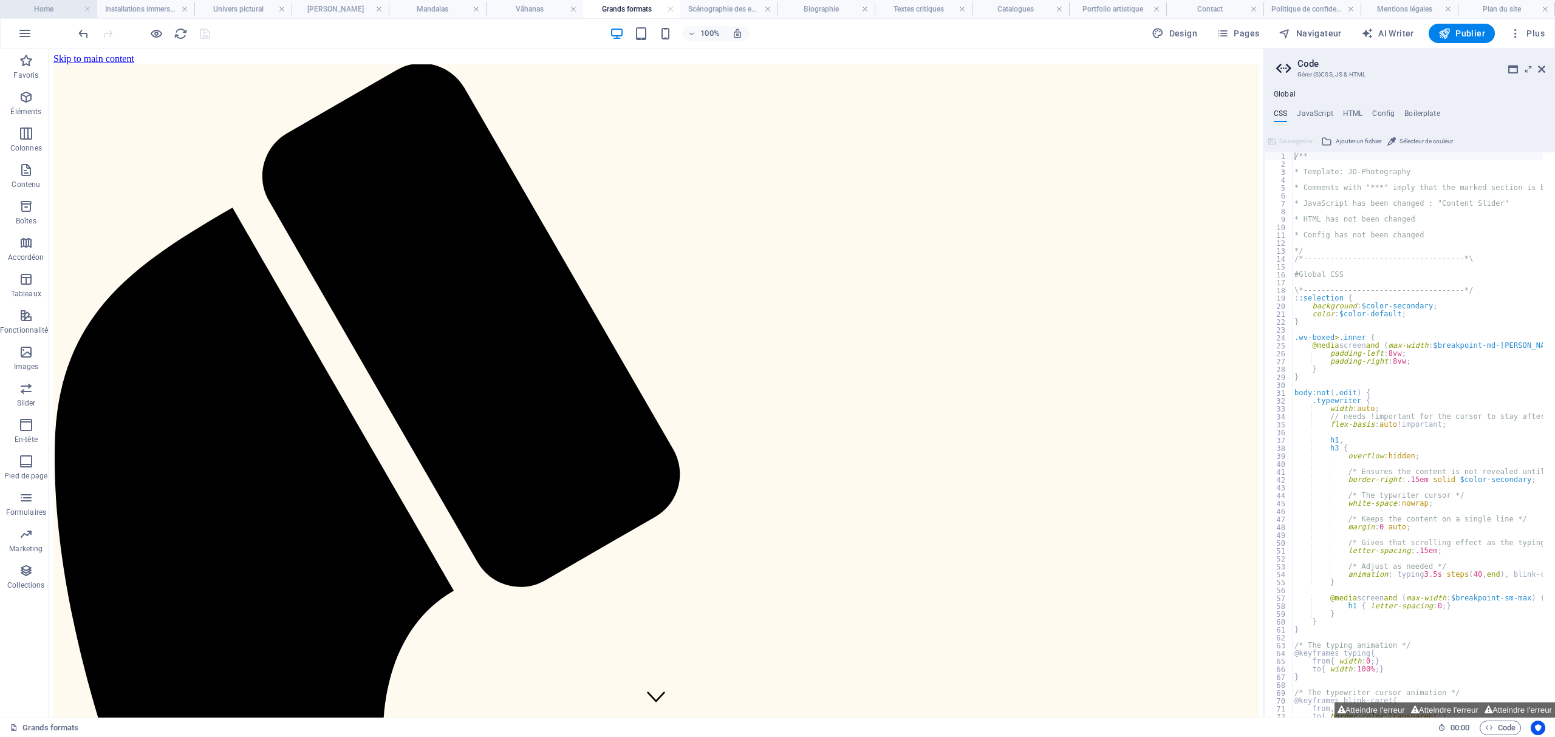
click at [69, 6] on h4 "Home" at bounding box center [48, 8] width 97 height 13
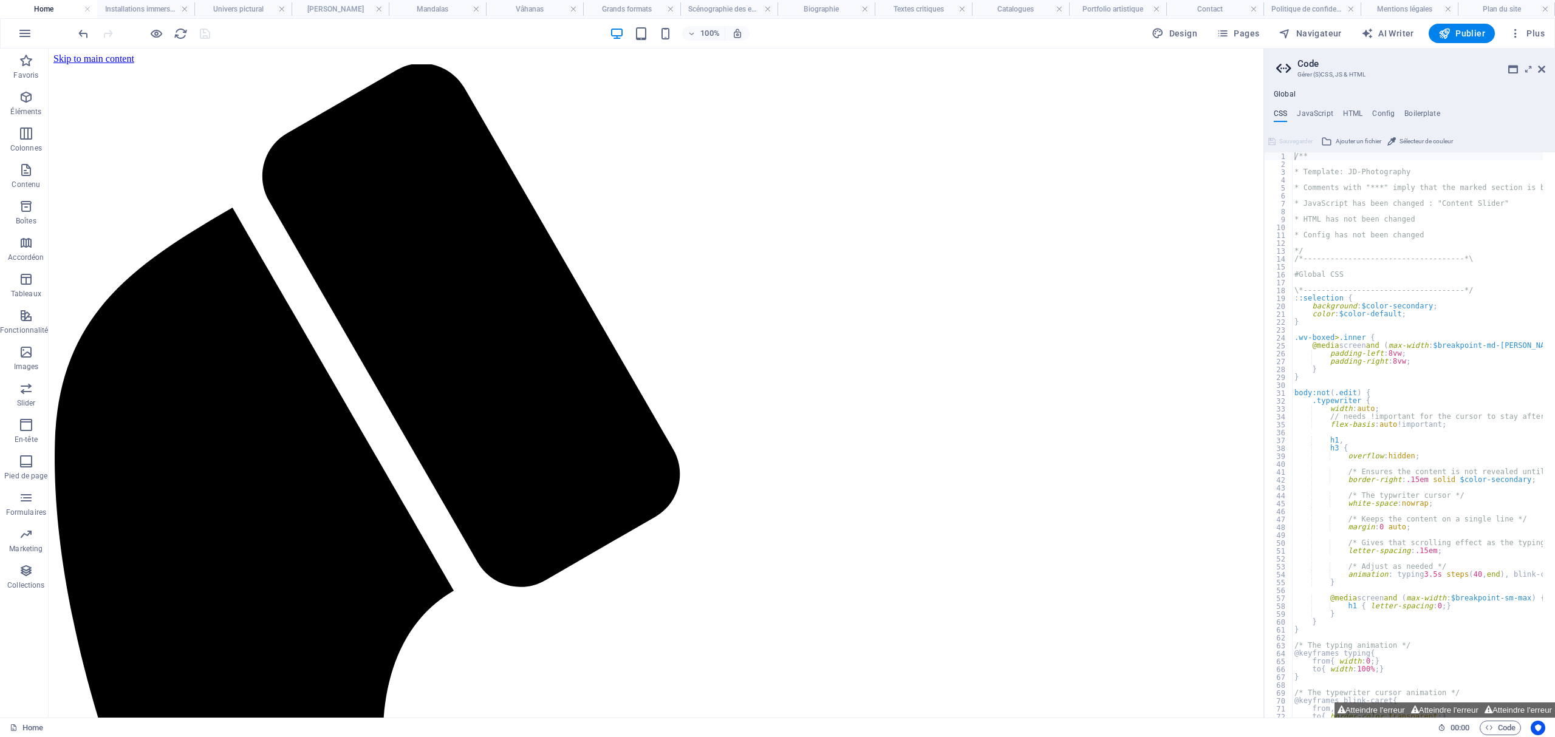
scroll to position [182, 0]
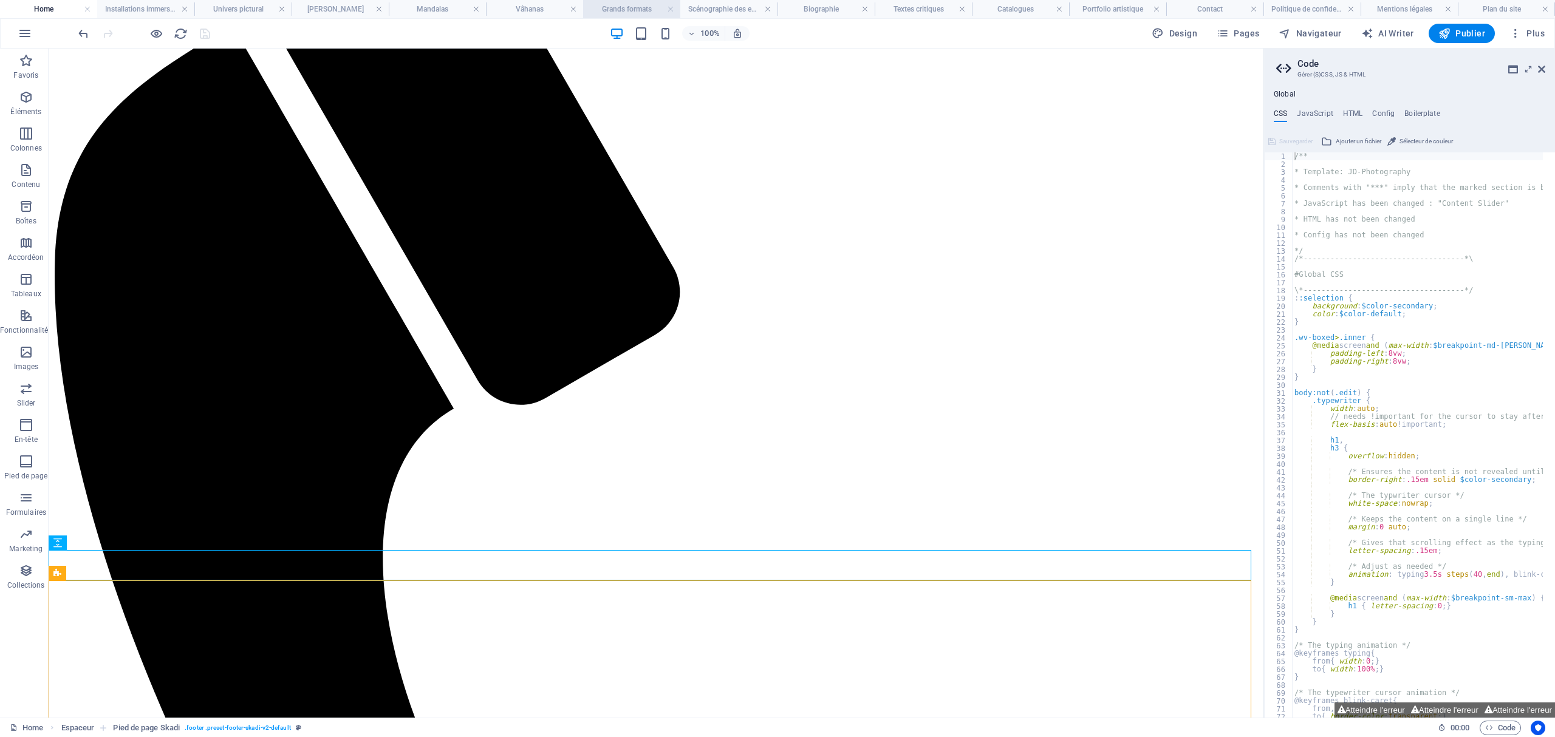
click at [644, 10] on h4 "Grands formats" at bounding box center [631, 8] width 97 height 13
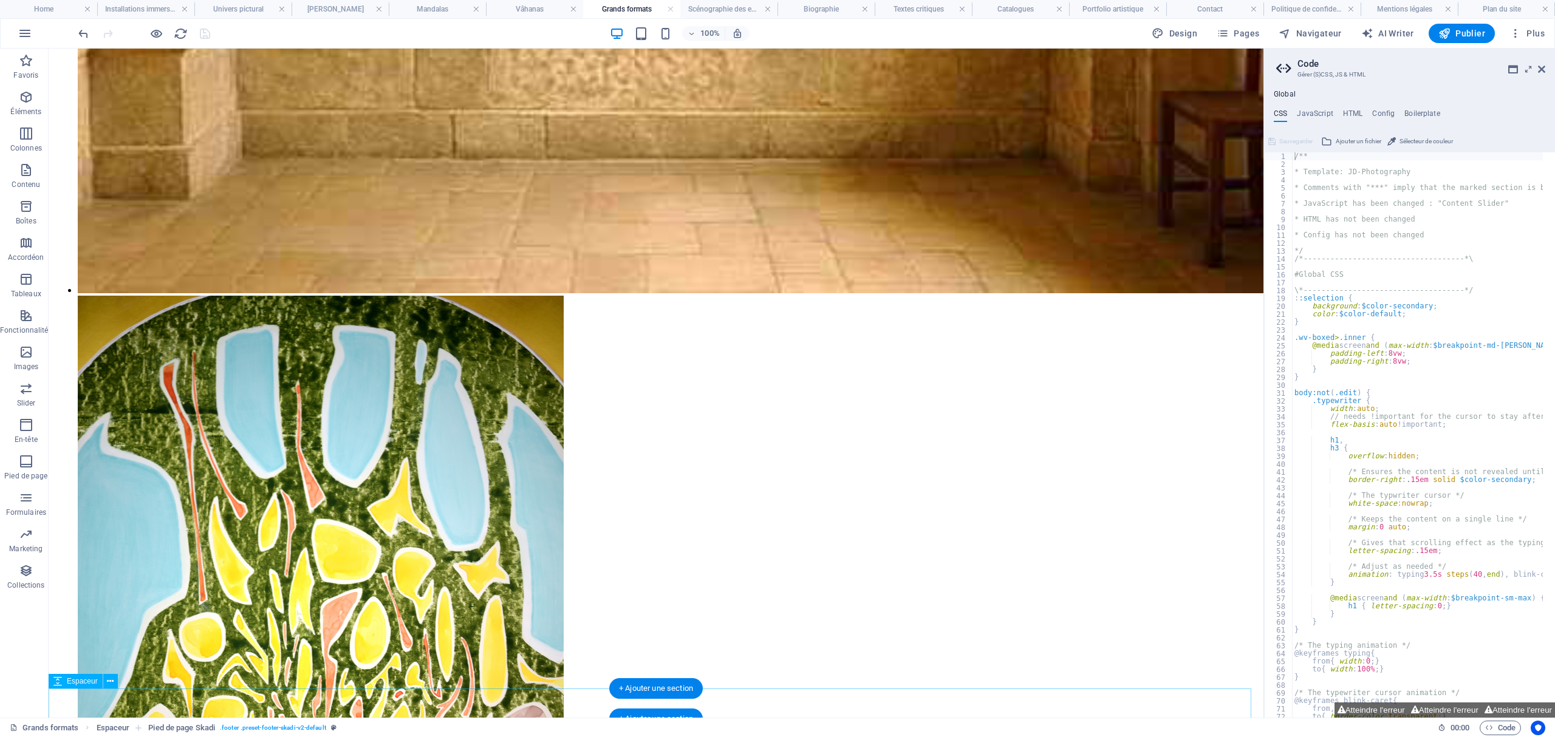
scroll to position [3926, 0]
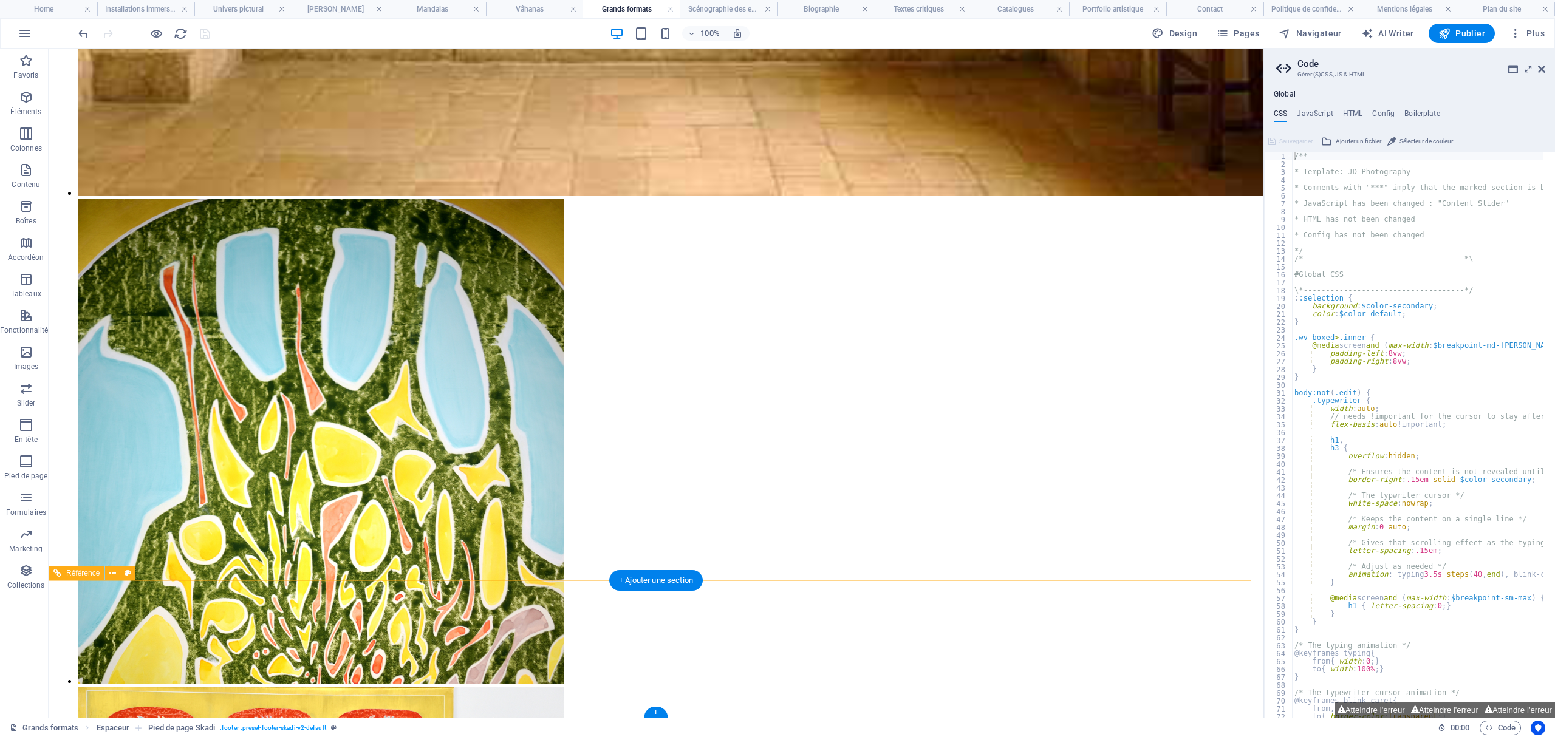
click at [742, 11] on h4 "Scénographie des expositions" at bounding box center [728, 8] width 97 height 13
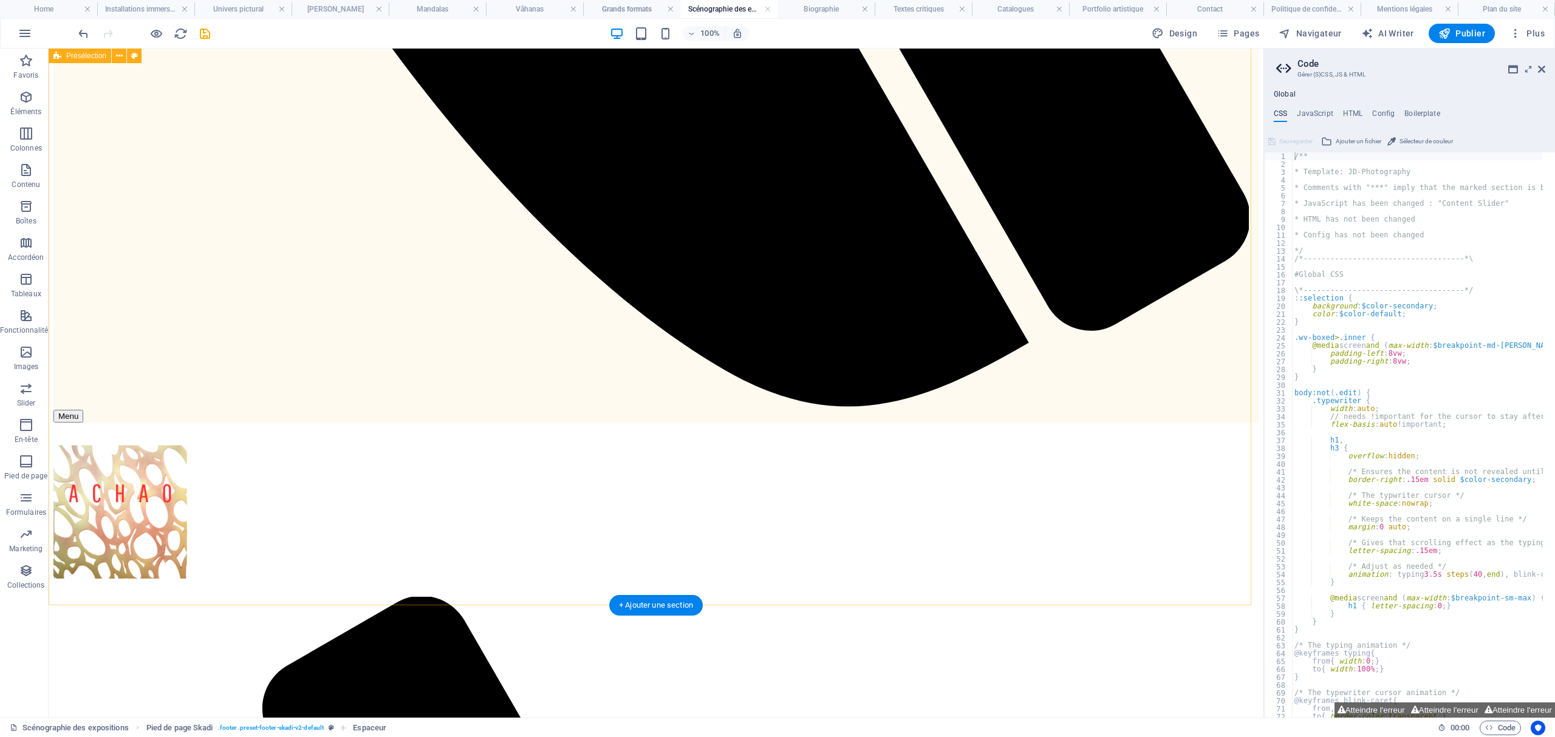
scroll to position [1245, 0]
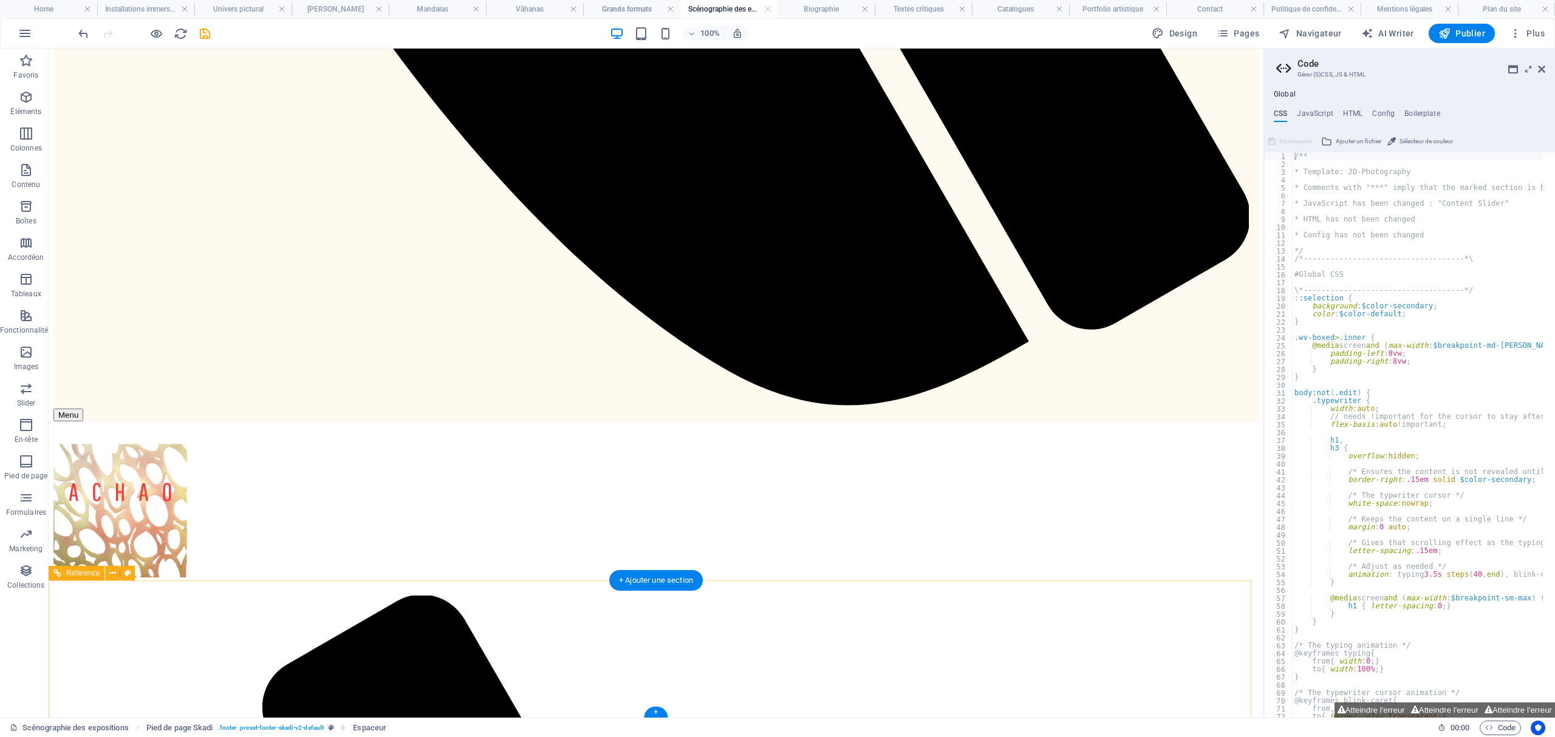
click at [822, 9] on h4 "Biographie" at bounding box center [825, 8] width 97 height 13
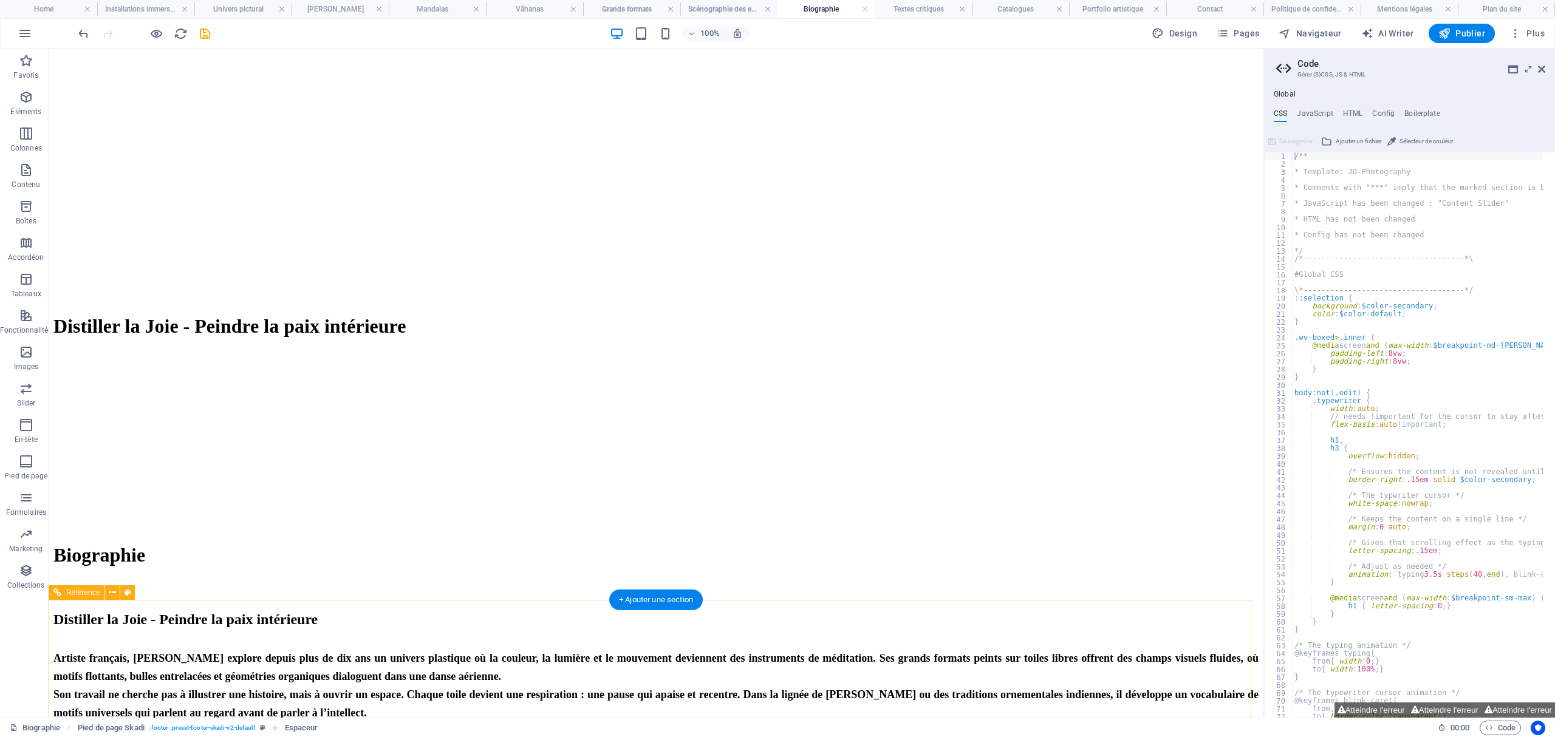
scroll to position [1970, 0]
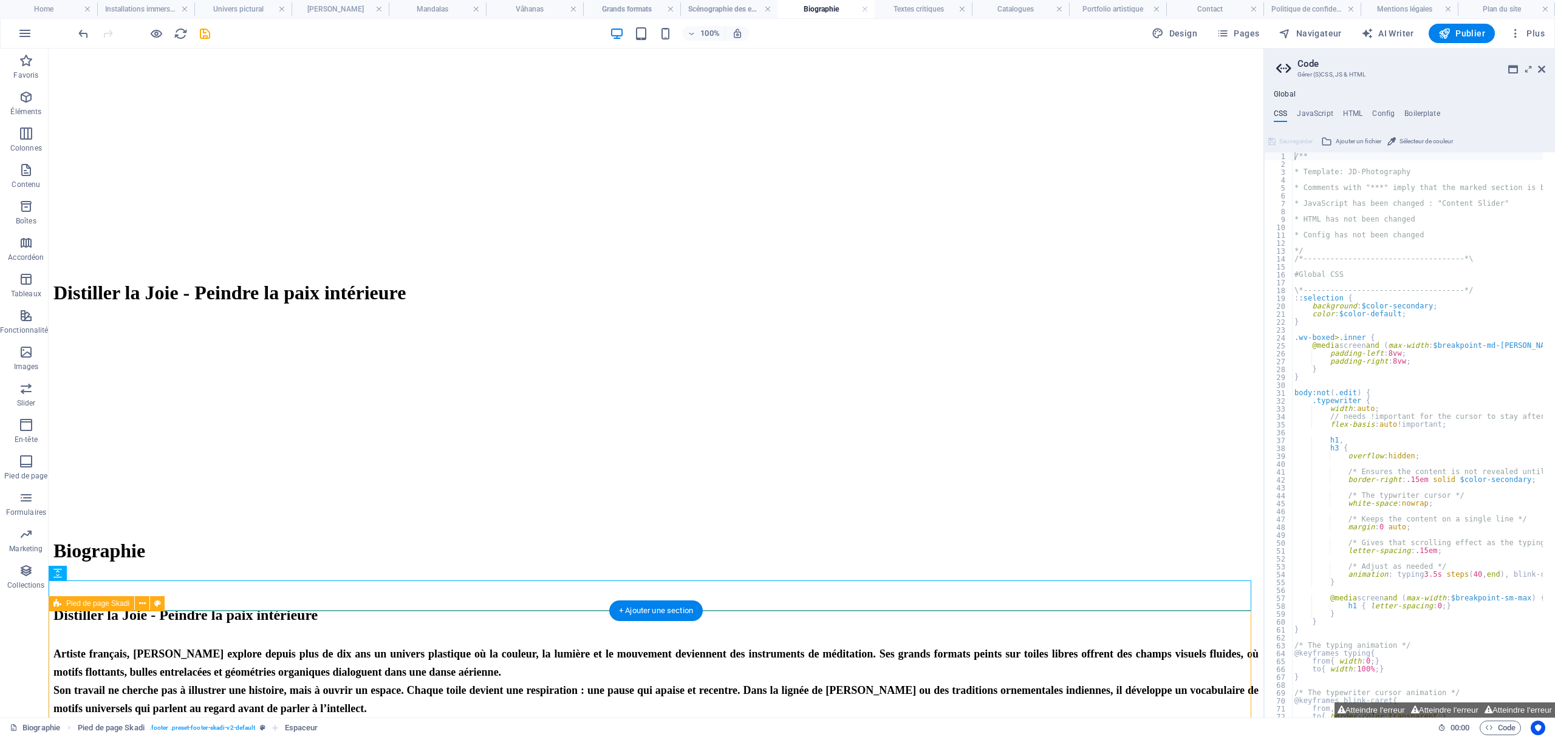
click at [943, 5] on h4 "Textes critiques" at bounding box center [923, 8] width 97 height 13
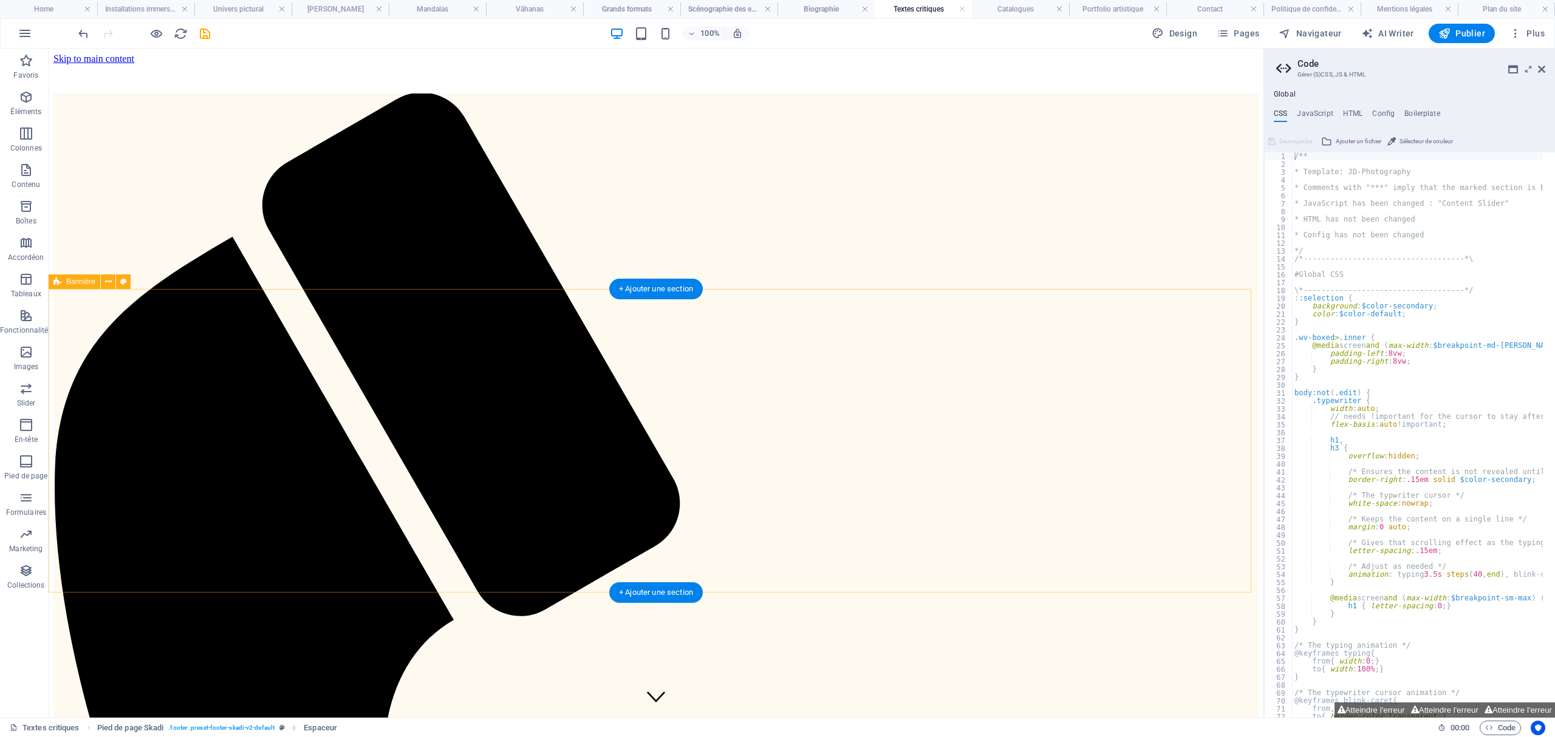
scroll to position [555, 0]
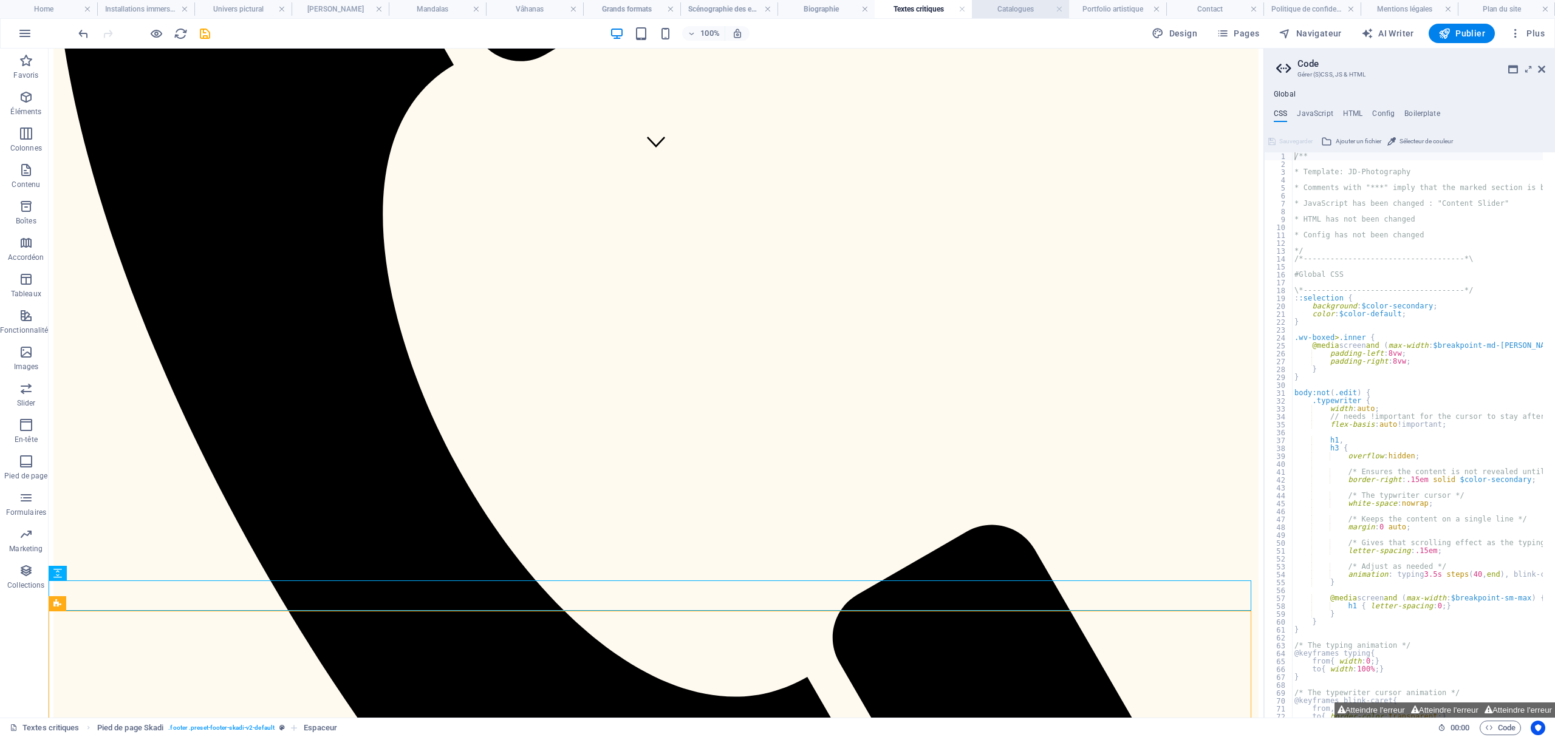
click at [1024, 15] on h4 "Catalogues" at bounding box center [1020, 8] width 97 height 13
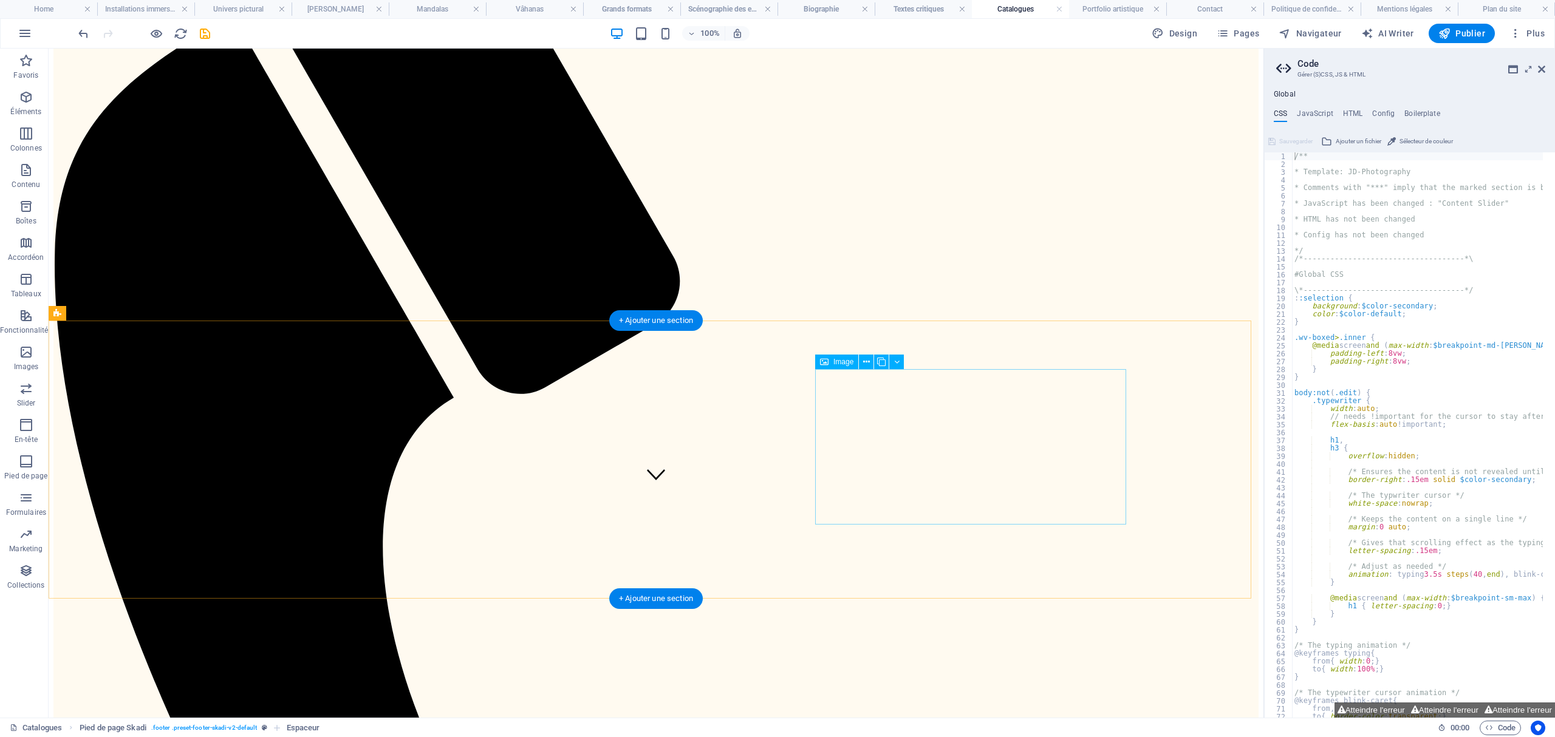
scroll to position [791, 0]
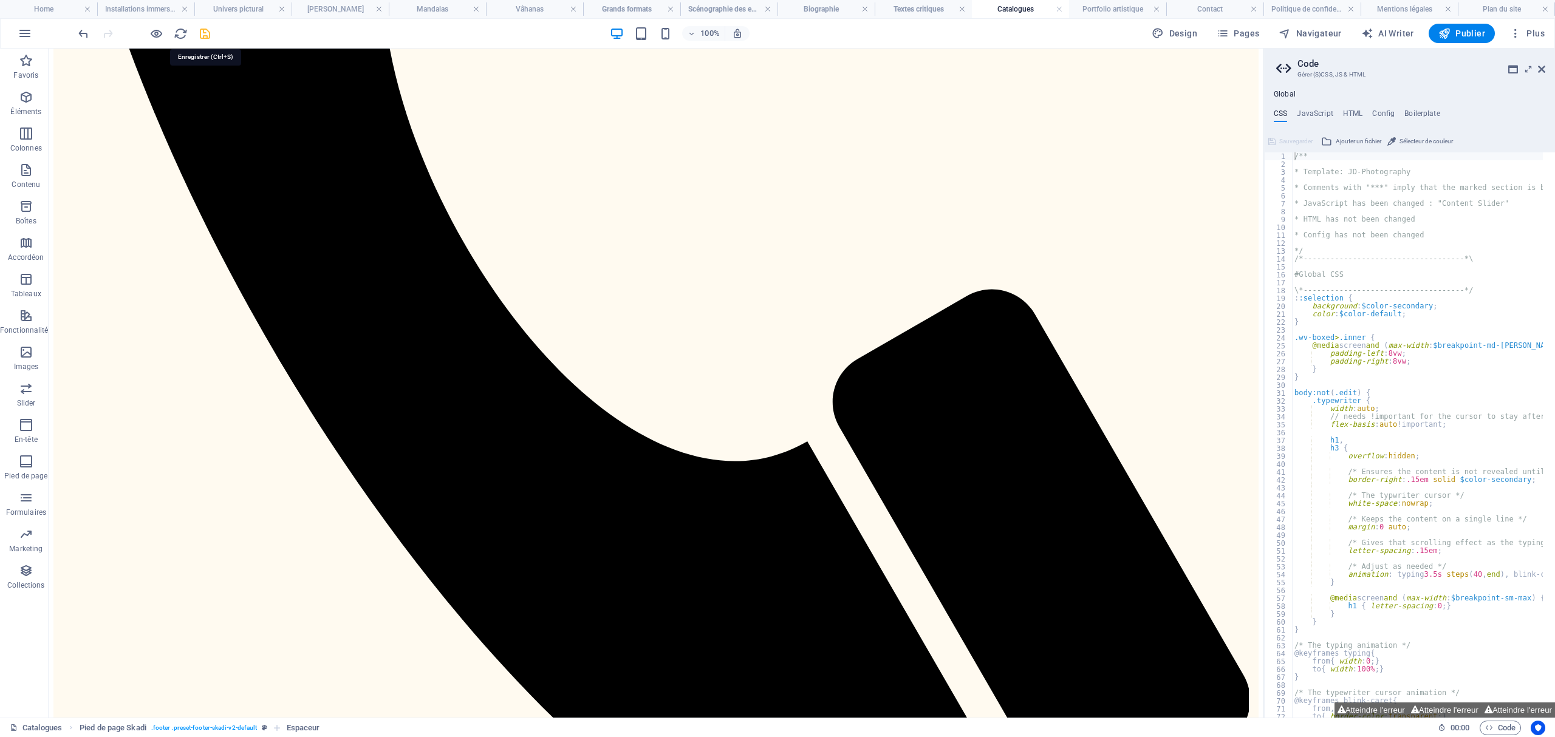
click at [210, 34] on icon "save" at bounding box center [205, 34] width 14 height 14
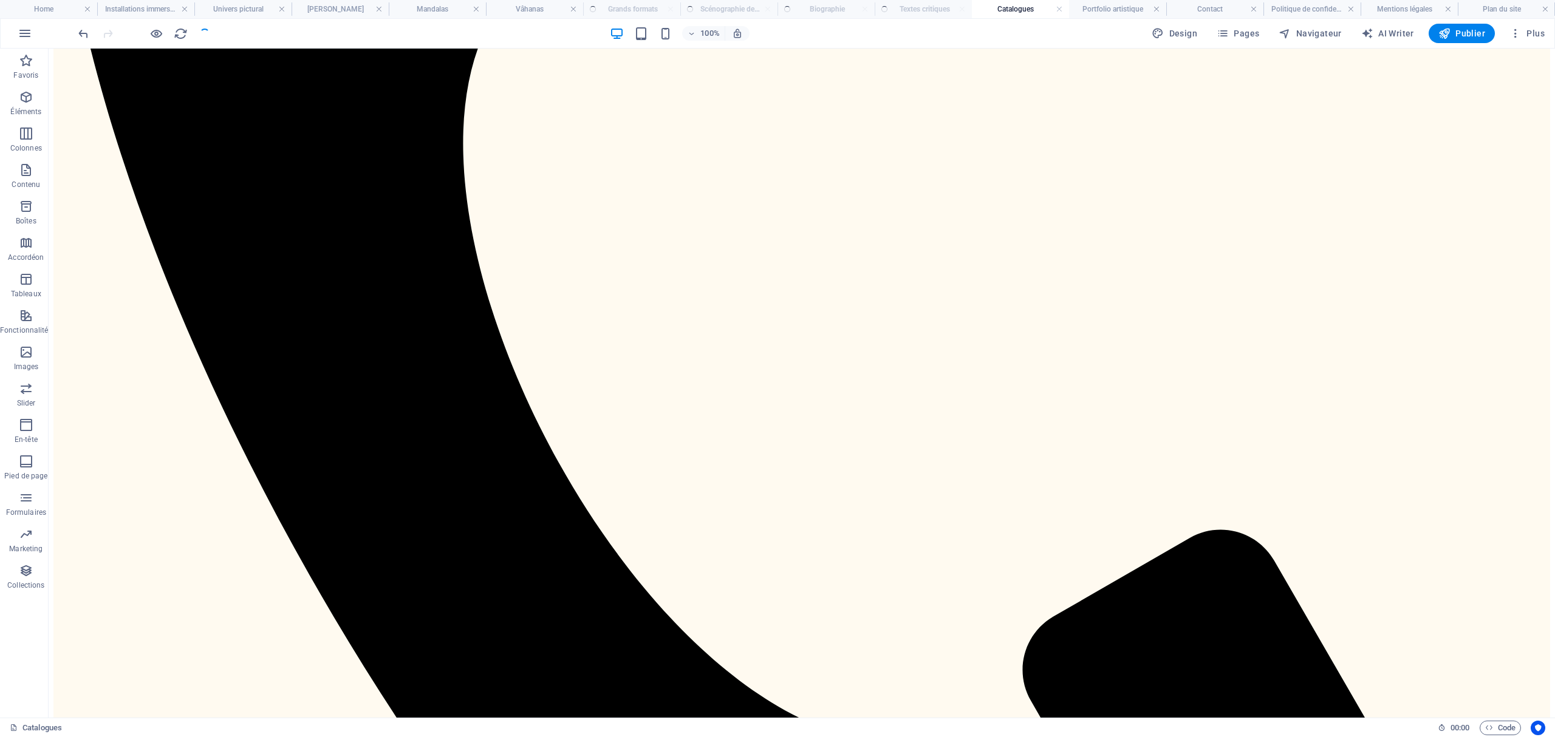
click at [202, 32] on div at bounding box center [144, 33] width 136 height 19
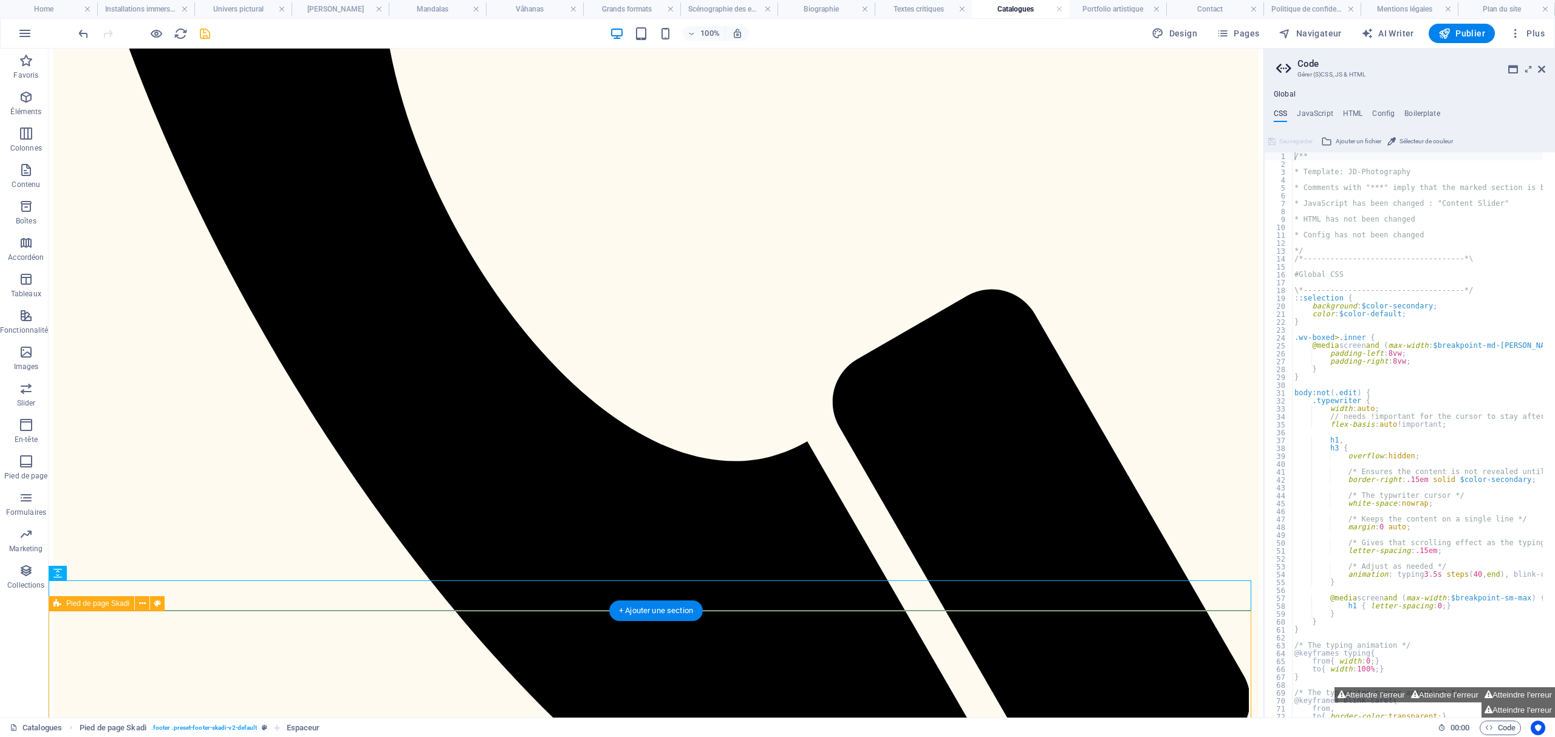
scroll to position [822, 0]
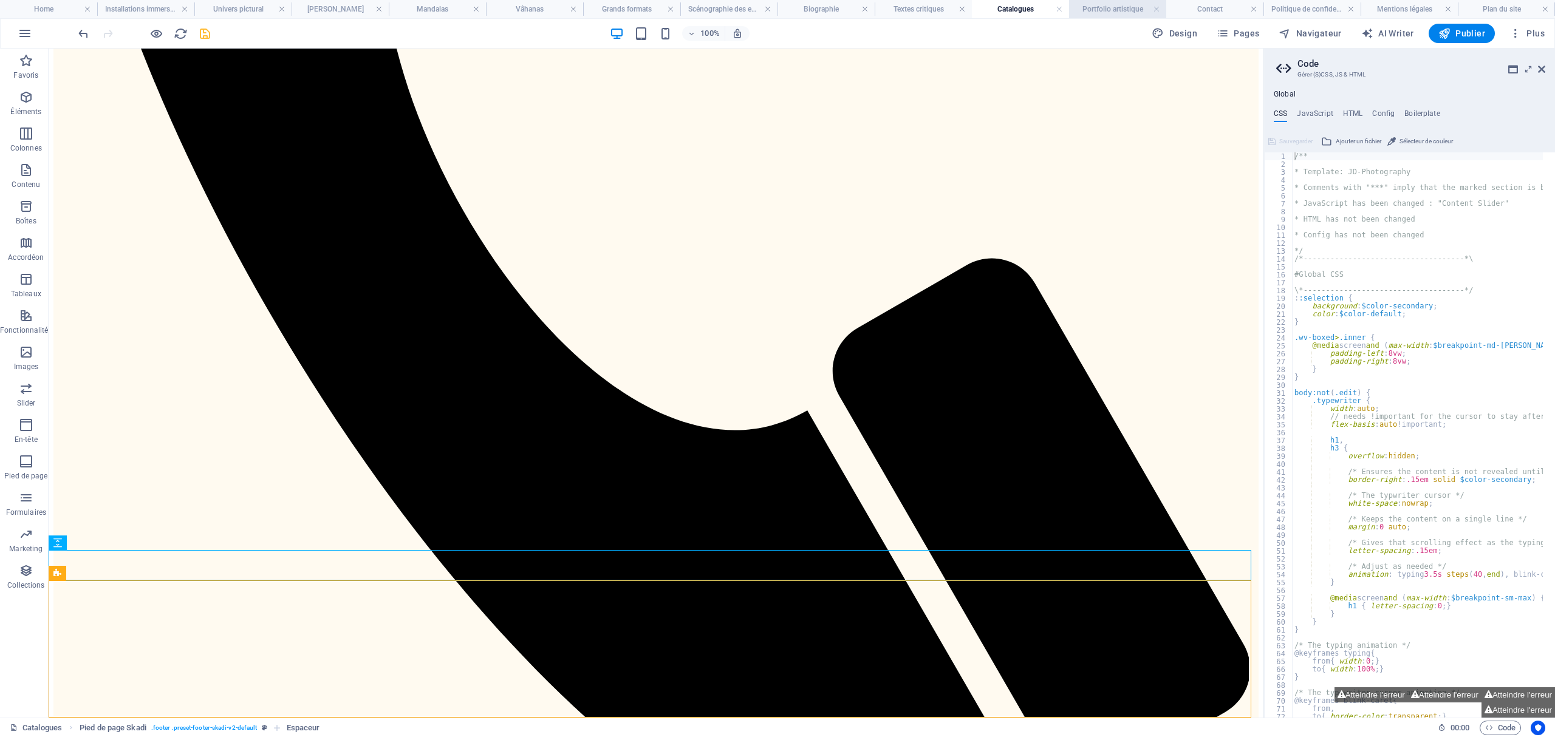
click at [1116, 13] on h4 "Portfolio artistique" at bounding box center [1117, 8] width 97 height 13
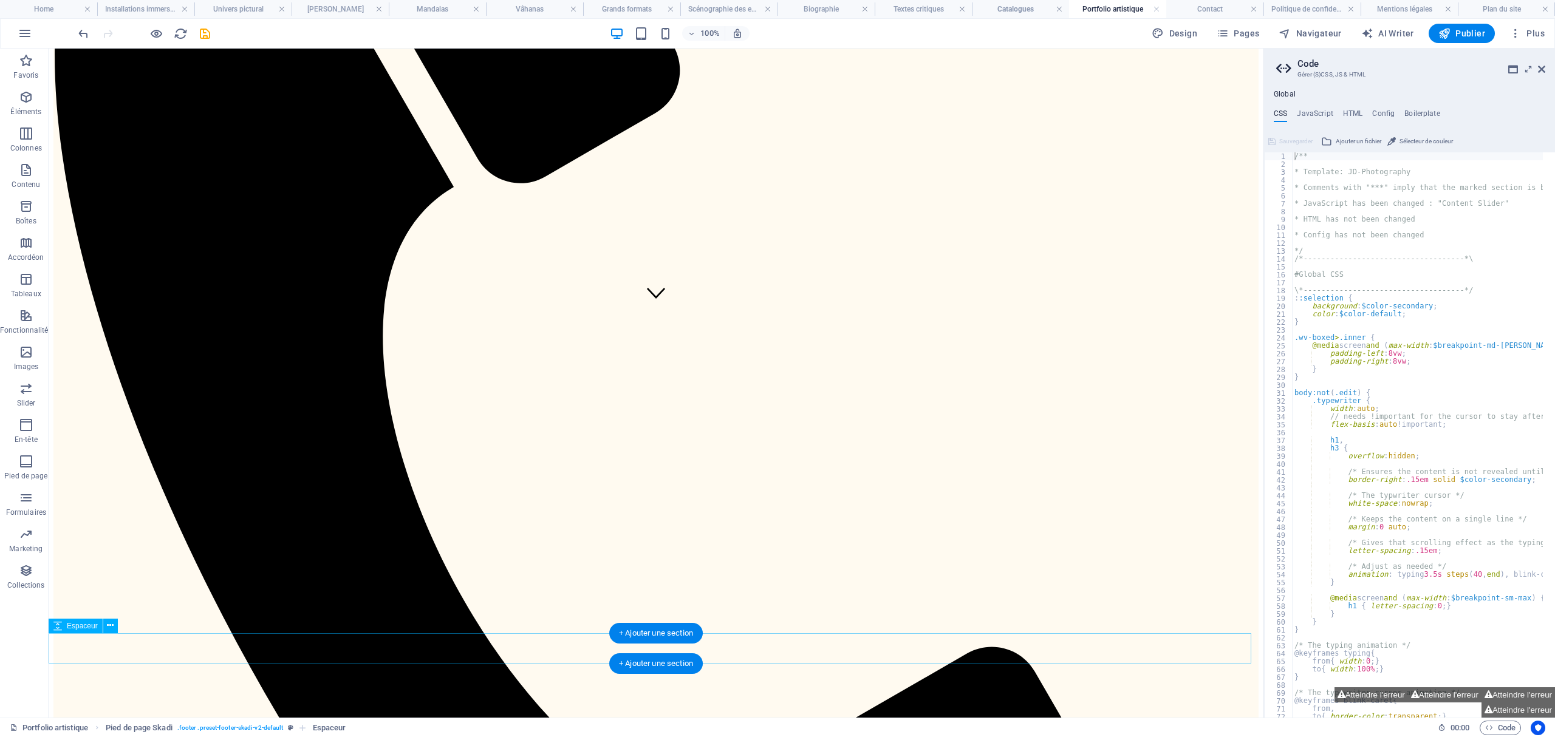
scroll to position [486, 0]
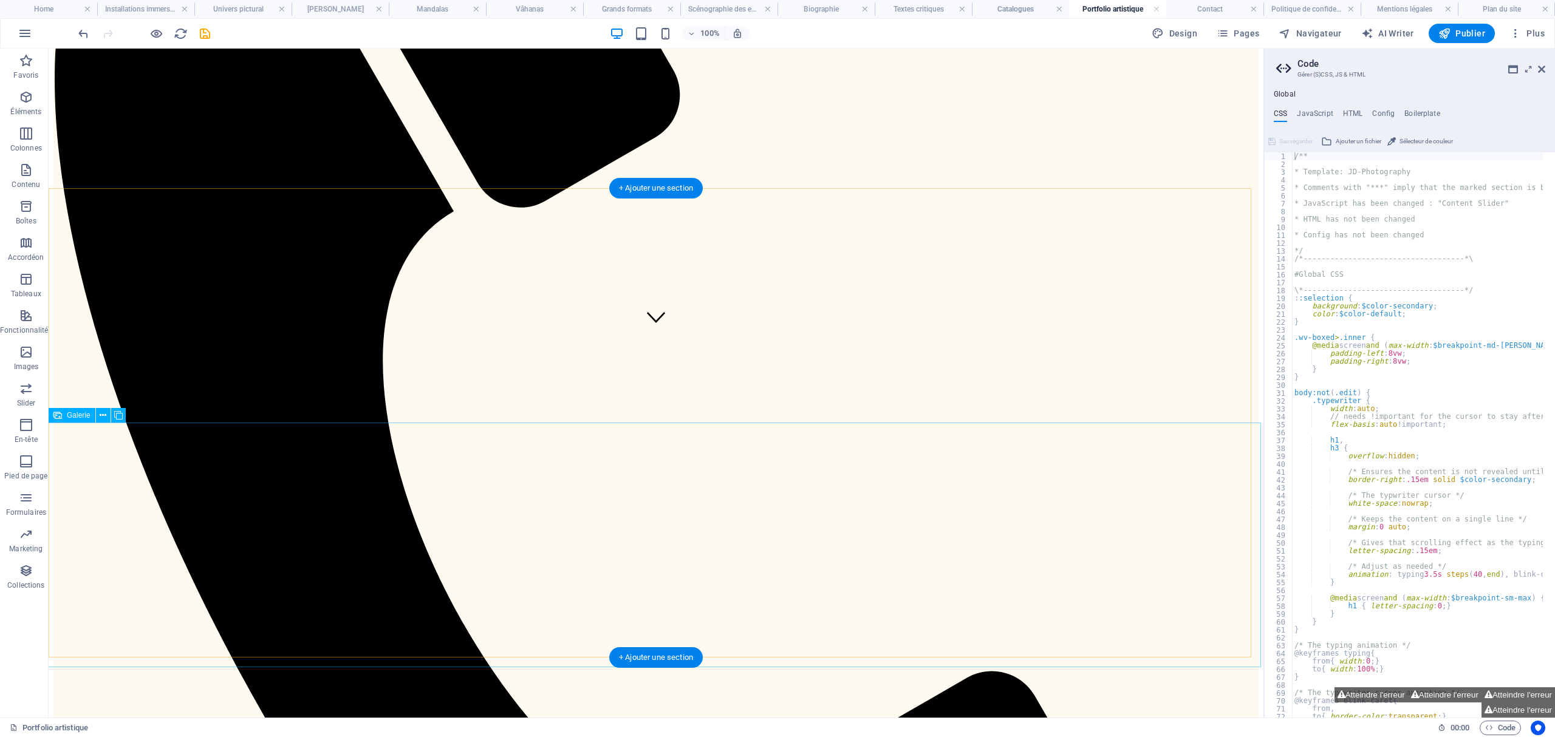
scroll to position [506, 0]
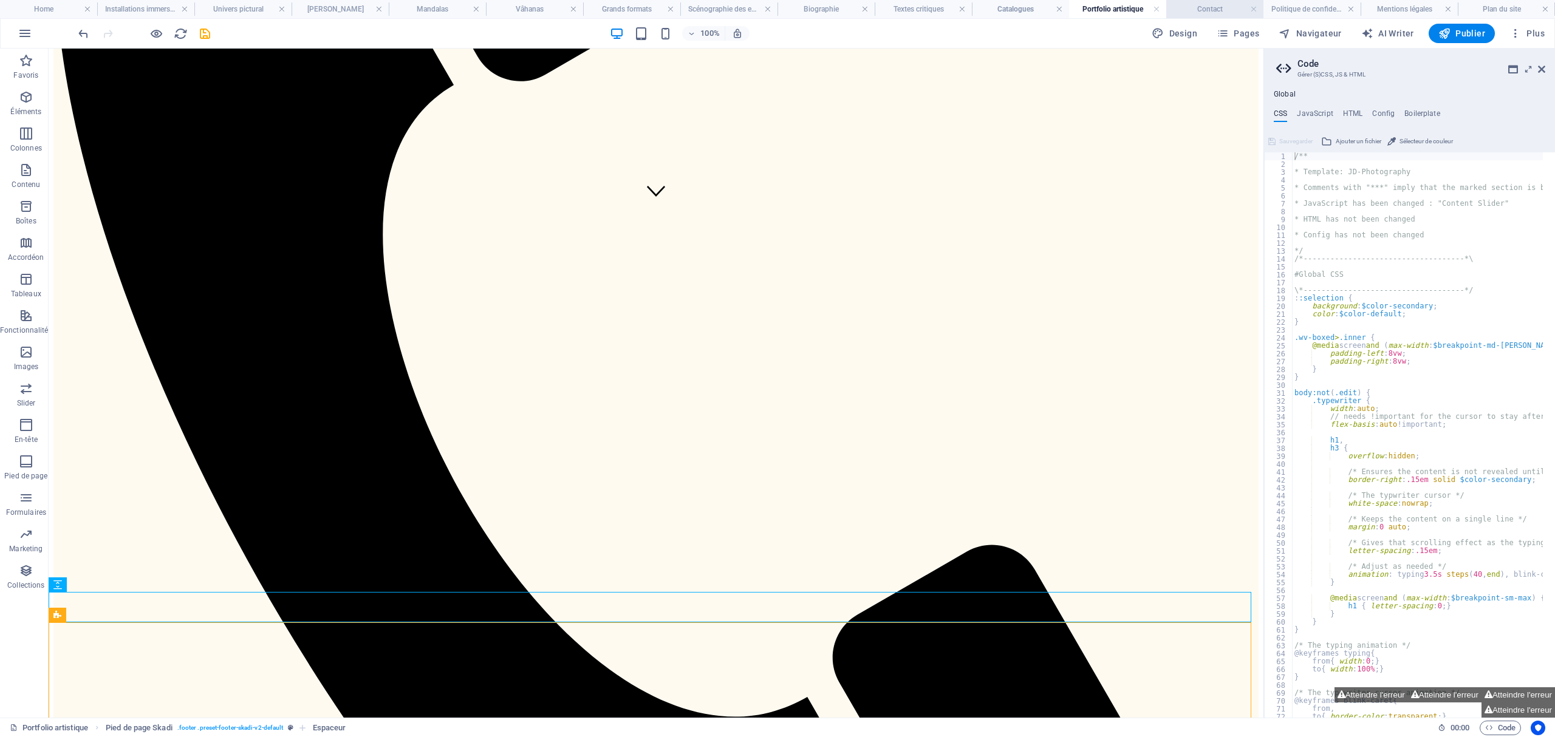
click at [1209, 11] on h4 "Contact" at bounding box center [1214, 8] width 97 height 13
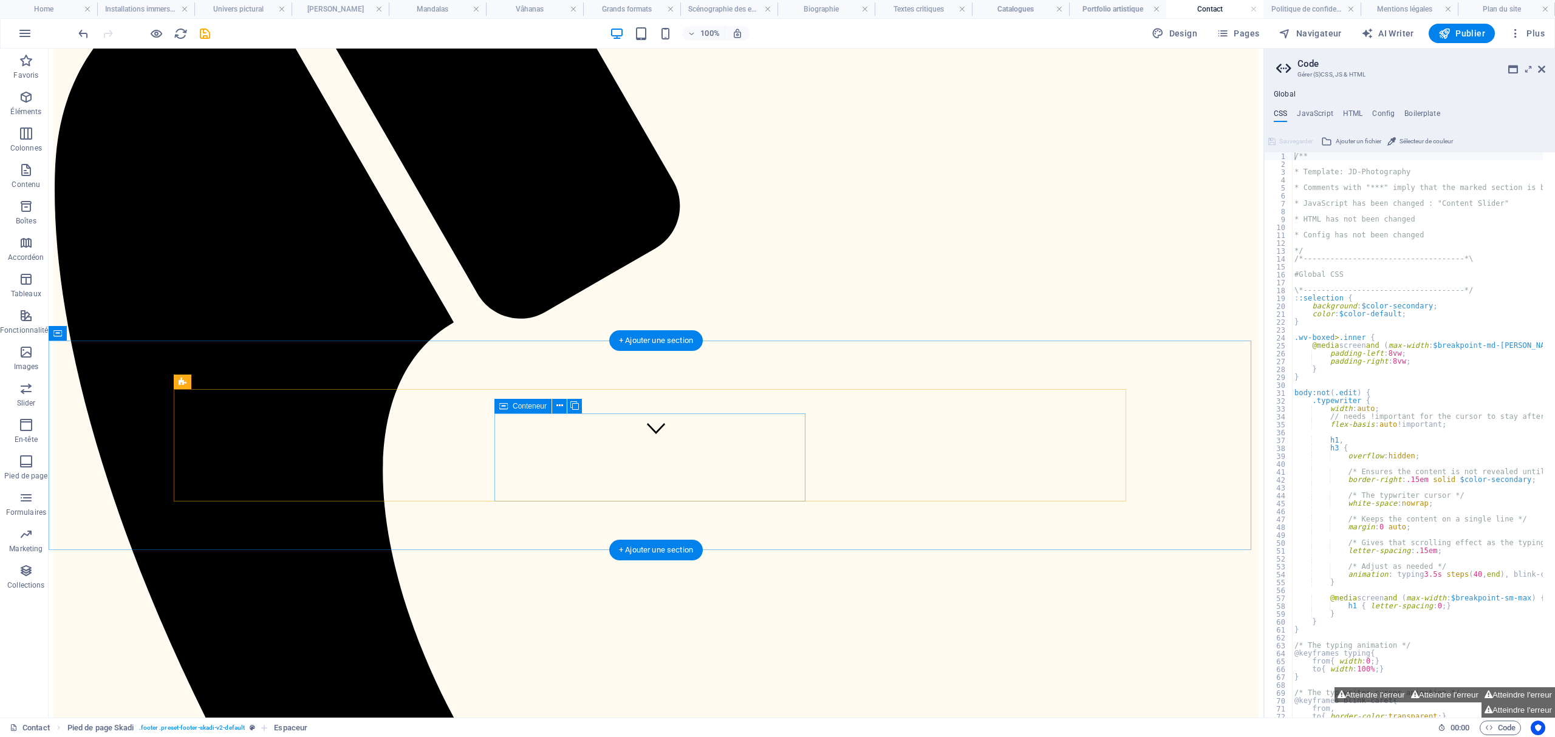
scroll to position [316, 0]
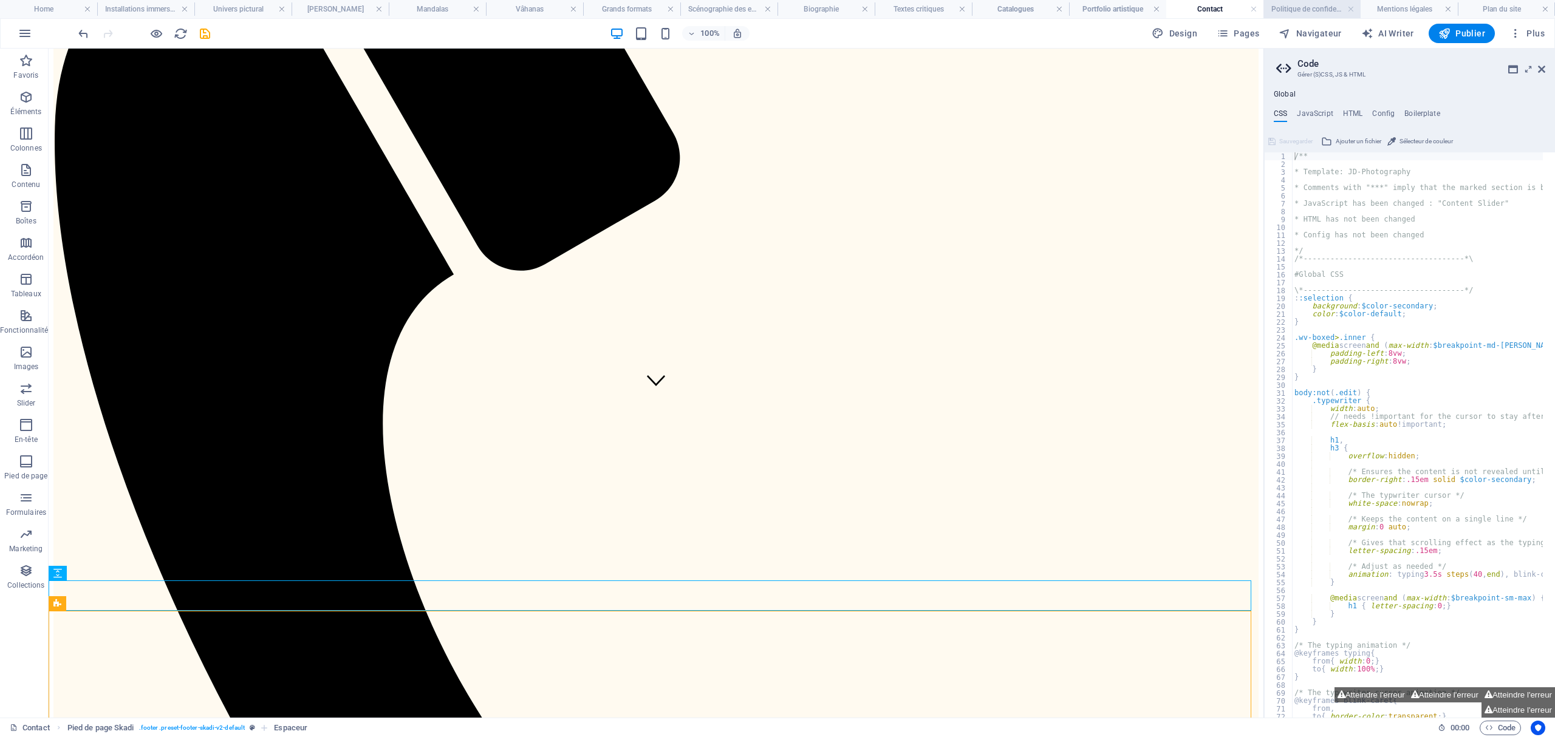
click at [1301, 6] on h4 "Politique de confidentialité" at bounding box center [1311, 8] width 97 height 13
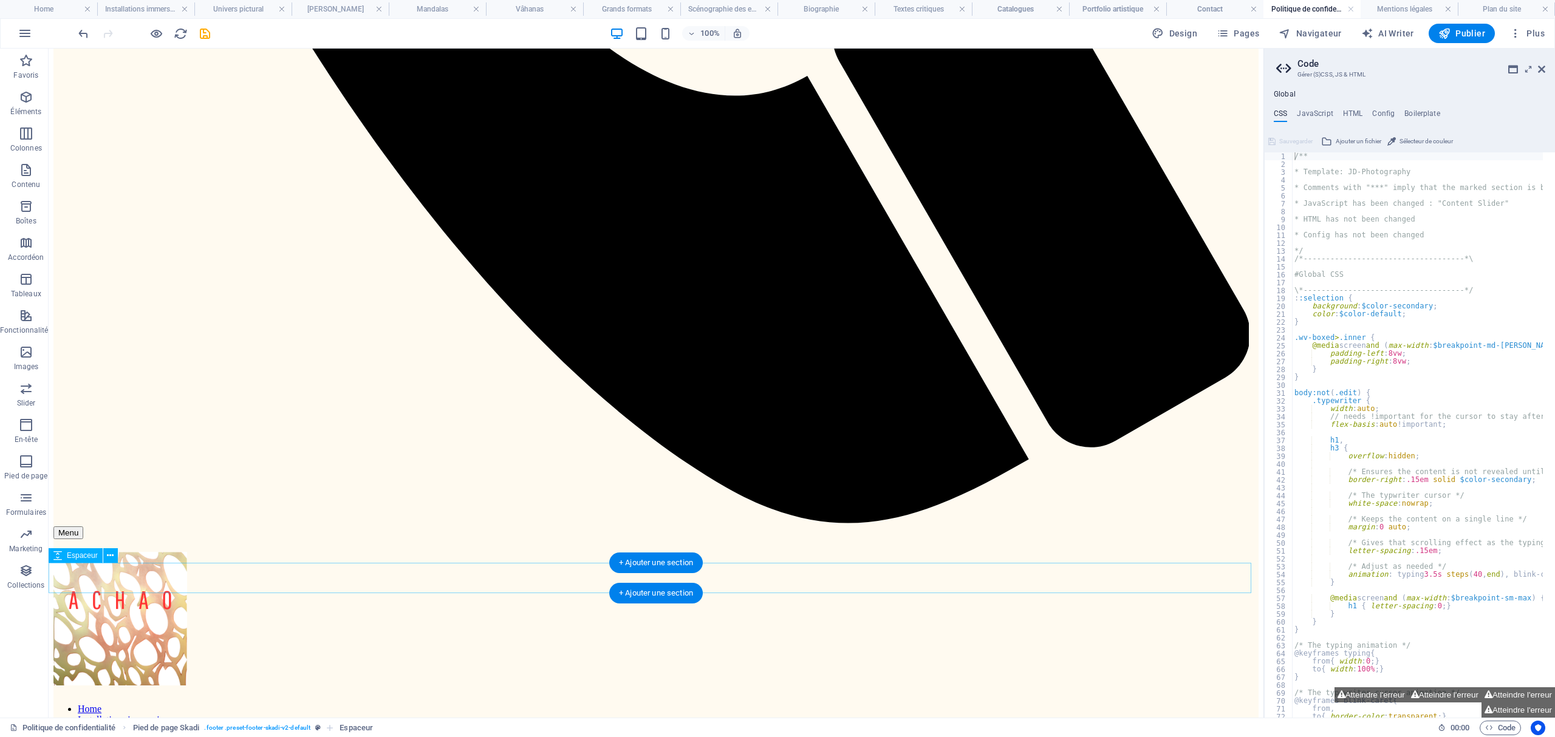
scroll to position [1167, 0]
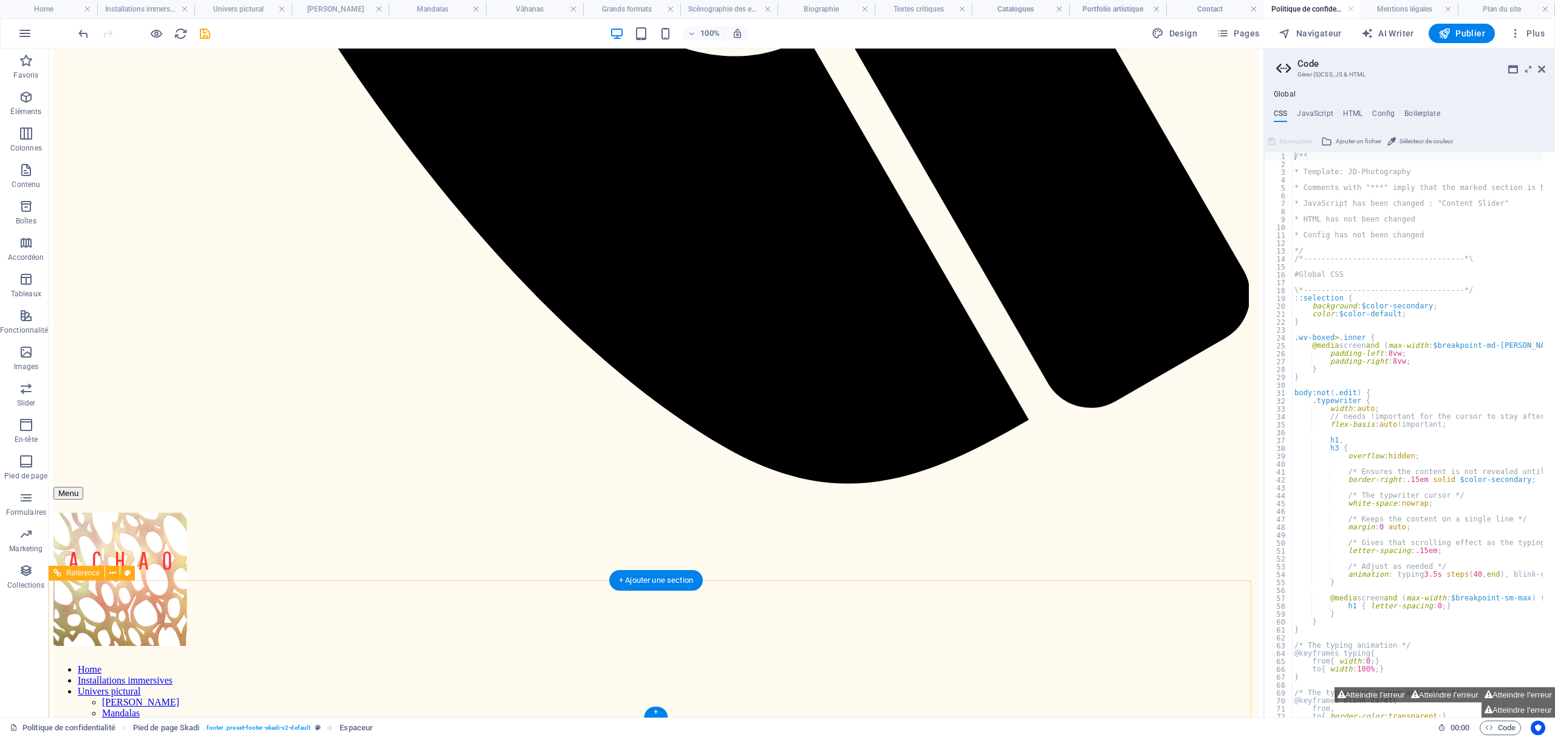
click at [1397, 8] on h4 "Mentions légales" at bounding box center [1408, 8] width 97 height 13
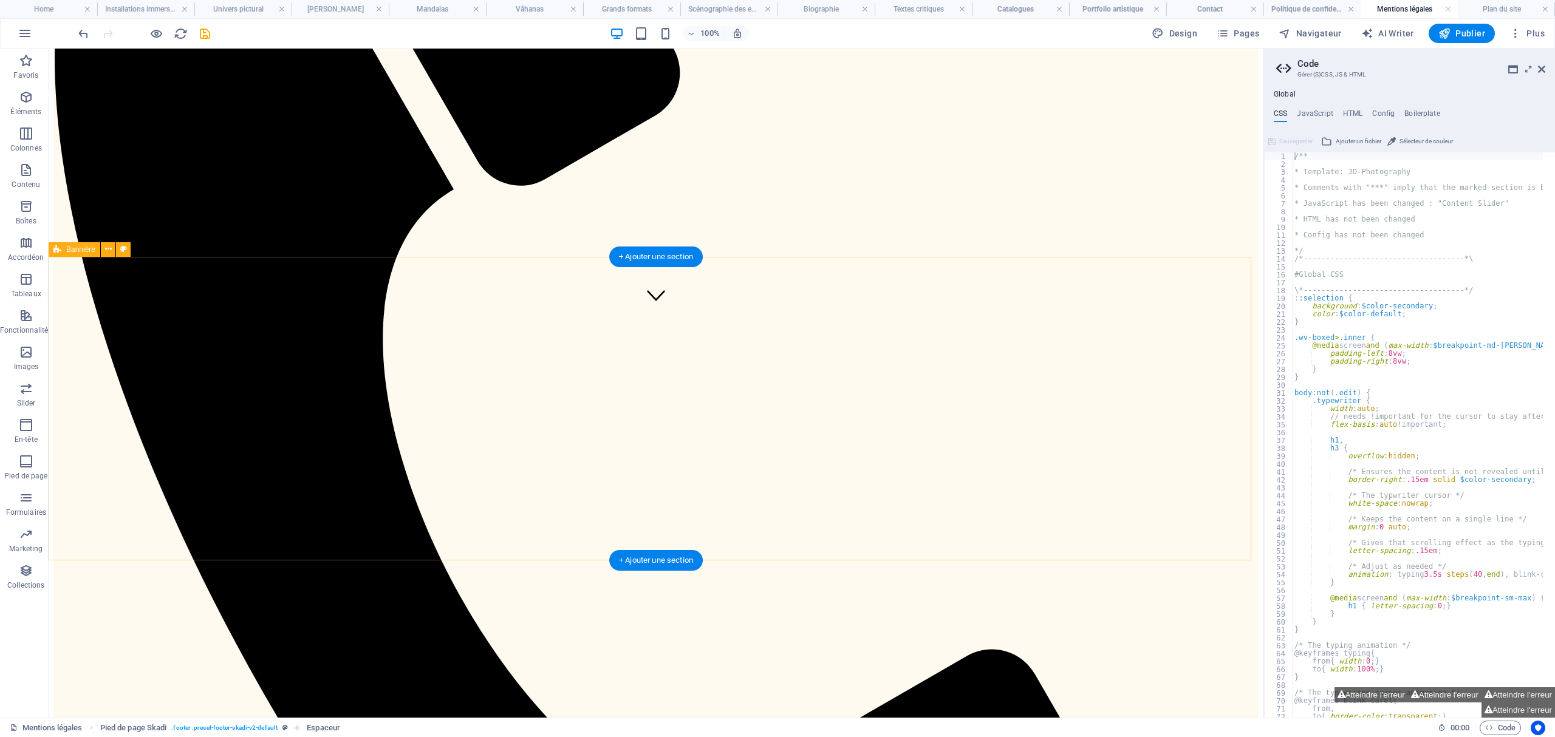
scroll to position [457, 0]
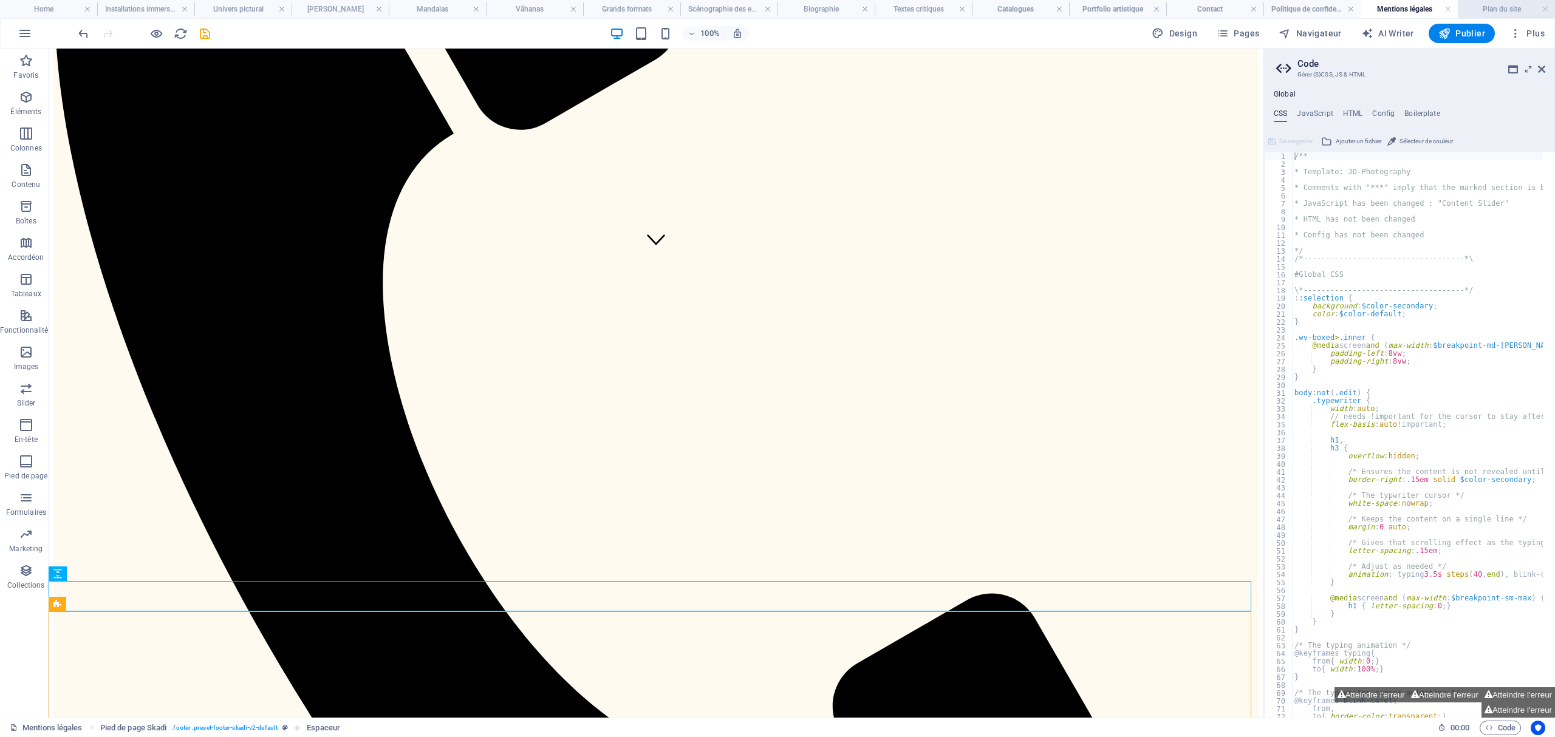
click at [1482, 1] on li "Plan du site" at bounding box center [1506, 9] width 97 height 18
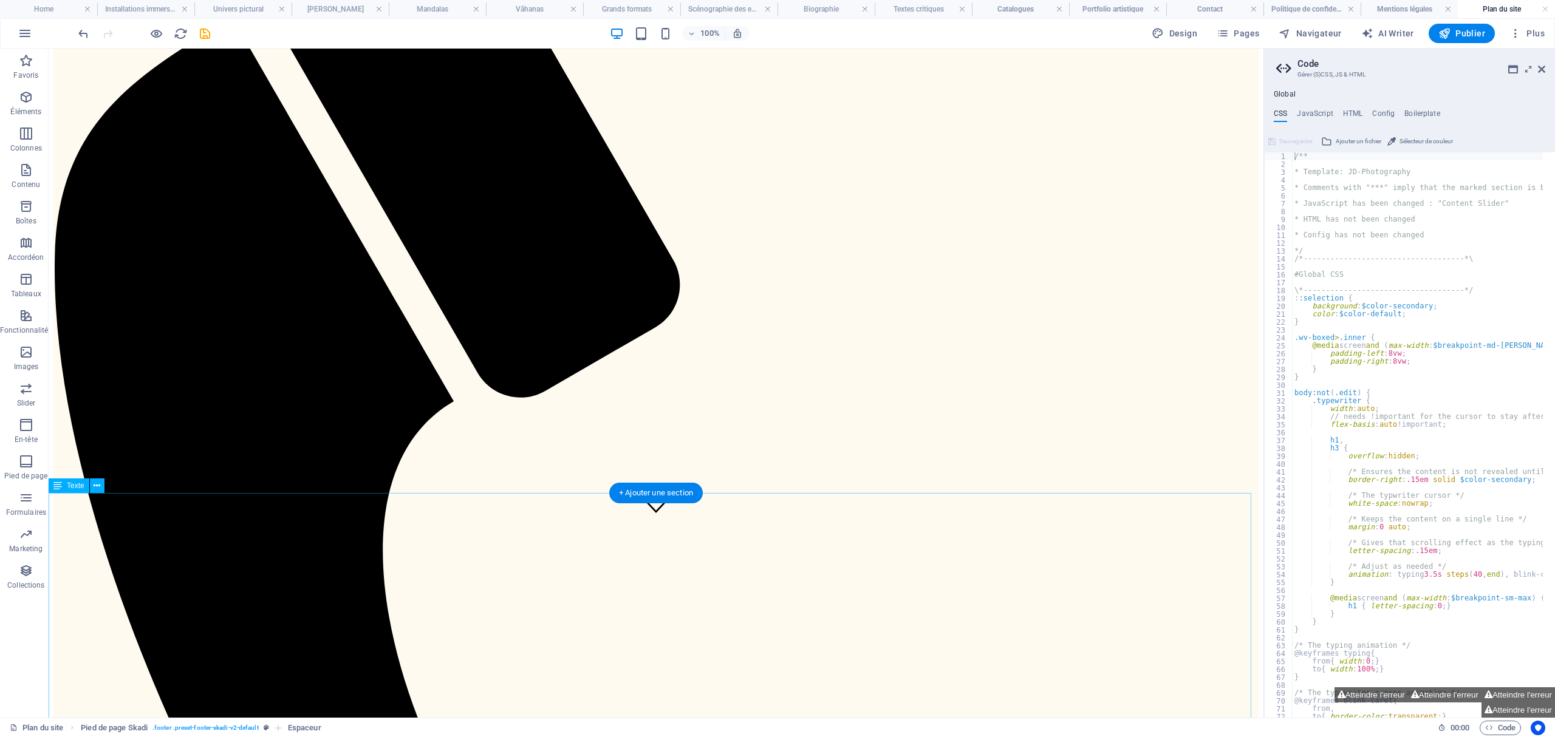
scroll to position [394, 0]
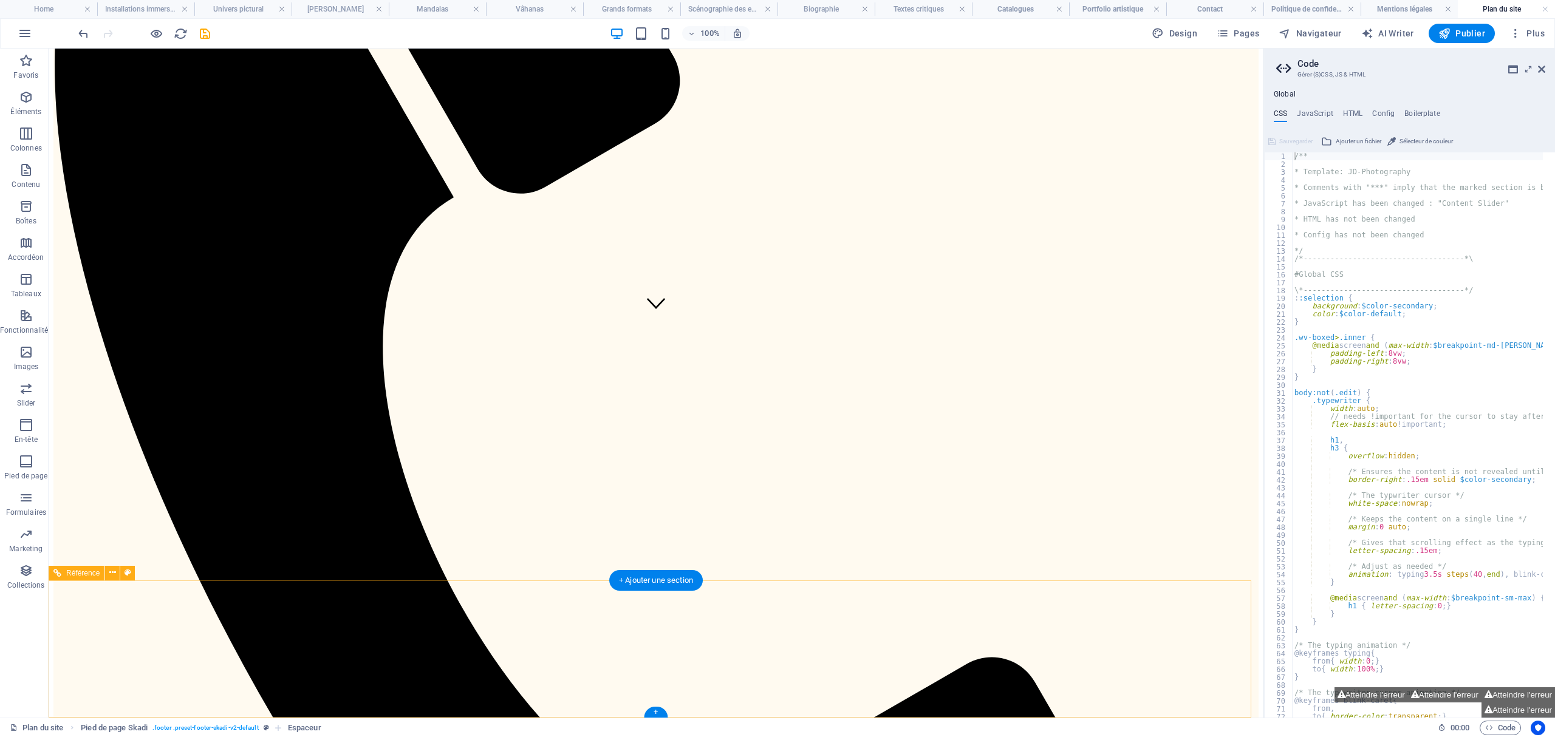
click at [1512, 11] on h4 "Plan du site" at bounding box center [1506, 8] width 97 height 13
drag, startPoint x: 1511, startPoint y: 10, endPoint x: 1489, endPoint y: 10, distance: 21.9
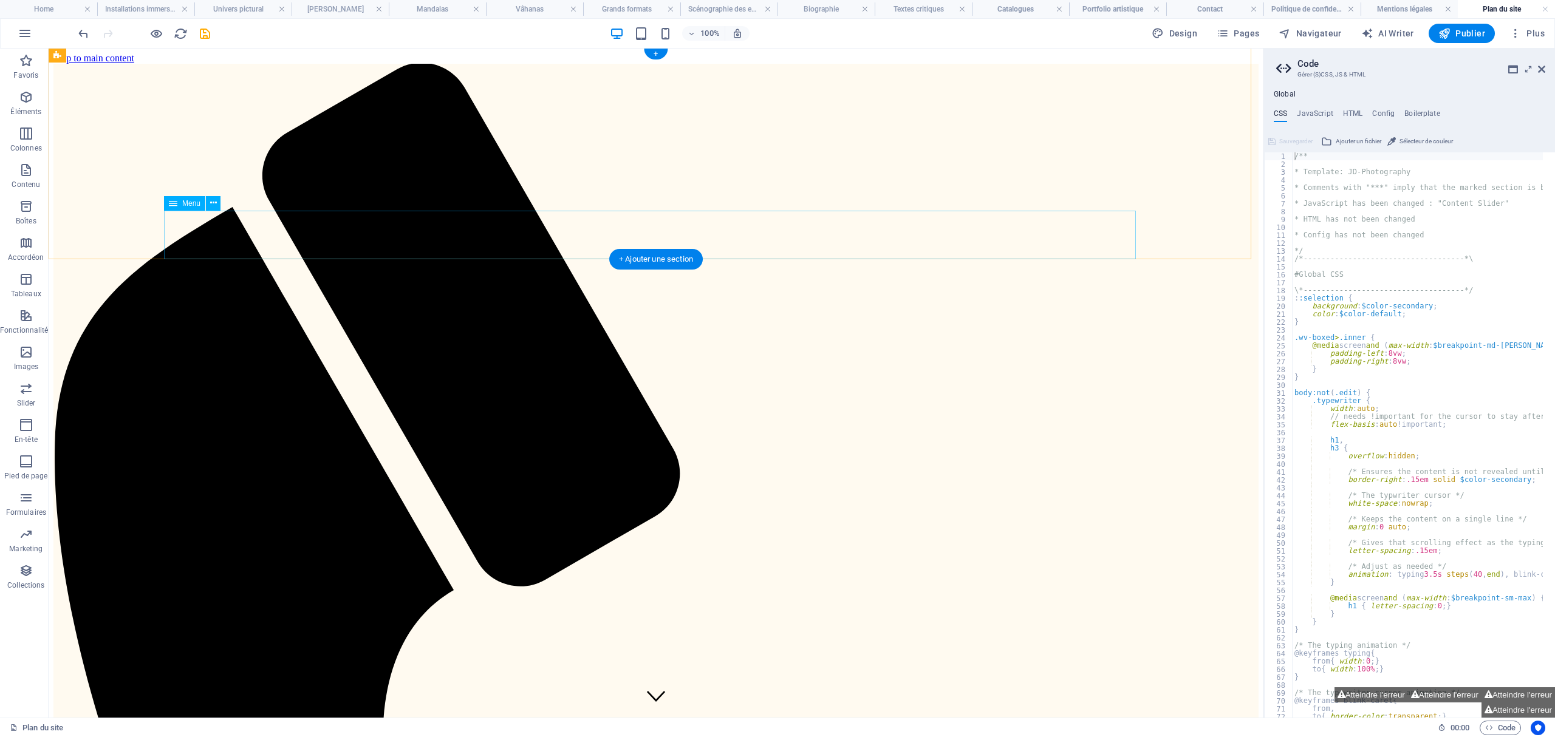
scroll to position [0, 0]
click at [205, 37] on icon "save" at bounding box center [205, 34] width 14 height 14
click at [204, 36] on div at bounding box center [144, 33] width 136 height 19
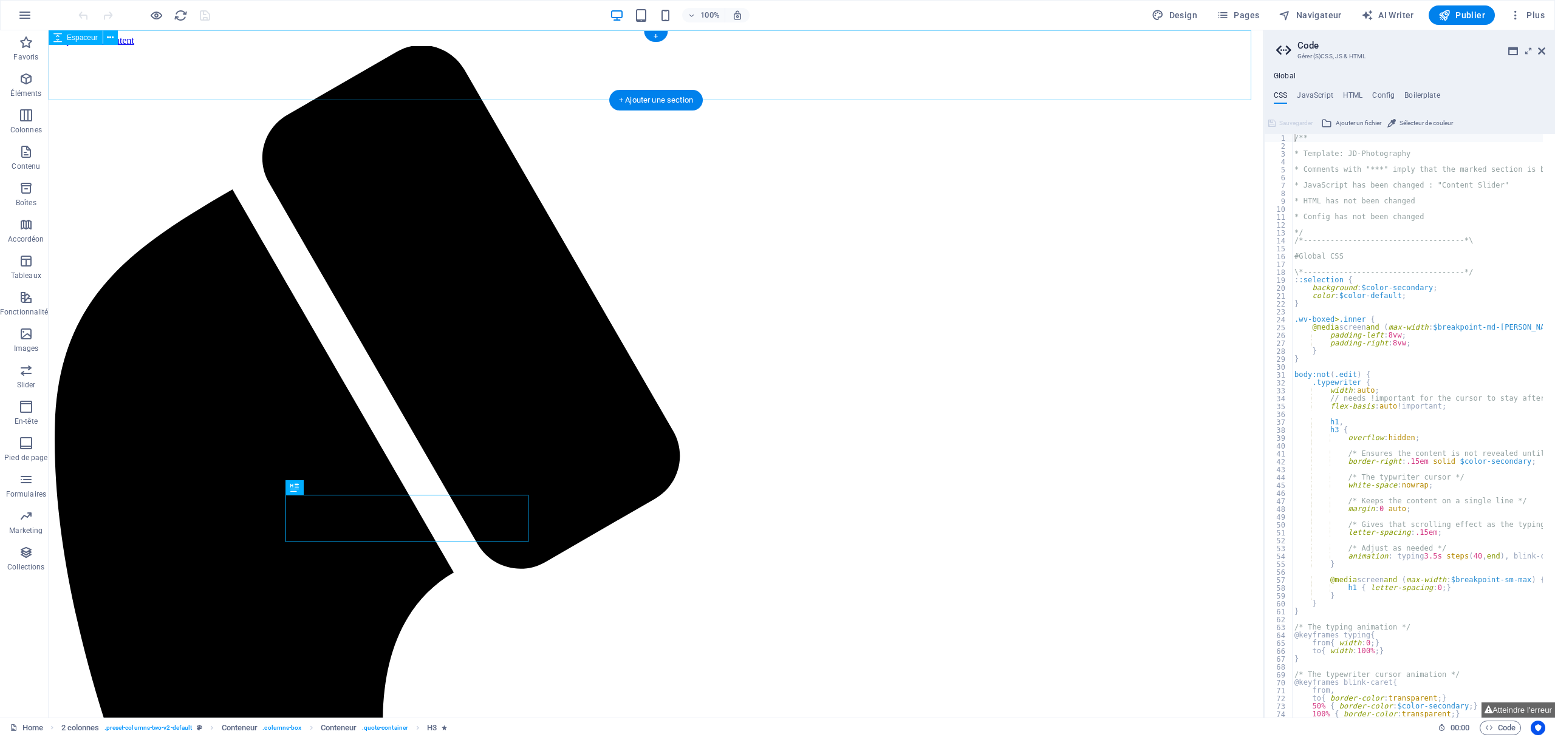
select select "px"
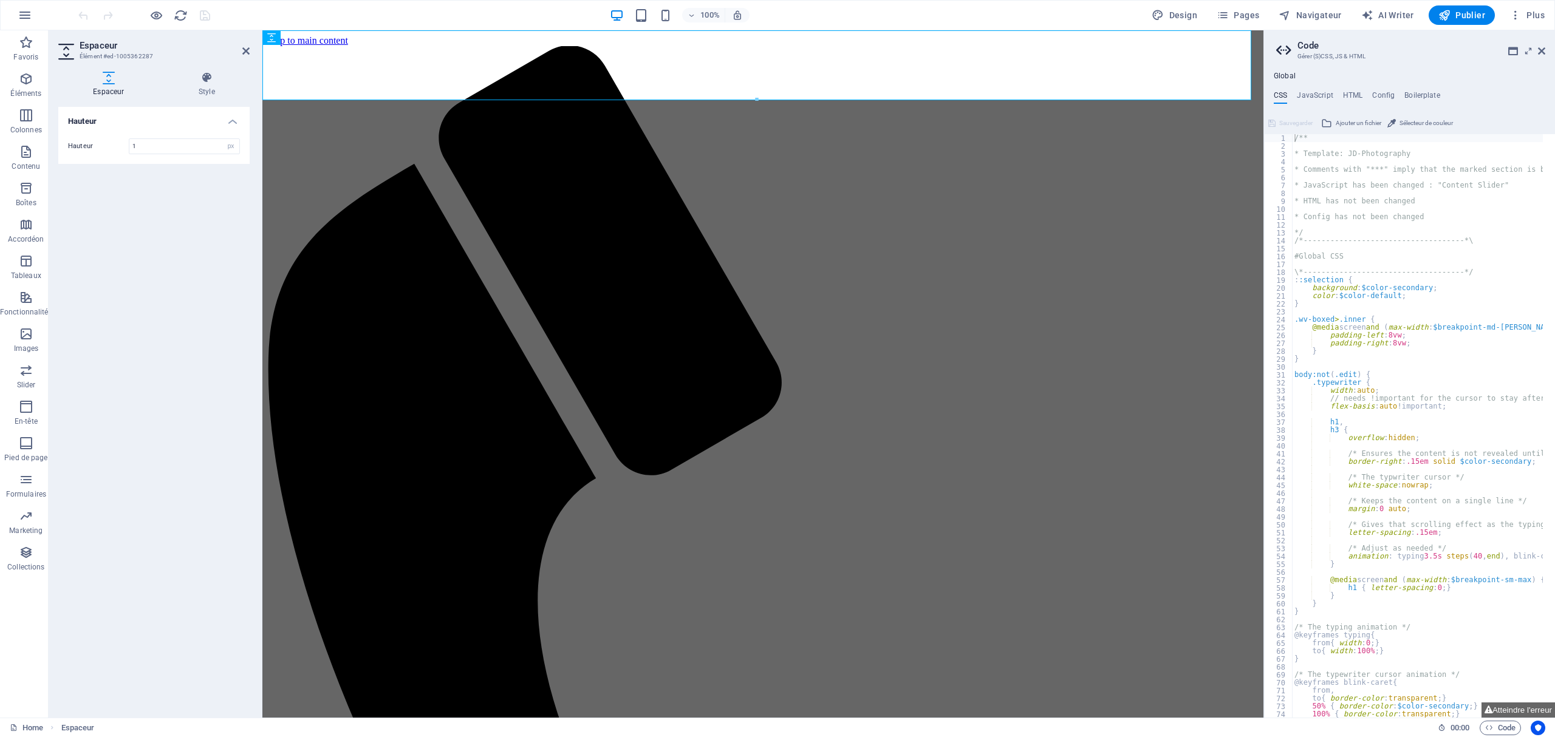
type input "10"
click at [174, 238] on div "Hauteur Hauteur 10 px rem vh vw" at bounding box center [153, 407] width 191 height 601
click at [163, 178] on div "Hauteur Hauteur 10 px rem vh vw" at bounding box center [153, 407] width 191 height 601
click at [170, 200] on div "Hauteur Hauteur 10 px rem vh vw" at bounding box center [153, 407] width 191 height 601
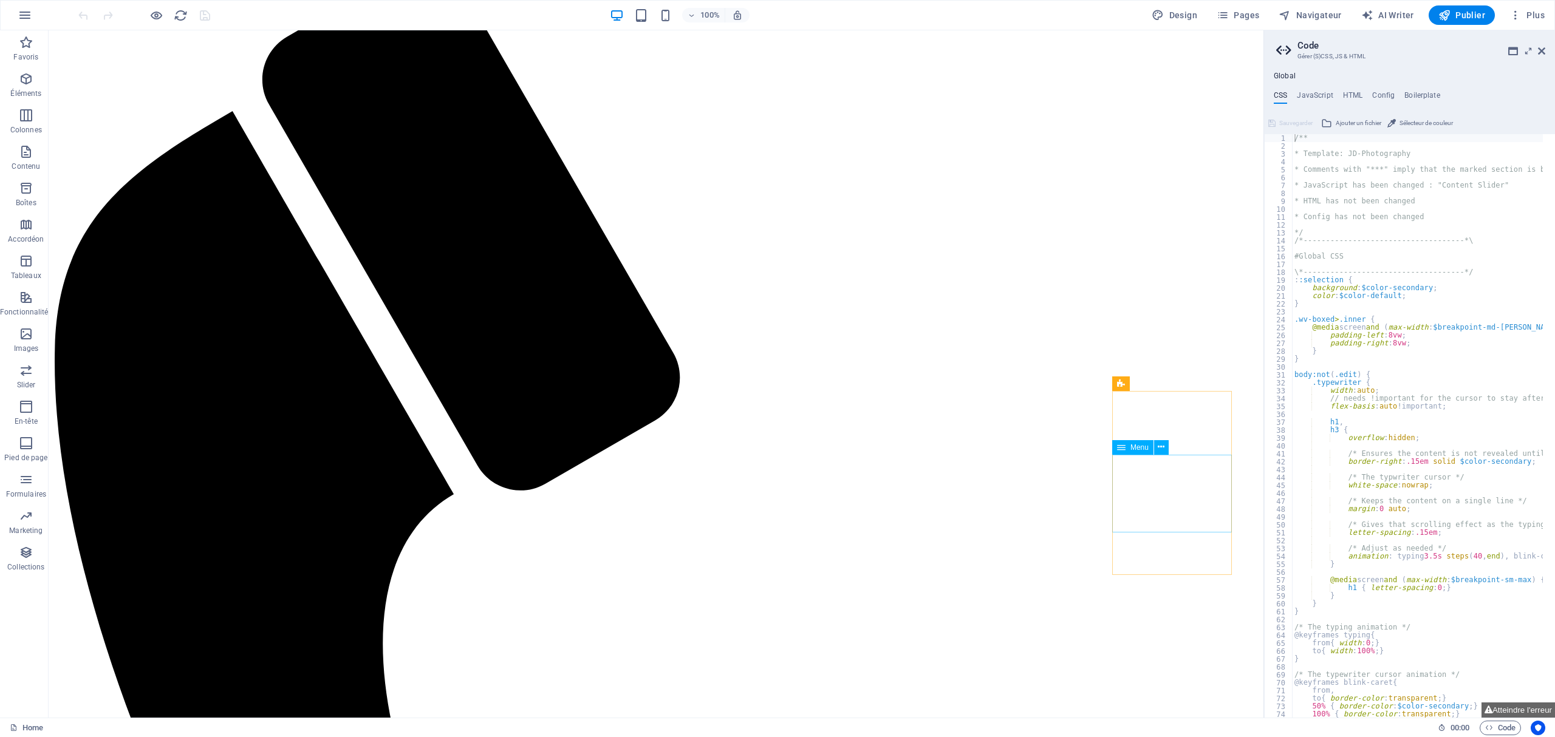
scroll to position [1, 0]
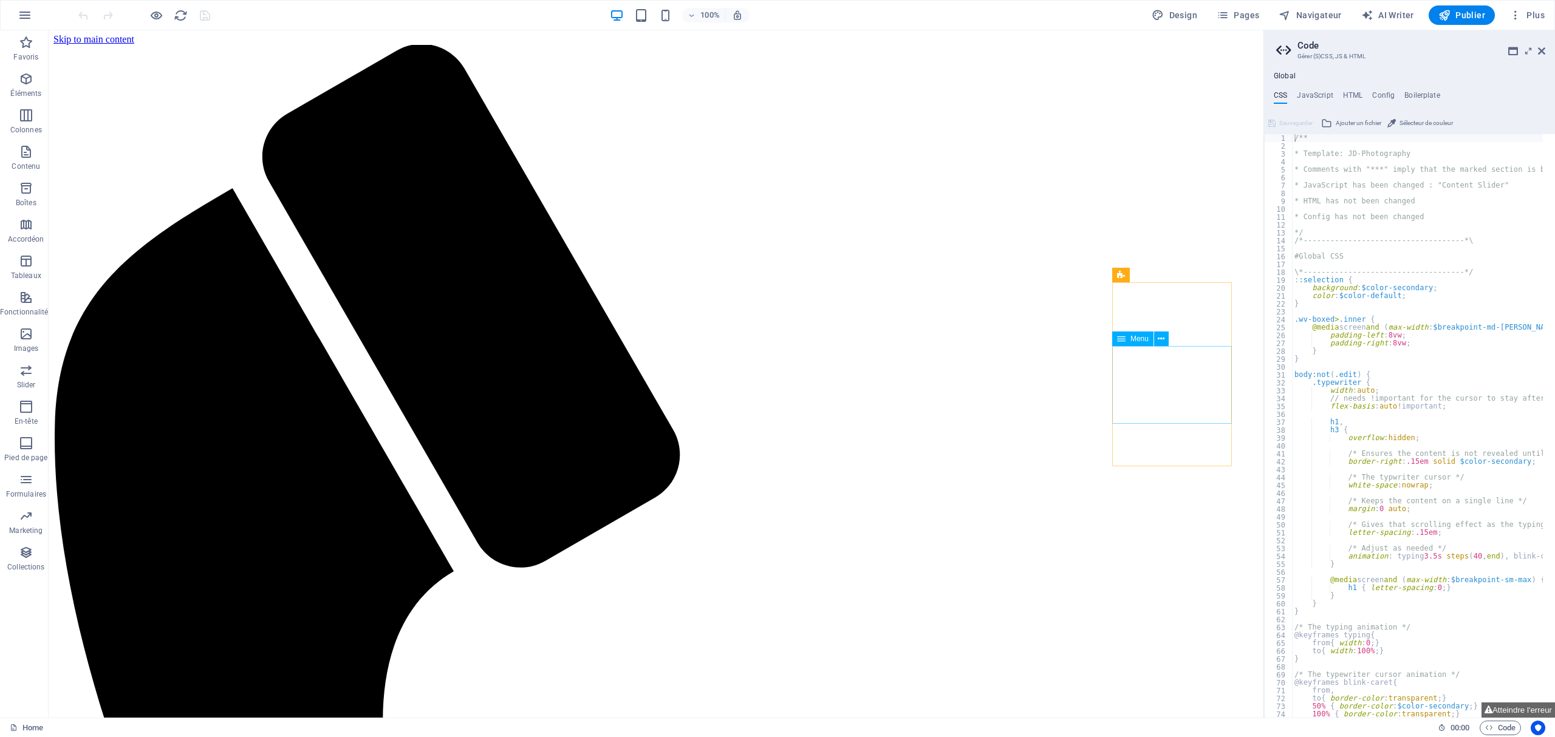
click at [1087, 275] on icon at bounding box center [1090, 275] width 8 height 15
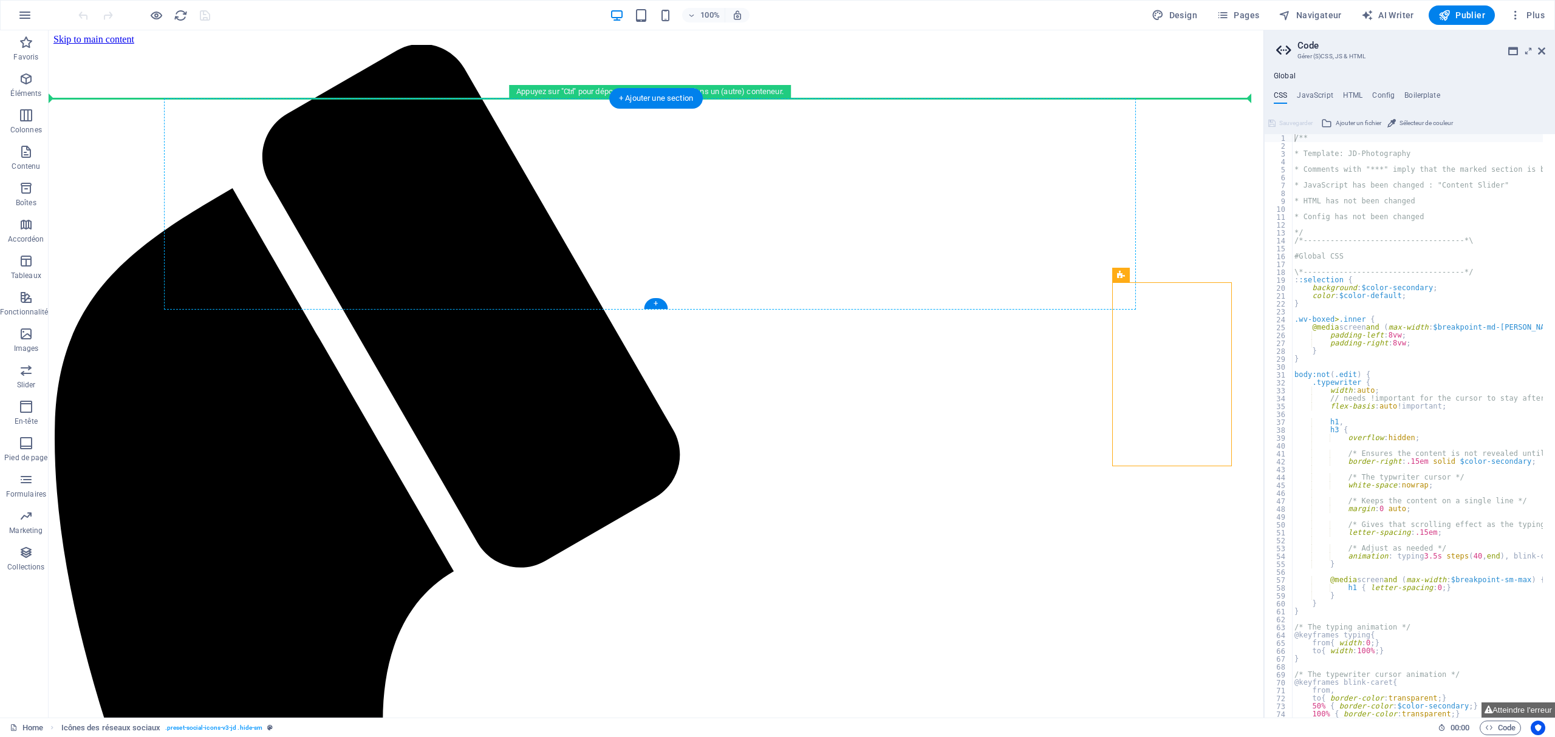
drag, startPoint x: 1136, startPoint y: 305, endPoint x: 1111, endPoint y: 188, distance: 119.1
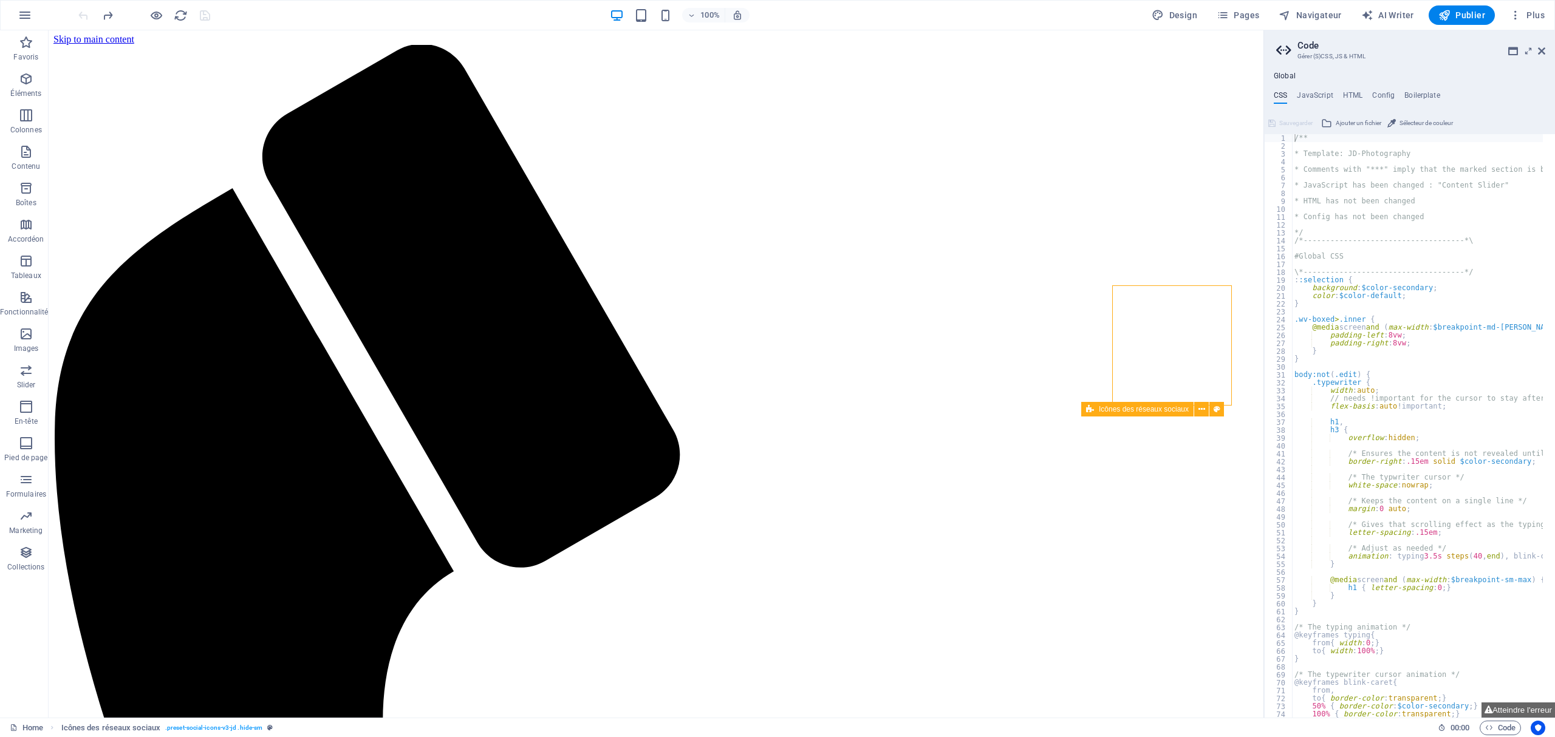
scroll to position [0, 0]
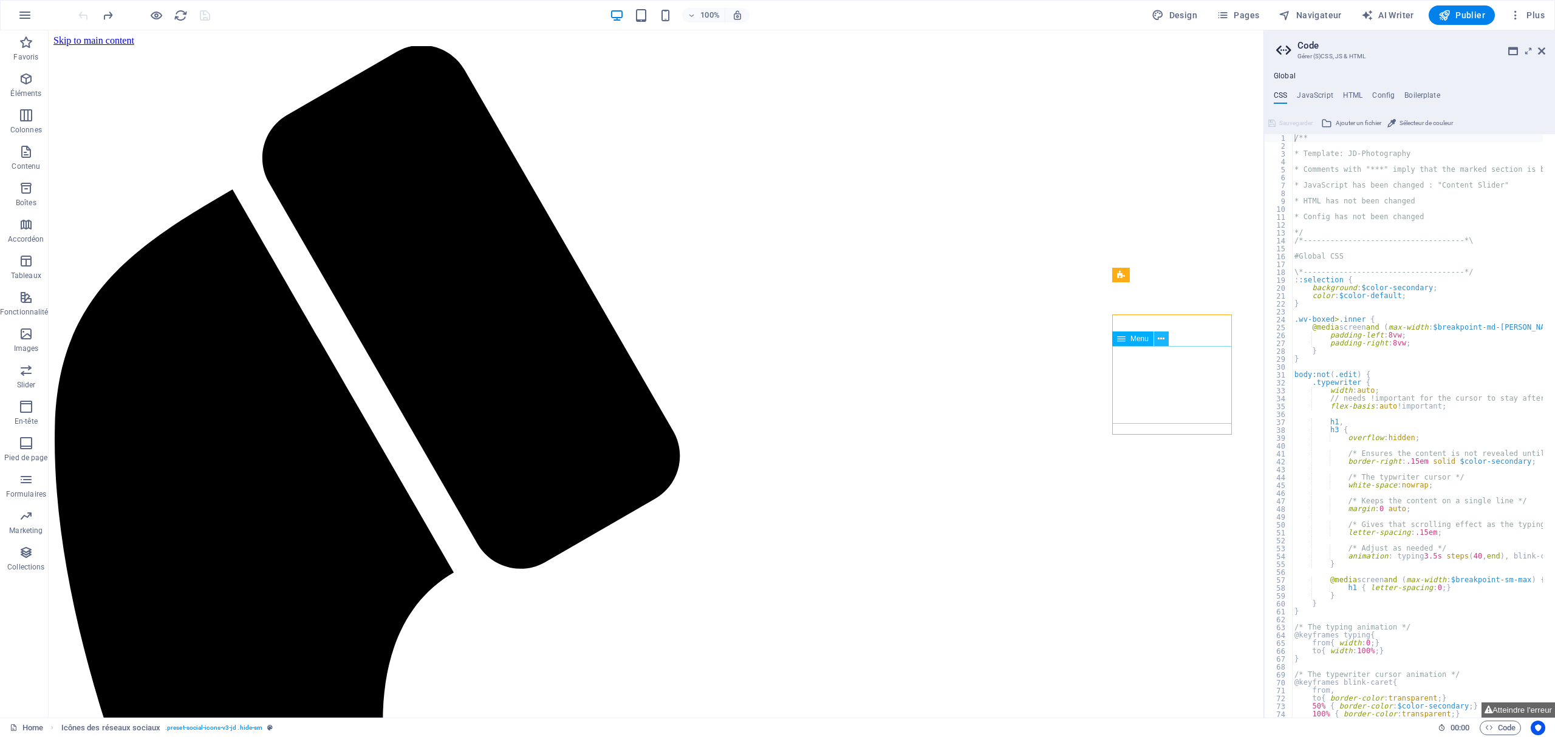
click at [1155, 341] on button at bounding box center [1161, 339] width 15 height 15
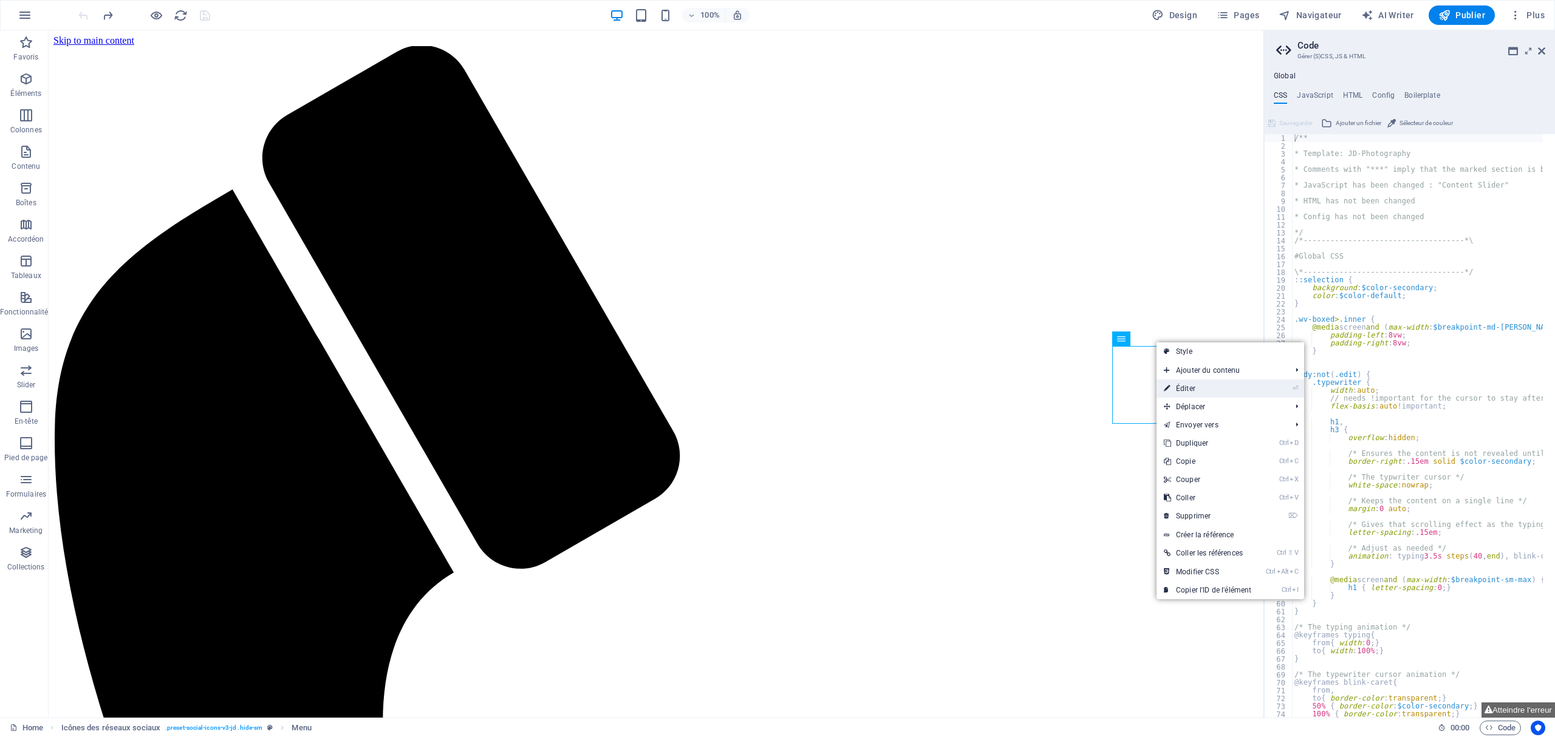
click at [1184, 392] on link "⏎ Éditer" at bounding box center [1207, 389] width 102 height 18
select select "3"
select select
select select "4"
select select
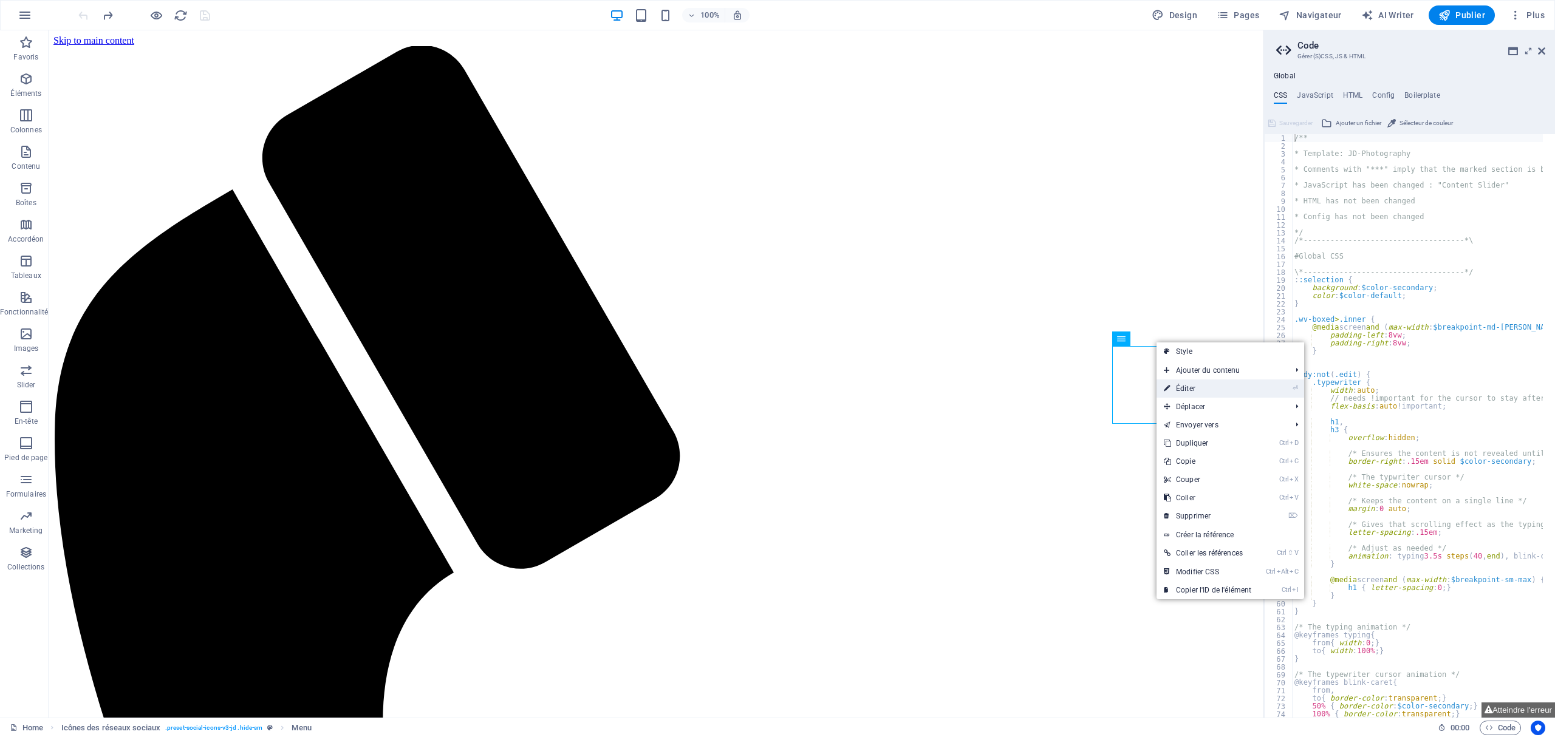
select select "5"
select select
select select "6"
select select
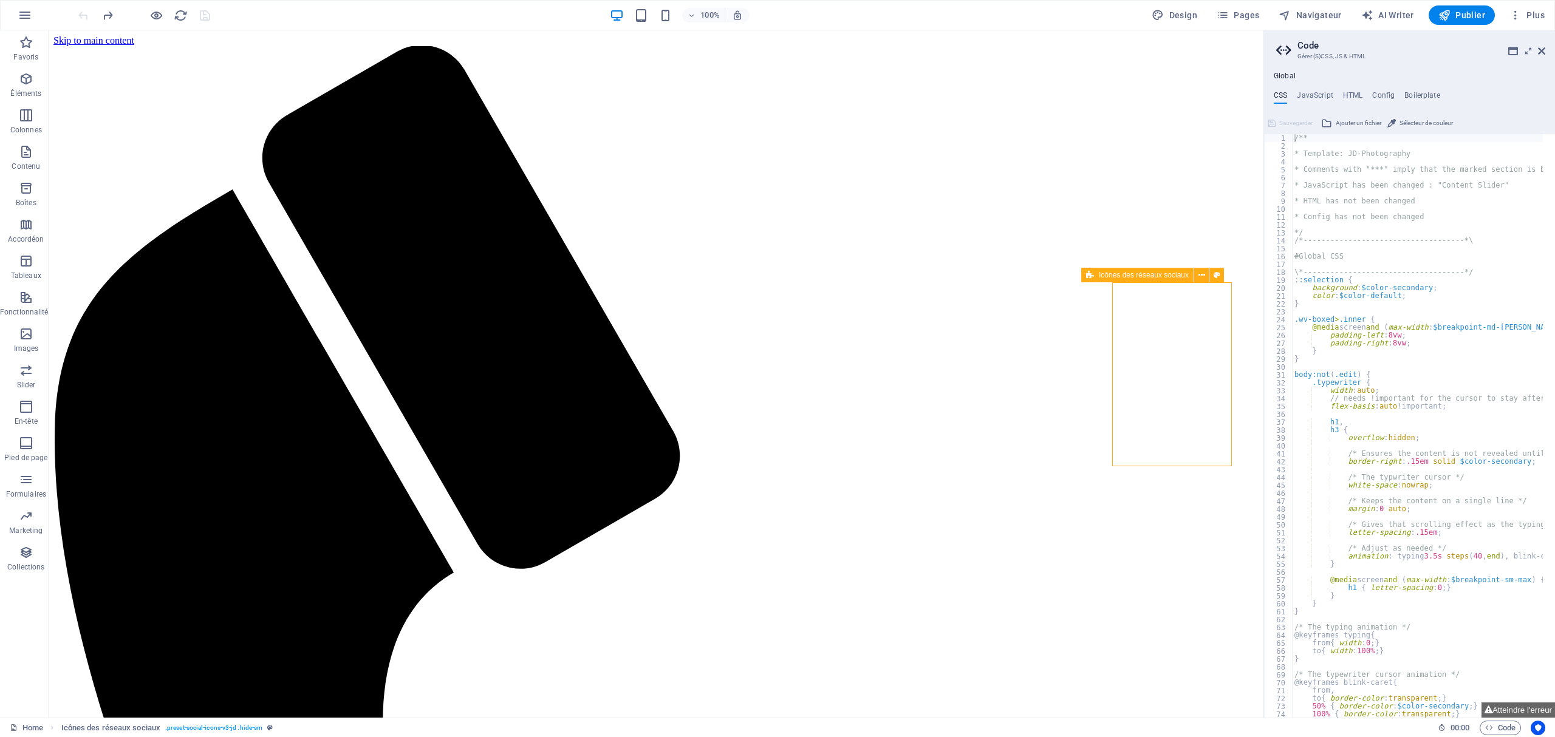
click at [1099, 275] on span "Icônes des réseaux sociaux" at bounding box center [1144, 274] width 90 height 7
click at [146, 15] on div at bounding box center [144, 14] width 136 height 19
click at [158, 18] on icon "button" at bounding box center [156, 16] width 14 height 14
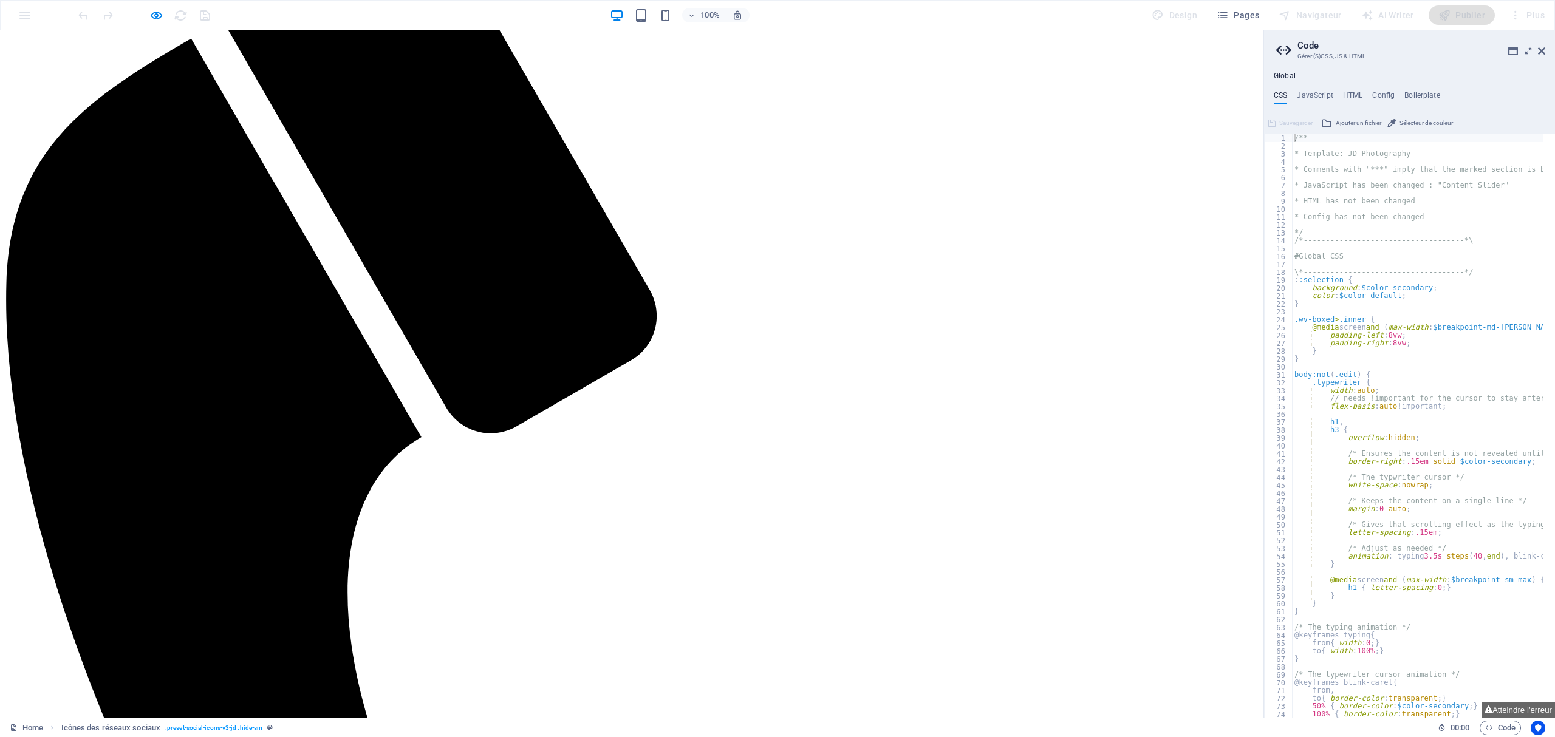
scroll to position [163, 0]
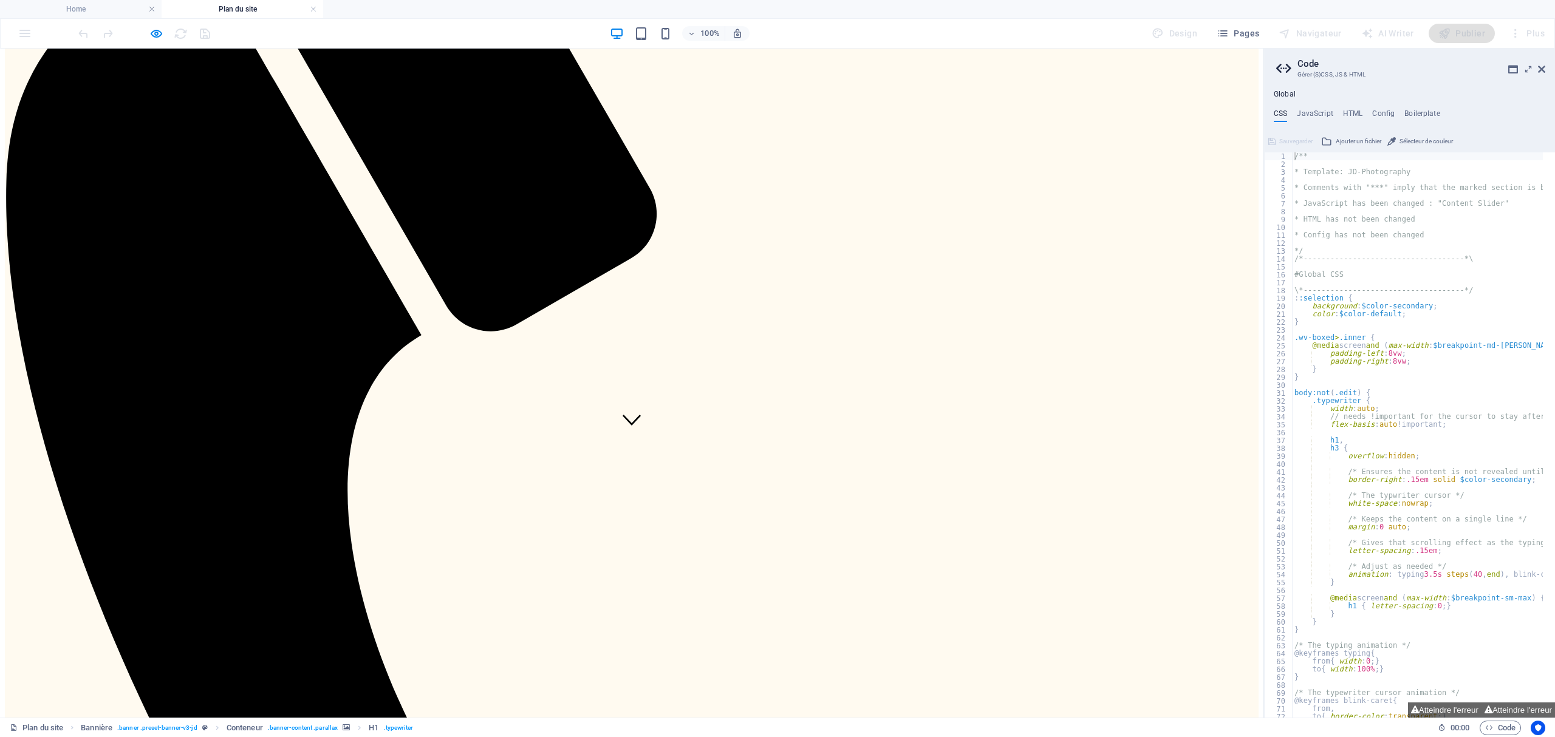
scroll to position [323, 0]
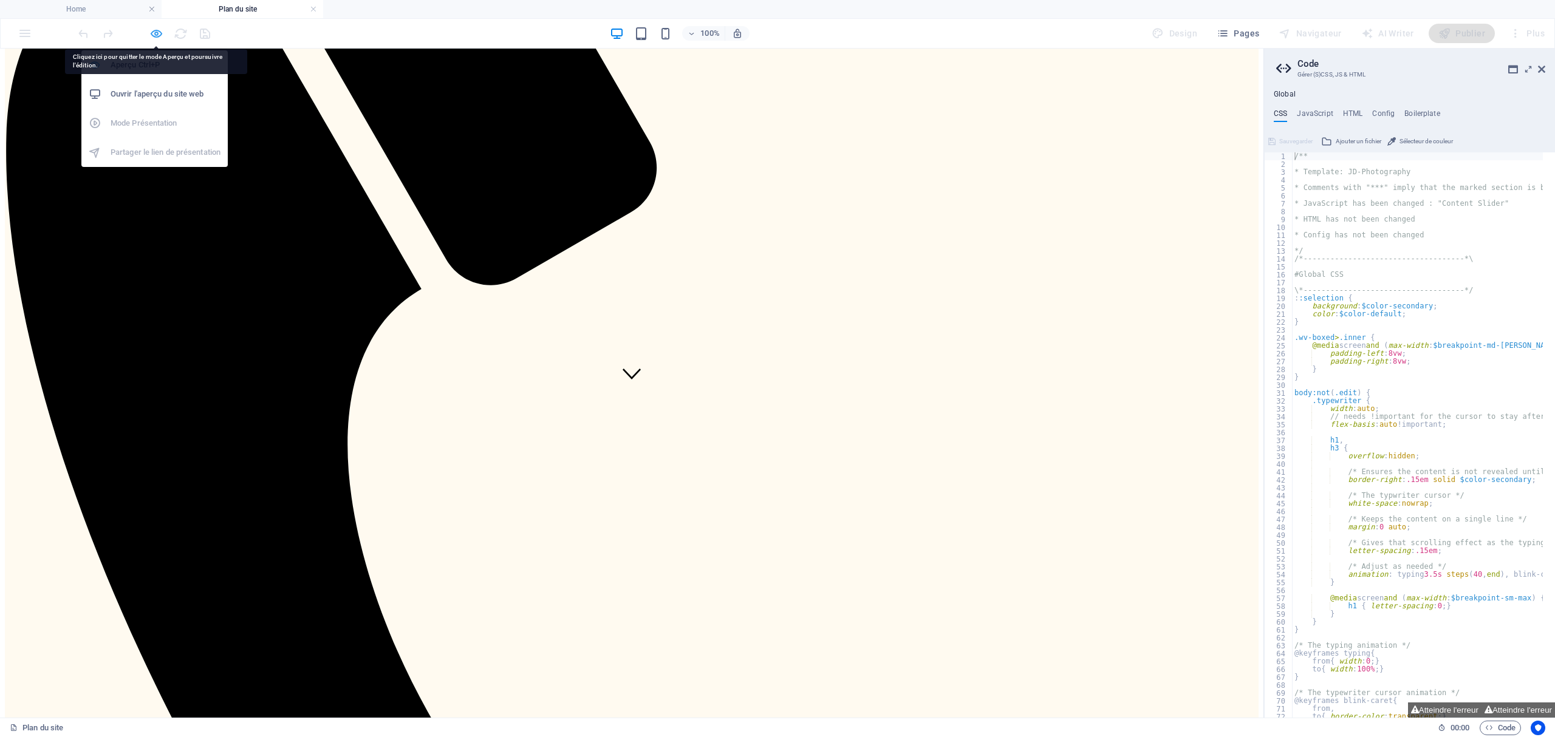
click at [158, 27] on icon "button" at bounding box center [156, 34] width 14 height 14
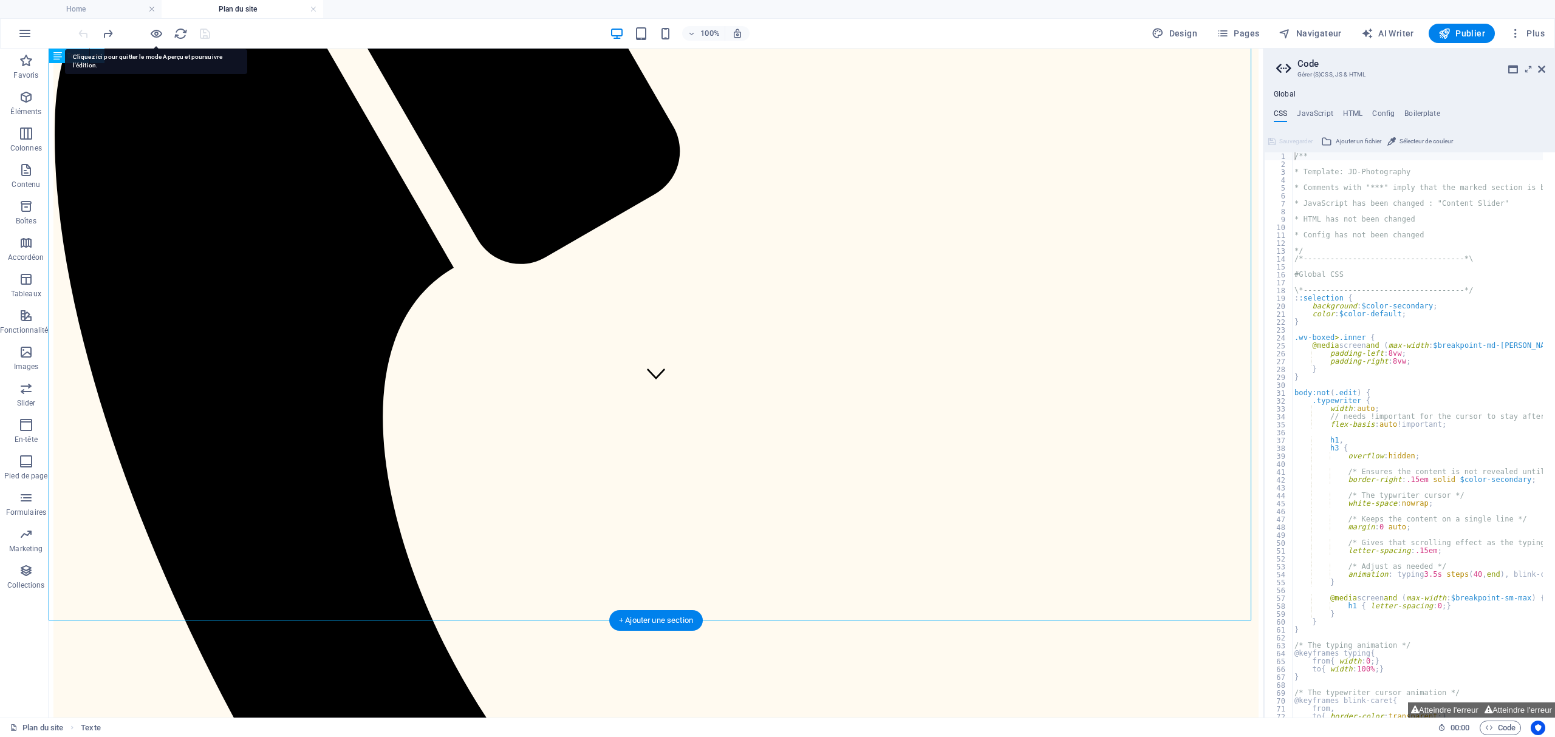
drag, startPoint x: 791, startPoint y: 358, endPoint x: 650, endPoint y: 355, distance: 140.9
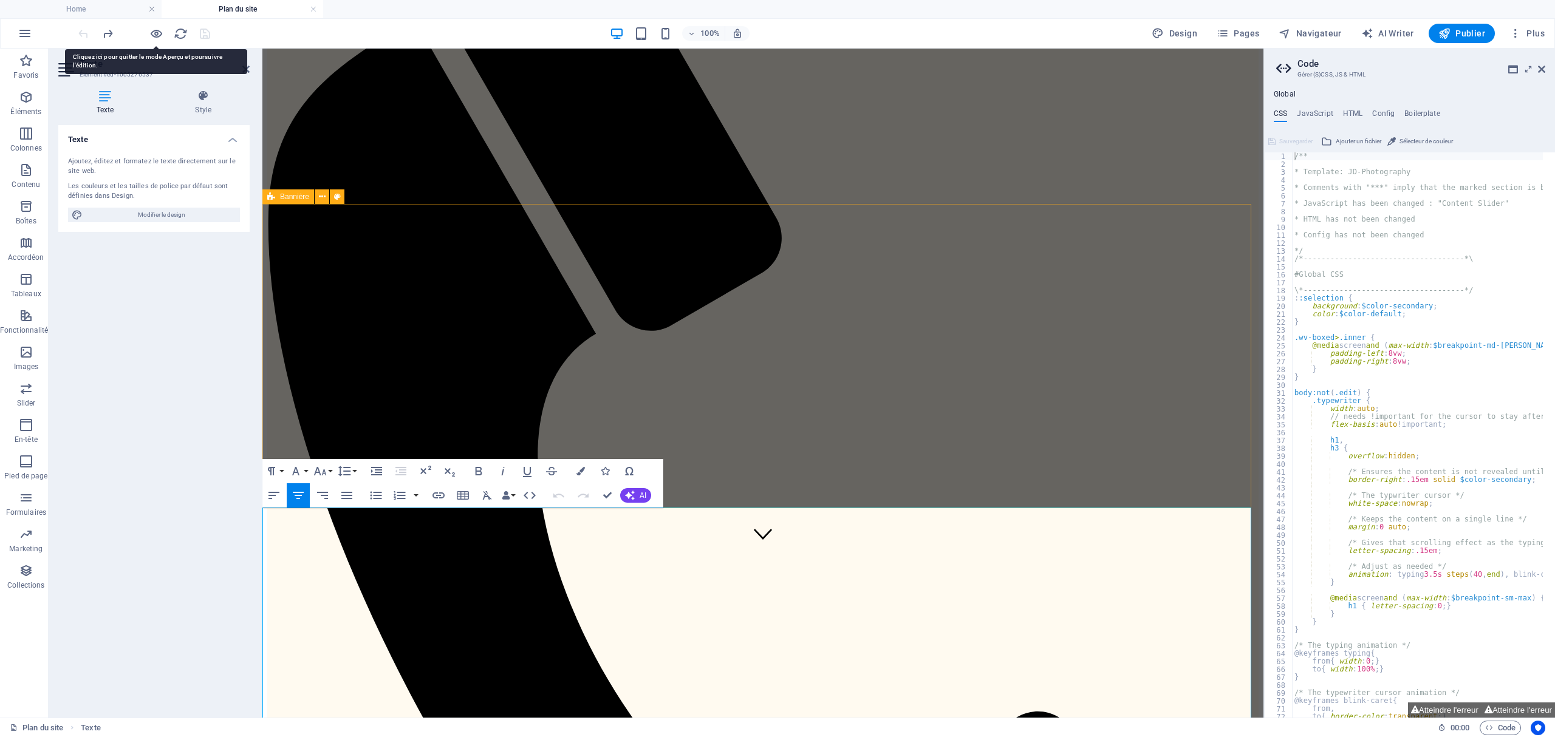
scroll to position [355, 0]
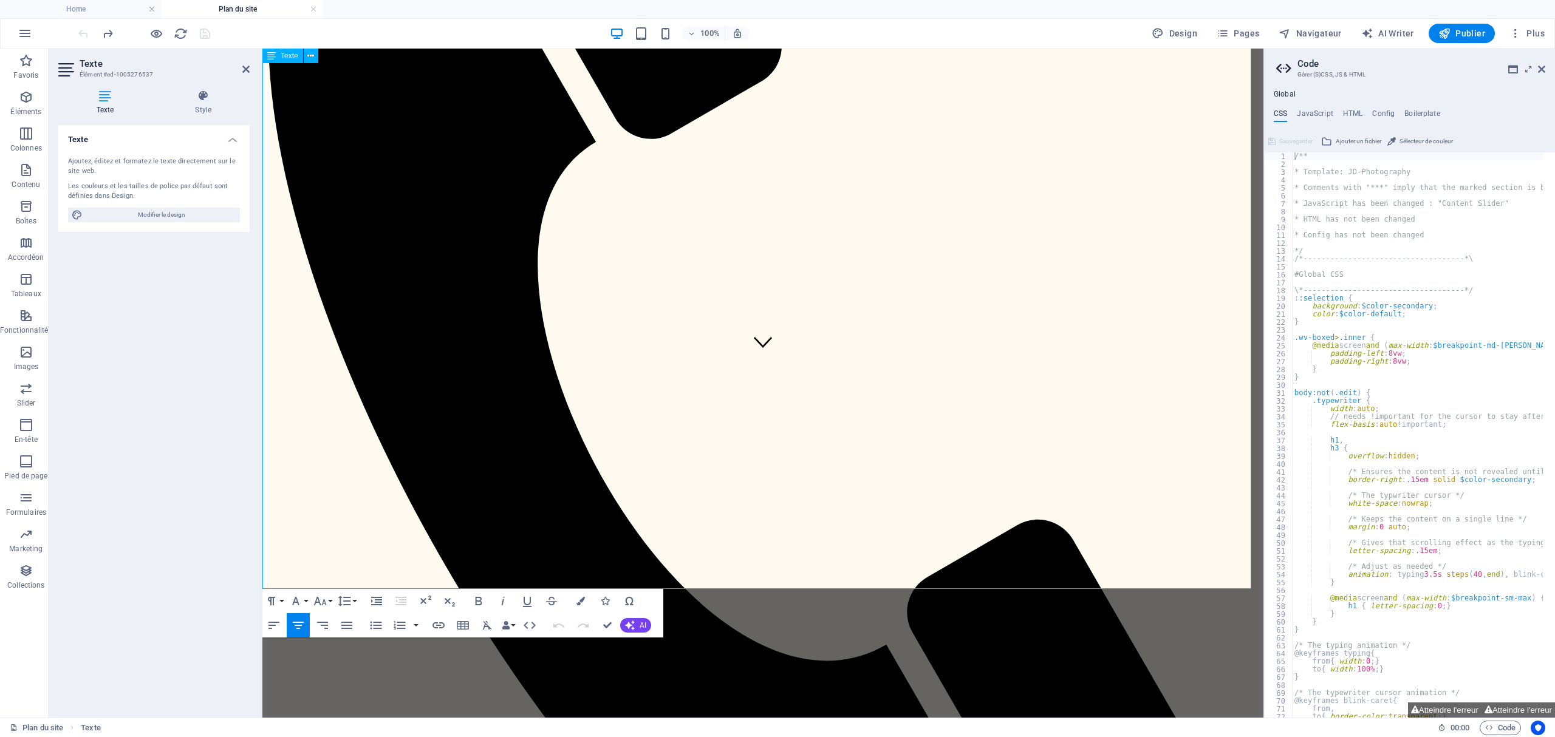
drag, startPoint x: 895, startPoint y: 322, endPoint x: 619, endPoint y: 315, distance: 275.2
click at [432, 626] on icon "button" at bounding box center [438, 625] width 15 height 15
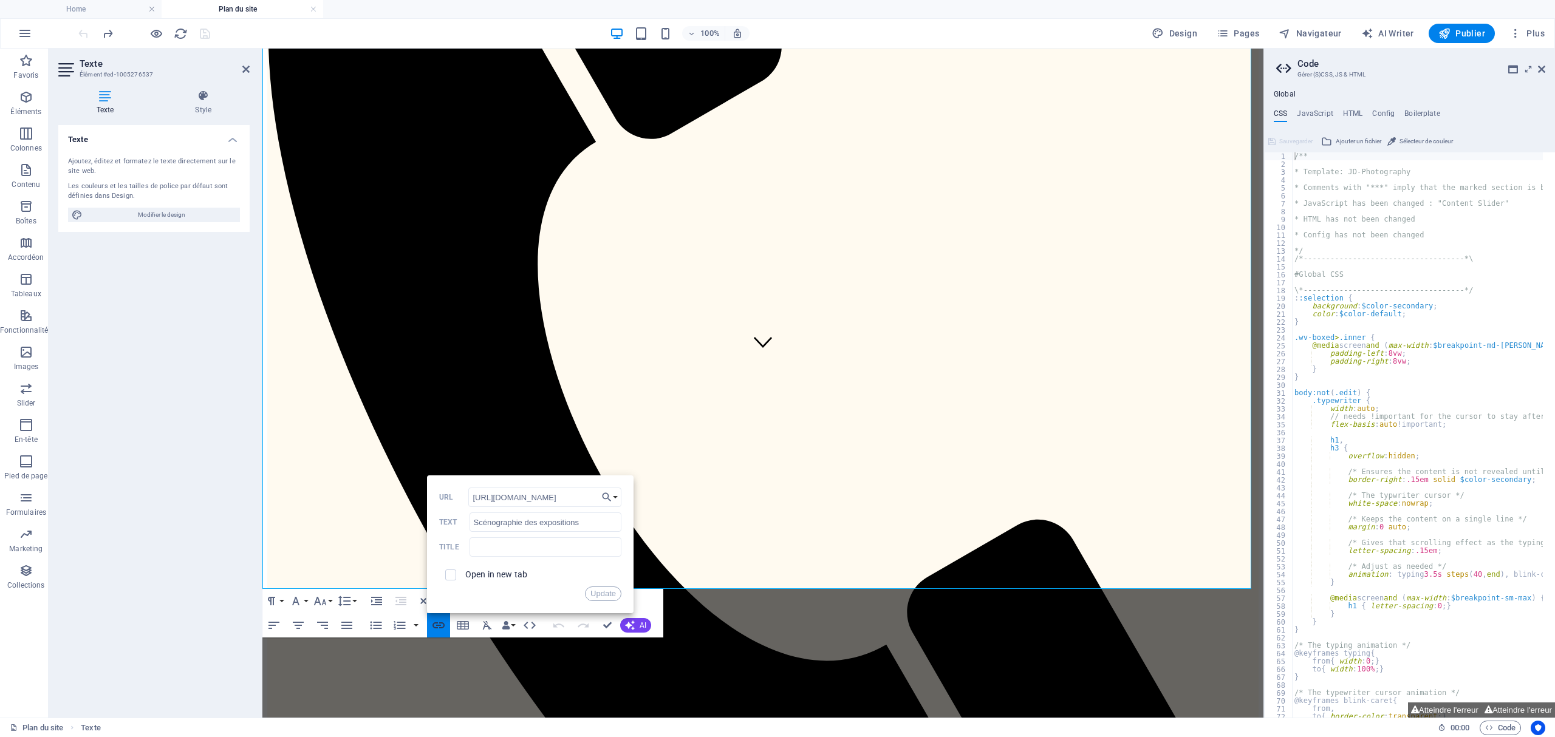
scroll to position [0, 44]
click at [615, 496] on button "Choose Link" at bounding box center [609, 497] width 23 height 19
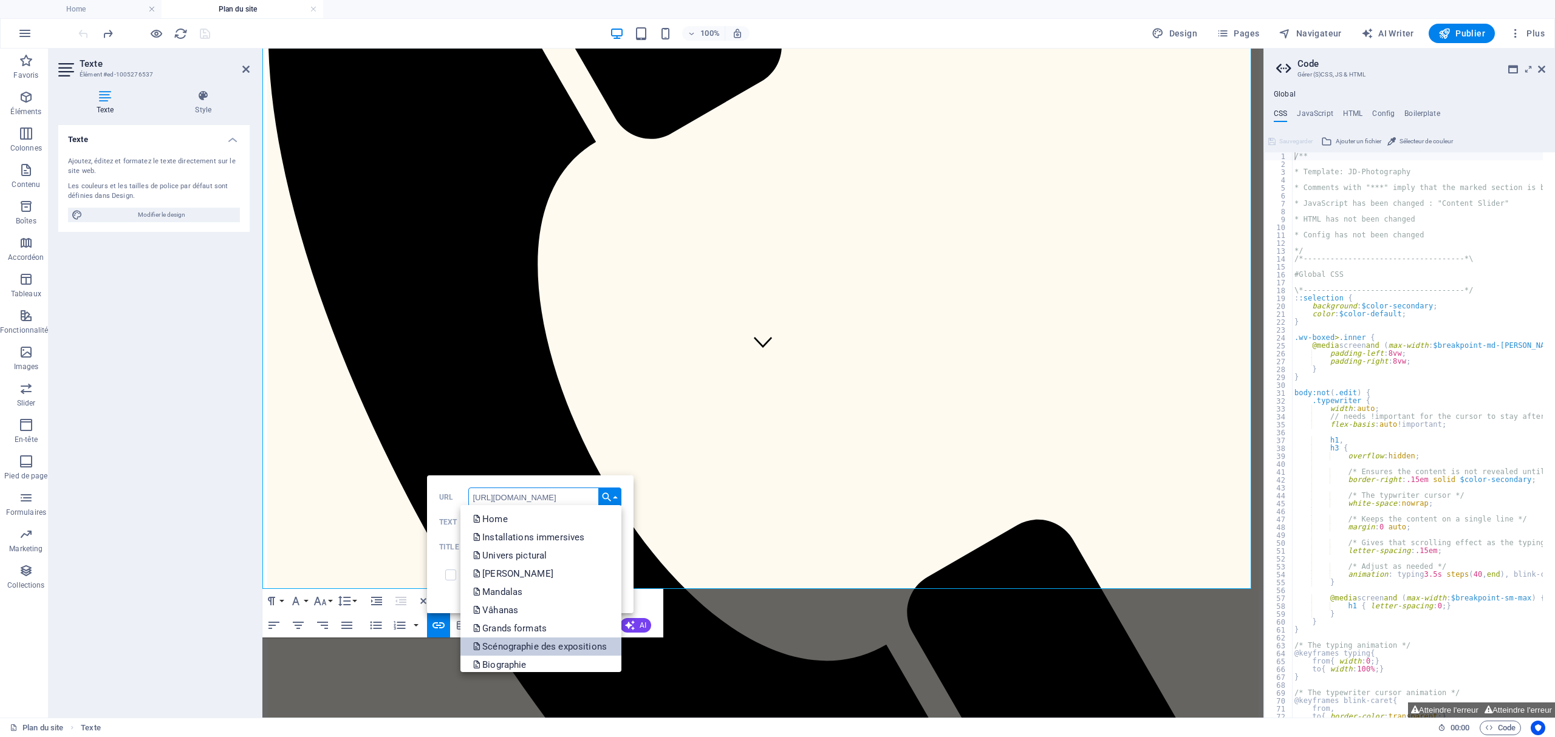
click at [593, 640] on p "Scénographie des expositions" at bounding box center [540, 647] width 137 height 18
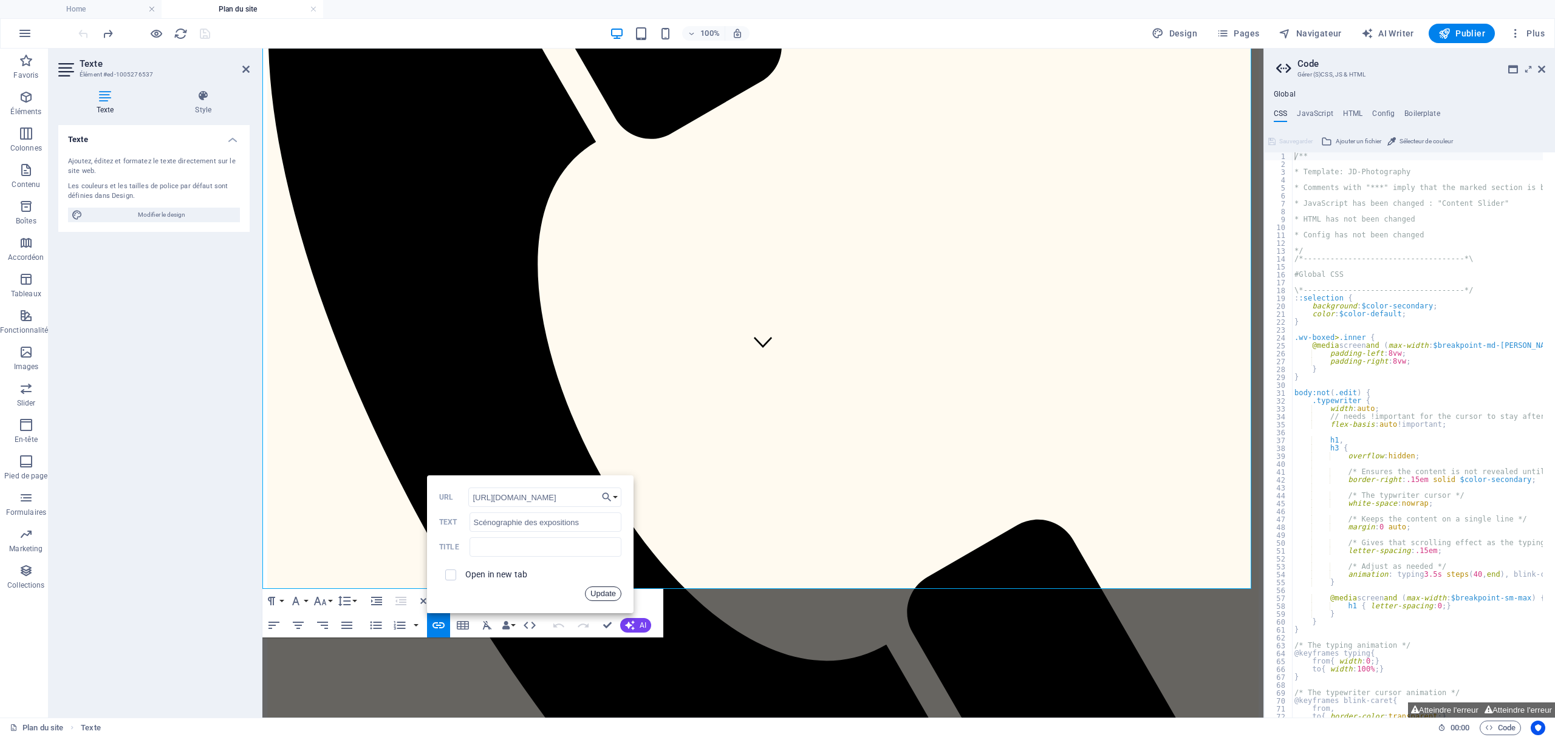
click at [605, 596] on button "Update" at bounding box center [603, 594] width 36 height 15
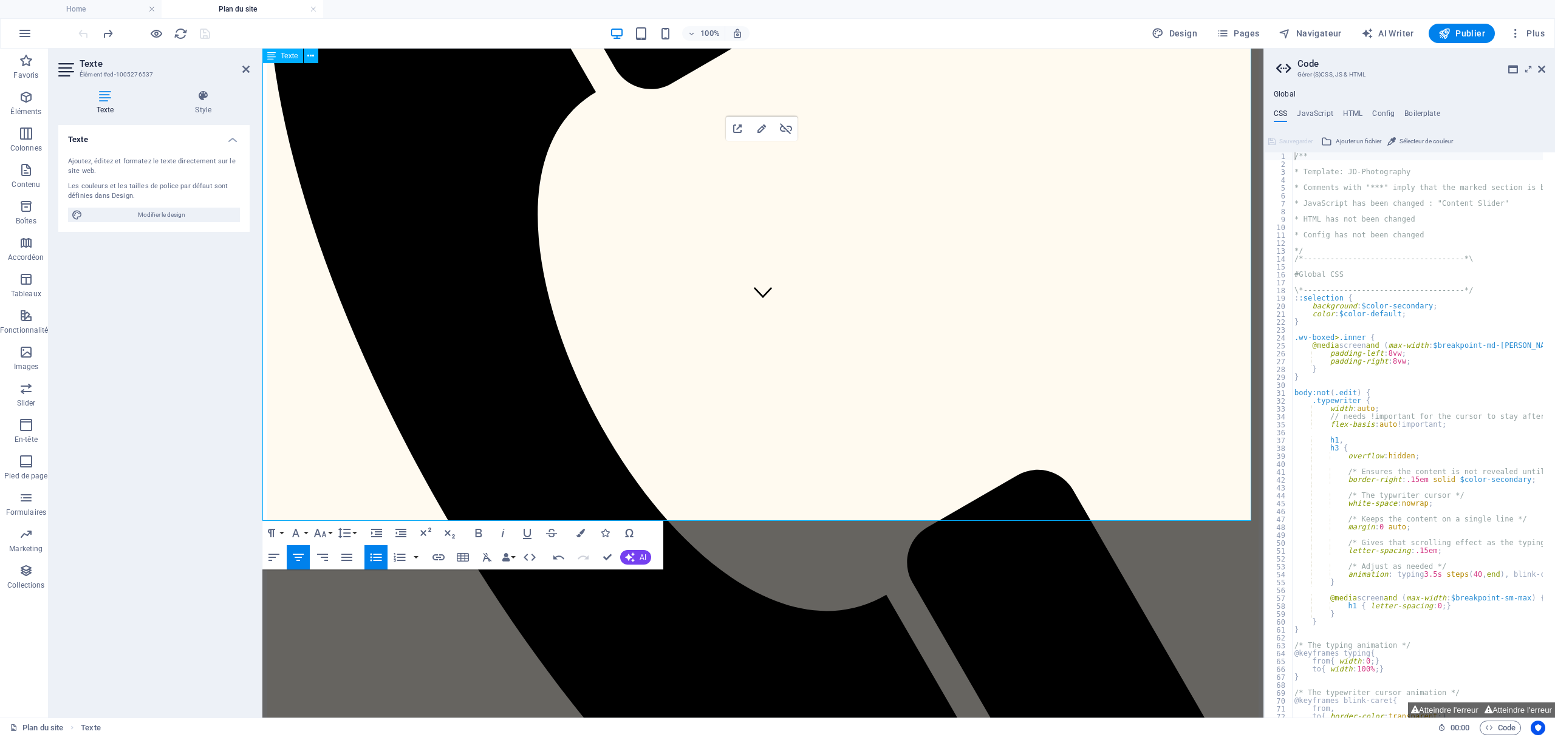
scroll to position [423, 0]
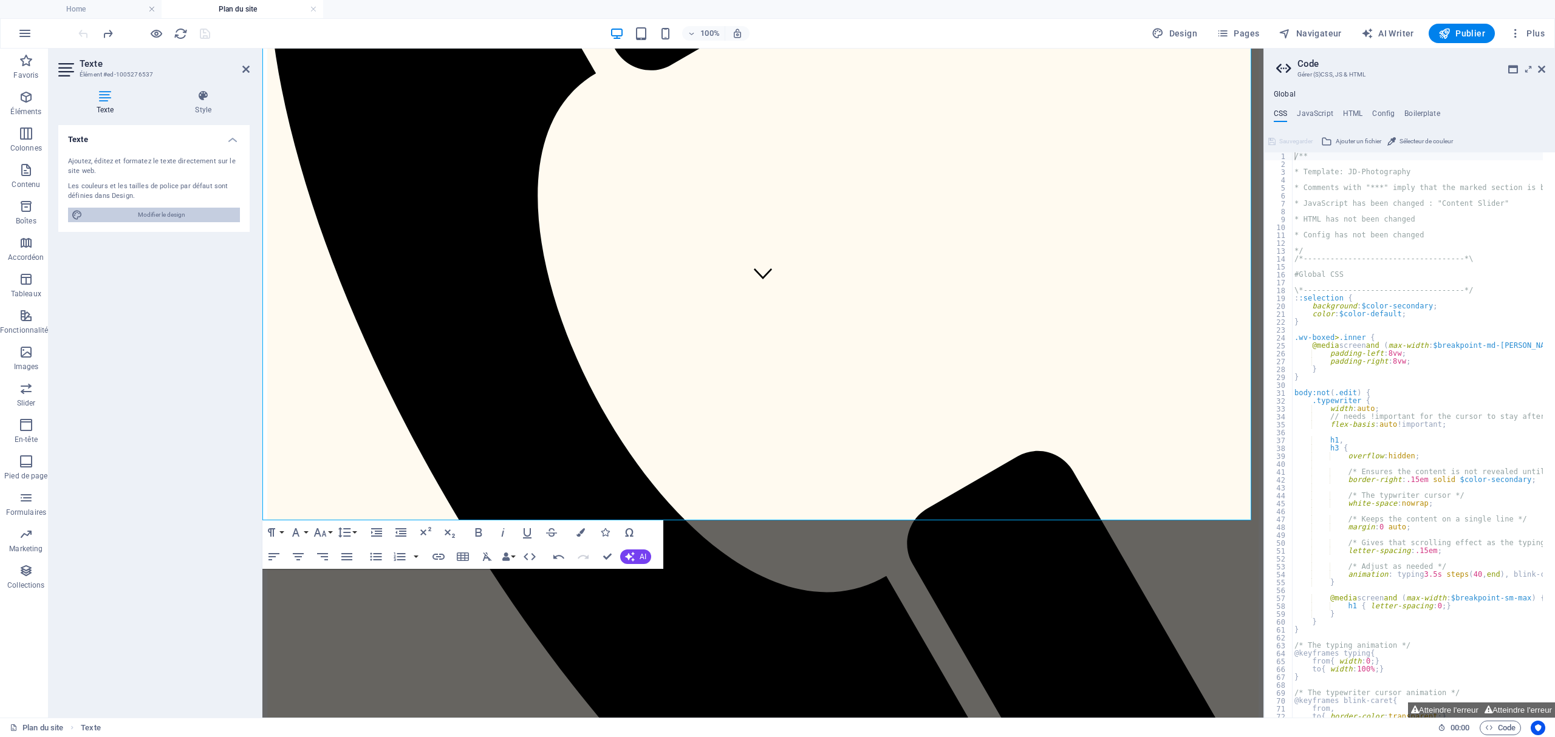
drag, startPoint x: 169, startPoint y: 211, endPoint x: 112, endPoint y: 187, distance: 62.0
click at [169, 211] on span "Modifier le design" at bounding box center [161, 215] width 150 height 15
select select "px"
select select "400"
select select "px"
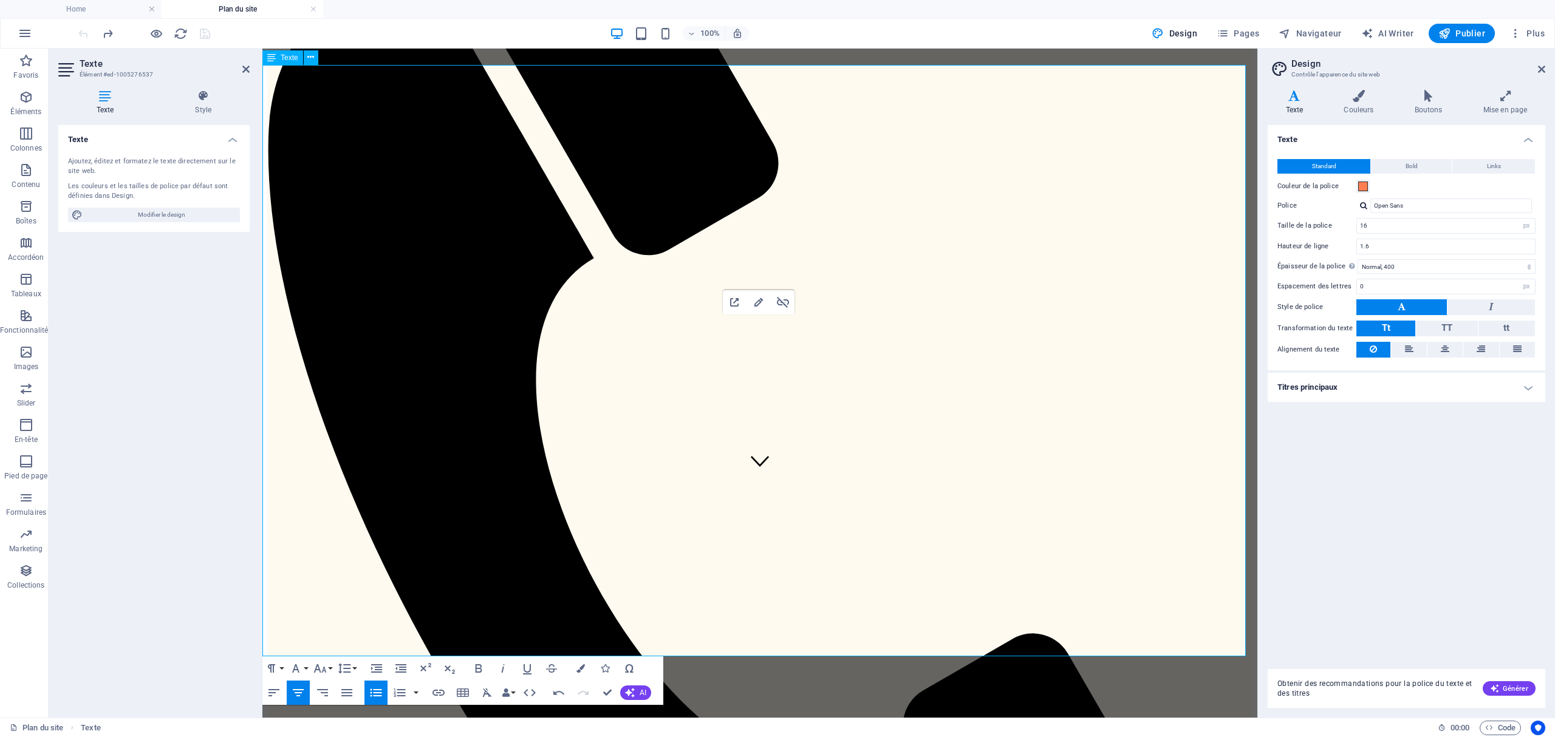
scroll to position [211, 0]
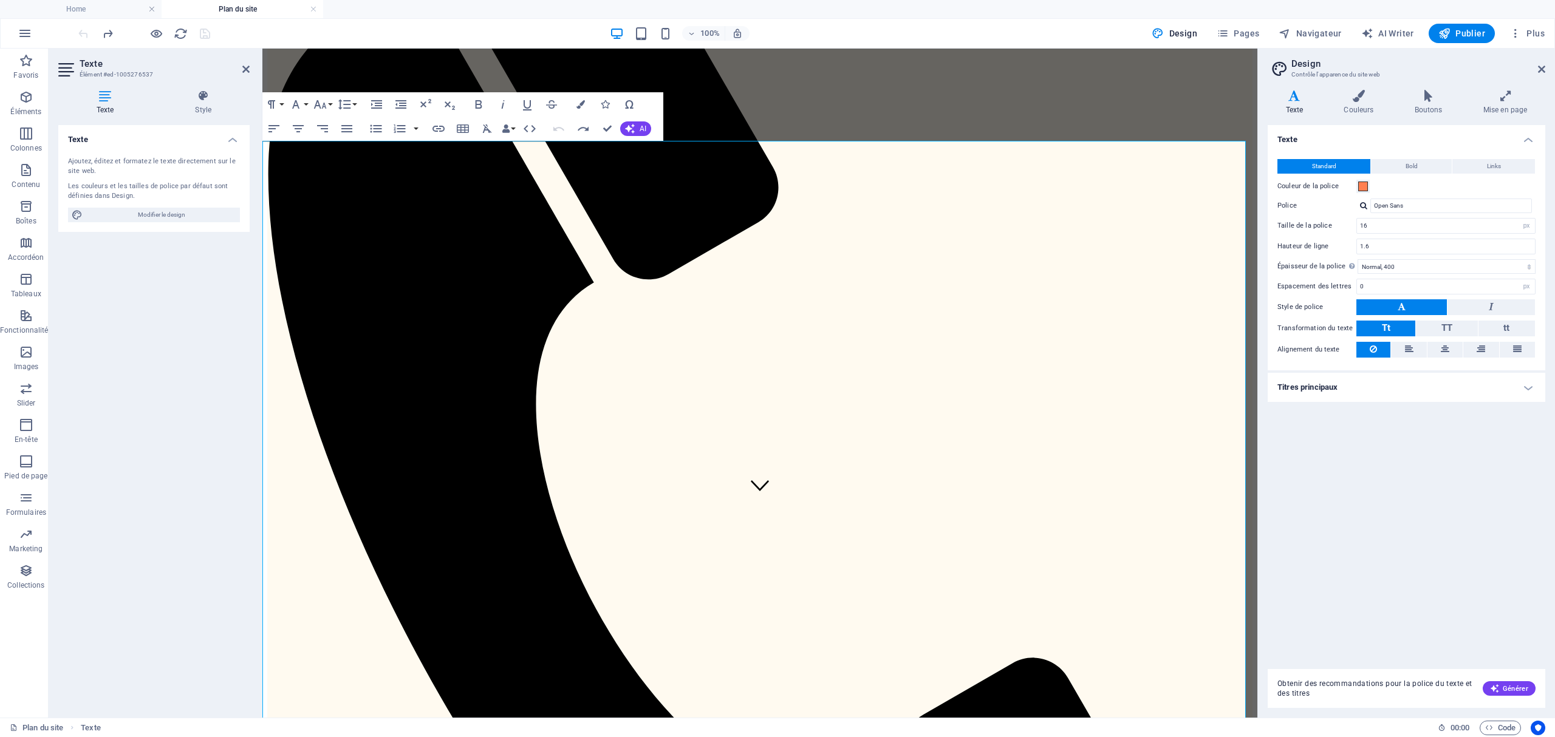
drag, startPoint x: 847, startPoint y: 266, endPoint x: 691, endPoint y: 254, distance: 156.6
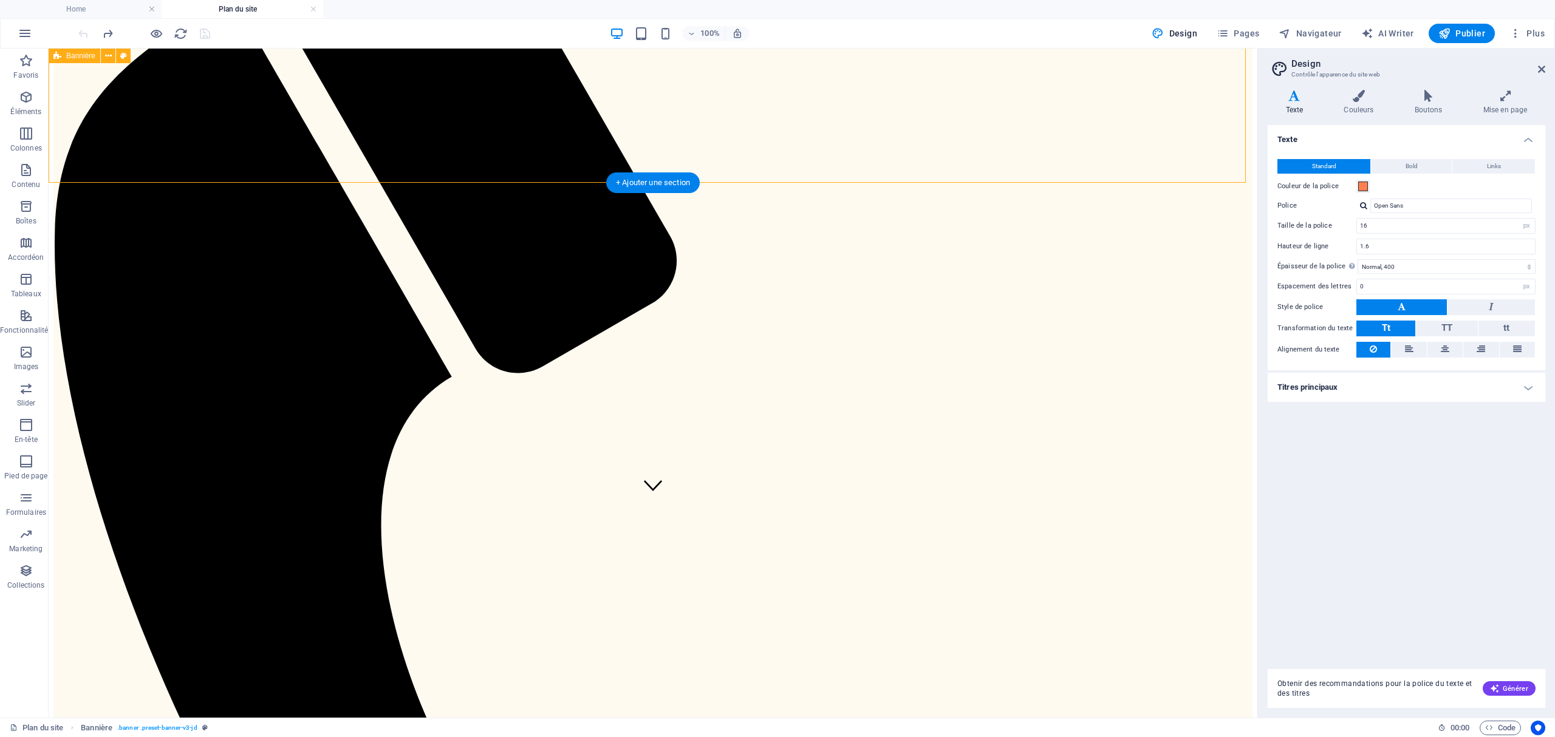
scroll to position [166, 0]
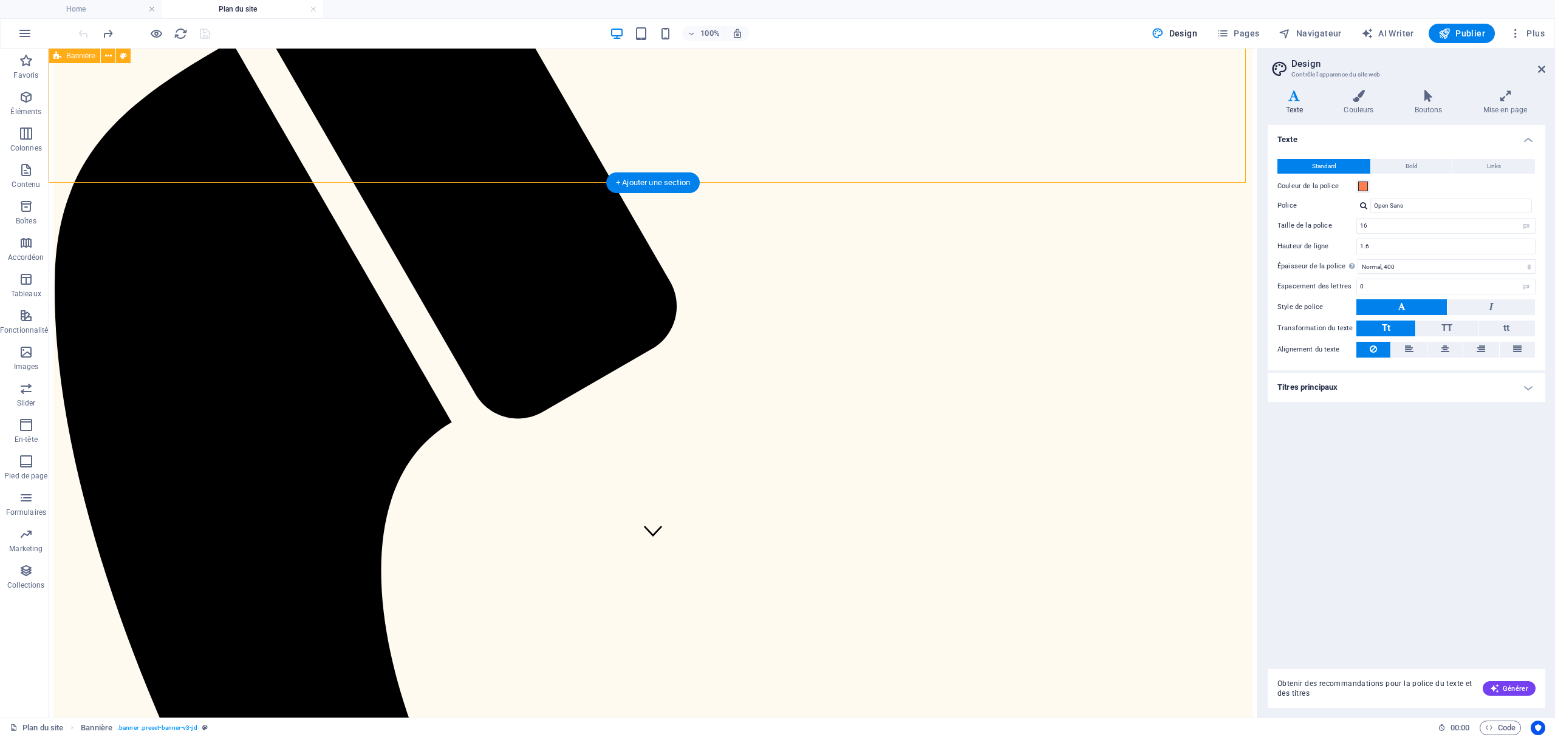
drag, startPoint x: 583, startPoint y: 117, endPoint x: 798, endPoint y: 117, distance: 215.0
select select "vh"
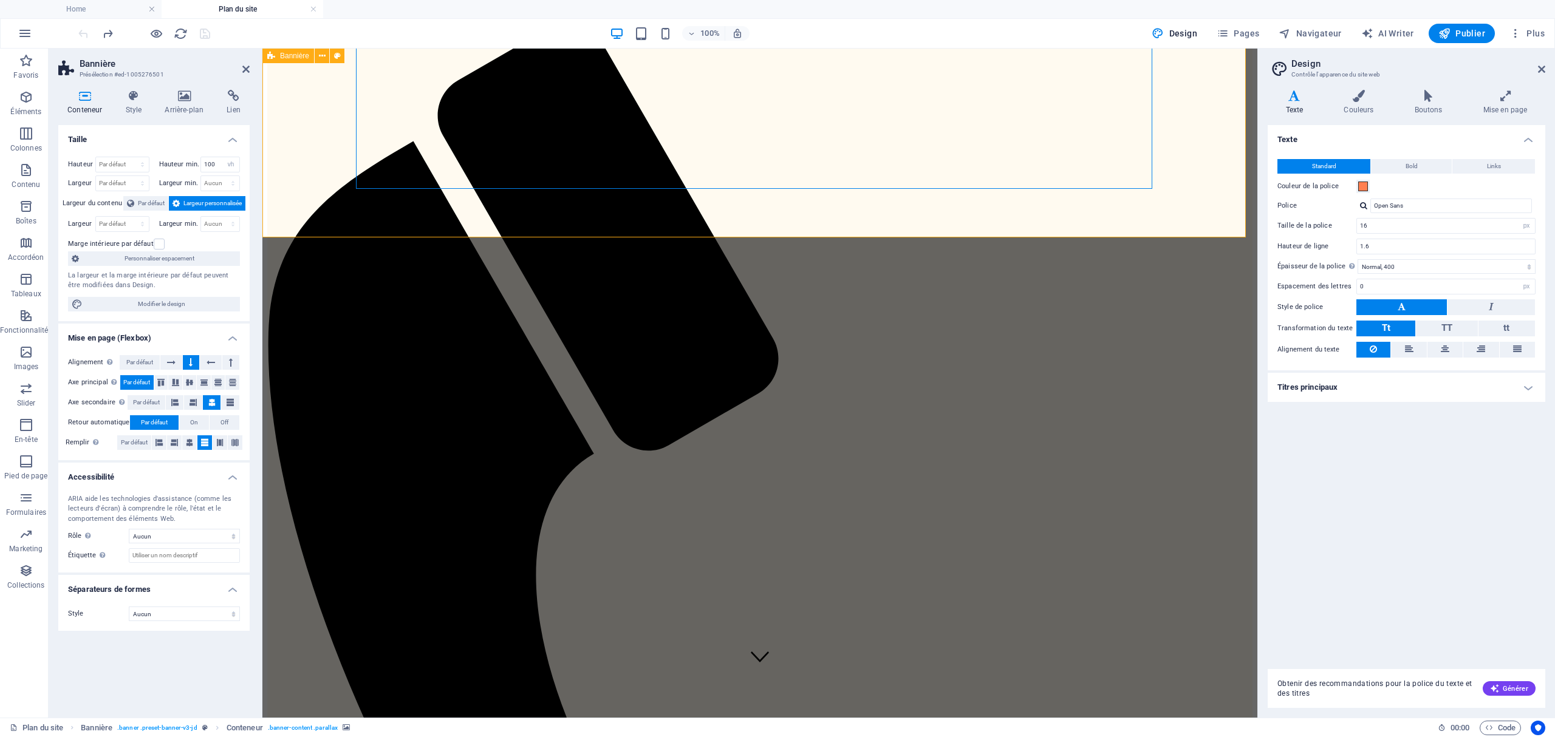
scroll to position [0, 0]
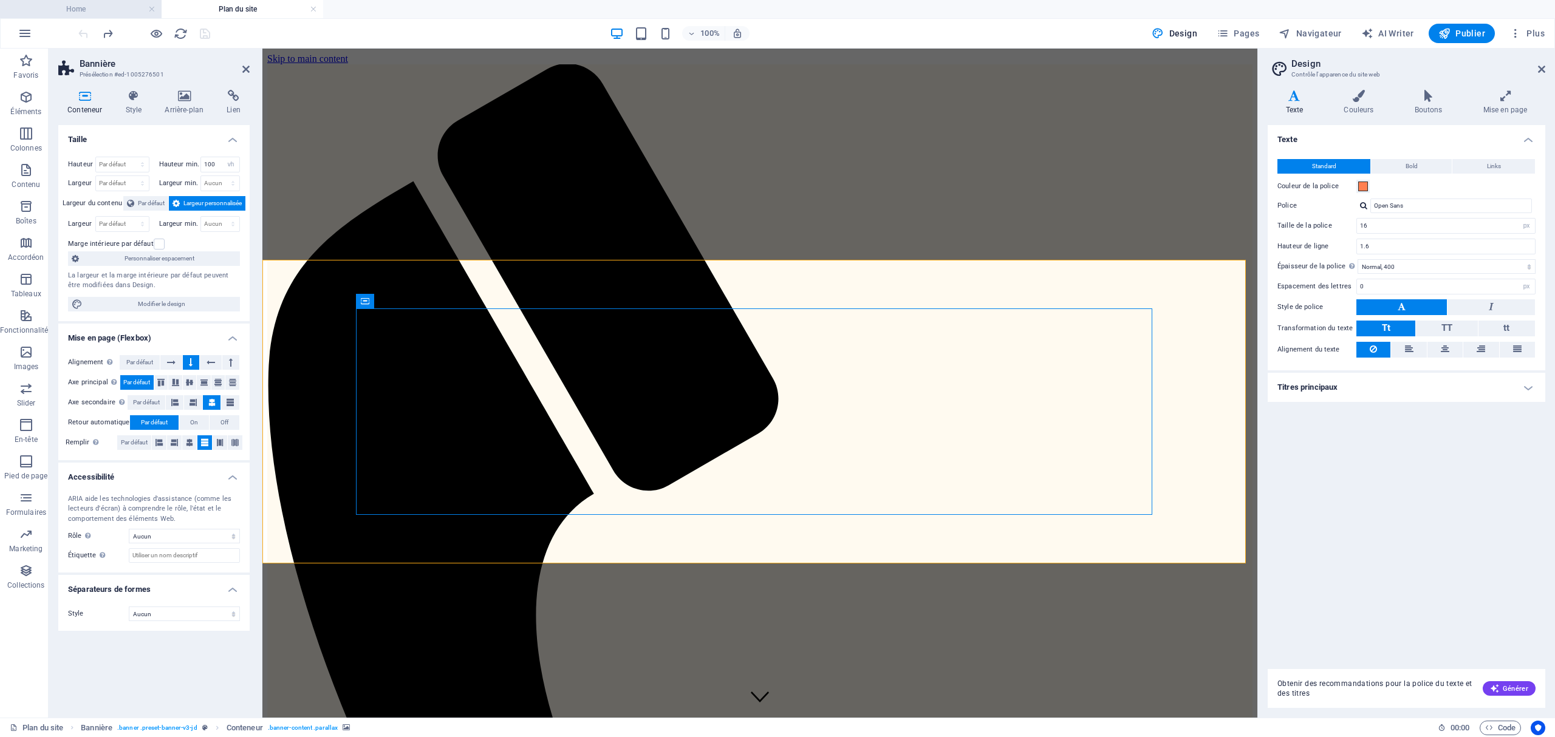
click at [96, 13] on h4 "Home" at bounding box center [81, 8] width 162 height 13
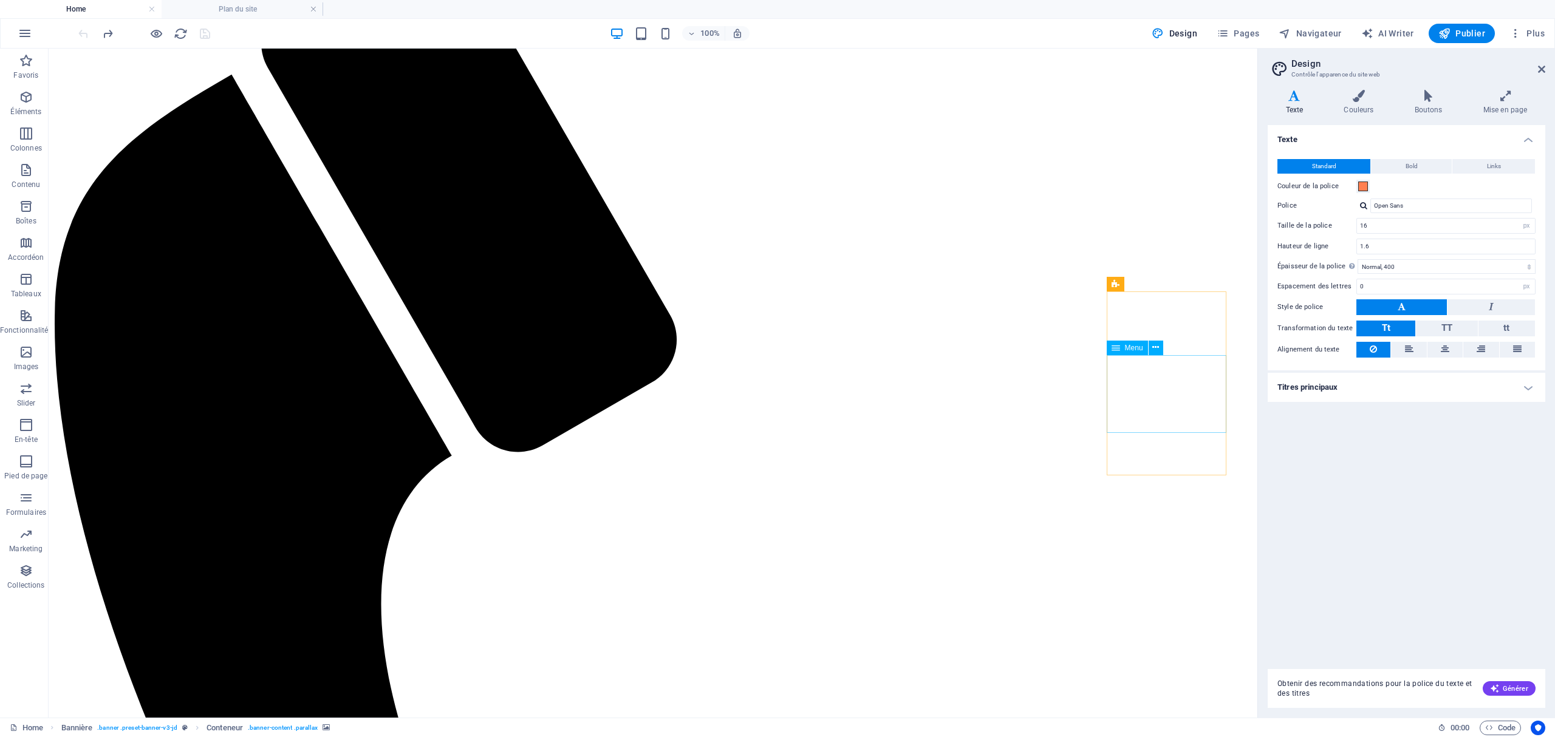
click at [1145, 282] on span "Icônes des réseaux sociaux" at bounding box center [1138, 284] width 90 height 7
click at [1194, 282] on icon at bounding box center [1195, 284] width 7 height 13
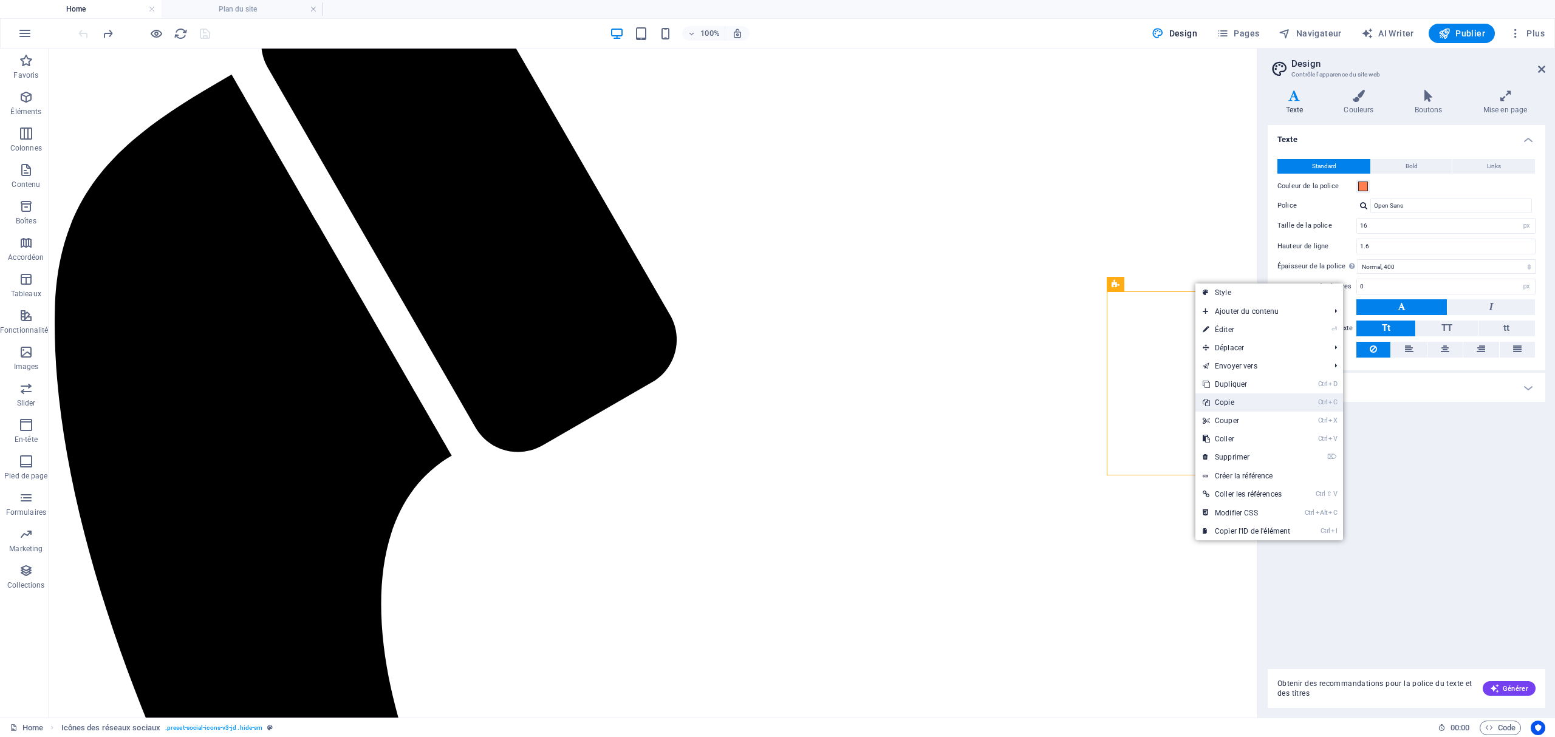
click at [1229, 404] on link "Ctrl C Copie" at bounding box center [1246, 403] width 102 height 18
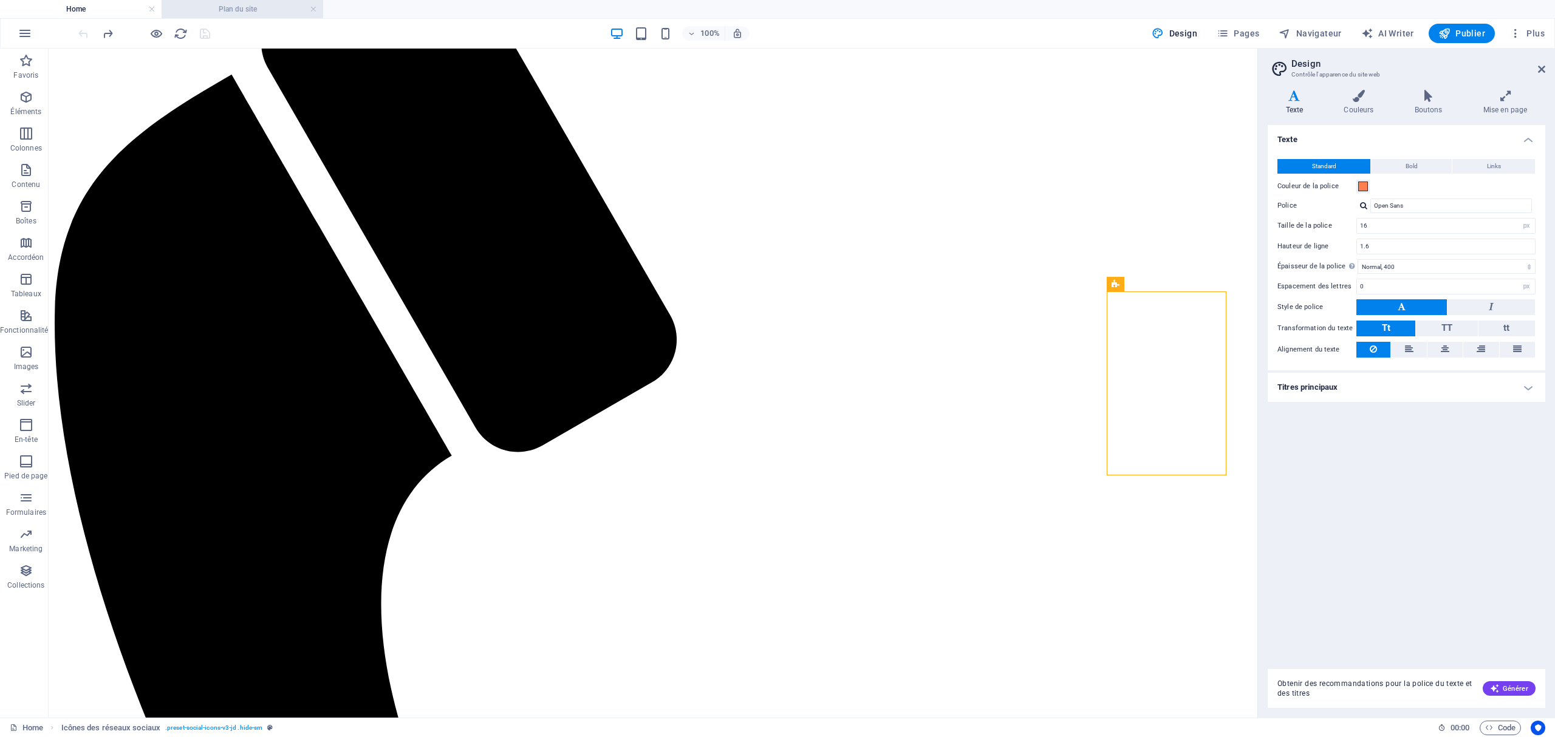
click at [239, 11] on h4 "Plan du site" at bounding box center [243, 8] width 162 height 13
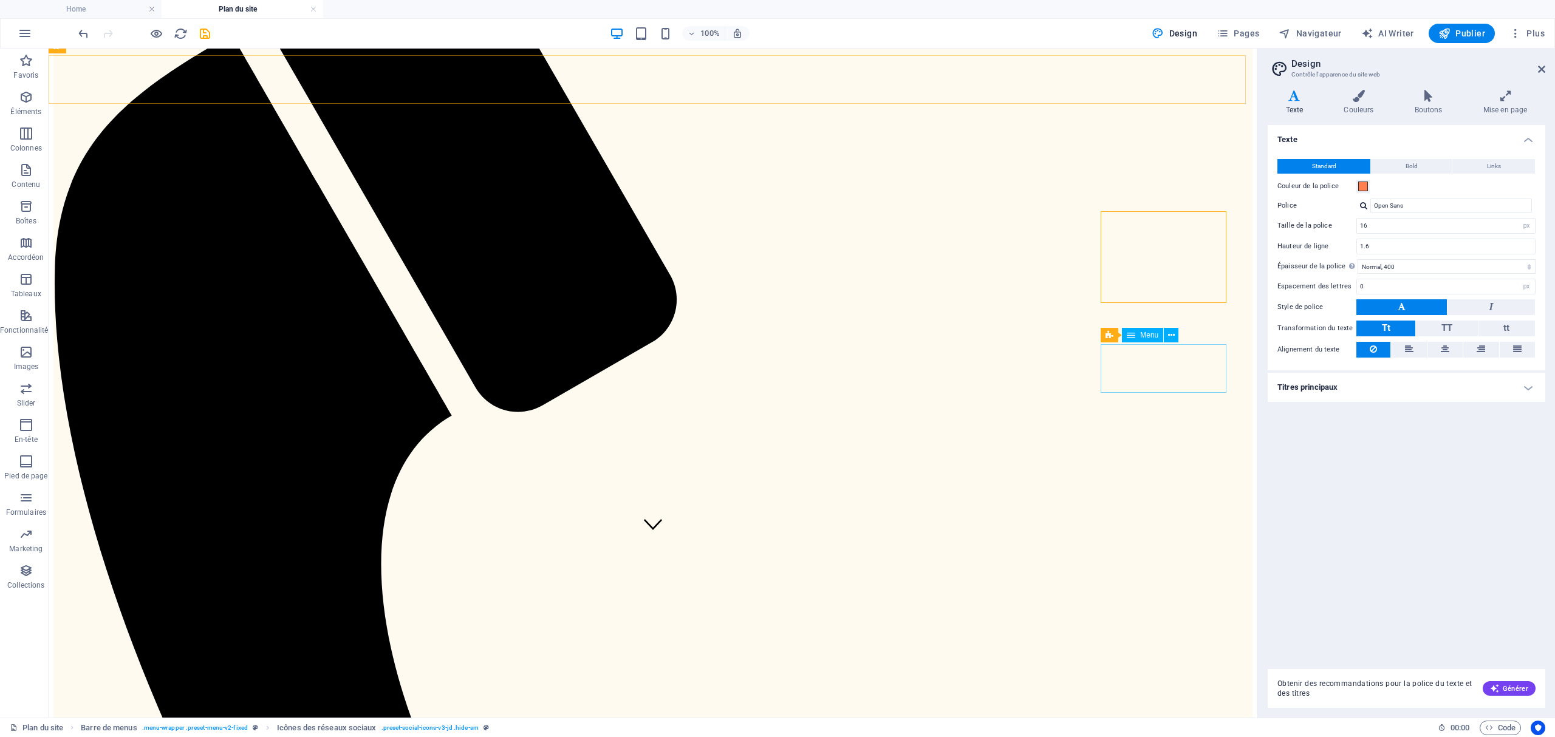
scroll to position [80, 0]
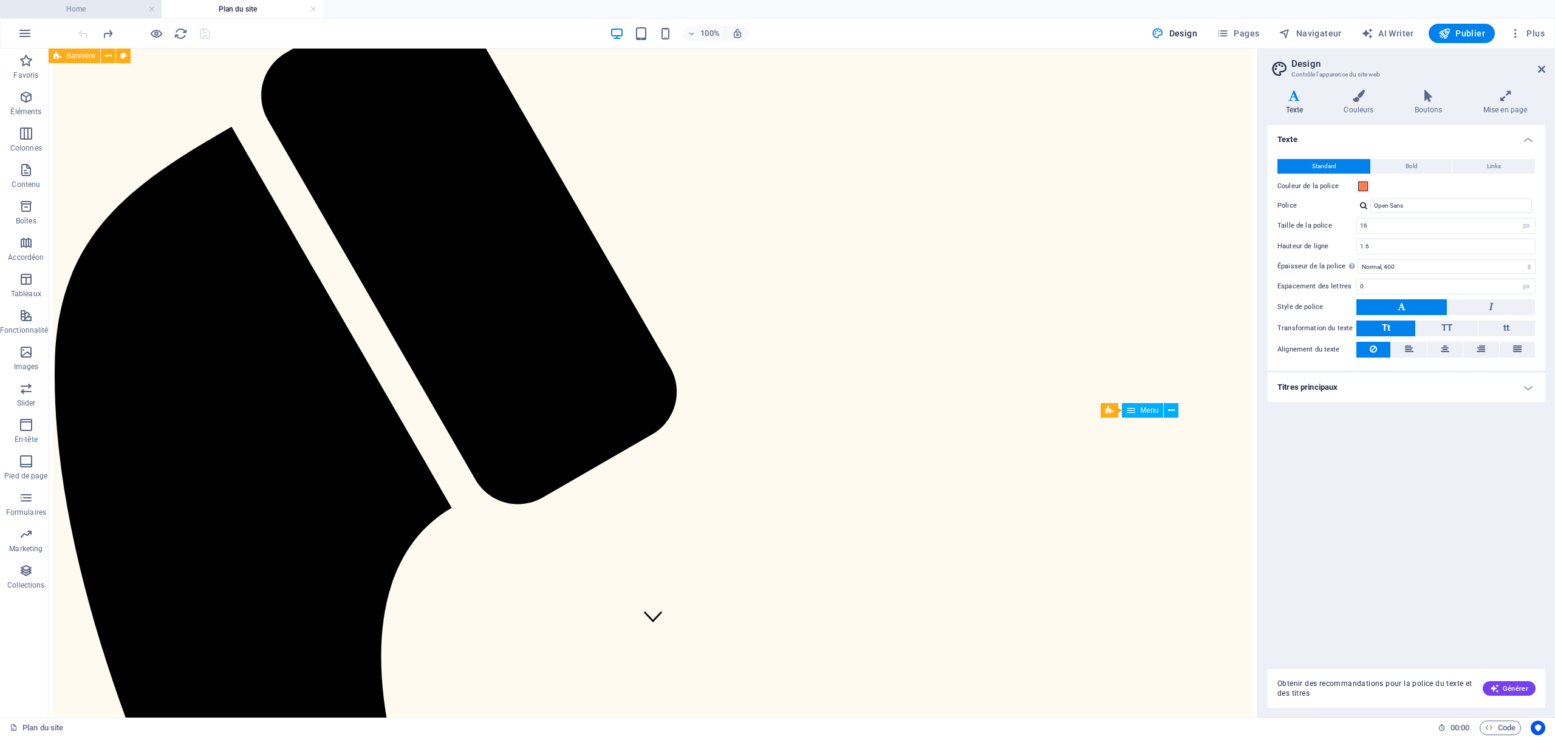
click at [74, 8] on h4 "Home" at bounding box center [81, 8] width 162 height 13
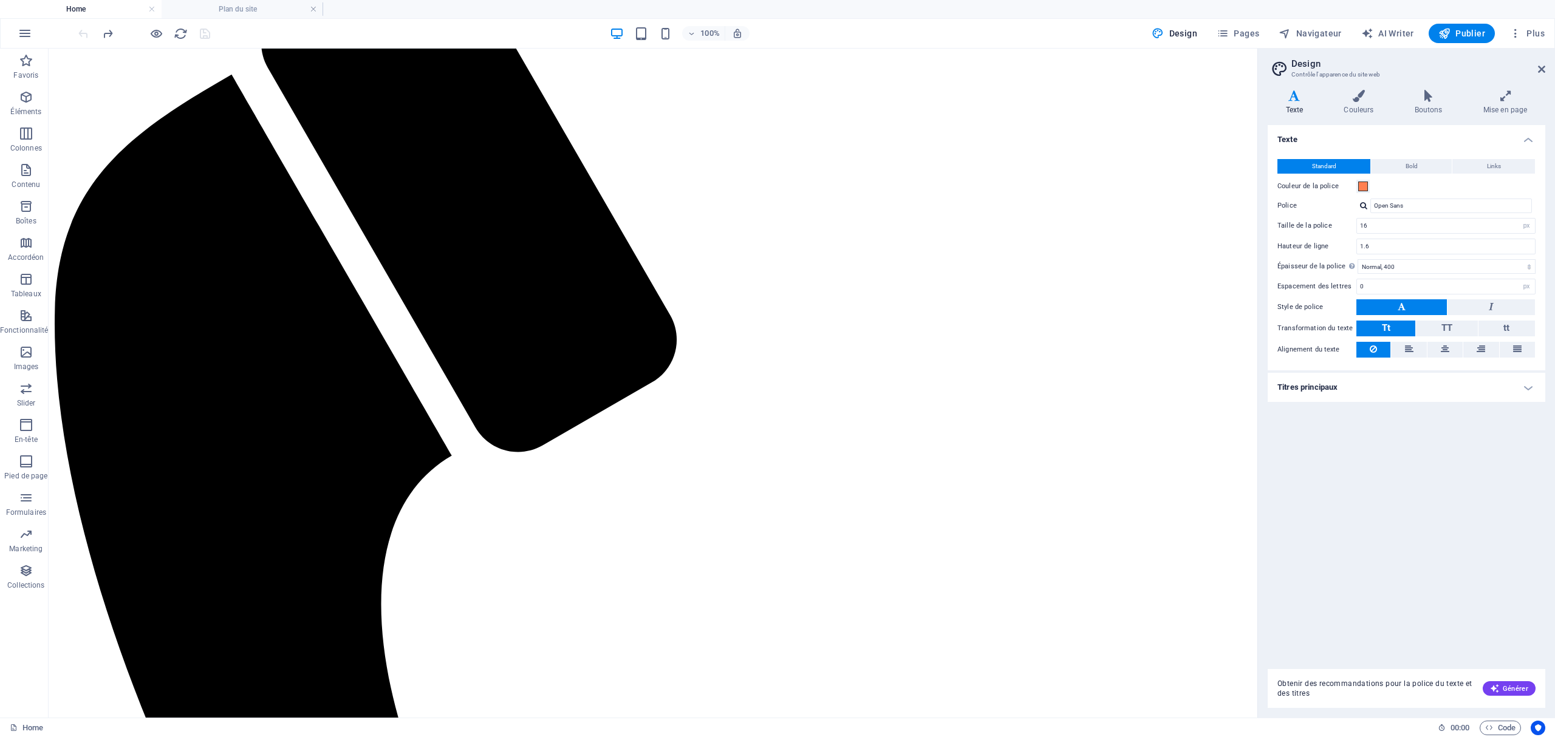
scroll to position [0, 0]
select select "3"
select select
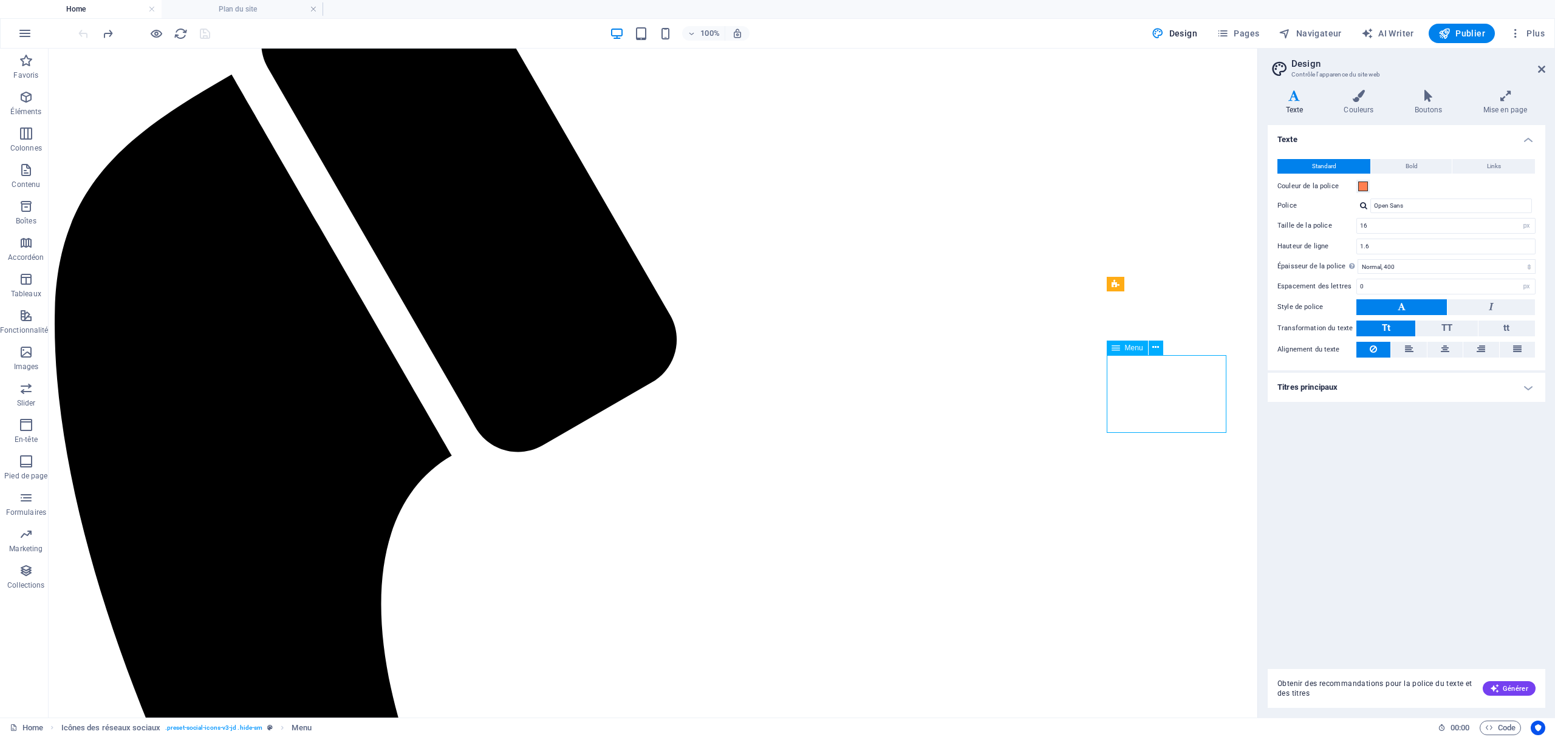
select select "4"
select select
select select "5"
select select
select select "6"
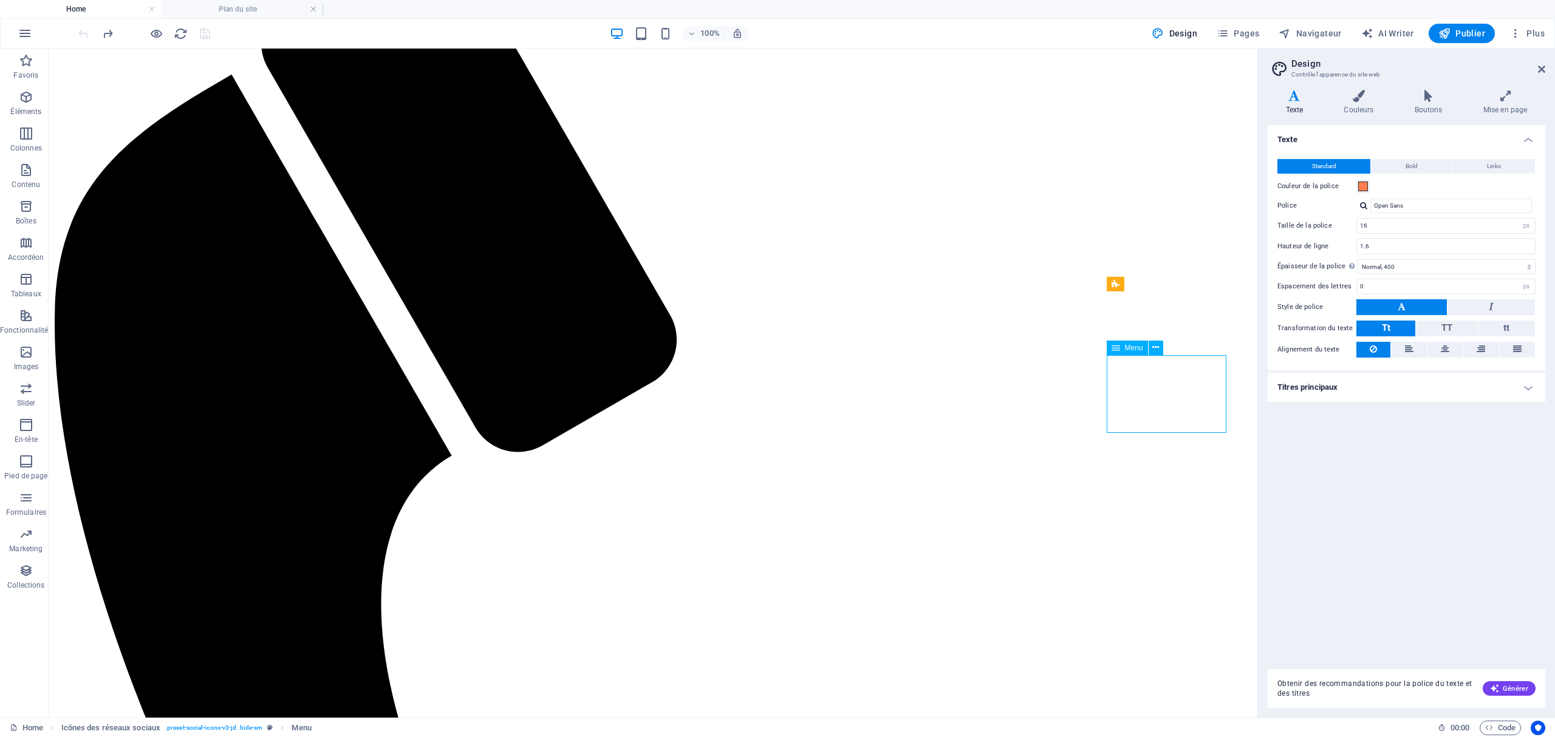
select select
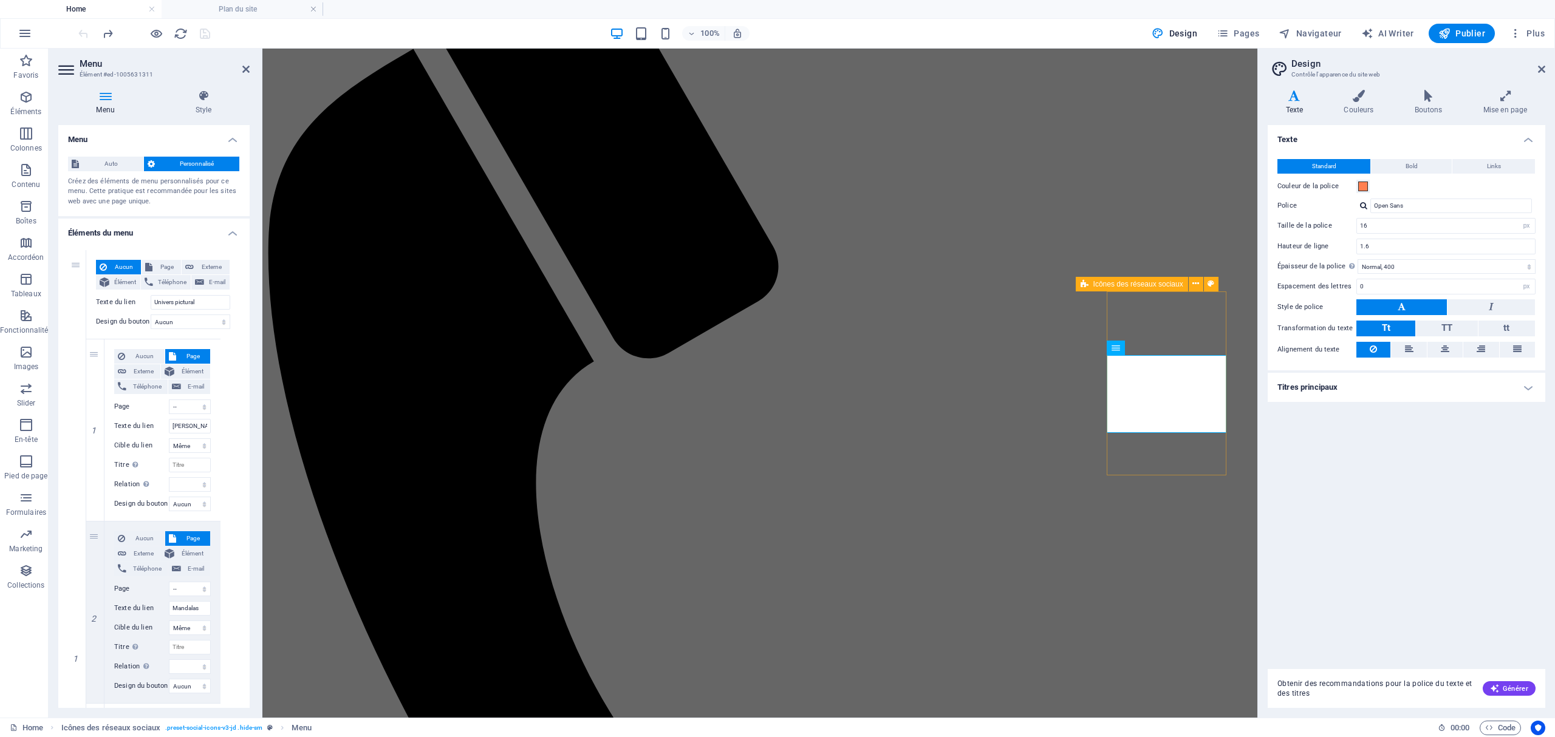
click at [255, 6] on h4 "Plan du site" at bounding box center [243, 8] width 162 height 13
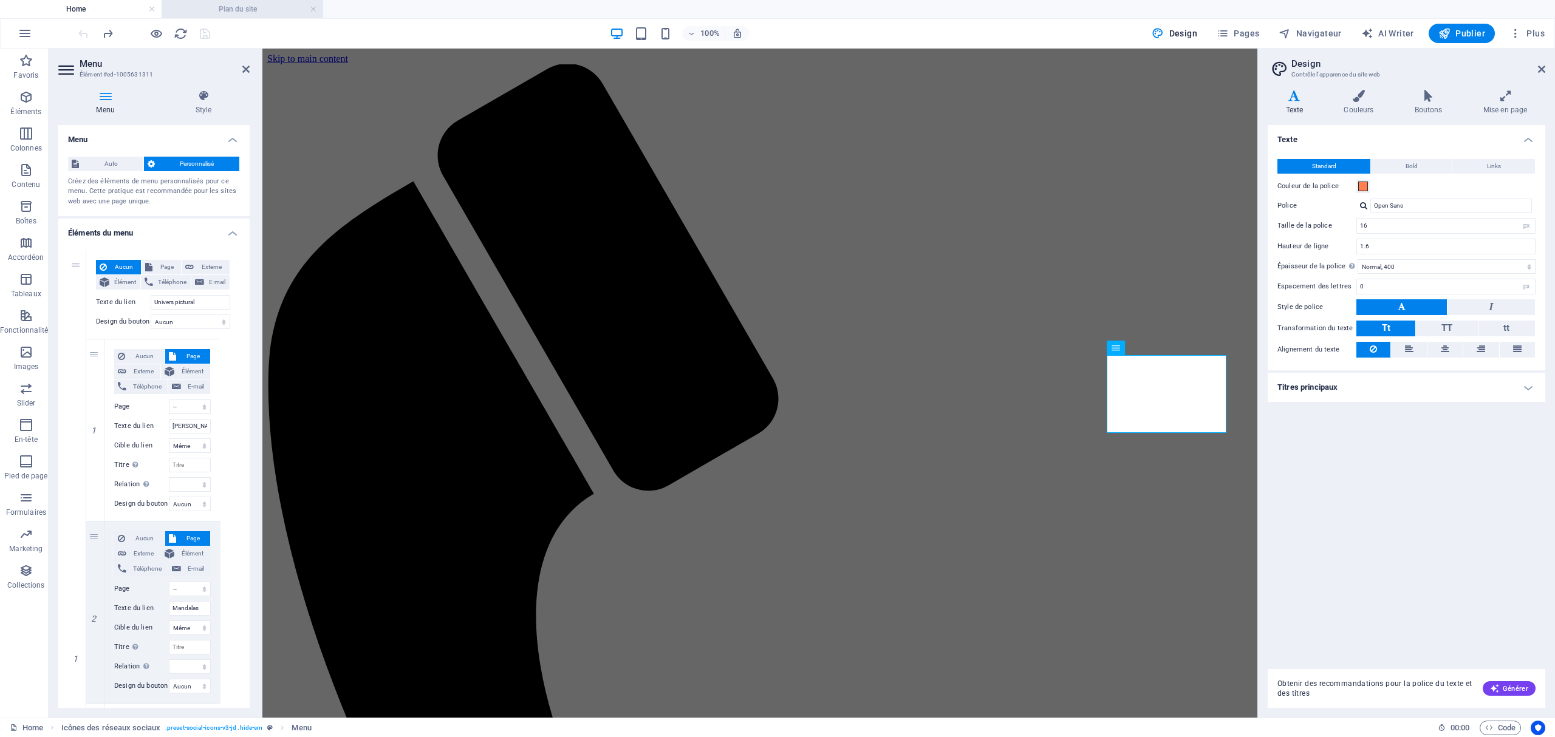
scroll to position [80, 0]
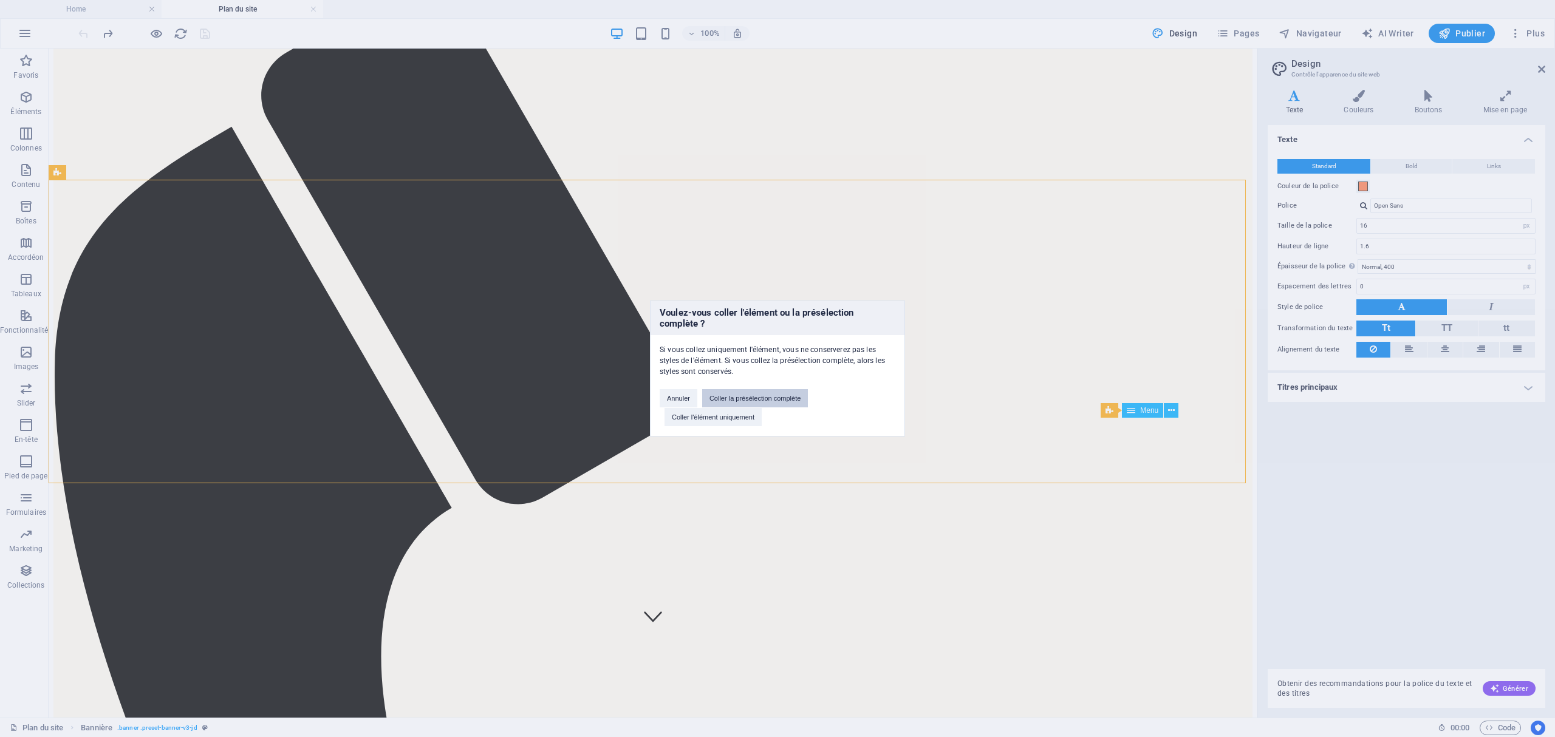
click at [759, 396] on button "Coller la présélection complète" at bounding box center [755, 398] width 106 height 18
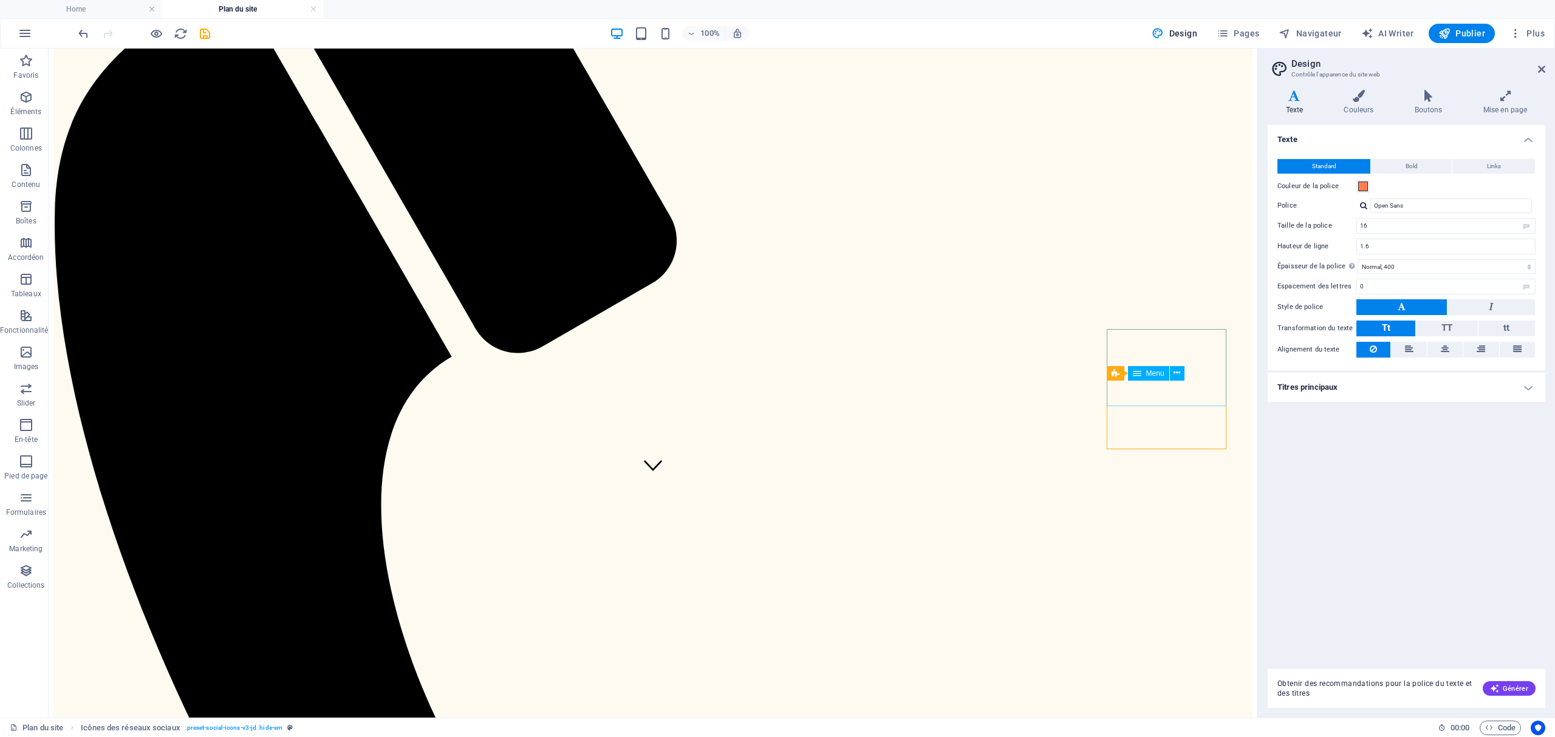
scroll to position [0, 0]
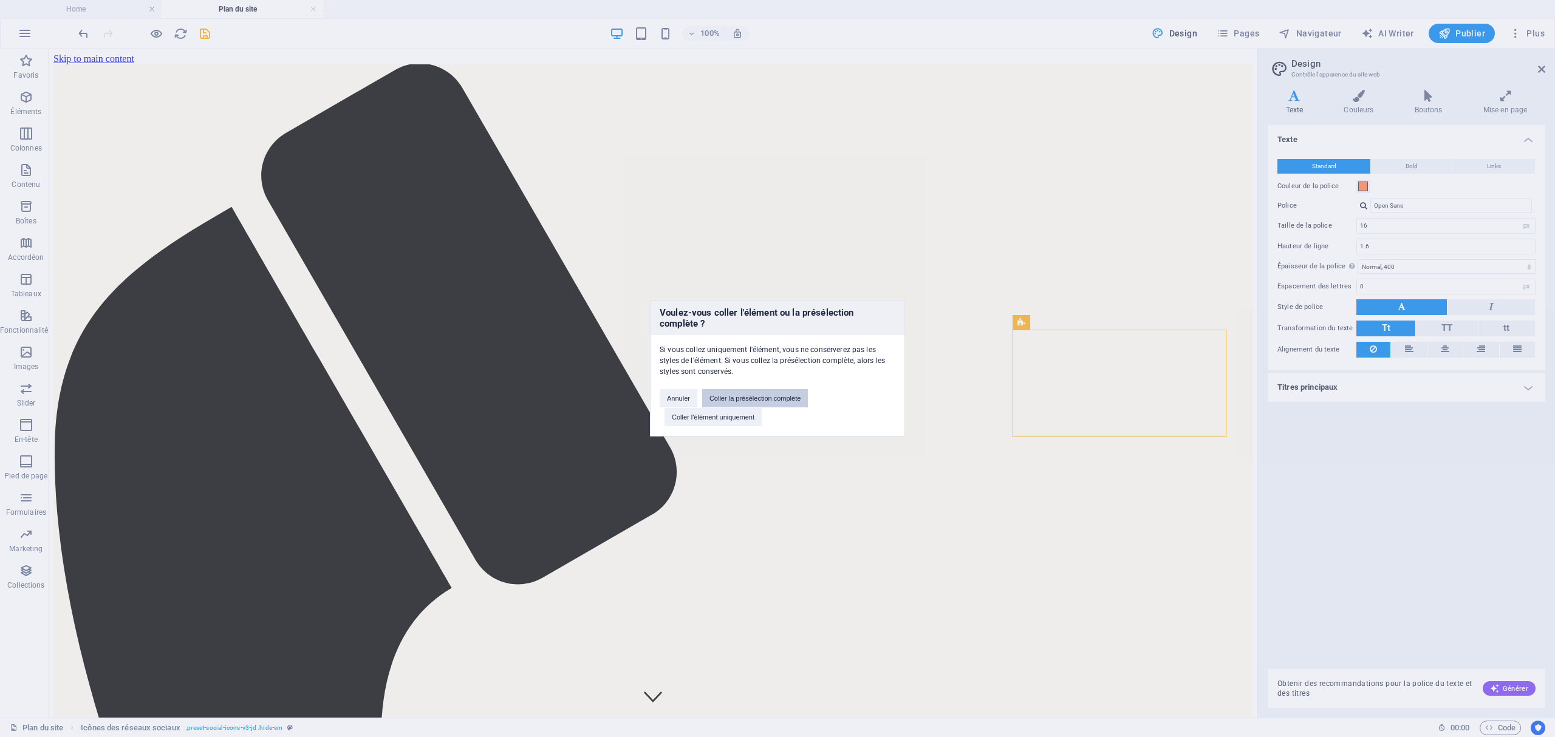
click at [787, 391] on button "Coller la présélection complète" at bounding box center [755, 398] width 106 height 18
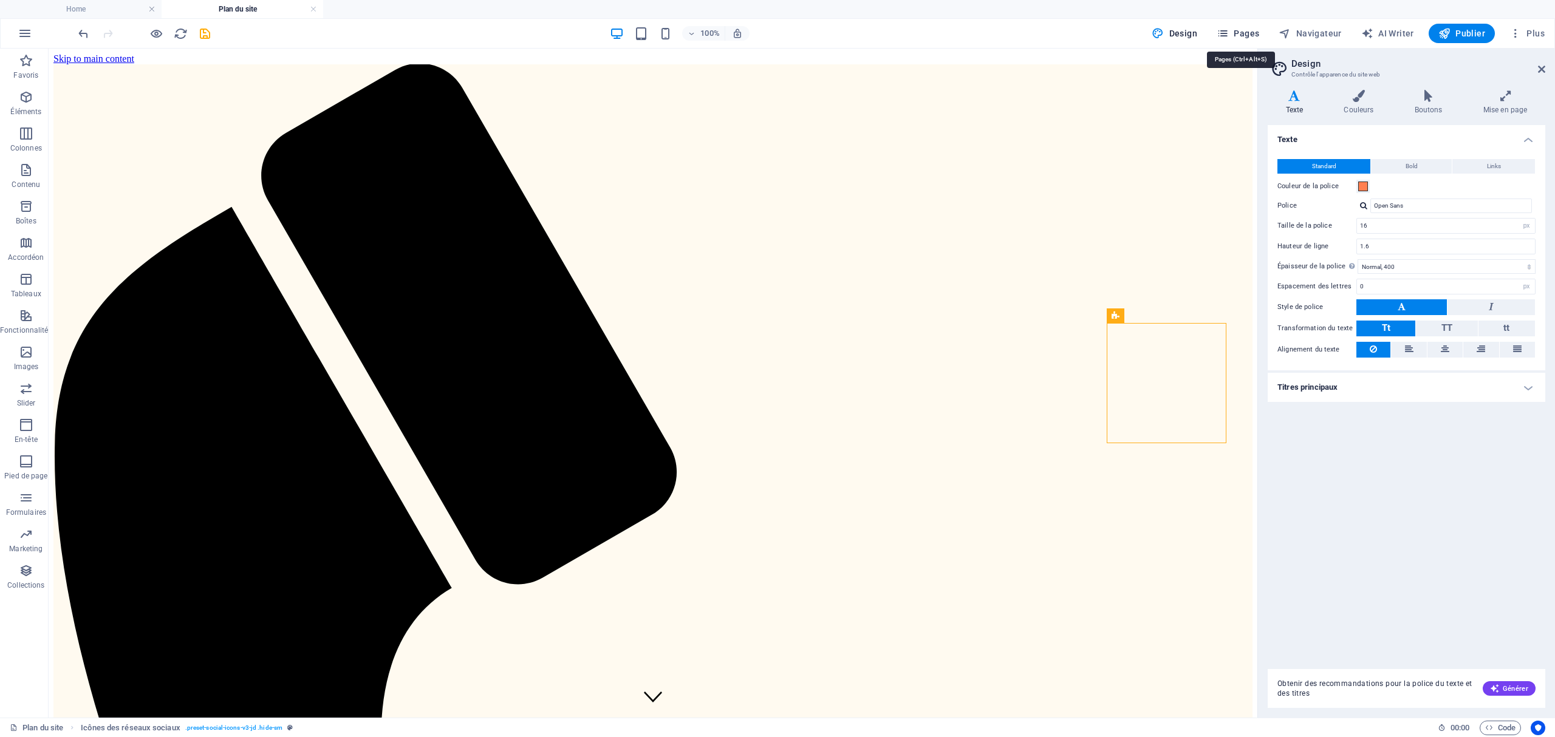
click at [1254, 32] on span "Pages" at bounding box center [1237, 33] width 43 height 12
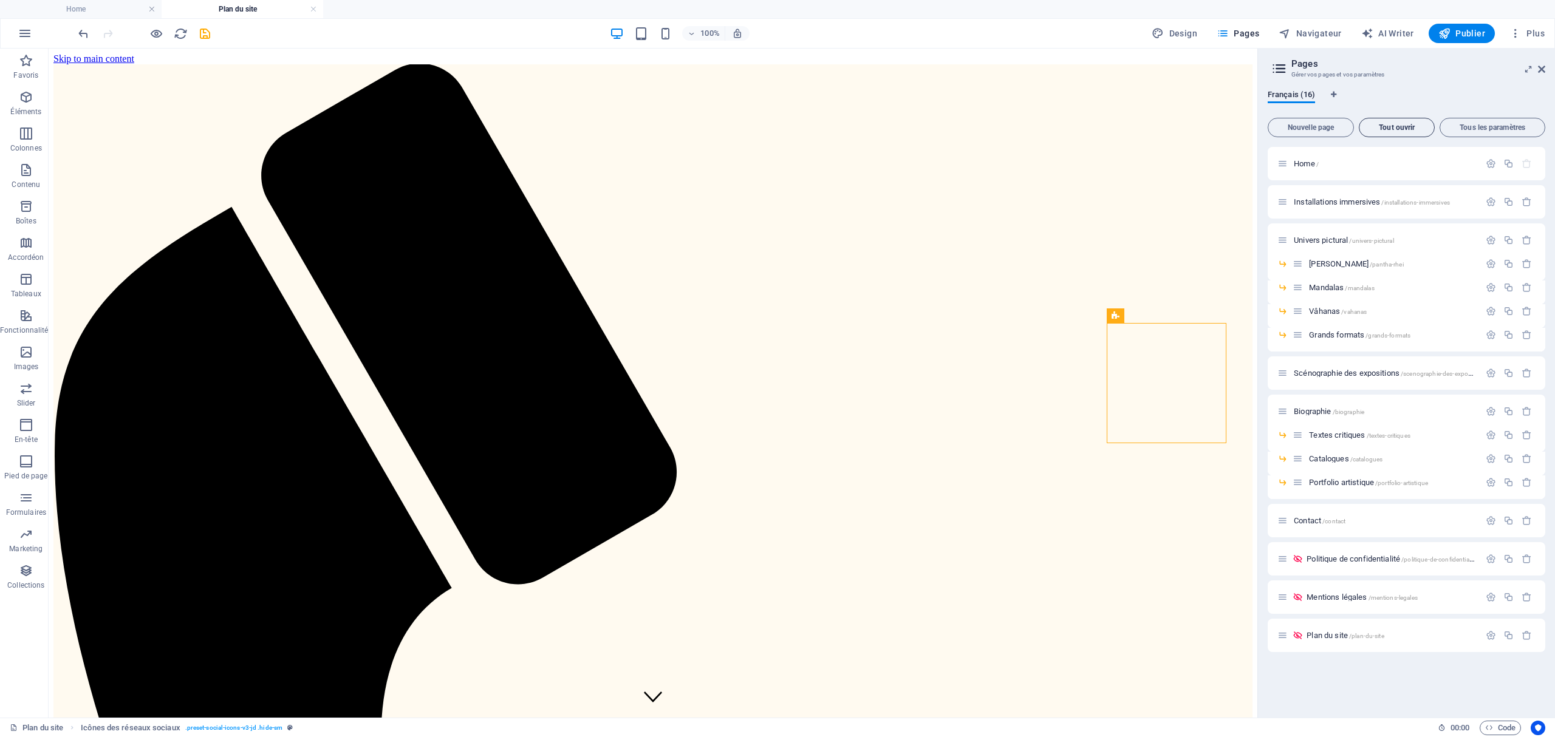
click at [1411, 130] on span "Tout ouvrir" at bounding box center [1396, 127] width 65 height 7
click at [239, 5] on h4 "Installations immersives" at bounding box center [242, 8] width 97 height 13
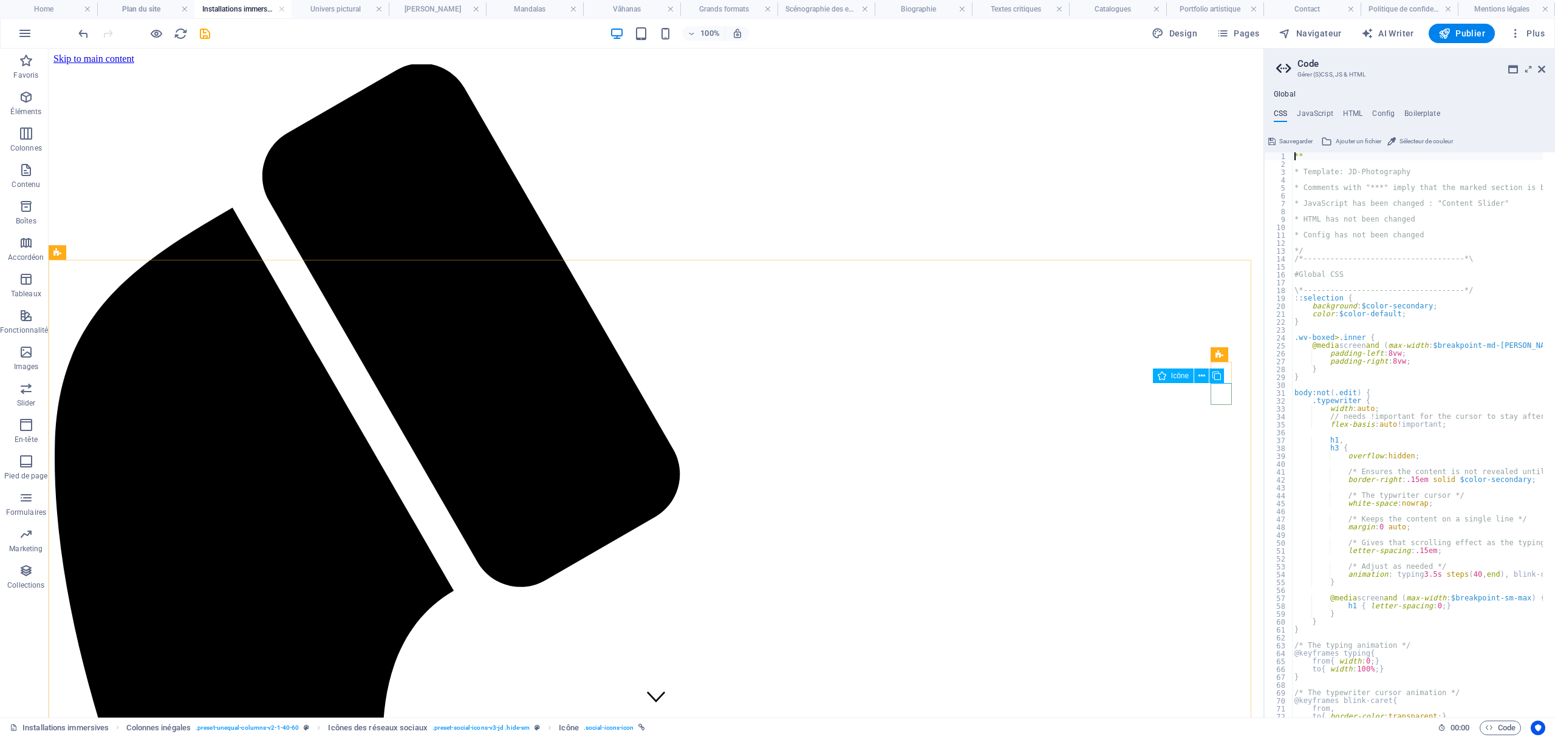
click at [1227, 374] on div "Icône" at bounding box center [1192, 376] width 79 height 15
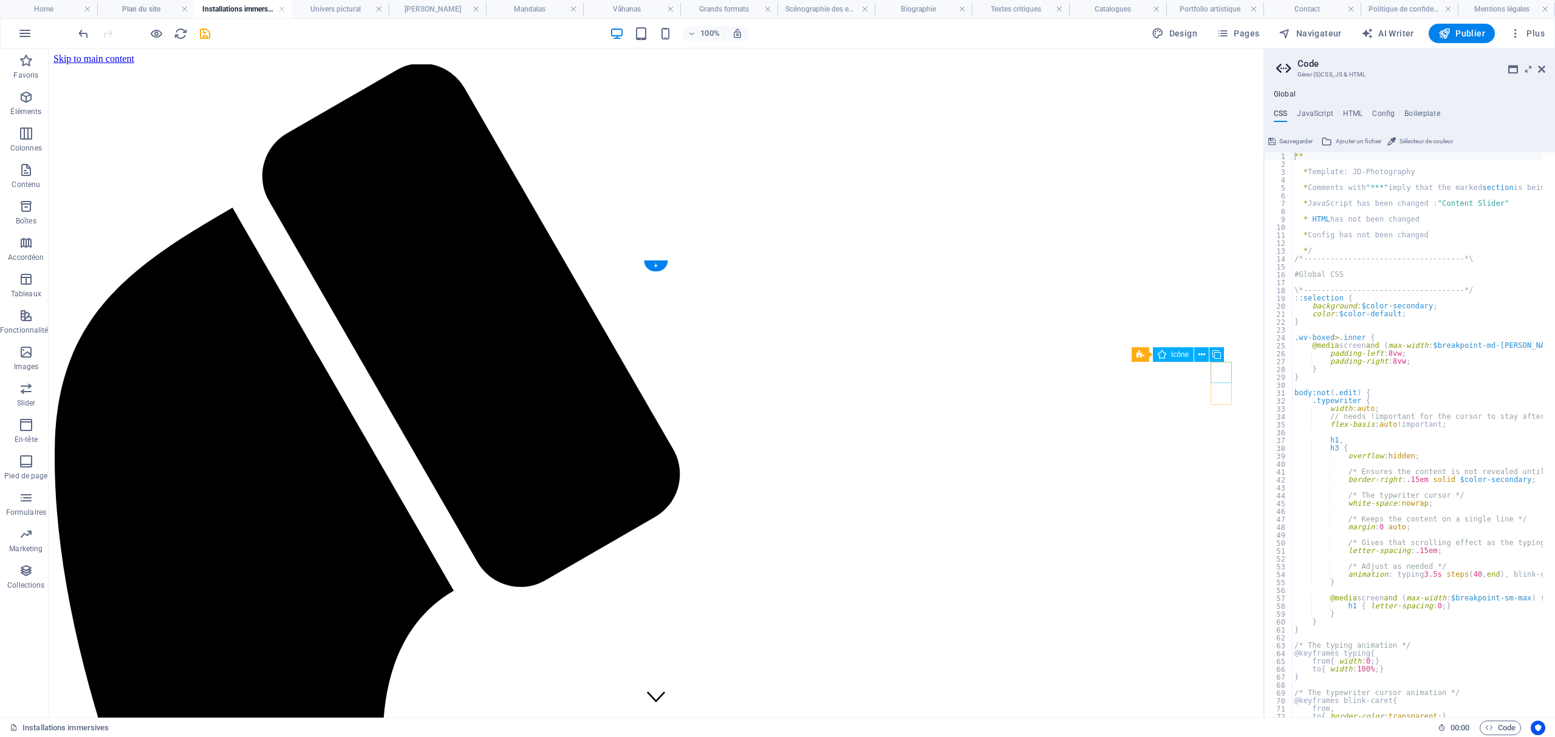
click at [53, 75] on figure at bounding box center [53, 69] width 0 height 11
click at [53, 86] on figure at bounding box center [53, 80] width 0 height 11
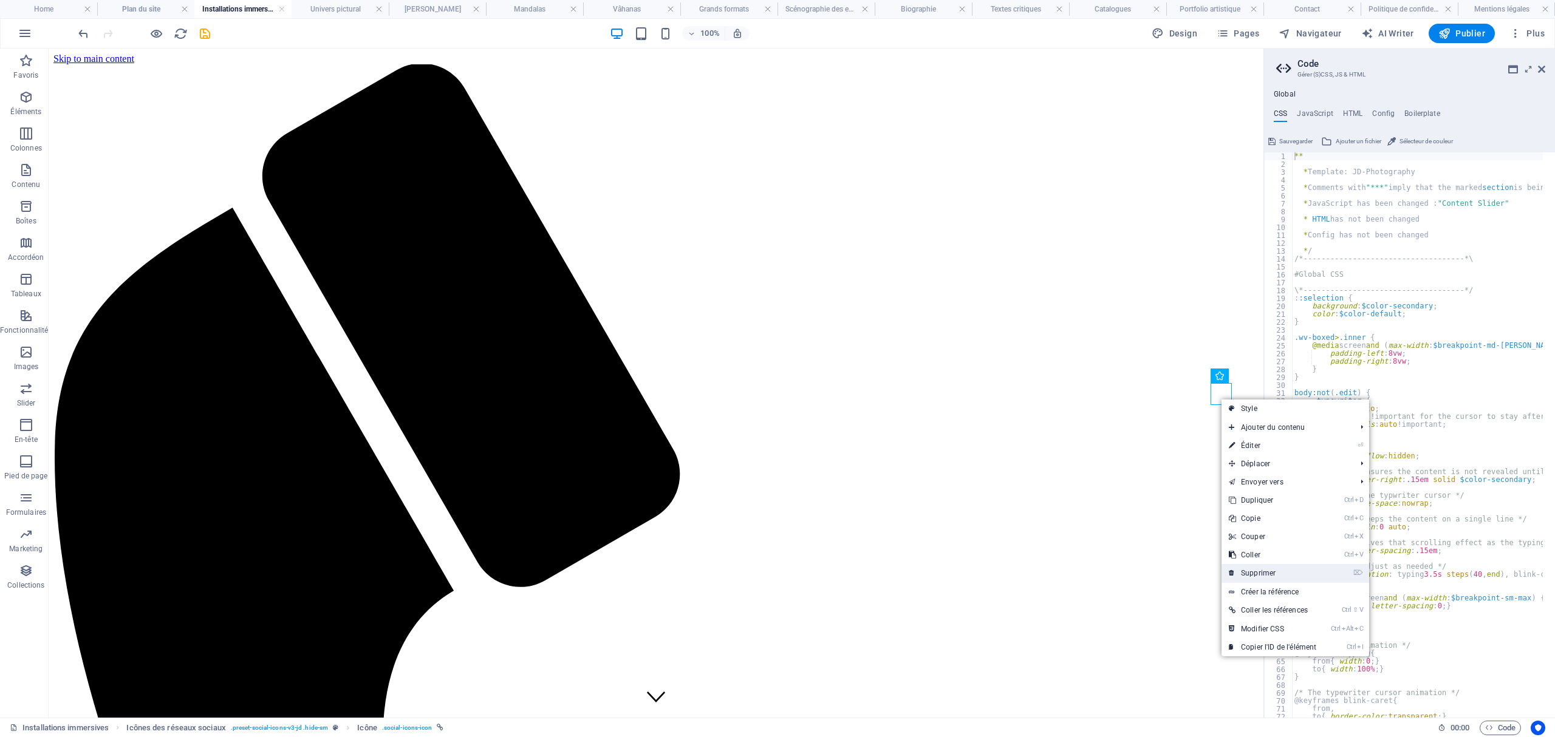
click at [1283, 568] on link "⌦ Supprimer" at bounding box center [1272, 573] width 102 height 18
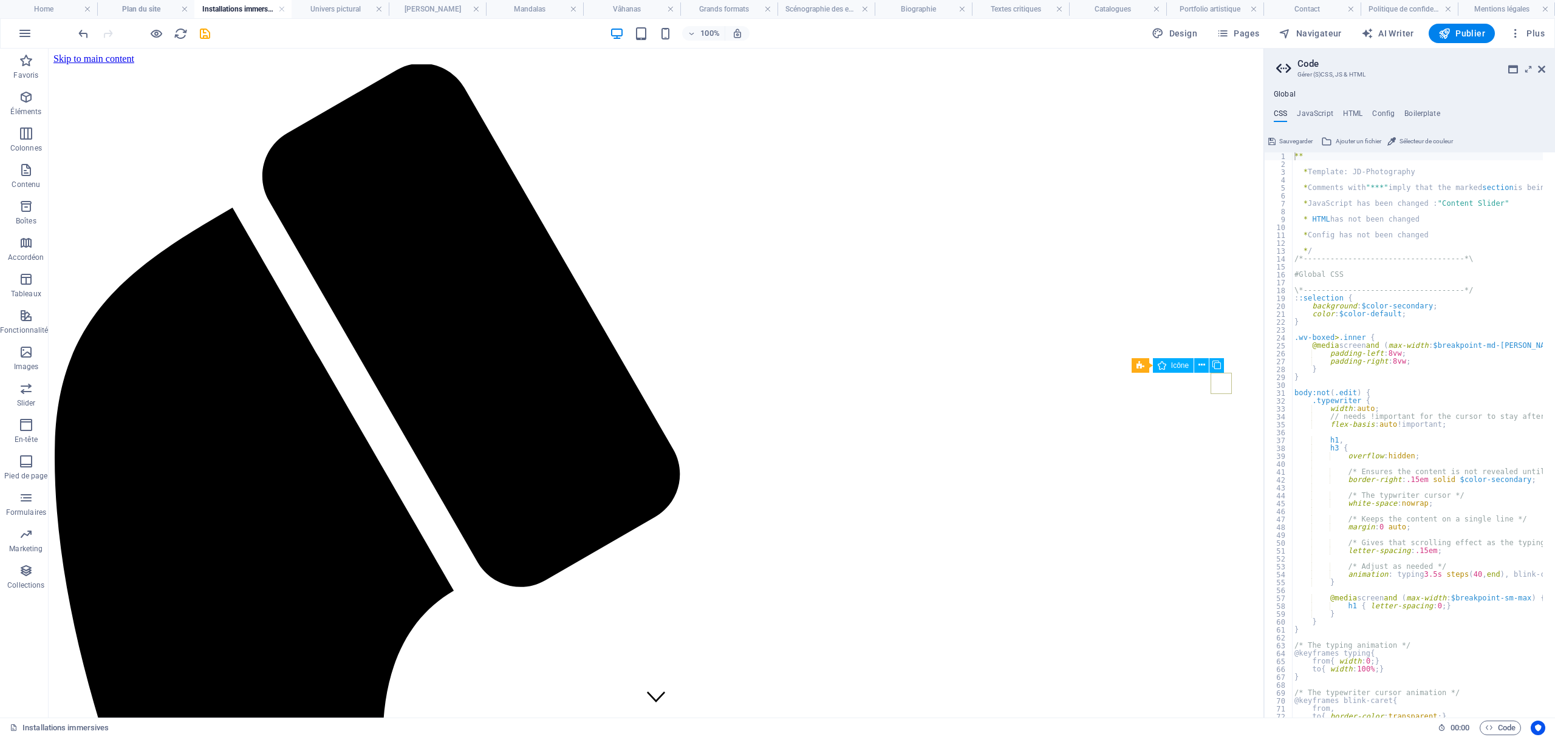
click at [53, 75] on figure at bounding box center [53, 69] width 0 height 11
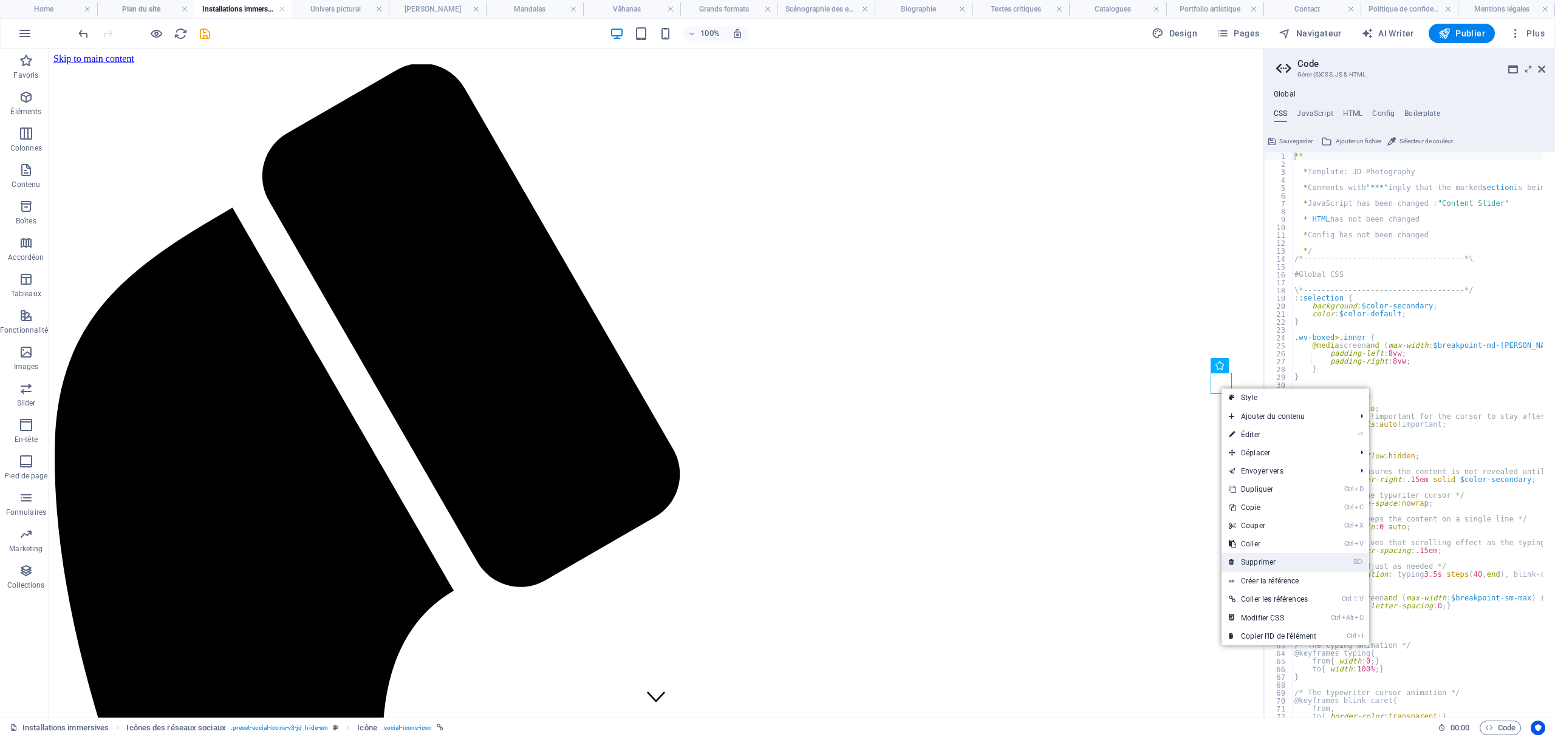
click at [1277, 554] on link "⌦ Supprimer" at bounding box center [1272, 562] width 102 height 18
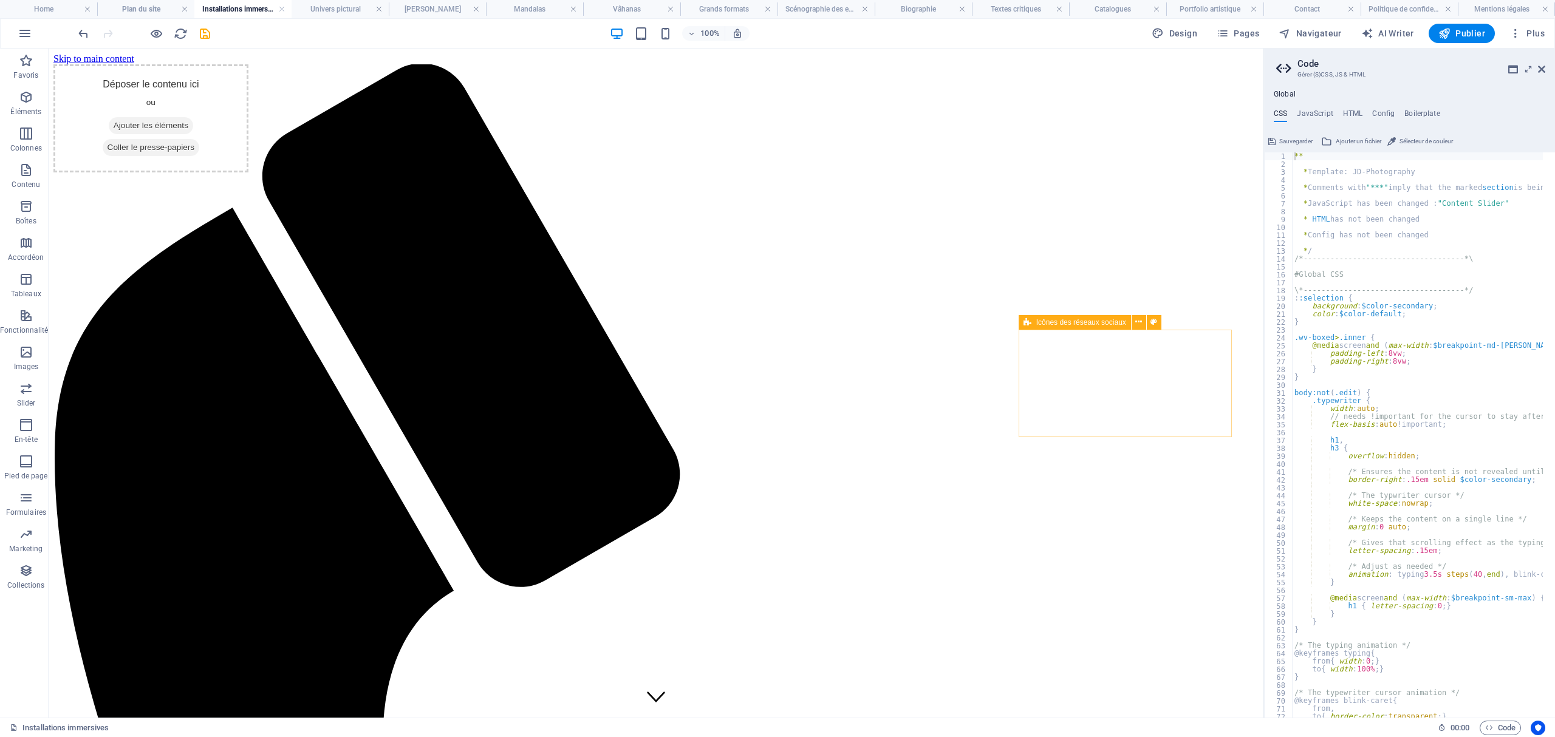
click at [248, 172] on div "Déposer le contenu ici ou Ajouter les éléments Coller le presse-papiers" at bounding box center [150, 118] width 195 height 108
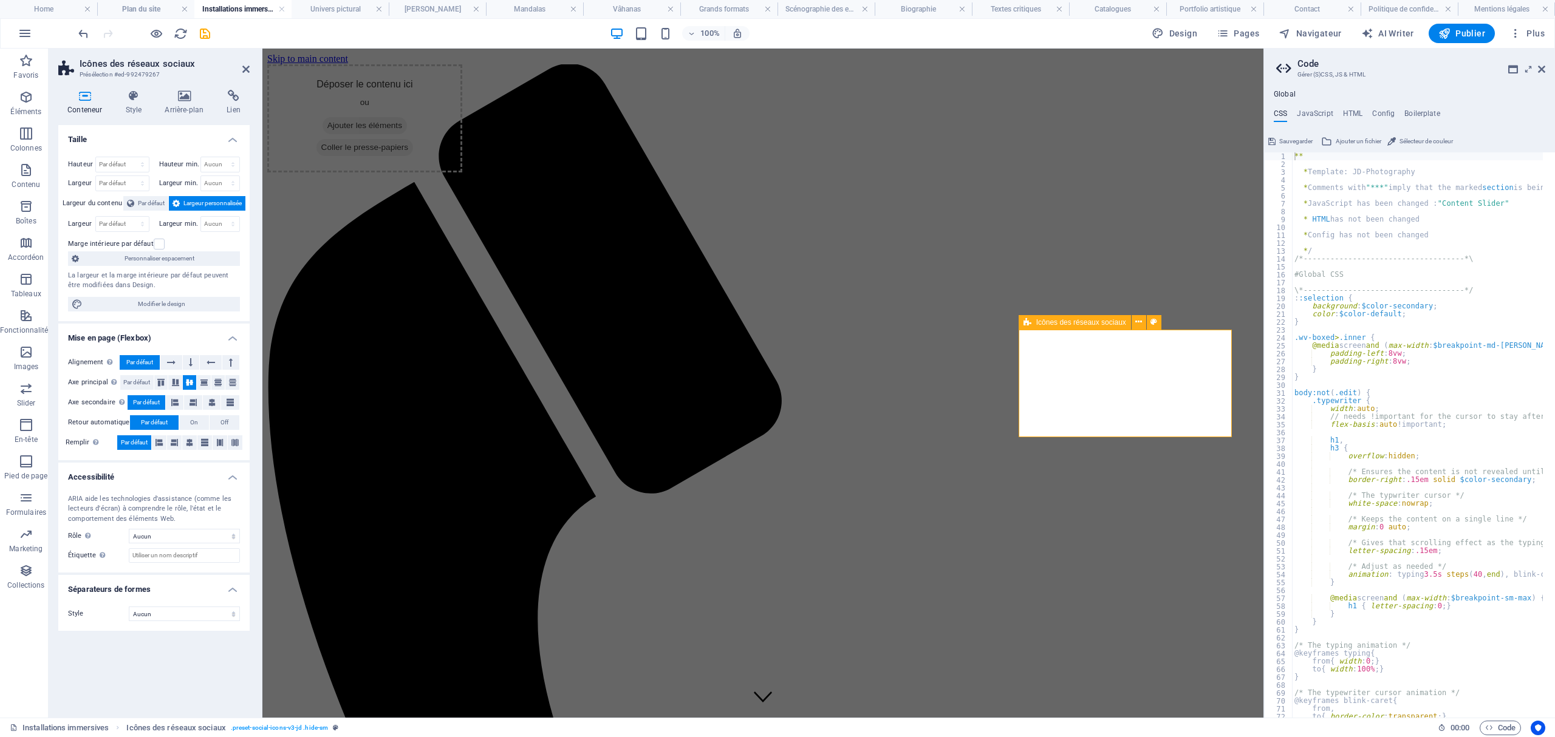
click at [462, 172] on div "Déposer le contenu ici ou Ajouter les éléments Coller le presse-papiers" at bounding box center [364, 118] width 195 height 108
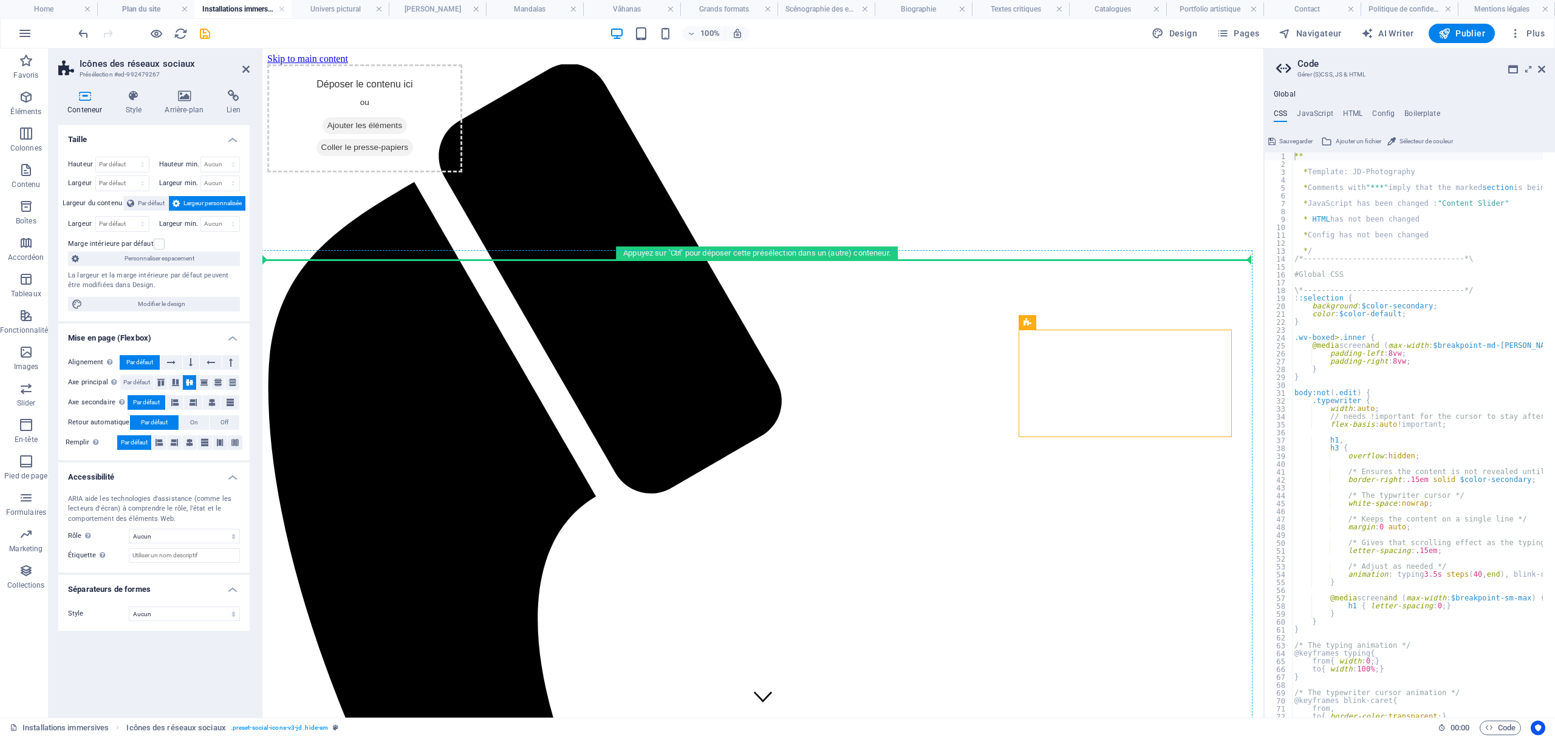
drag, startPoint x: 1205, startPoint y: 399, endPoint x: 1196, endPoint y: 479, distance: 80.1
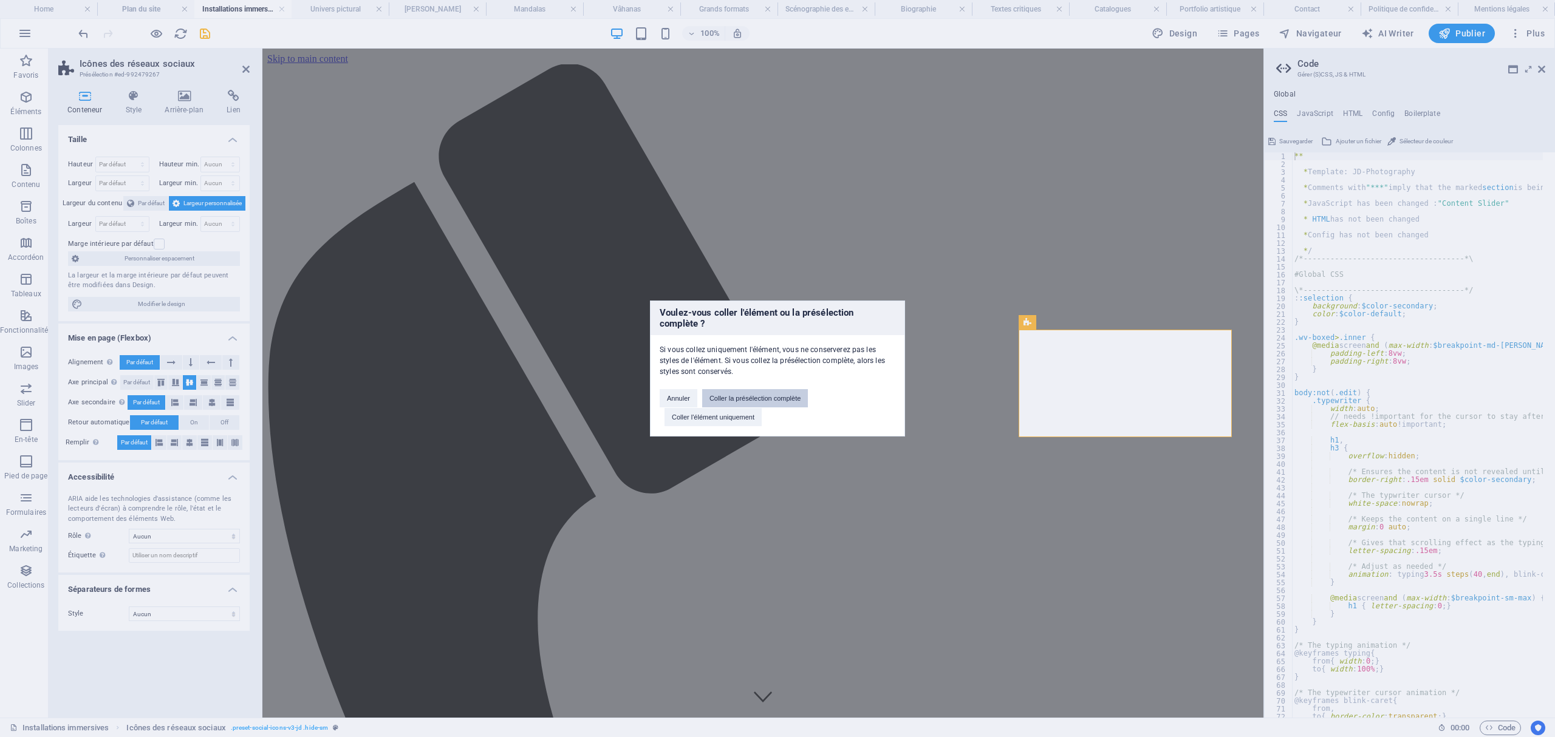
click at [800, 391] on button "Coller la présélection complète" at bounding box center [755, 398] width 106 height 18
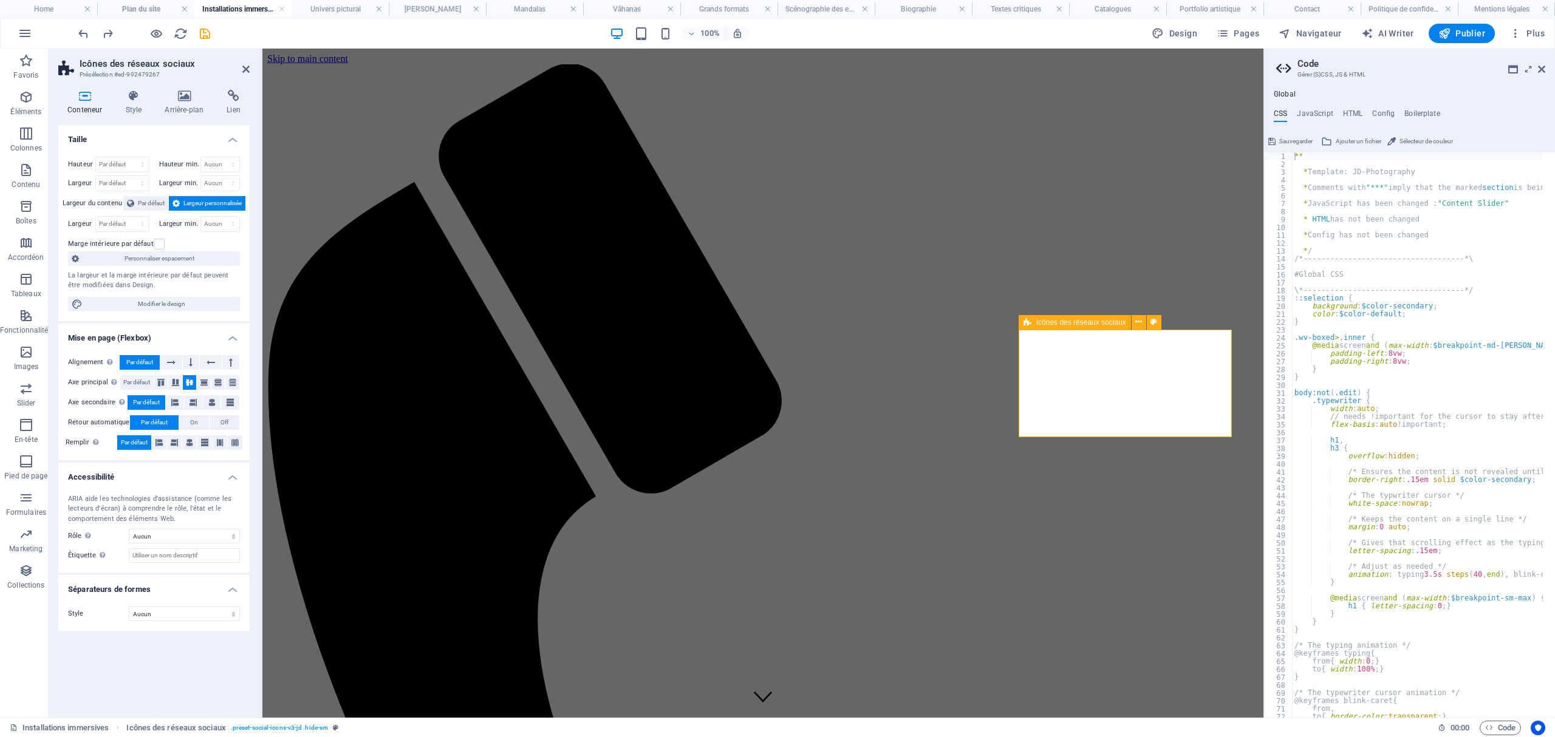
click at [1308, 27] on span "Navigateur" at bounding box center [1309, 33] width 63 height 12
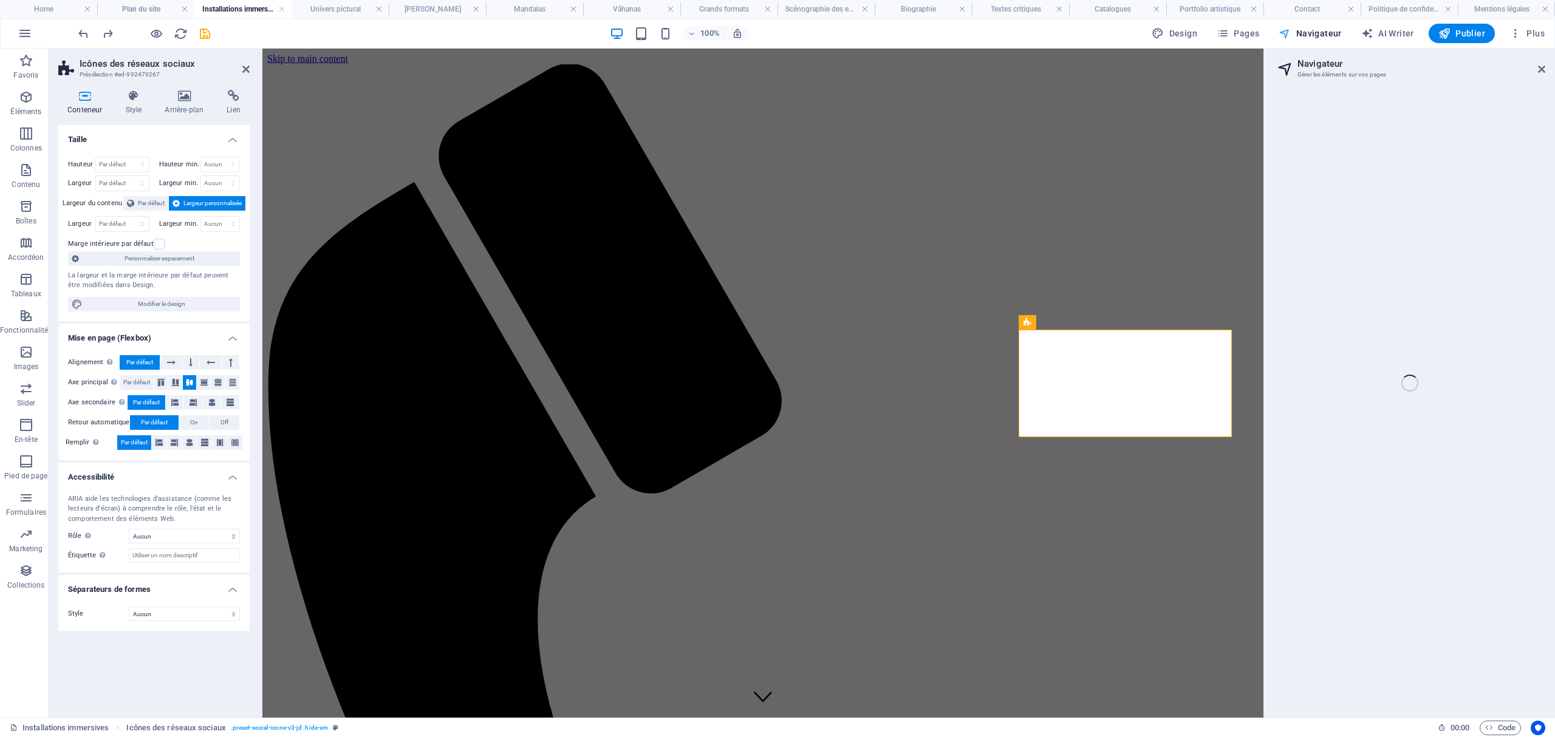
select select "17990206-fr"
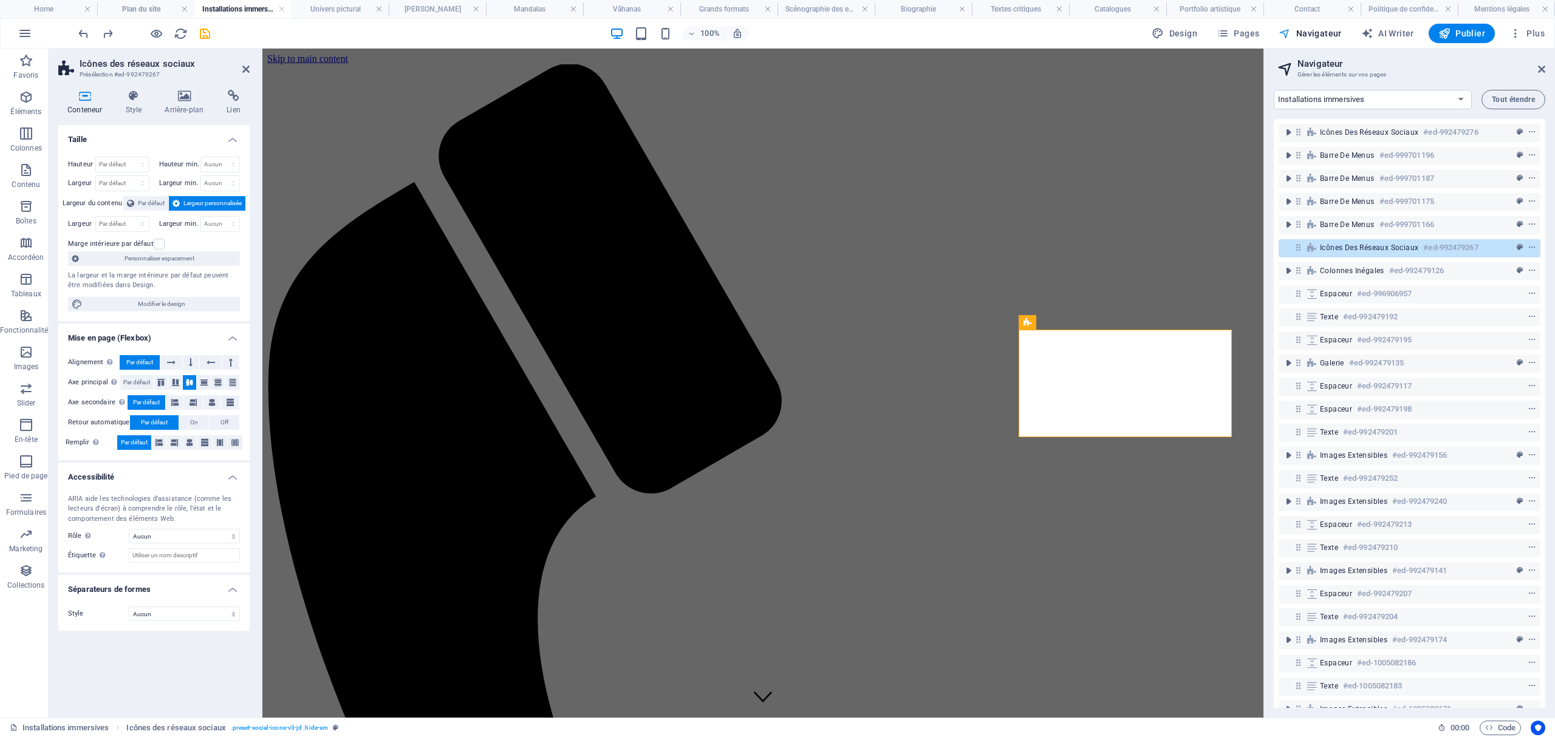
click at [1325, 38] on span "Navigateur" at bounding box center [1309, 33] width 63 height 12
click at [1530, 244] on icon "context-menu" at bounding box center [1531, 248] width 9 height 9
click at [1470, 409] on link "⌦ Supprimer" at bounding box center [1433, 418] width 102 height 18
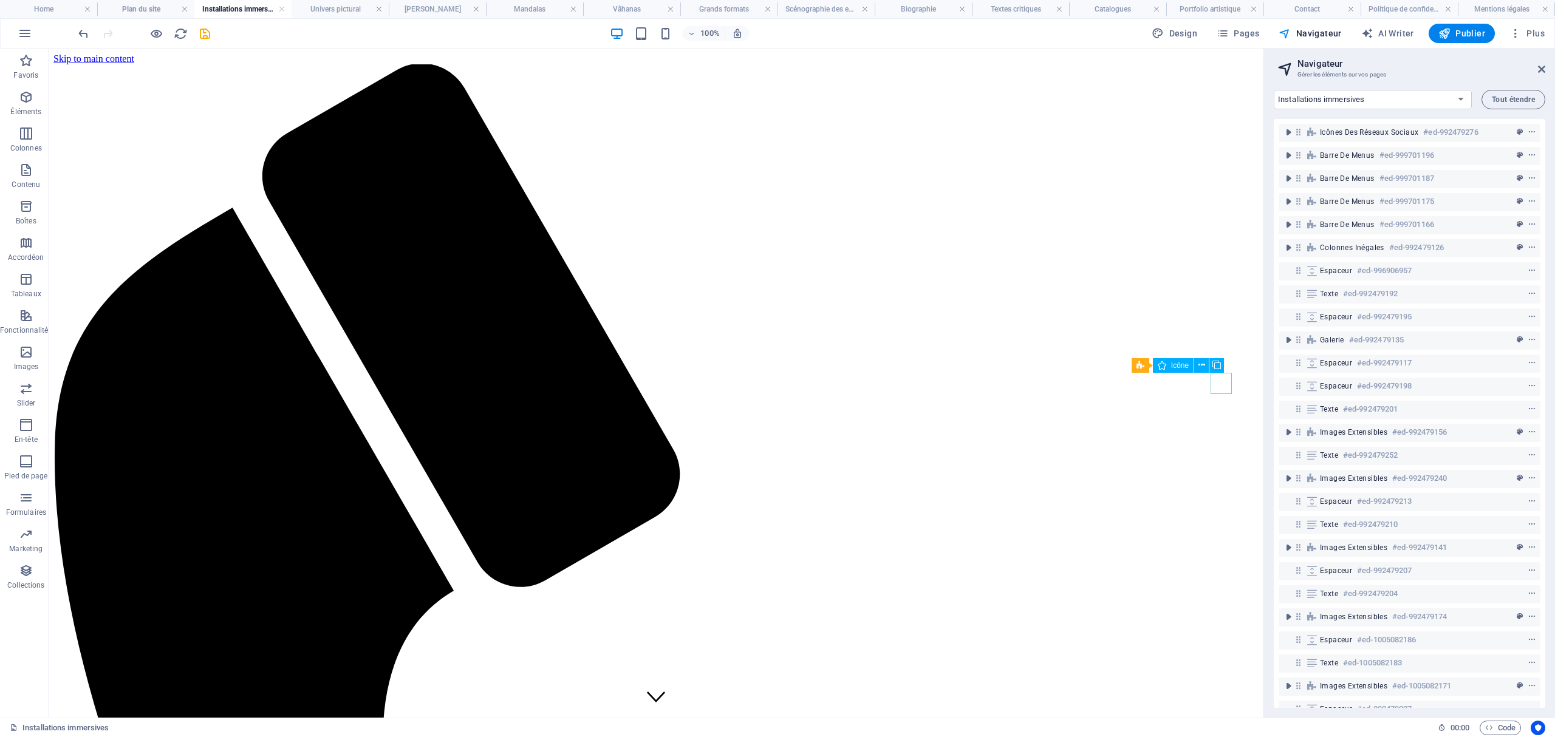
click at [53, 75] on figure at bounding box center [53, 69] width 0 height 11
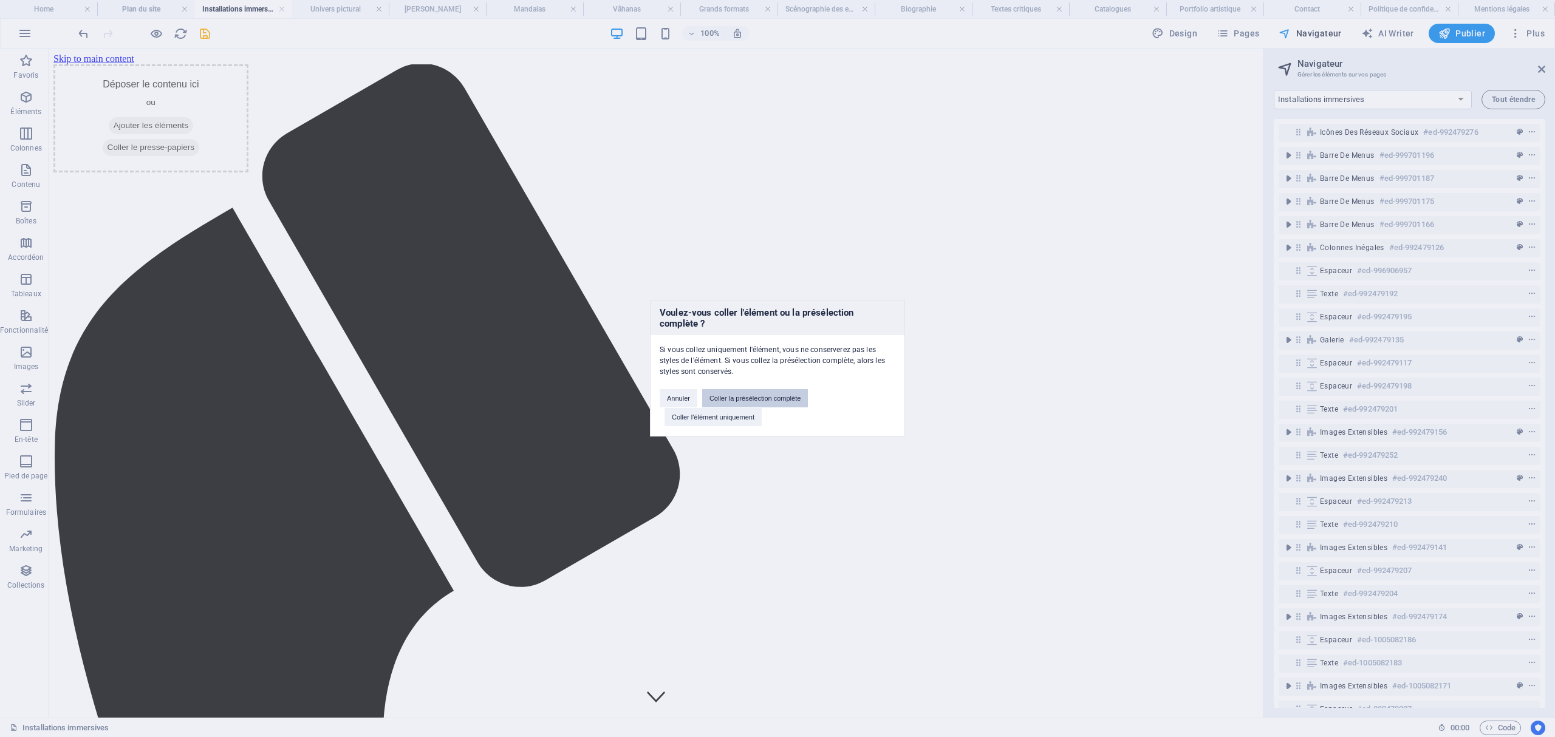
click at [737, 398] on button "Coller la présélection complète" at bounding box center [755, 398] width 106 height 18
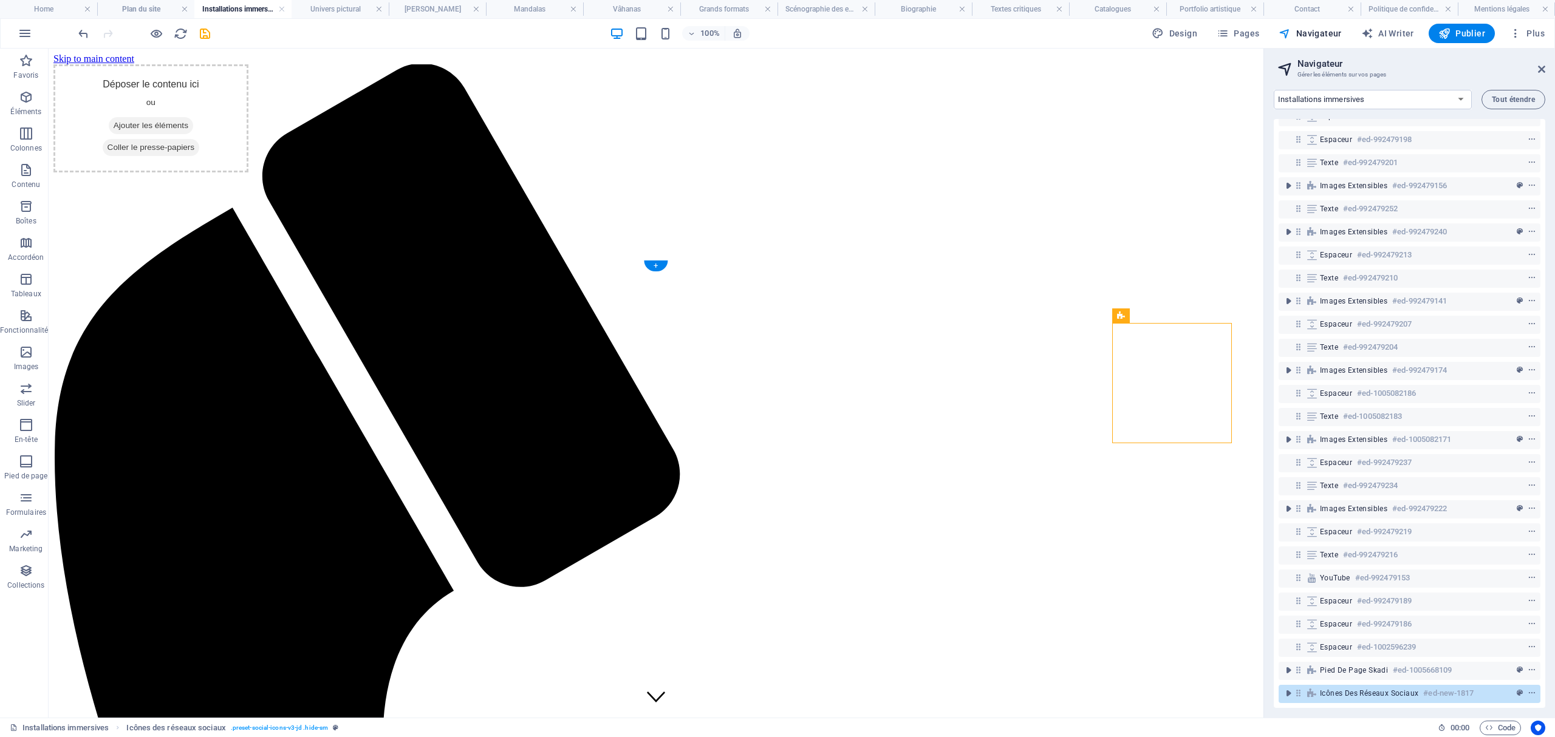
scroll to position [258, 0]
click at [358, 10] on h4 "Univers pictural" at bounding box center [340, 8] width 97 height 13
select select "17990209-fr"
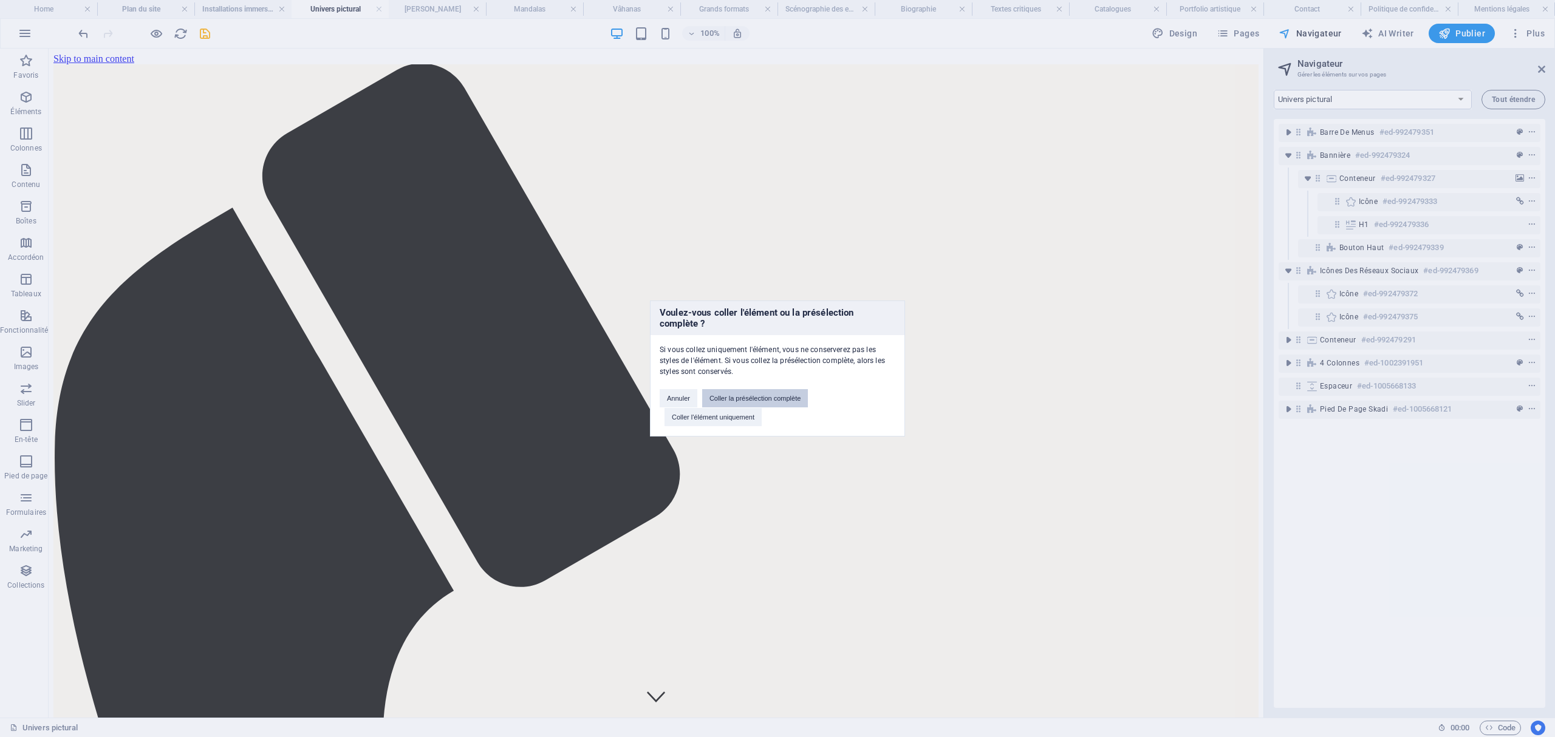
click at [800, 395] on button "Coller la présélection complète" at bounding box center [755, 398] width 106 height 18
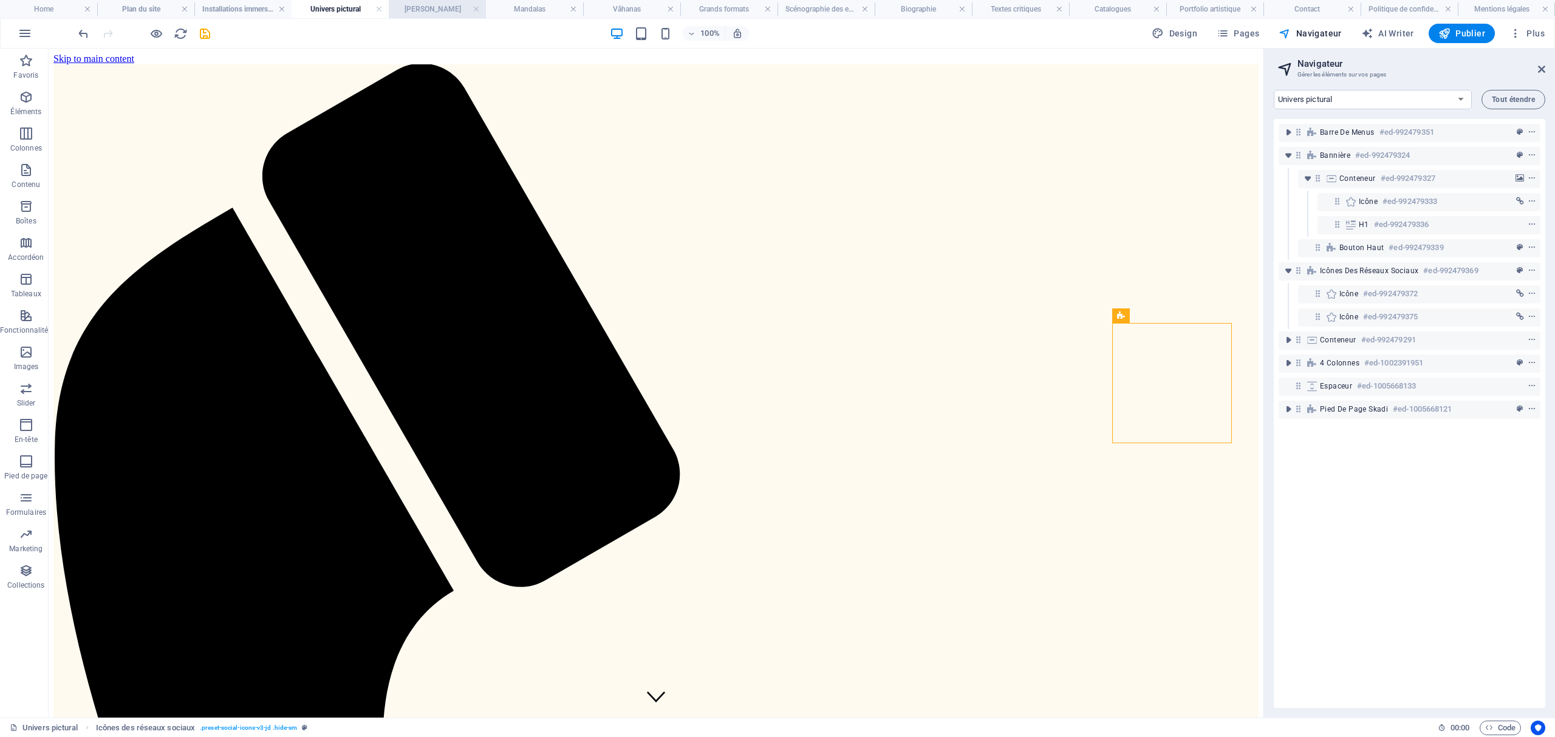
click at [440, 12] on h4 "[PERSON_NAME]" at bounding box center [437, 8] width 97 height 13
select select "17990188-fr"
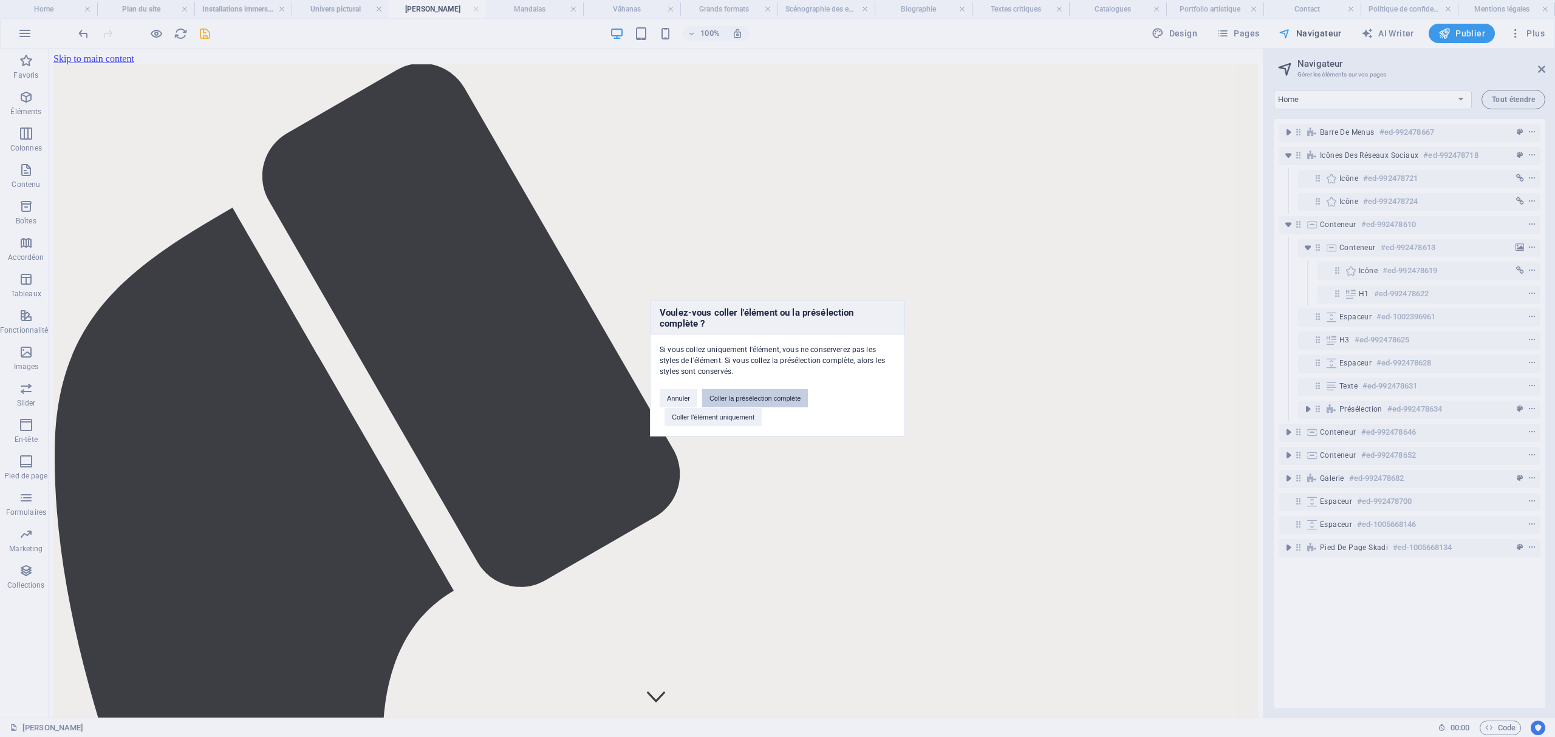
click at [768, 392] on button "Coller la présélection complète" at bounding box center [755, 398] width 106 height 18
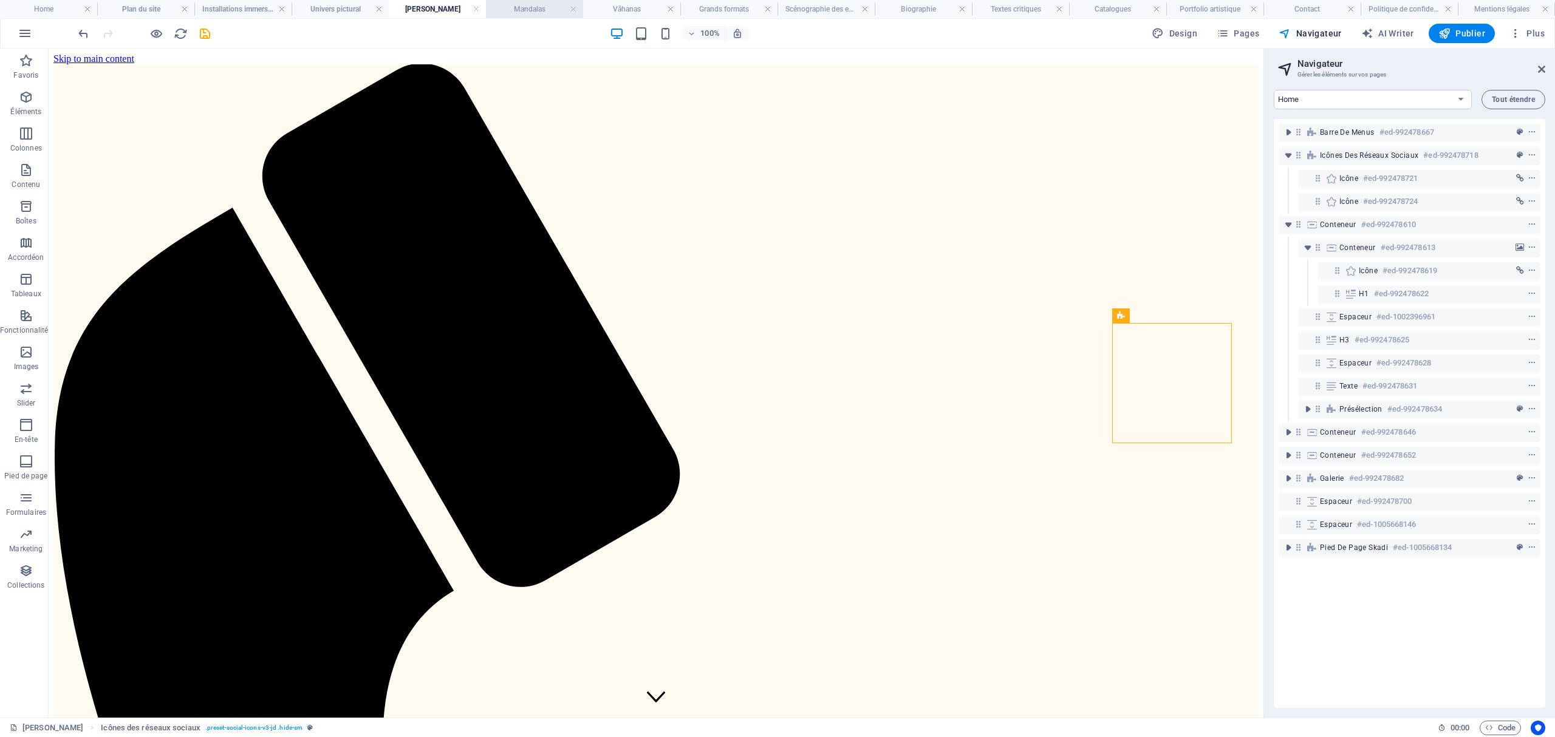
click at [544, 10] on h4 "Mandalas" at bounding box center [534, 8] width 97 height 13
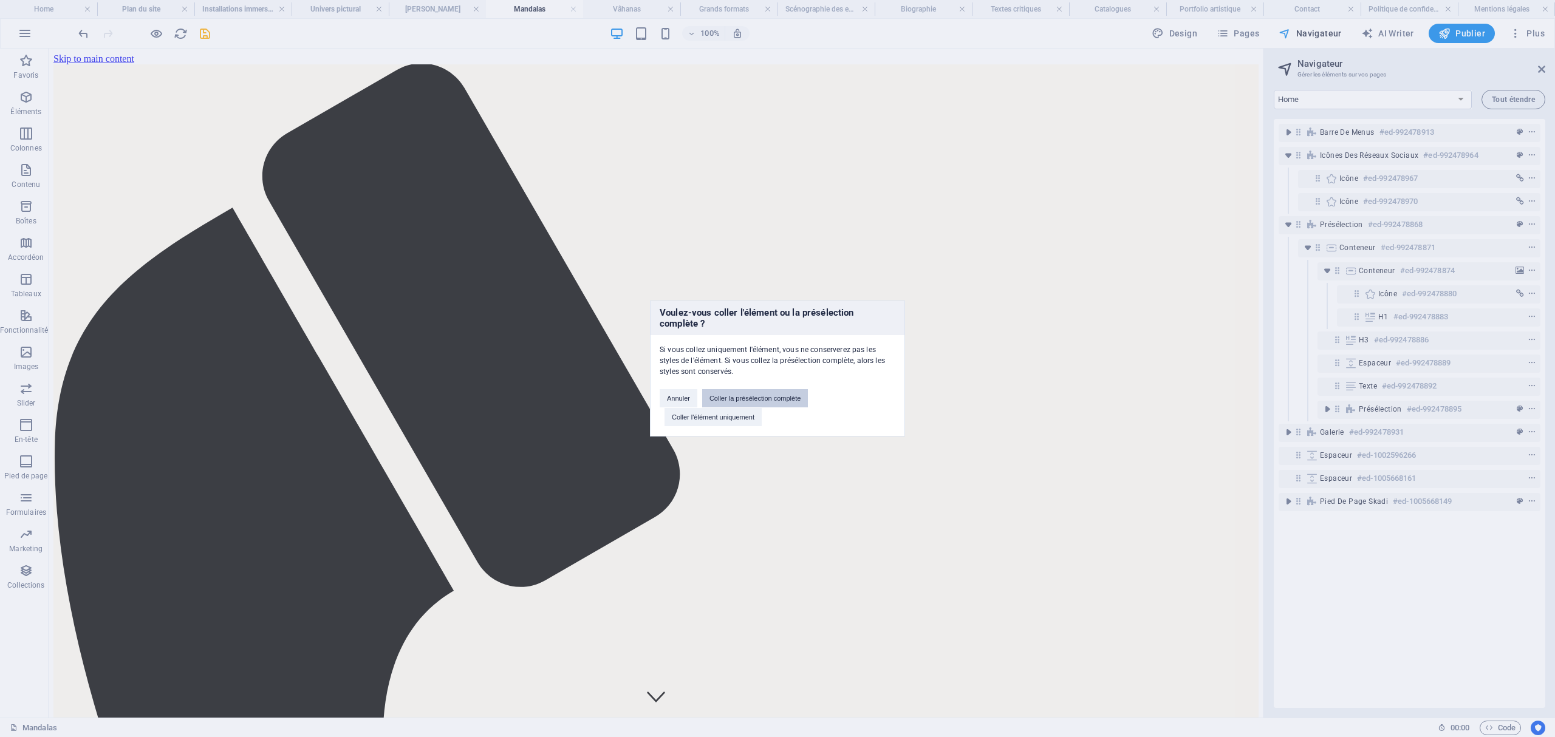
drag, startPoint x: 768, startPoint y: 396, endPoint x: 719, endPoint y: 346, distance: 69.6
click at [768, 396] on button "Coller la présélection complète" at bounding box center [755, 398] width 106 height 18
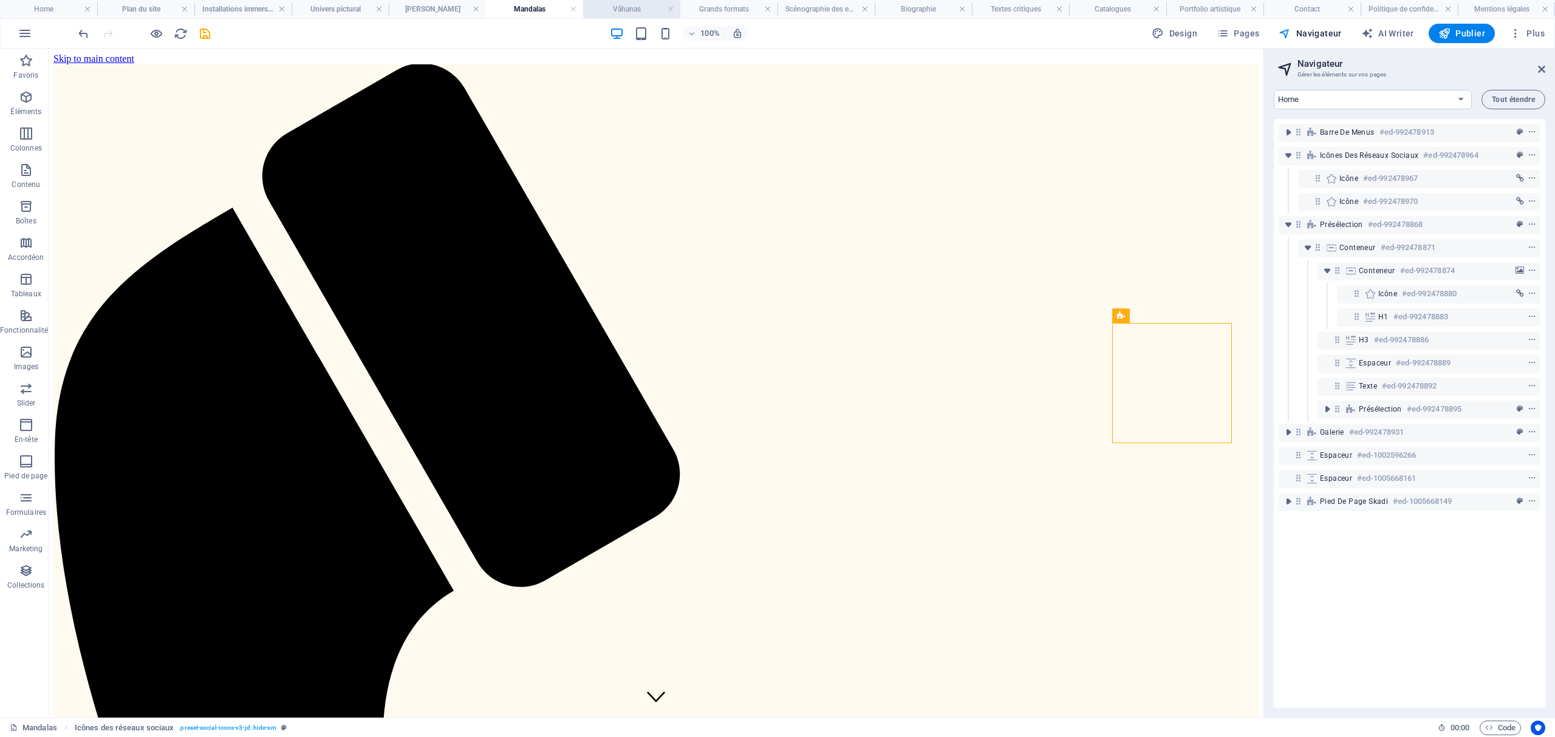
click at [626, 9] on h4 "Vâhanas" at bounding box center [631, 8] width 97 height 13
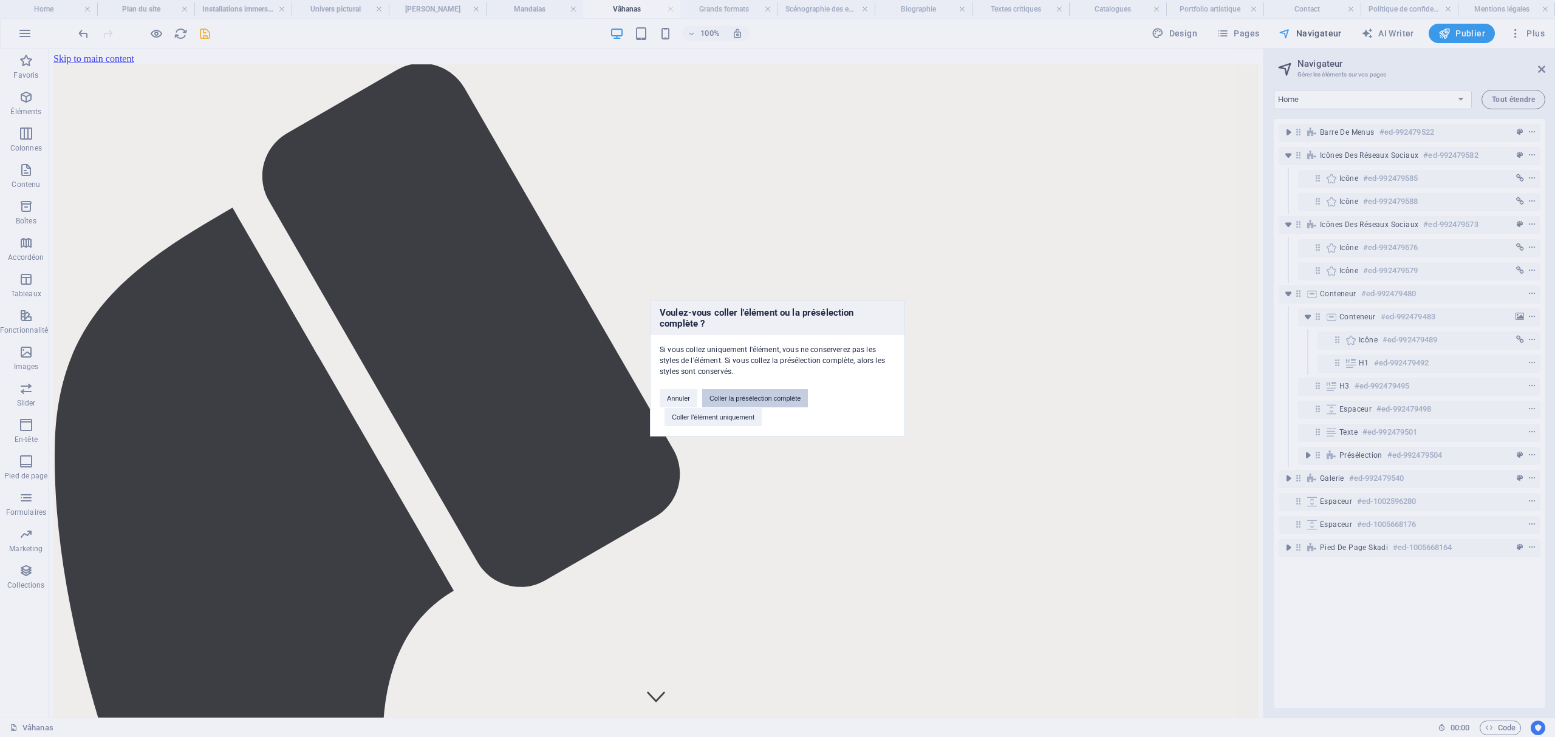
click at [793, 400] on button "Coller la présélection complète" at bounding box center [755, 398] width 106 height 18
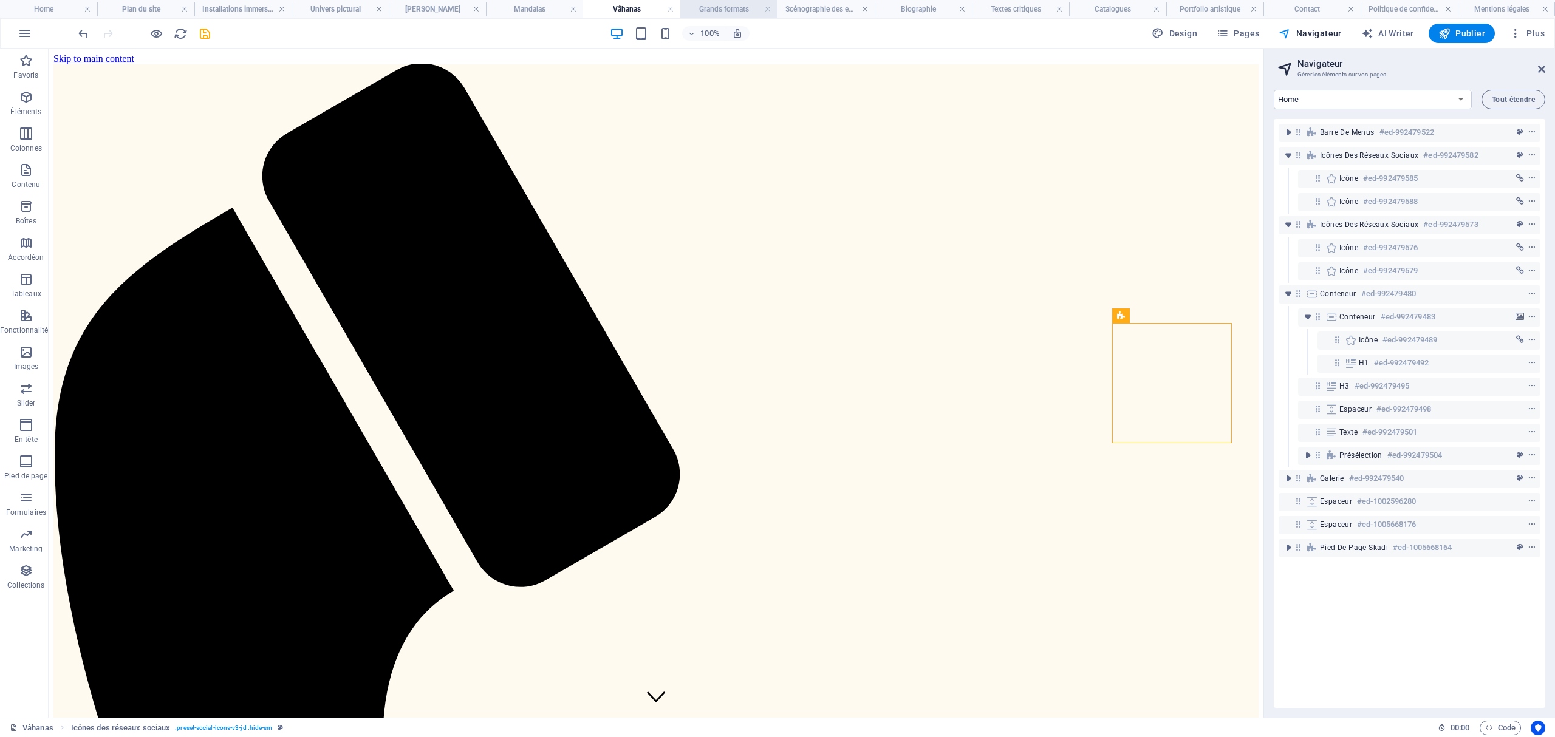
click at [717, 7] on h4 "Grands formats" at bounding box center [728, 8] width 97 height 13
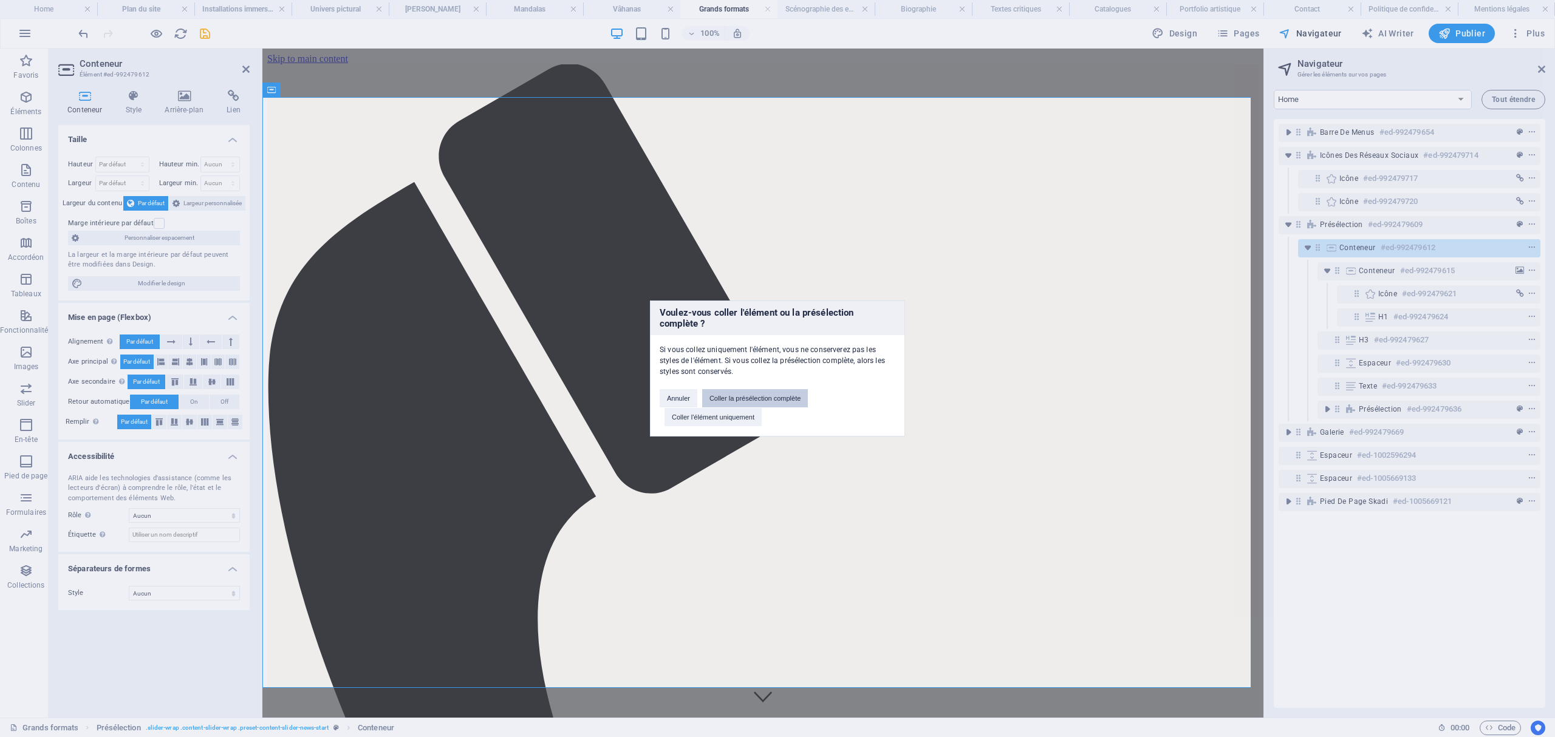
drag, startPoint x: 779, startPoint y: 394, endPoint x: 517, endPoint y: 345, distance: 265.6
click at [779, 394] on button "Coller la présélection complète" at bounding box center [755, 398] width 106 height 18
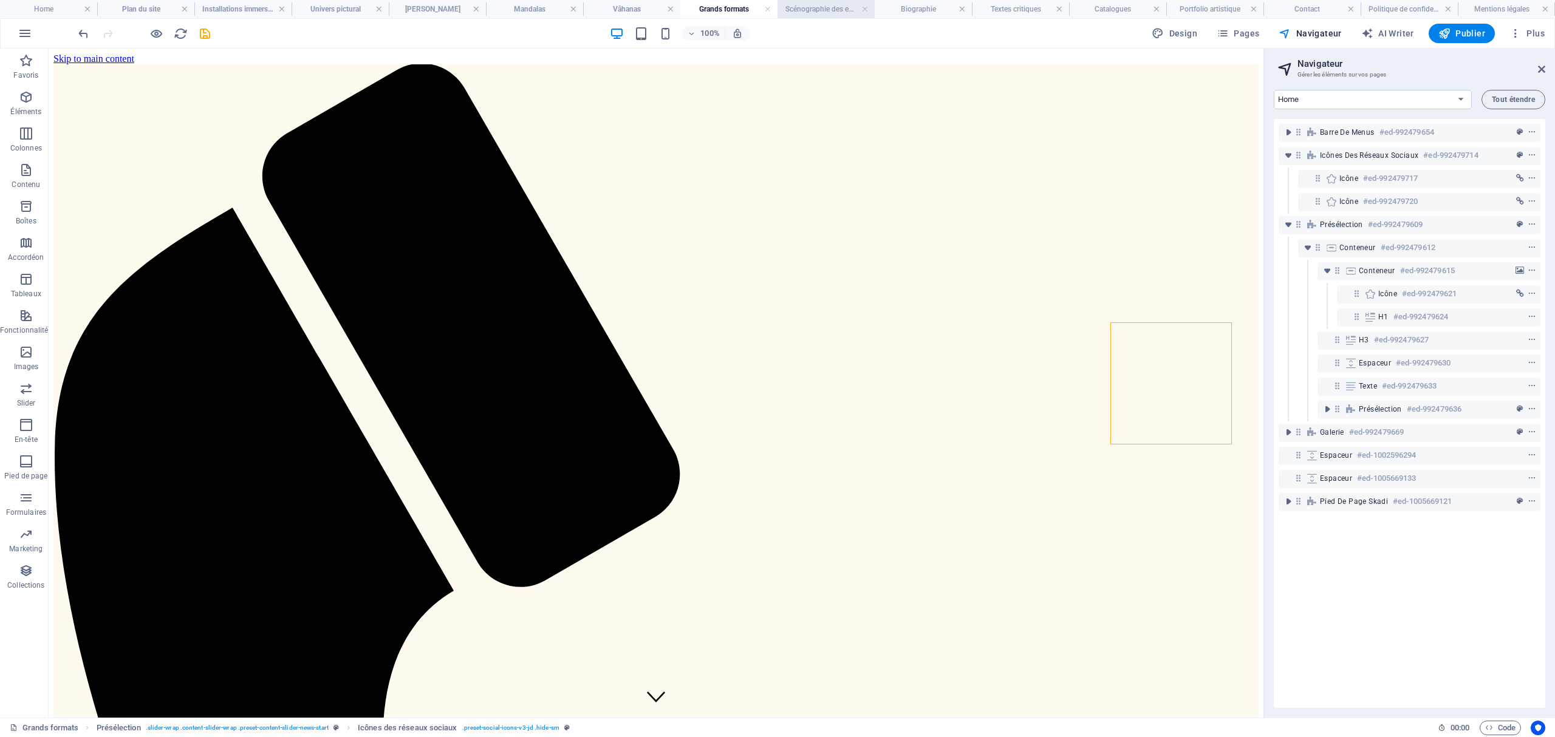
click at [850, 5] on h4 "Scénographie des expositions" at bounding box center [825, 8] width 97 height 13
select select "17990224-fr"
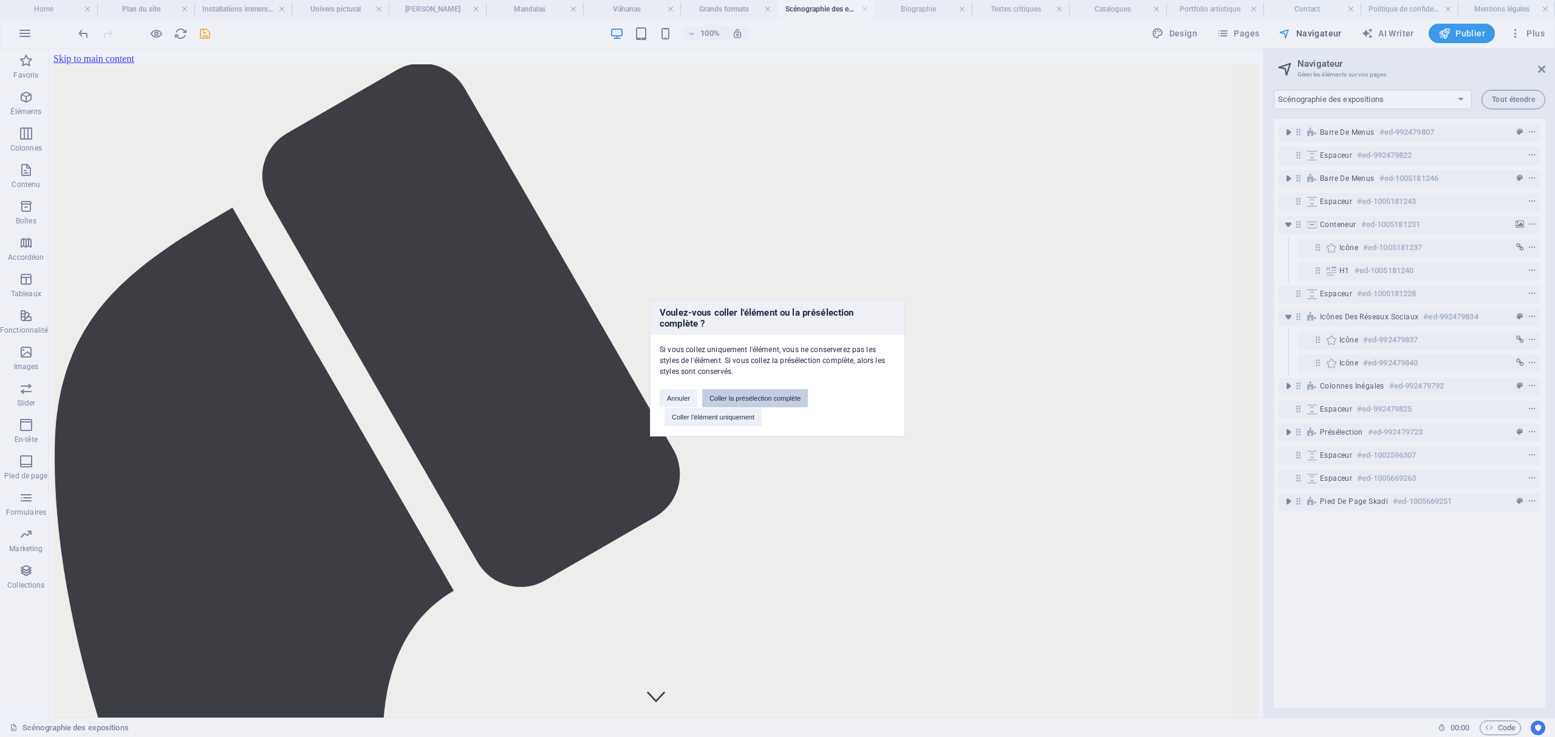
click at [786, 394] on button "Coller la présélection complète" at bounding box center [755, 398] width 106 height 18
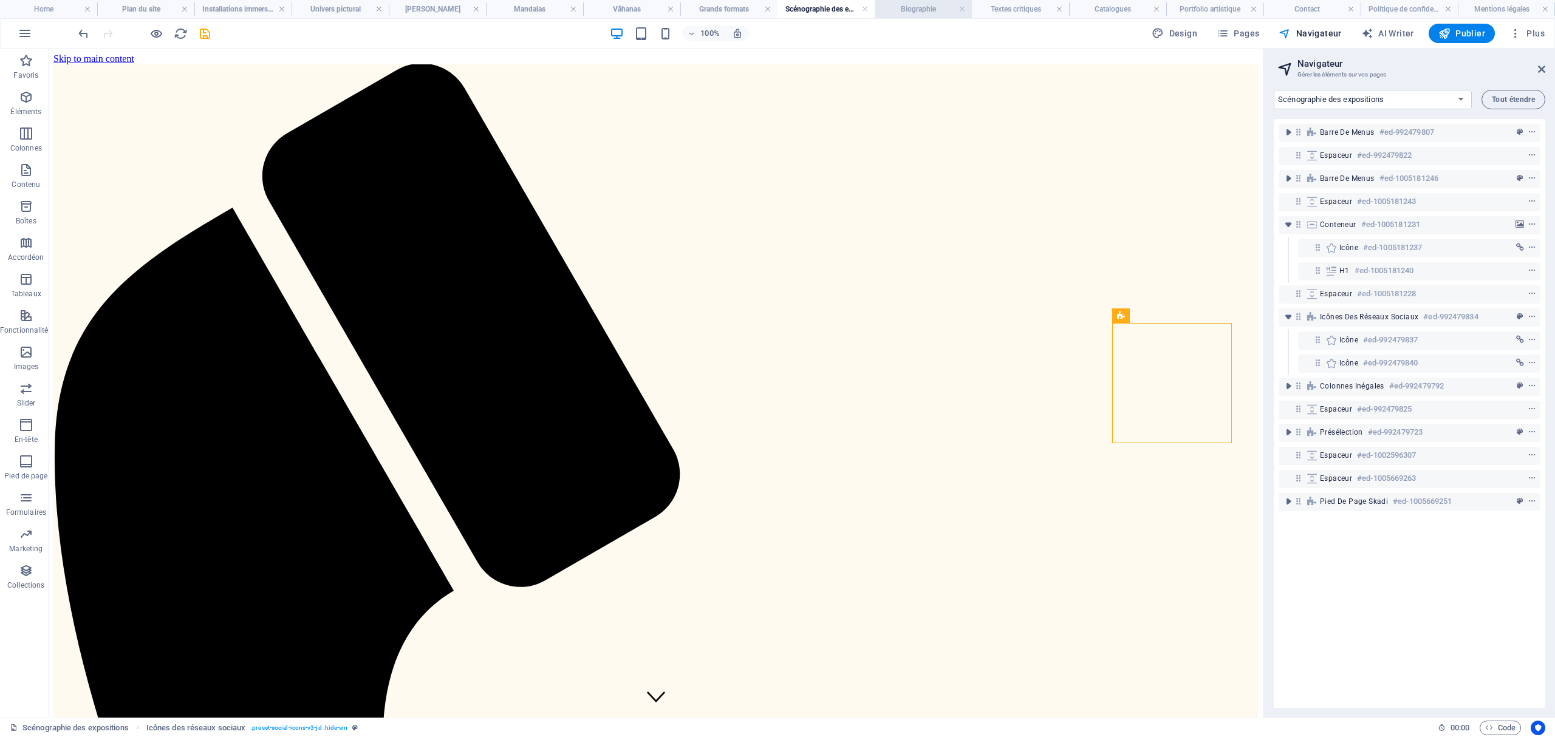
click at [926, 8] on h4 "Biographie" at bounding box center [923, 8] width 97 height 13
select select "17990227-fr"
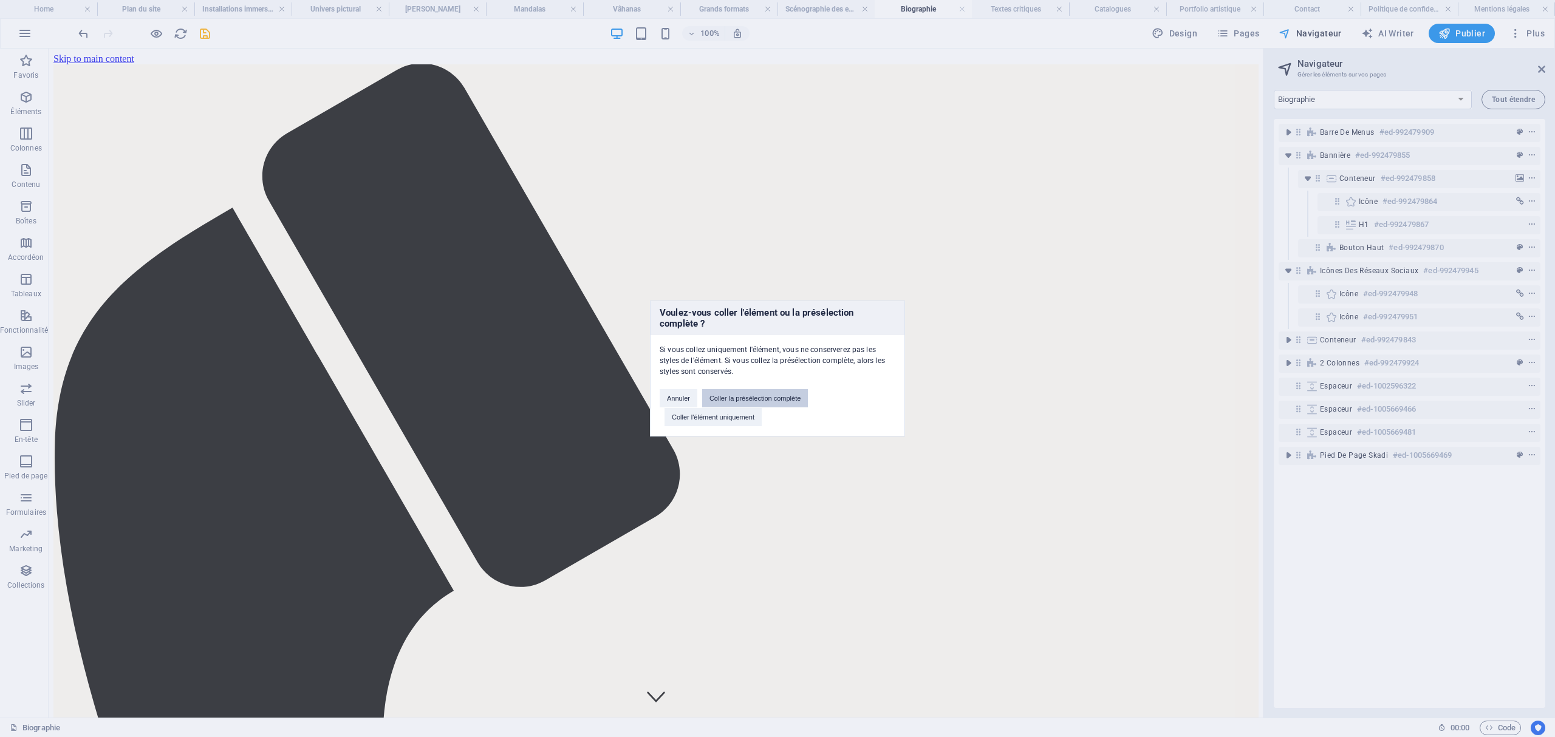
click at [790, 401] on button "Coller la présélection complète" at bounding box center [755, 398] width 106 height 18
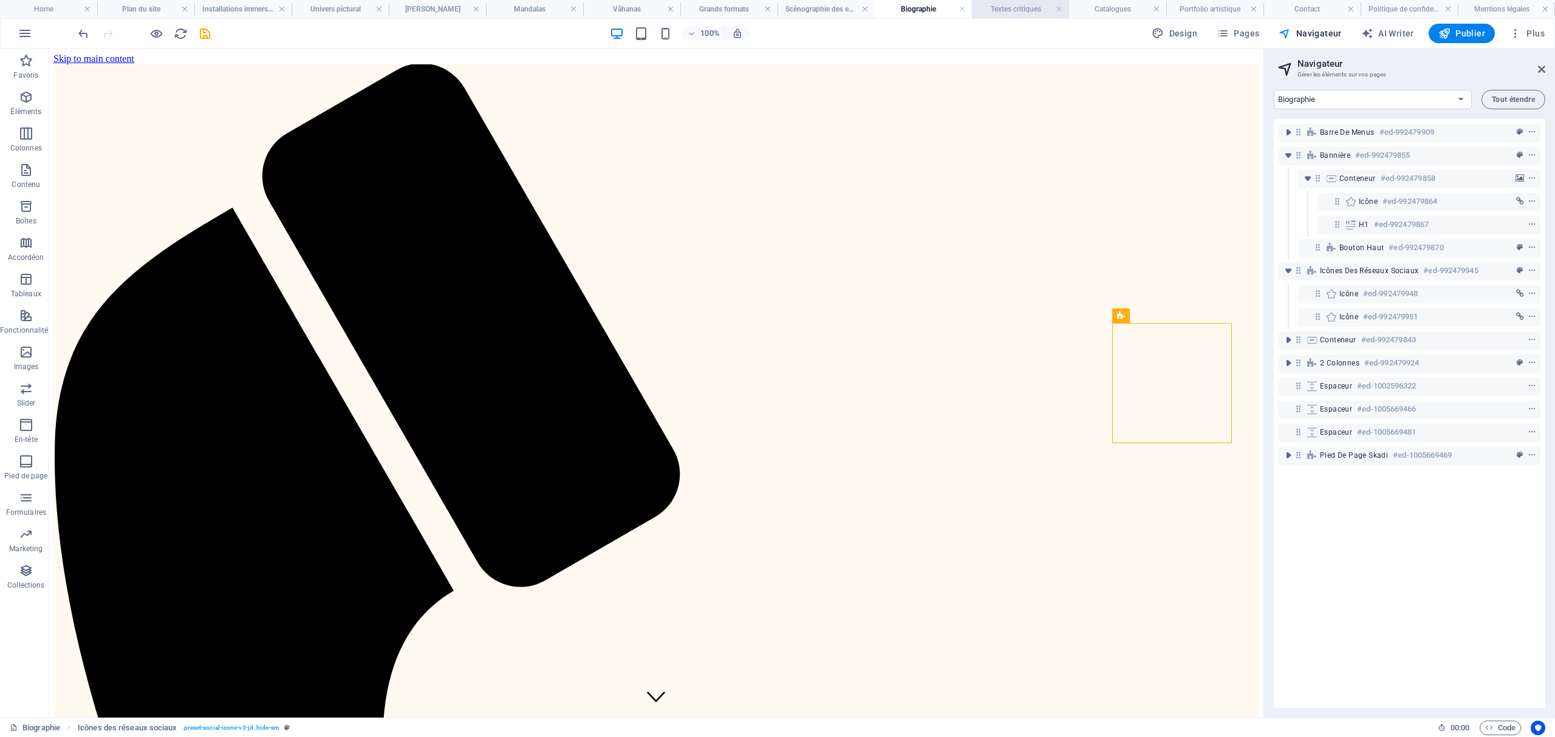
click at [1025, 13] on h4 "Textes critiques" at bounding box center [1020, 8] width 97 height 13
select select "17990188-fr"
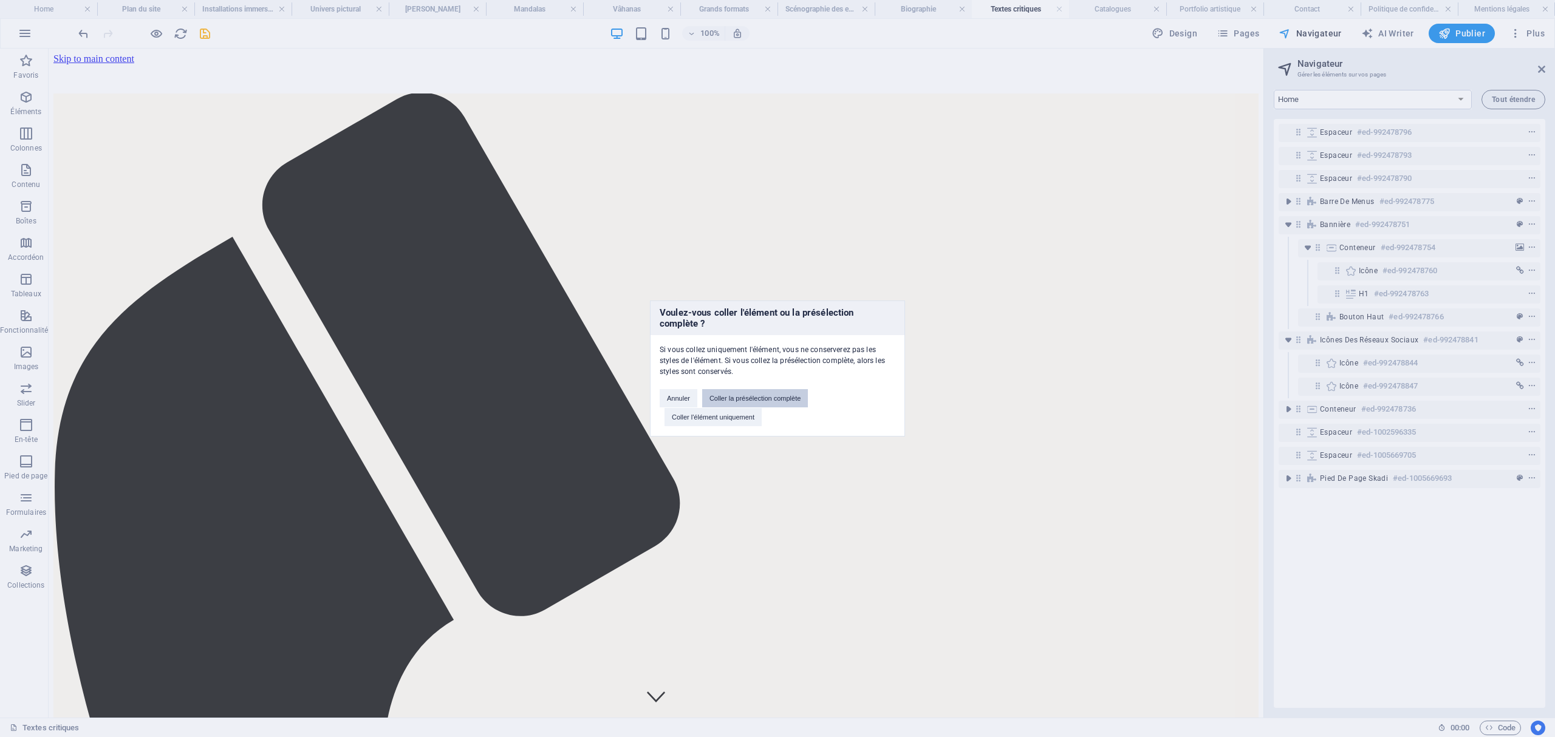
click at [797, 400] on button "Coller la présélection complète" at bounding box center [755, 398] width 106 height 18
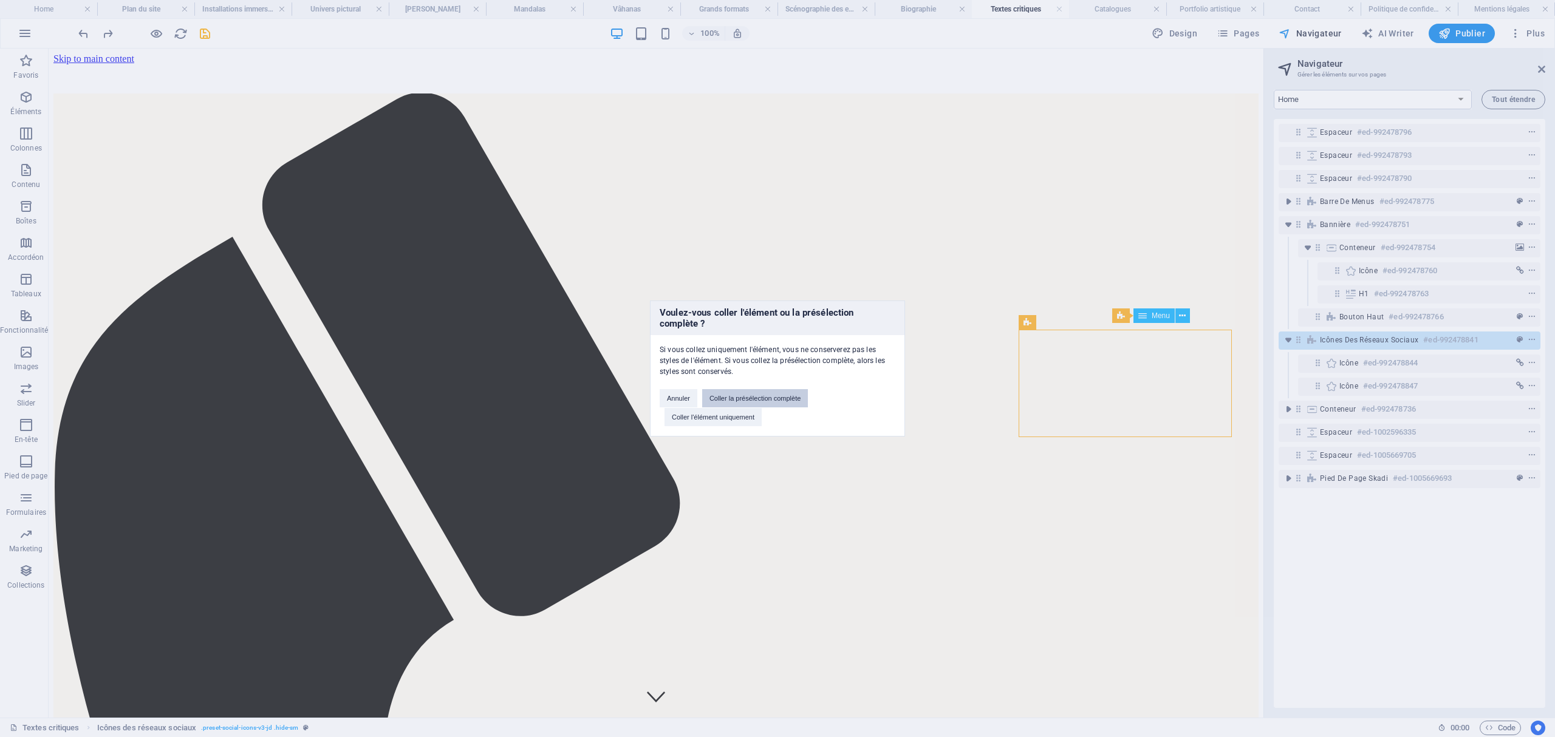
click at [798, 397] on button "Coller la présélection complète" at bounding box center [755, 398] width 106 height 18
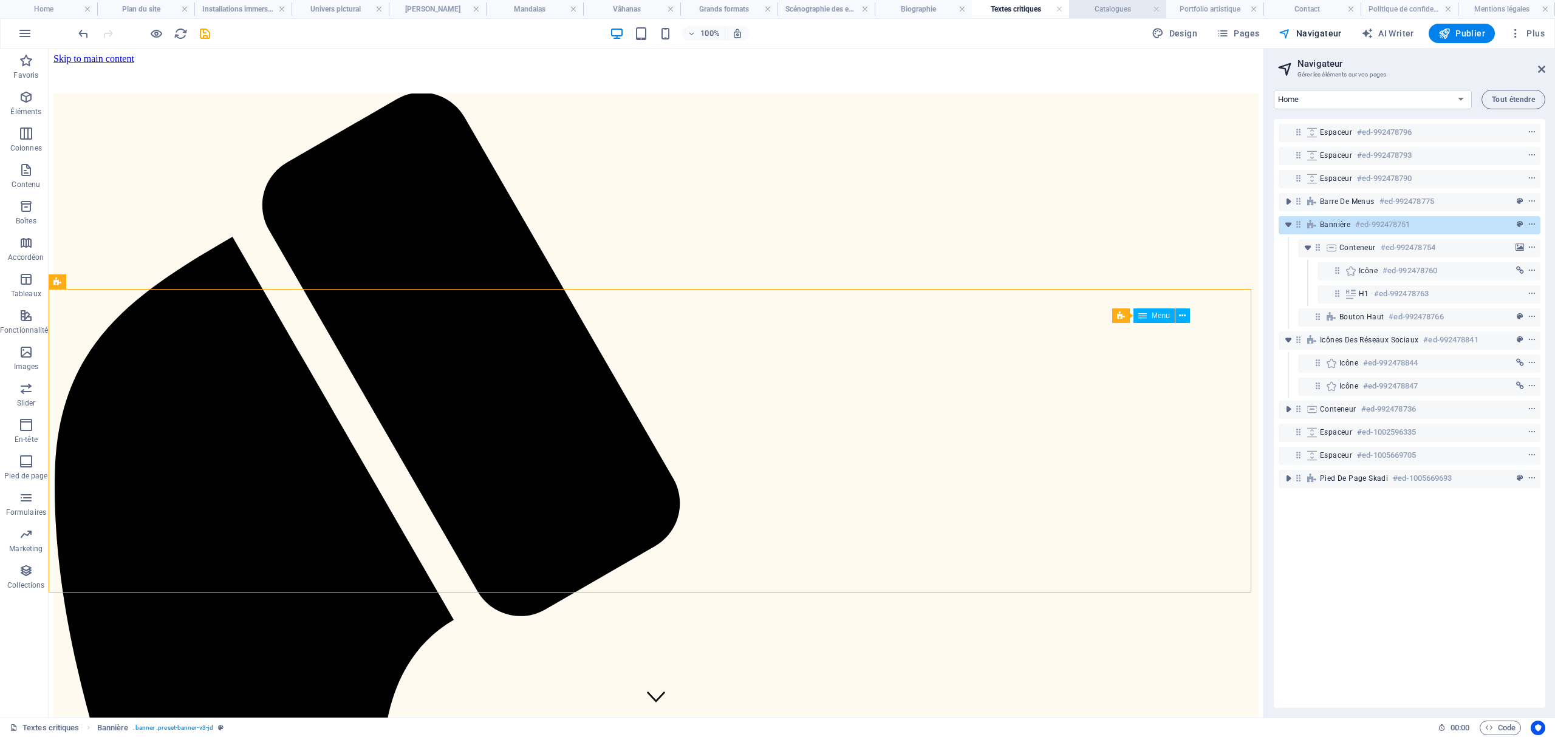
click at [1116, 10] on h4 "Catalogues" at bounding box center [1117, 8] width 97 height 13
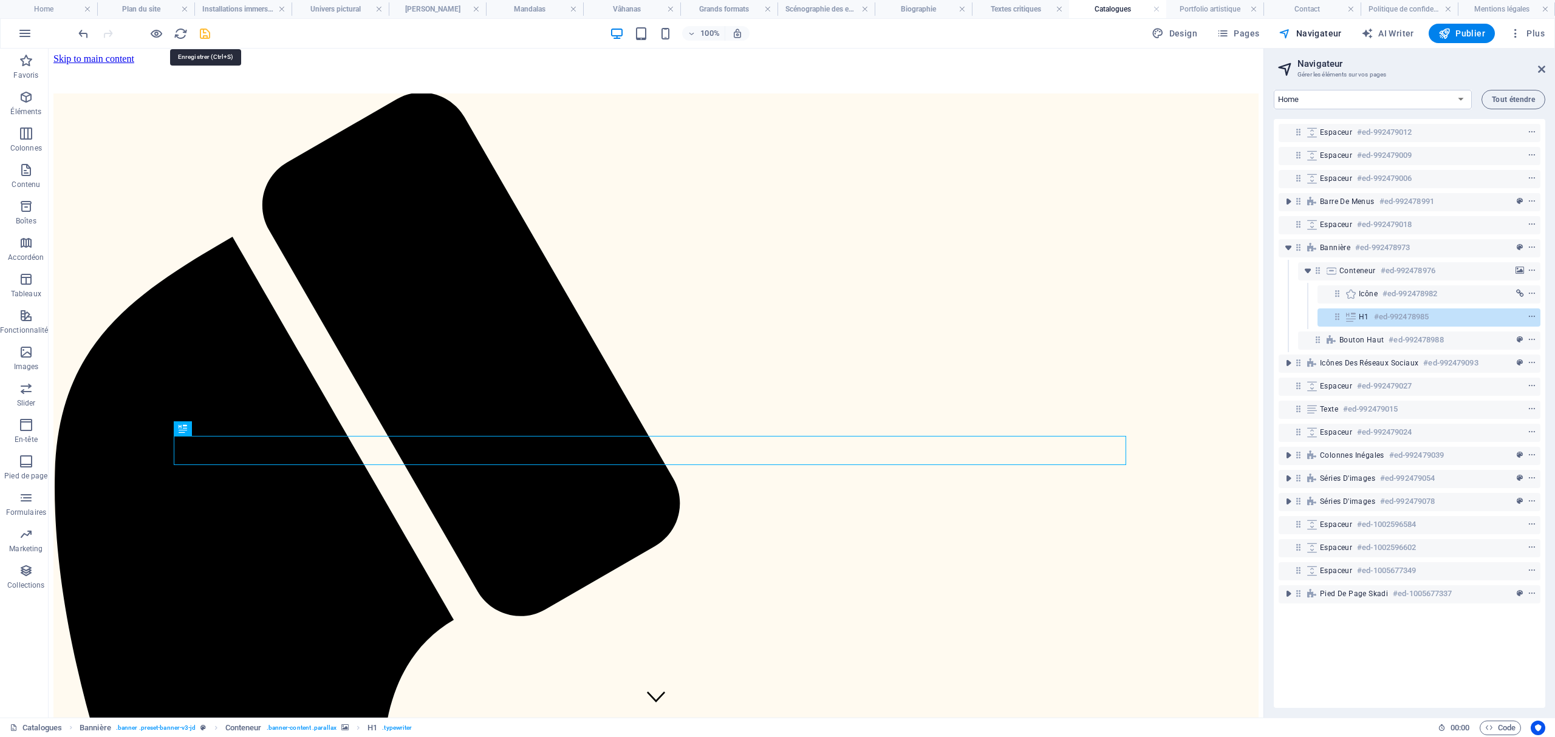
drag, startPoint x: 205, startPoint y: 35, endPoint x: 251, endPoint y: 5, distance: 54.9
click at [205, 35] on icon "save" at bounding box center [205, 34] width 14 height 14
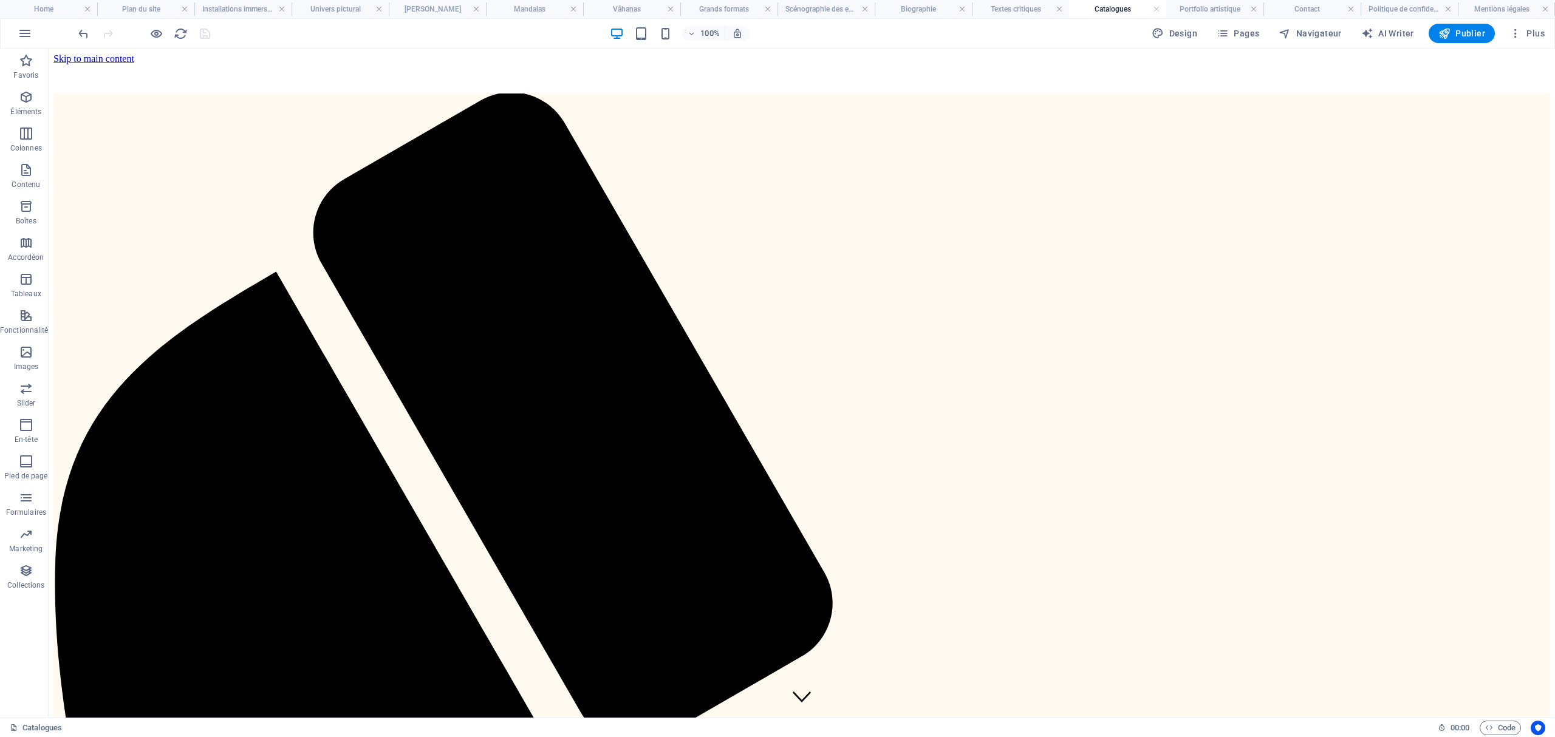
click at [1113, 7] on h4 "Catalogues" at bounding box center [1117, 8] width 97 height 13
click at [1516, 377] on div "Icône" at bounding box center [1483, 376] width 79 height 15
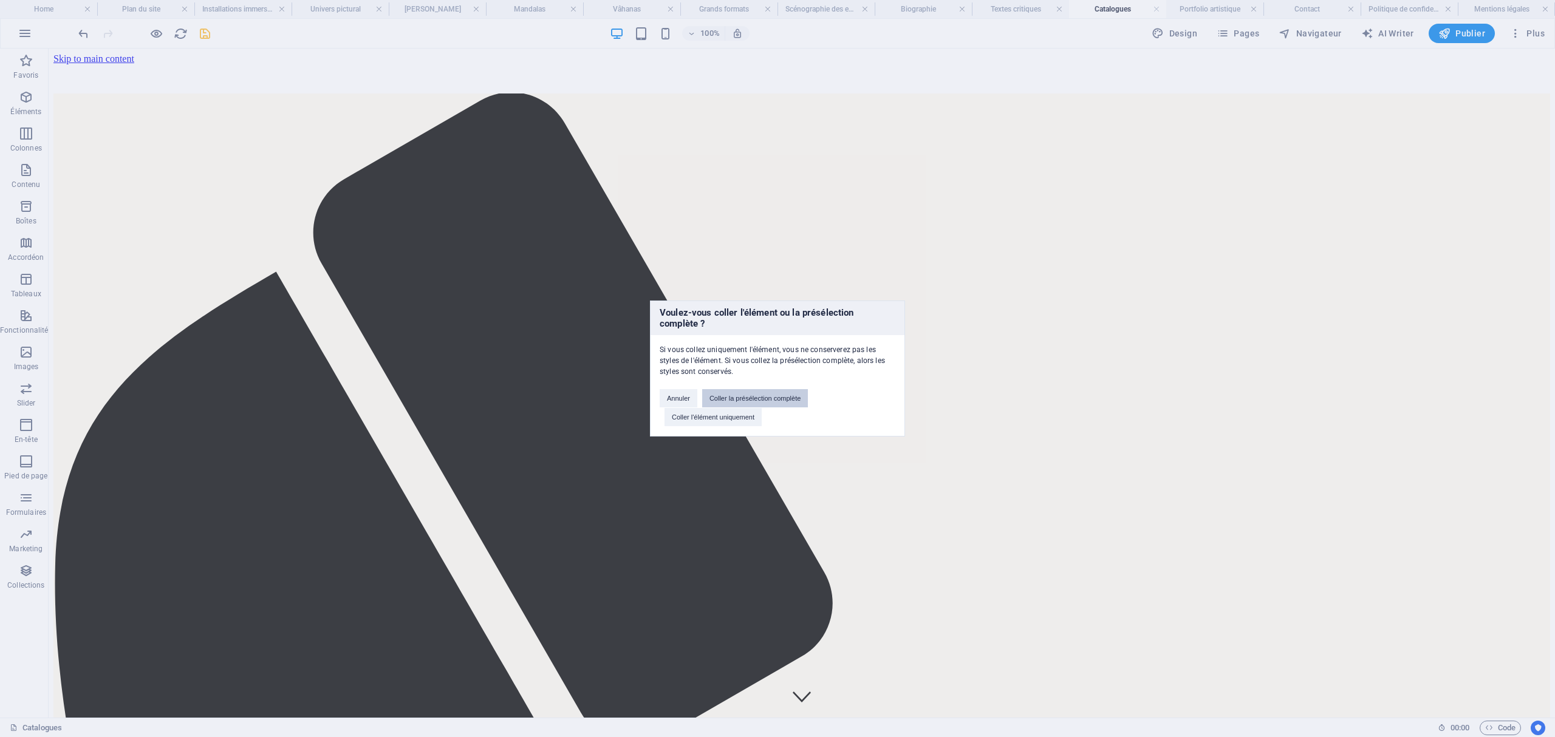
click at [780, 395] on button "Coller la présélection complète" at bounding box center [755, 398] width 106 height 18
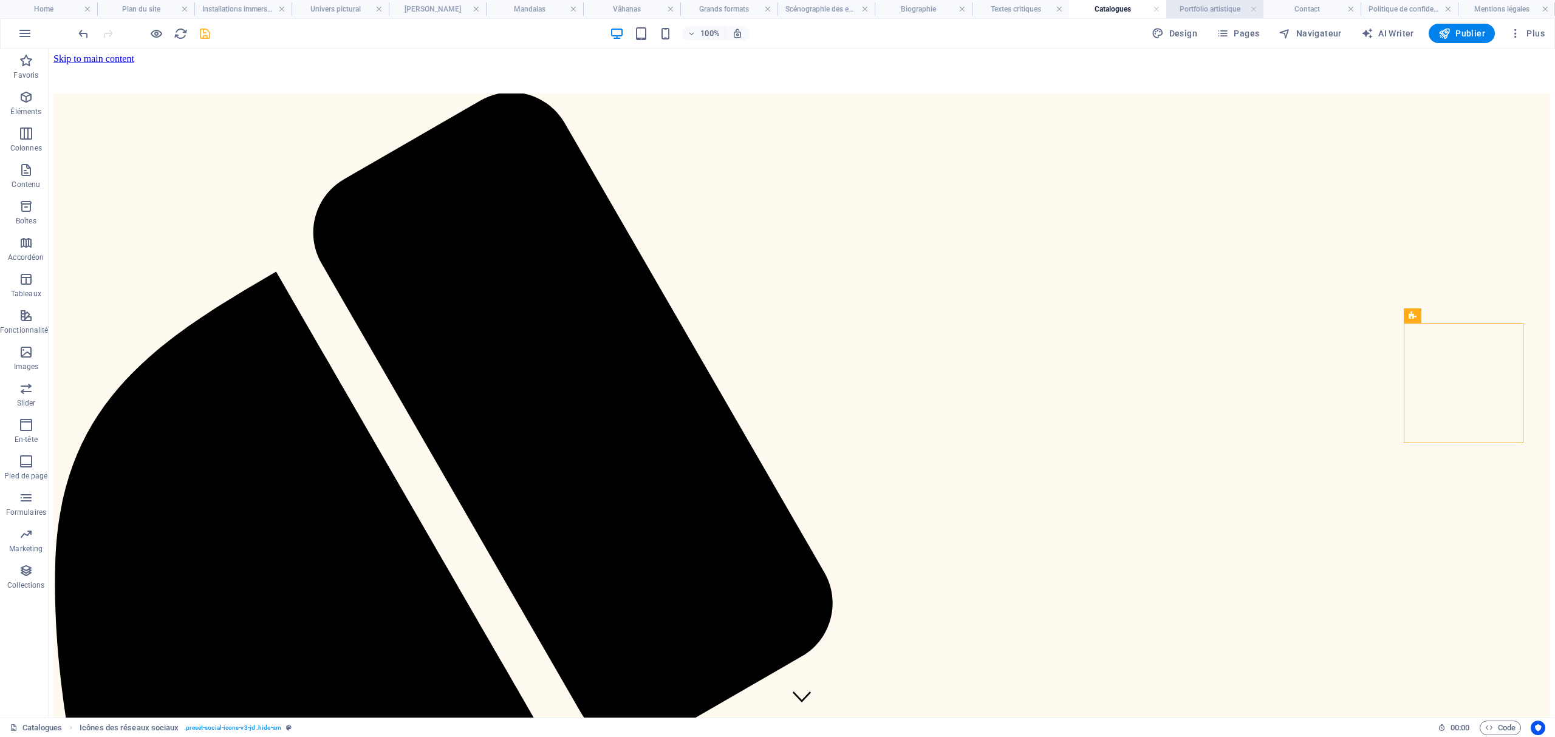
click at [1217, 5] on h4 "Portfolio artistique" at bounding box center [1214, 8] width 97 height 13
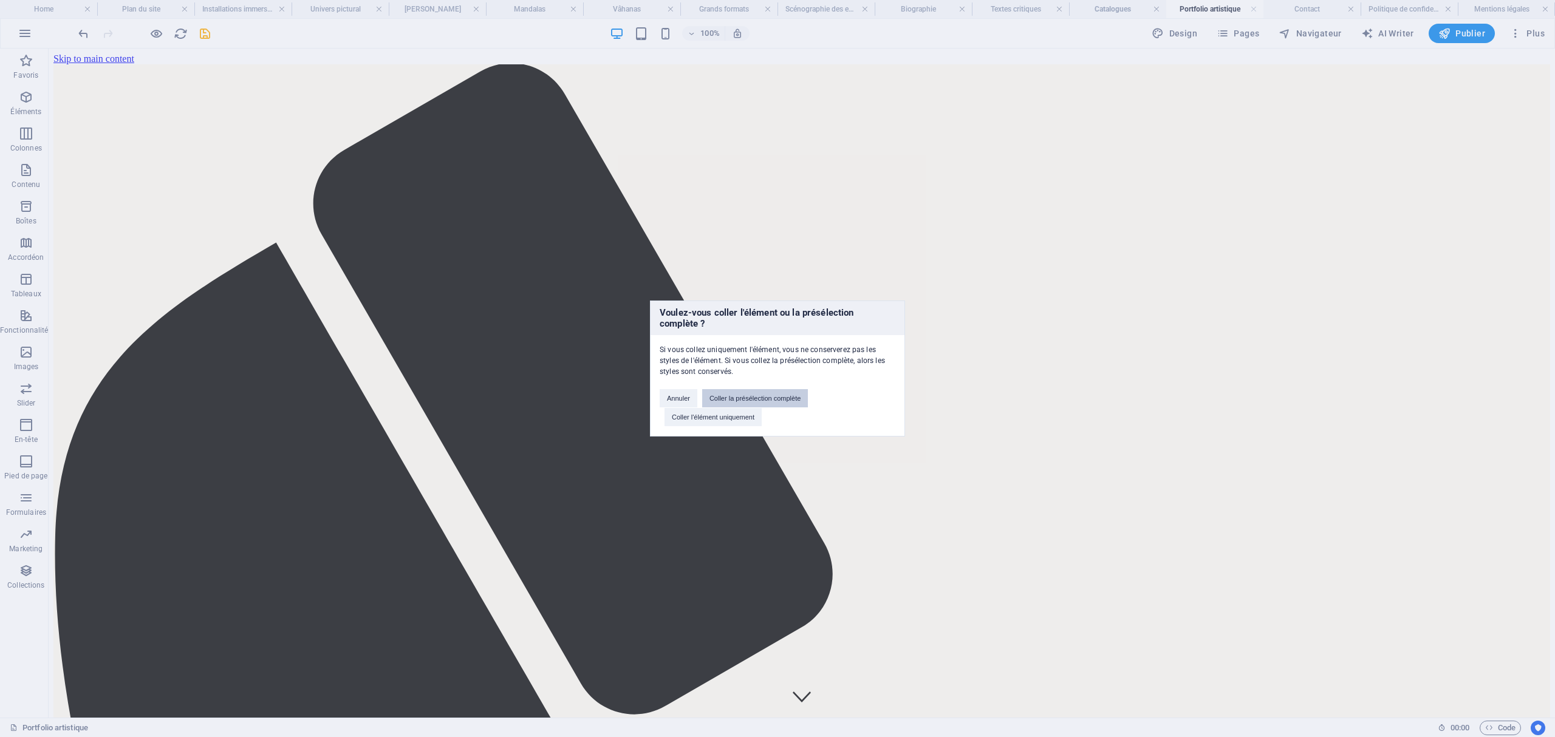
click at [782, 398] on button "Coller la présélection complète" at bounding box center [755, 398] width 106 height 18
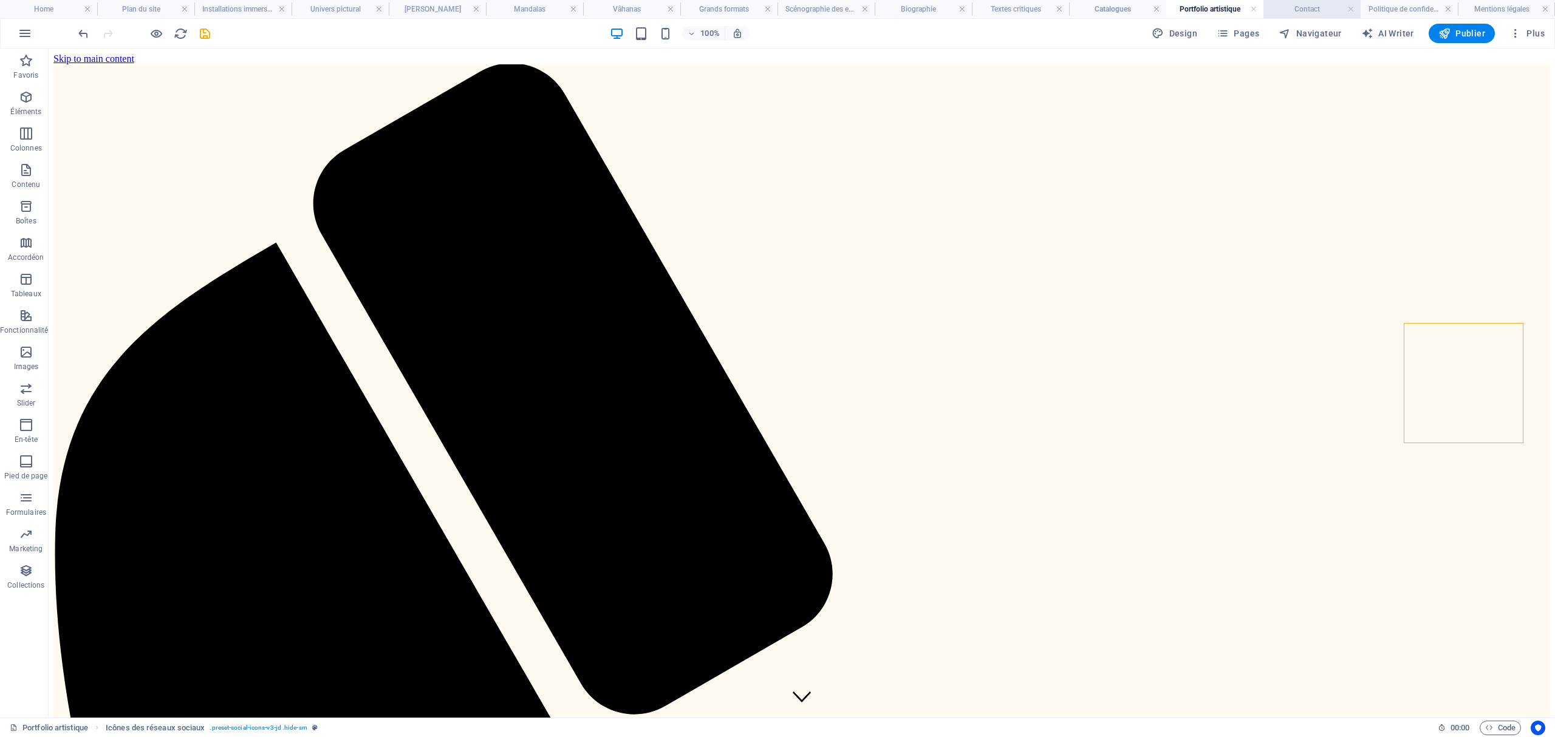
click at [1315, 12] on h4 "Contact" at bounding box center [1311, 8] width 97 height 13
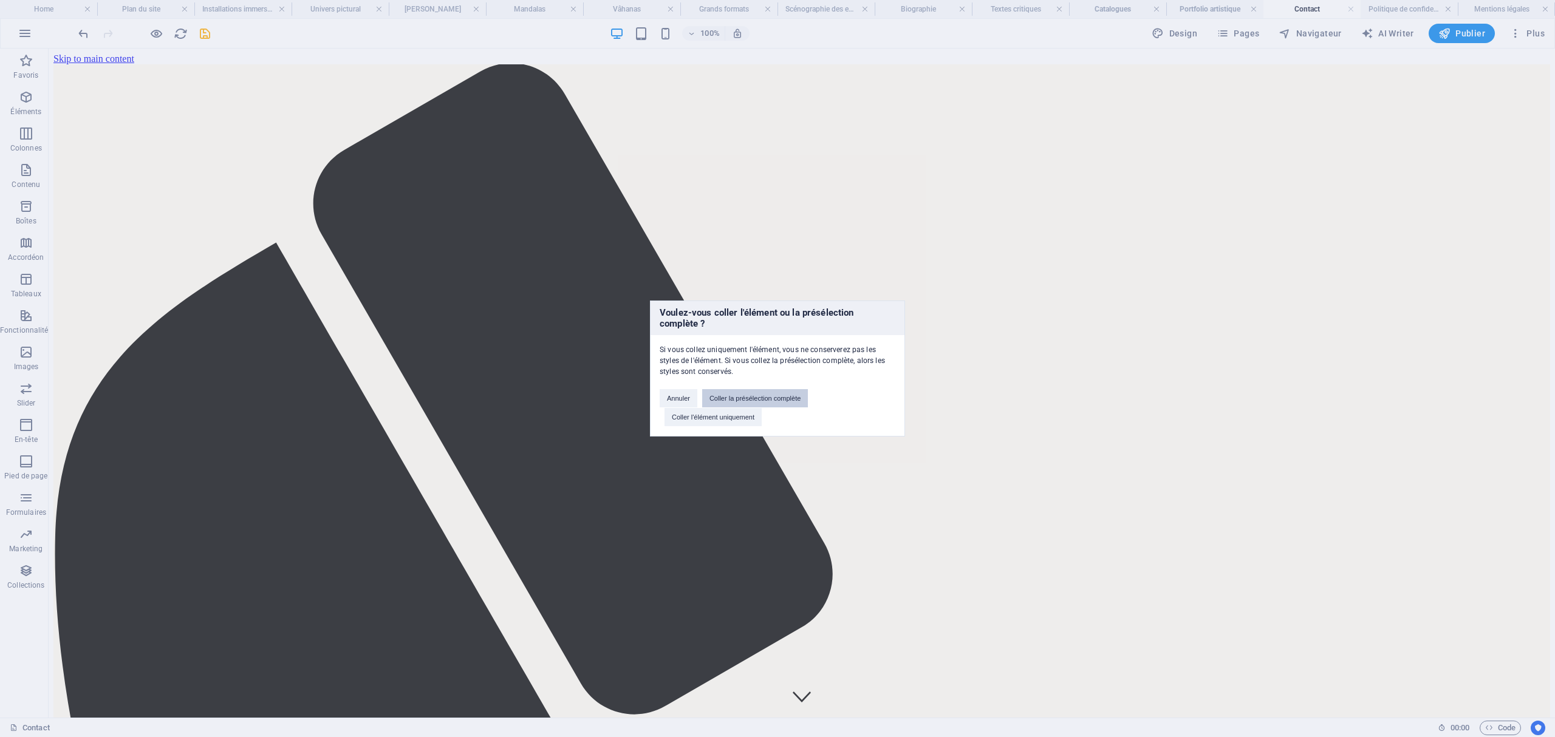
click at [778, 397] on button "Coller la présélection complète" at bounding box center [755, 398] width 106 height 18
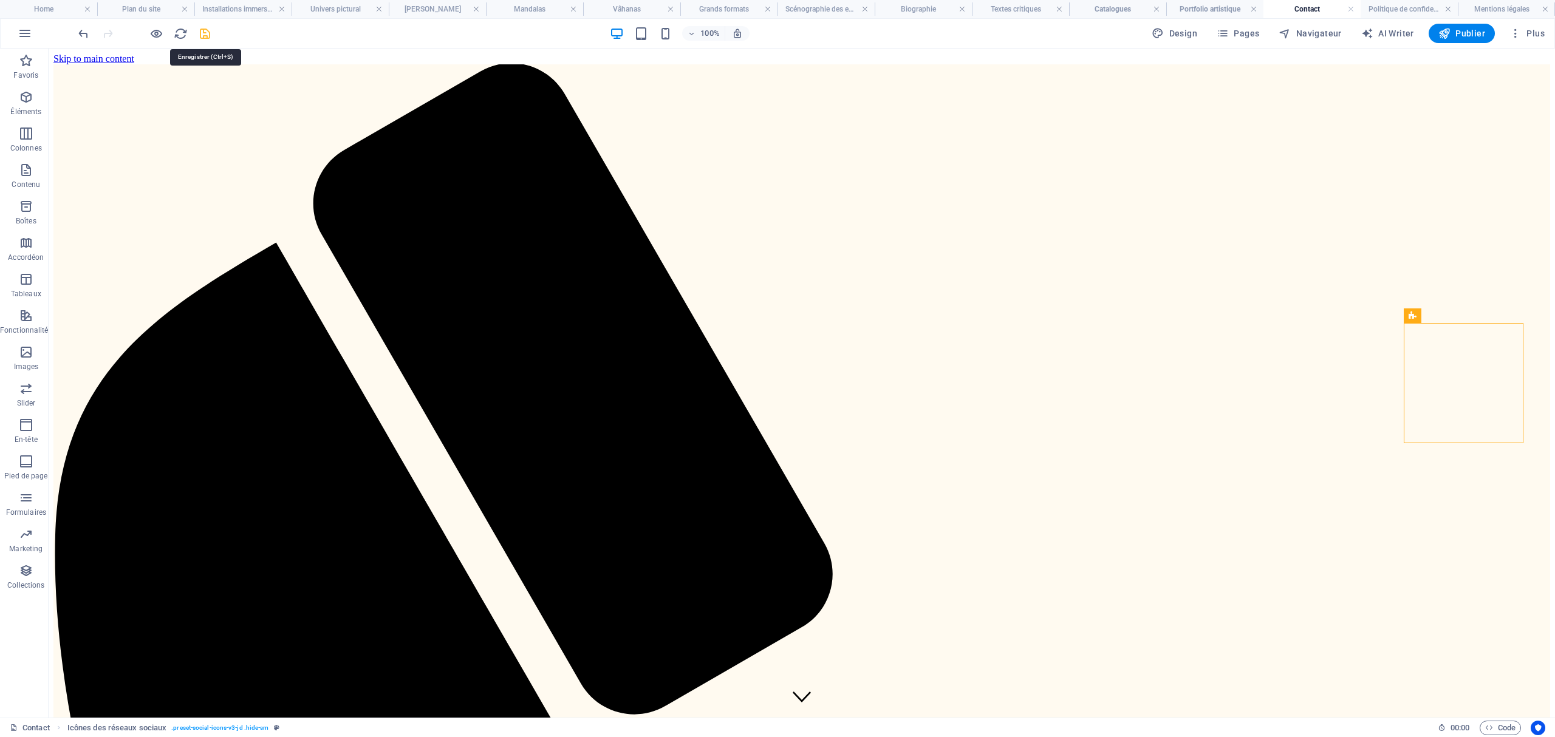
click at [206, 38] on icon "save" at bounding box center [205, 34] width 14 height 14
checkbox input "false"
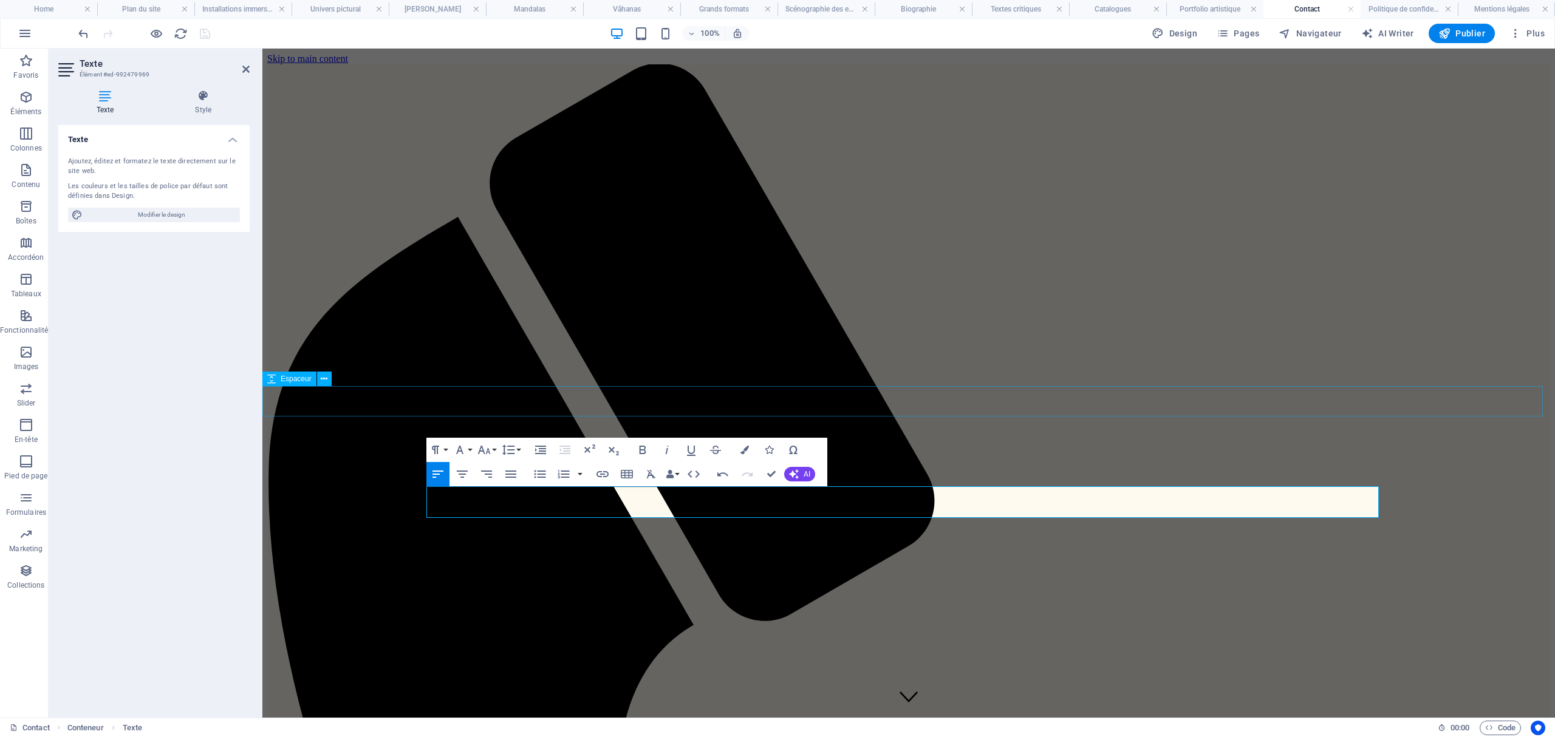
click at [333, 384] on div "Espaceur" at bounding box center [300, 379] width 77 height 15
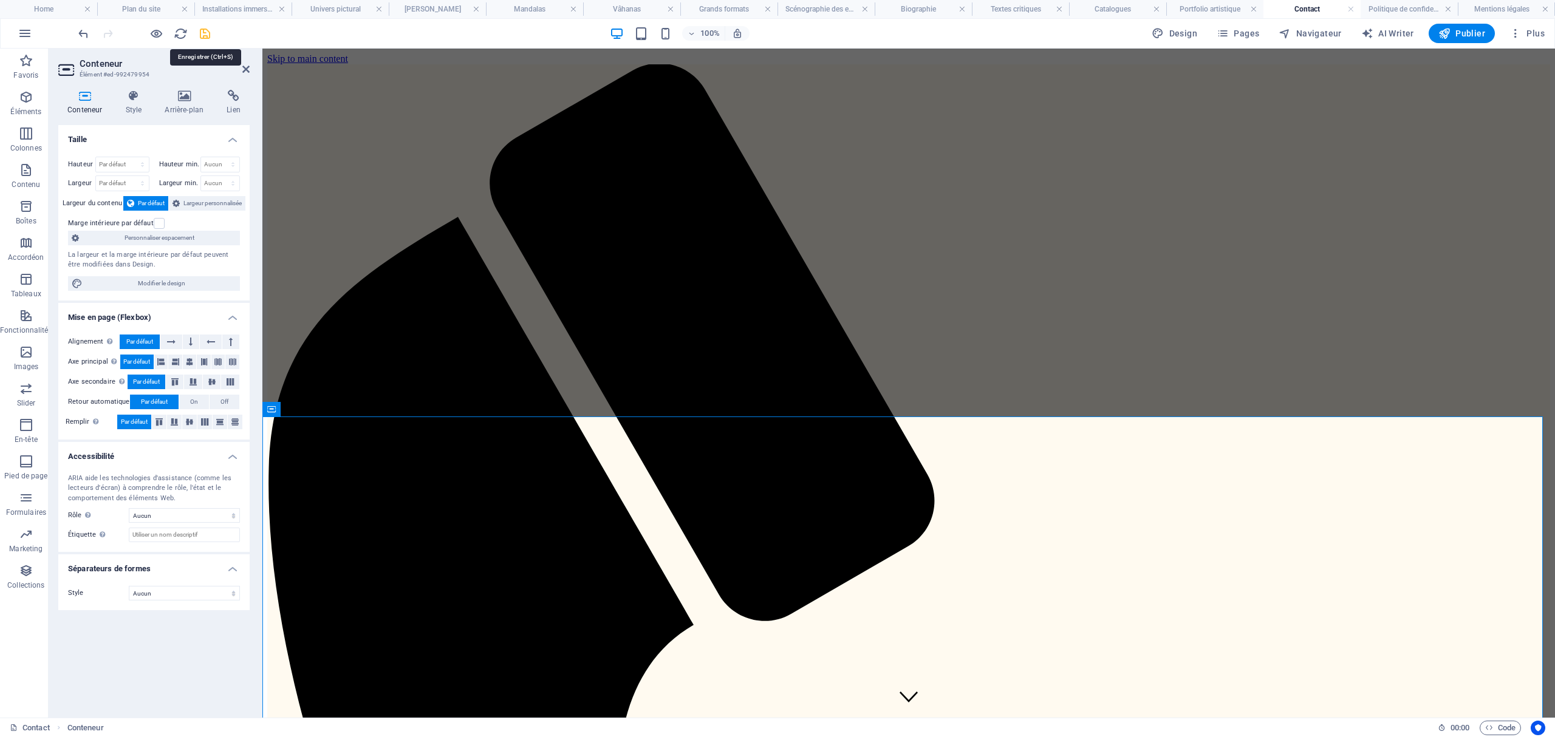
drag, startPoint x: 200, startPoint y: 32, endPoint x: 742, endPoint y: 316, distance: 611.5
click at [200, 32] on icon "save" at bounding box center [205, 34] width 14 height 14
checkbox input "false"
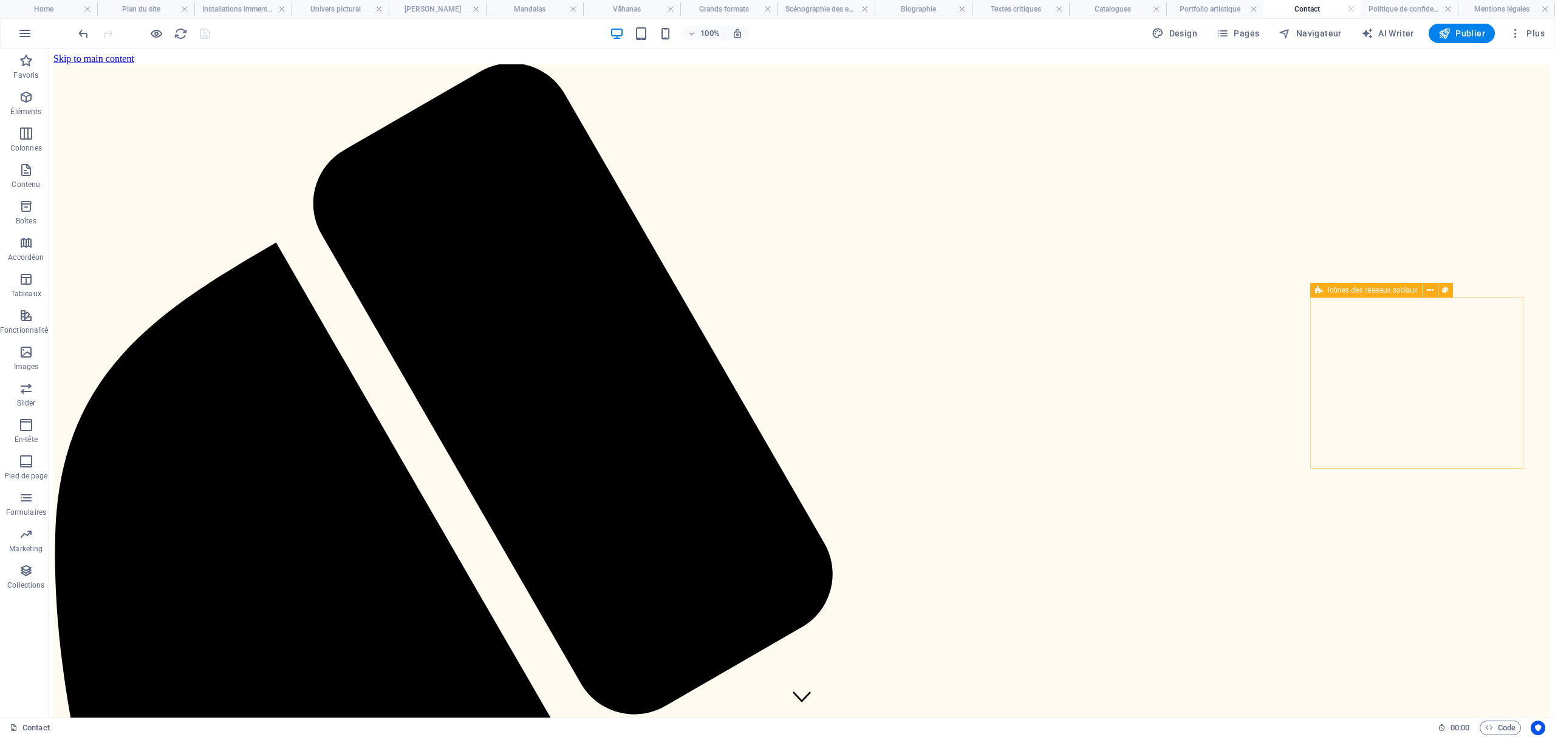
scroll to position [16, 0]
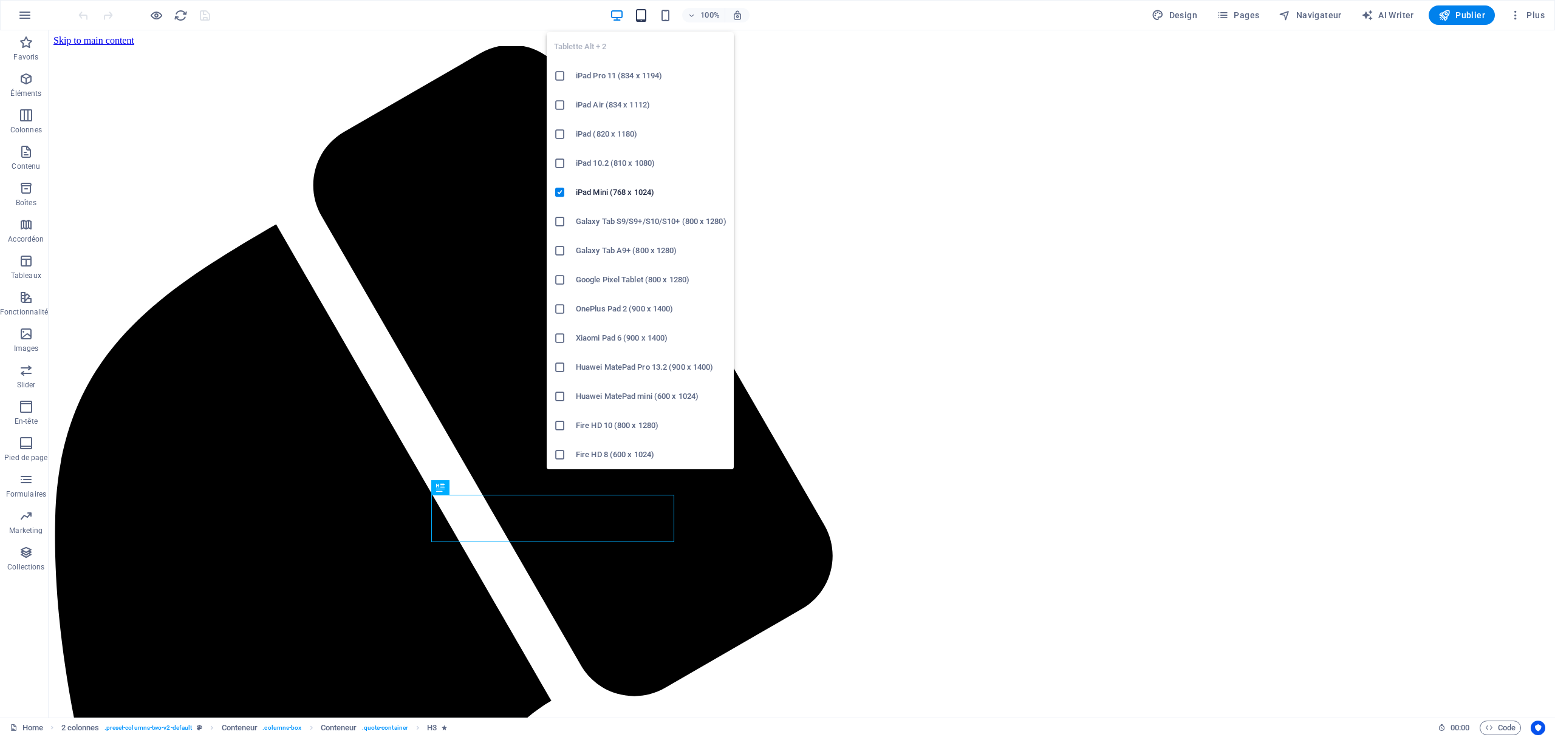
click at [644, 12] on icon "button" at bounding box center [641, 16] width 14 height 14
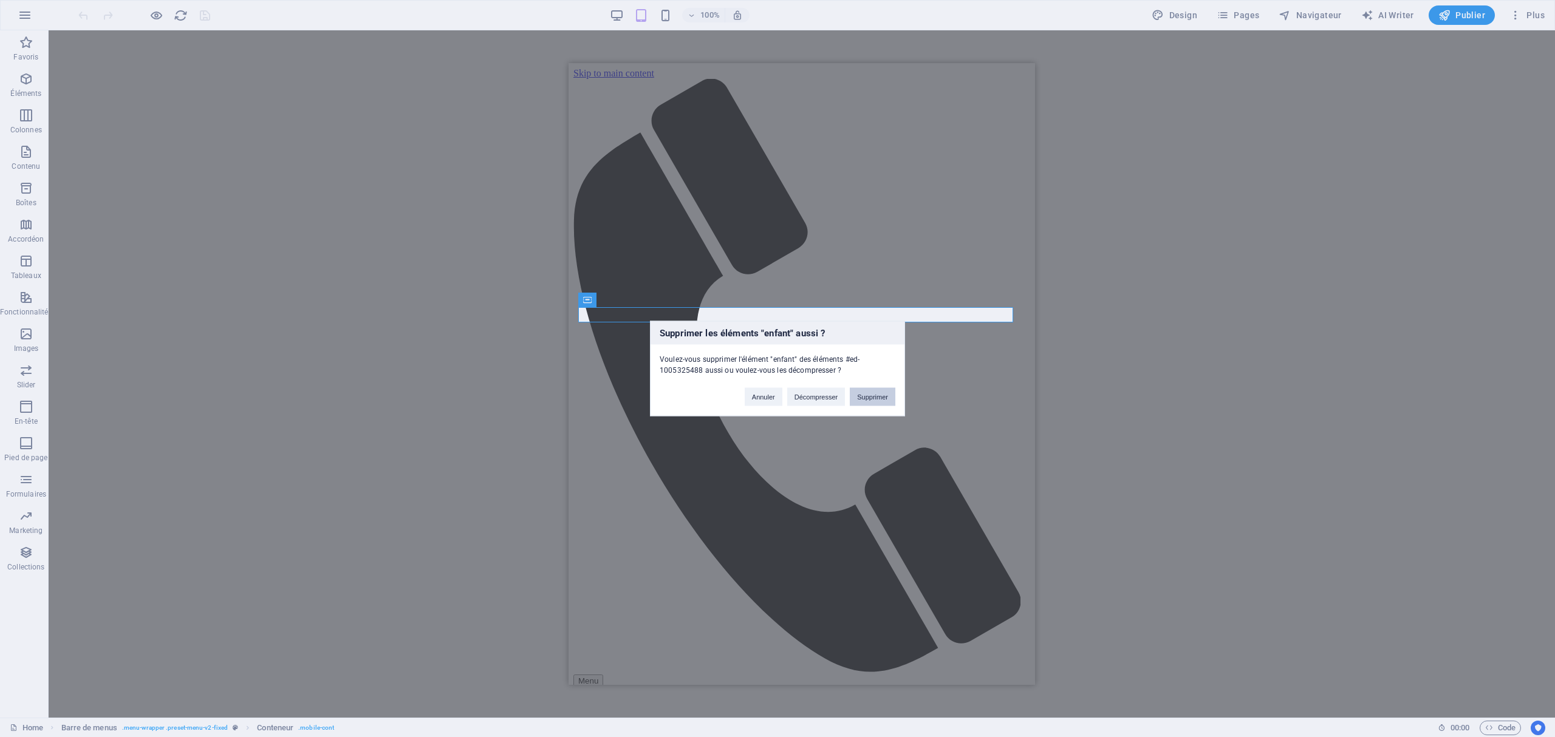
click at [870, 395] on button "Supprimer" at bounding box center [873, 397] width 46 height 18
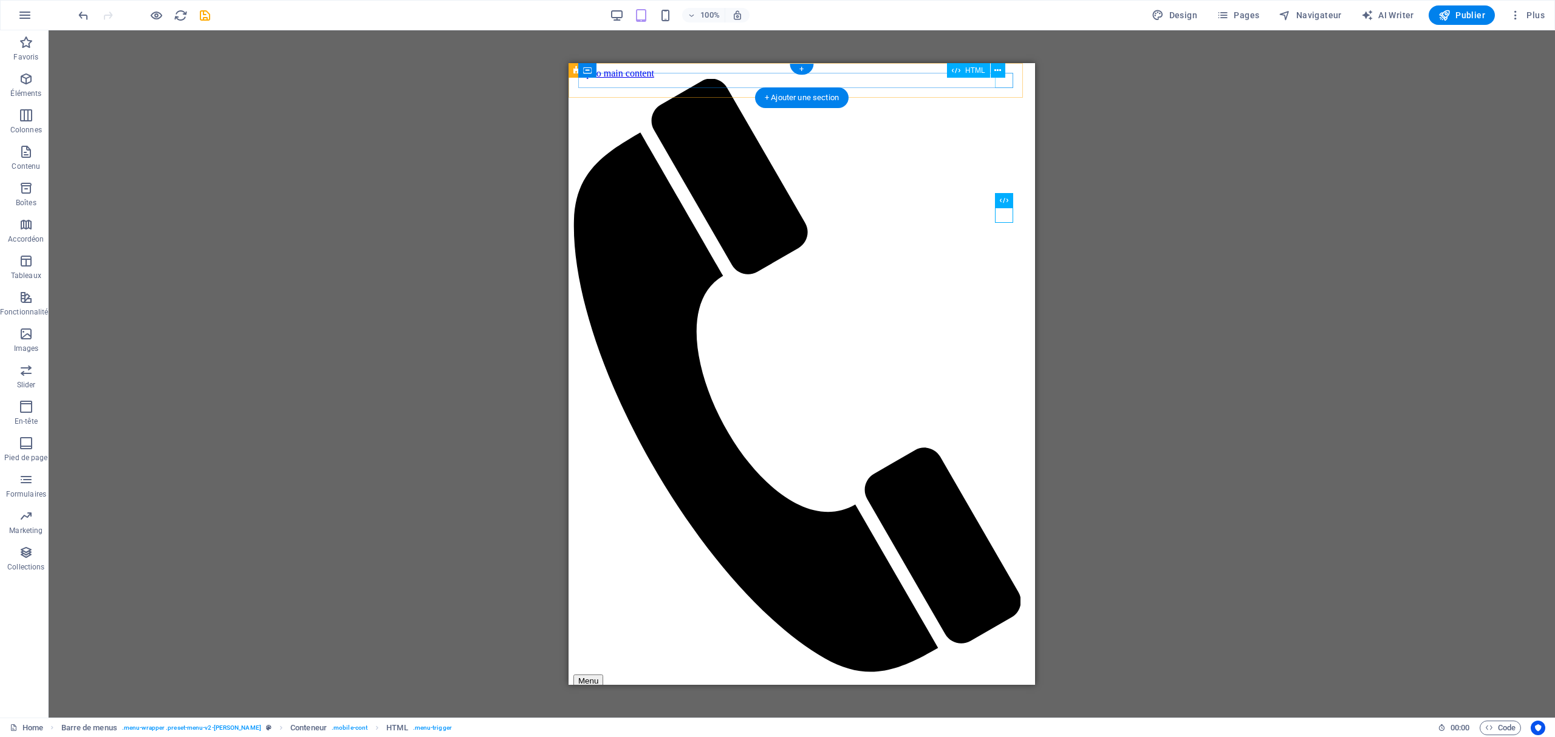
click at [1004, 675] on div "Menu" at bounding box center [801, 681] width 457 height 13
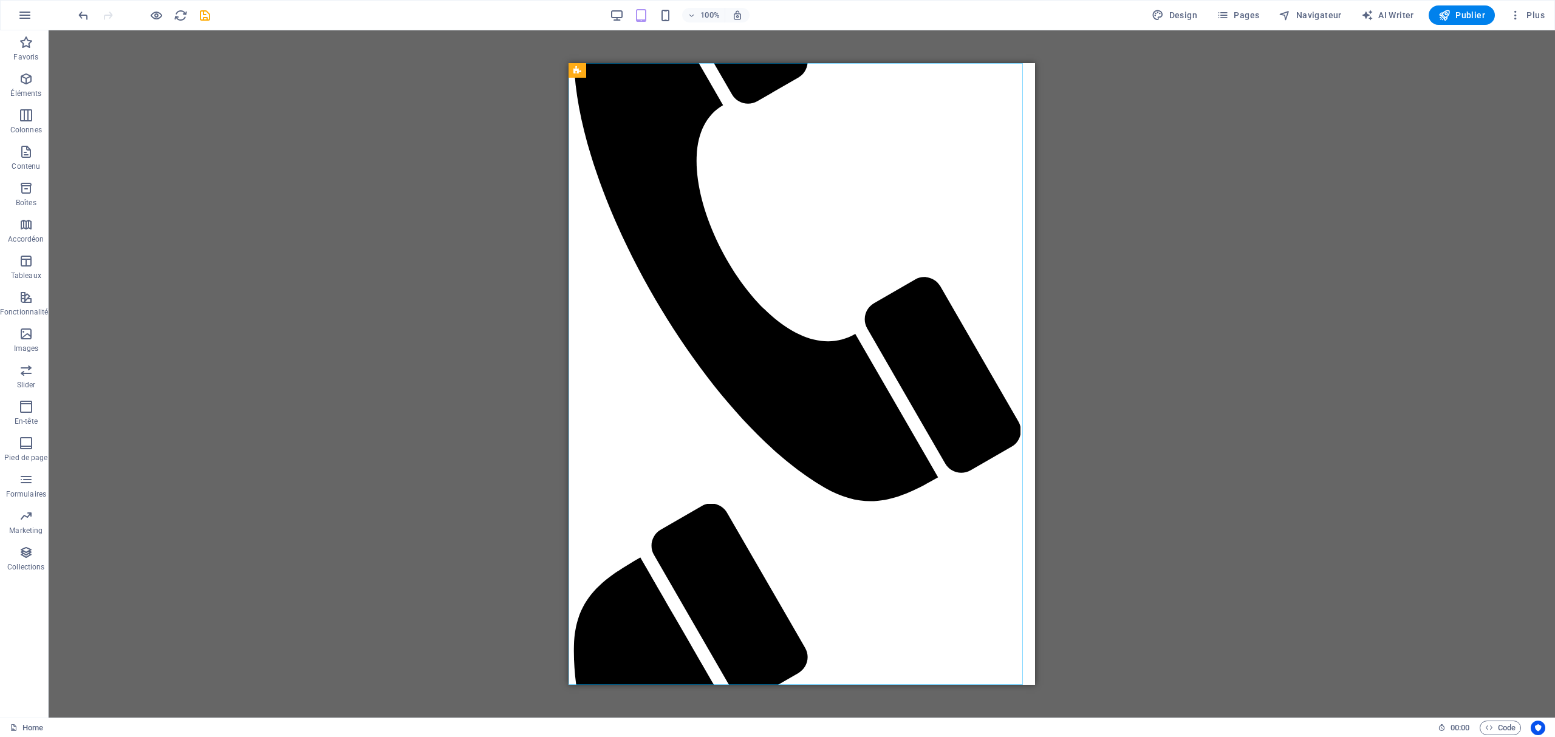
scroll to position [193, 0]
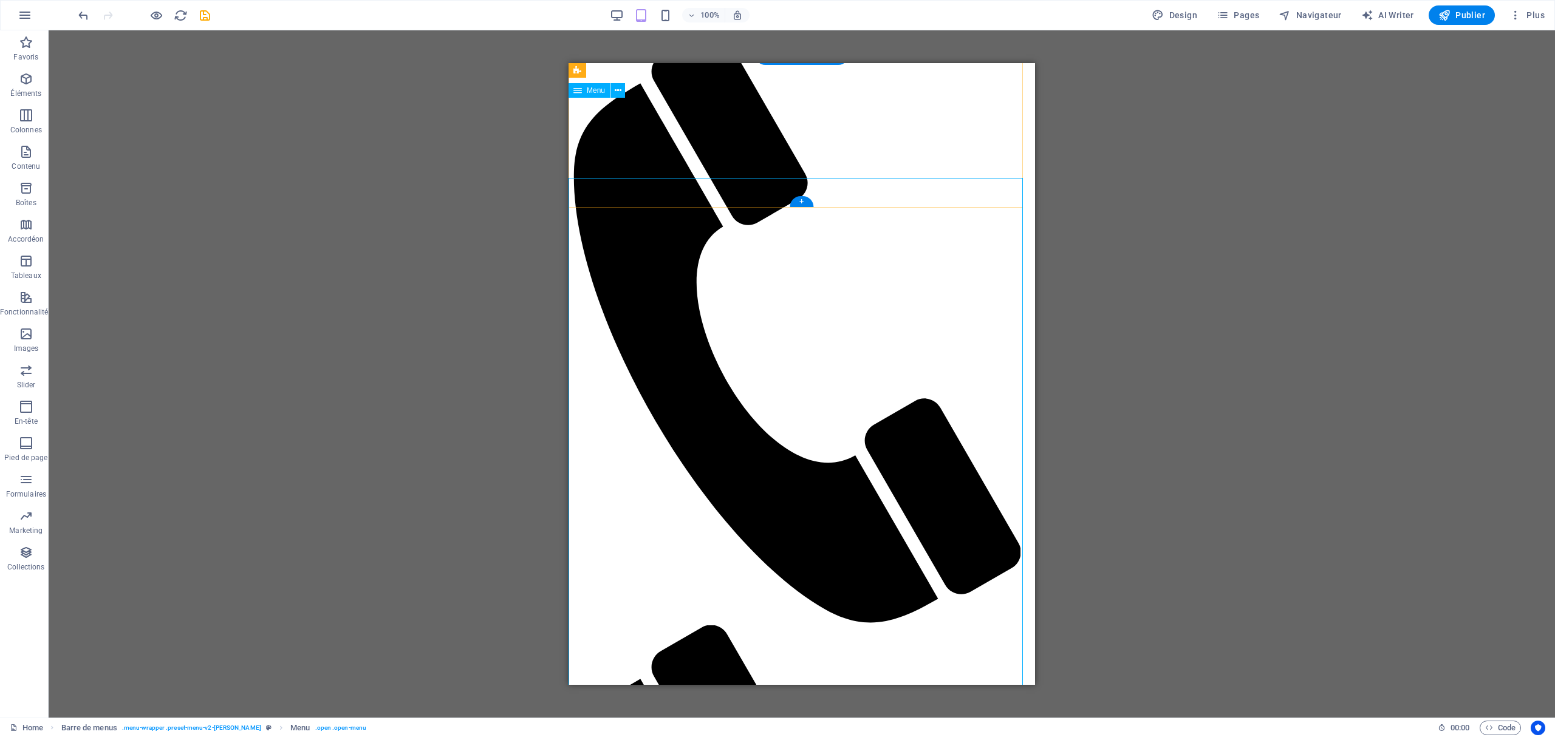
scroll to position [0, 0]
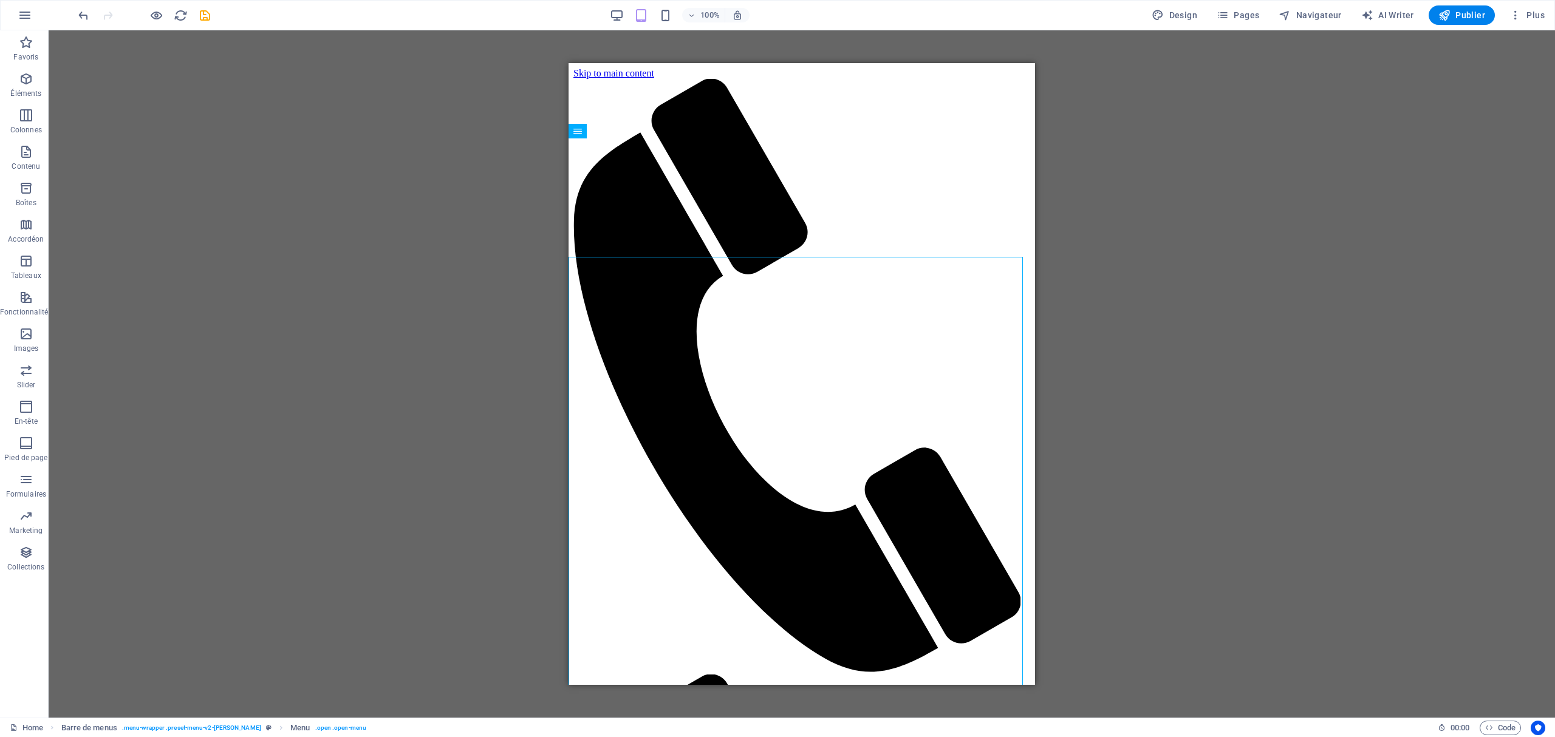
click at [1276, 199] on div "H3 2 colonnes Conteneur Conteneur Logo Barre de menus Espaceur Barre de menus B…" at bounding box center [802, 373] width 1506 height 687
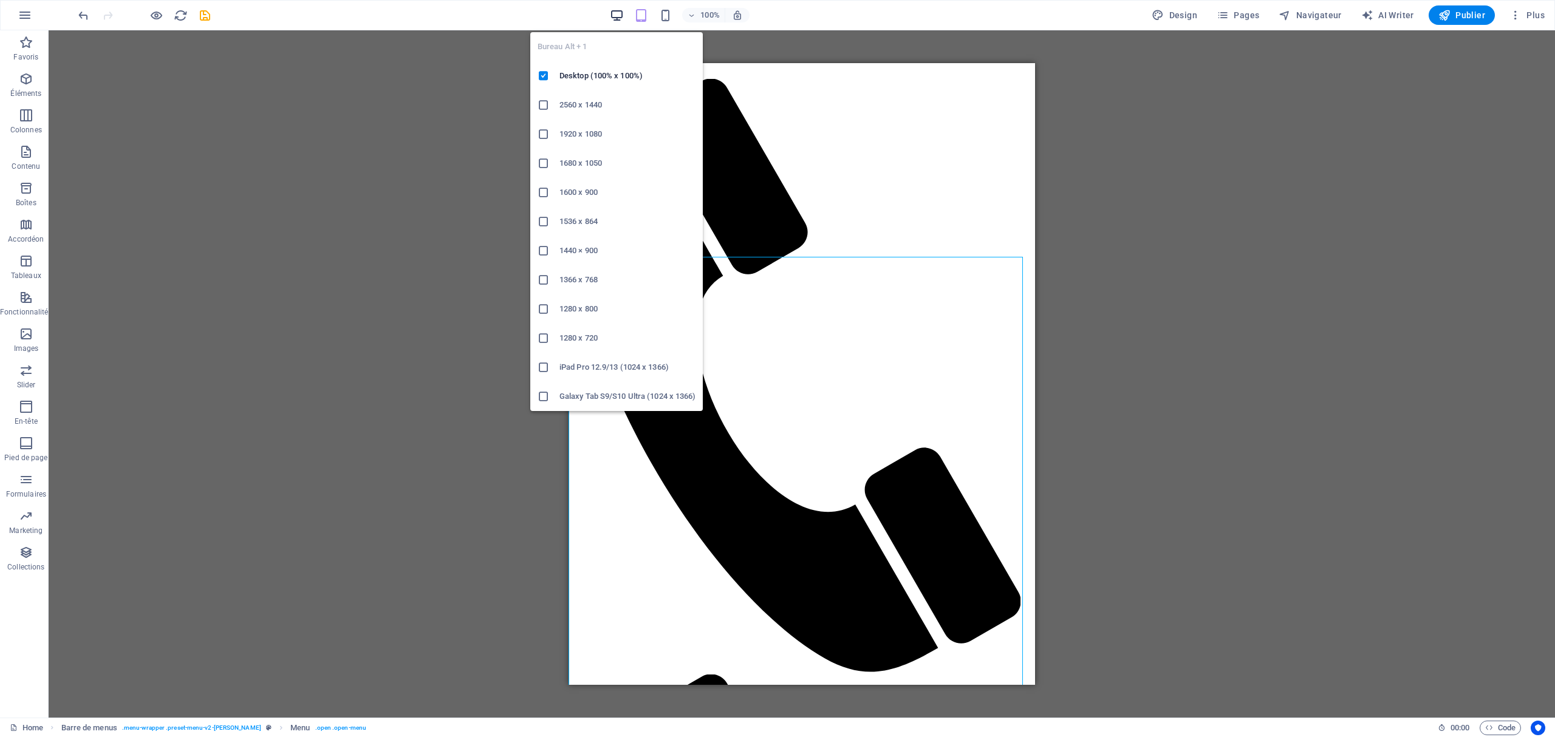
click at [618, 16] on icon "button" at bounding box center [617, 16] width 14 height 14
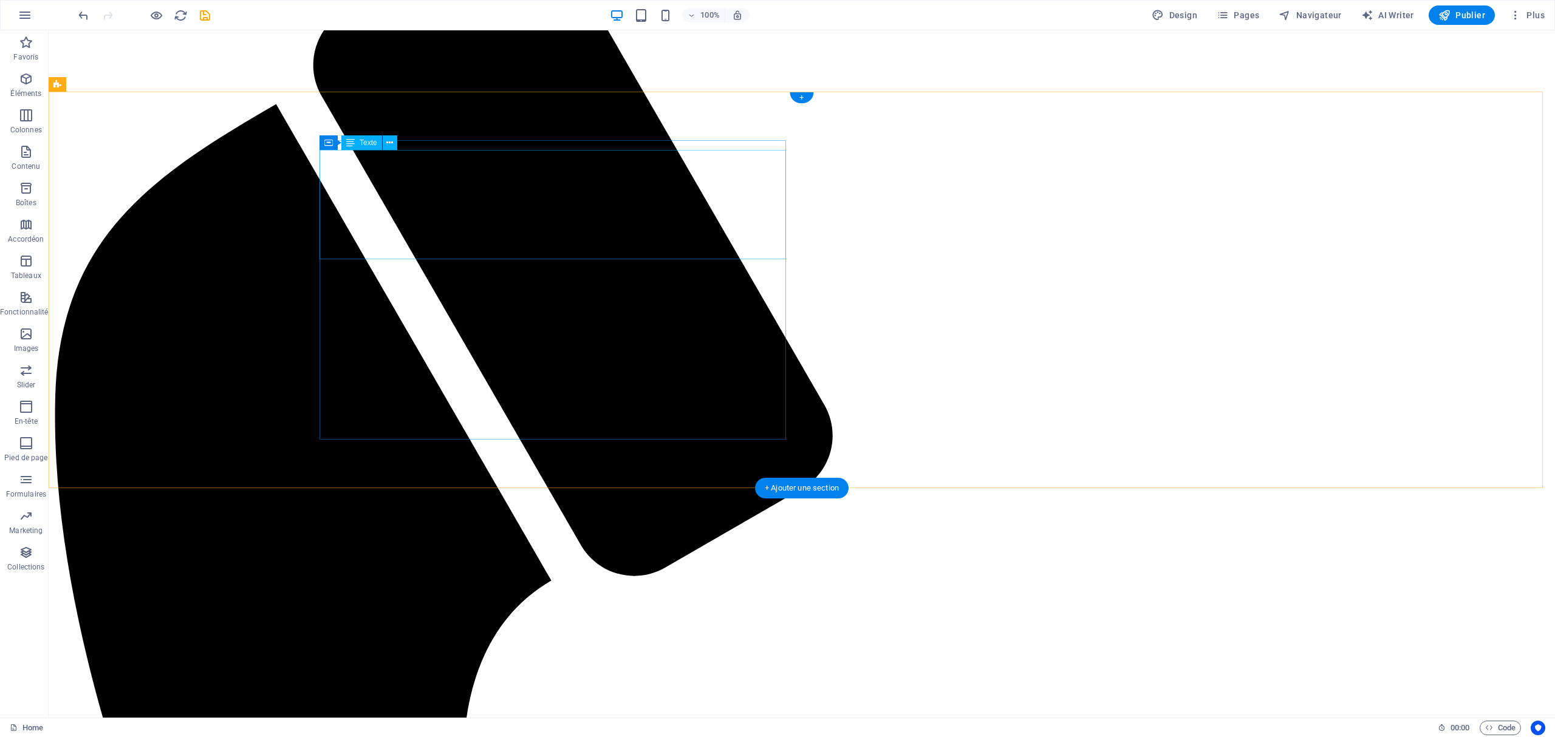
scroll to position [163, 0]
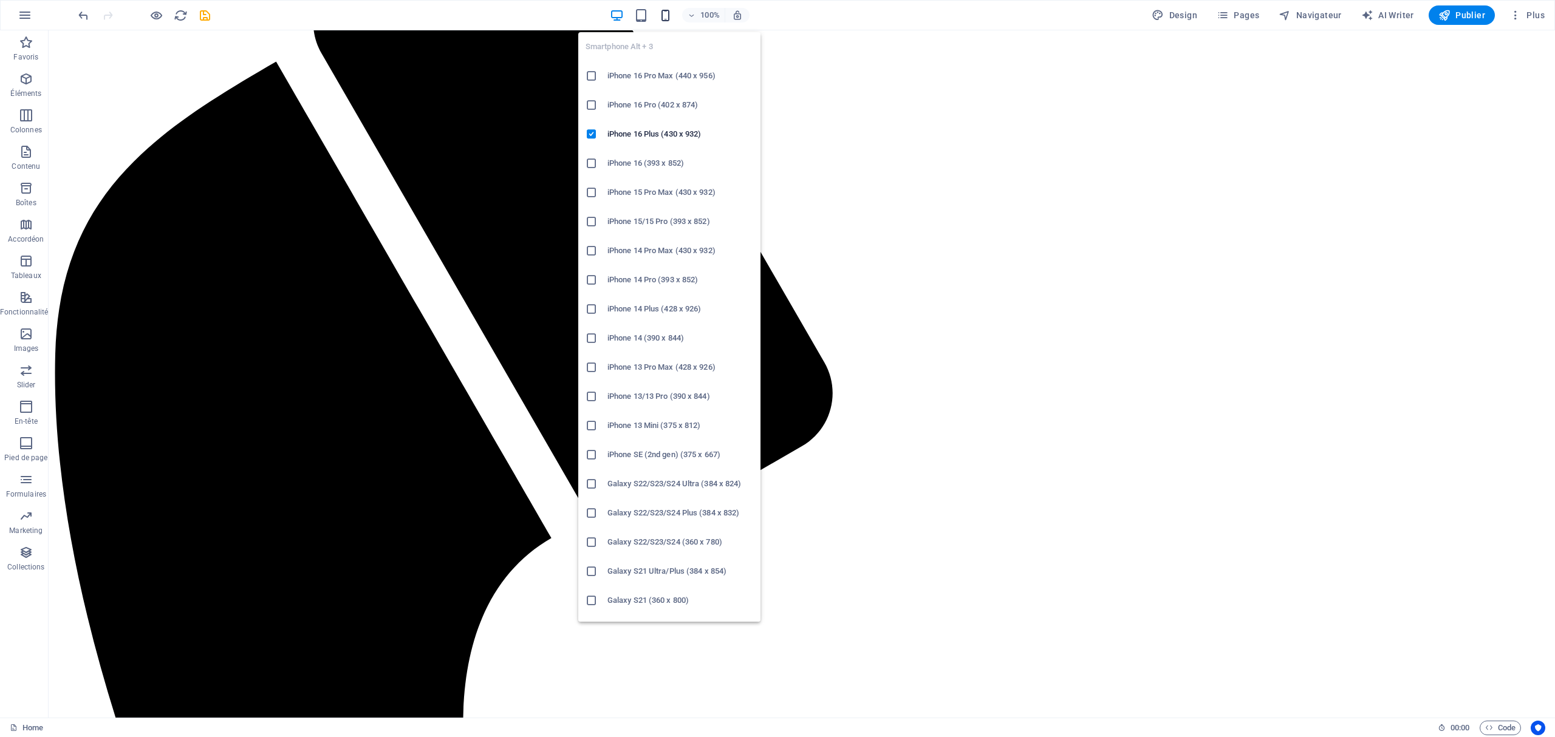
click at [670, 15] on icon "button" at bounding box center [665, 16] width 14 height 14
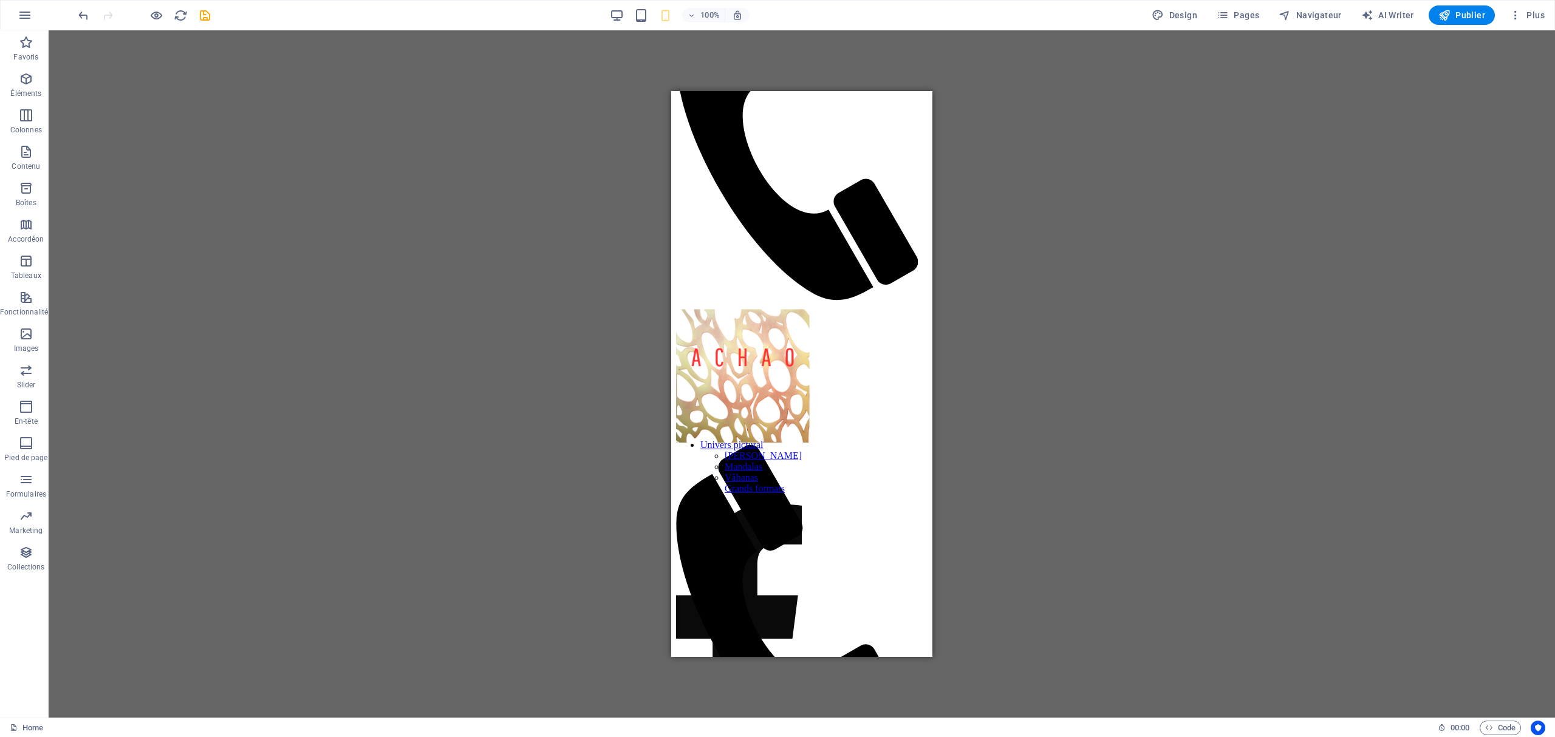
scroll to position [559, 0]
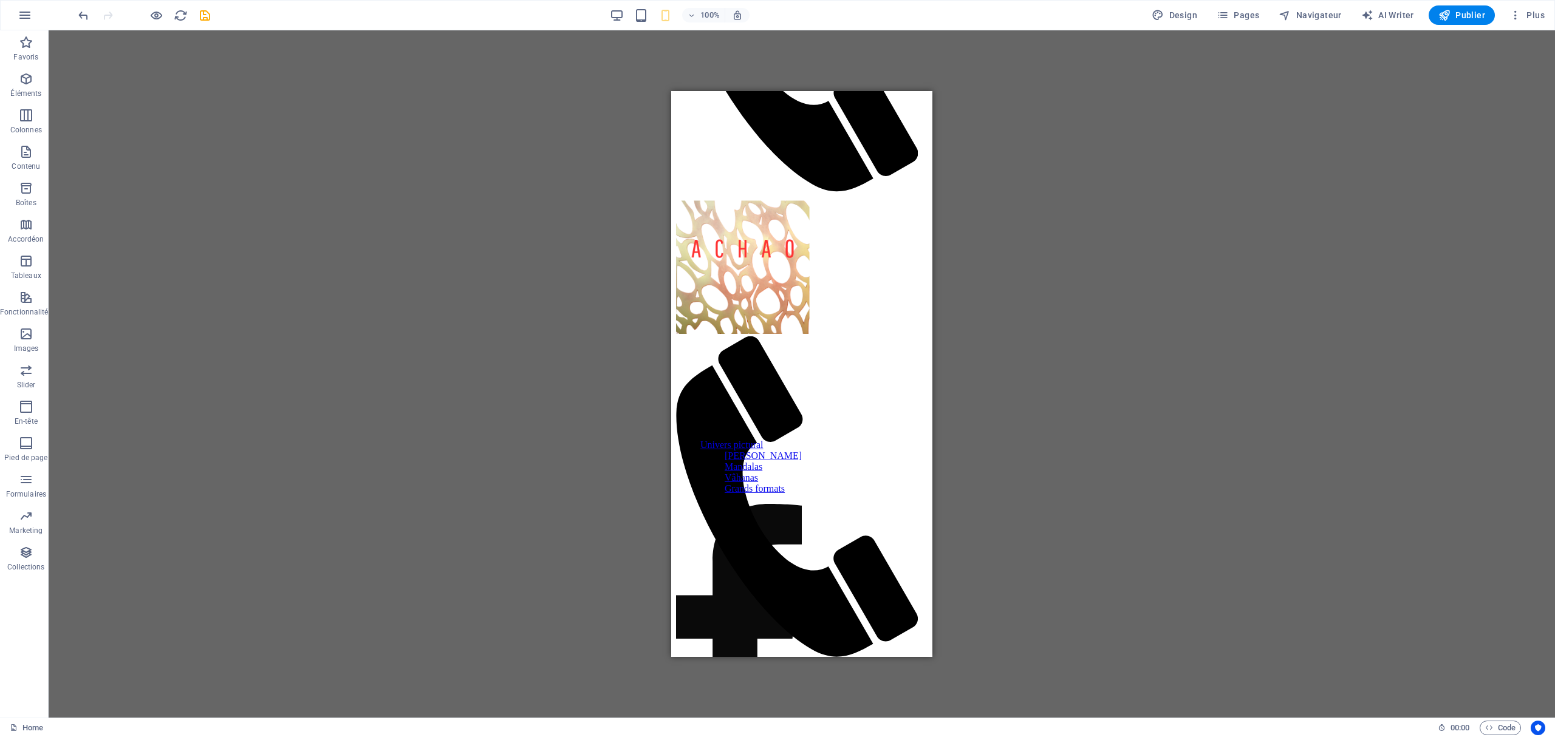
drag, startPoint x: 928, startPoint y: 475, endPoint x: 1616, endPoint y: 704, distance: 725.4
click at [814, 669] on nav "Home Installations immersives Univers pictural [PERSON_NAME] Vâhanas Grands for…" at bounding box center [801, 740] width 251 height 142
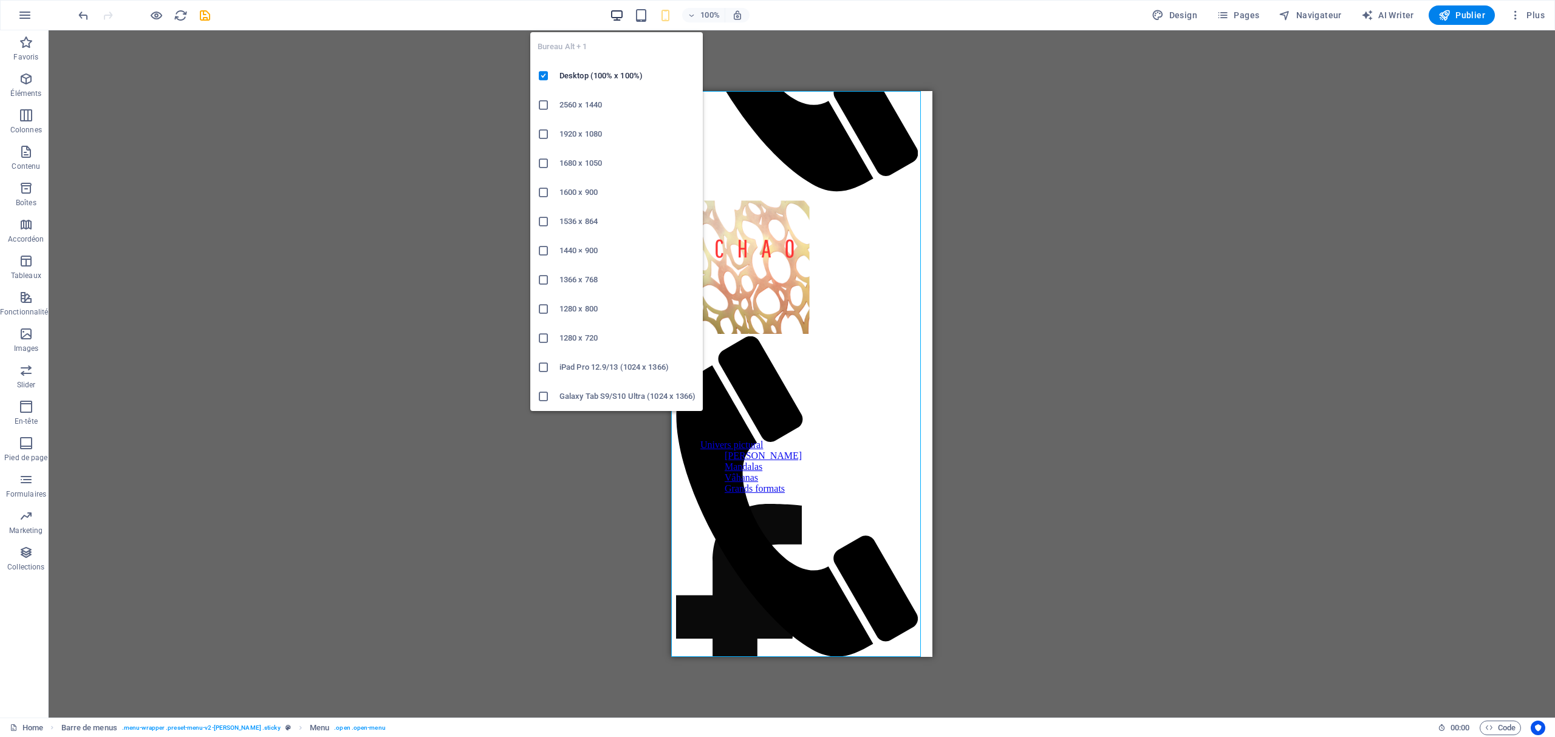
click at [621, 10] on icon "button" at bounding box center [617, 16] width 14 height 14
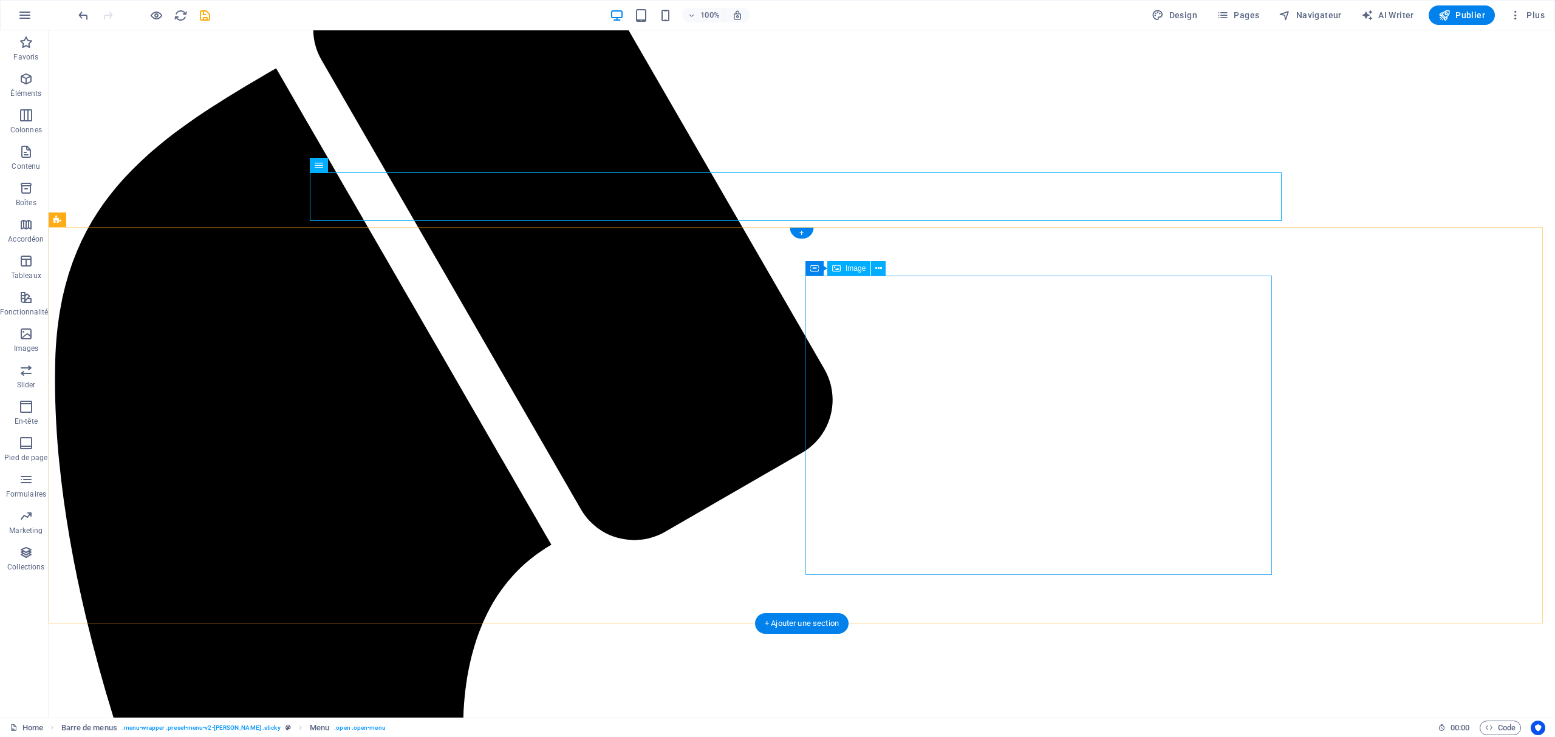
scroll to position [163, 0]
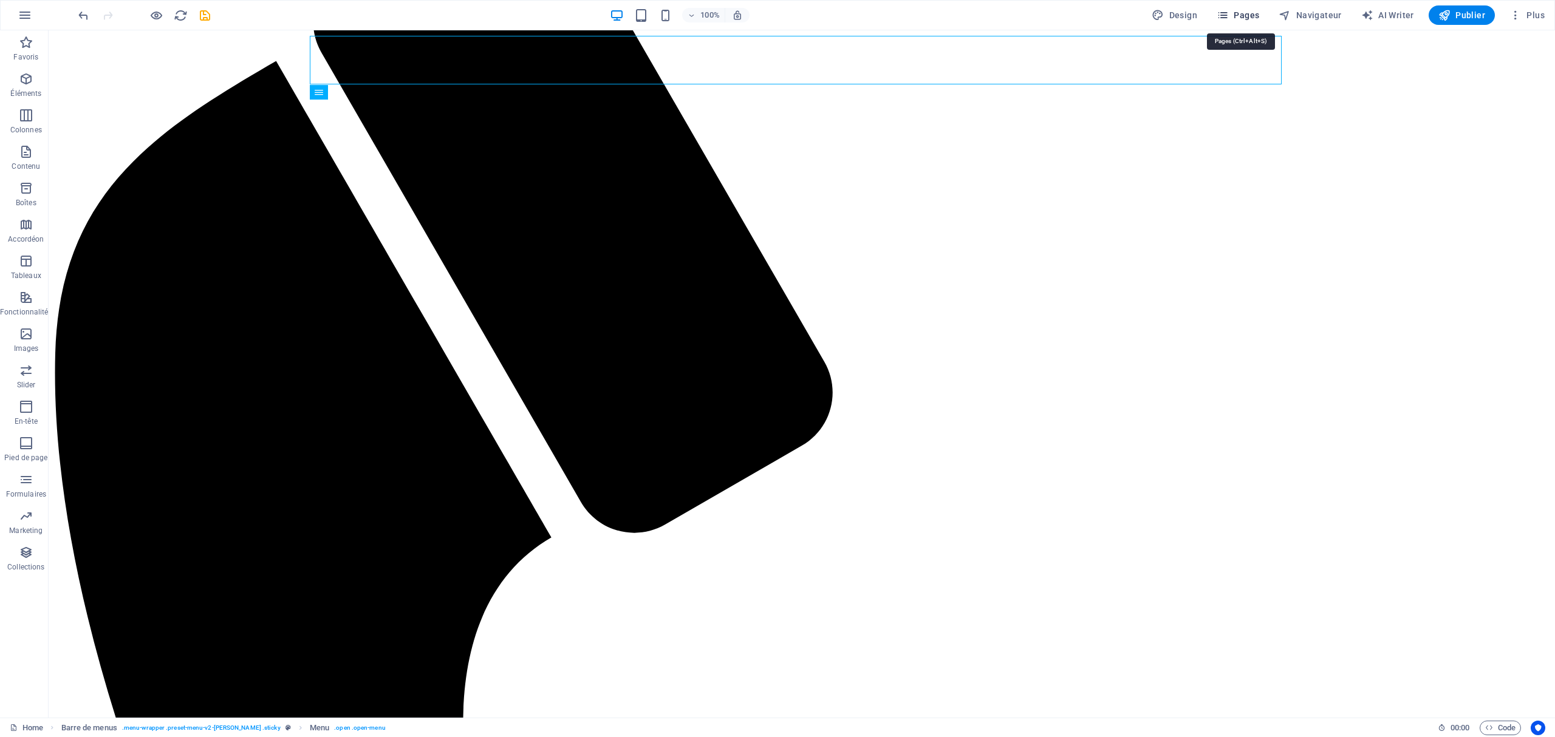
click at [1252, 15] on span "Pages" at bounding box center [1237, 15] width 43 height 12
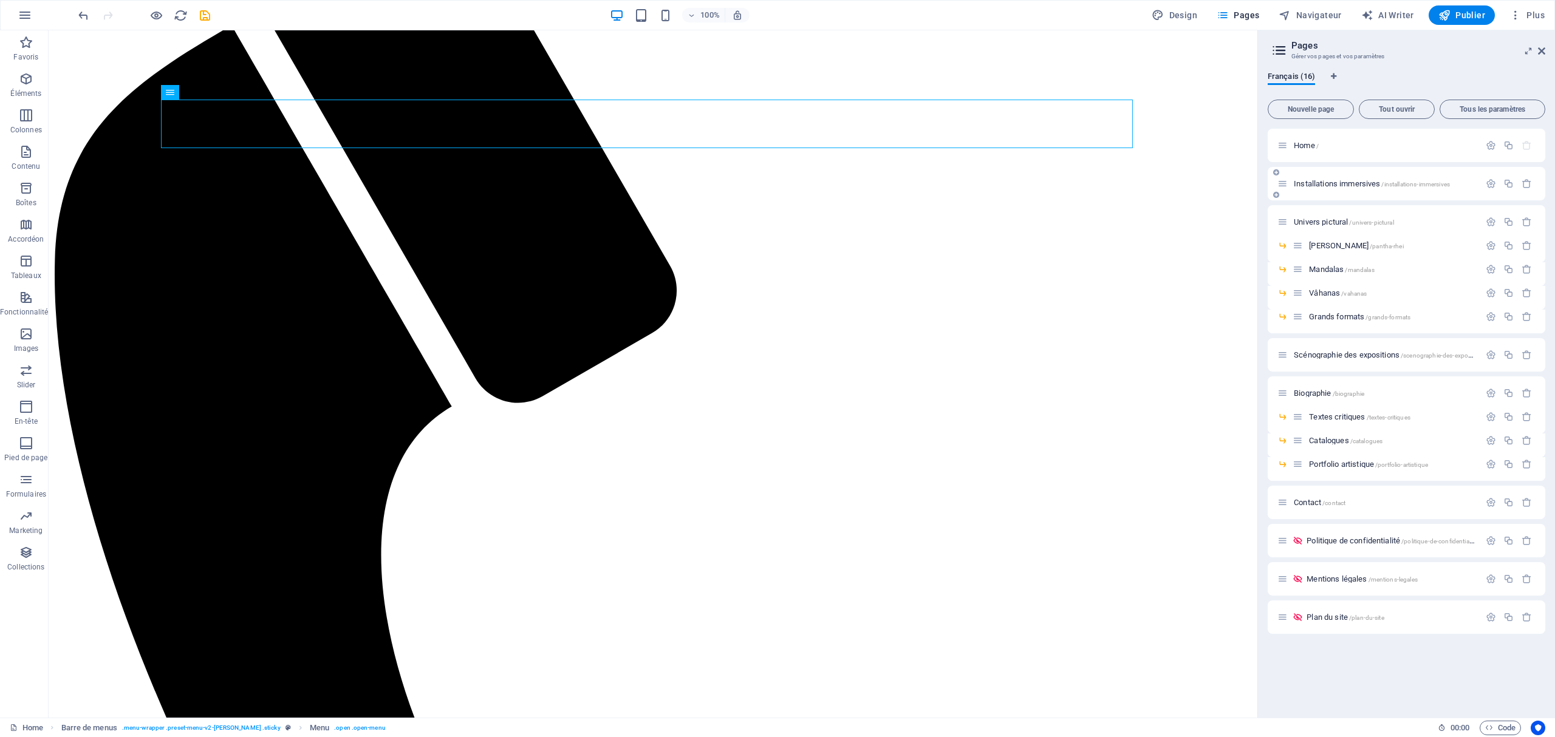
click at [1334, 183] on span "Installations immersives /installations-immersives" at bounding box center [1372, 183] width 156 height 9
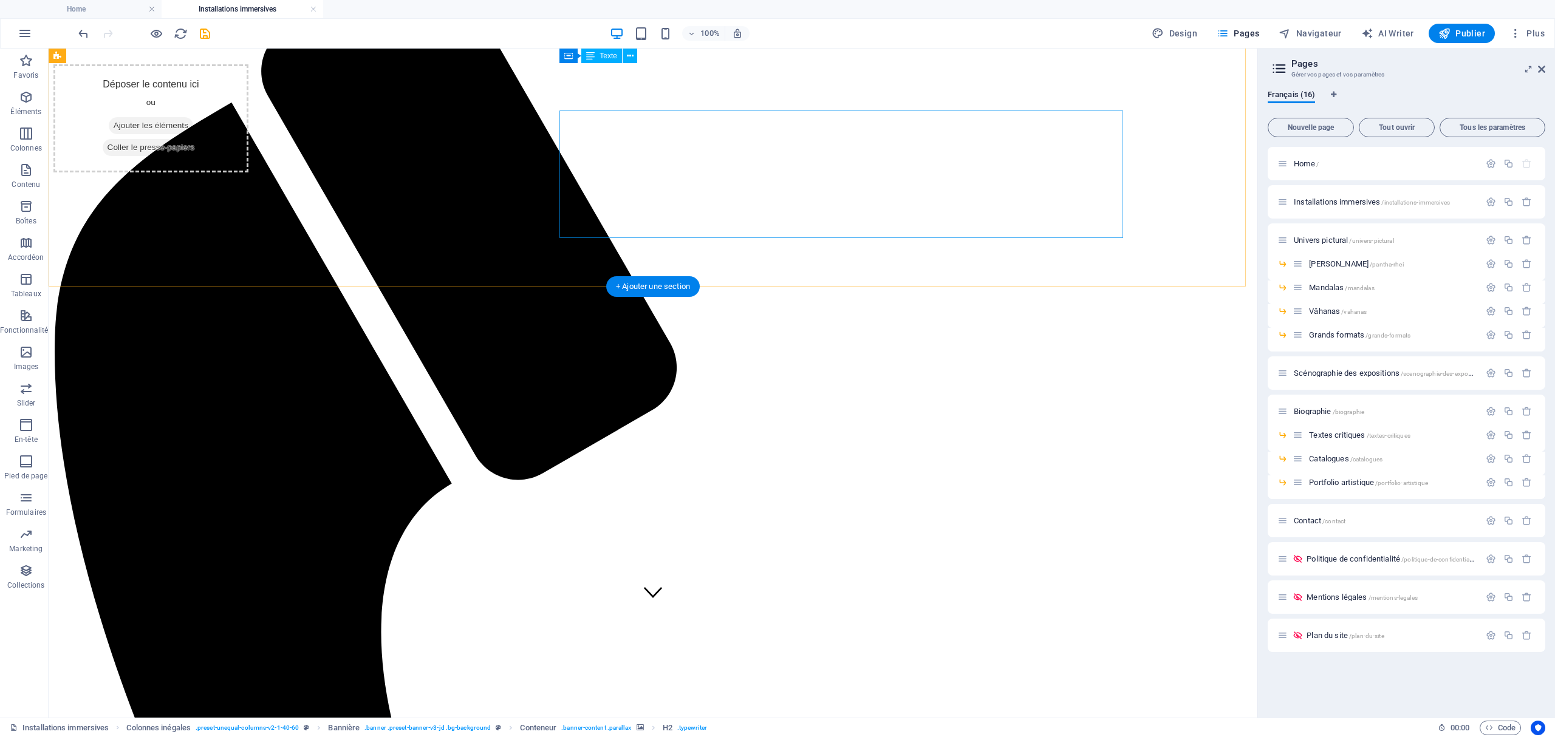
scroll to position [95, 0]
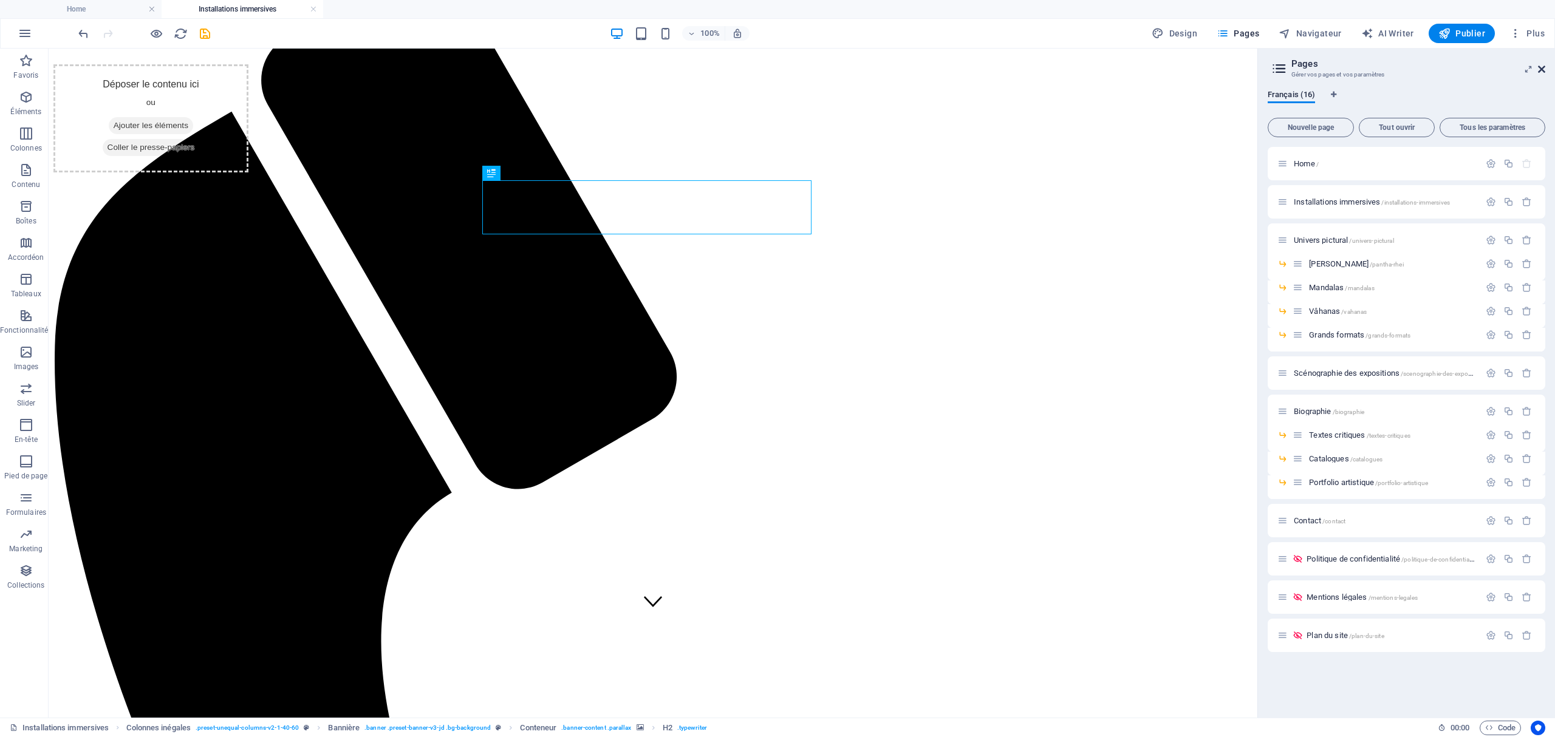
click at [1539, 72] on icon at bounding box center [1541, 69] width 7 height 10
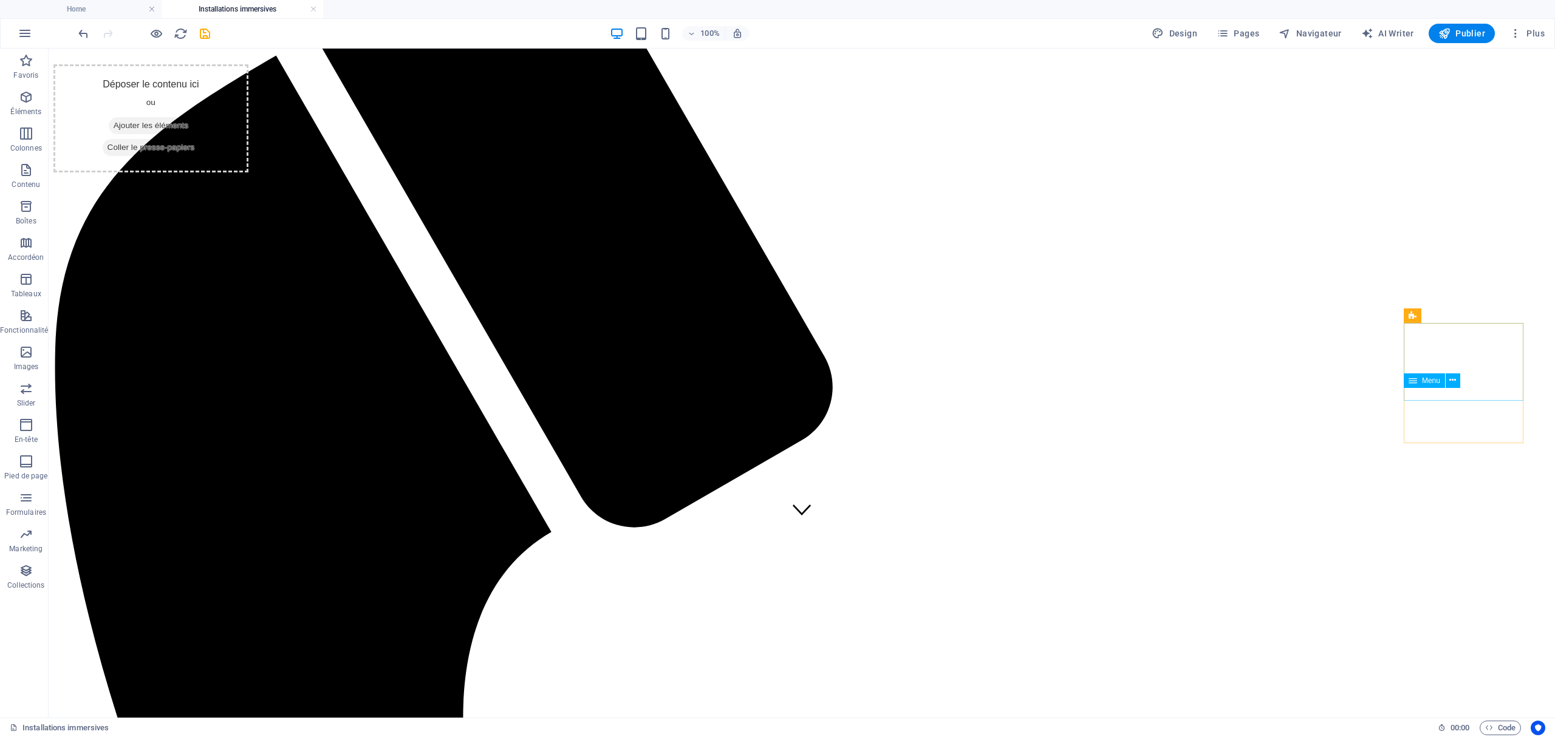
scroll to position [161, 0]
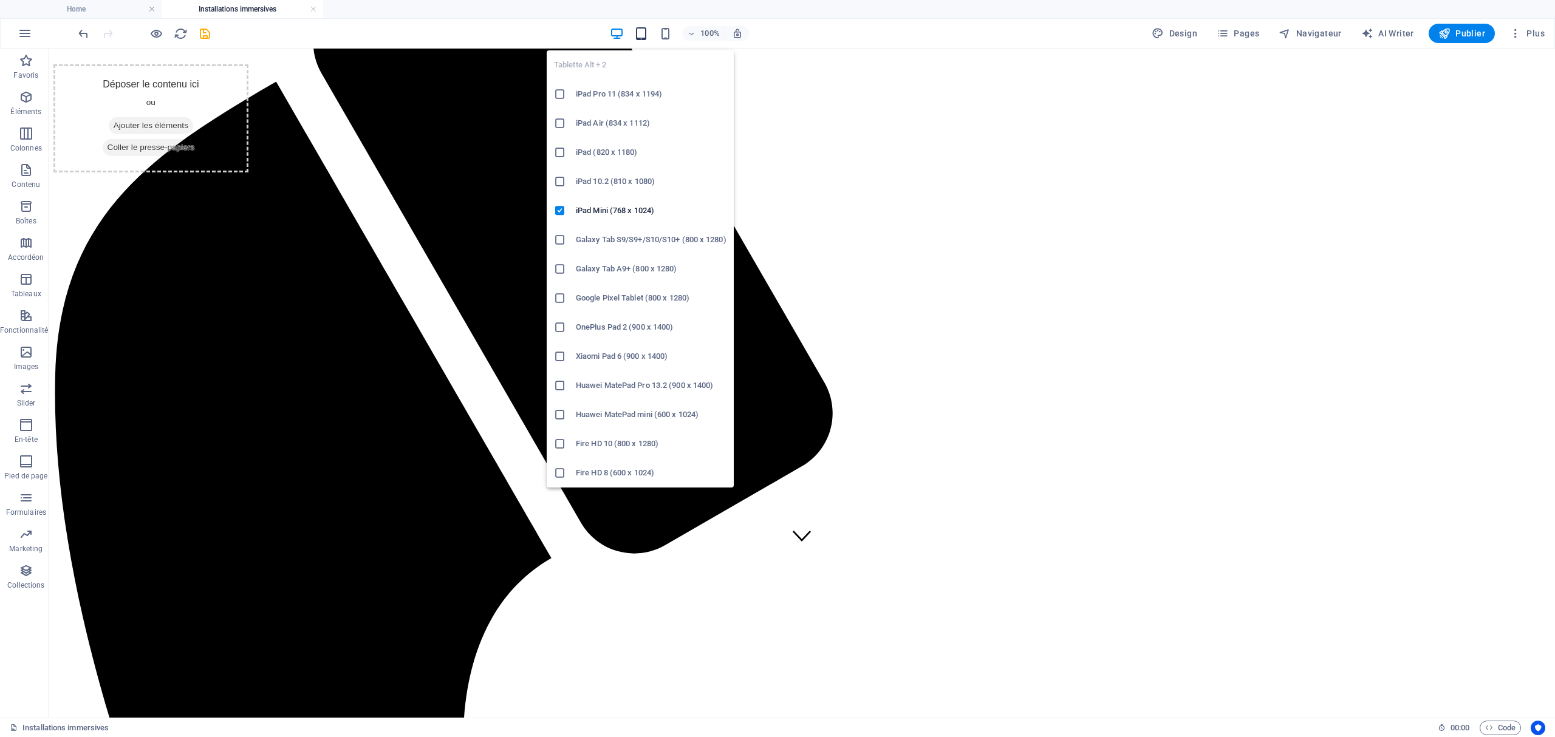
click at [643, 28] on icon "button" at bounding box center [641, 34] width 14 height 14
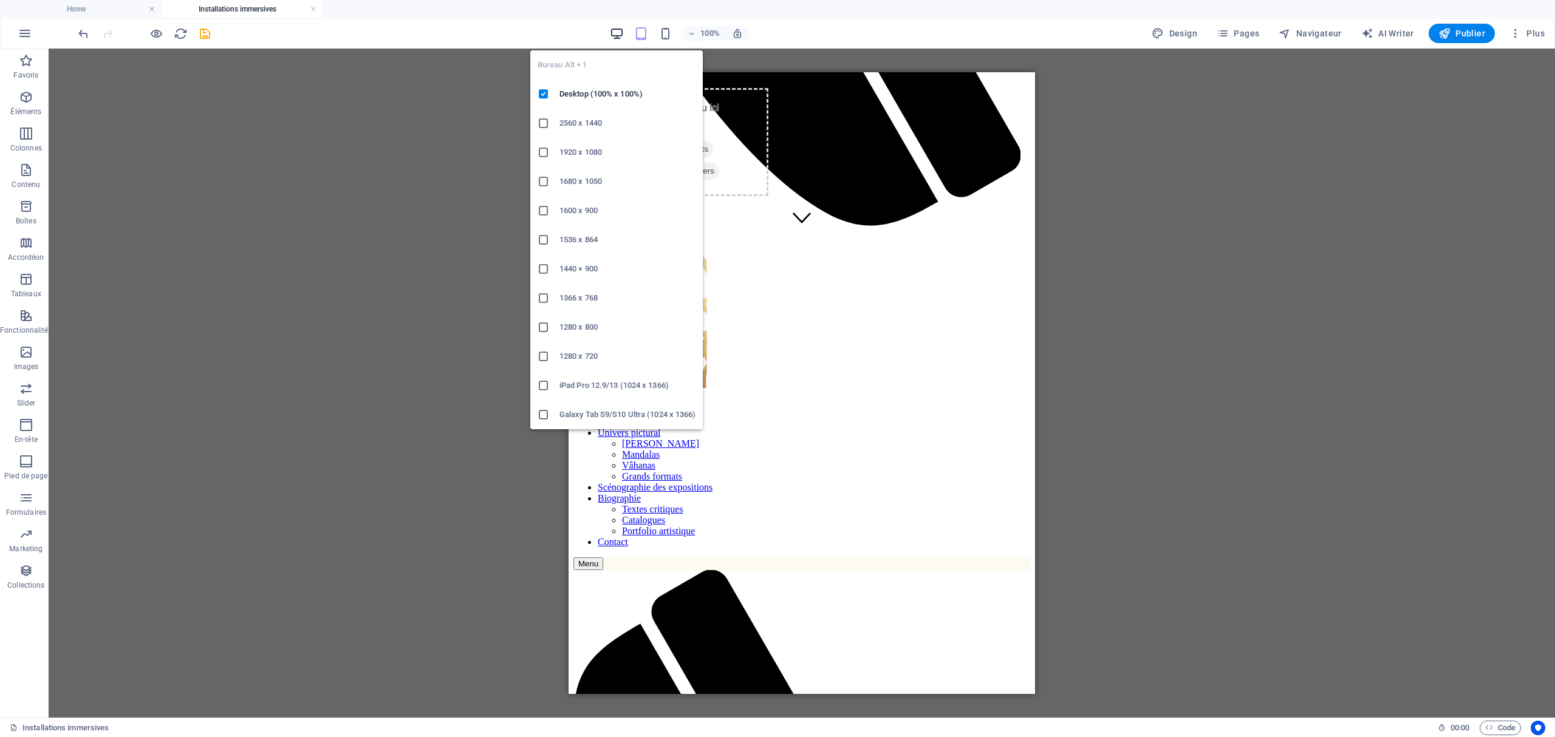
click at [617, 28] on icon "button" at bounding box center [617, 34] width 14 height 14
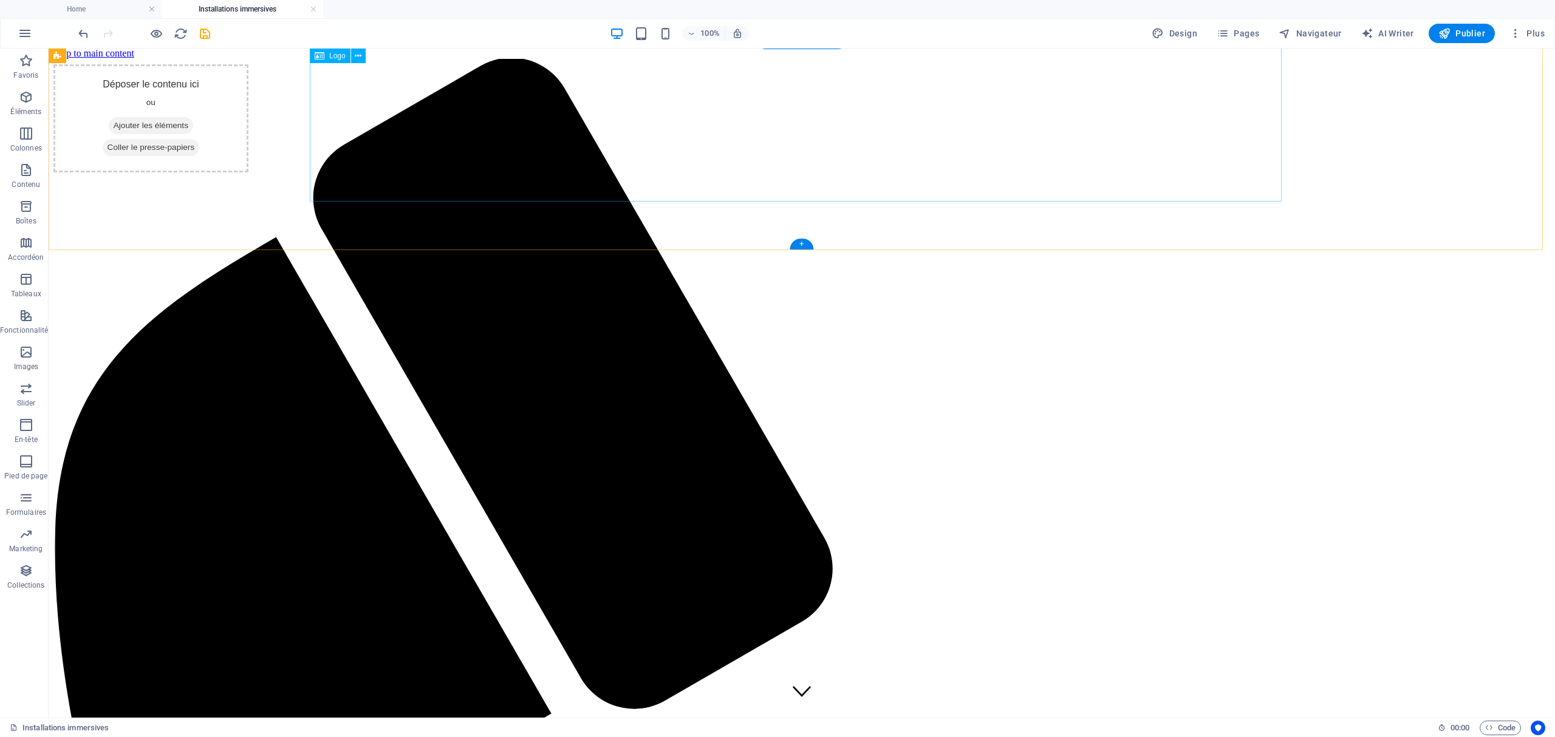
scroll to position [0, 0]
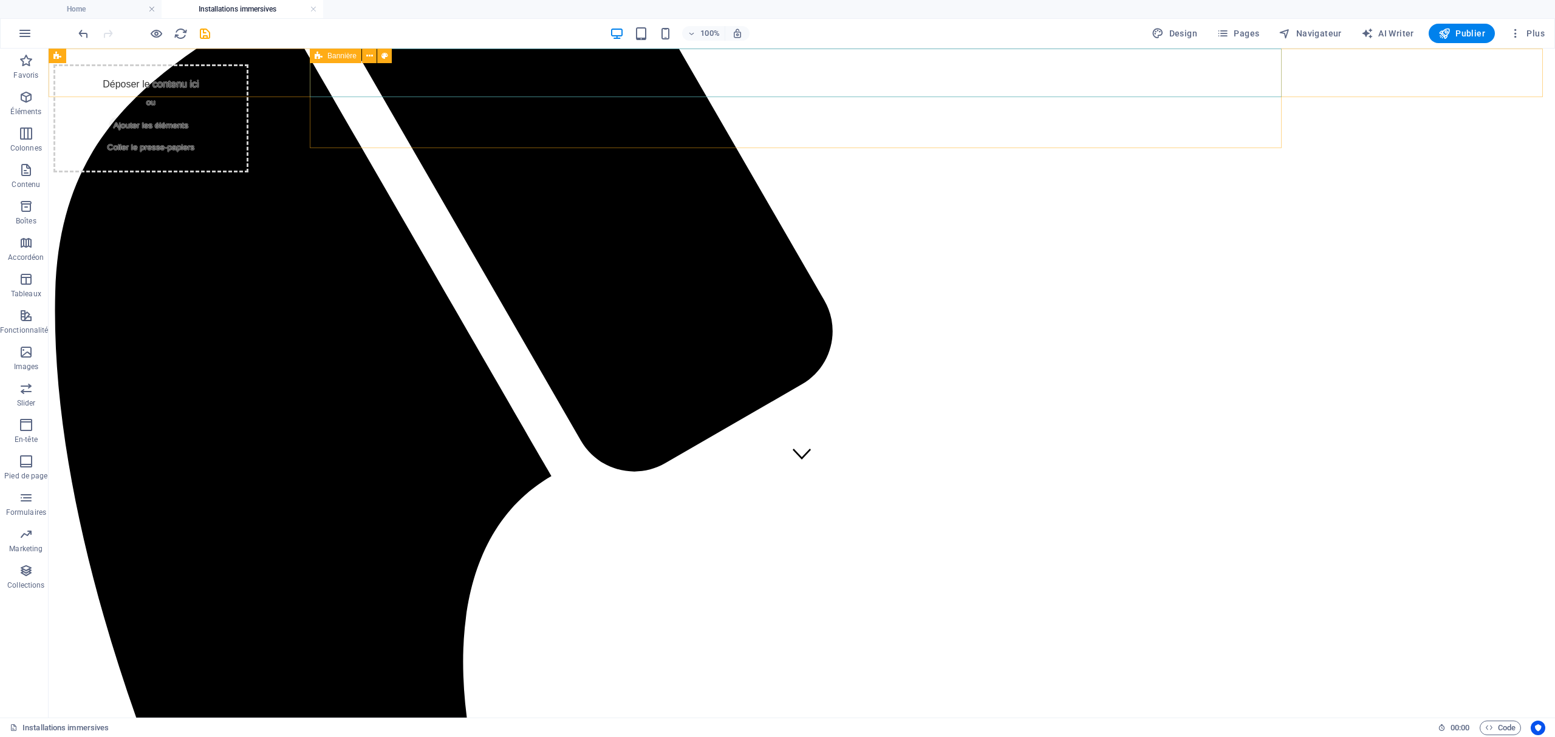
scroll to position [81, 0]
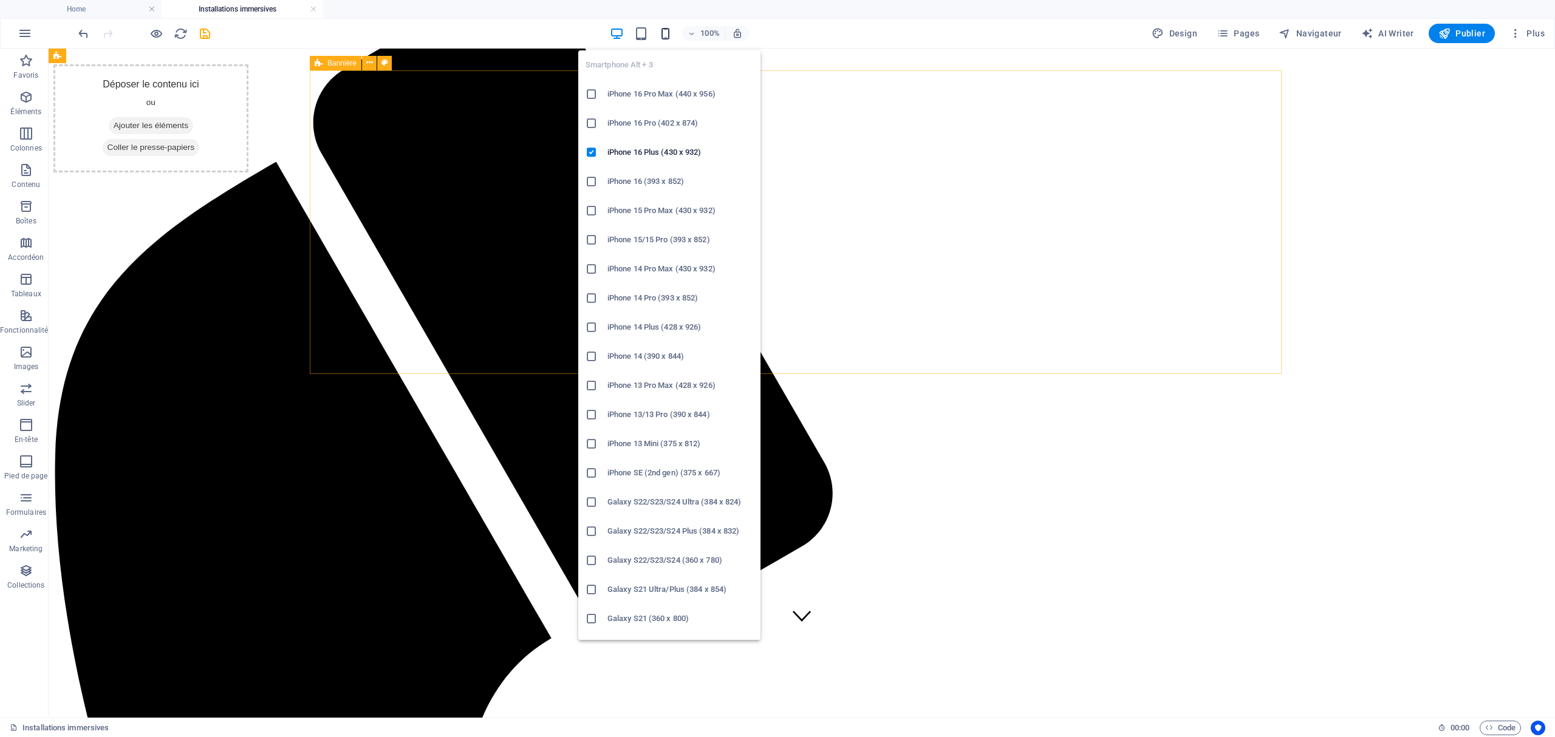
click at [670, 34] on icon "button" at bounding box center [665, 34] width 14 height 14
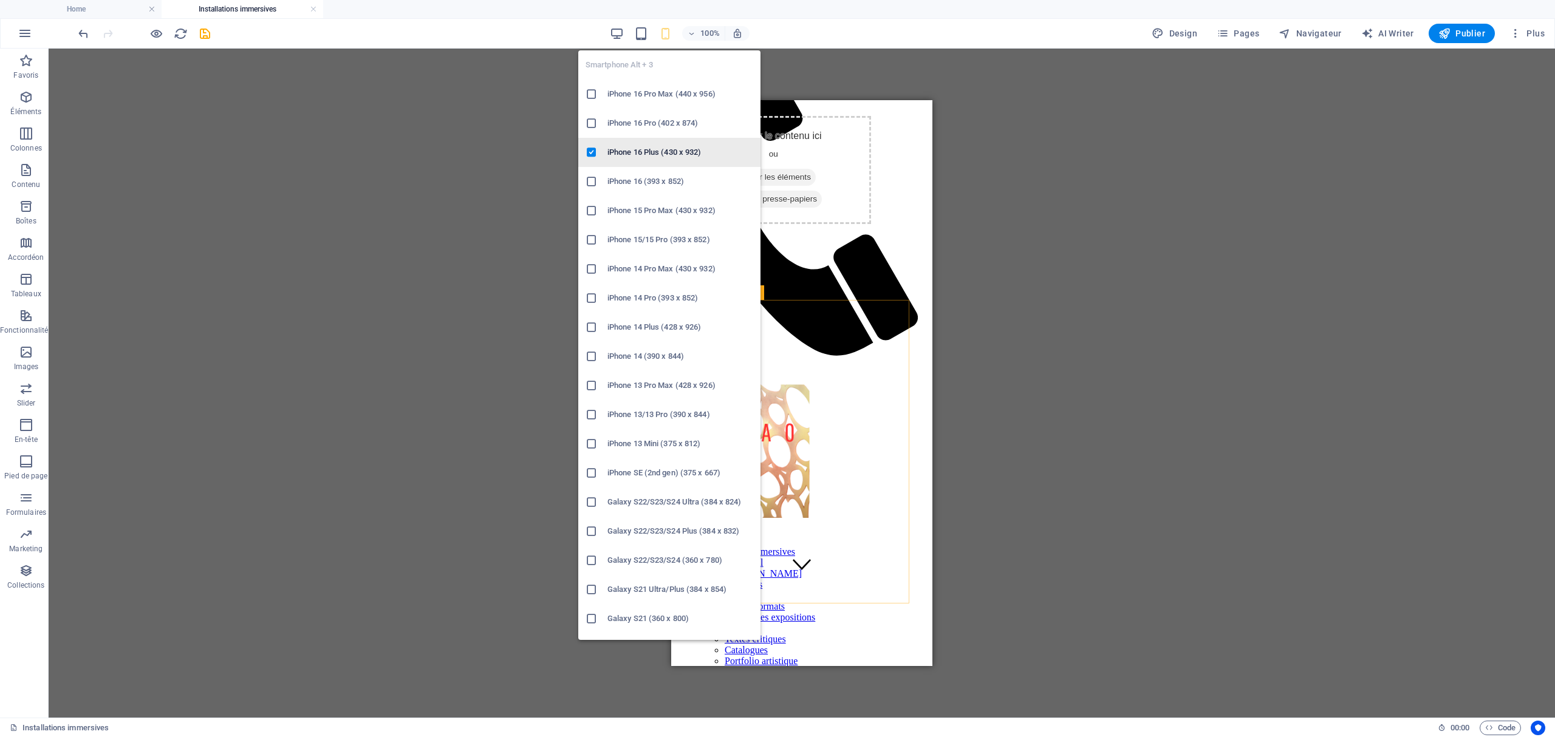
click at [666, 146] on h6 "iPhone 16 Plus (430 x 932)" at bounding box center [680, 152] width 146 height 15
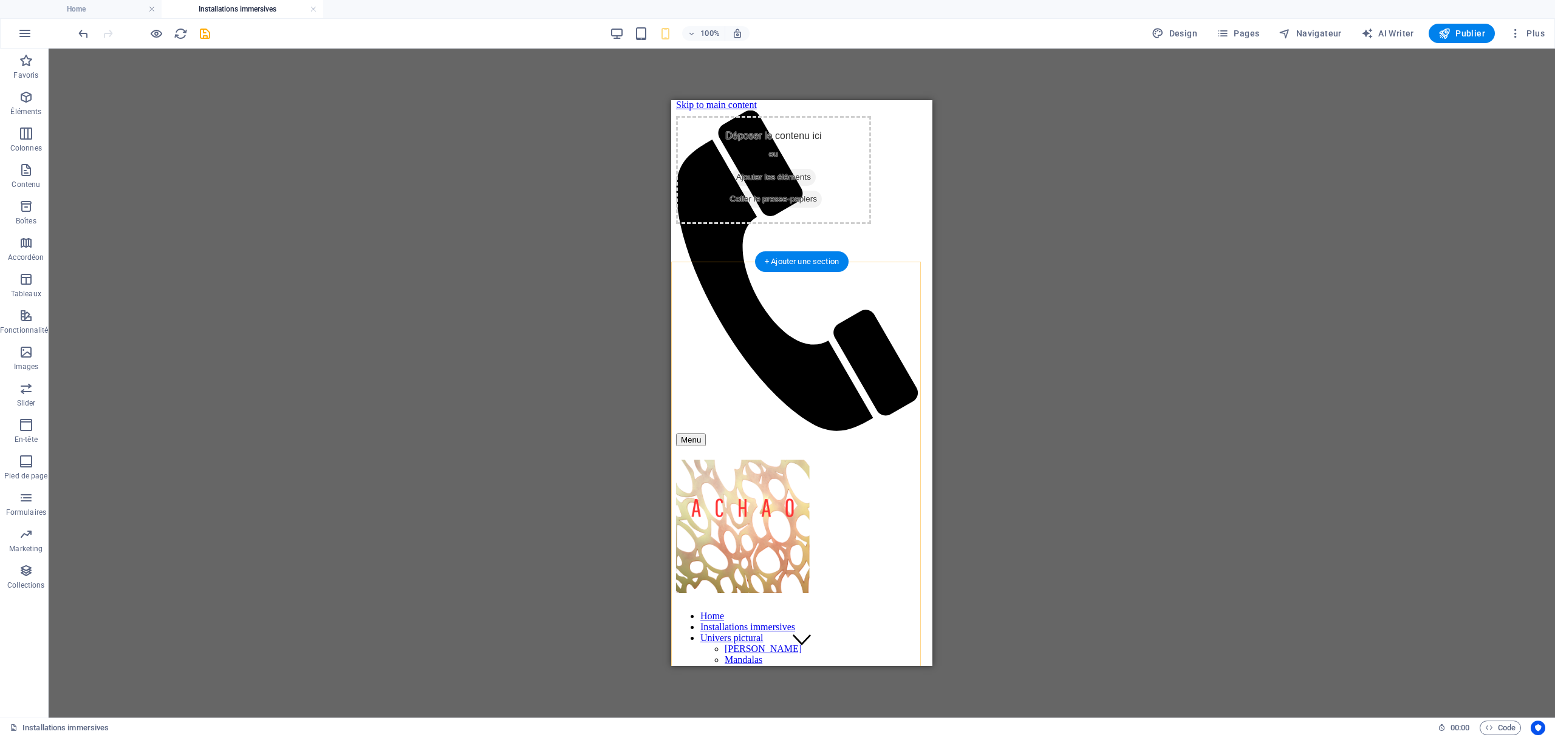
scroll to position [0, 0]
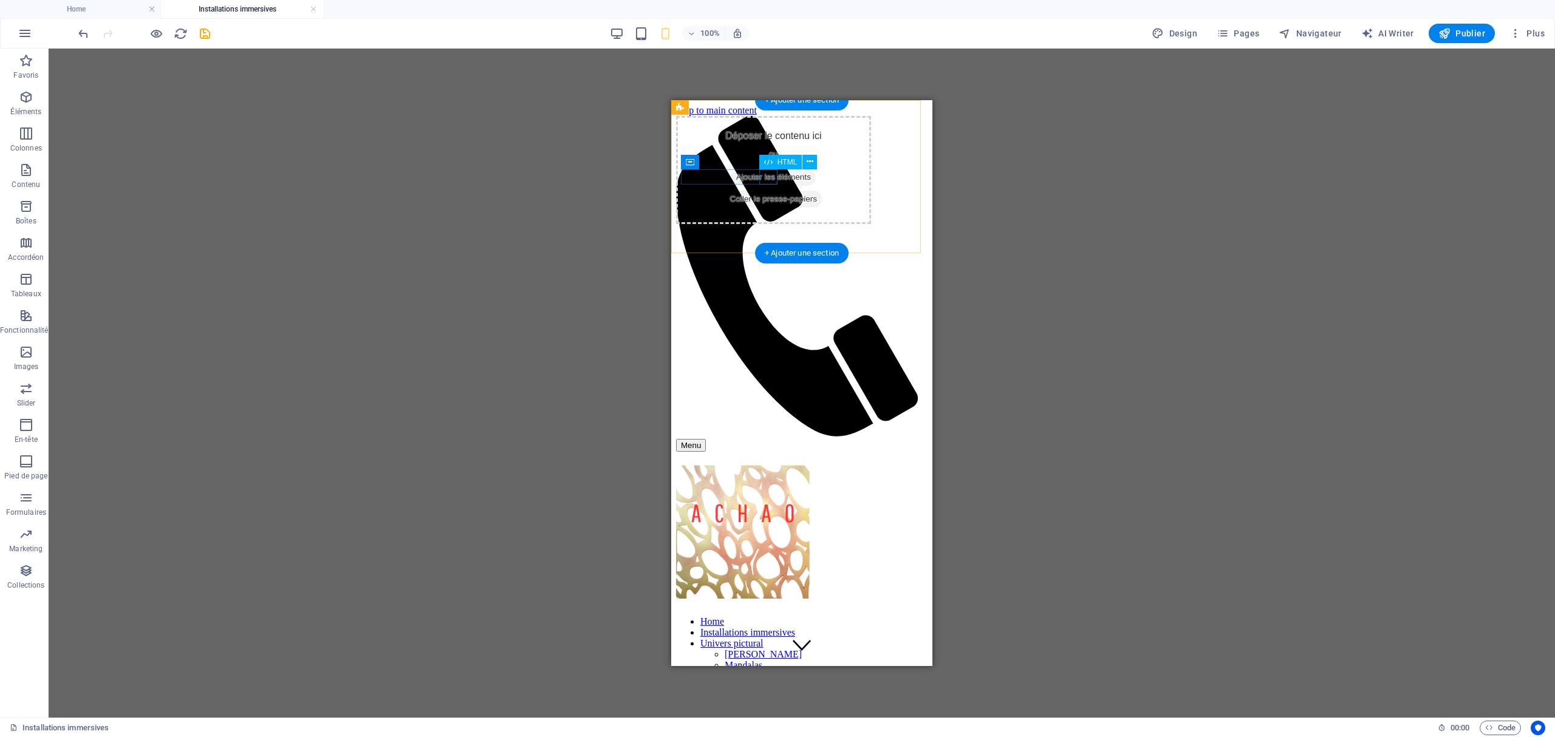
click at [768, 439] on div "Menu" at bounding box center [801, 445] width 251 height 13
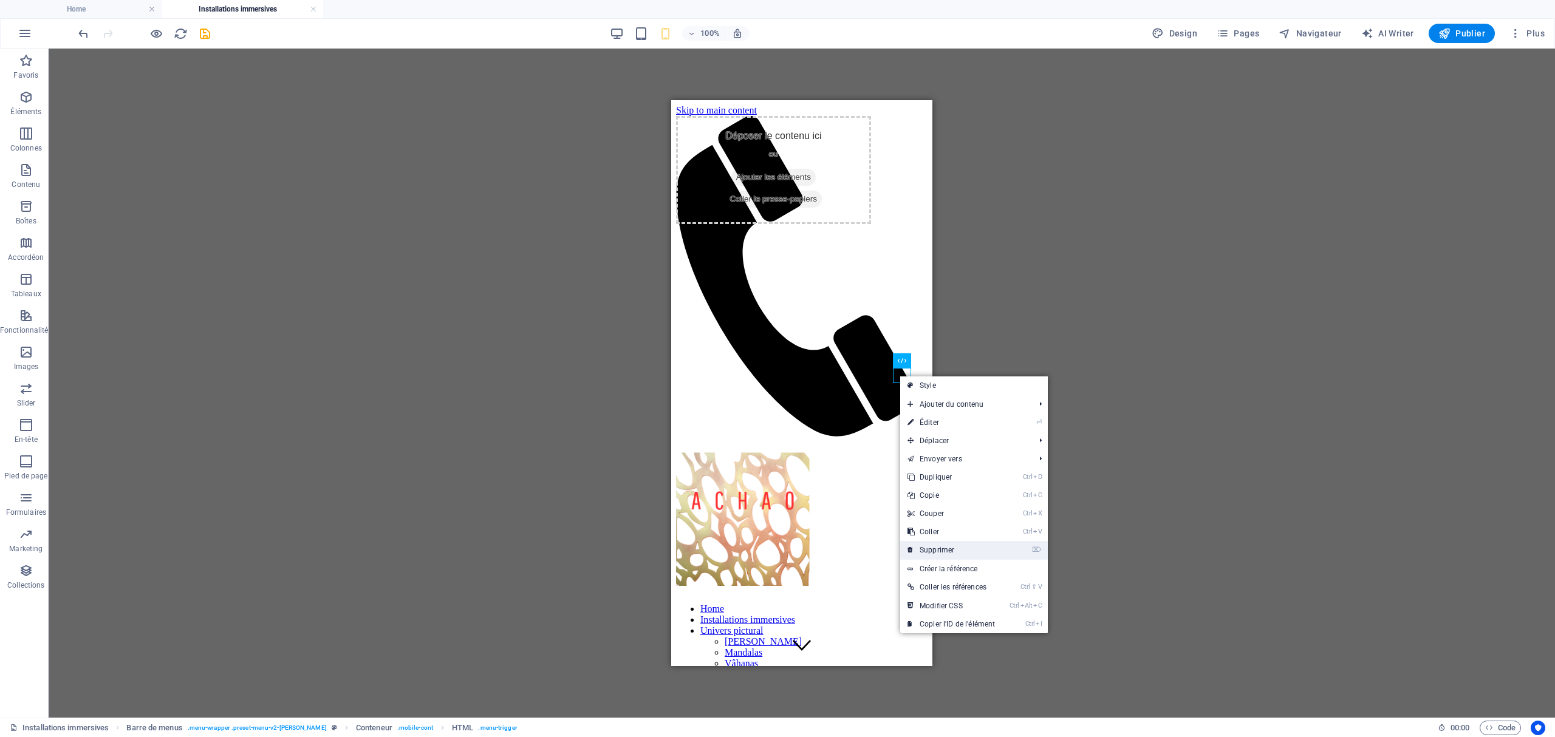
click at [964, 545] on link "⌦ Supprimer" at bounding box center [951, 550] width 102 height 18
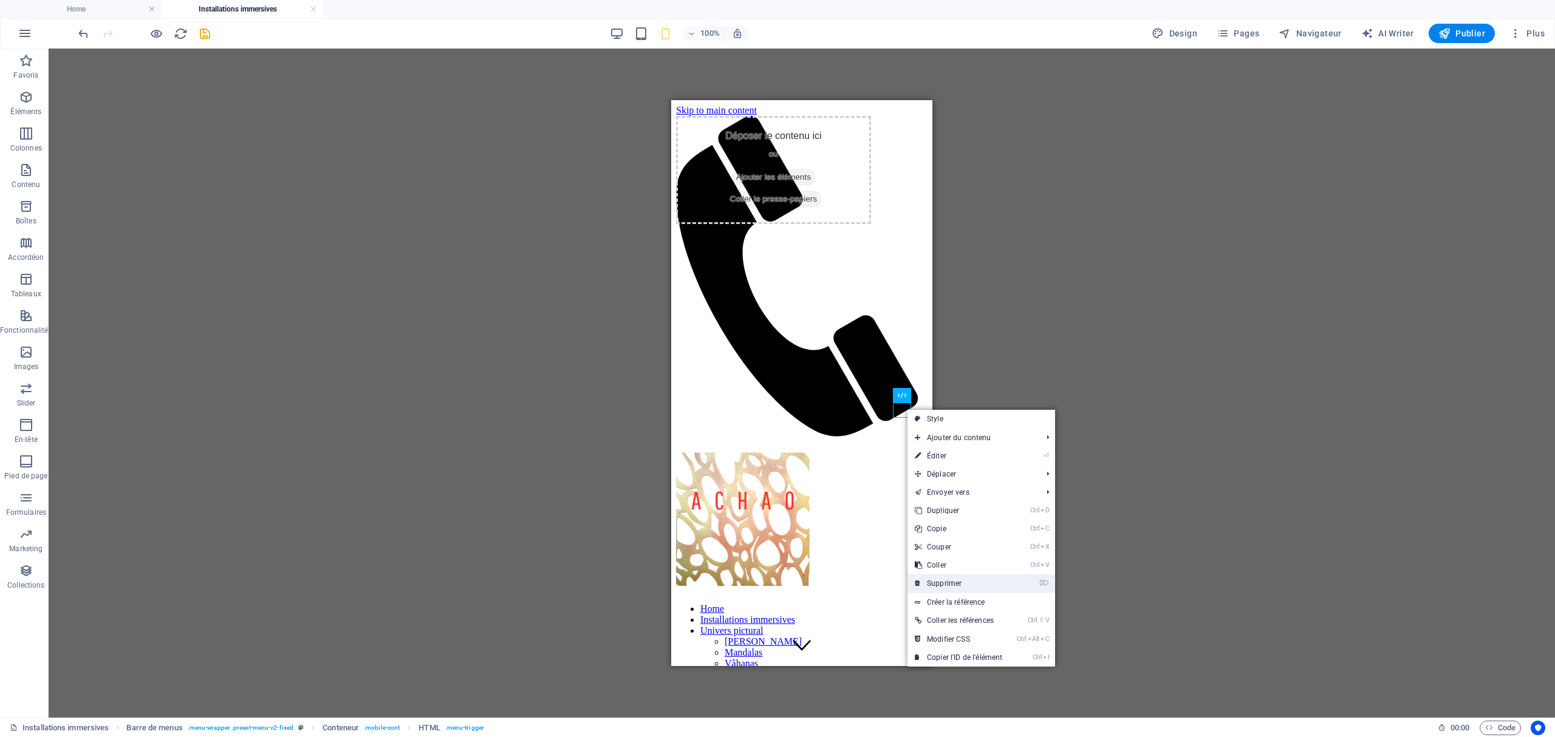
click at [977, 583] on link "⌦ Supprimer" at bounding box center [958, 584] width 102 height 18
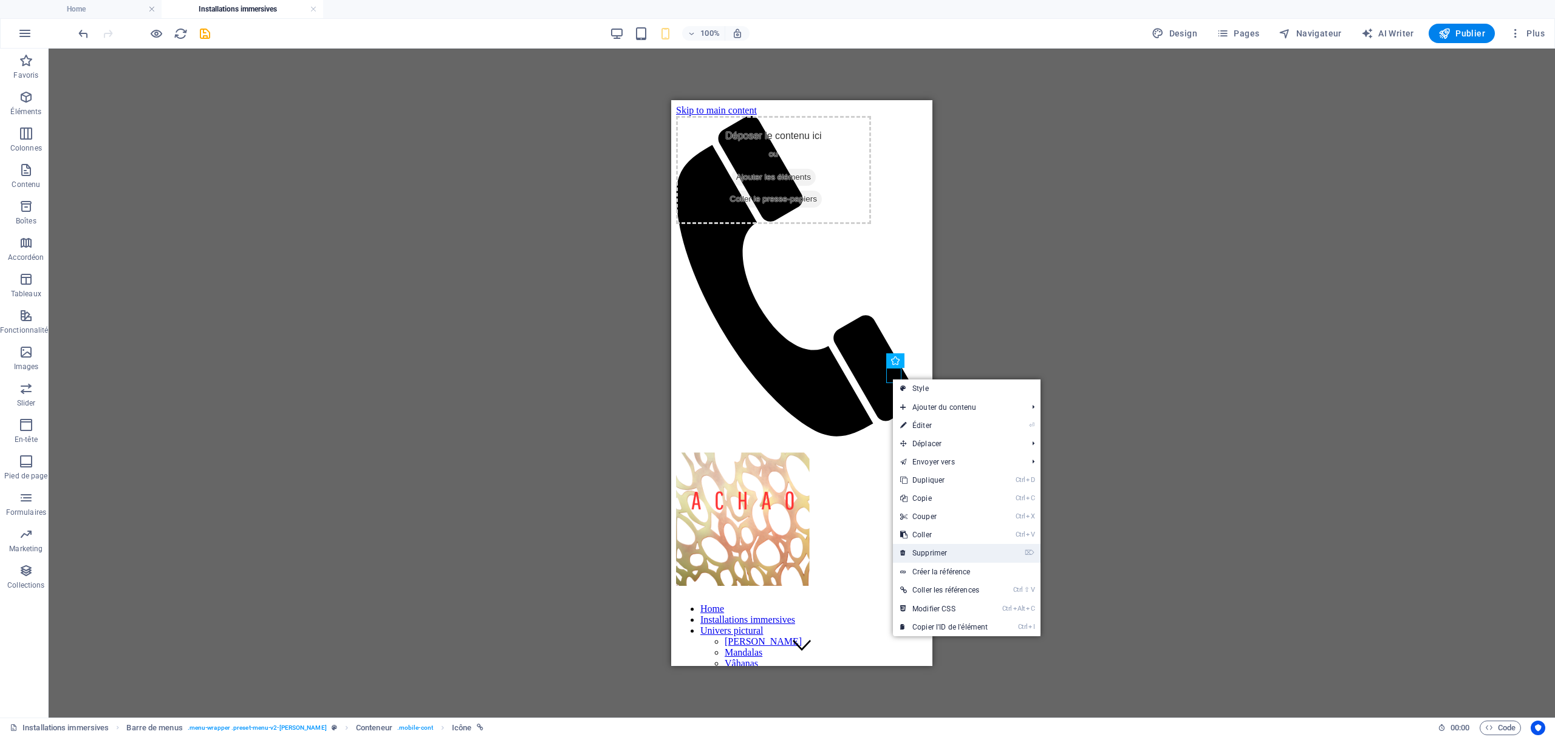
click at [952, 549] on link "⌦ Supprimer" at bounding box center [944, 553] width 102 height 18
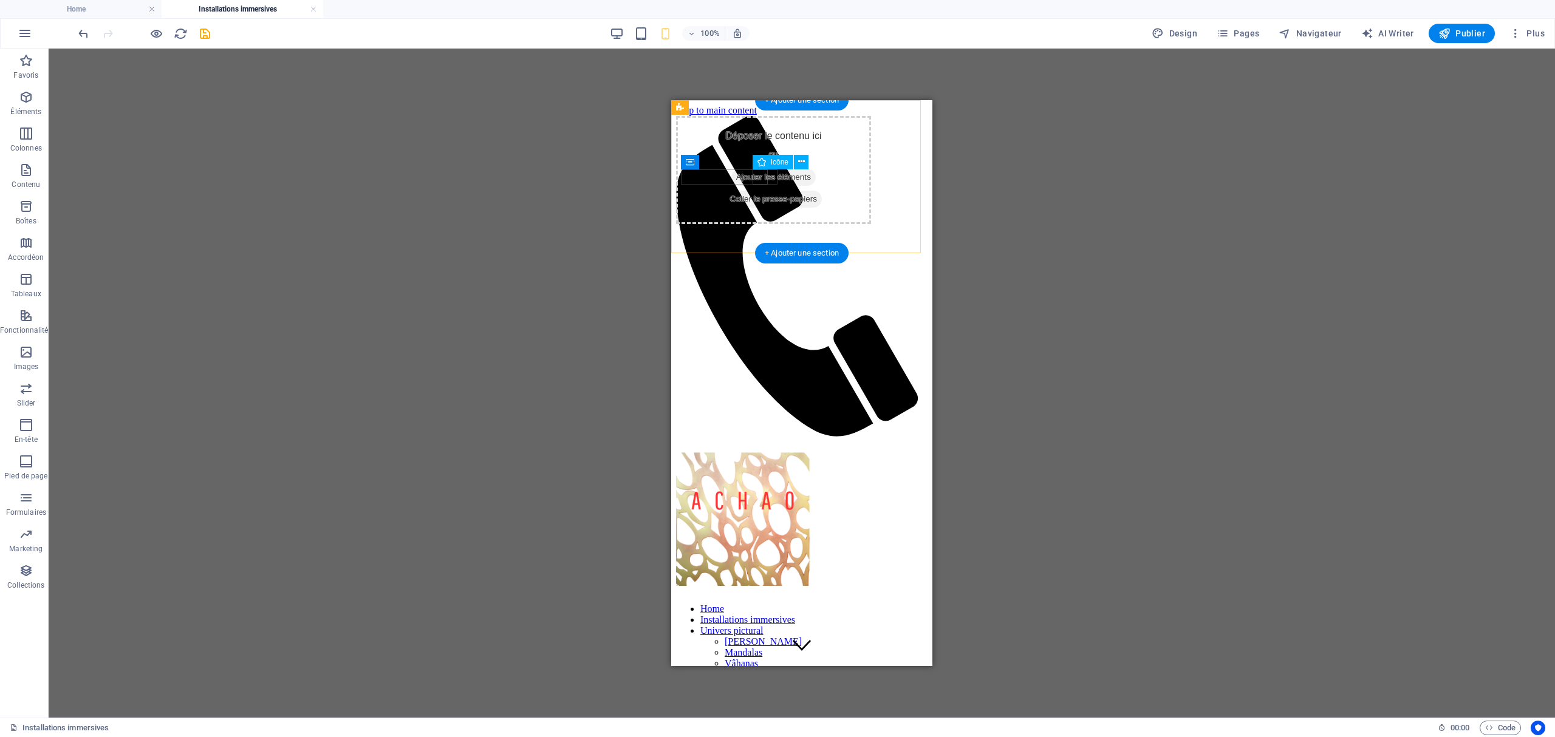
click at [758, 176] on figure at bounding box center [797, 277] width 242 height 323
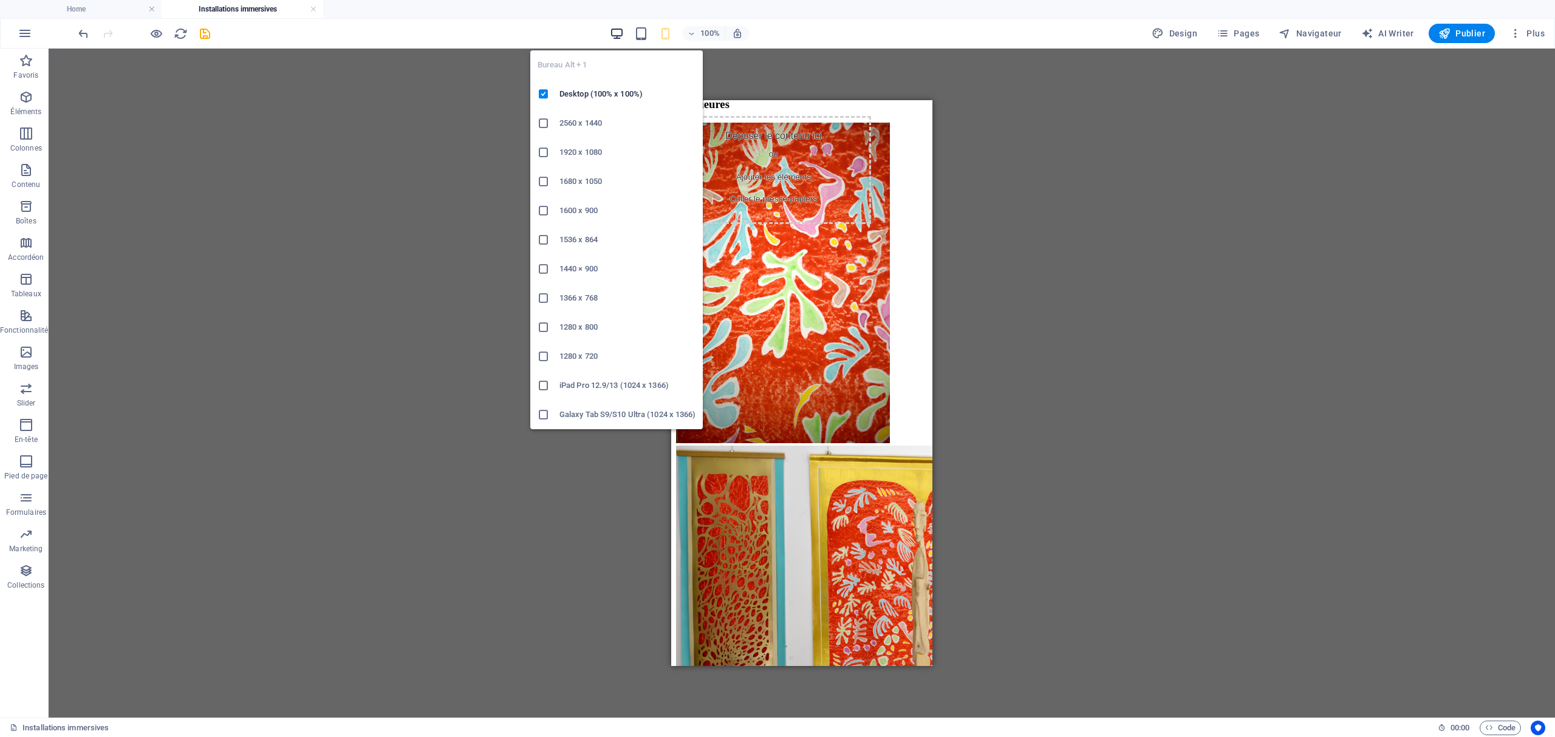
click at [618, 33] on icon "button" at bounding box center [617, 34] width 14 height 14
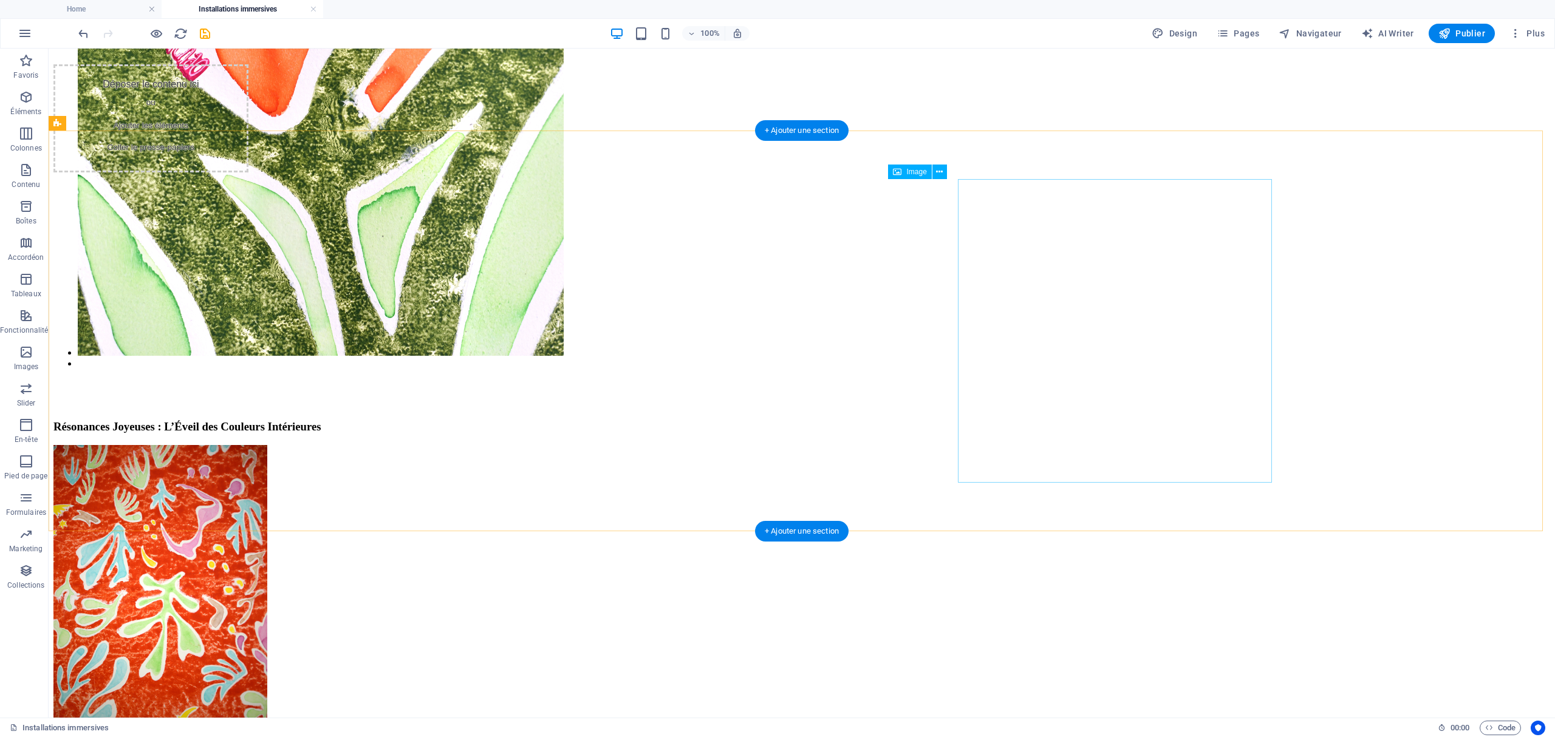
scroll to position [3255, 0]
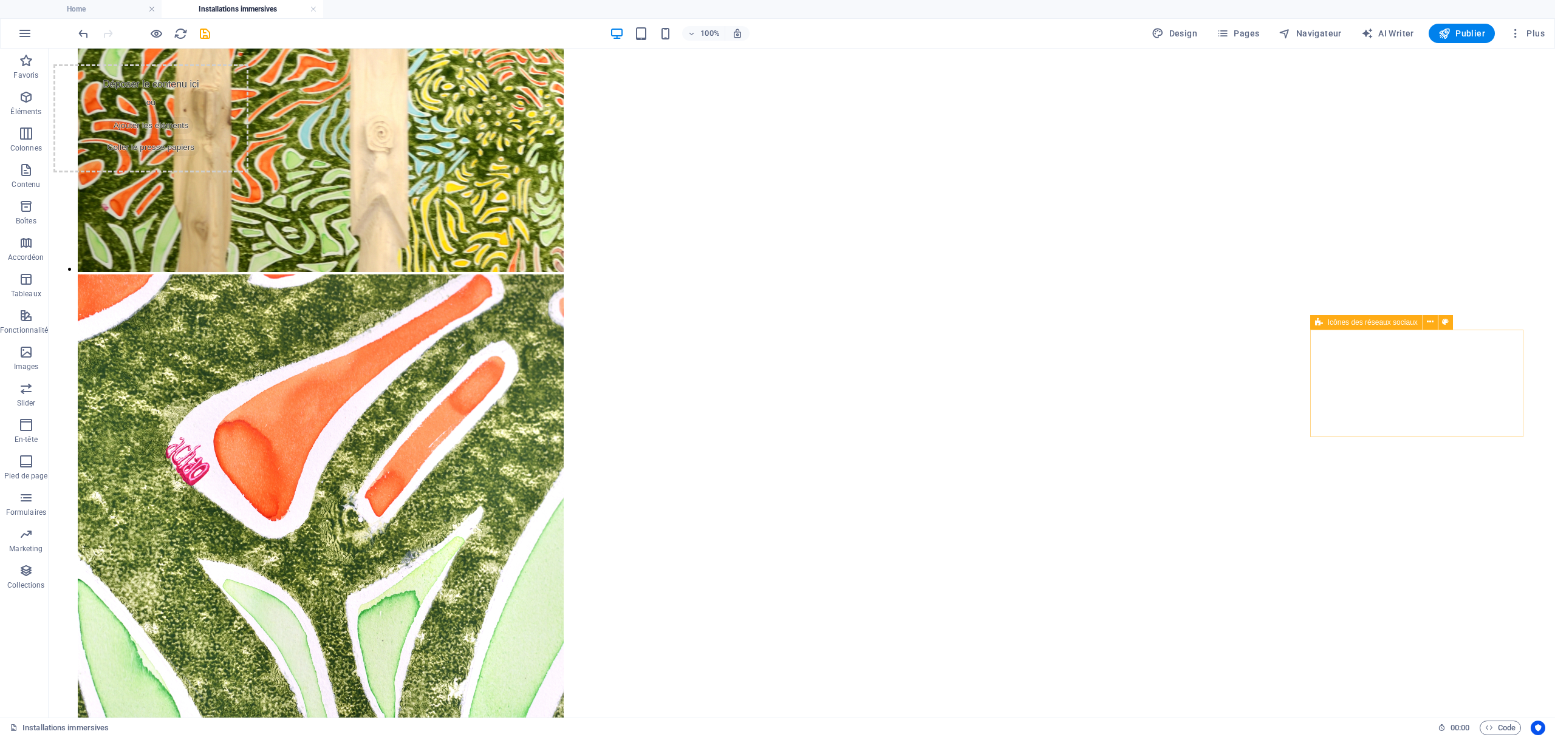
click at [248, 172] on div "Déposer le contenu ici ou Ajouter les éléments Coller le presse-papiers" at bounding box center [150, 118] width 195 height 108
click at [193, 134] on span "Ajouter les éléments" at bounding box center [151, 125] width 84 height 17
click at [1430, 318] on icon at bounding box center [1430, 322] width 7 height 13
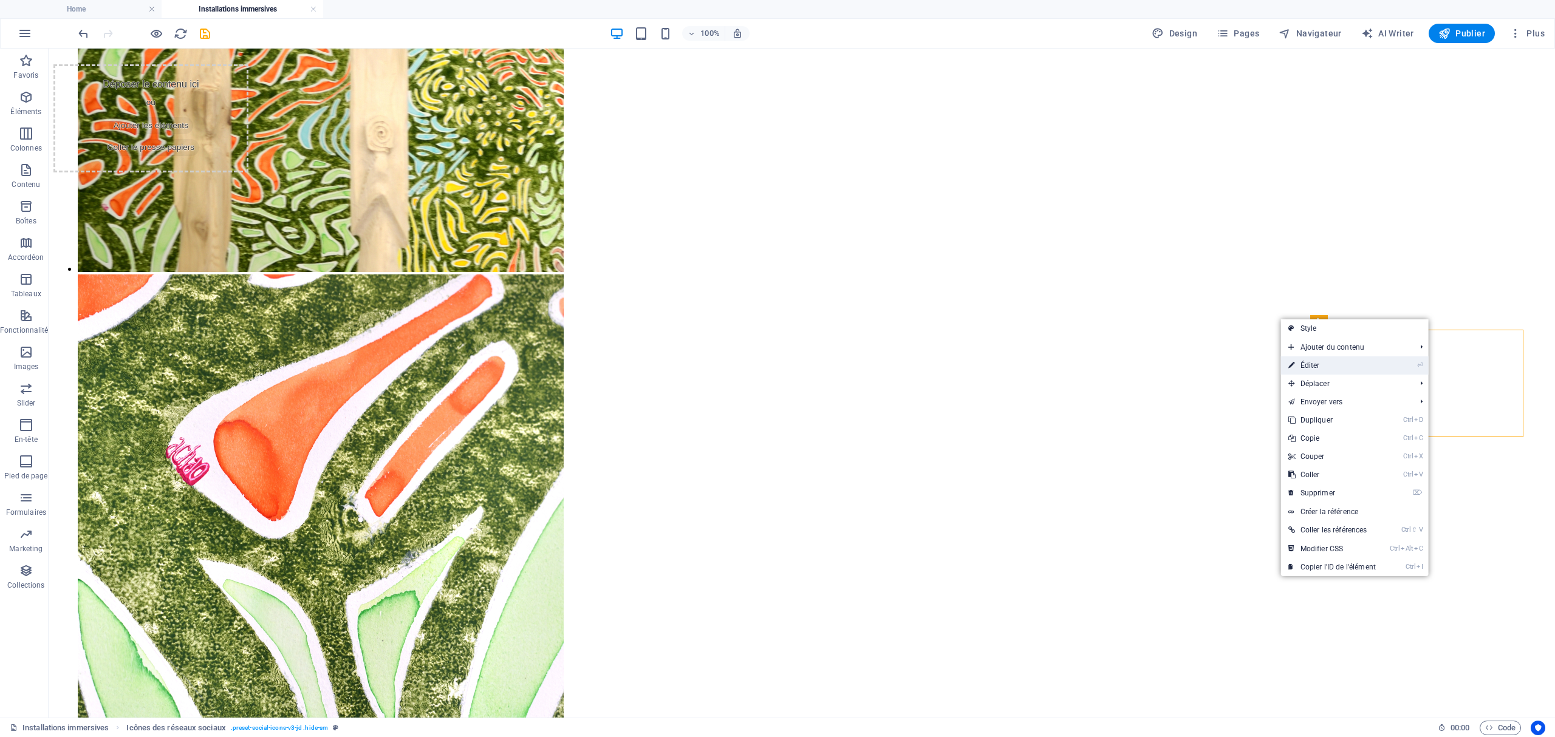
click at [1365, 365] on link "⏎ Éditer" at bounding box center [1332, 365] width 102 height 18
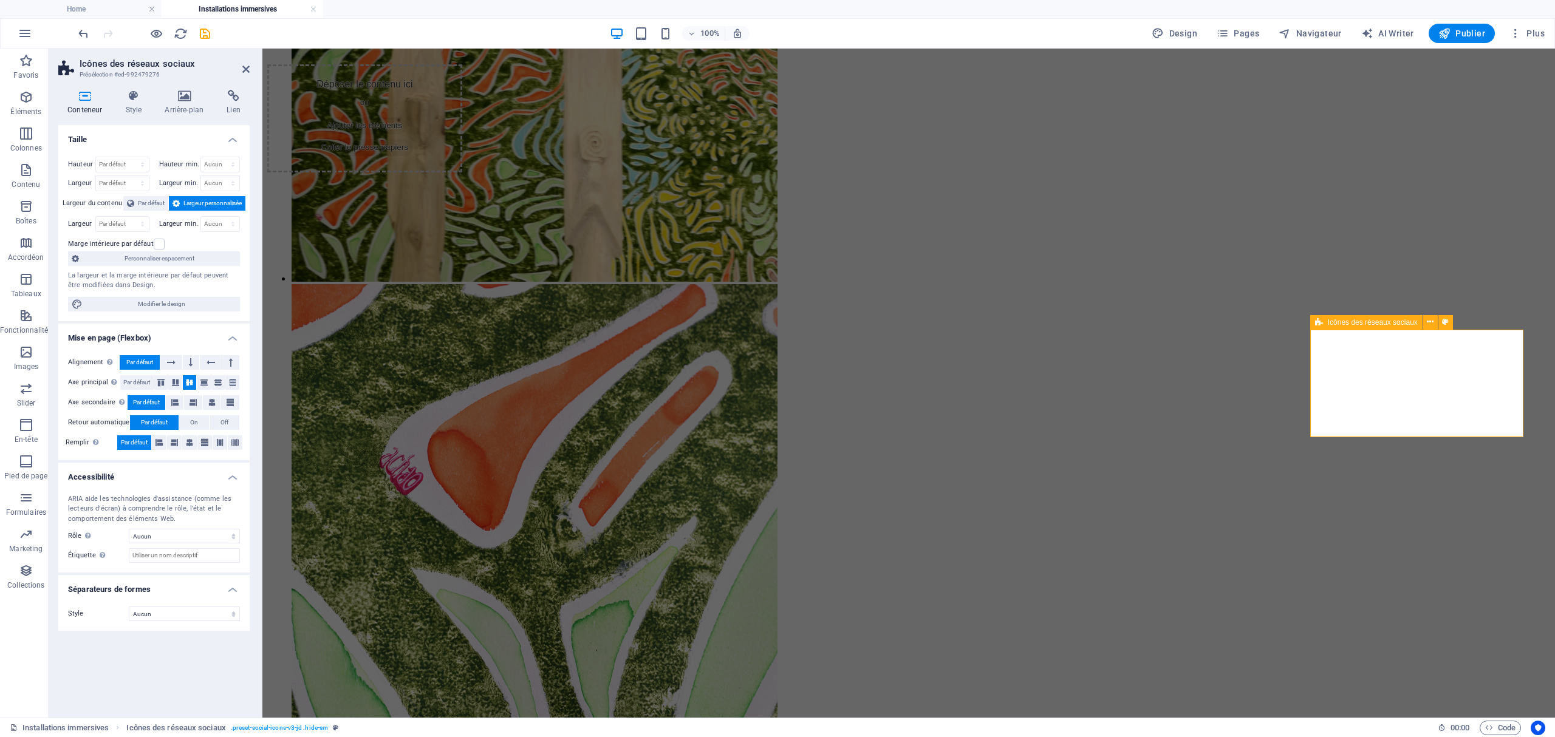
scroll to position [3148, 0]
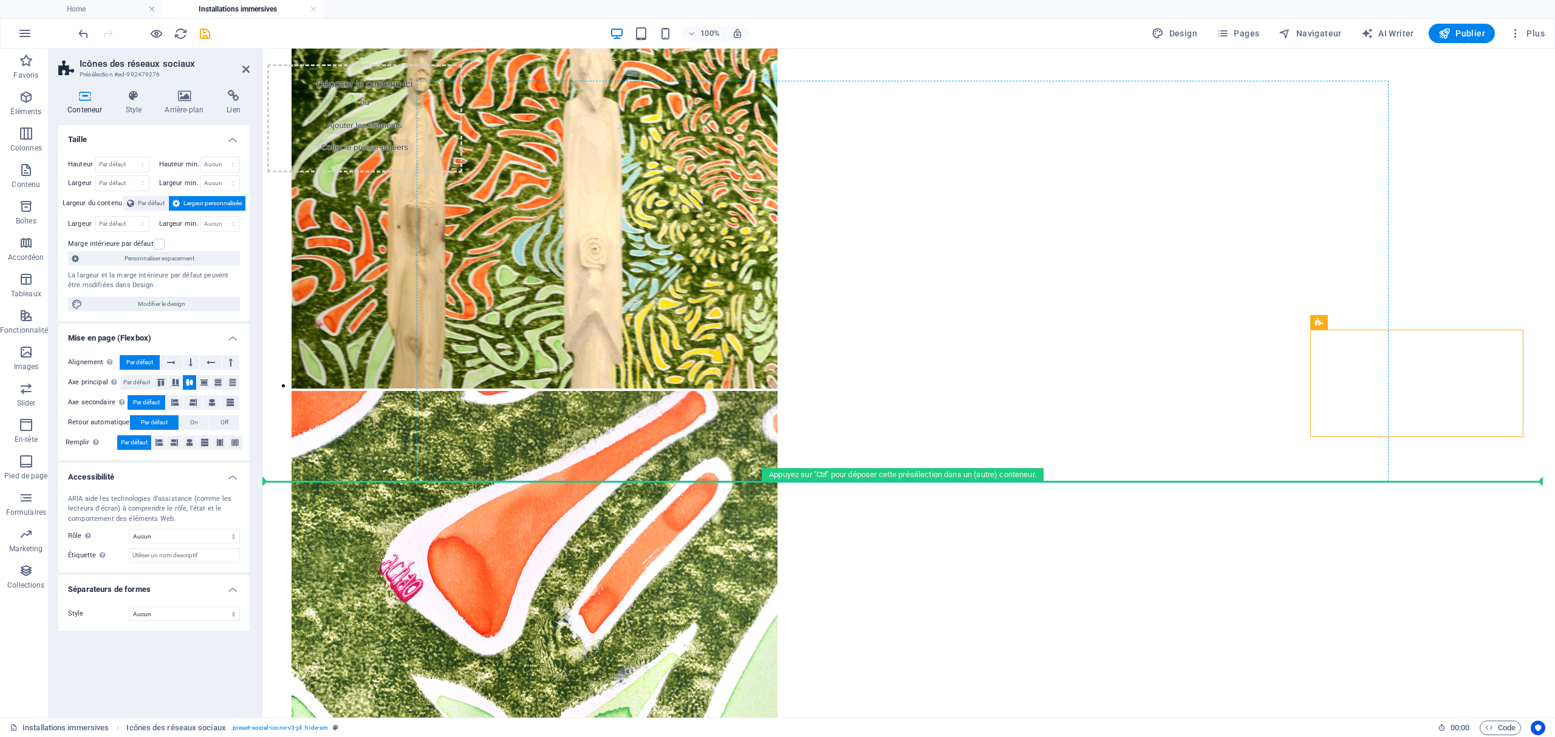
drag, startPoint x: 1592, startPoint y: 370, endPoint x: 1342, endPoint y: 295, distance: 261.3
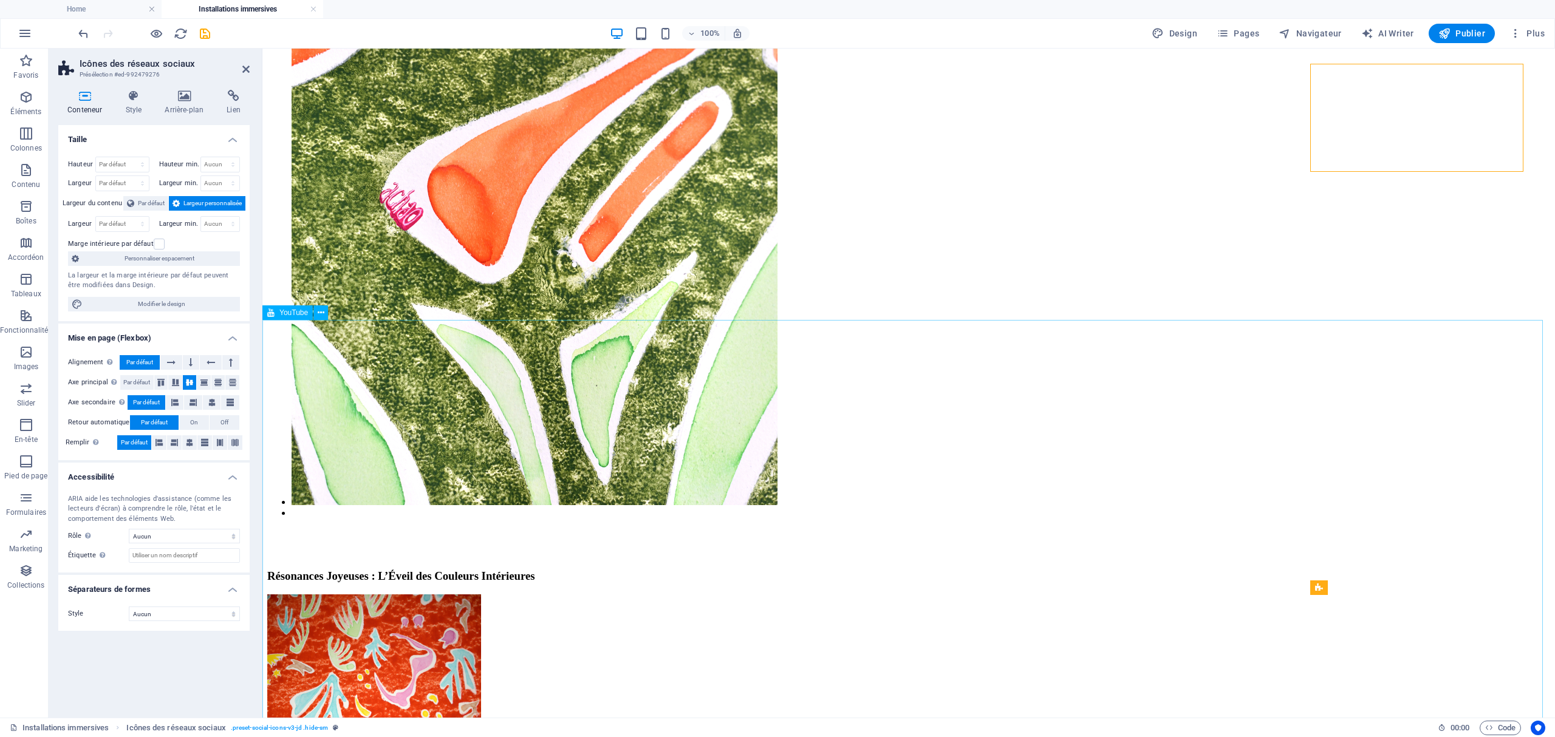
scroll to position [3518, 0]
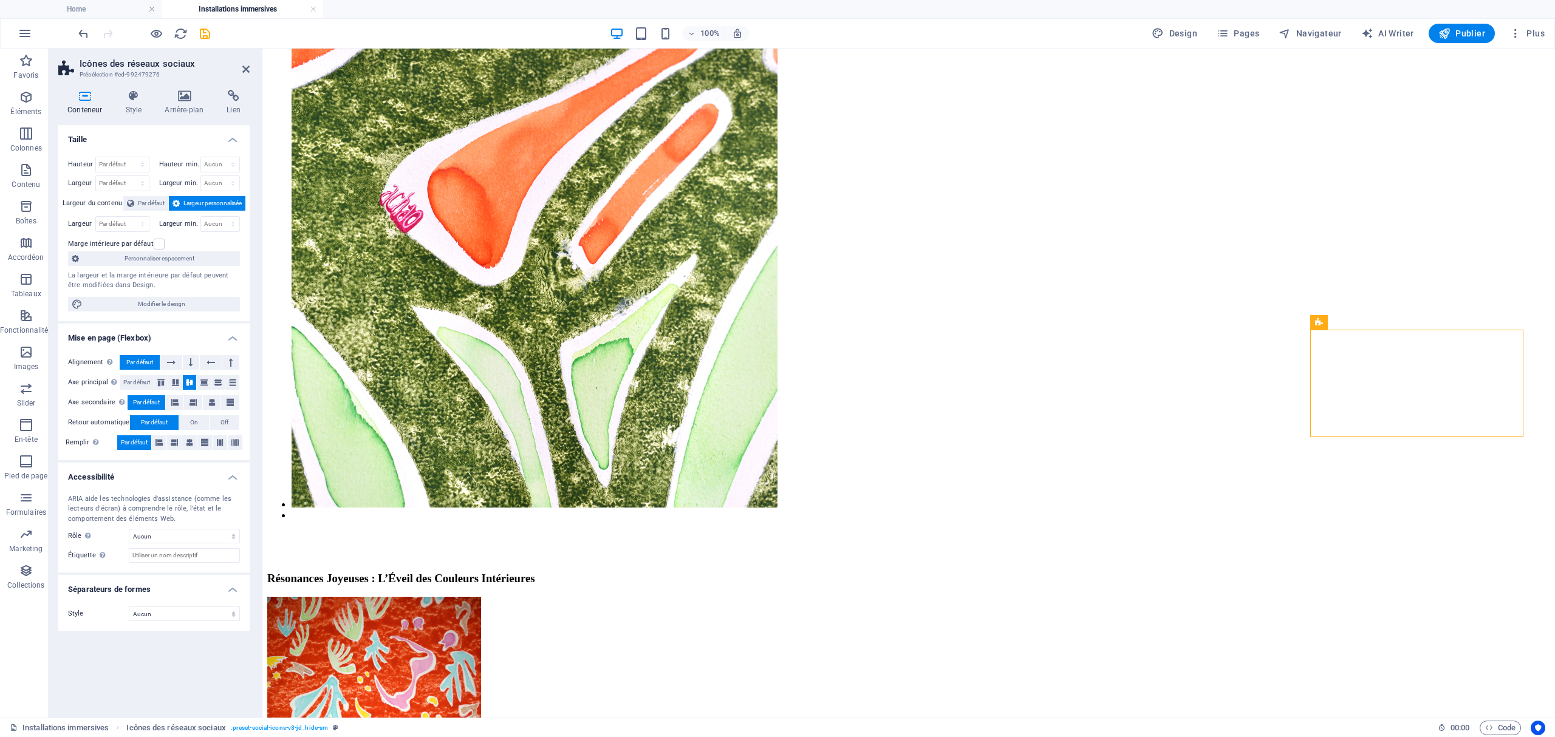
click at [644, 42] on div "100%" at bounding box center [679, 33] width 140 height 19
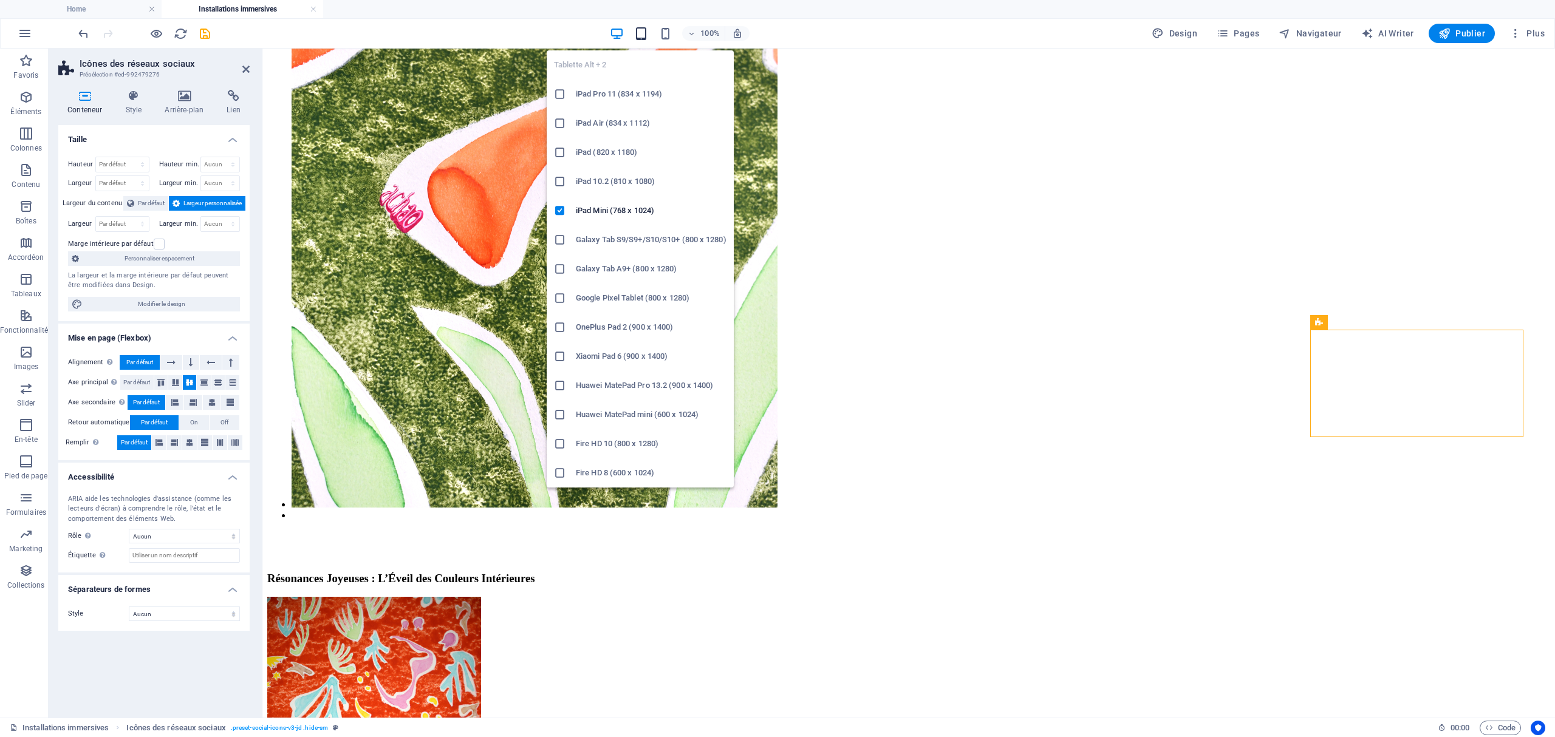
click at [647, 35] on icon "button" at bounding box center [641, 34] width 14 height 14
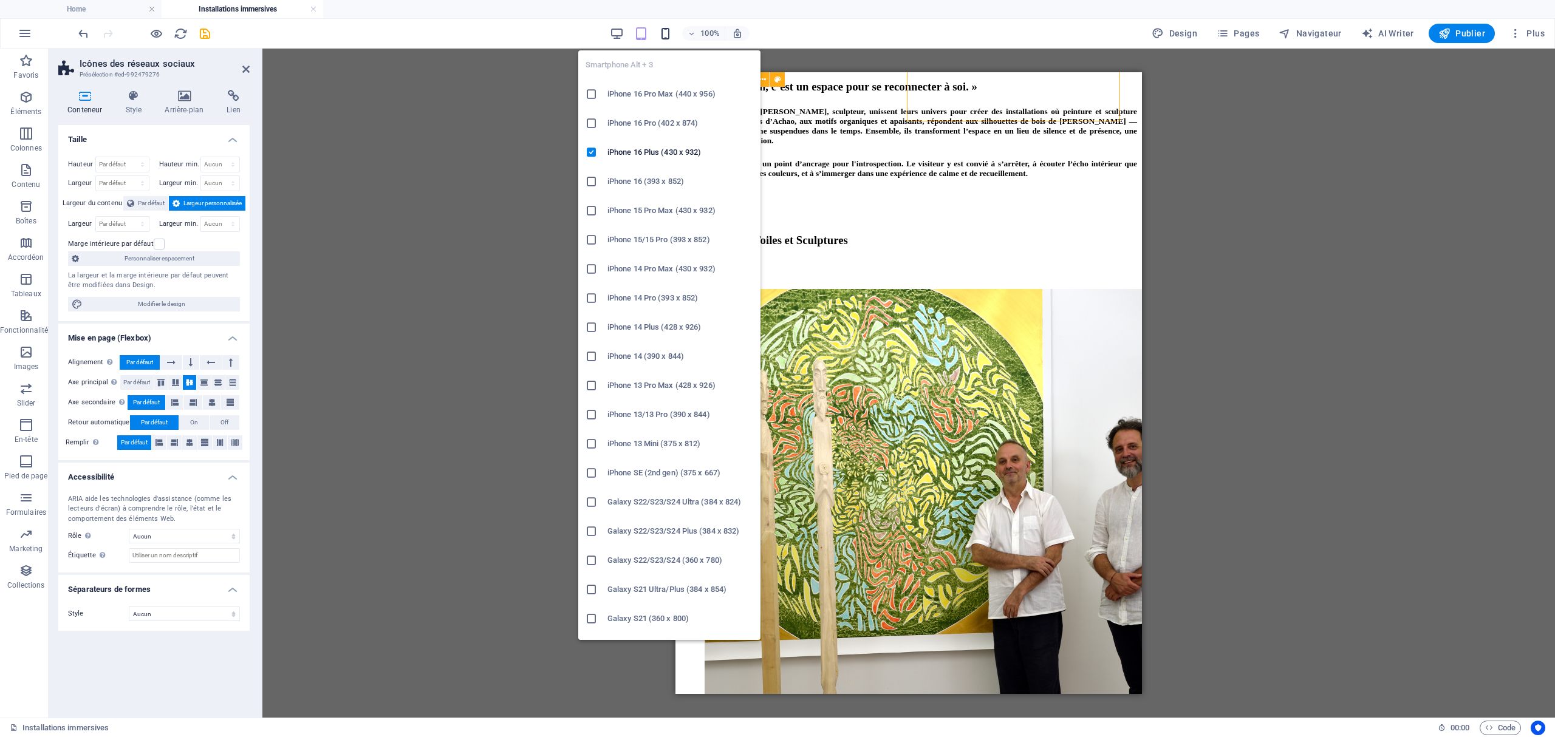
click at [660, 28] on icon "button" at bounding box center [665, 34] width 14 height 14
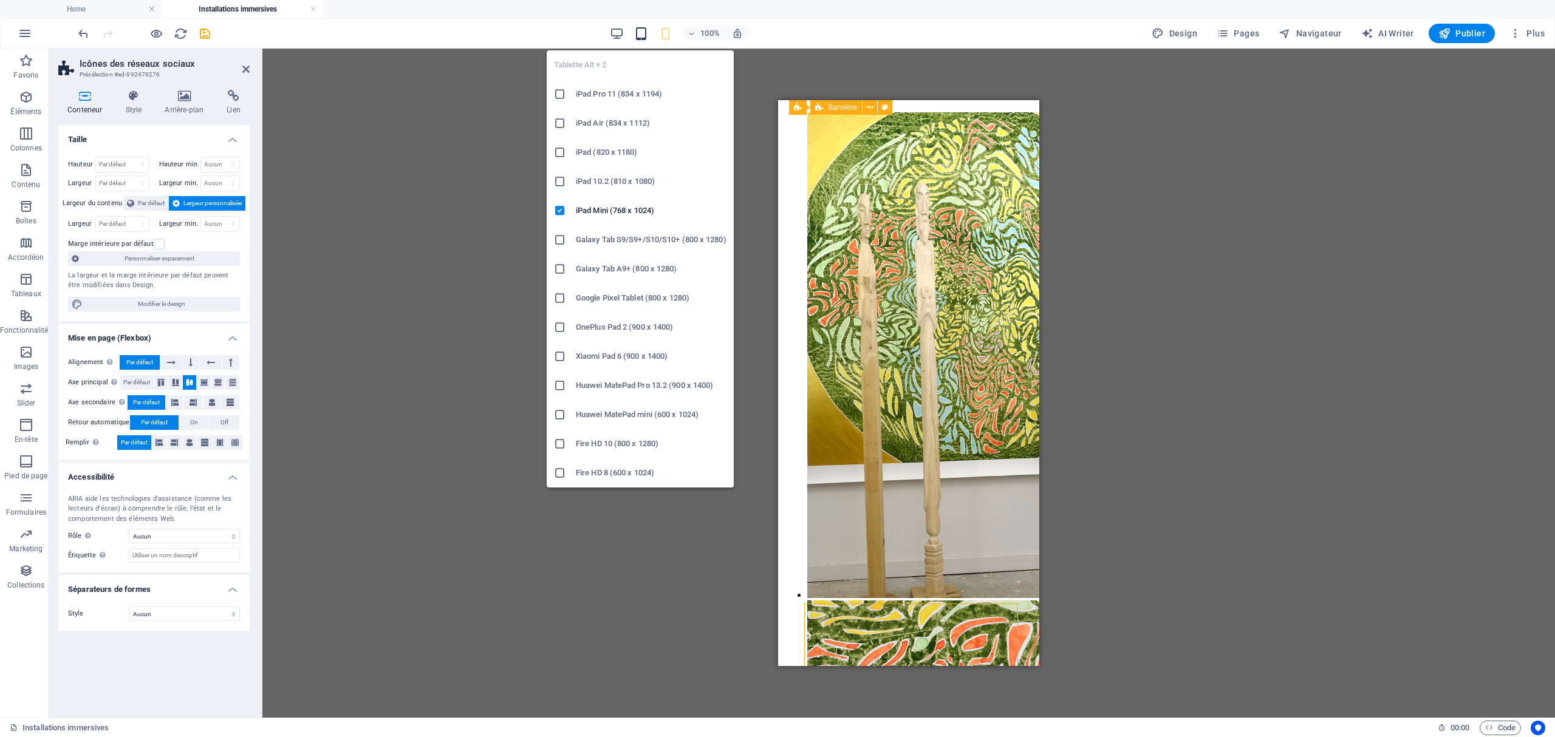
click at [637, 38] on icon "button" at bounding box center [641, 34] width 14 height 14
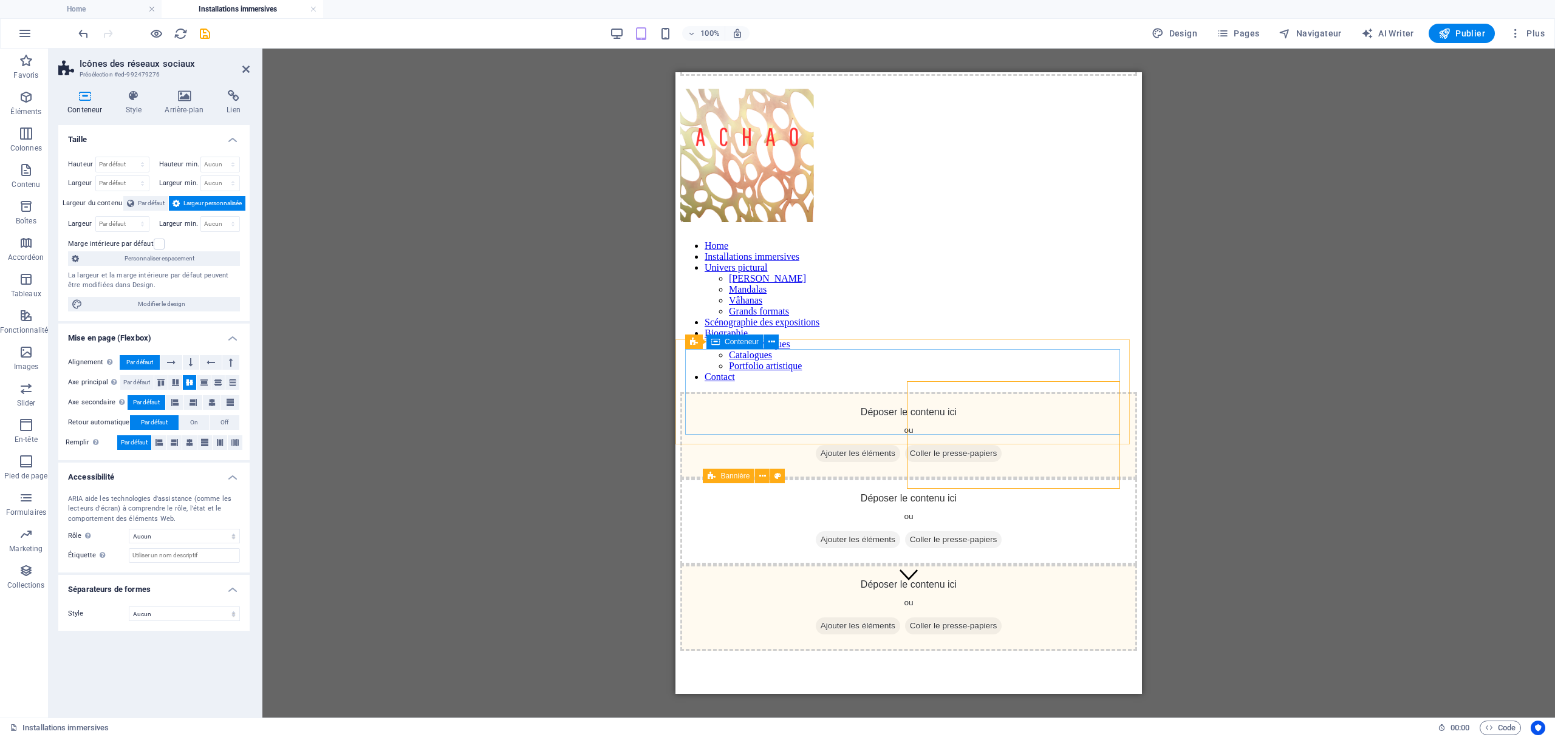
scroll to position [90, 0]
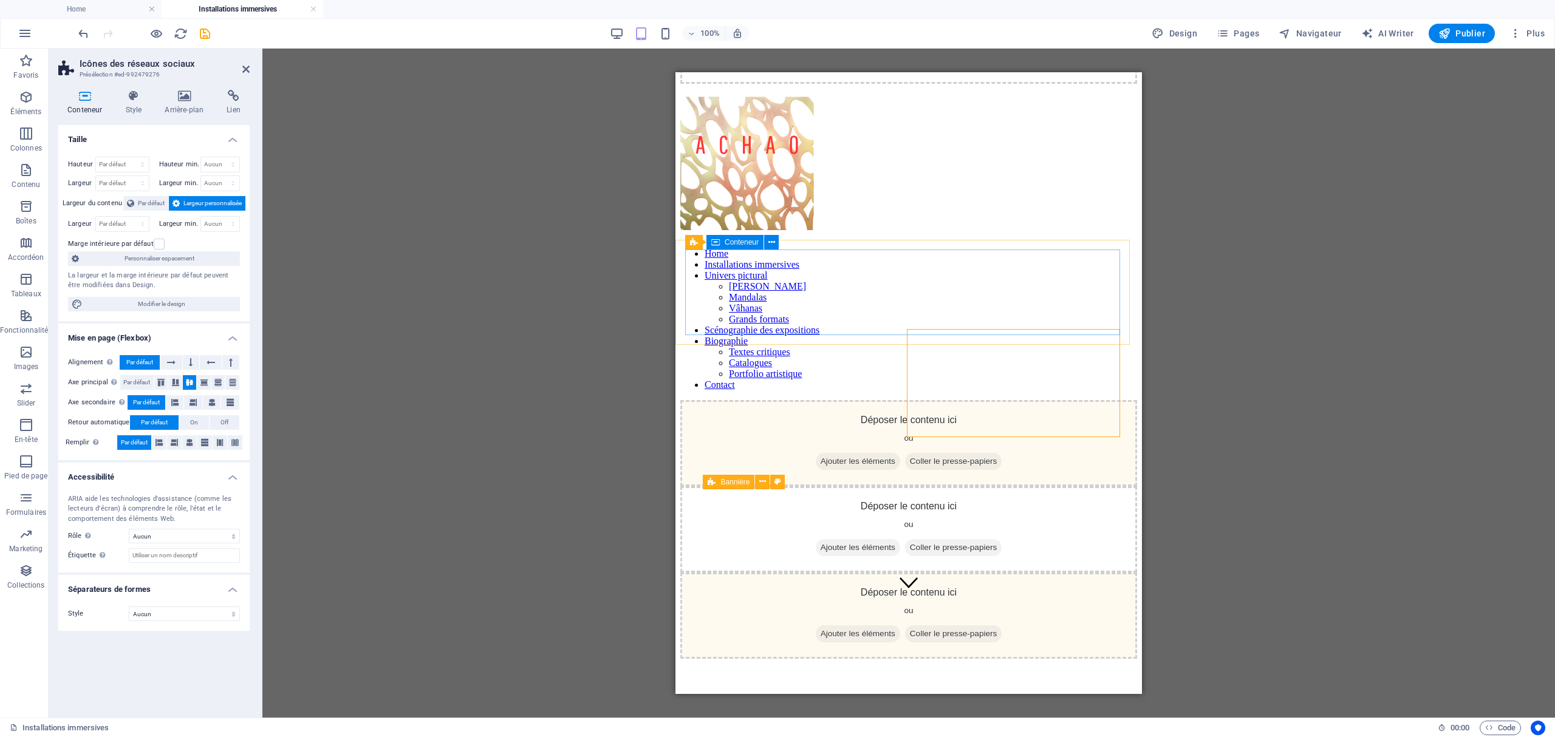
click at [788, 486] on div "Déposer le contenu ici ou Ajouter les éléments Coller le presse-papiers" at bounding box center [908, 529] width 457 height 86
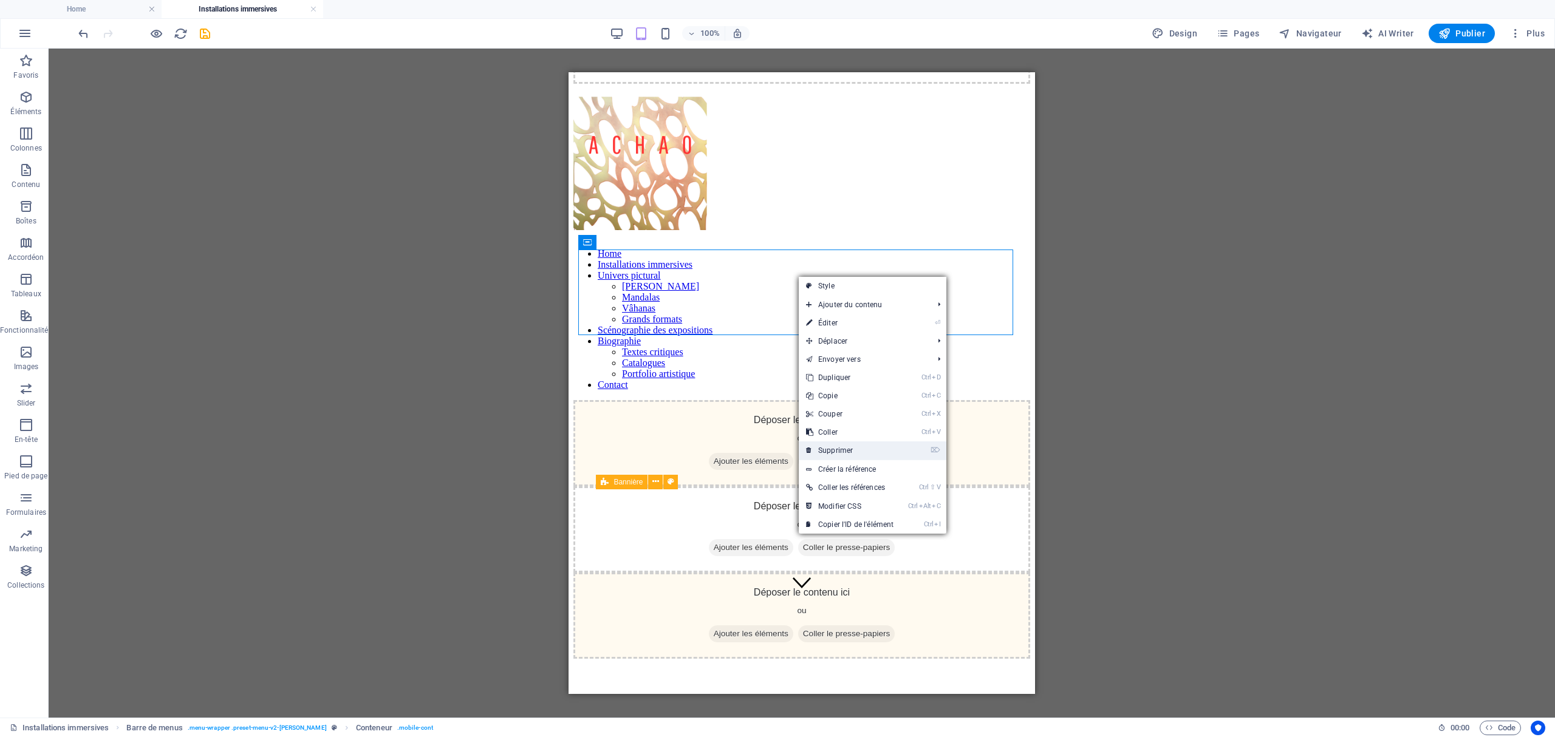
click at [873, 443] on link "⌦ Supprimer" at bounding box center [850, 451] width 102 height 18
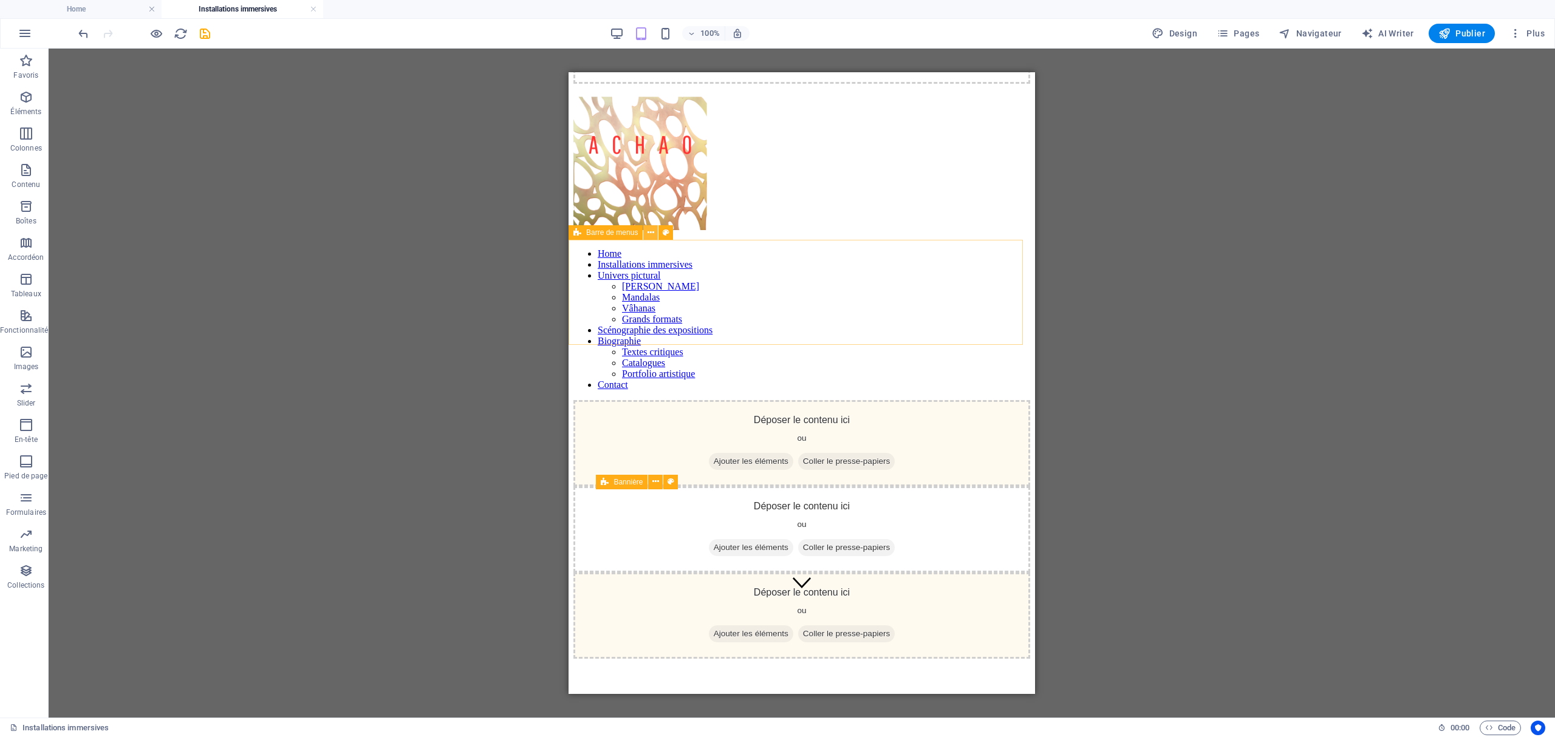
click at [652, 231] on icon at bounding box center [650, 233] width 7 height 13
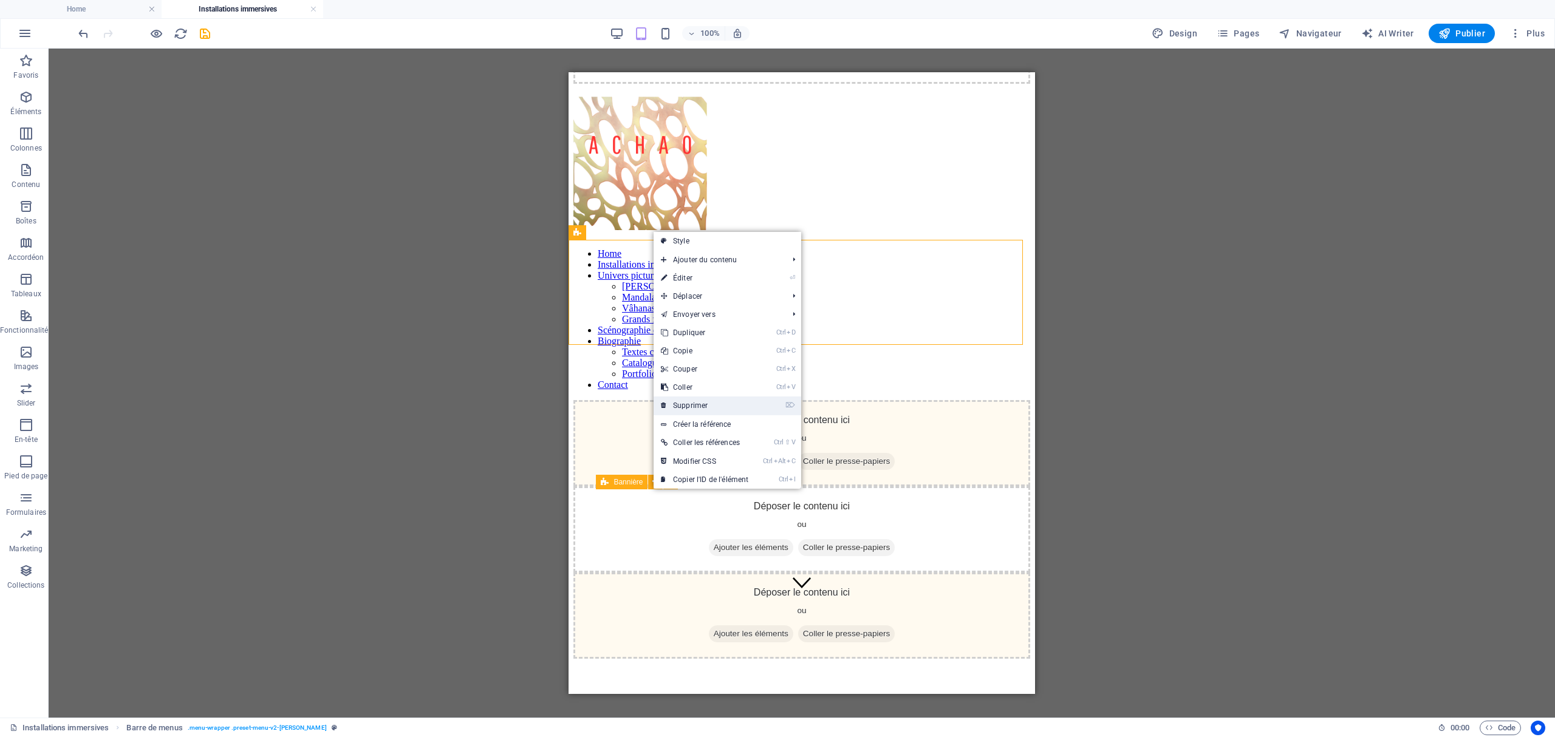
drag, startPoint x: 692, startPoint y: 403, endPoint x: 118, endPoint y: 313, distance: 581.6
click at [692, 403] on link "⌦ Supprimer" at bounding box center [704, 406] width 102 height 18
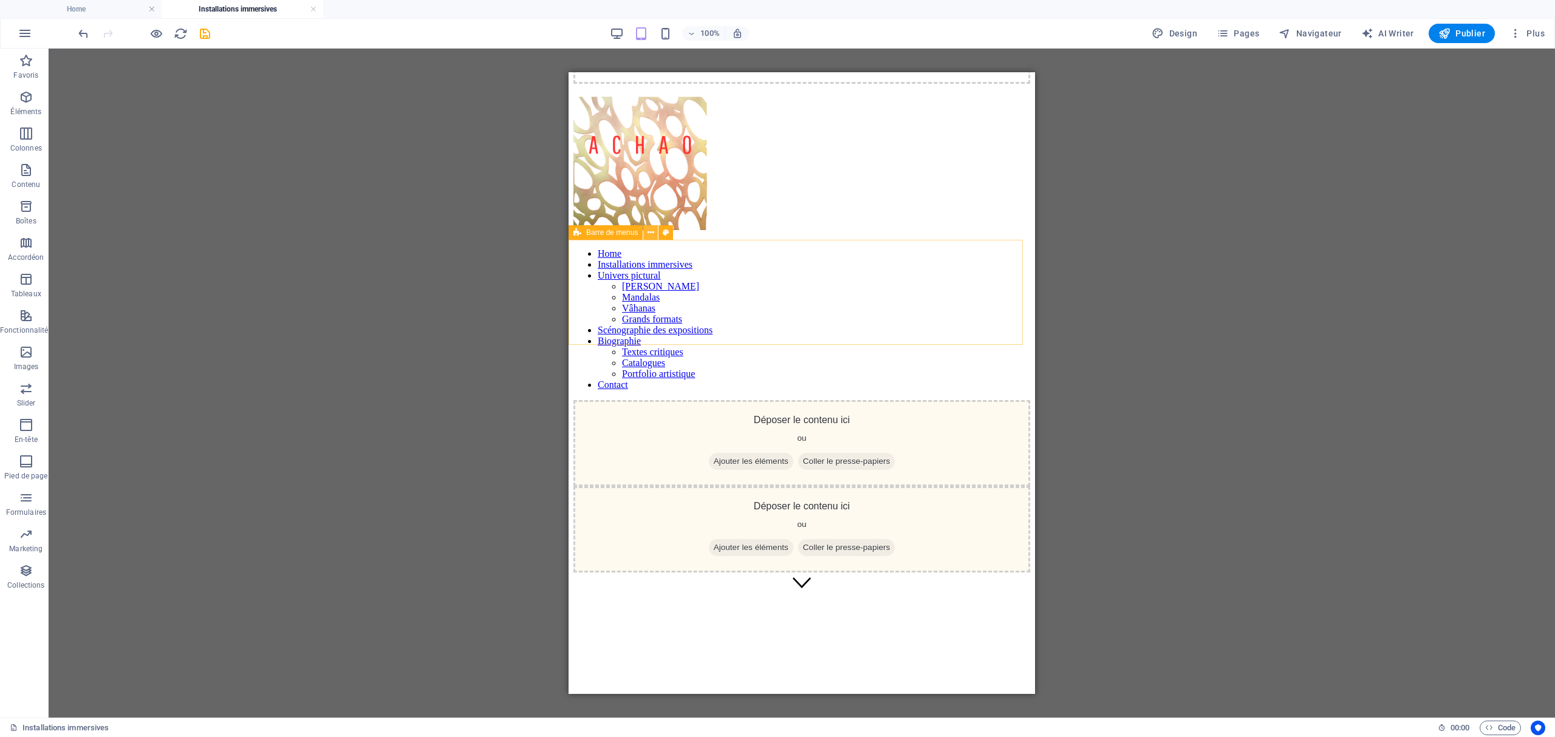
click at [652, 231] on icon at bounding box center [650, 233] width 7 height 13
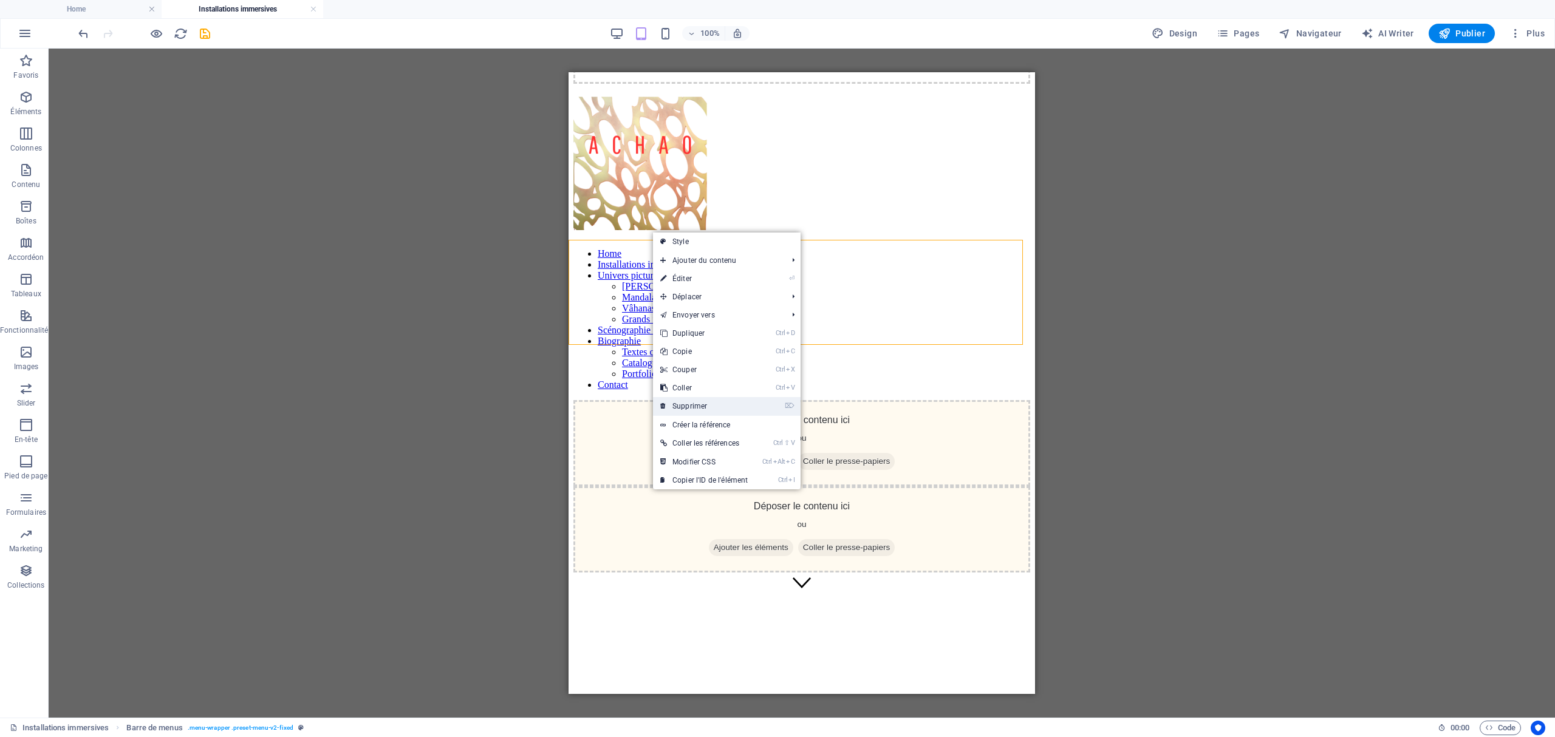
click at [693, 402] on link "⌦ Supprimer" at bounding box center [704, 406] width 102 height 18
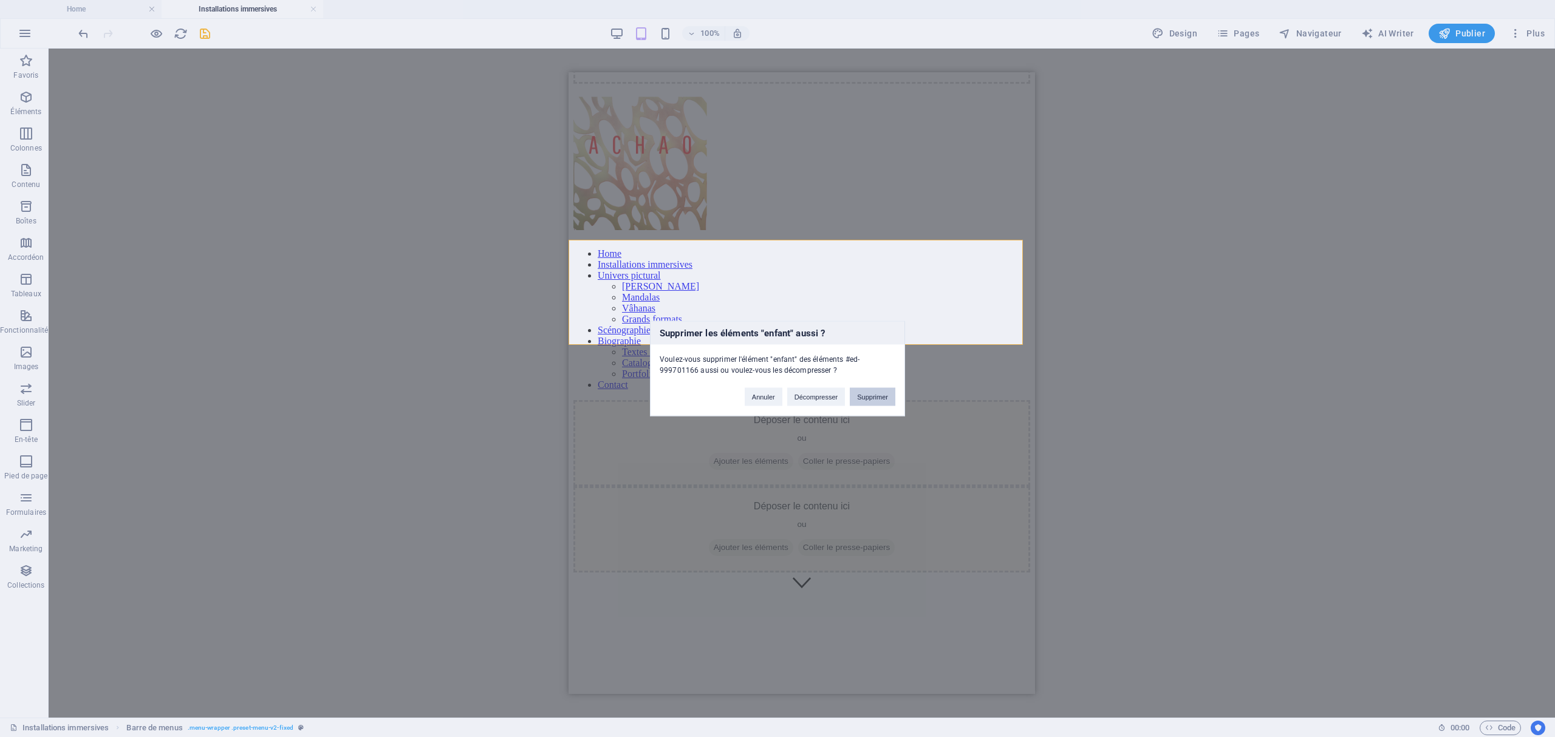
click at [883, 400] on button "Supprimer" at bounding box center [873, 397] width 46 height 18
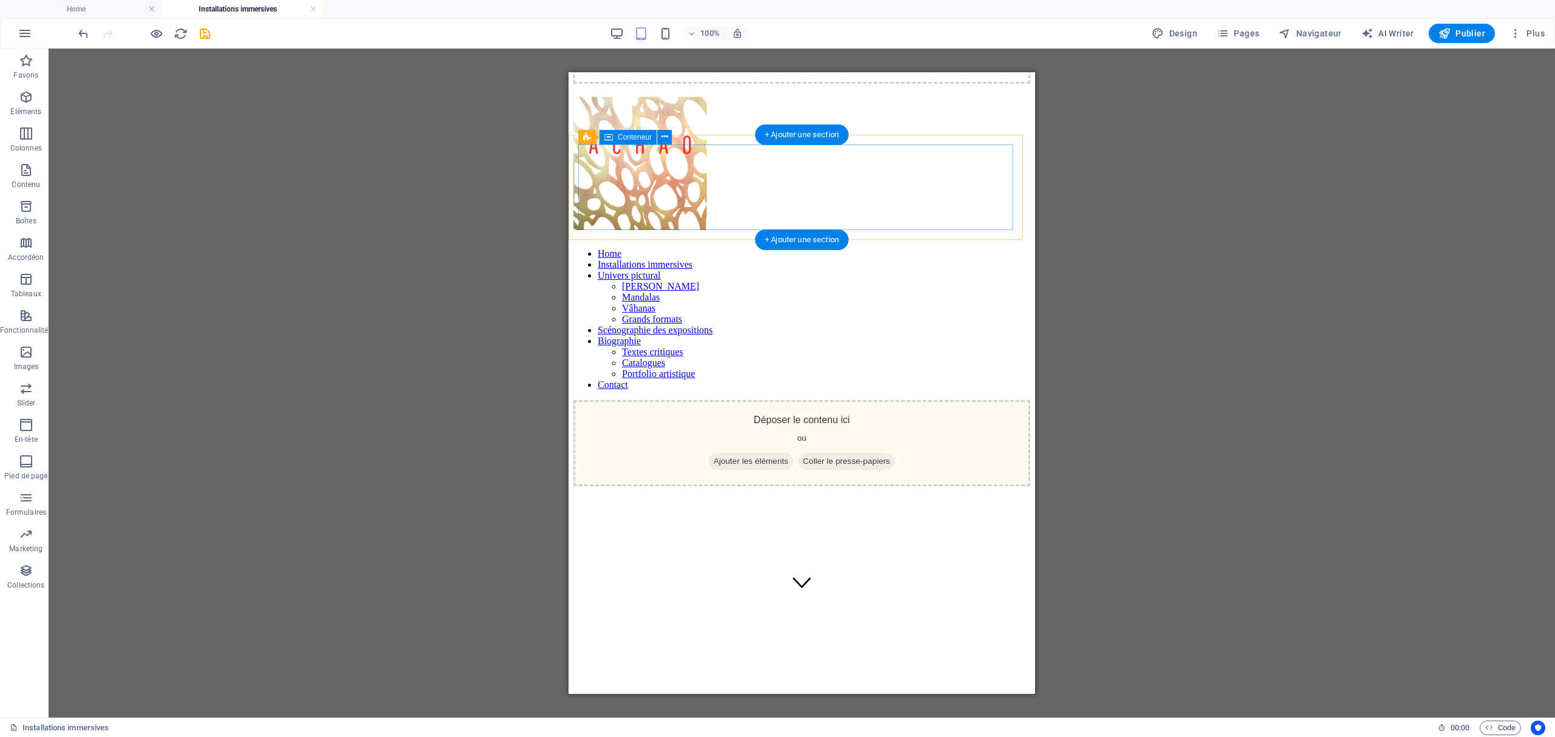
click at [770, 400] on div "Déposer le contenu ici ou Ajouter les éléments Coller le presse-papiers" at bounding box center [801, 443] width 457 height 86
click at [666, 136] on icon at bounding box center [664, 137] width 7 height 13
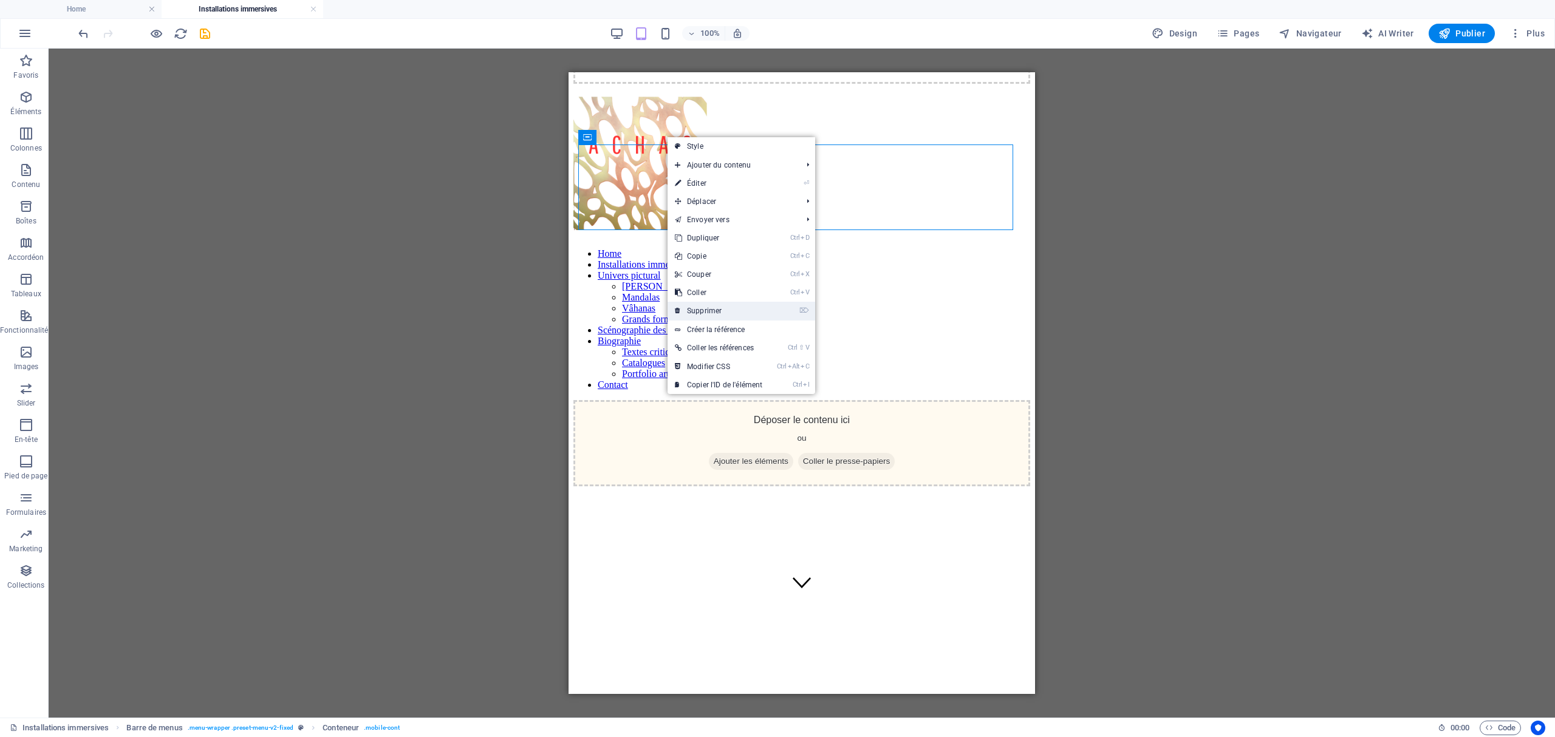
click at [715, 314] on link "⌦ Supprimer" at bounding box center [718, 311] width 102 height 18
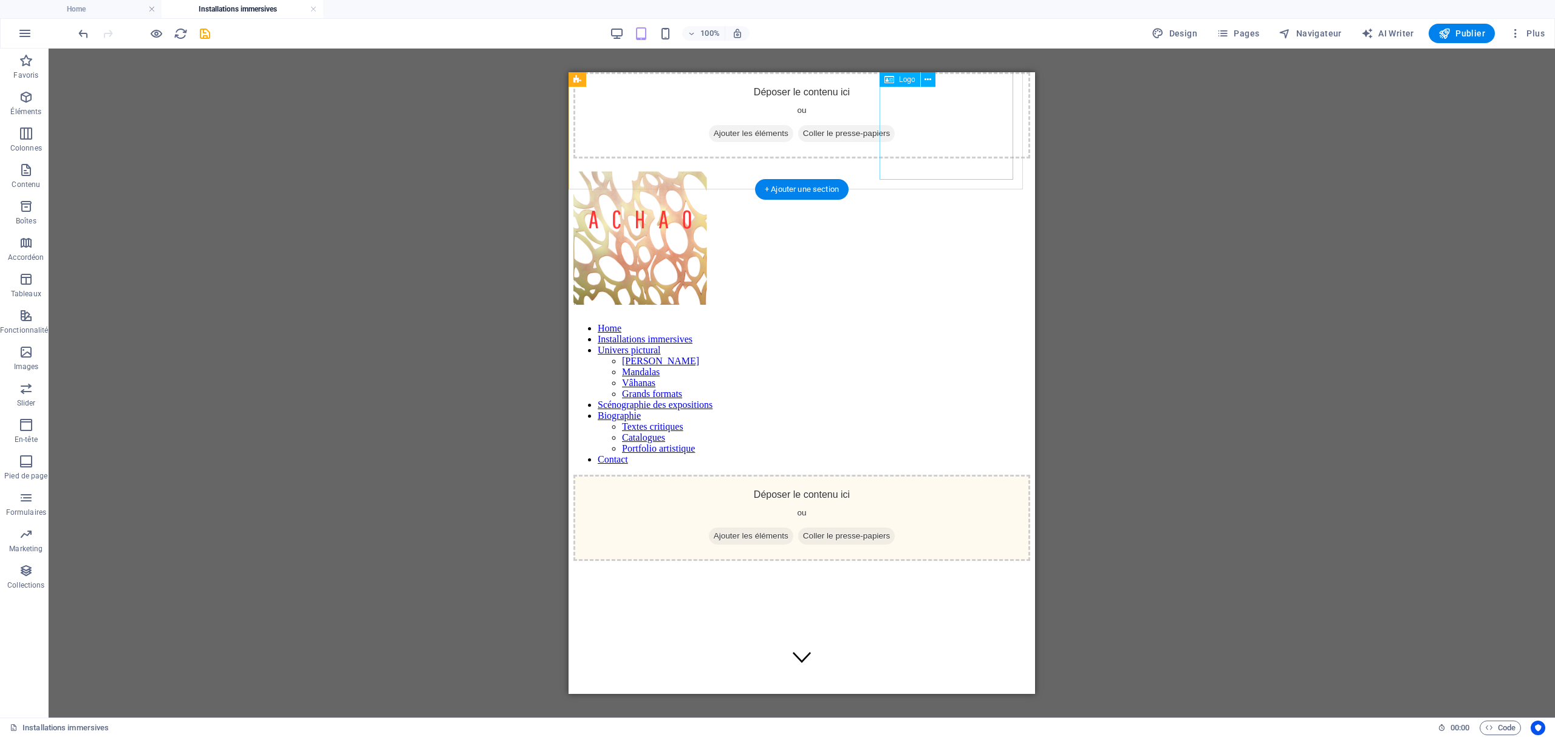
scroll to position [0, 0]
